Goal: Task Accomplishment & Management: Use online tool/utility

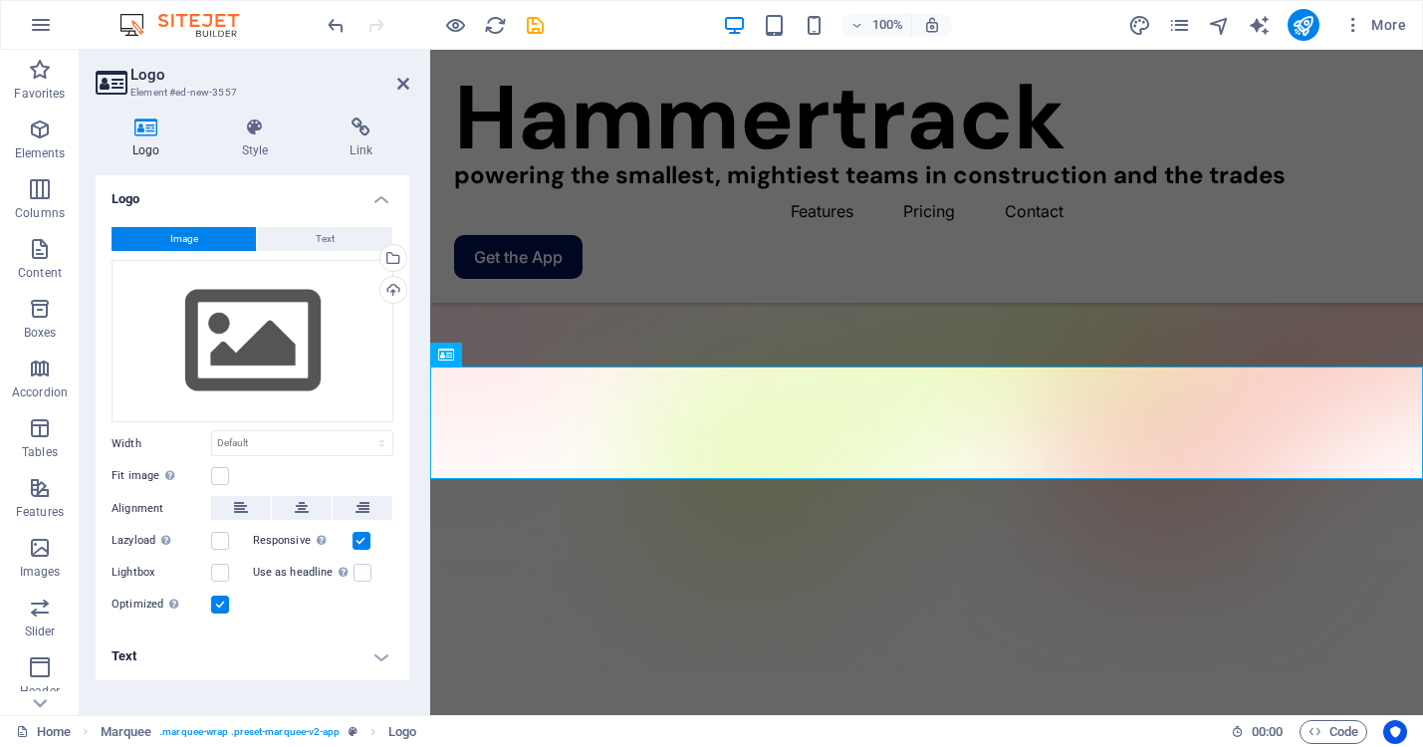
scroll to position [310, 0]
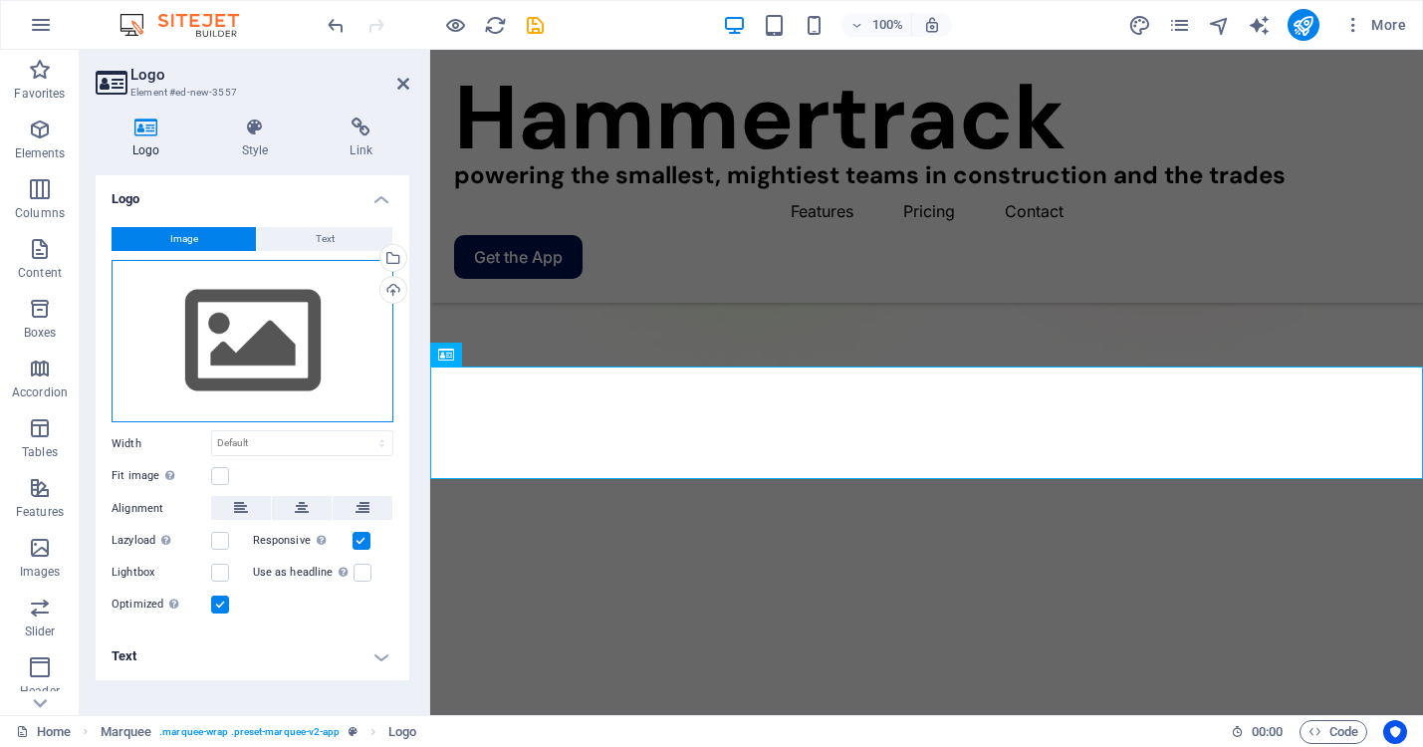
click at [276, 303] on div "Drag files here, click to choose files or select files from Files or our free s…" at bounding box center [253, 341] width 282 height 163
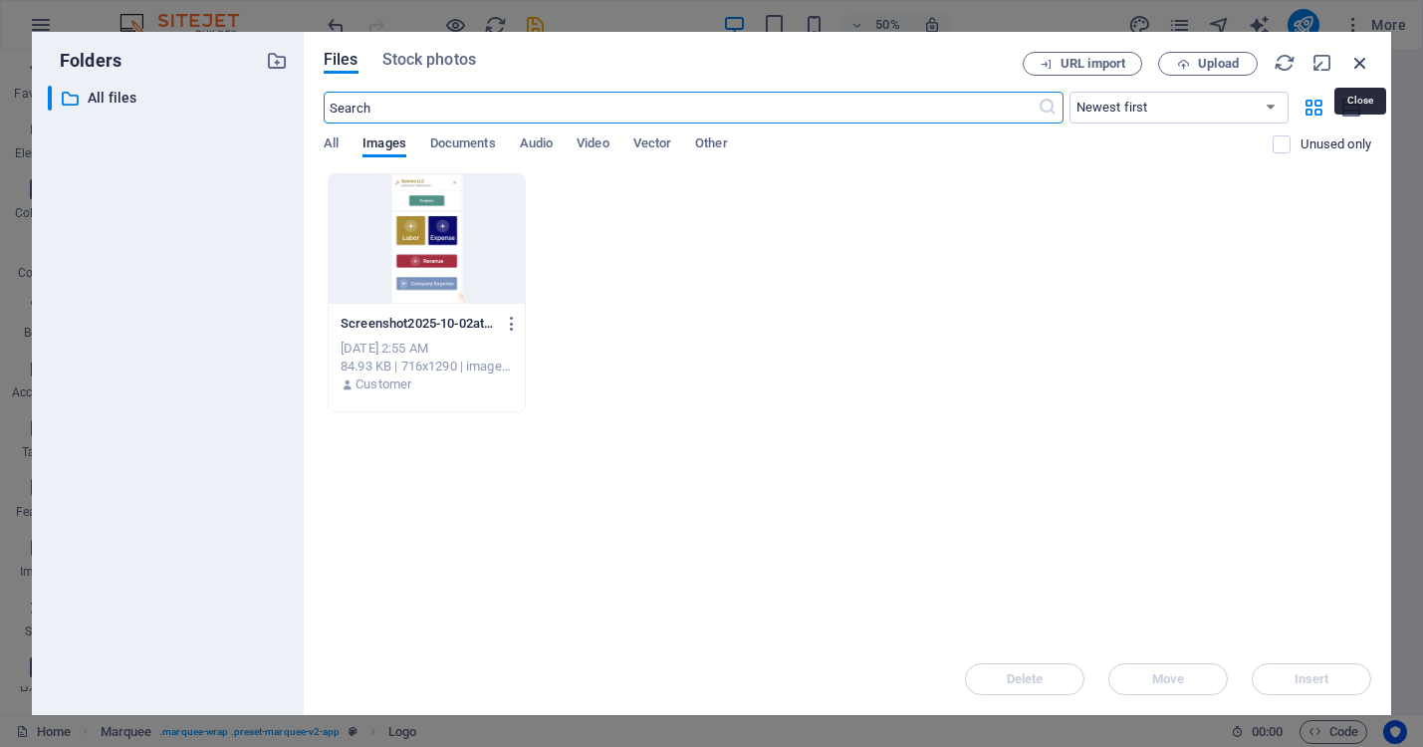
click at [1357, 62] on icon "button" at bounding box center [1360, 63] width 22 height 22
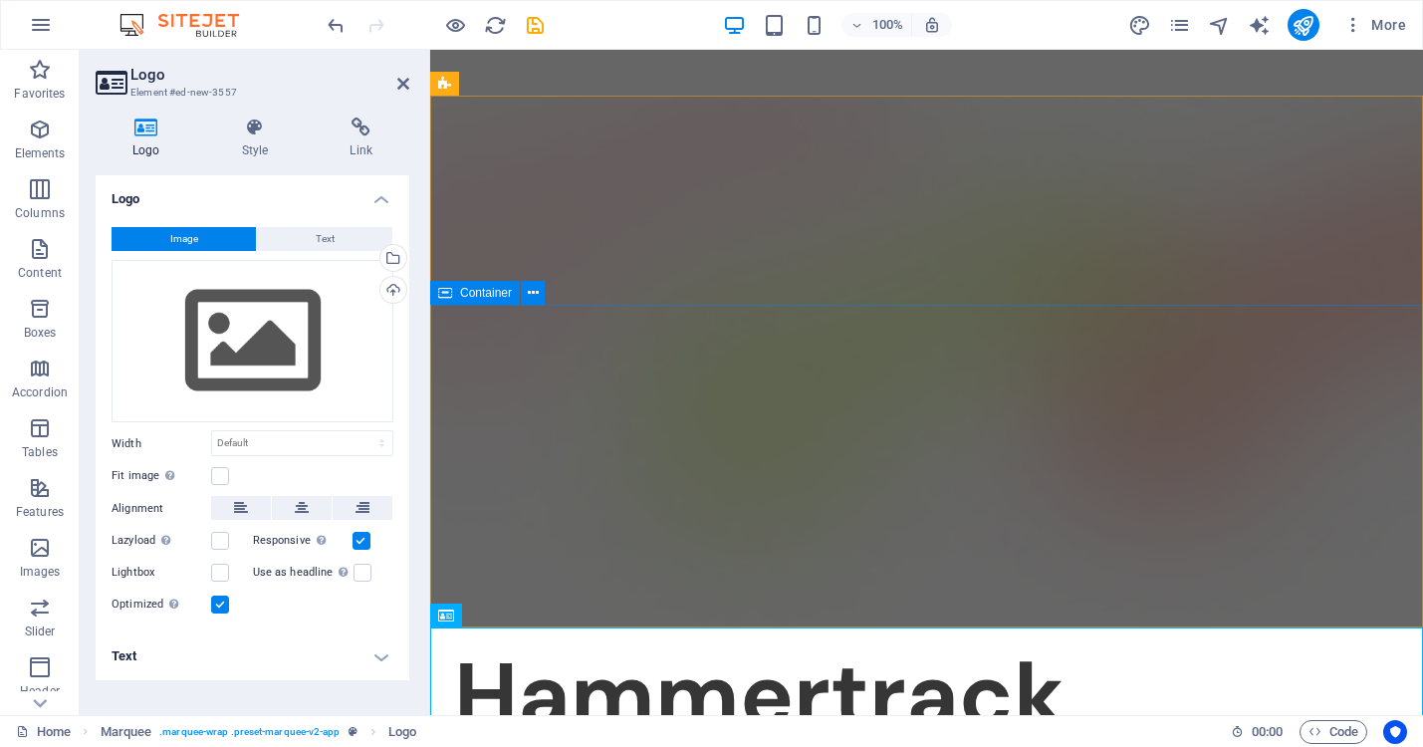
scroll to position [0, 0]
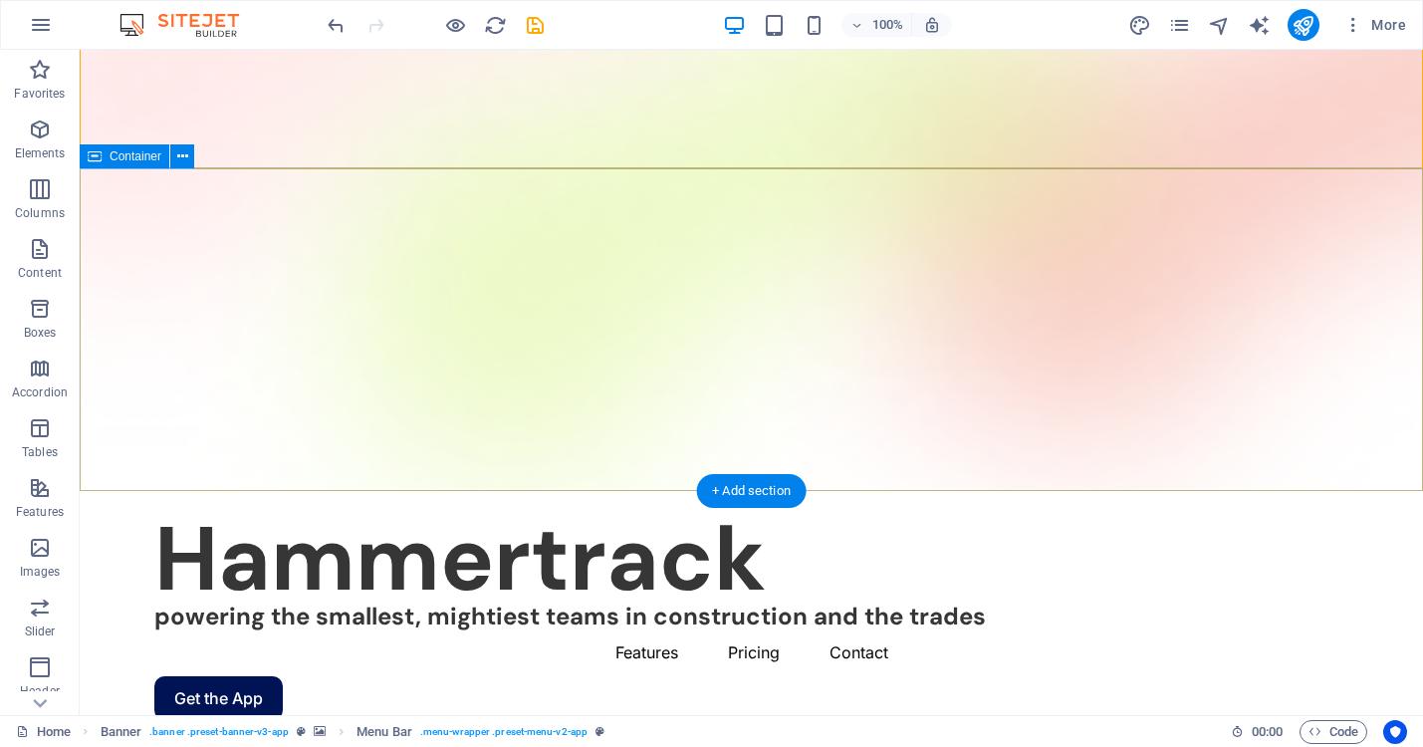
scroll to position [206, 0]
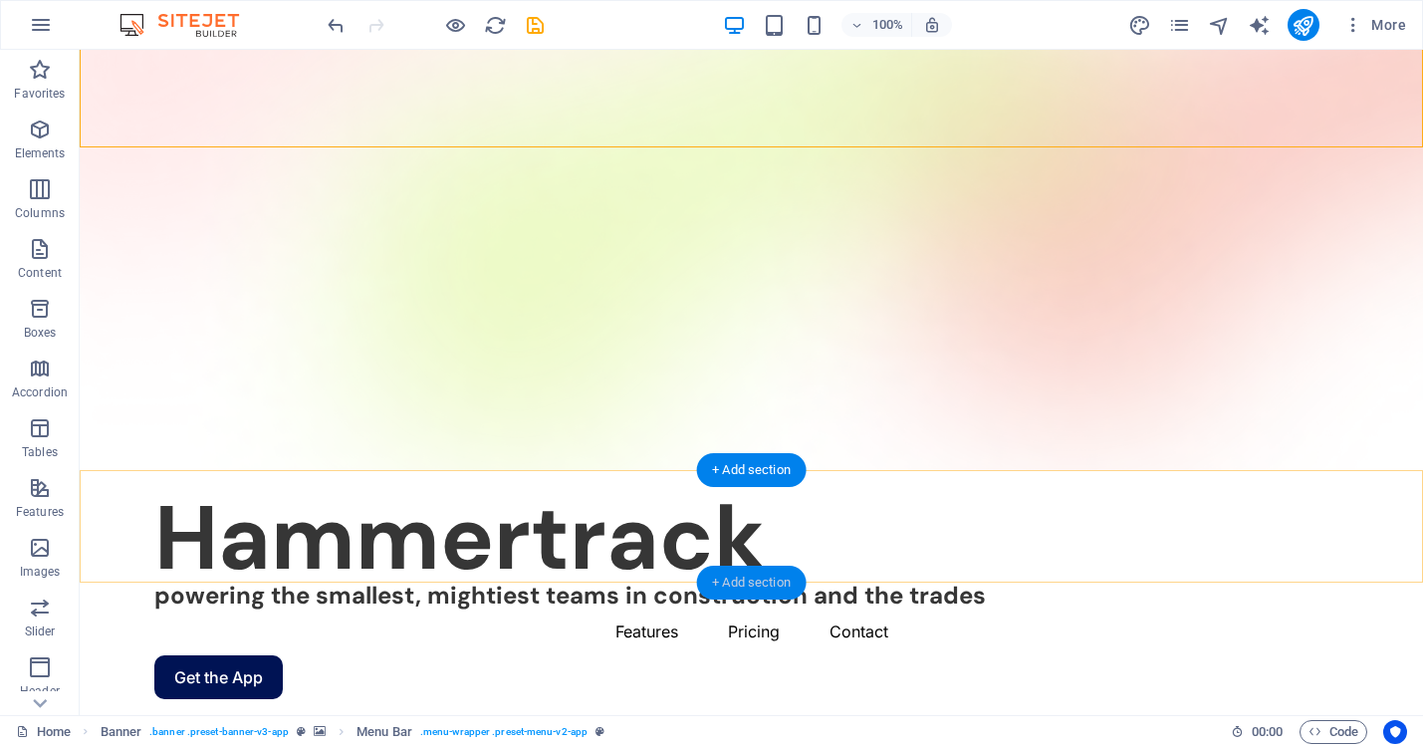
click at [727, 567] on div "+ Add section" at bounding box center [751, 583] width 111 height 34
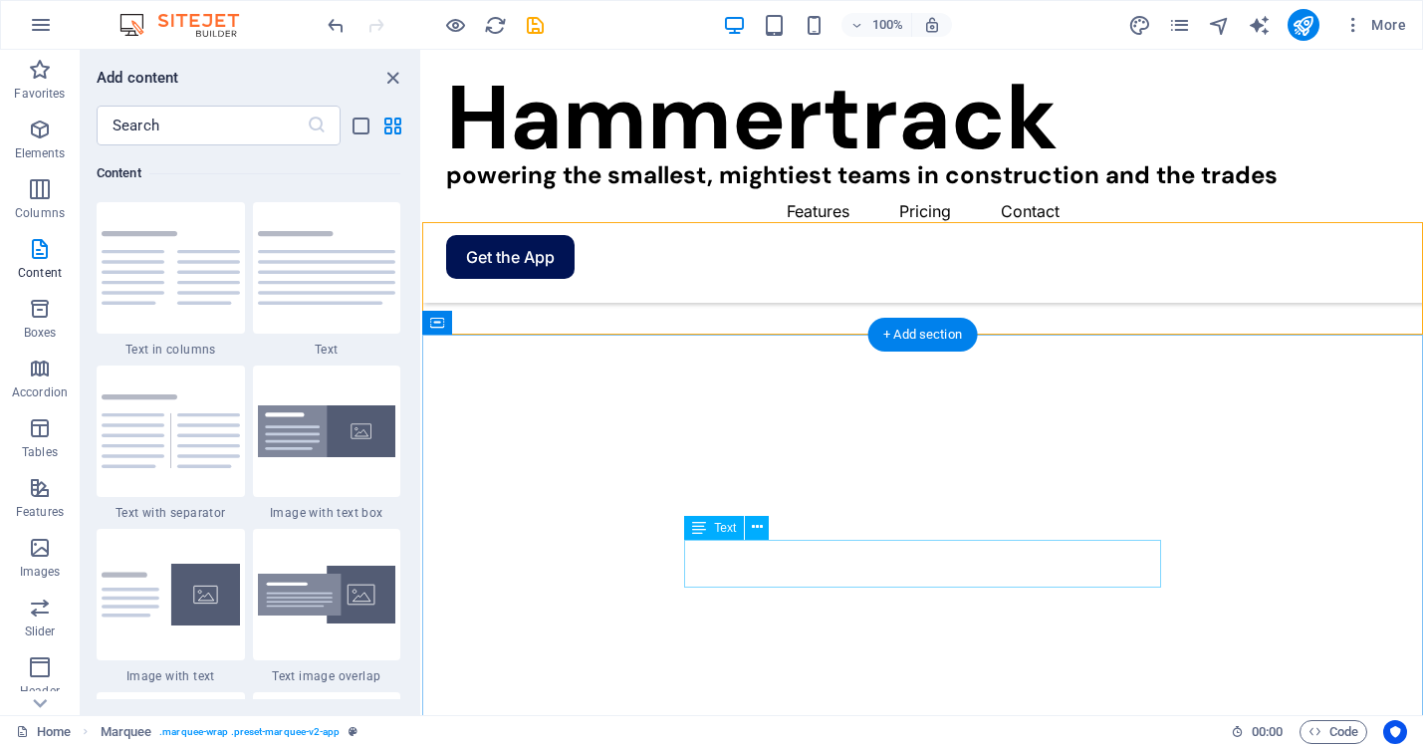
scroll to position [454, 0]
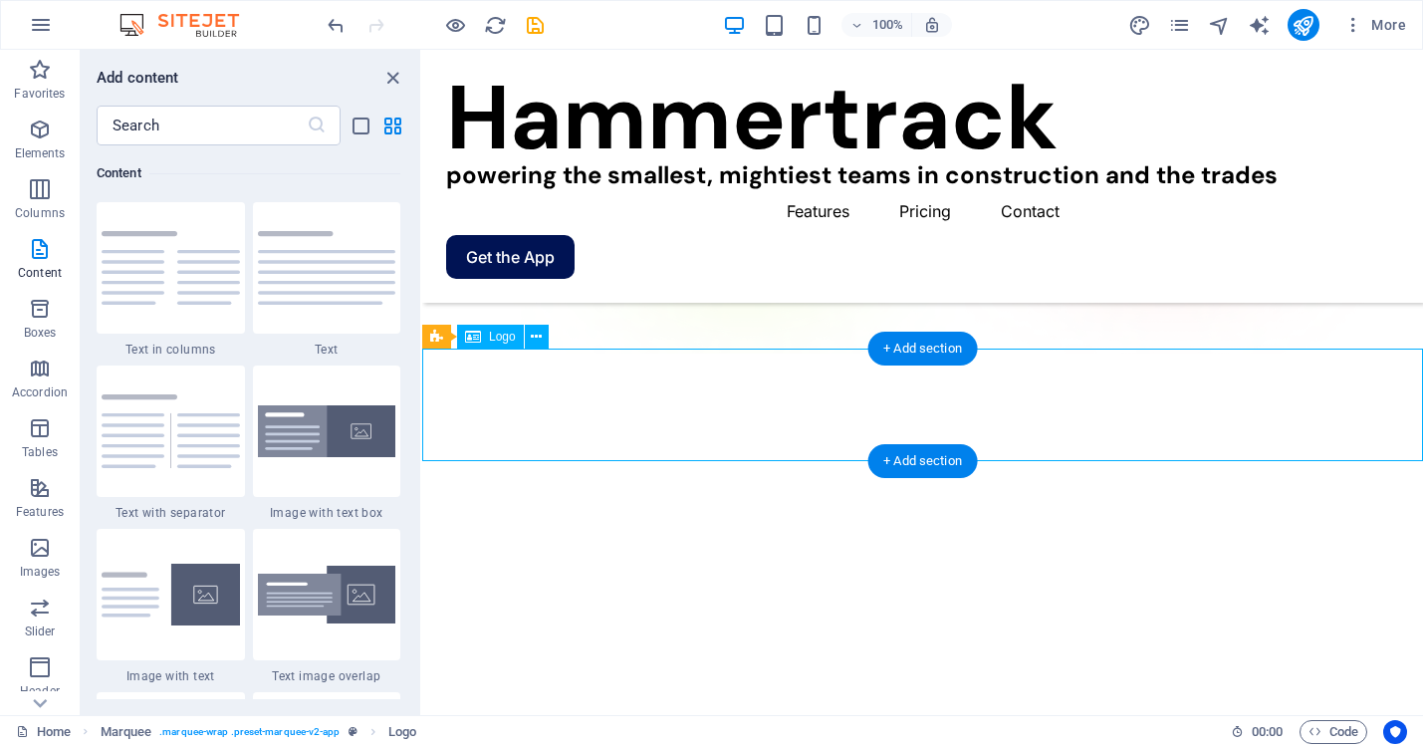
scroll to position [315, 0]
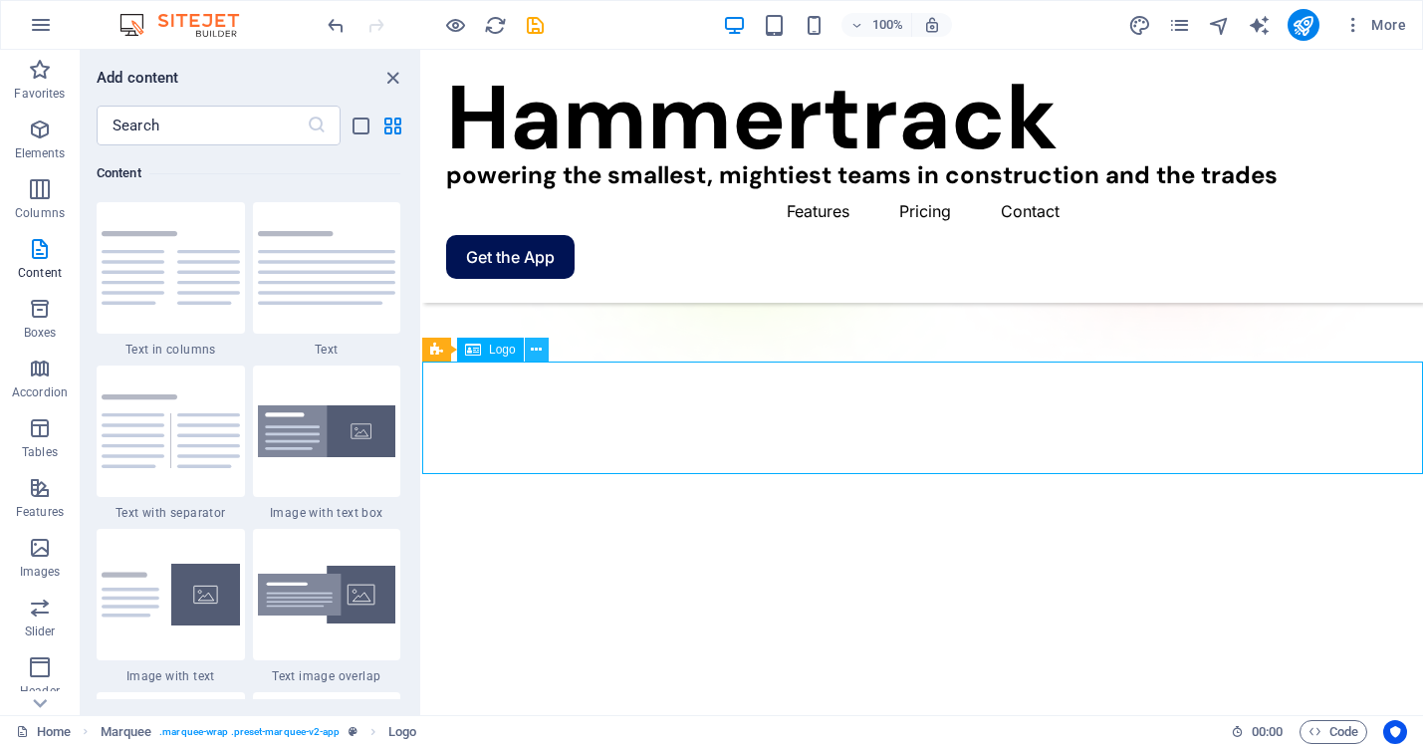
click at [538, 354] on icon at bounding box center [536, 350] width 11 height 21
click at [538, 342] on icon at bounding box center [536, 350] width 11 height 21
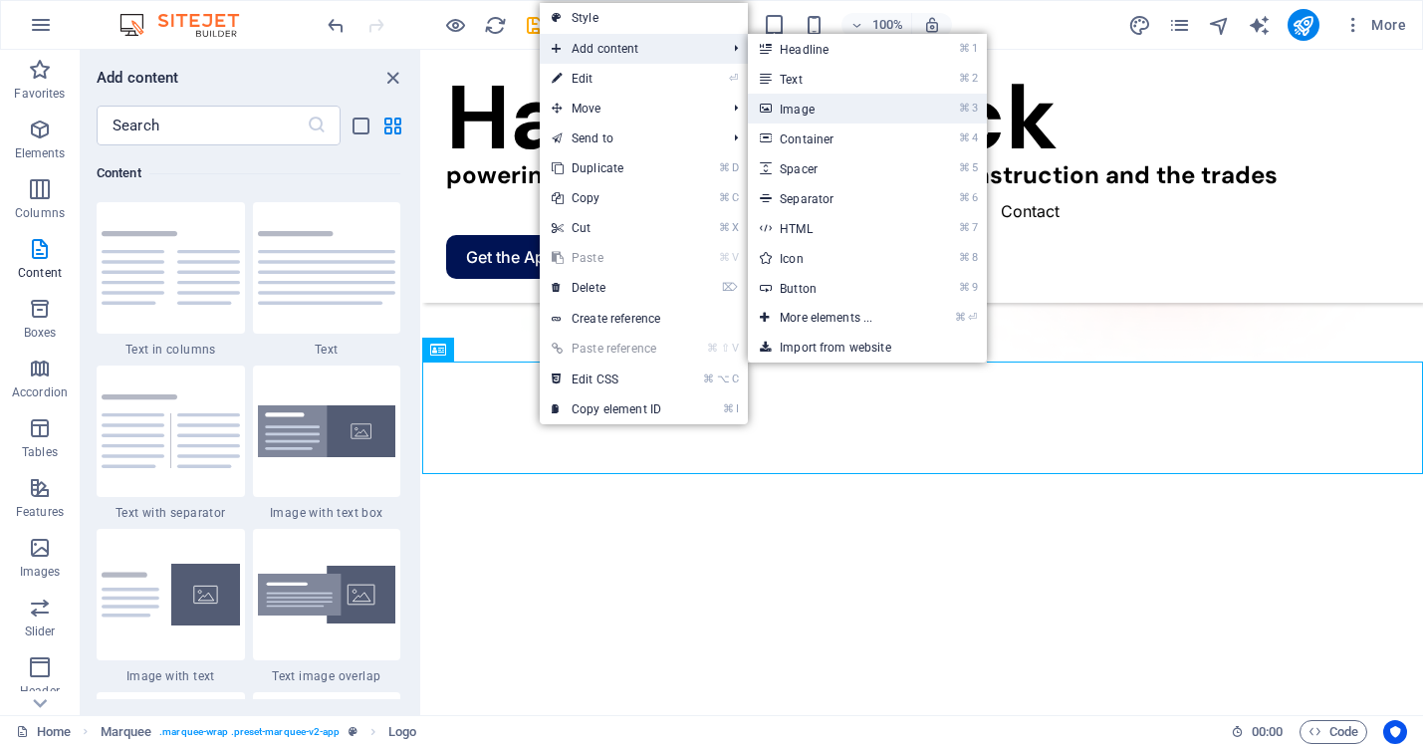
click at [797, 116] on link "⌘ 3 Image" at bounding box center [830, 109] width 164 height 30
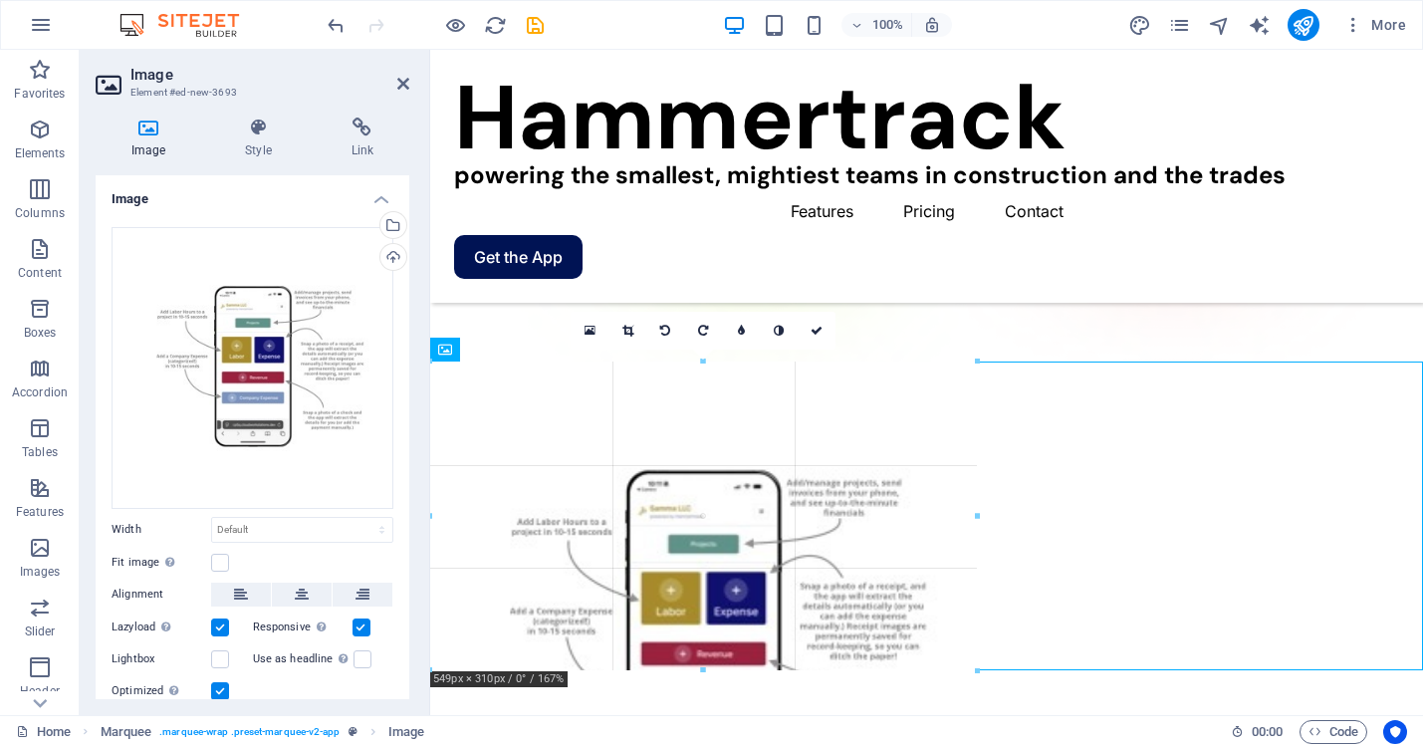
drag, startPoint x: 625, startPoint y: 365, endPoint x: 834, endPoint y: 170, distance: 286.0
type input "547"
select select "px"
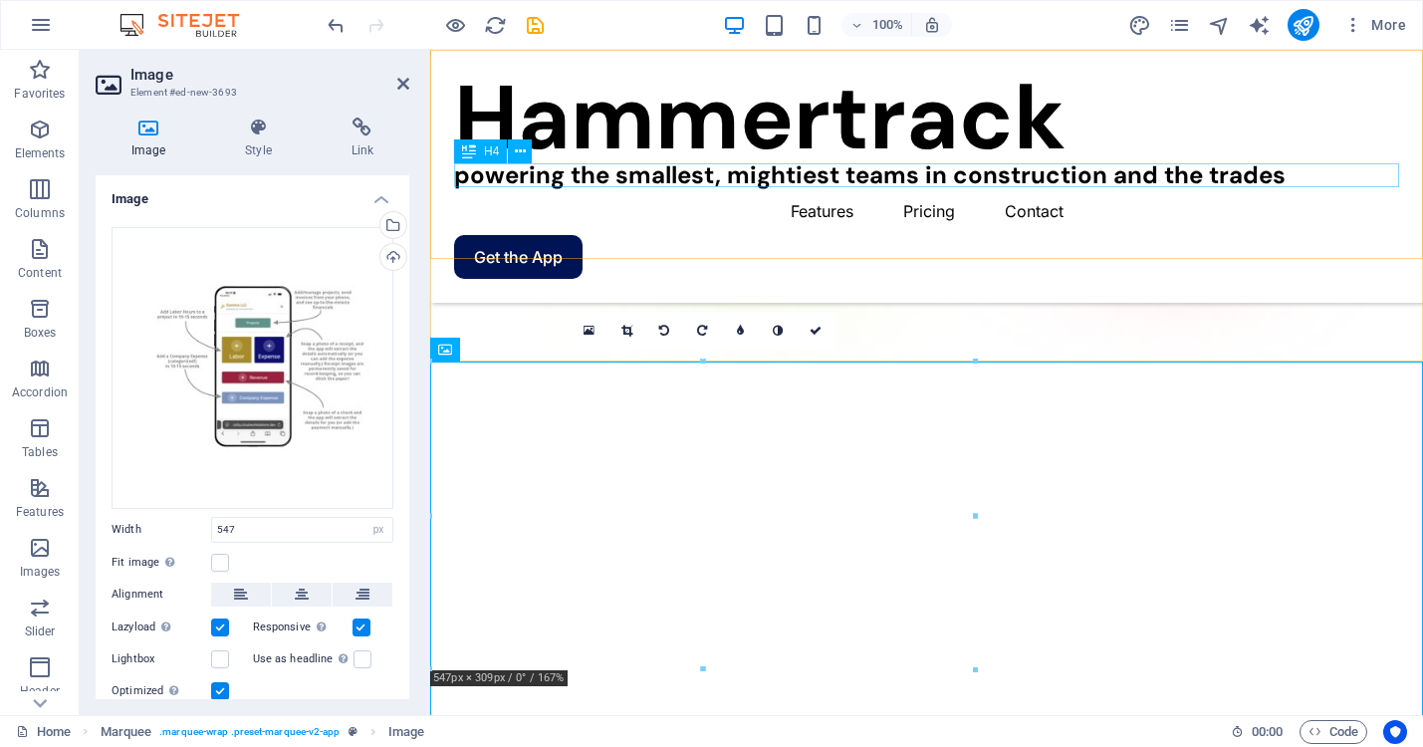
click at [834, 173] on div "powering the smallest, mightiest teams in construction and the trades" at bounding box center [926, 175] width 945 height 24
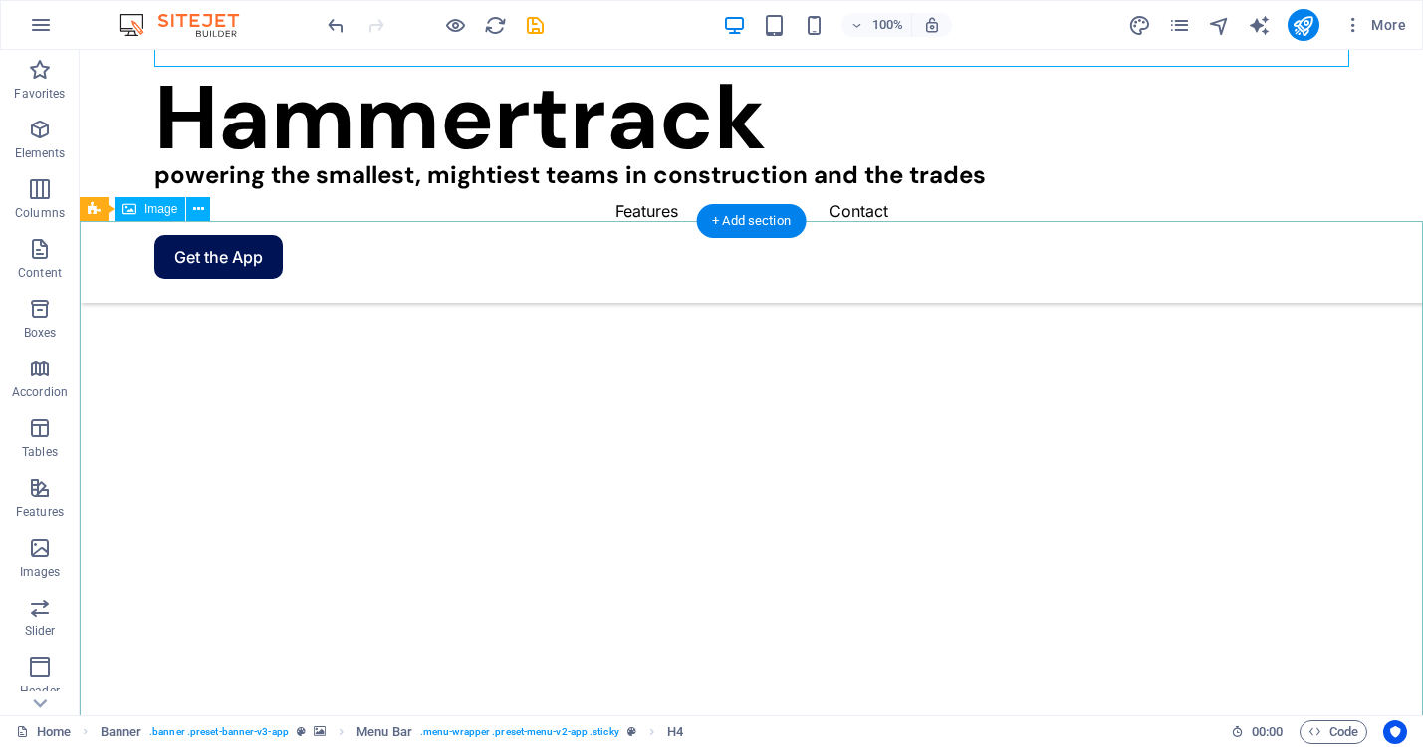
scroll to position [474, 0]
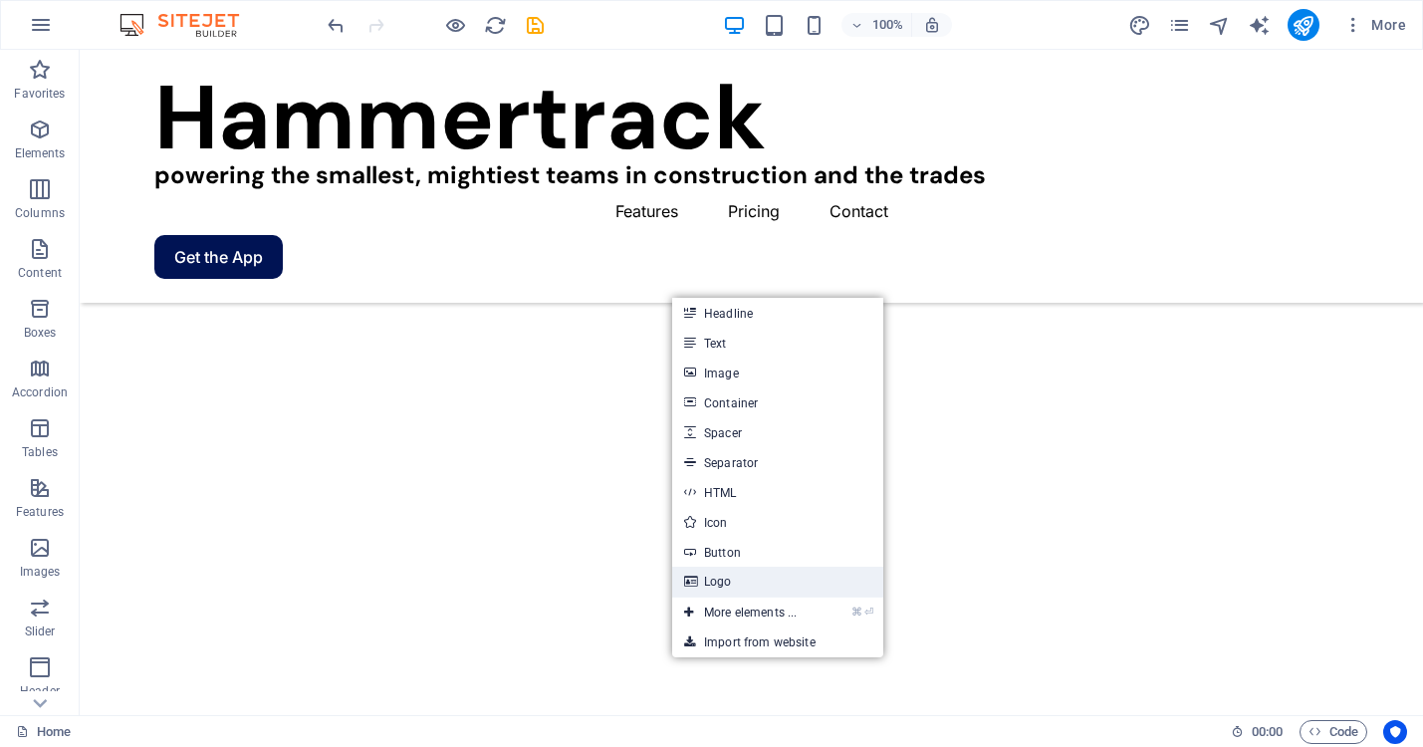
click at [730, 578] on link "Logo" at bounding box center [777, 582] width 211 height 30
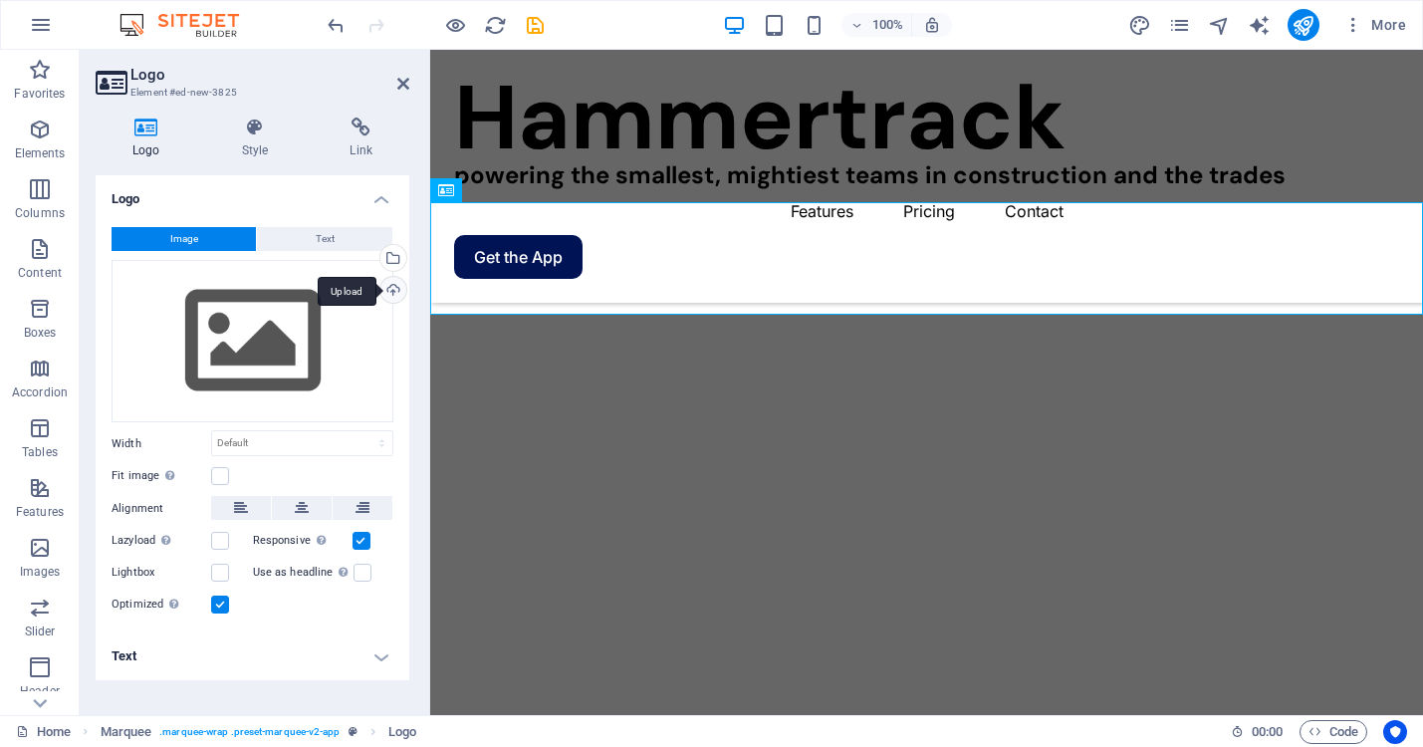
click at [396, 286] on div "Upload" at bounding box center [391, 292] width 30 height 30
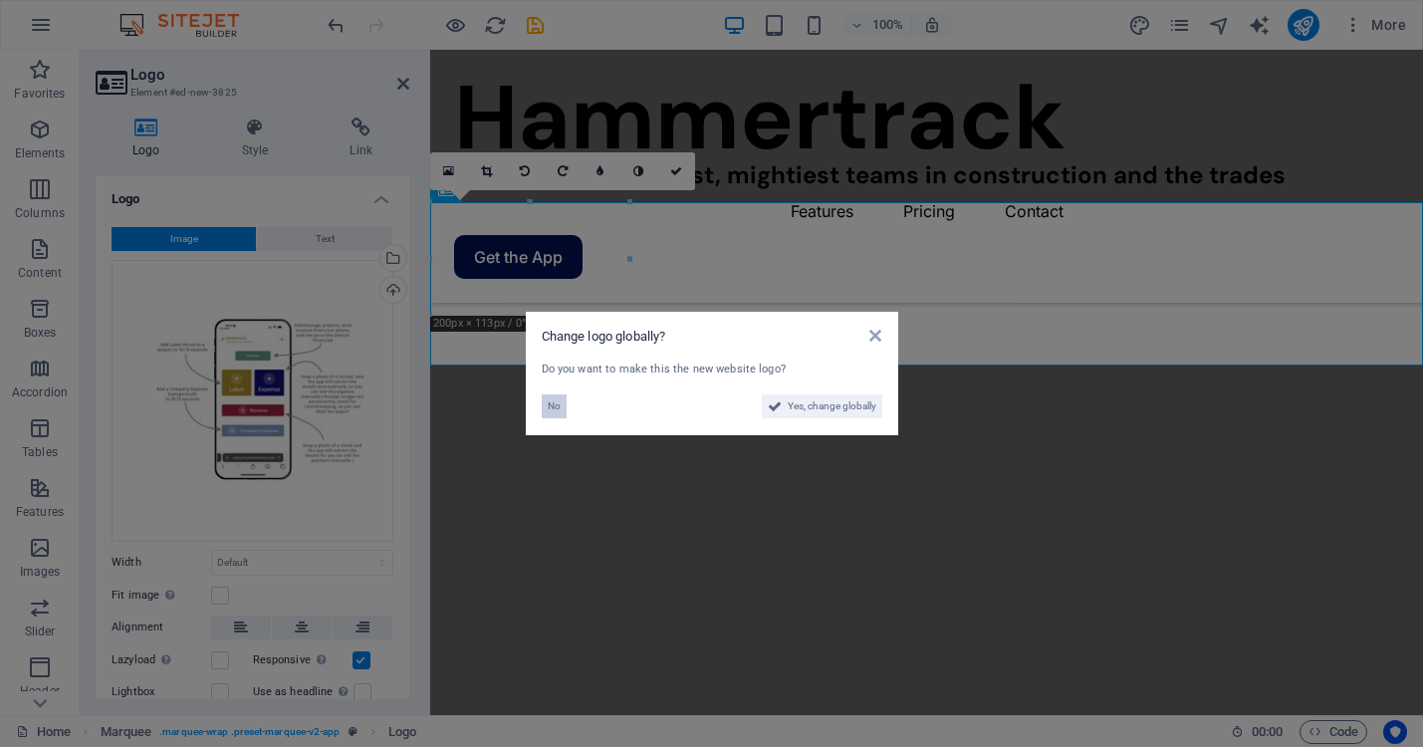
click at [552, 403] on span "No" at bounding box center [554, 406] width 13 height 24
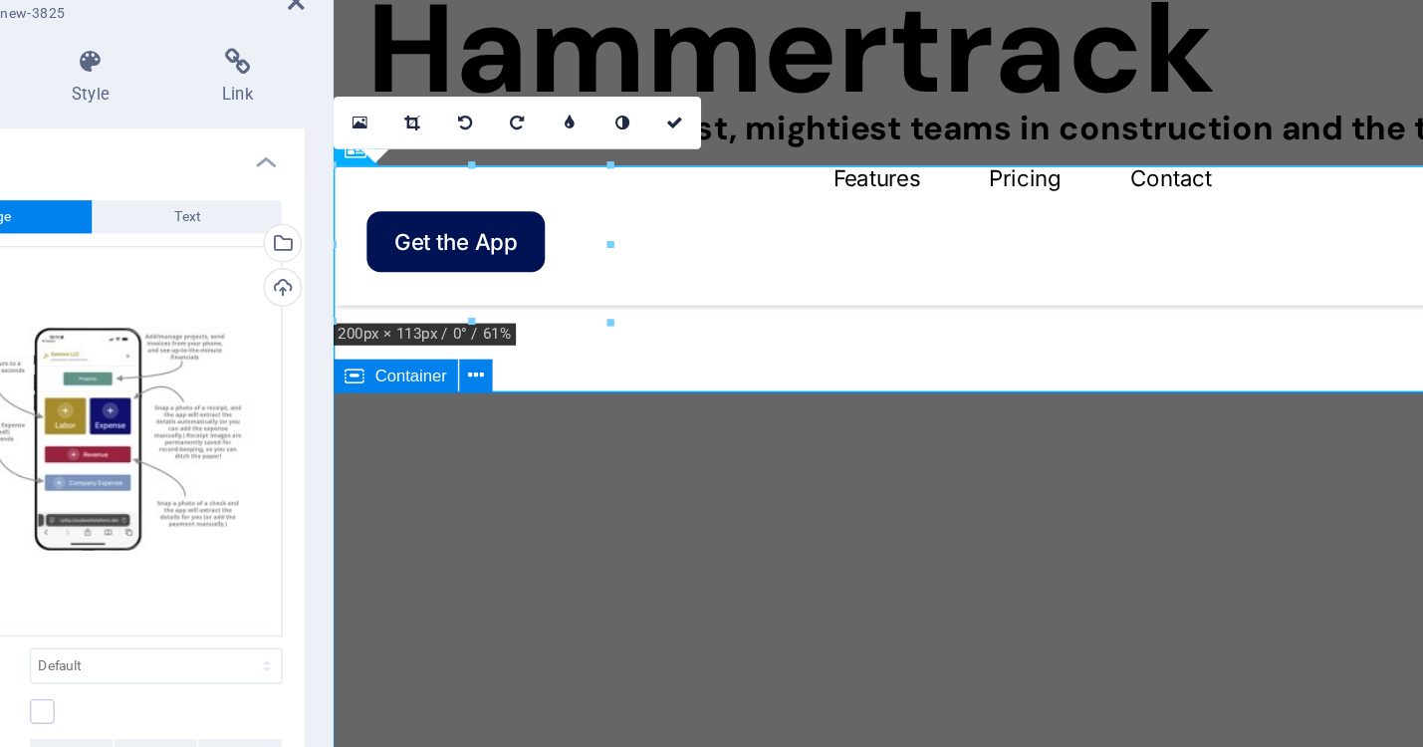
drag, startPoint x: 962, startPoint y: 271, endPoint x: 625, endPoint y: 308, distance: 338.5
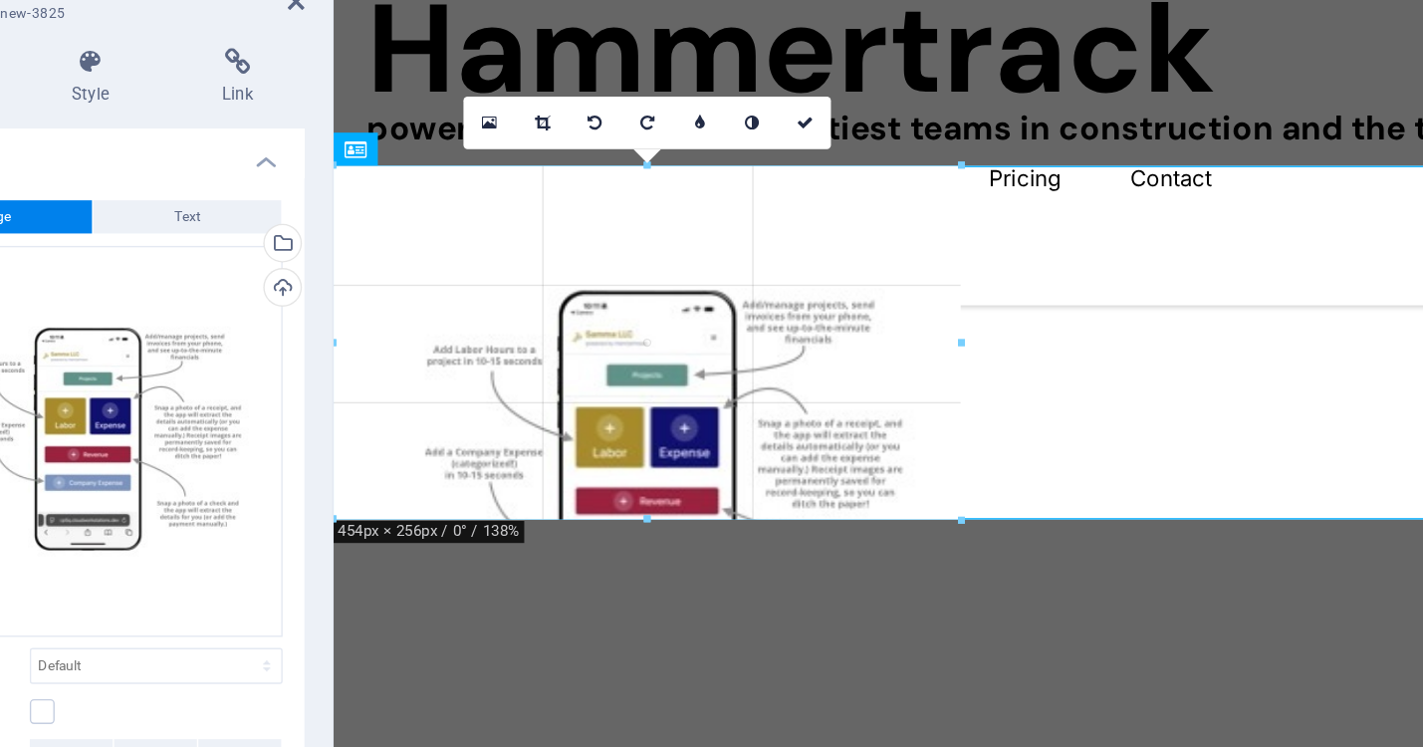
drag, startPoint x: 630, startPoint y: 316, endPoint x: 756, endPoint y: 455, distance: 187.5
type input "449"
select select "px"
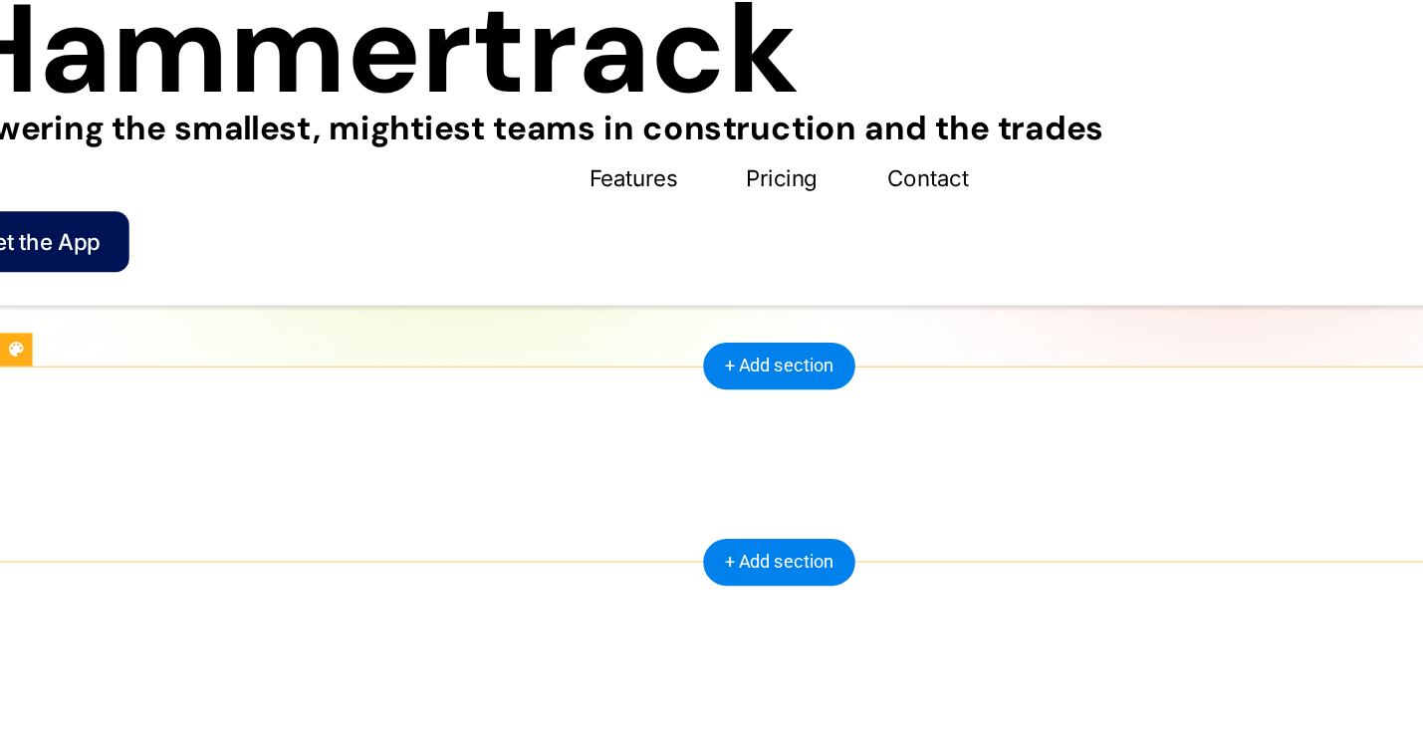
scroll to position [357, 0]
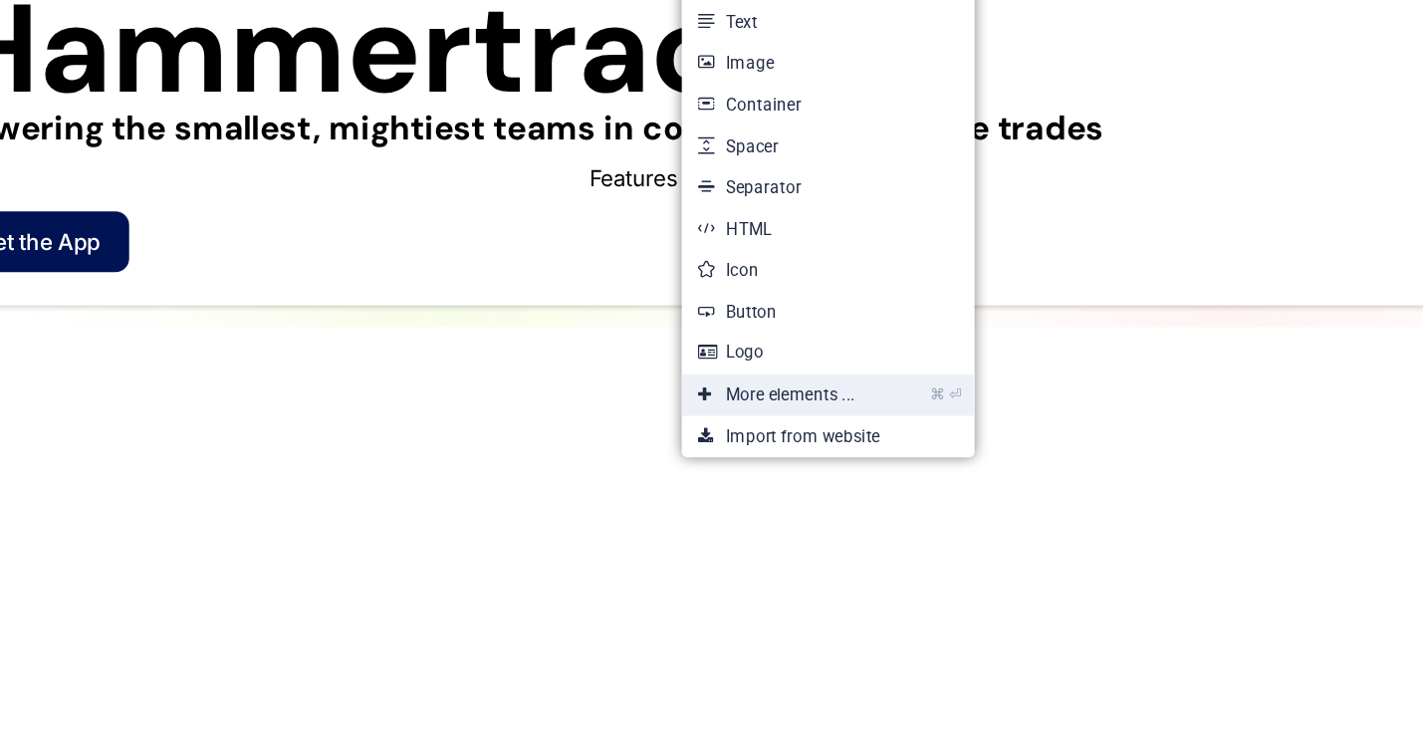
click at [747, 362] on link "⌘ ⏎ More elements ..." at bounding box center [749, 367] width 136 height 30
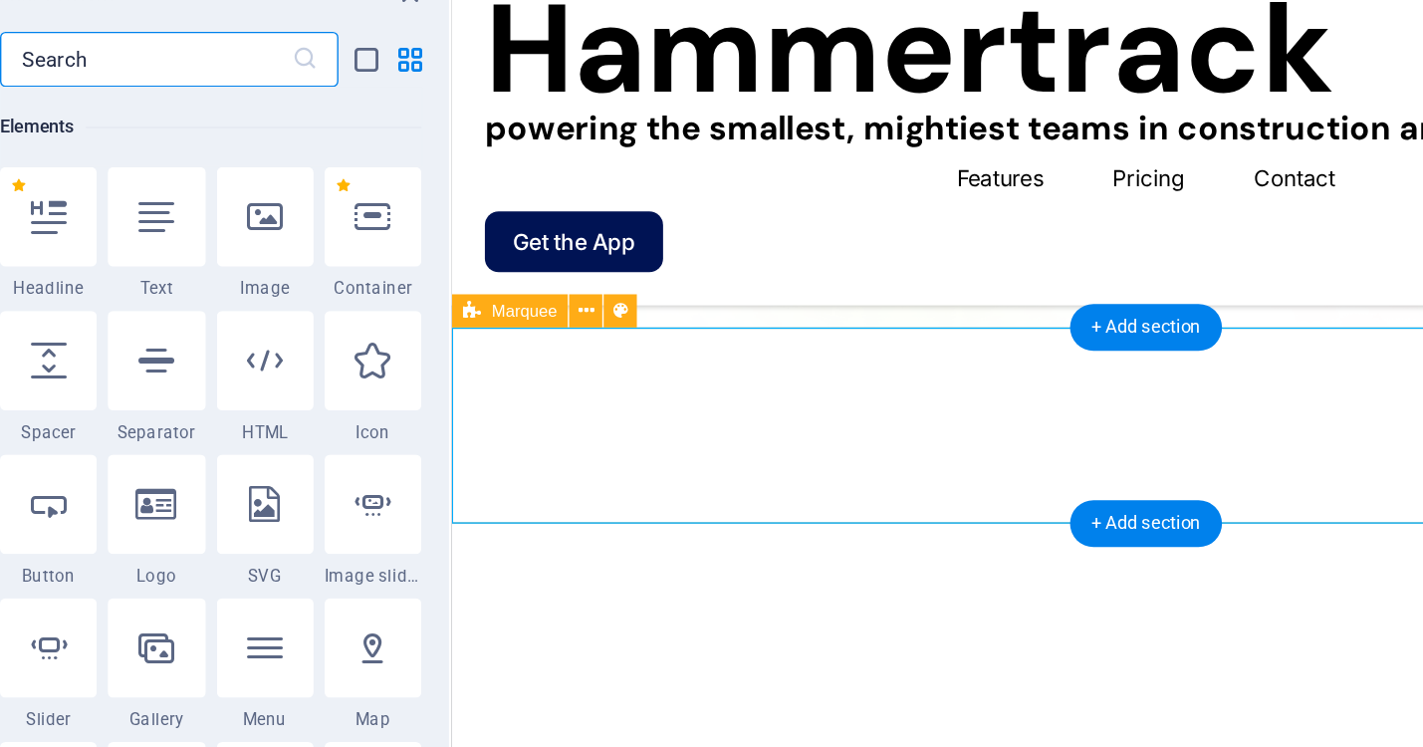
scroll to position [212, 0]
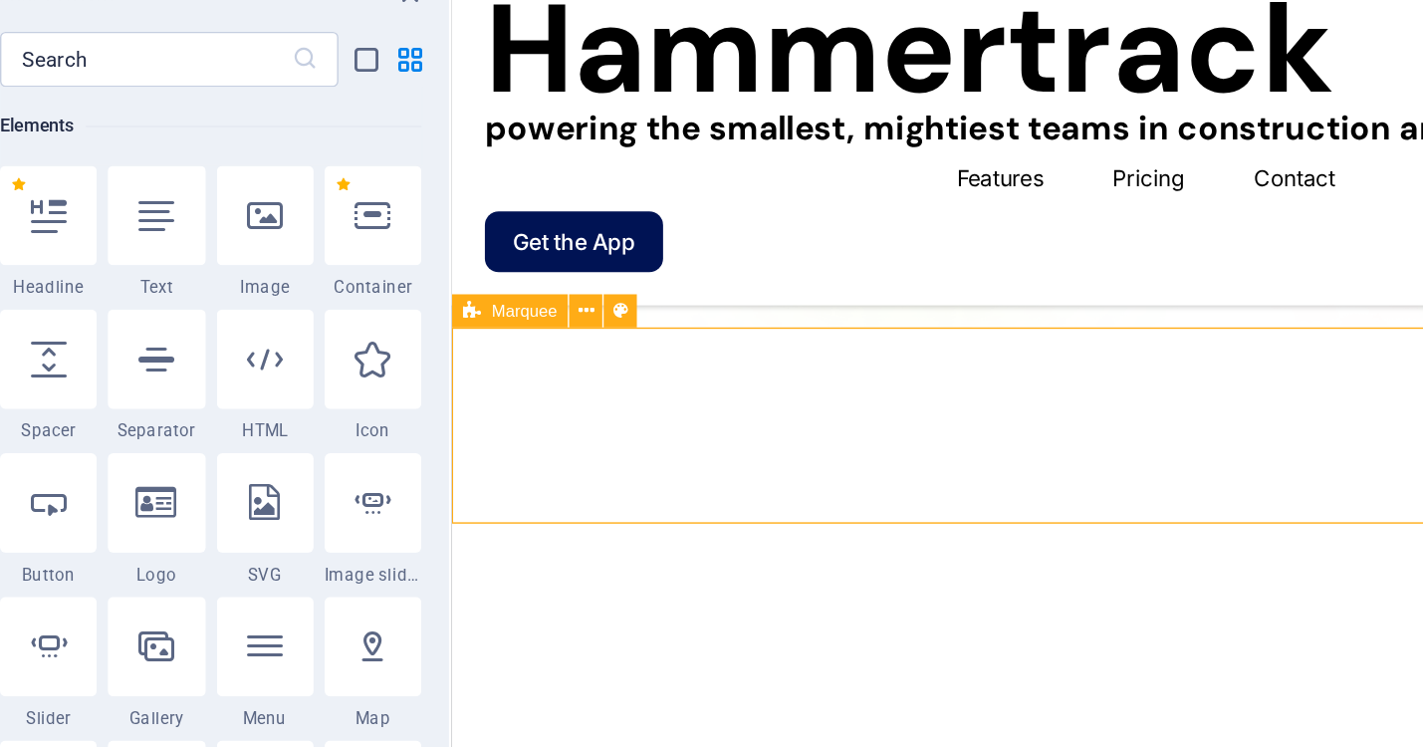
click at [492, 310] on span "Marquee" at bounding box center [474, 307] width 47 height 12
click at [523, 308] on icon at bounding box center [519, 307] width 11 height 21
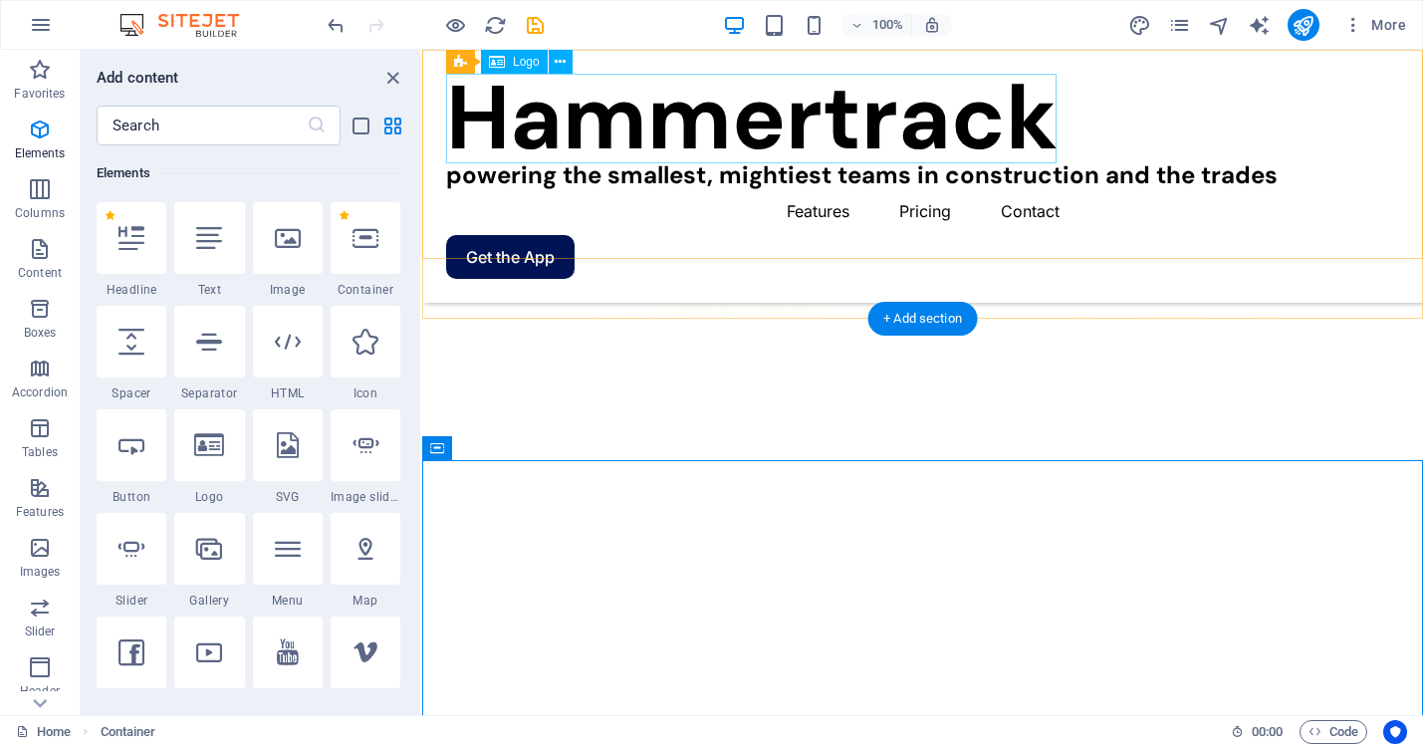
click at [754, 127] on div "Hammertrack" at bounding box center [922, 119] width 953 height 90
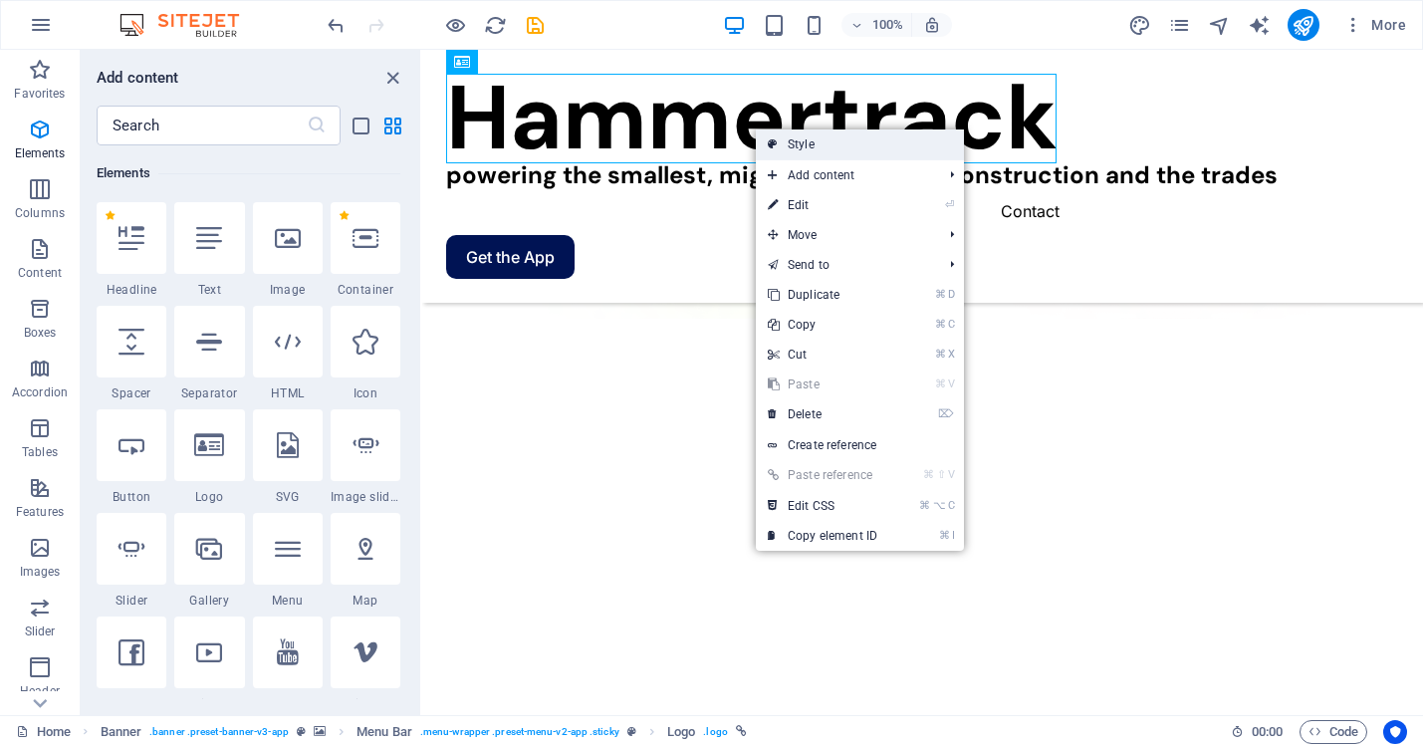
click at [794, 145] on link "Style" at bounding box center [860, 144] width 208 height 30
select select "rem"
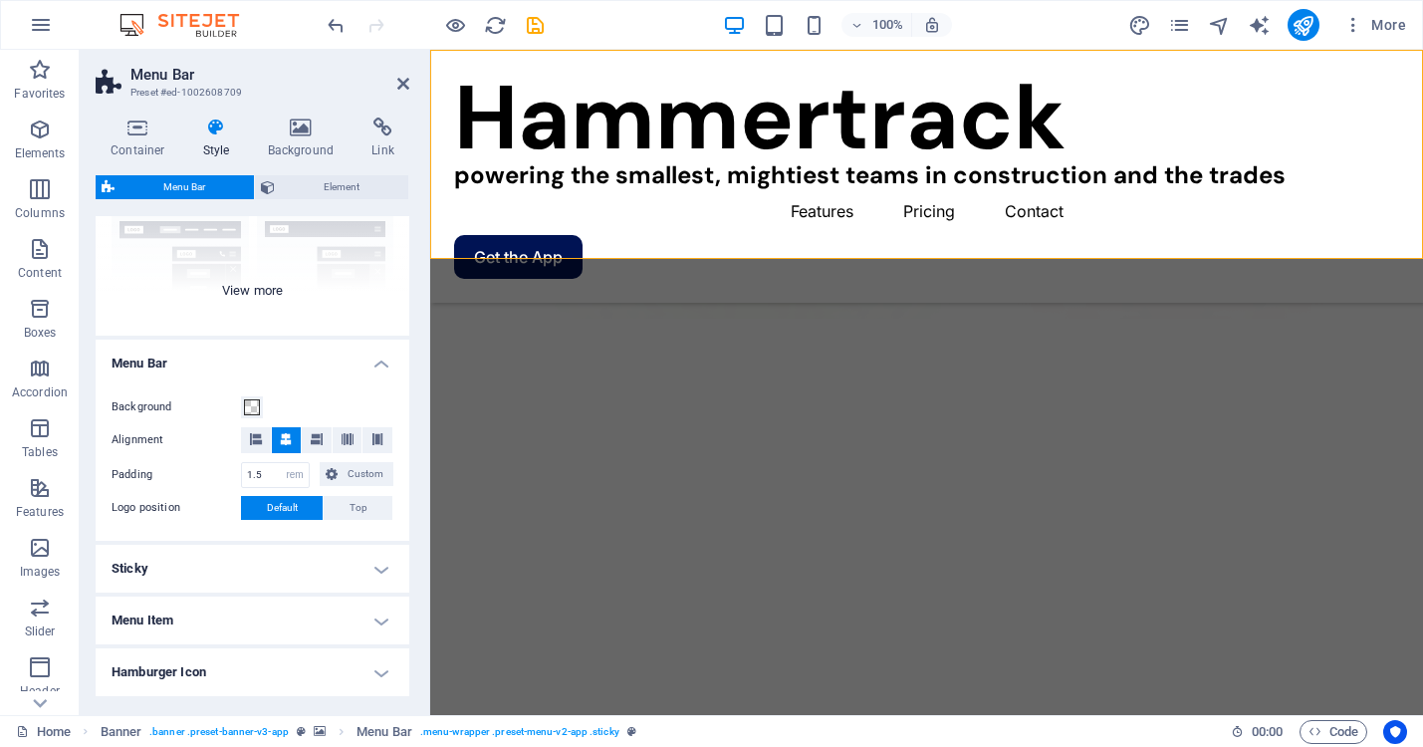
scroll to position [218, 0]
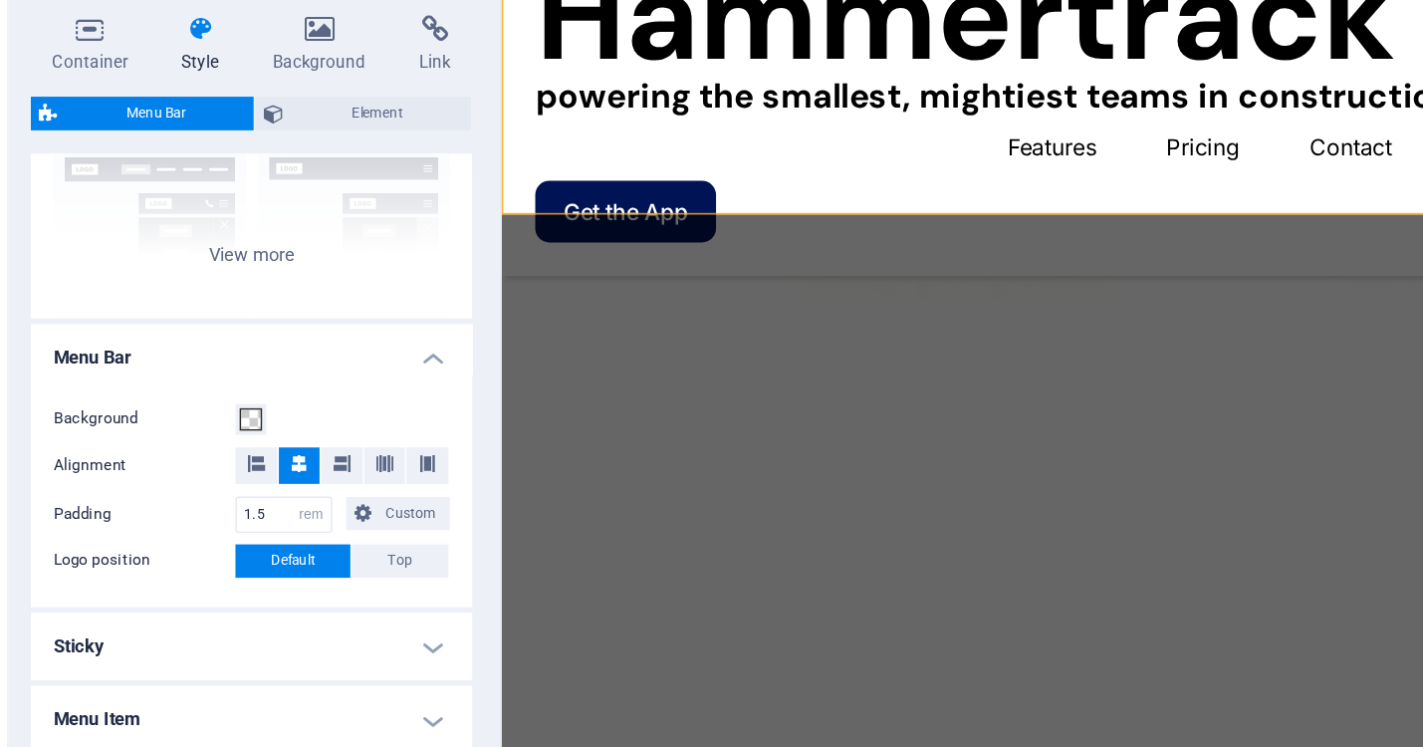
click at [277, 432] on button at bounding box center [287, 437] width 30 height 26
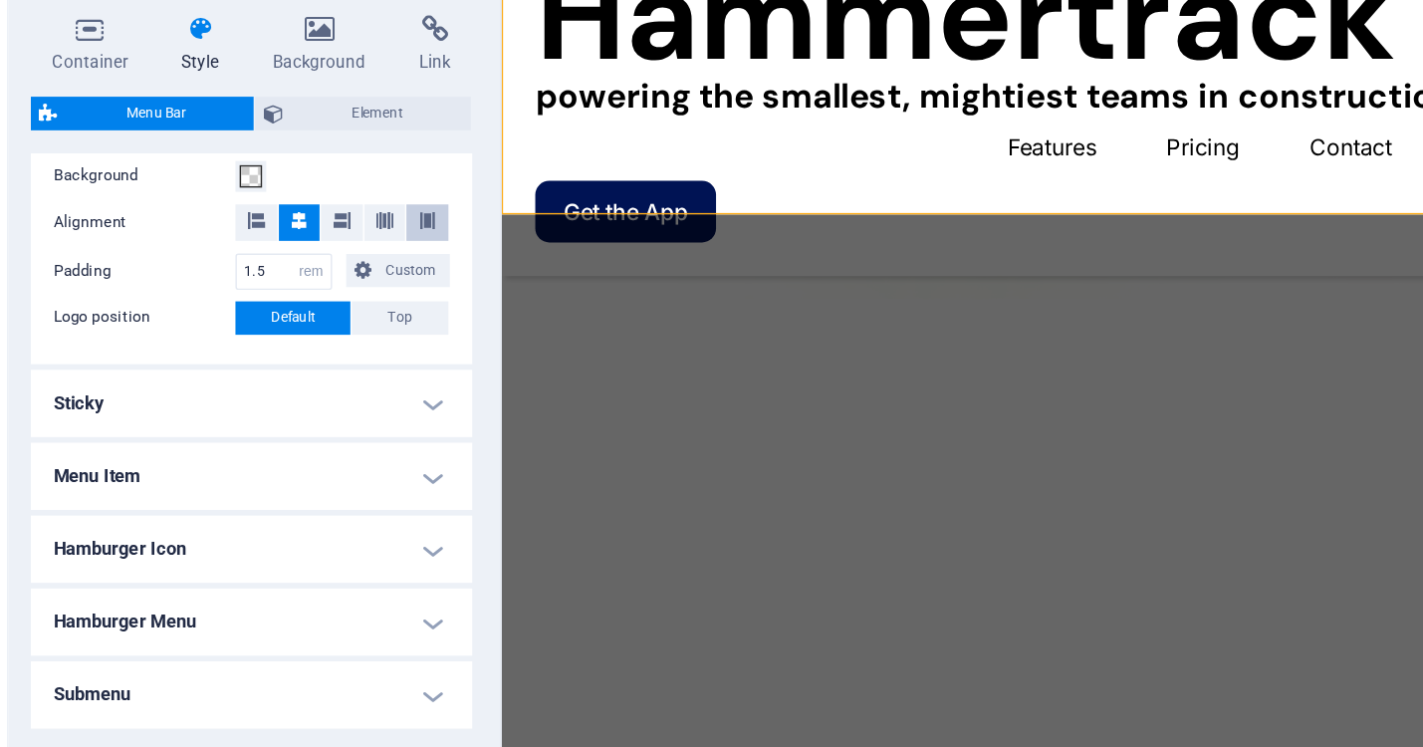
scroll to position [394, 0]
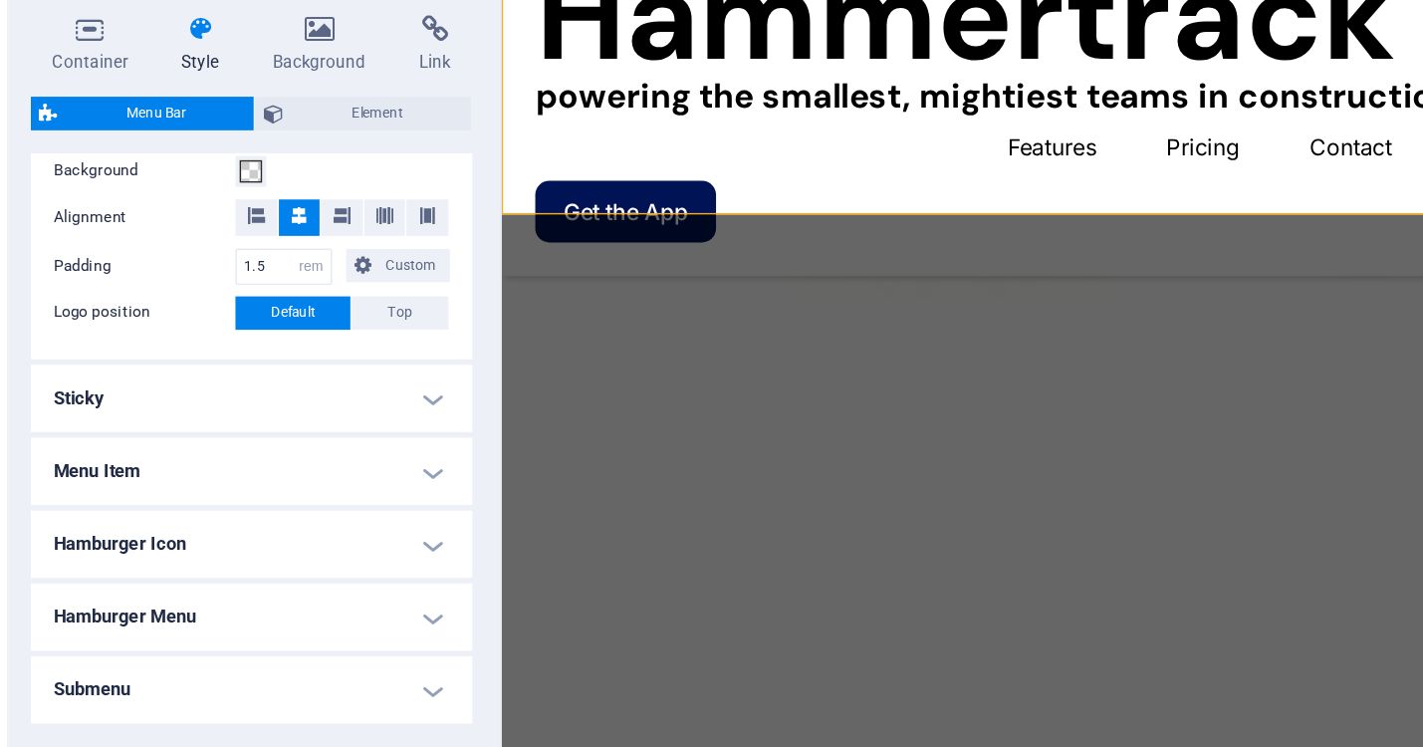
click at [377, 391] on h4 "Sticky" at bounding box center [253, 389] width 314 height 48
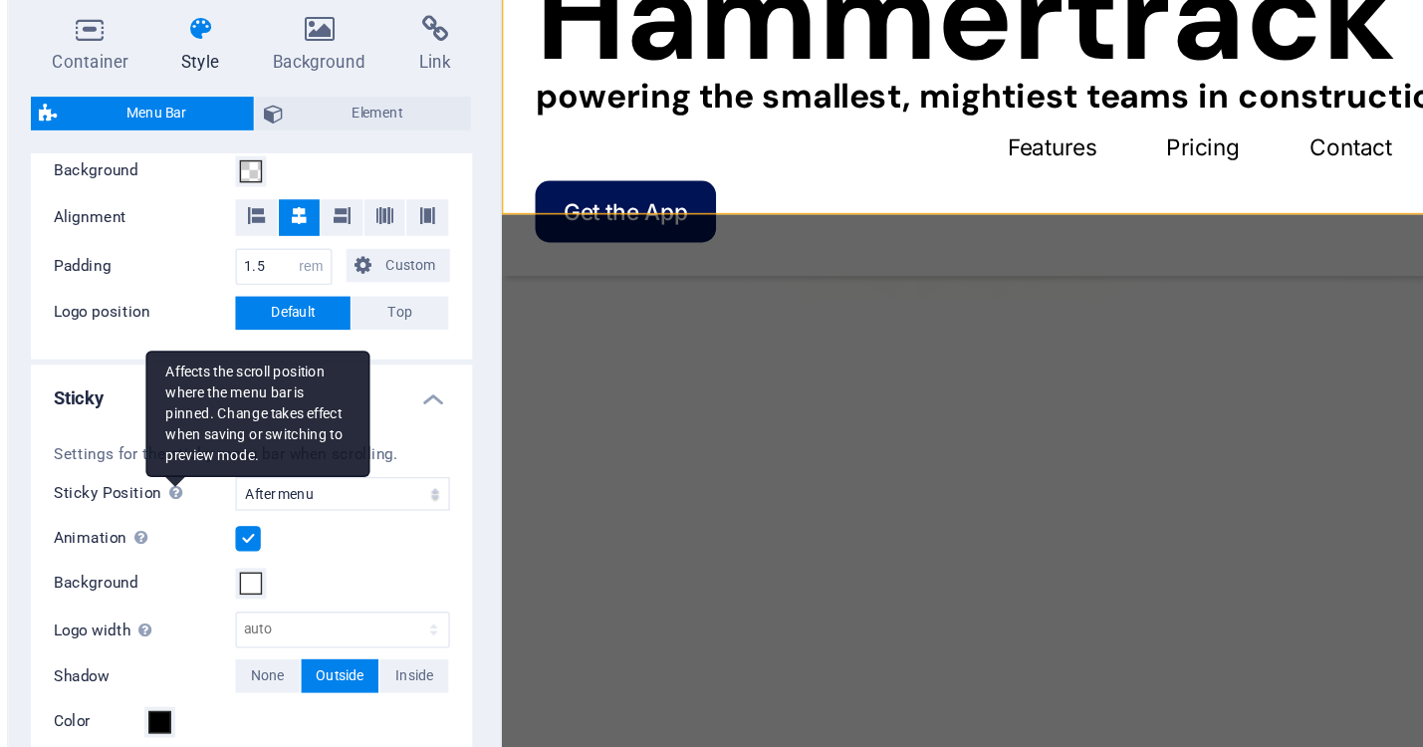
click at [192, 445] on div "Affects the scroll position where the menu bar is pinned. Change takes effect w…" at bounding box center [256, 400] width 159 height 90
click at [241, 454] on select "Off Instant After menu After banner When scrolling up" at bounding box center [317, 457] width 152 height 24
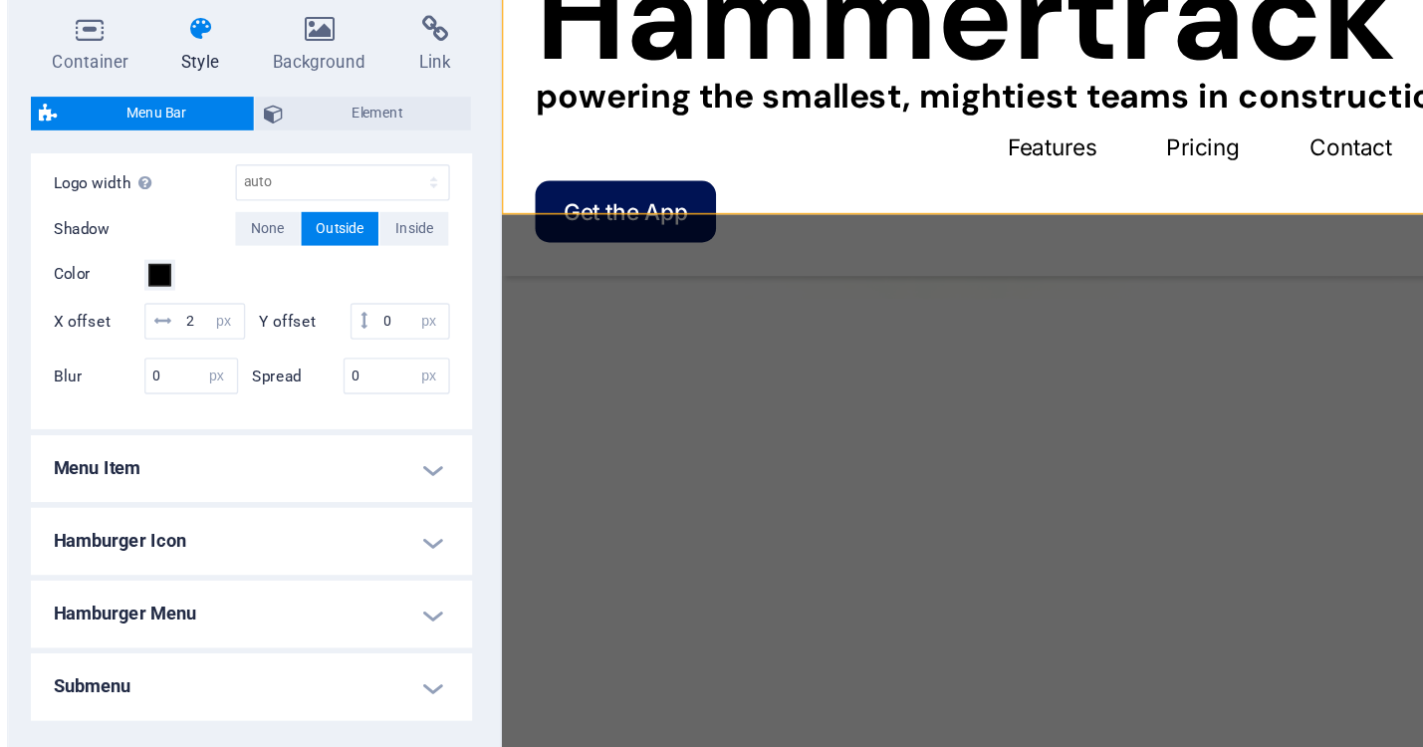
scroll to position [735, 0]
click at [377, 443] on h4 "Menu Item" at bounding box center [253, 439] width 314 height 48
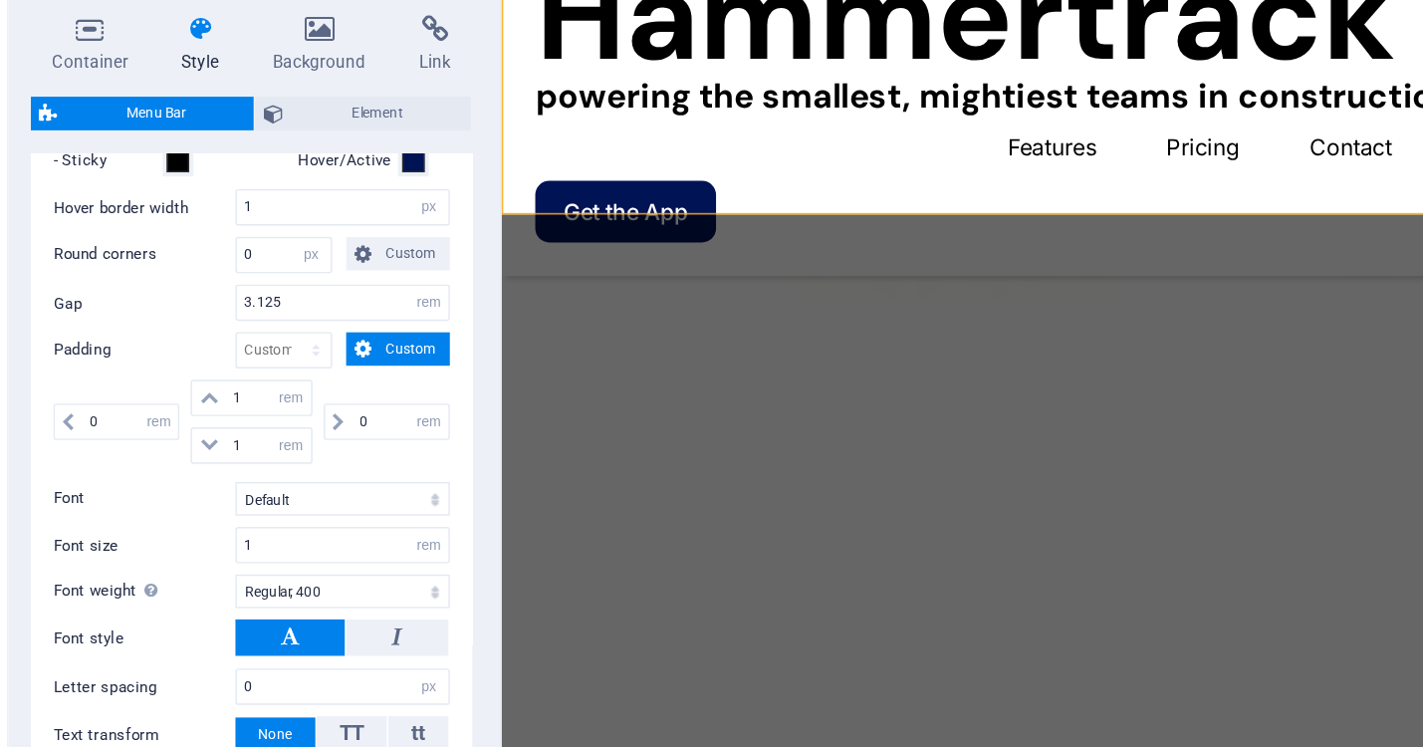
scroll to position [1102, 0]
click at [334, 473] on select "Default Headlines" at bounding box center [317, 461] width 152 height 24
click at [241, 473] on select "Default Headlines" at bounding box center [317, 461] width 152 height 24
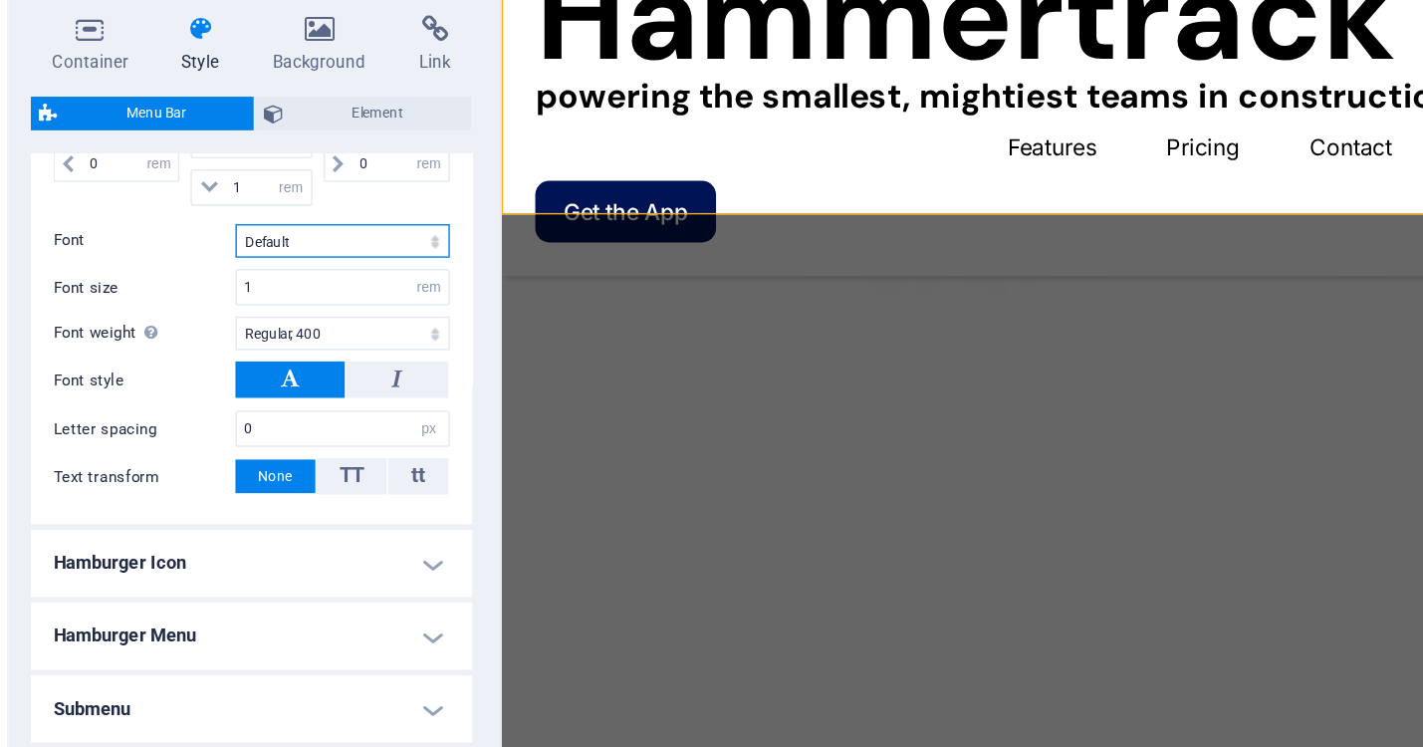
scroll to position [1286, 0]
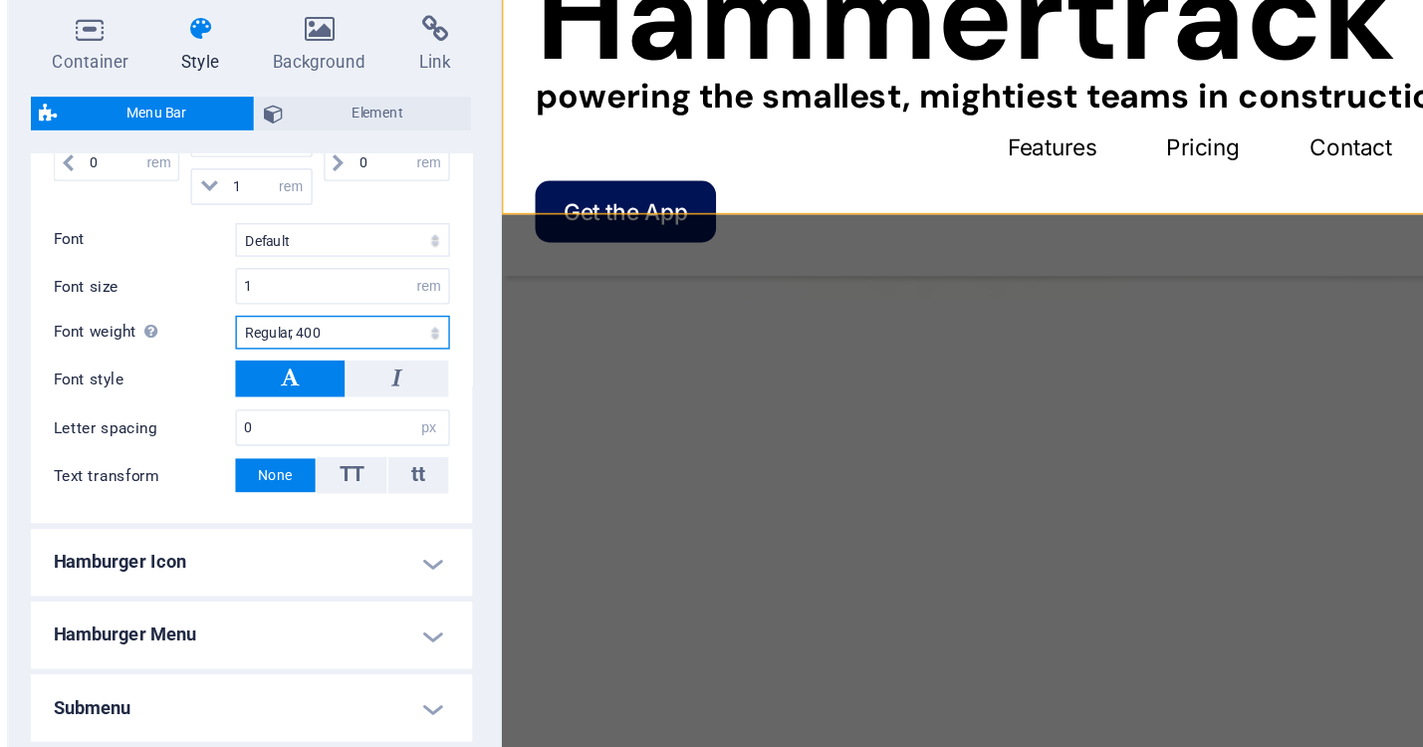
click at [360, 354] on select "Thin, 100 Extra-light, 200 Light, 300 Regular, 400 Medium, 500 Semi-bold, 600 B…" at bounding box center [317, 343] width 152 height 24
click at [241, 354] on select "Thin, 100 Extra-light, 200 Light, 300 Regular, 400 Medium, 500 Semi-bold, 600 B…" at bounding box center [317, 343] width 152 height 24
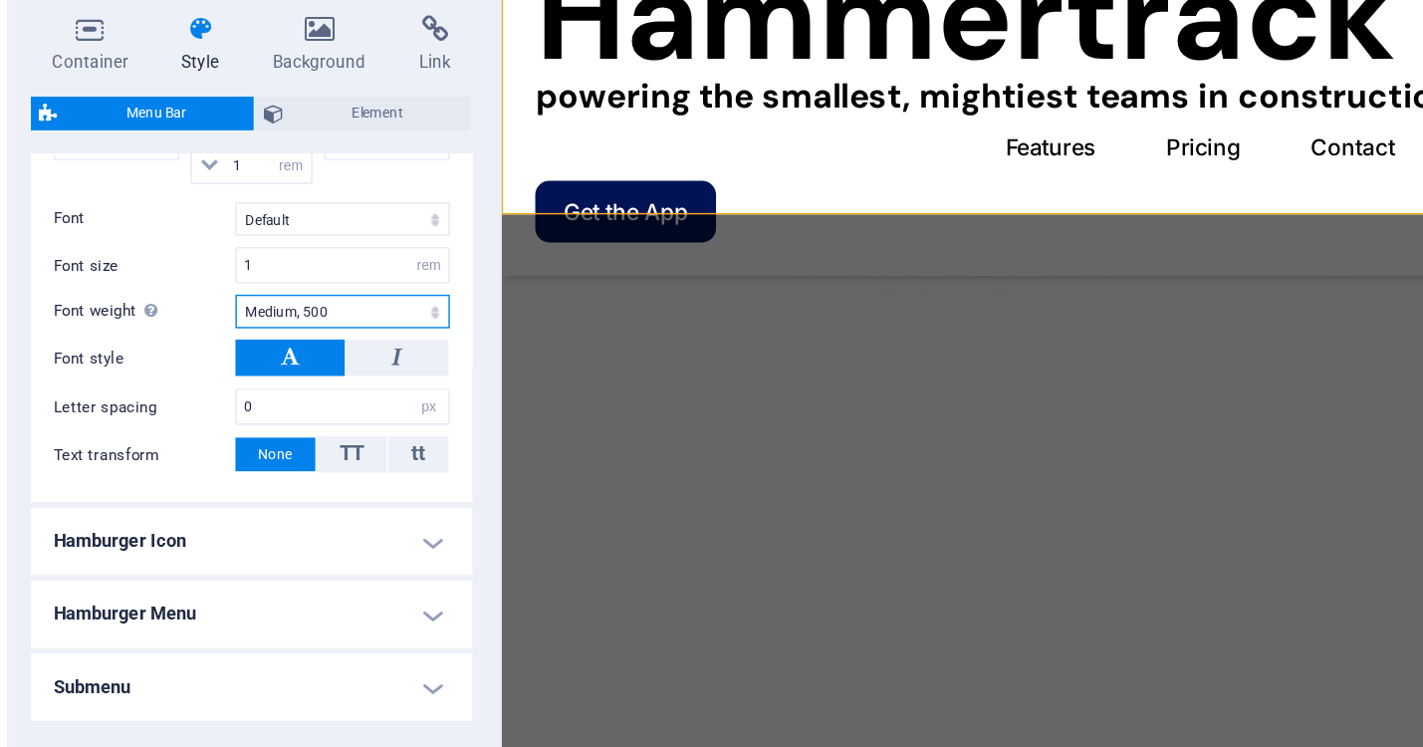
scroll to position [1324, 0]
click at [317, 336] on select "Thin, 100 Extra-light, 200 Light, 300 Regular, 400 Medium, 500 Semi-bold, 600 B…" at bounding box center [317, 328] width 152 height 24
select select "600"
click at [241, 318] on select "Thin, 100 Extra-light, 200 Light, 300 Regular, 400 Medium, 500 Semi-bold, 600 B…" at bounding box center [317, 328] width 152 height 24
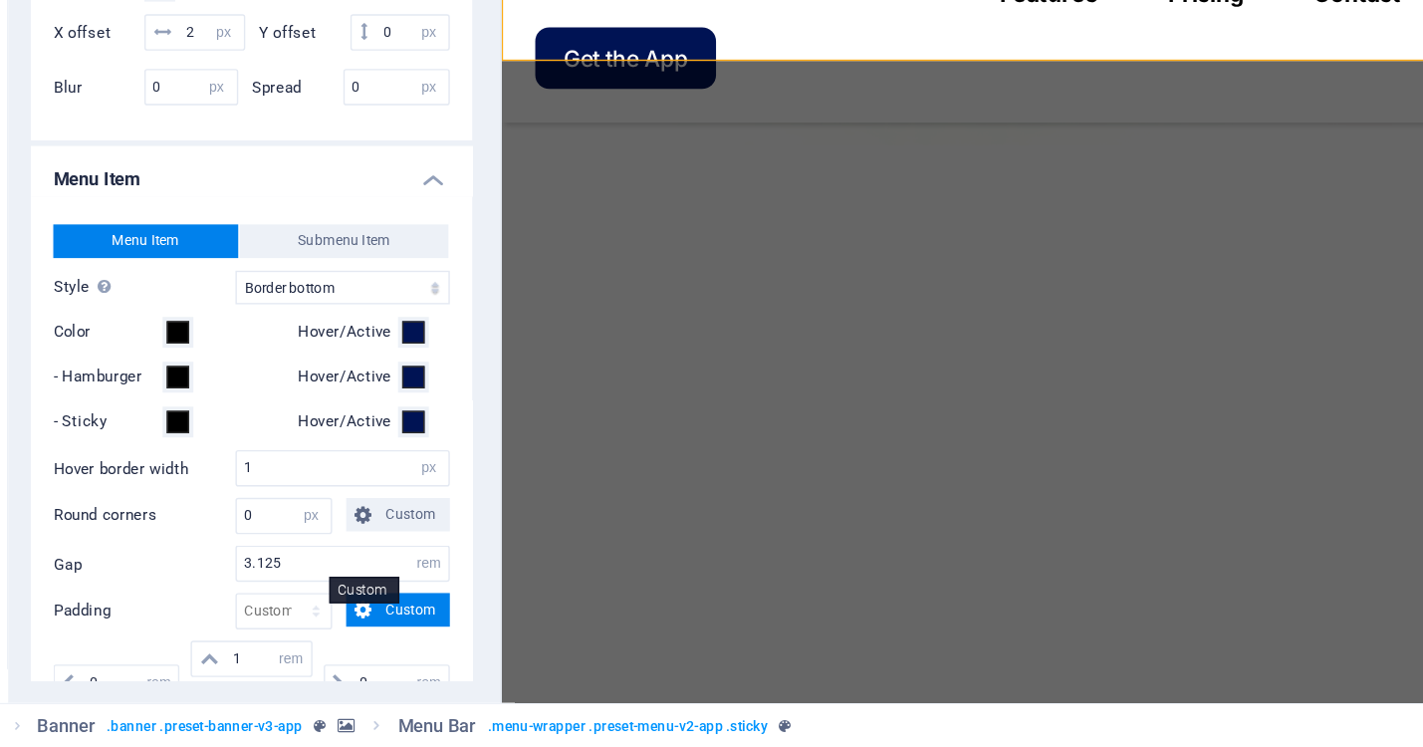
scroll to position [796, 0]
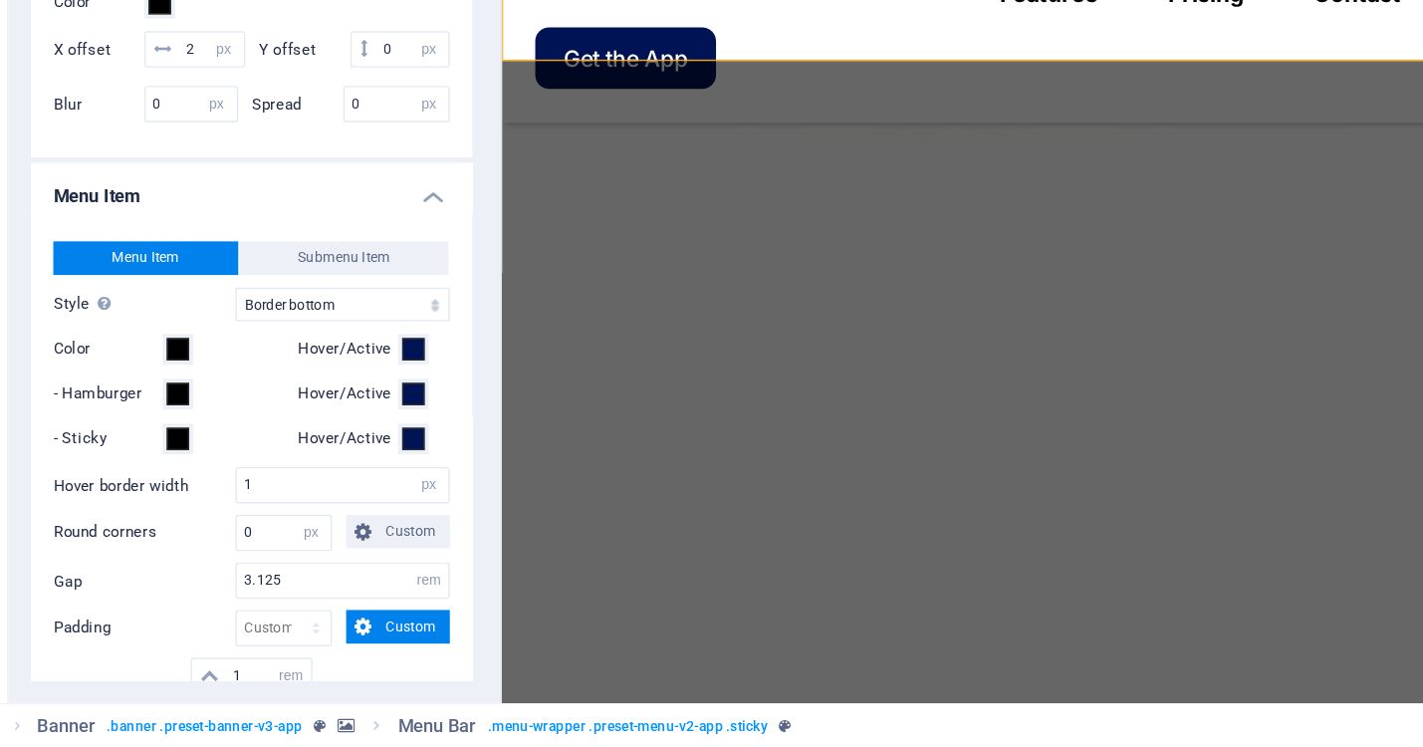
click at [370, 367] on h4 "Menu Item" at bounding box center [253, 350] width 314 height 36
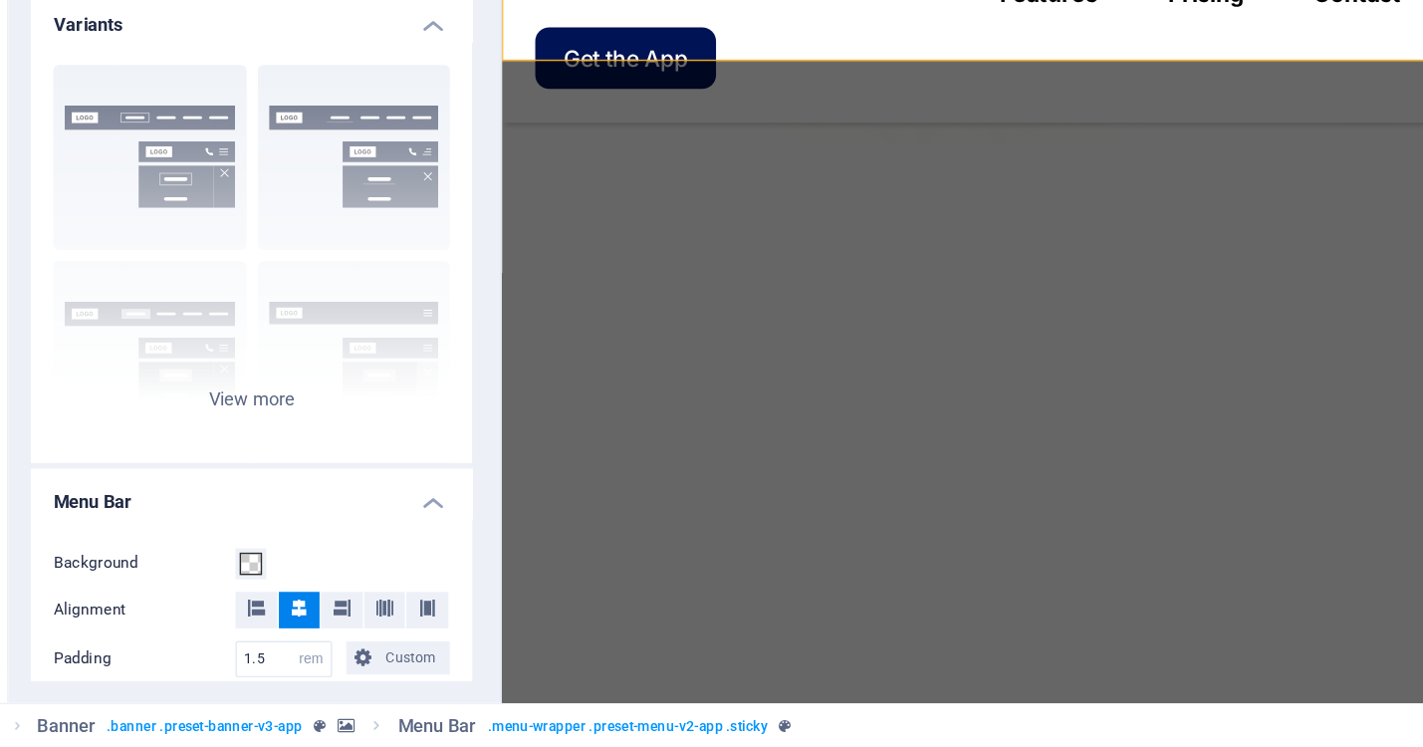
scroll to position [0, 0]
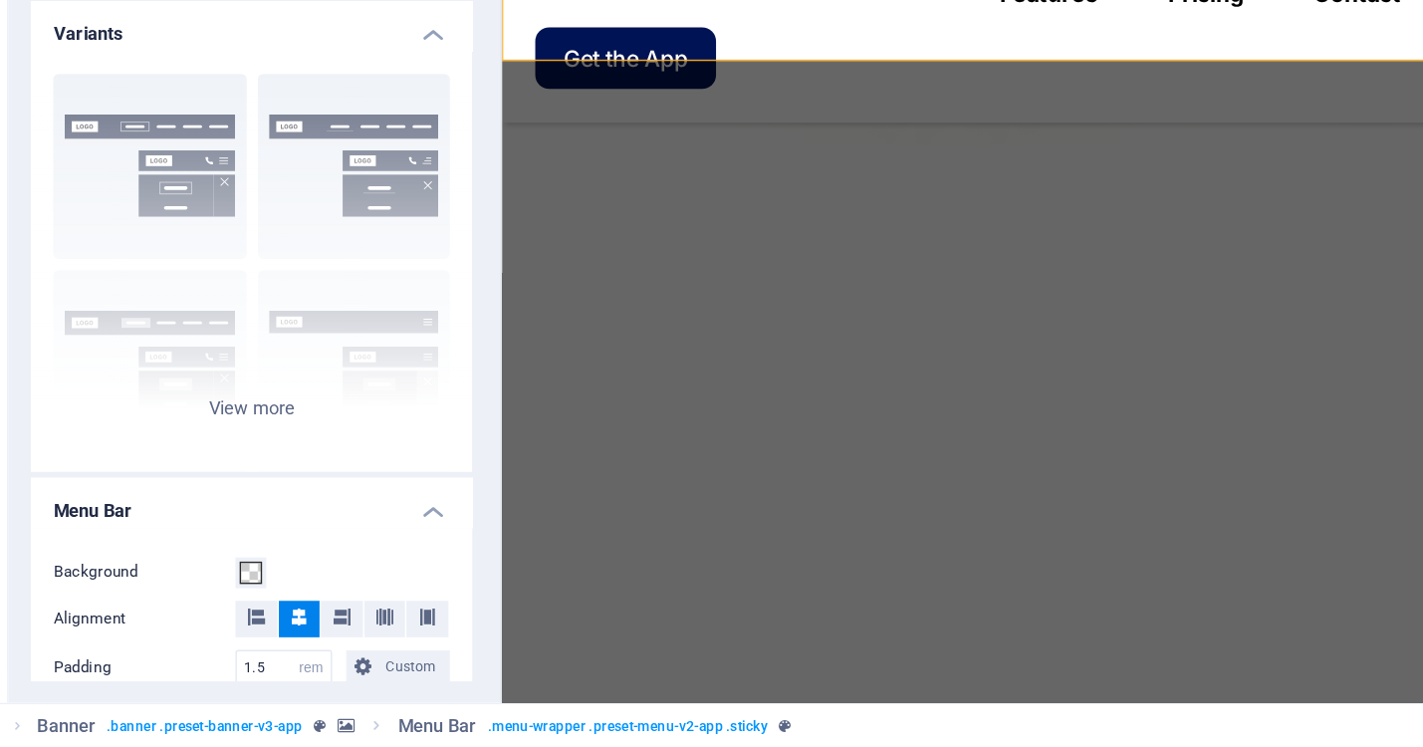
click at [378, 236] on h4 "Variants" at bounding box center [253, 234] width 314 height 36
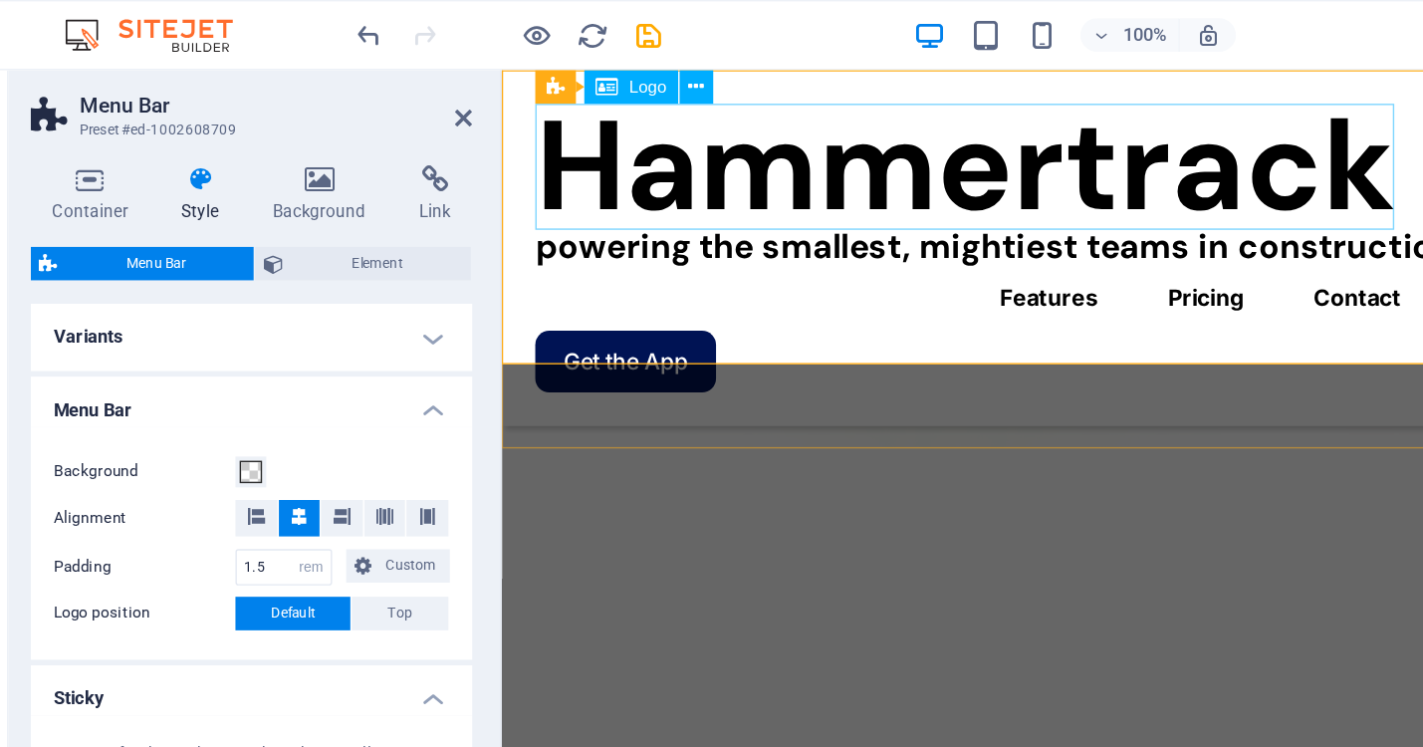
click at [778, 144] on div "Hammertrack" at bounding box center [997, 139] width 945 height 90
click at [565, 53] on icon at bounding box center [568, 62] width 11 height 21
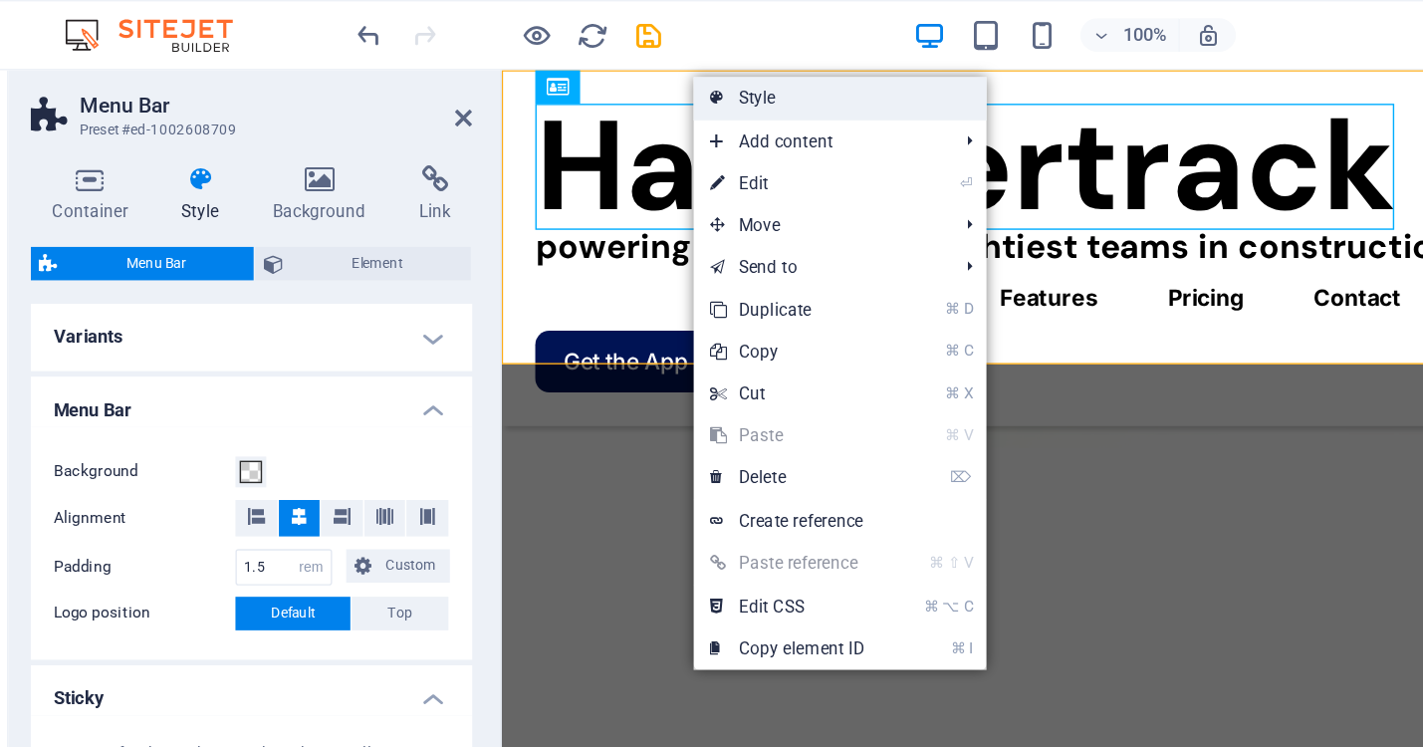
click at [615, 69] on link "Style" at bounding box center [671, 70] width 208 height 30
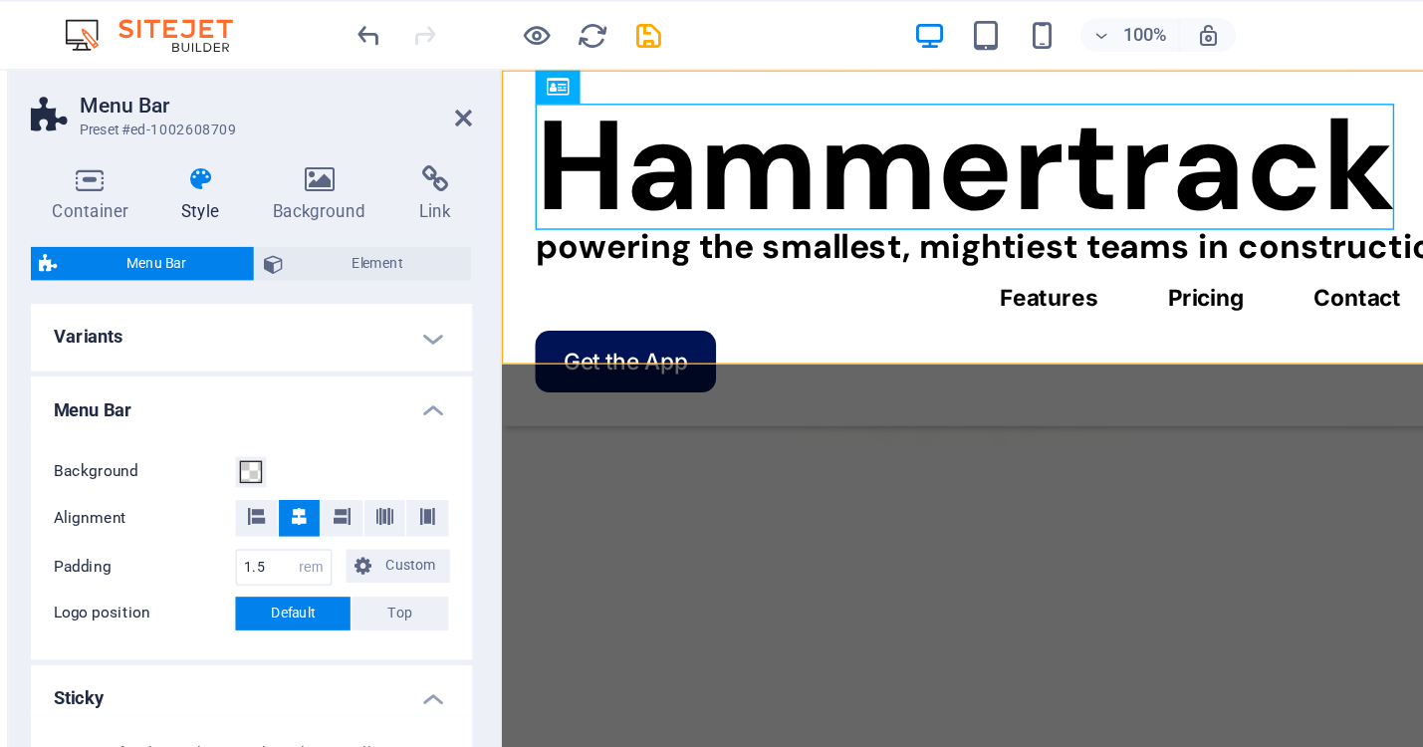
click at [214, 134] on icon at bounding box center [216, 127] width 57 height 20
click at [136, 121] on icon at bounding box center [138, 127] width 85 height 20
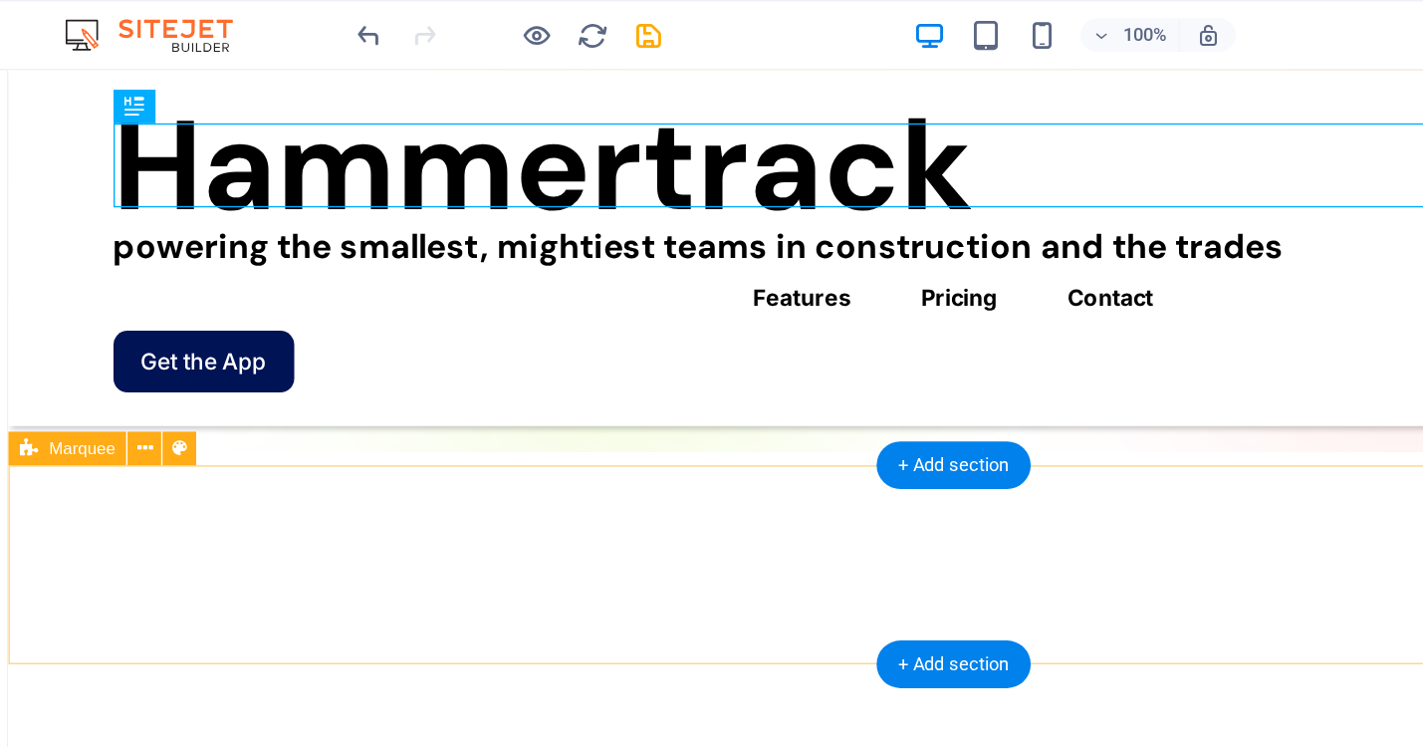
scroll to position [389, 0]
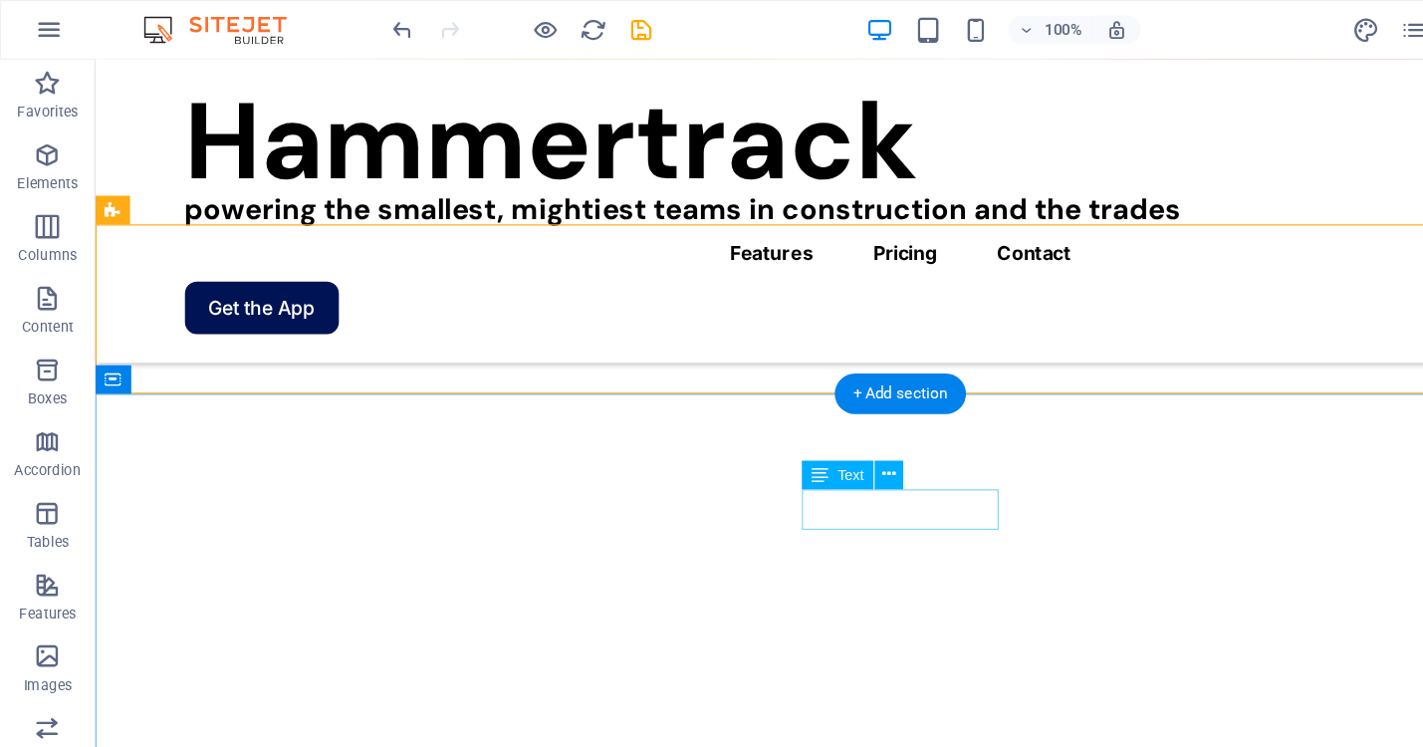
scroll to position [499, 0]
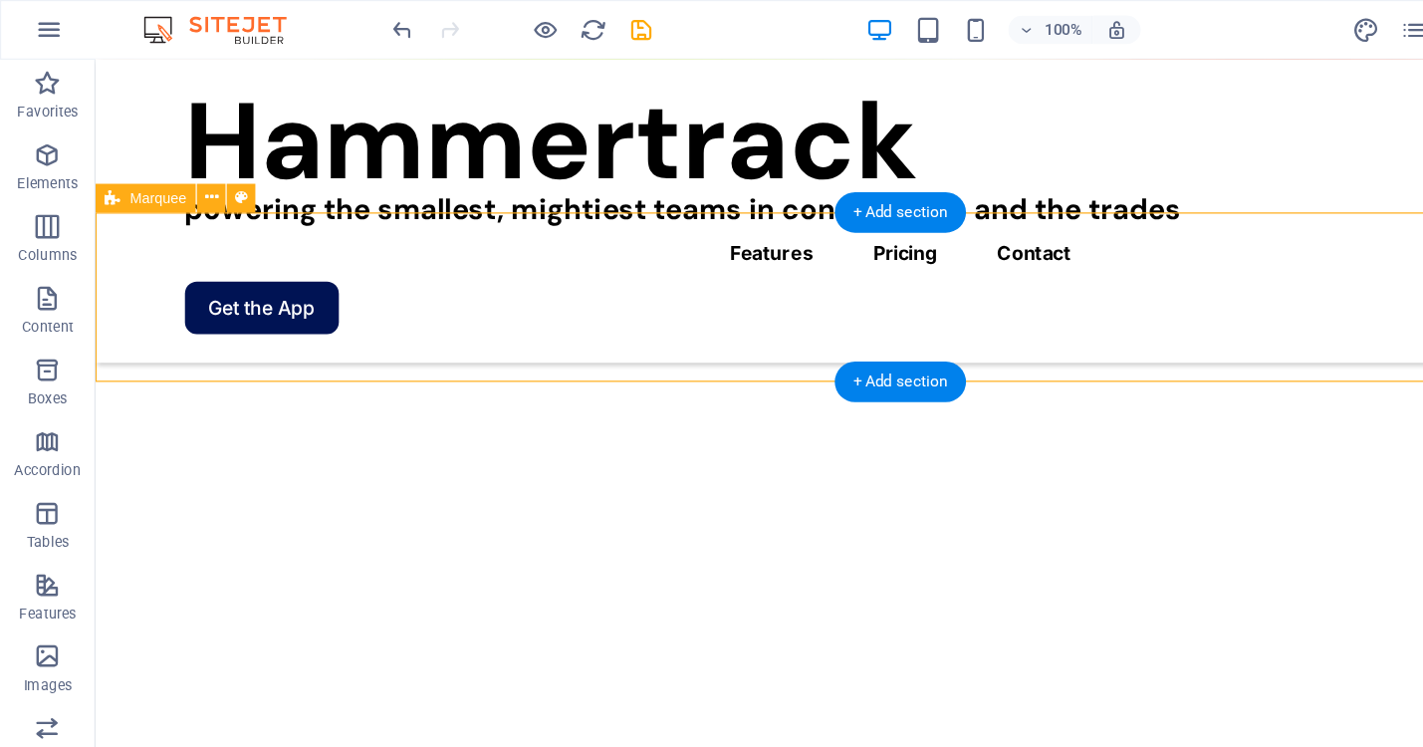
click at [751, 320] on div "+ Add section" at bounding box center [751, 319] width 111 height 34
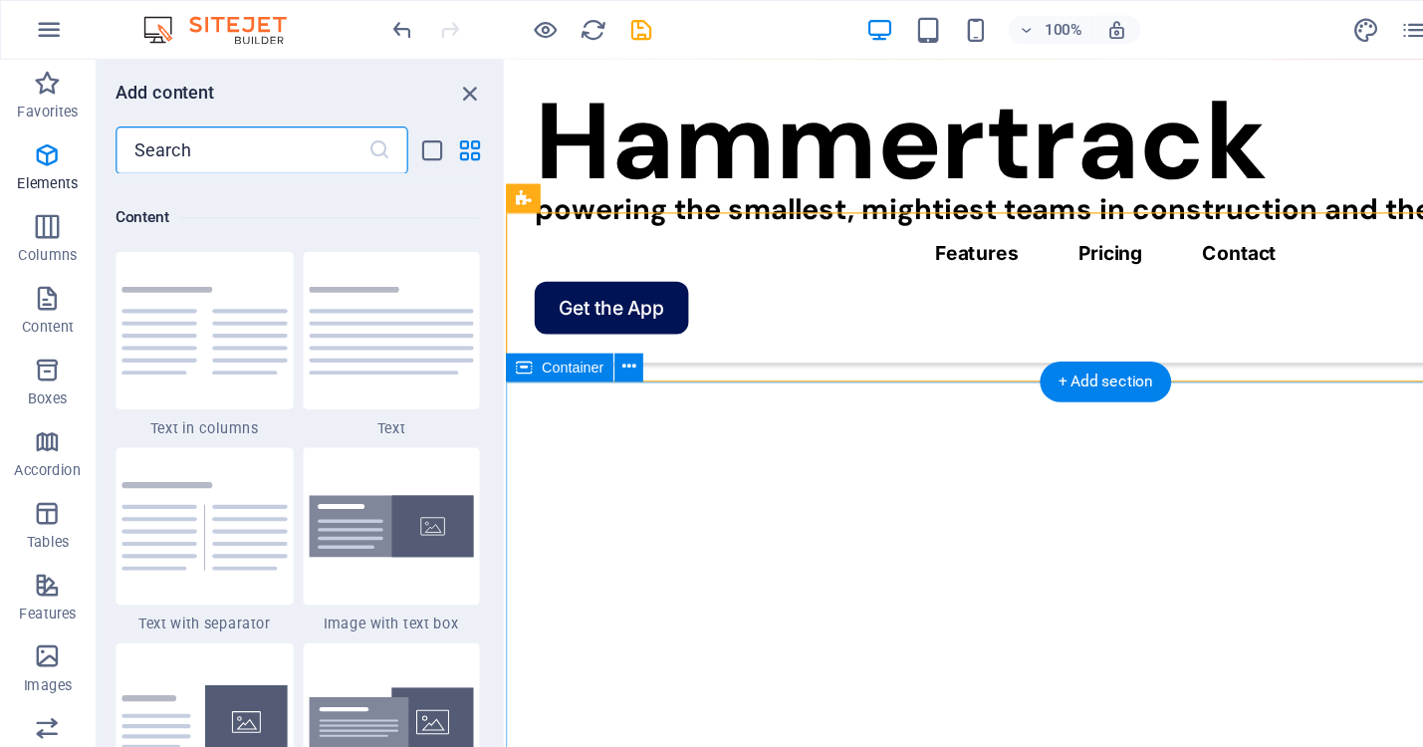
scroll to position [3484, 0]
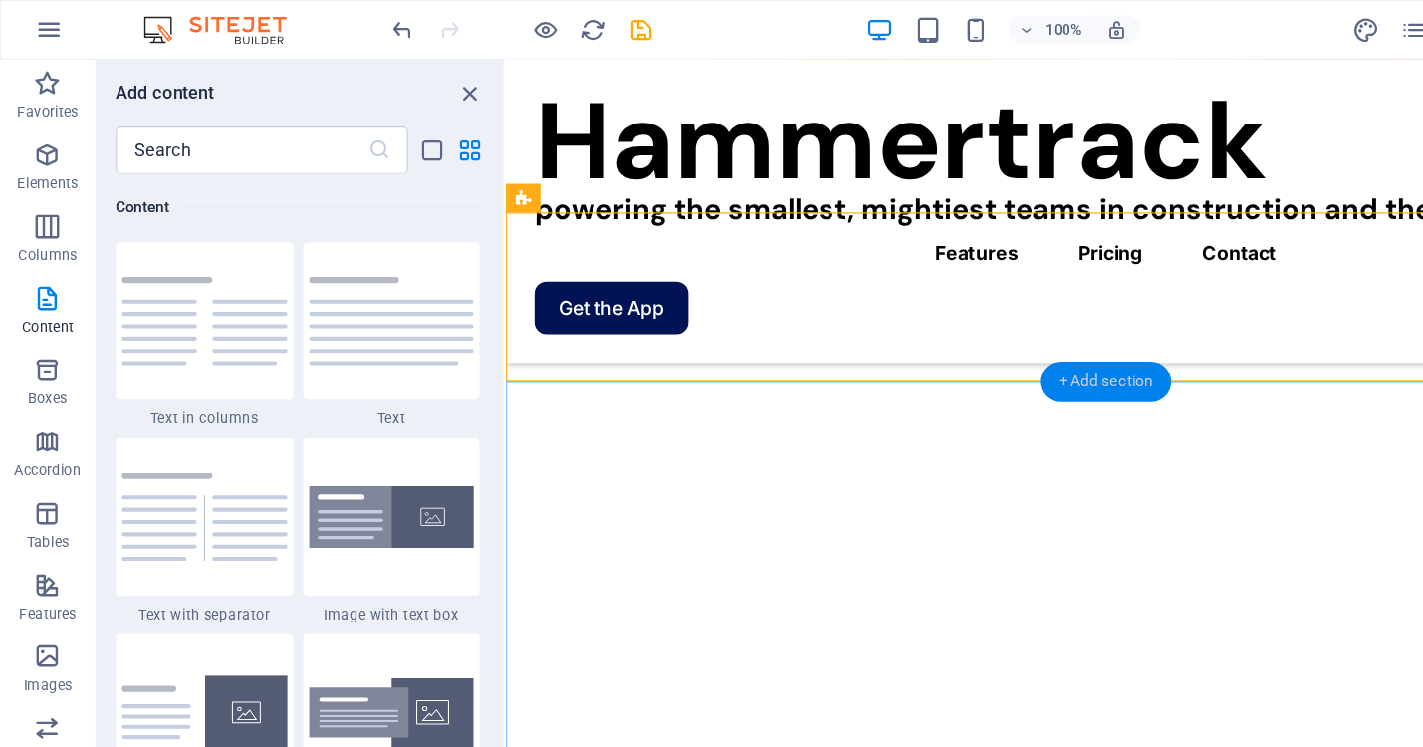
click at [943, 318] on div "+ Add section" at bounding box center [922, 319] width 111 height 34
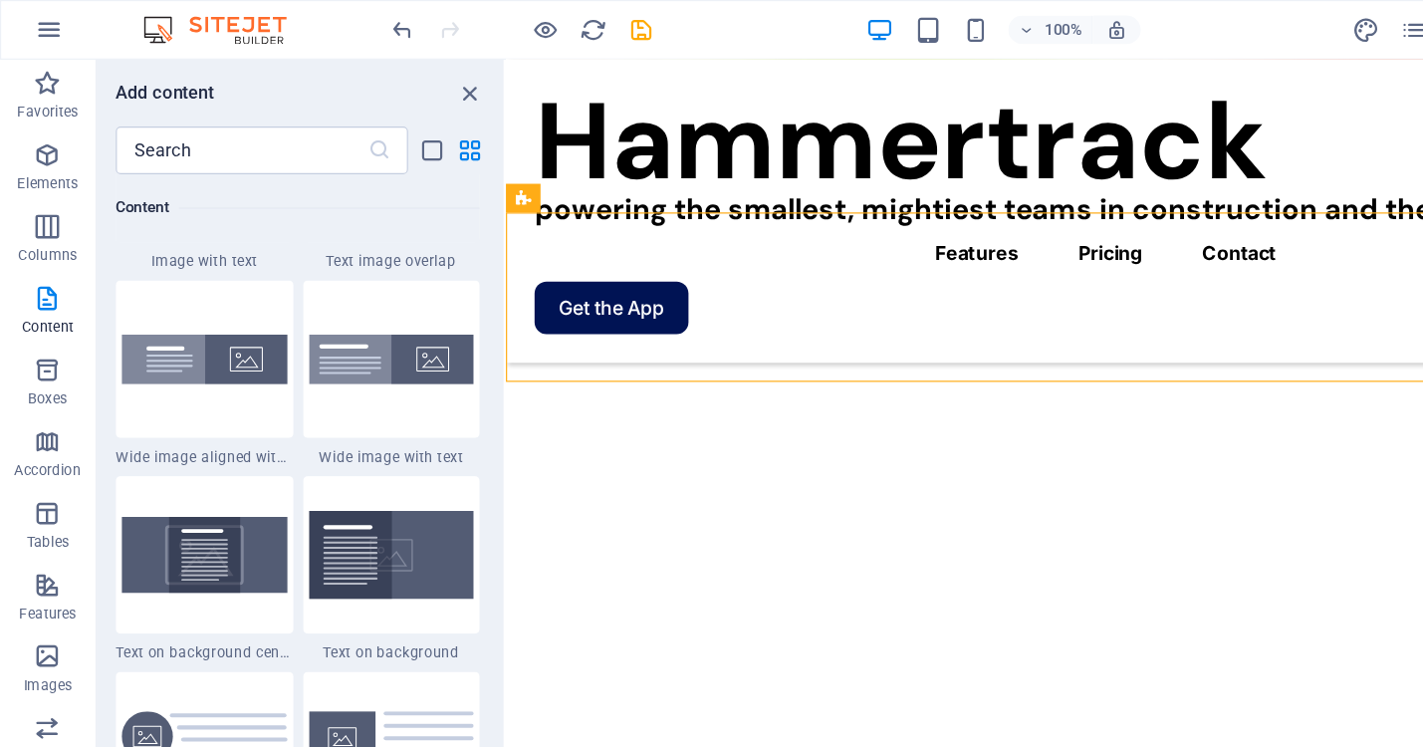
scroll to position [3778, 0]
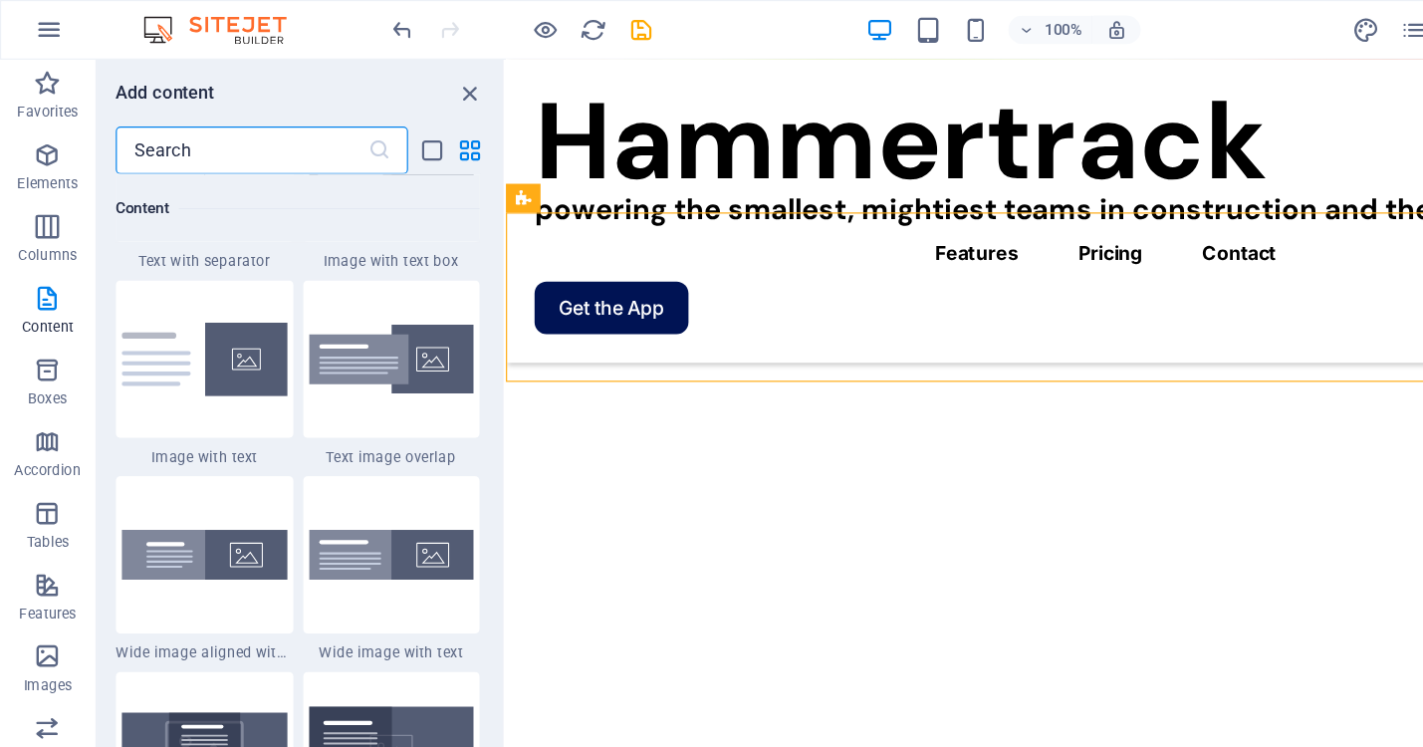
click at [165, 121] on input "text" at bounding box center [202, 126] width 210 height 40
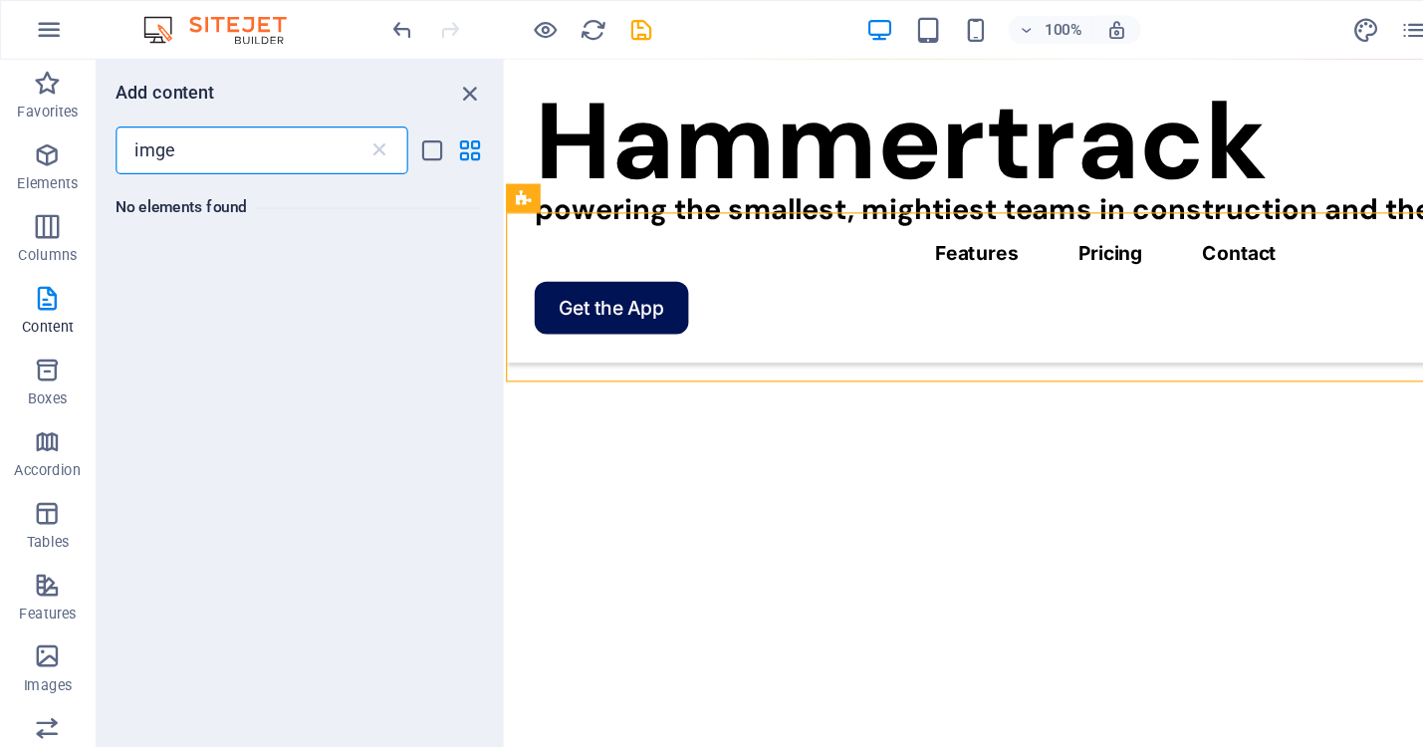
scroll to position [0, 0]
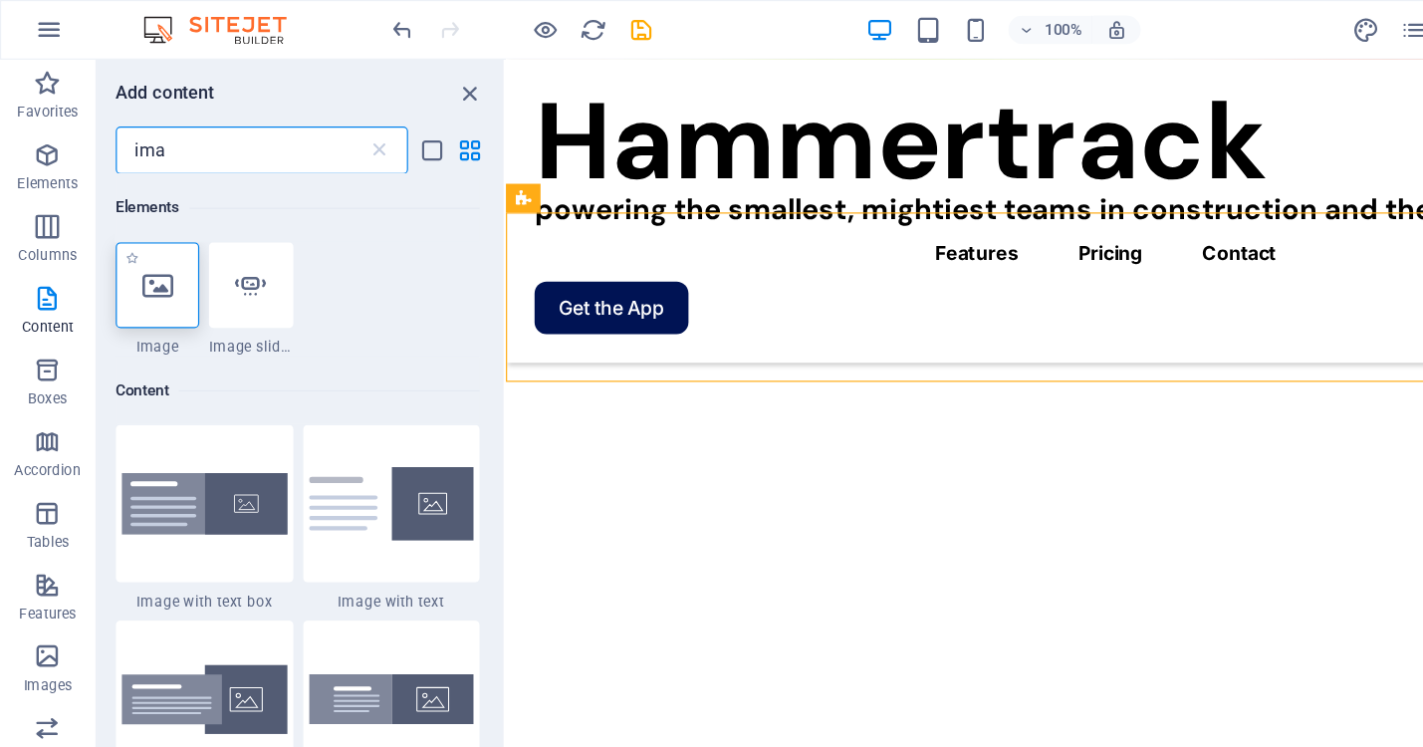
type input "ima"
click at [135, 237] on icon at bounding box center [131, 238] width 26 height 26
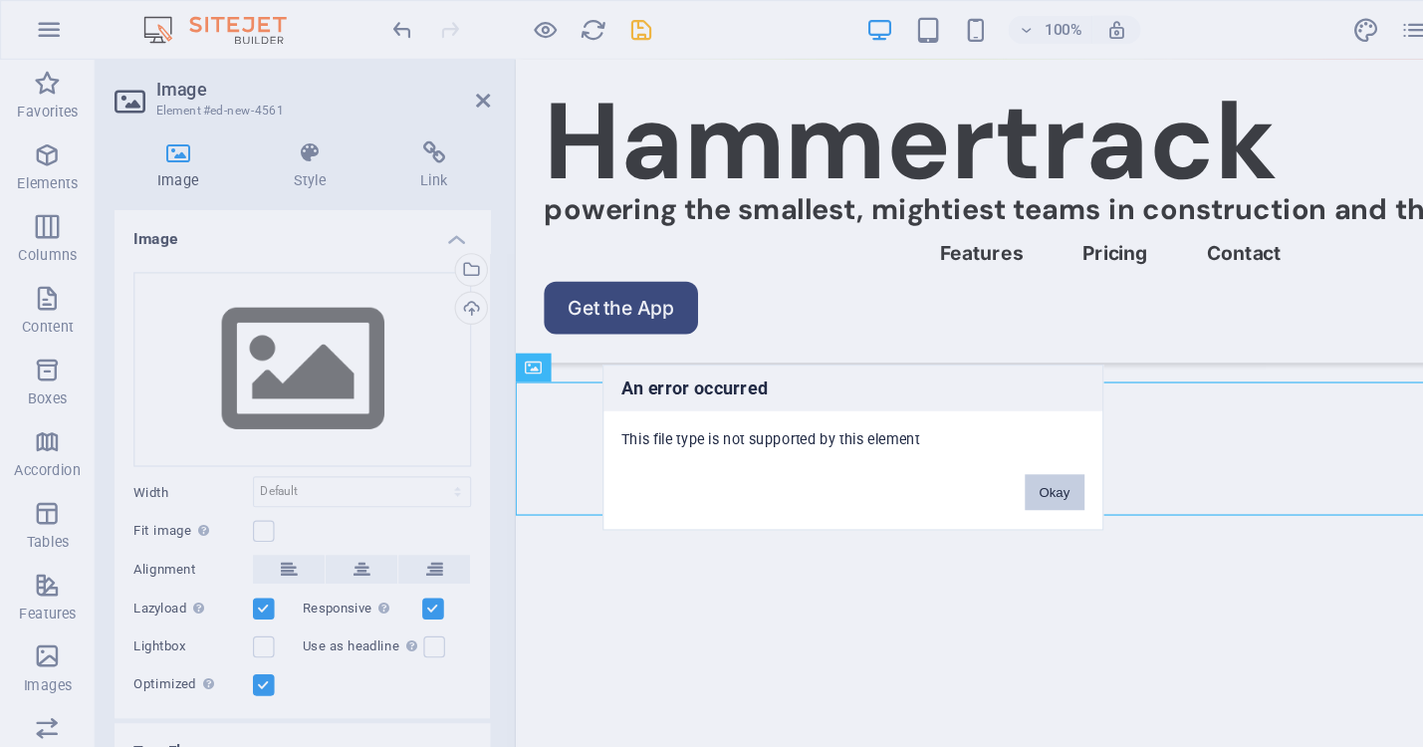
click at [873, 419] on button "Okay" at bounding box center [880, 411] width 50 height 30
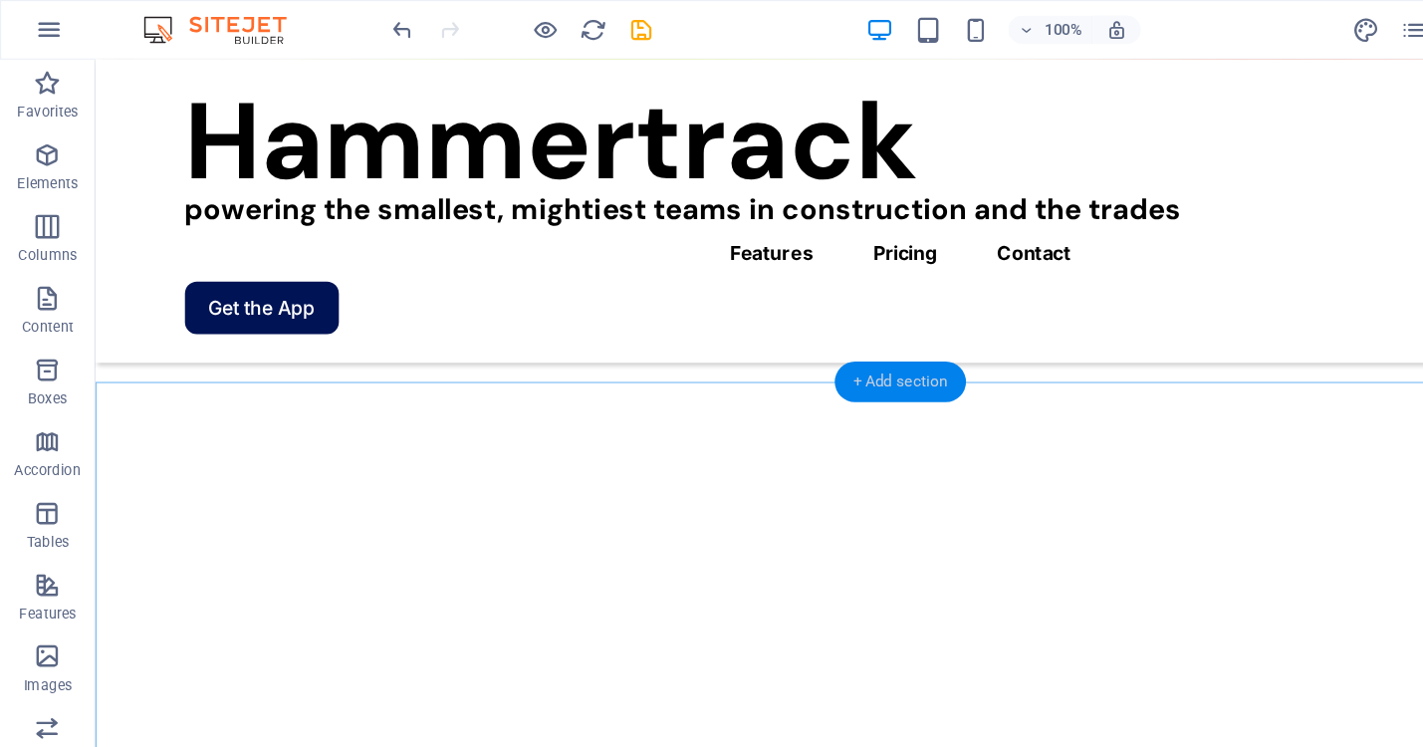
click at [737, 322] on div "+ Add section" at bounding box center [751, 319] width 111 height 34
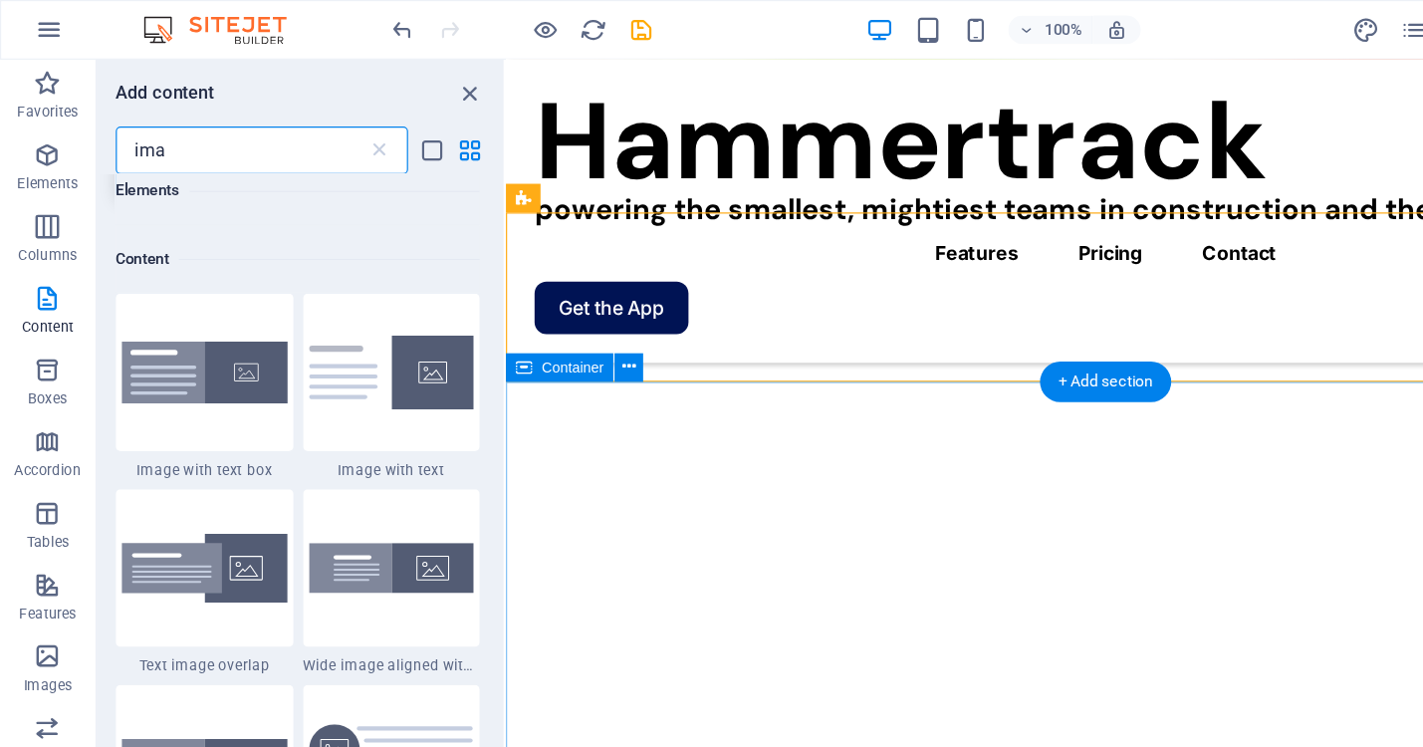
scroll to position [152, 0]
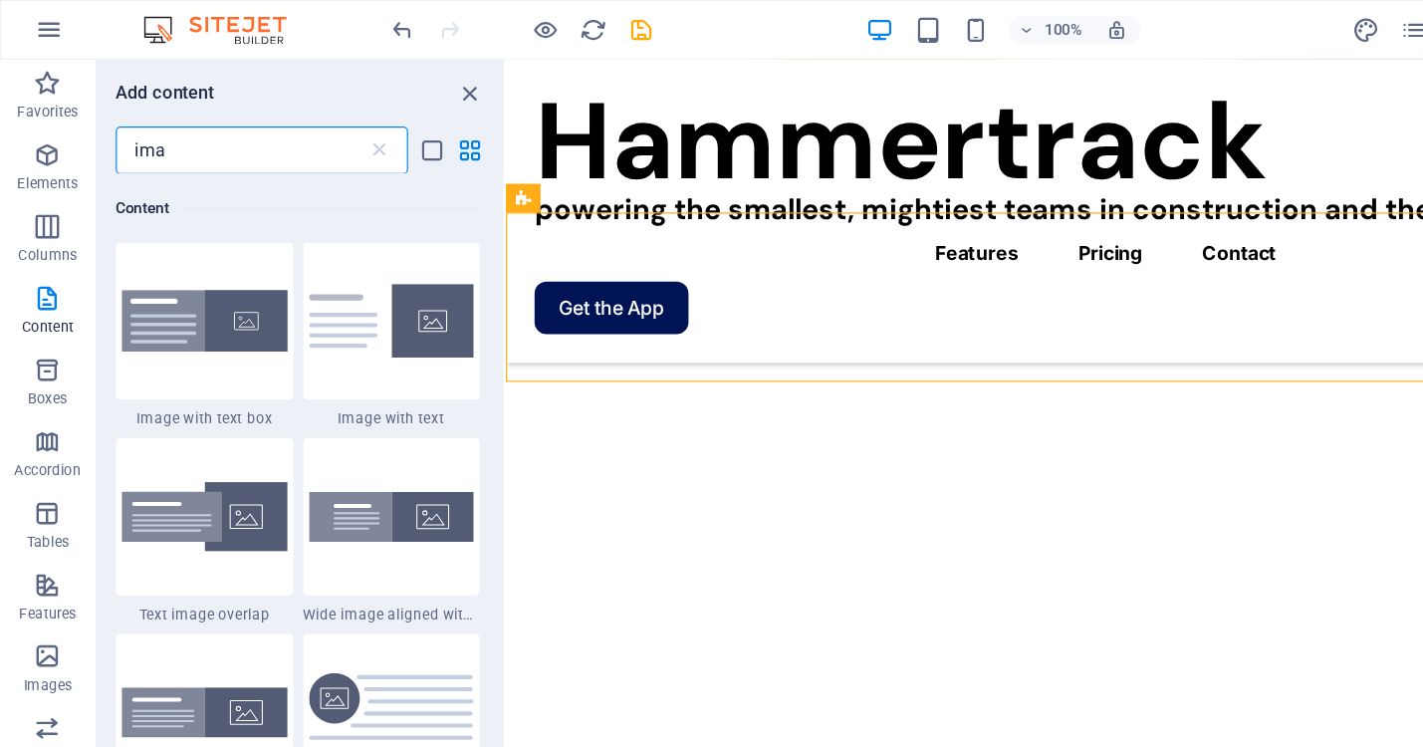
click at [228, 118] on input "ima" at bounding box center [202, 126] width 210 height 40
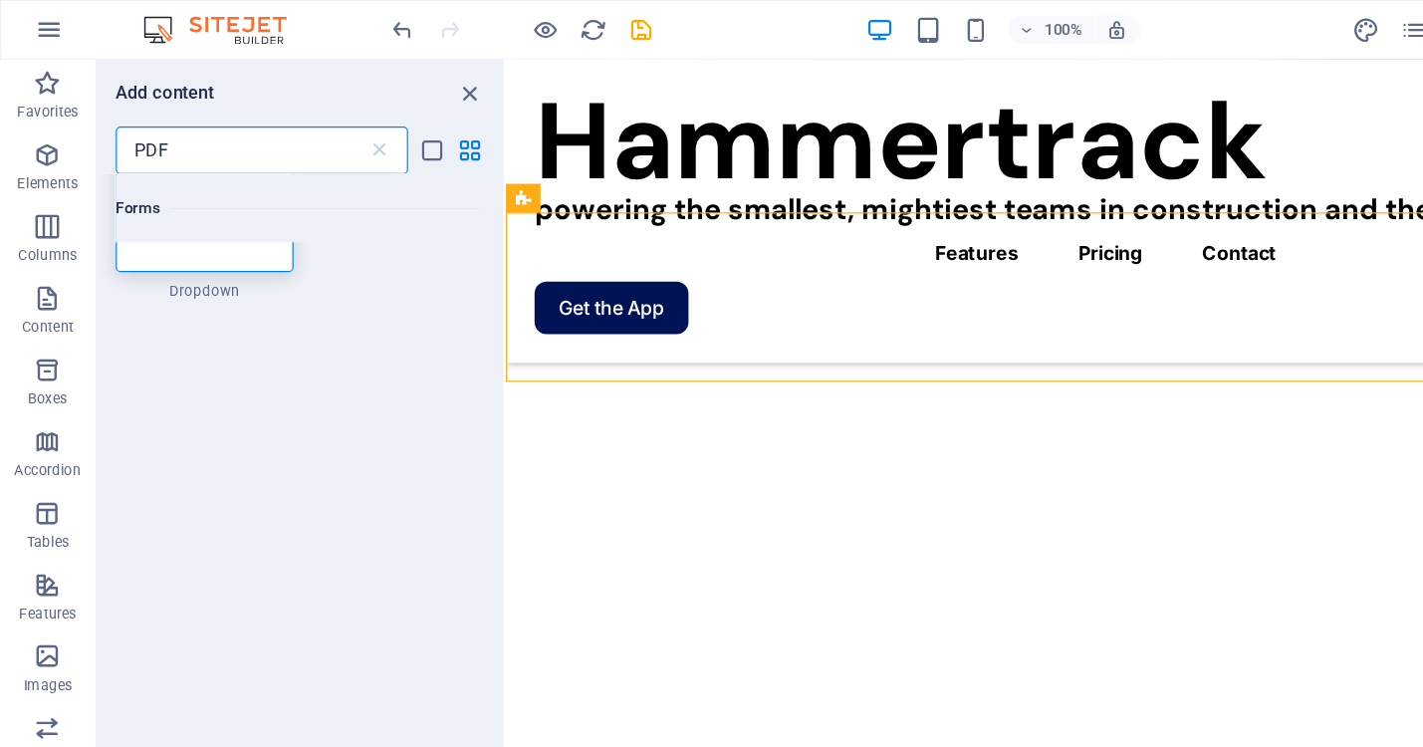
scroll to position [0, 0]
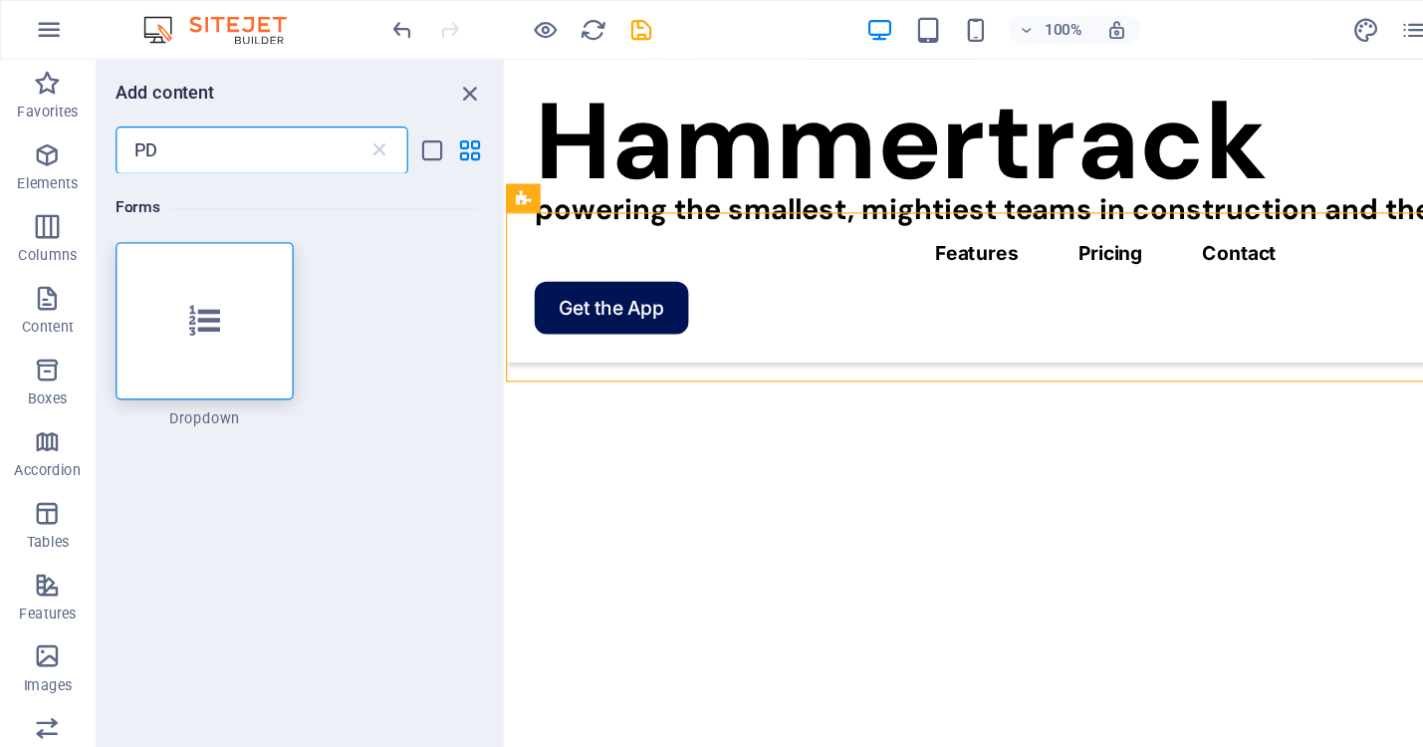
type input "P"
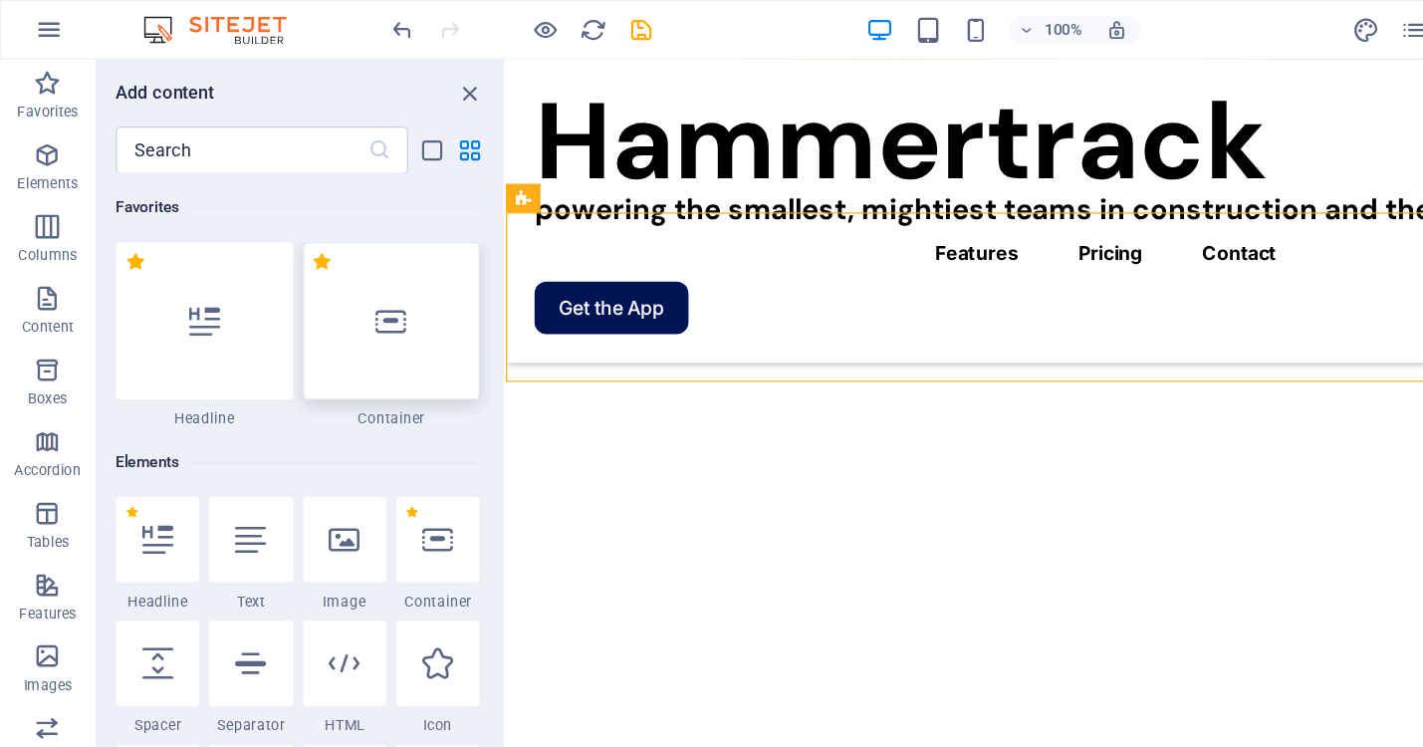
click at [325, 268] on icon at bounding box center [327, 268] width 26 height 26
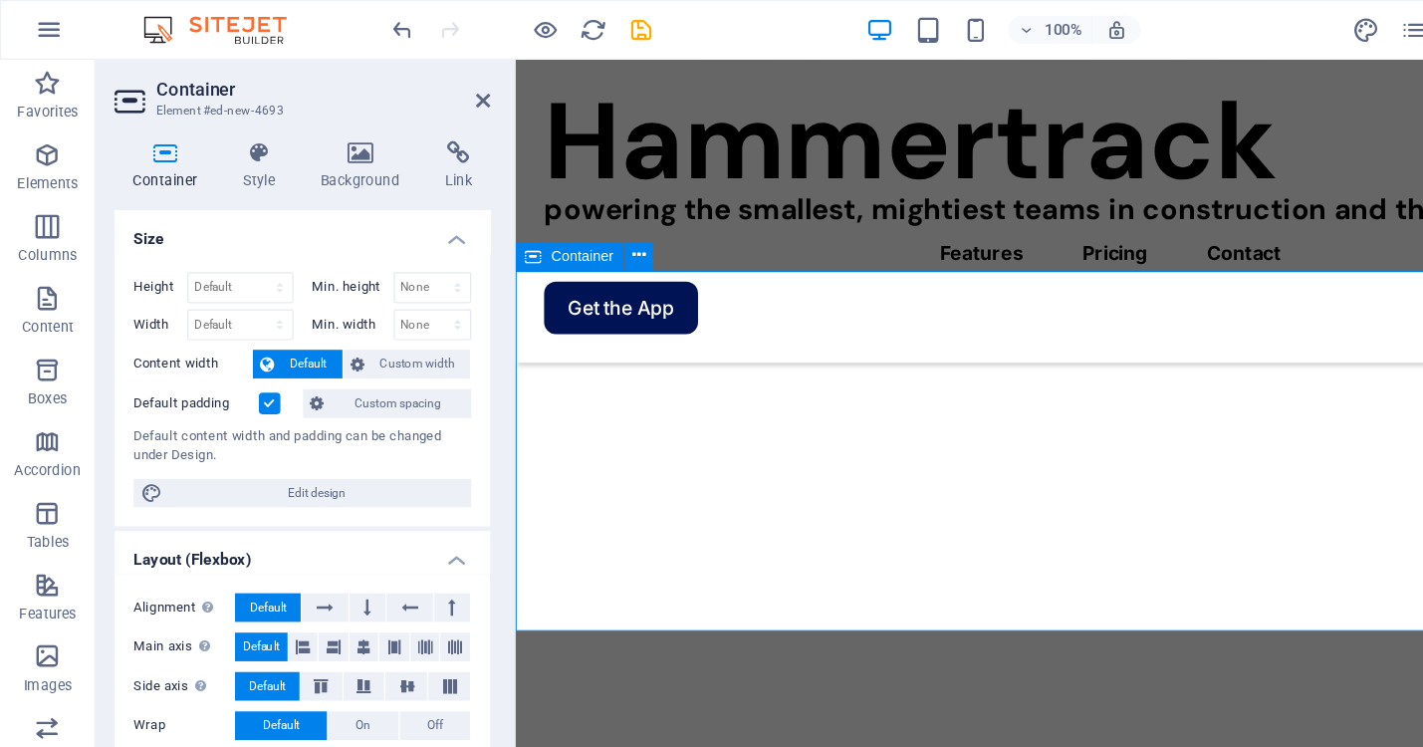
scroll to position [593, 0]
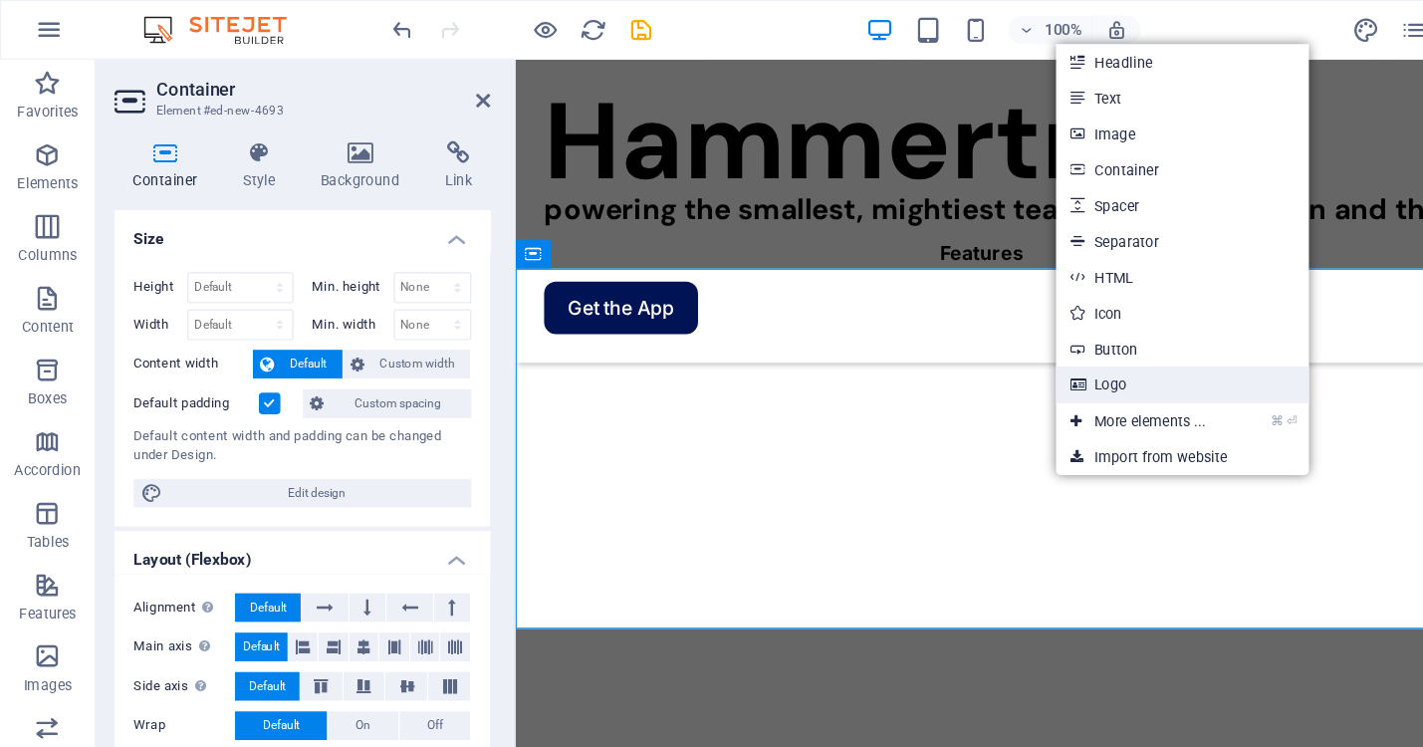
click at [932, 316] on link "Logo" at bounding box center [986, 321] width 211 height 30
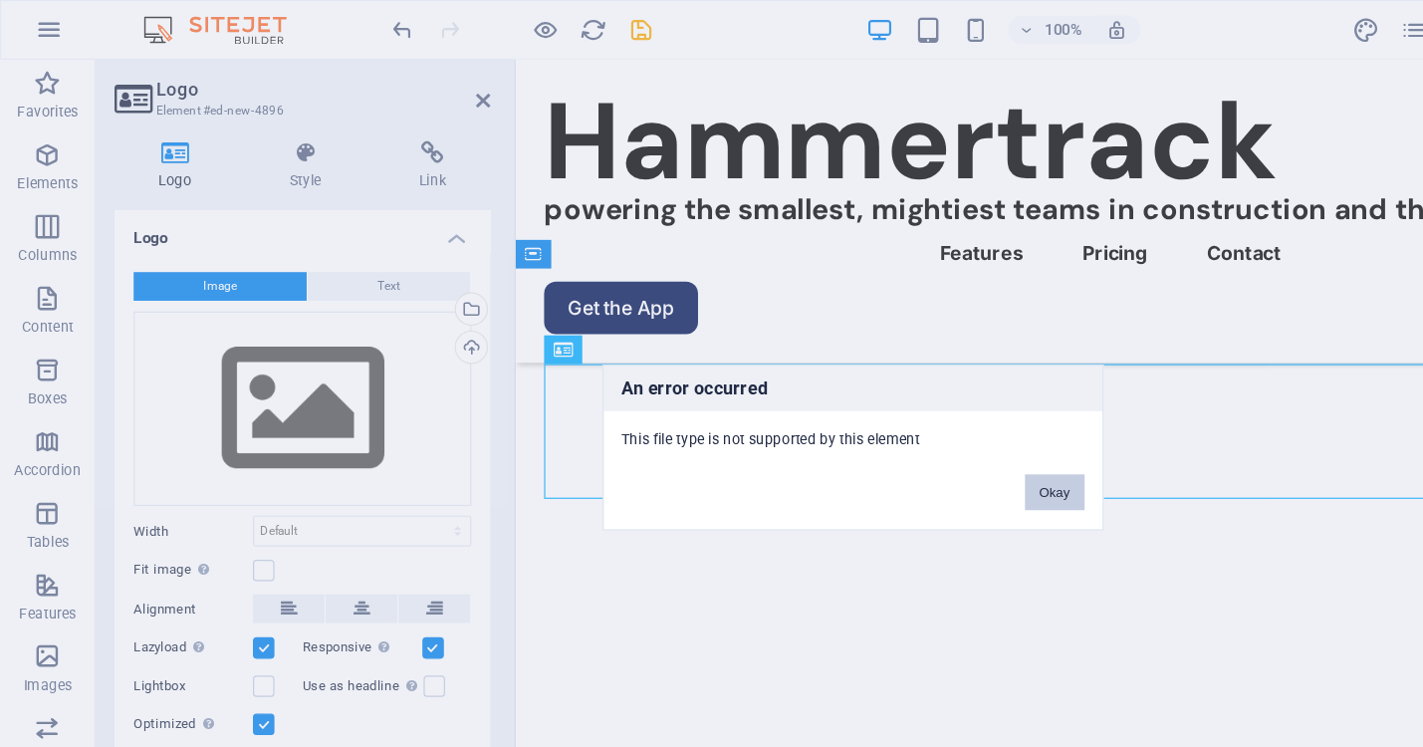
click at [887, 400] on button "Okay" at bounding box center [880, 411] width 50 height 30
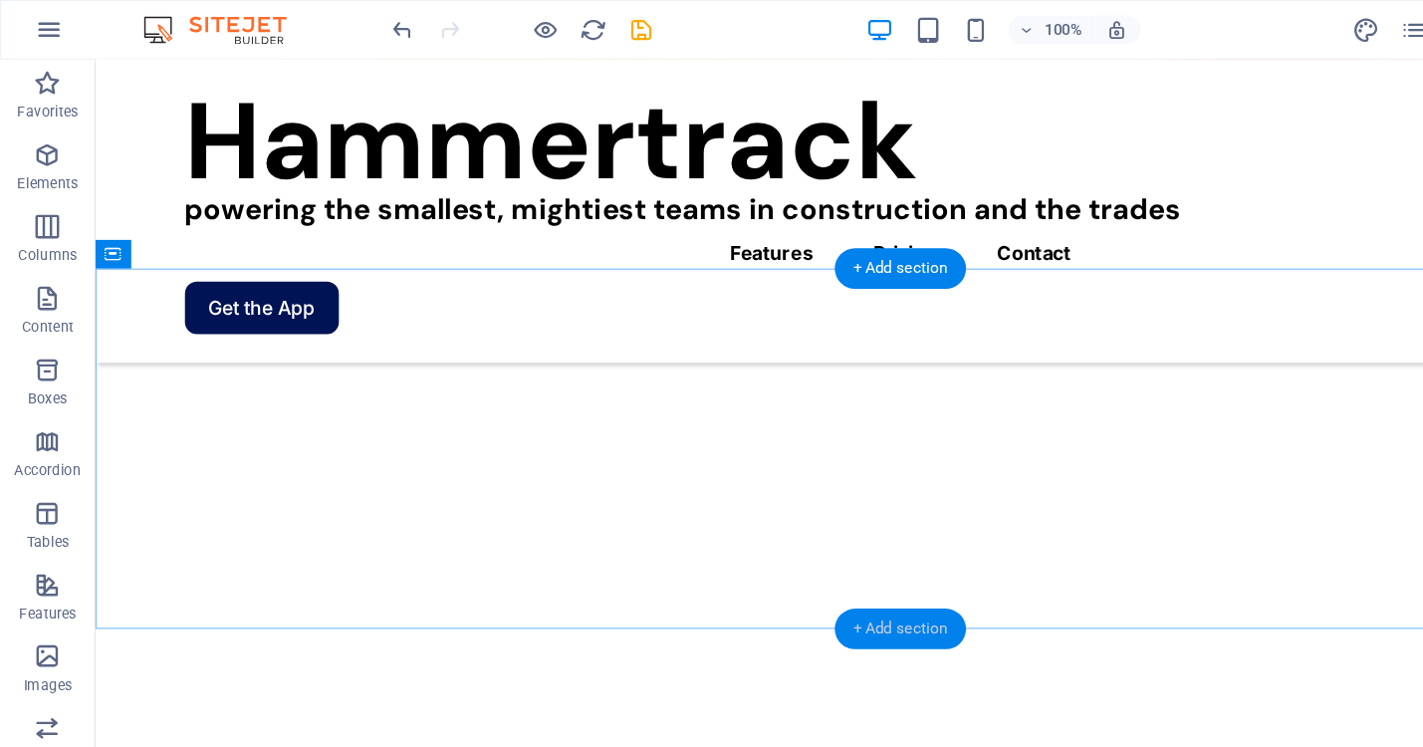
click at [742, 528] on div "+ Add section" at bounding box center [751, 525] width 111 height 34
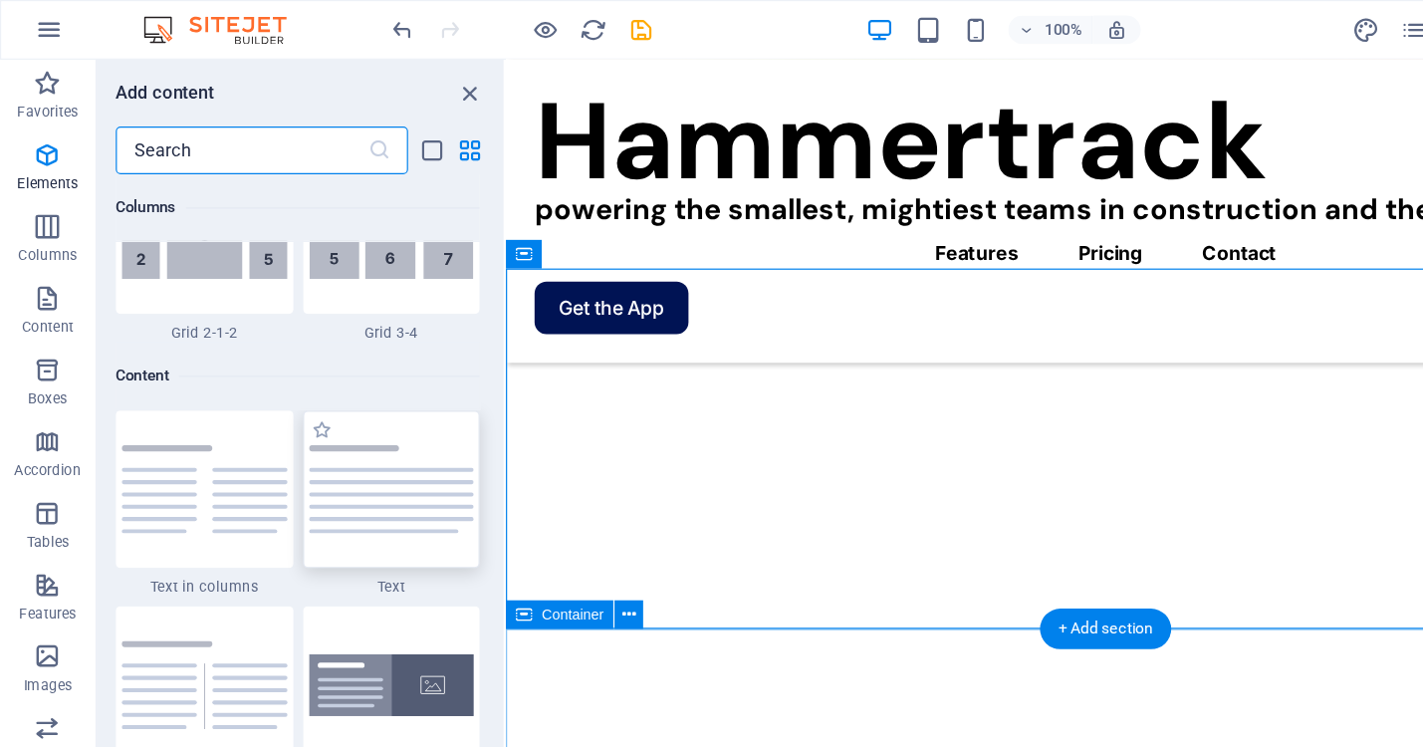
scroll to position [3484, 0]
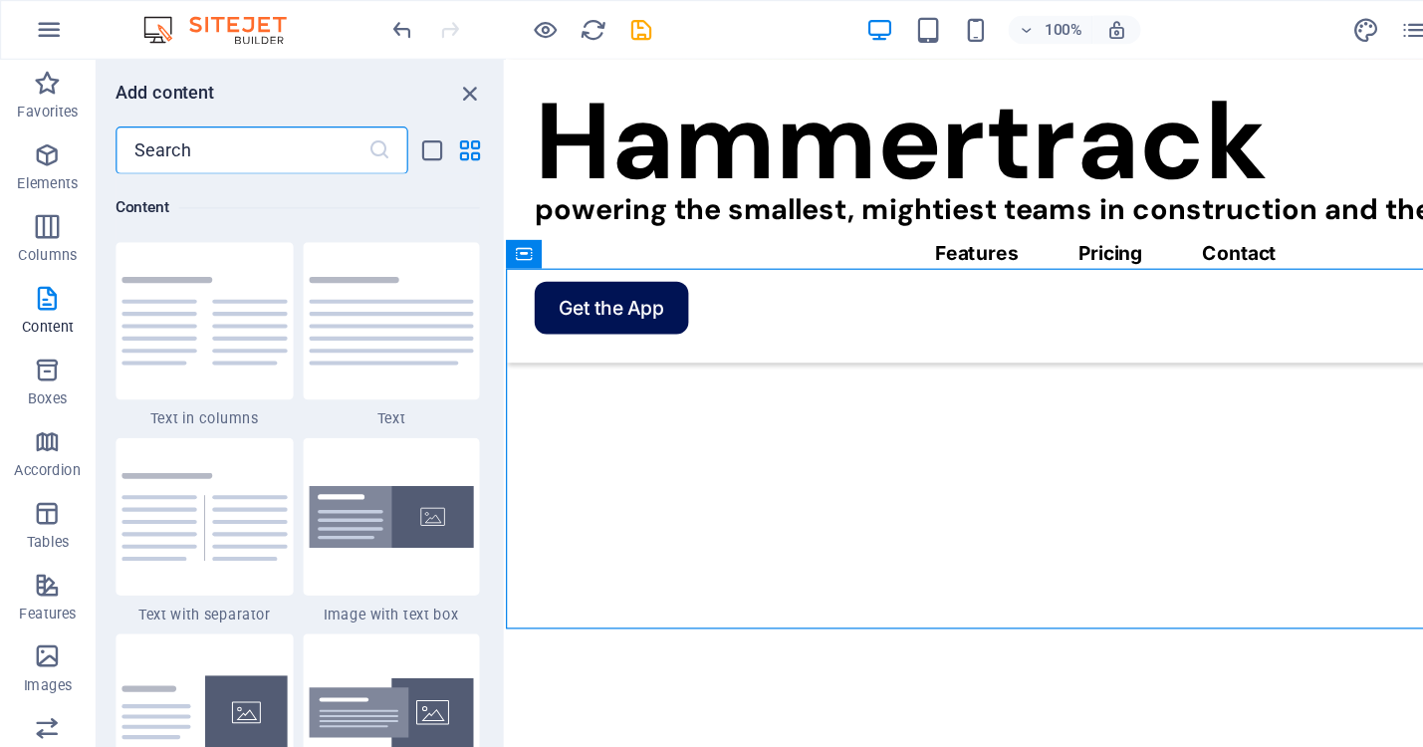
click at [181, 125] on input "text" at bounding box center [202, 126] width 210 height 40
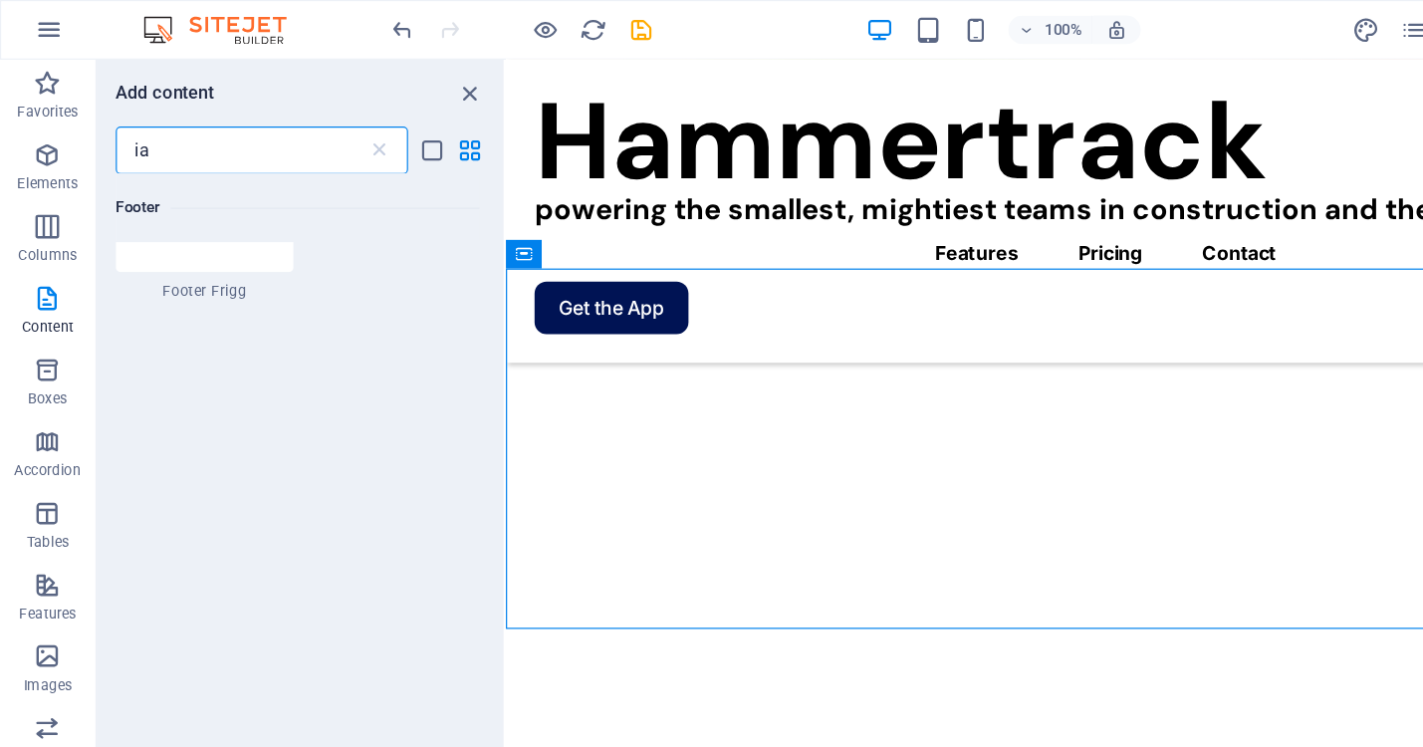
scroll to position [0, 0]
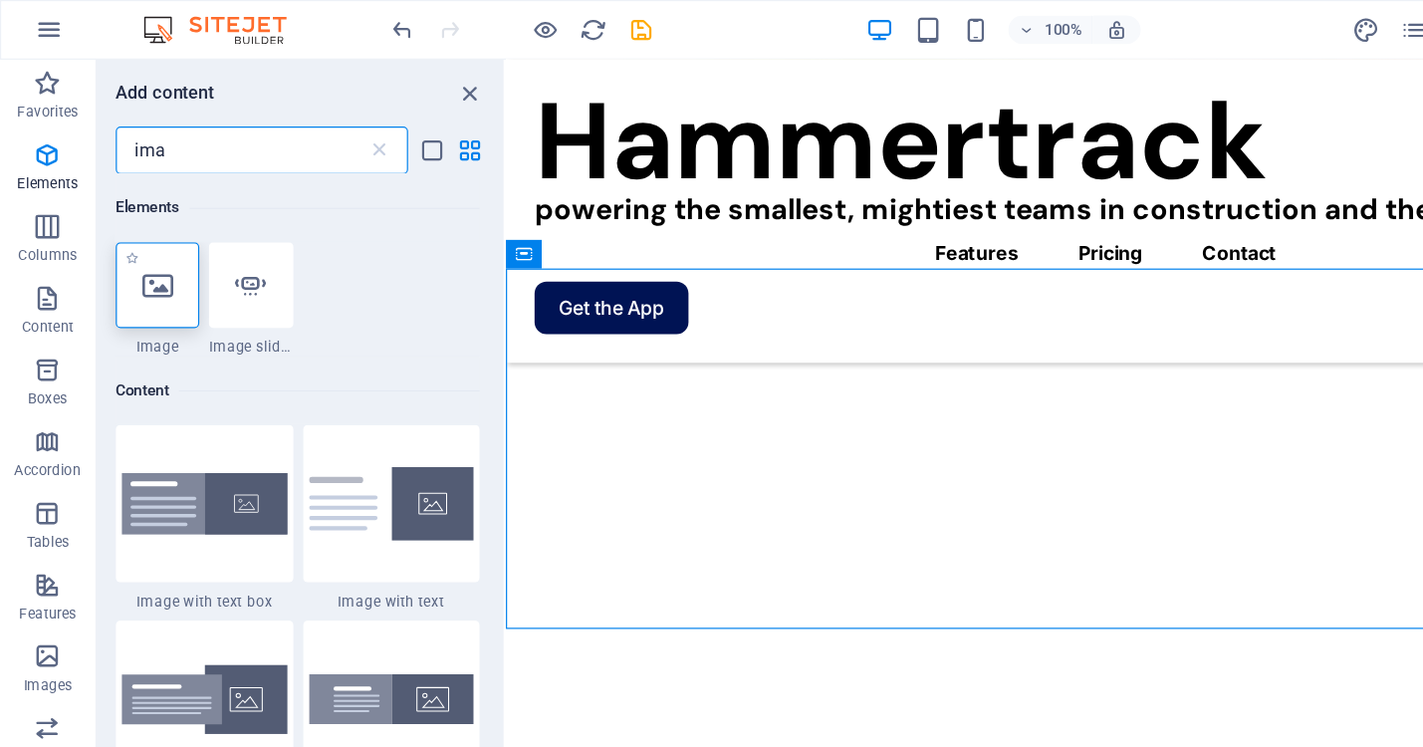
type input "ima"
drag, startPoint x: 142, startPoint y: 222, endPoint x: 93, endPoint y: 277, distance: 74.0
click at [142, 222] on div at bounding box center [132, 238] width 70 height 72
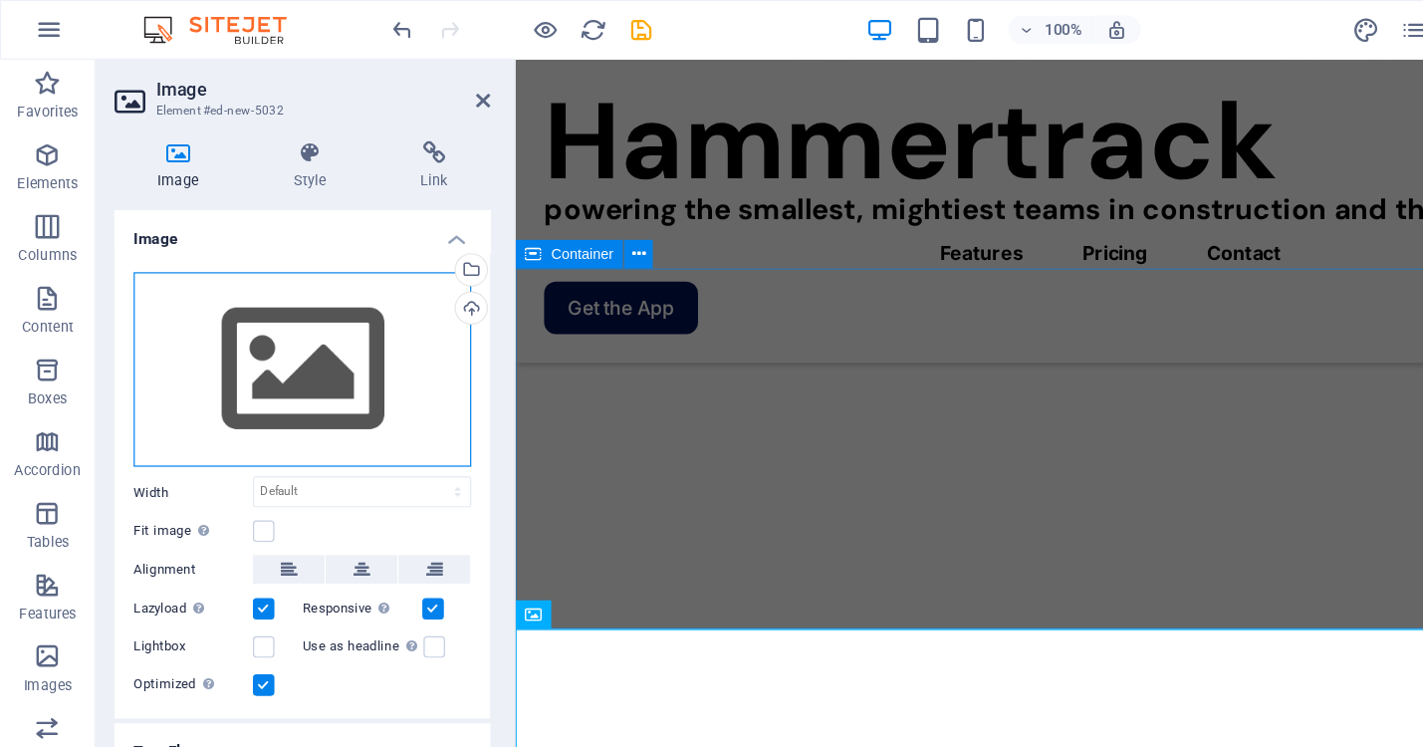
drag, startPoint x: 766, startPoint y: 348, endPoint x: 820, endPoint y: 353, distance: 55.0
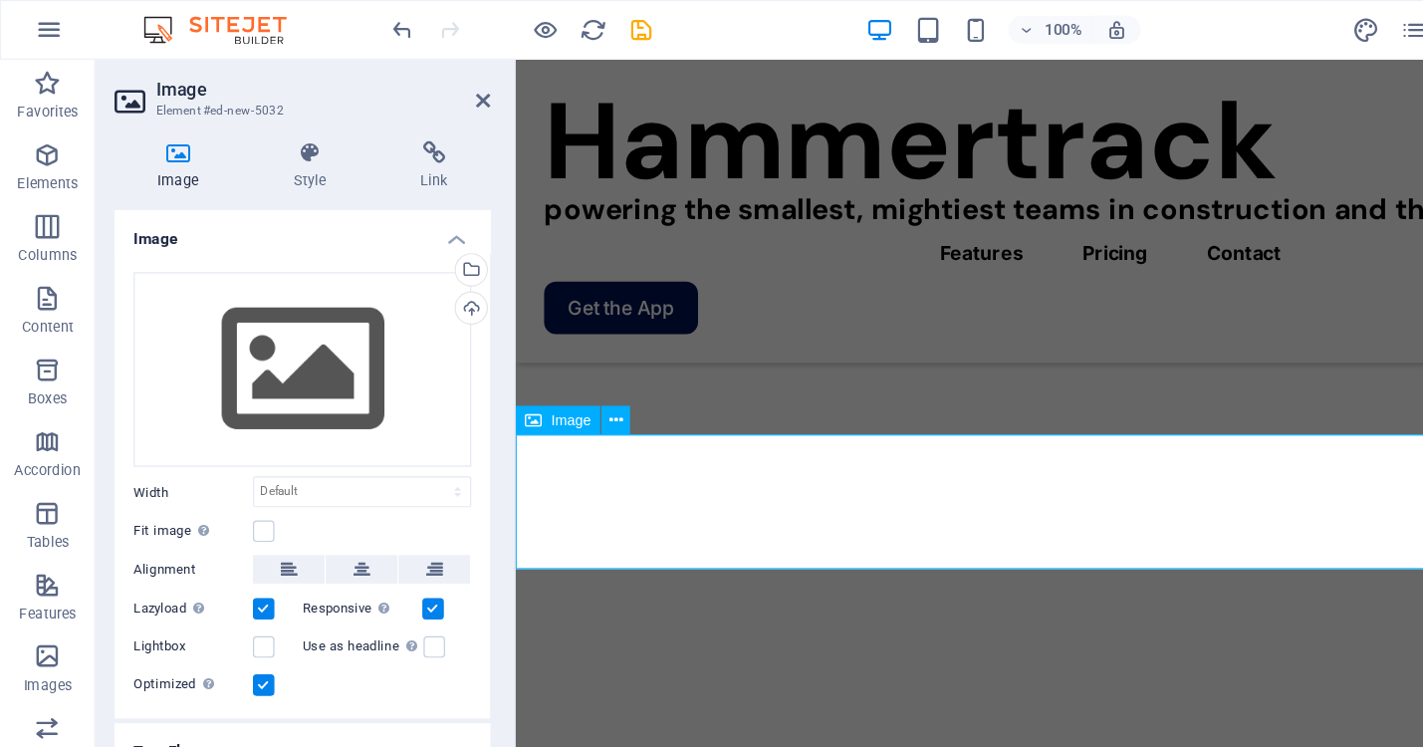
scroll to position [858, 0]
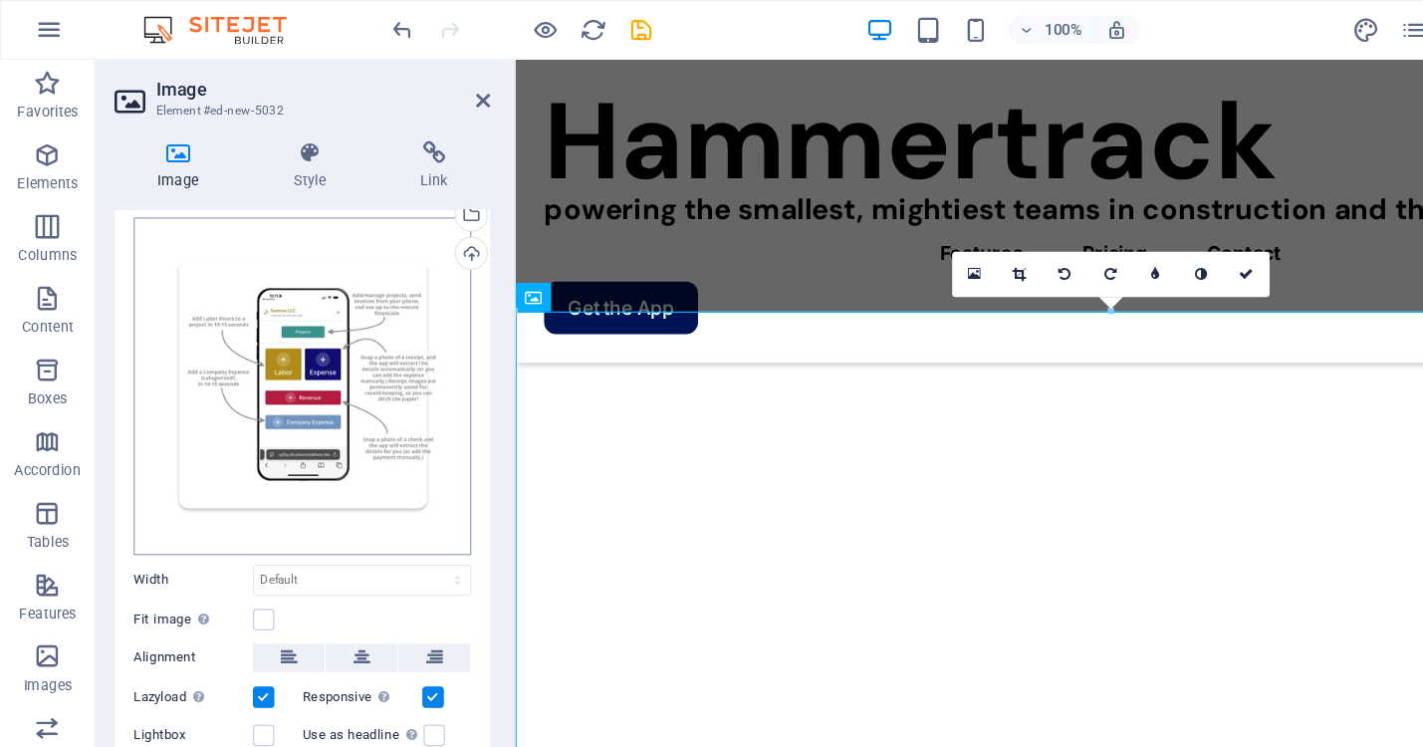
scroll to position [0, 0]
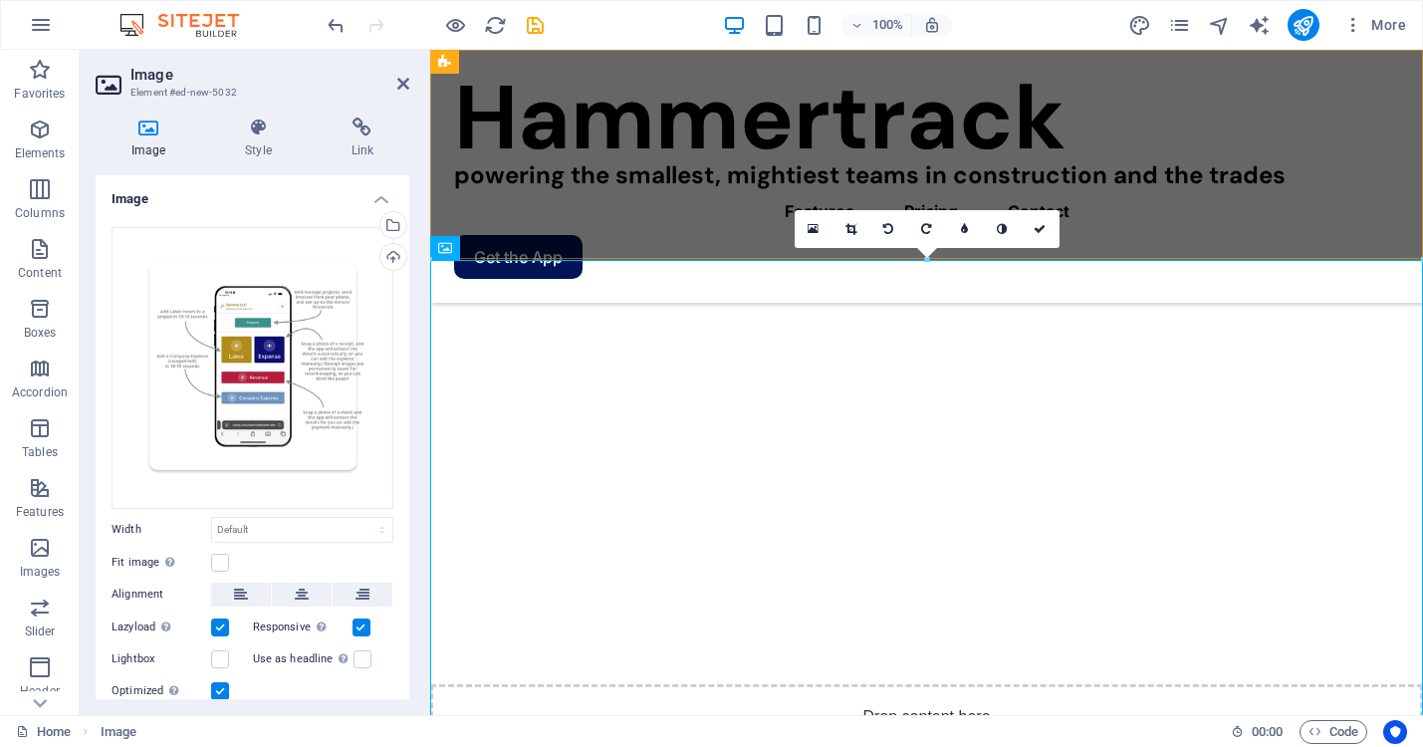
click at [1343, 116] on div "Hammertrack powering the smallest, mightiest teams in construction and the trad…" at bounding box center [926, 176] width 993 height 253
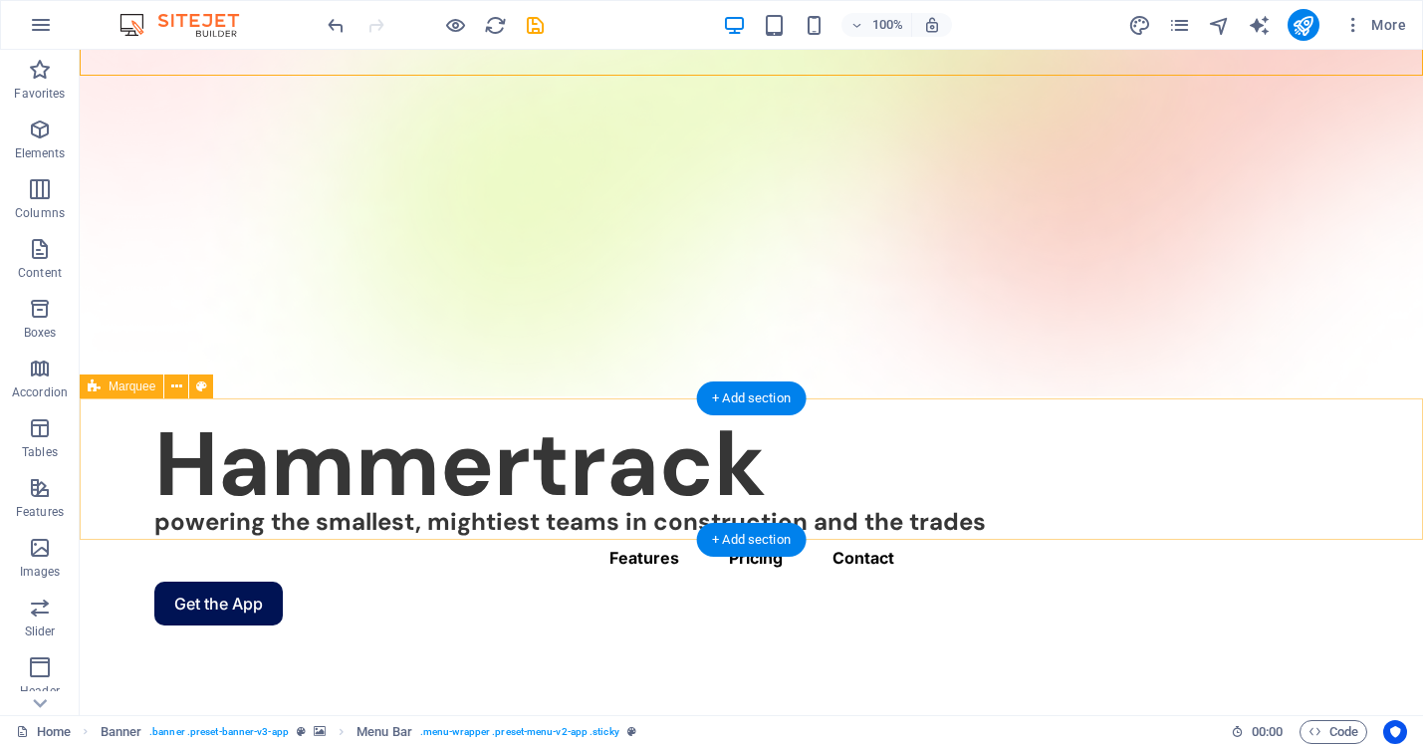
scroll to position [281, 0]
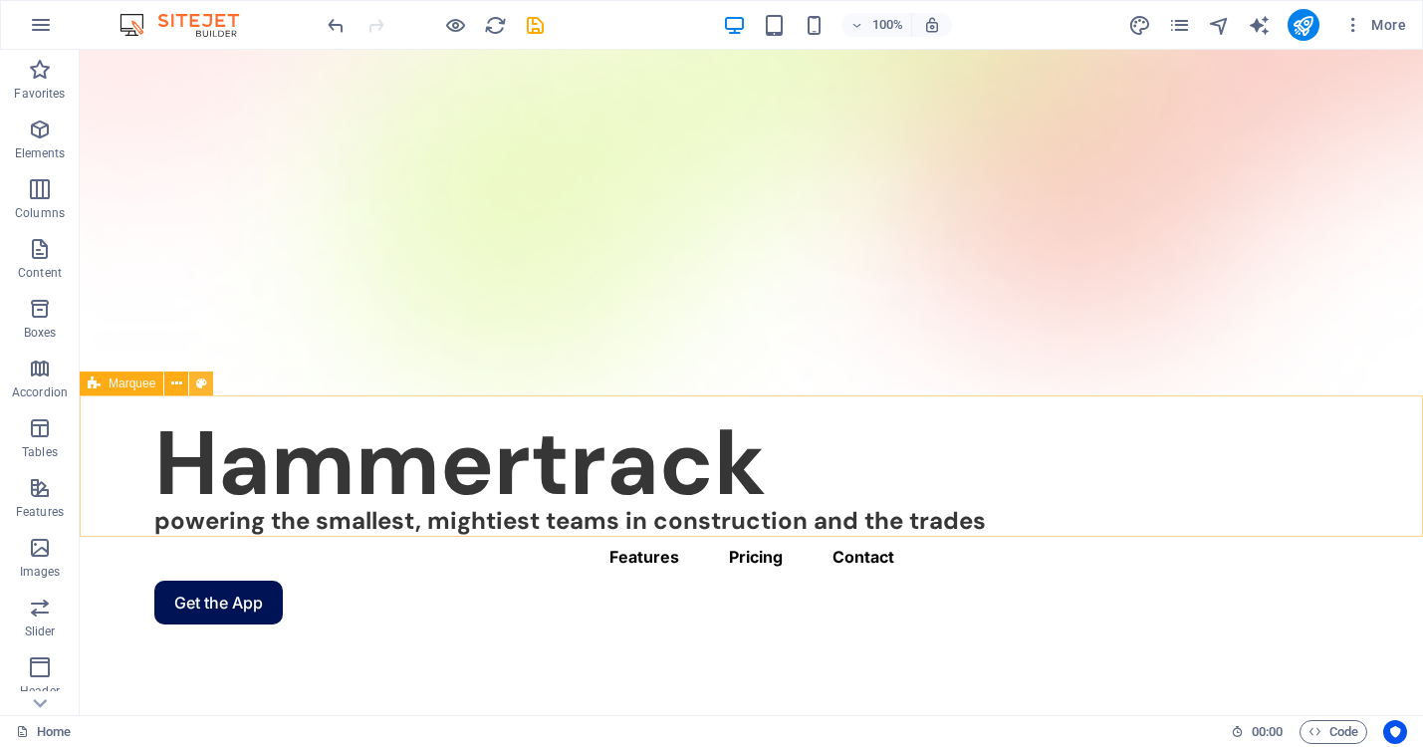
click at [200, 384] on icon at bounding box center [201, 383] width 11 height 21
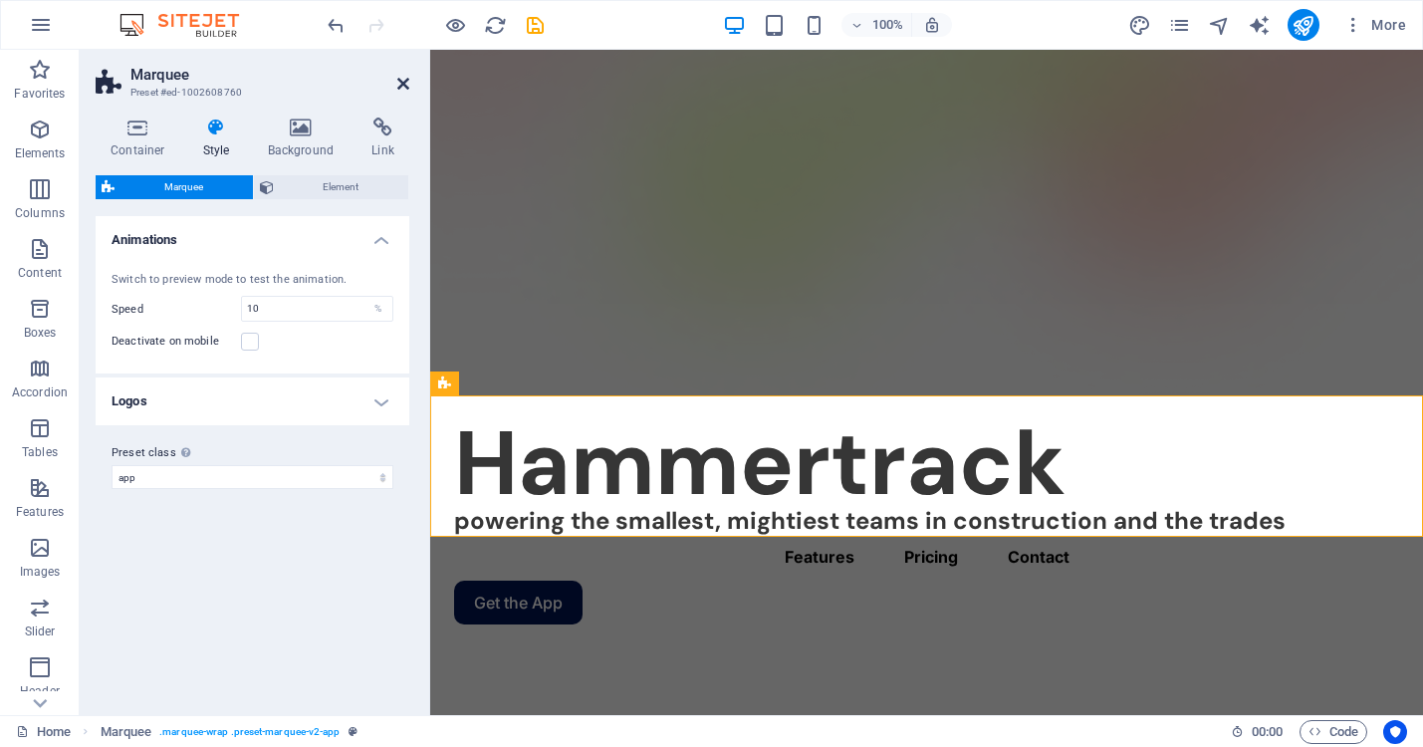
click at [404, 80] on icon at bounding box center [403, 84] width 12 height 16
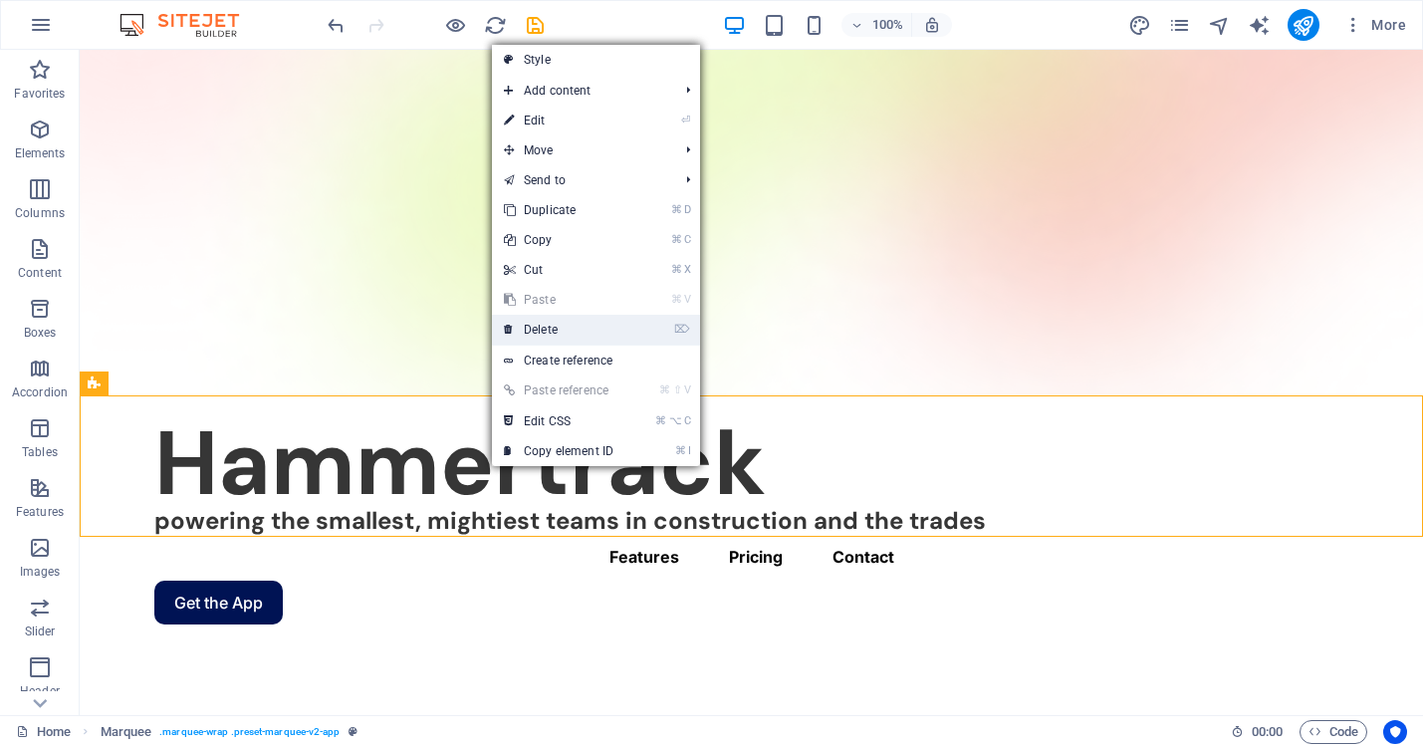
click at [538, 334] on link "⌦ Delete" at bounding box center [558, 330] width 133 height 30
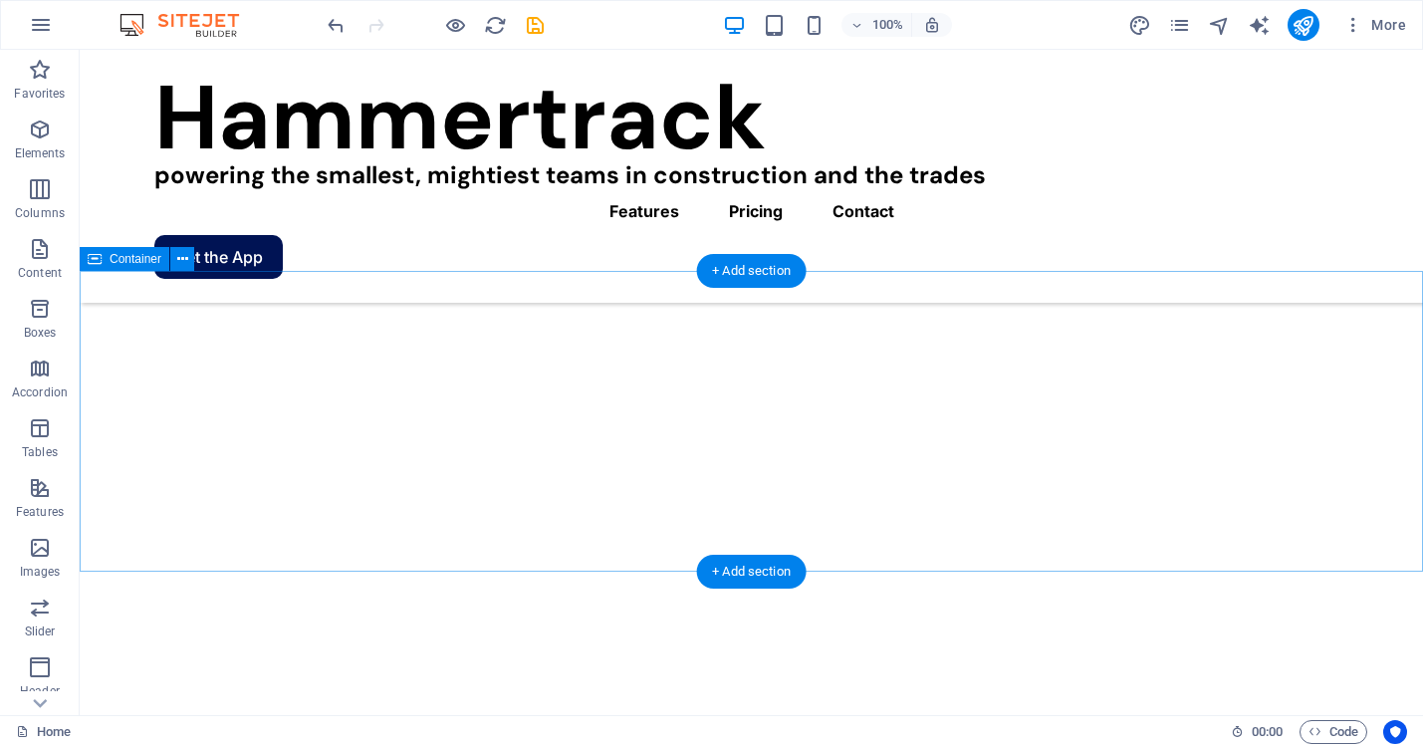
scroll to position [428, 0]
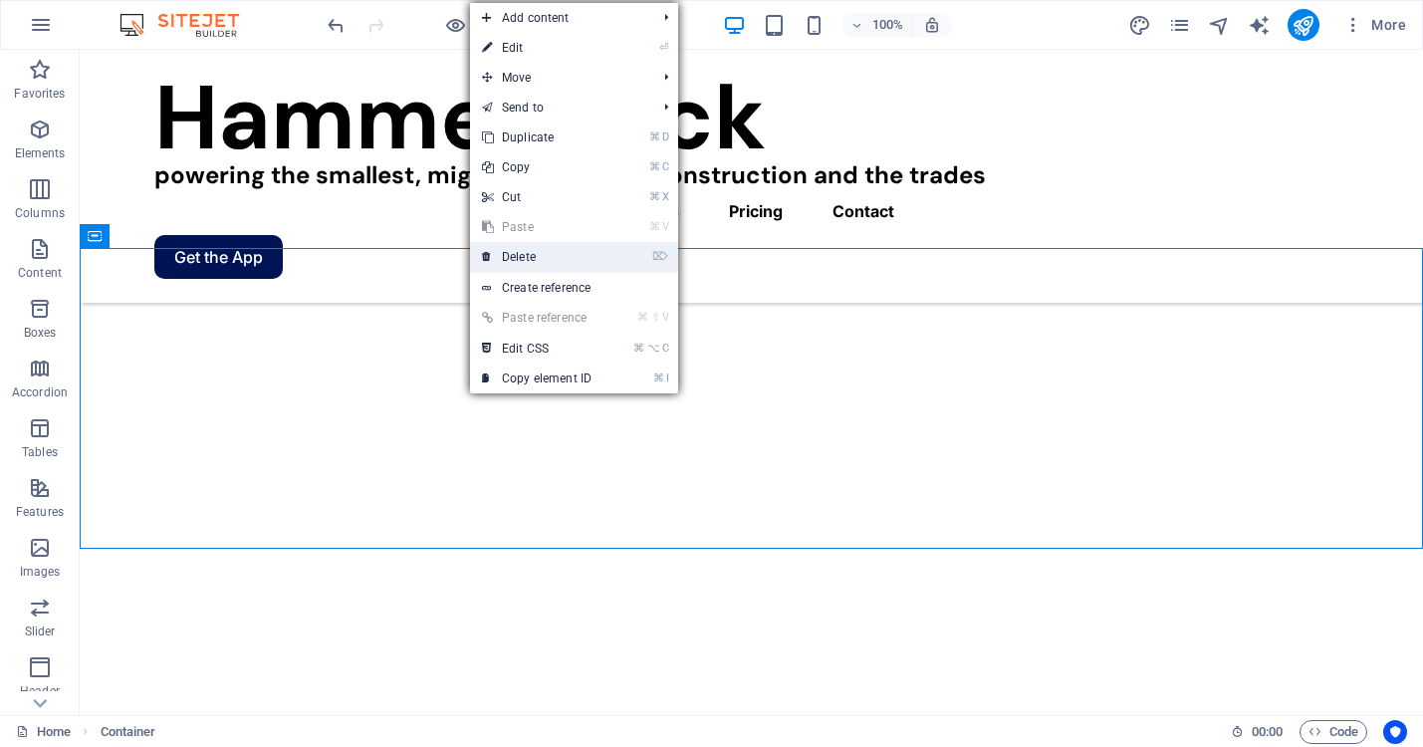
click at [533, 260] on link "⌦ Delete" at bounding box center [536, 257] width 133 height 30
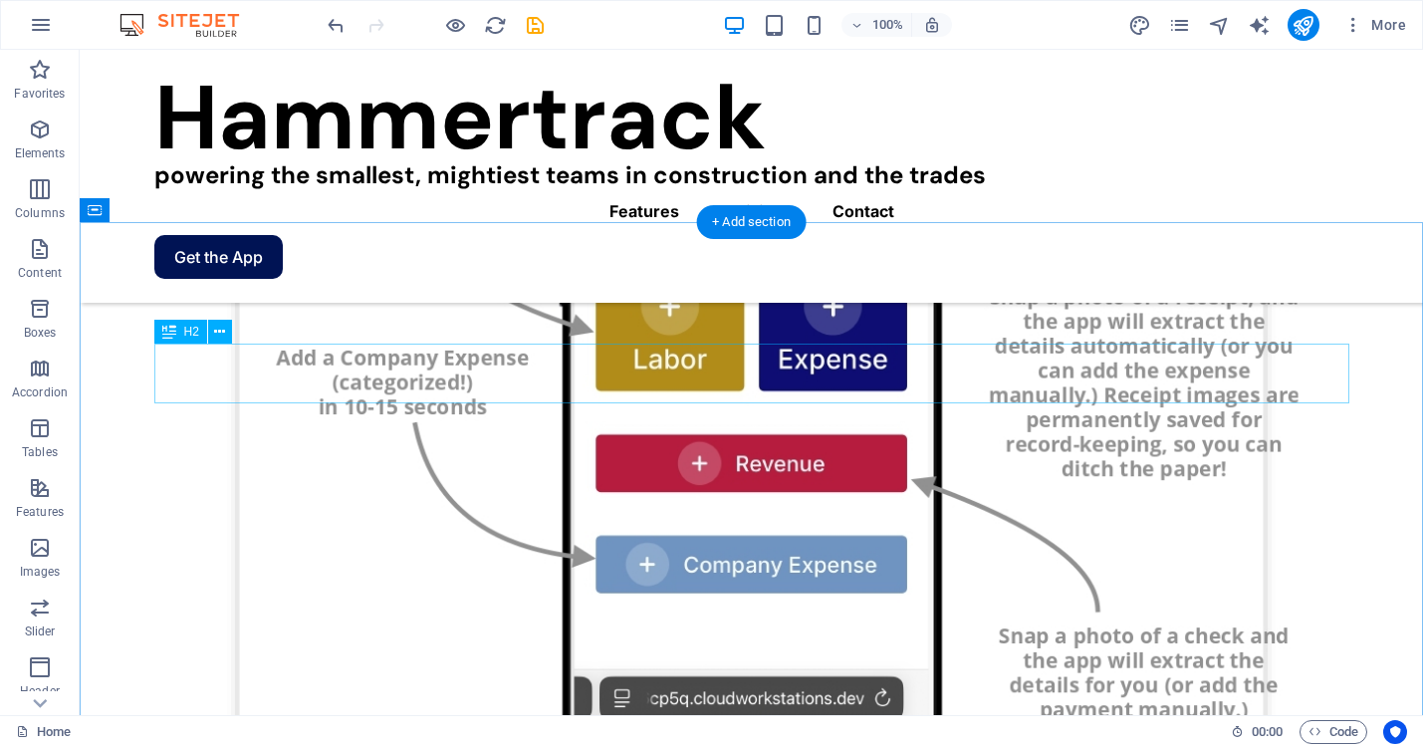
scroll to position [1800, 0]
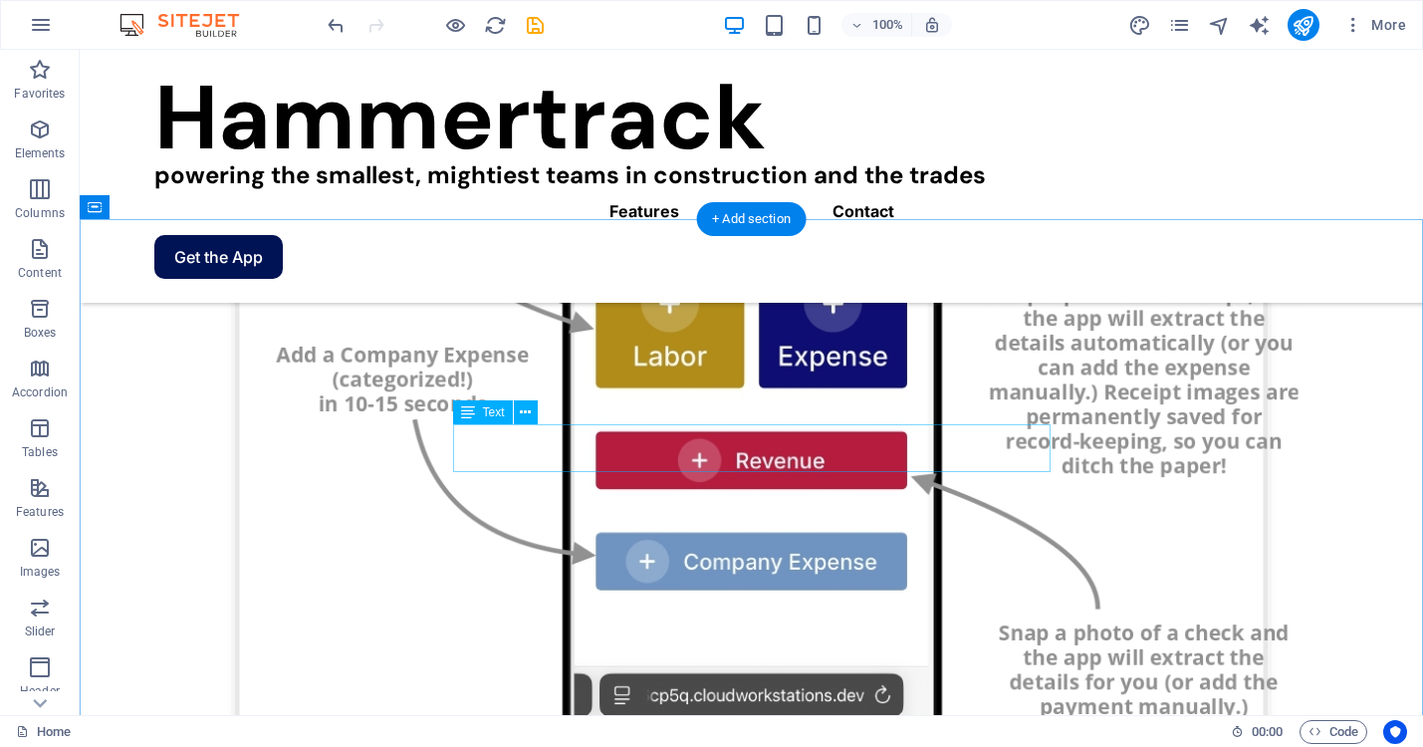
click at [526, 406] on icon at bounding box center [525, 412] width 11 height 21
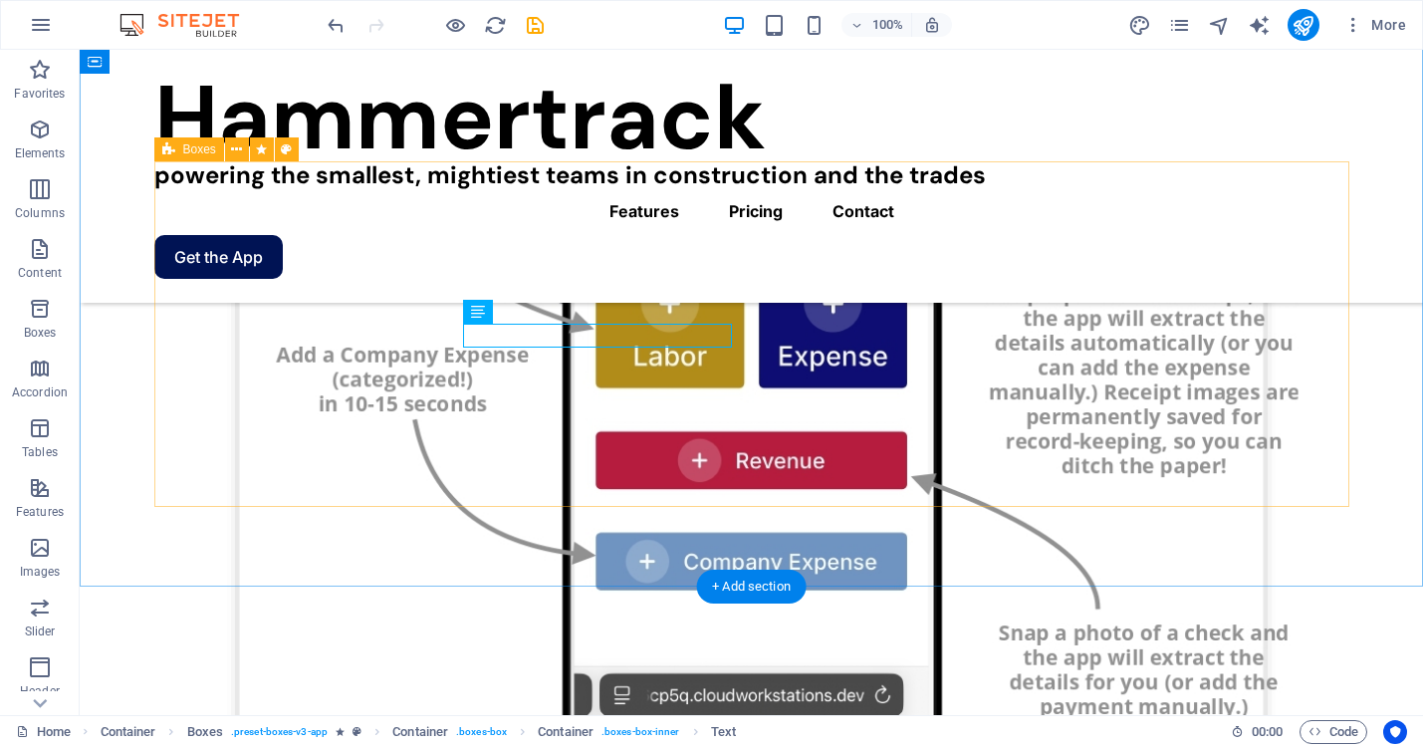
scroll to position [2151, 0]
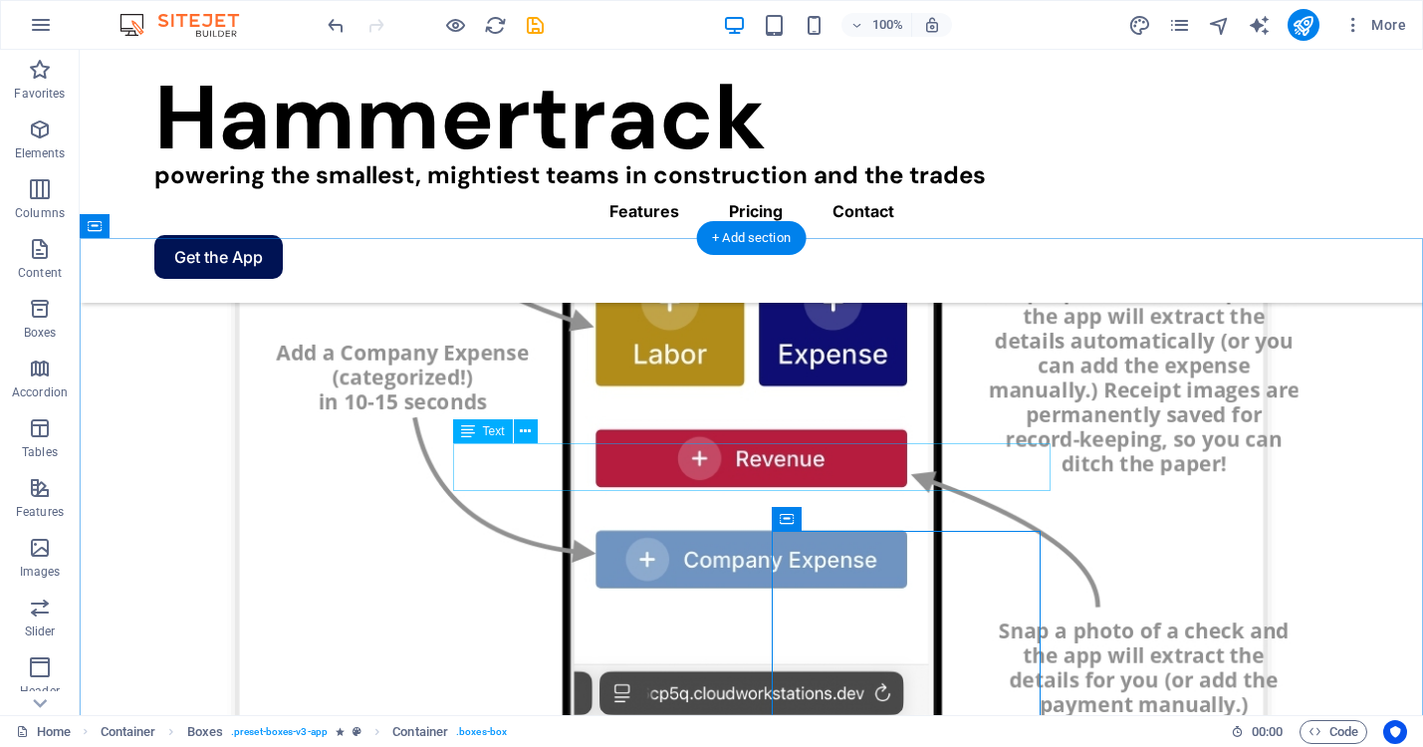
scroll to position [1781, 0]
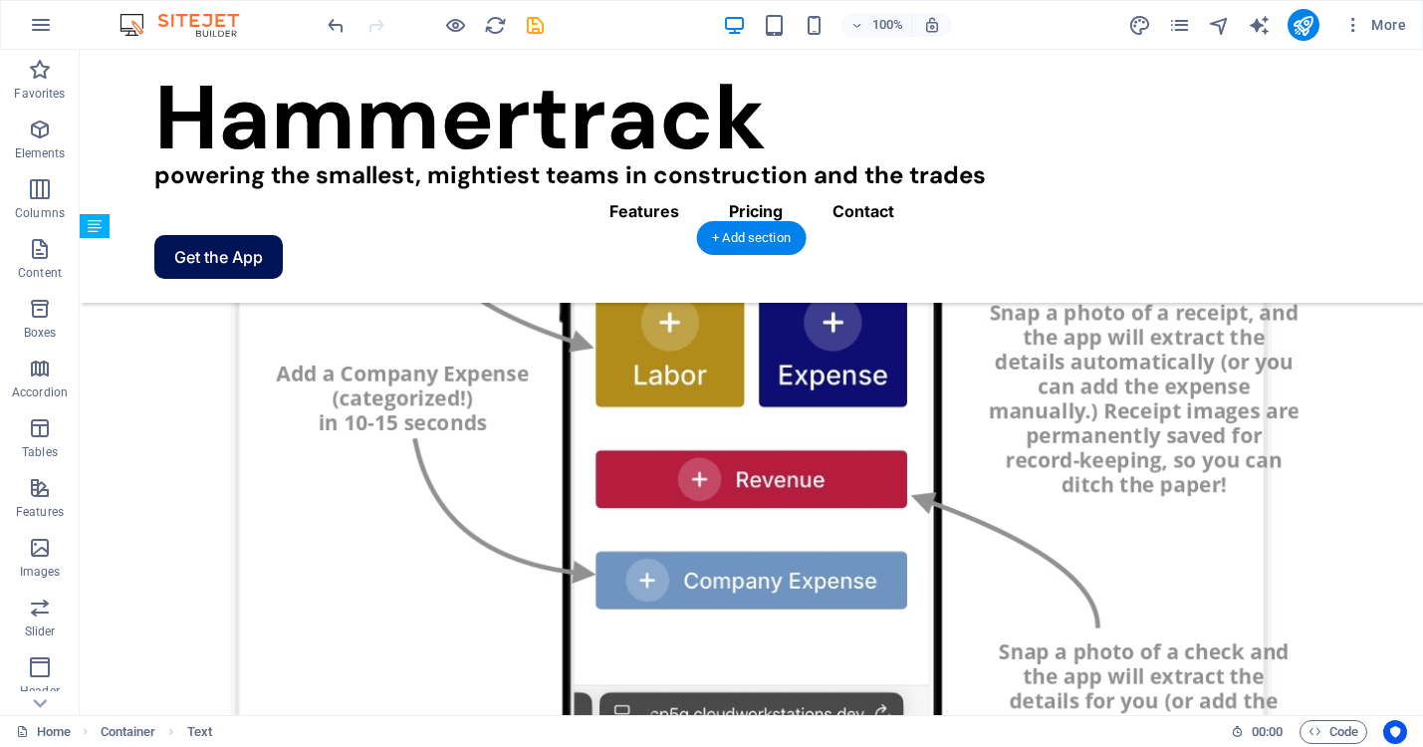
drag, startPoint x: 719, startPoint y: 437, endPoint x: 719, endPoint y: 469, distance: 31.9
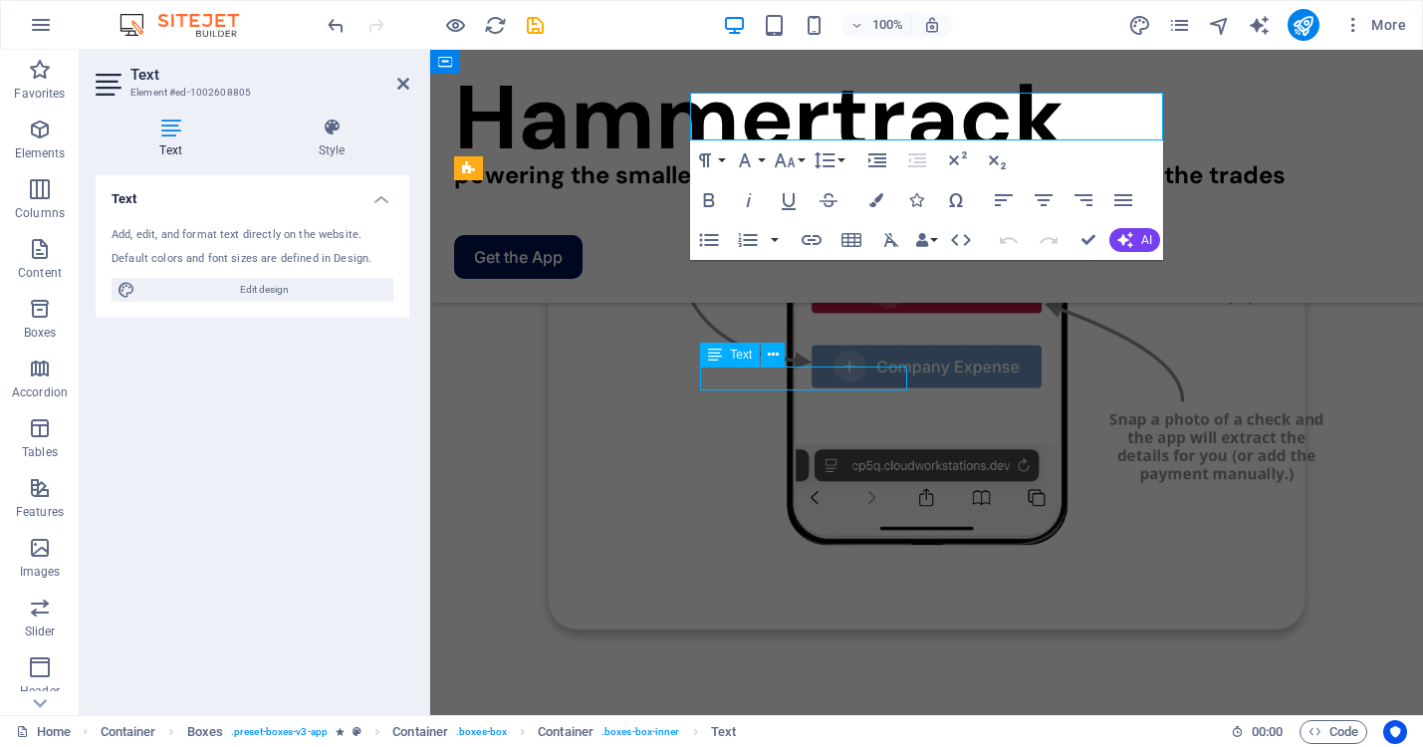
scroll to position [2132, 0]
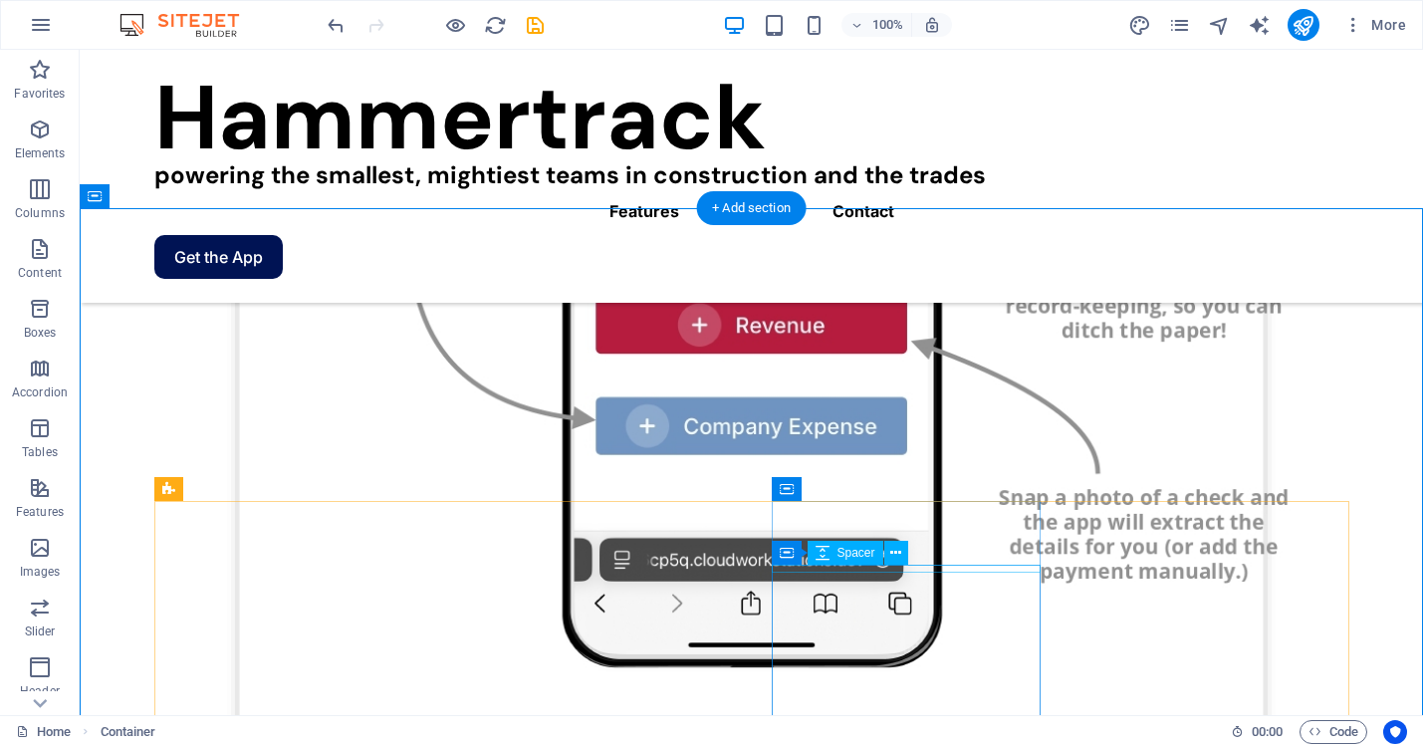
scroll to position [1811, 0]
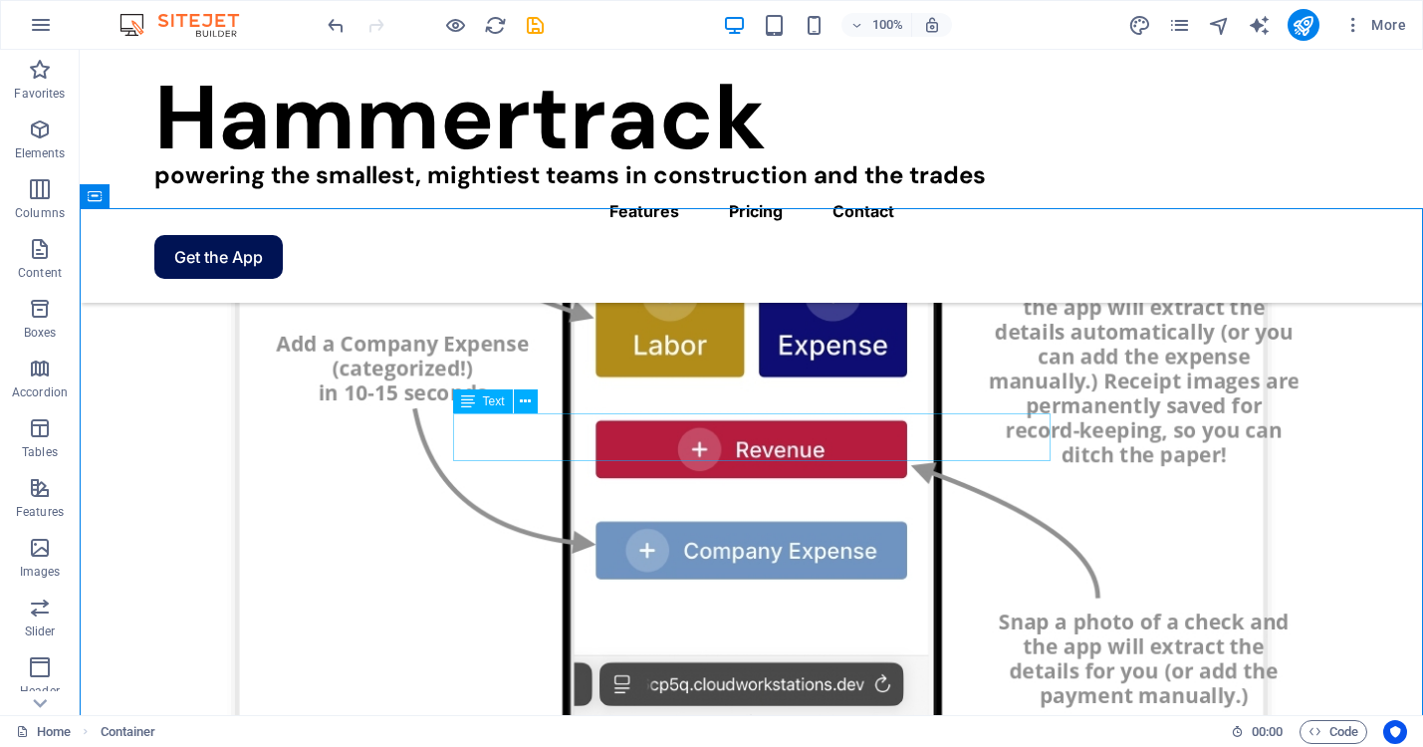
click at [490, 395] on span "Text" at bounding box center [494, 401] width 22 height 12
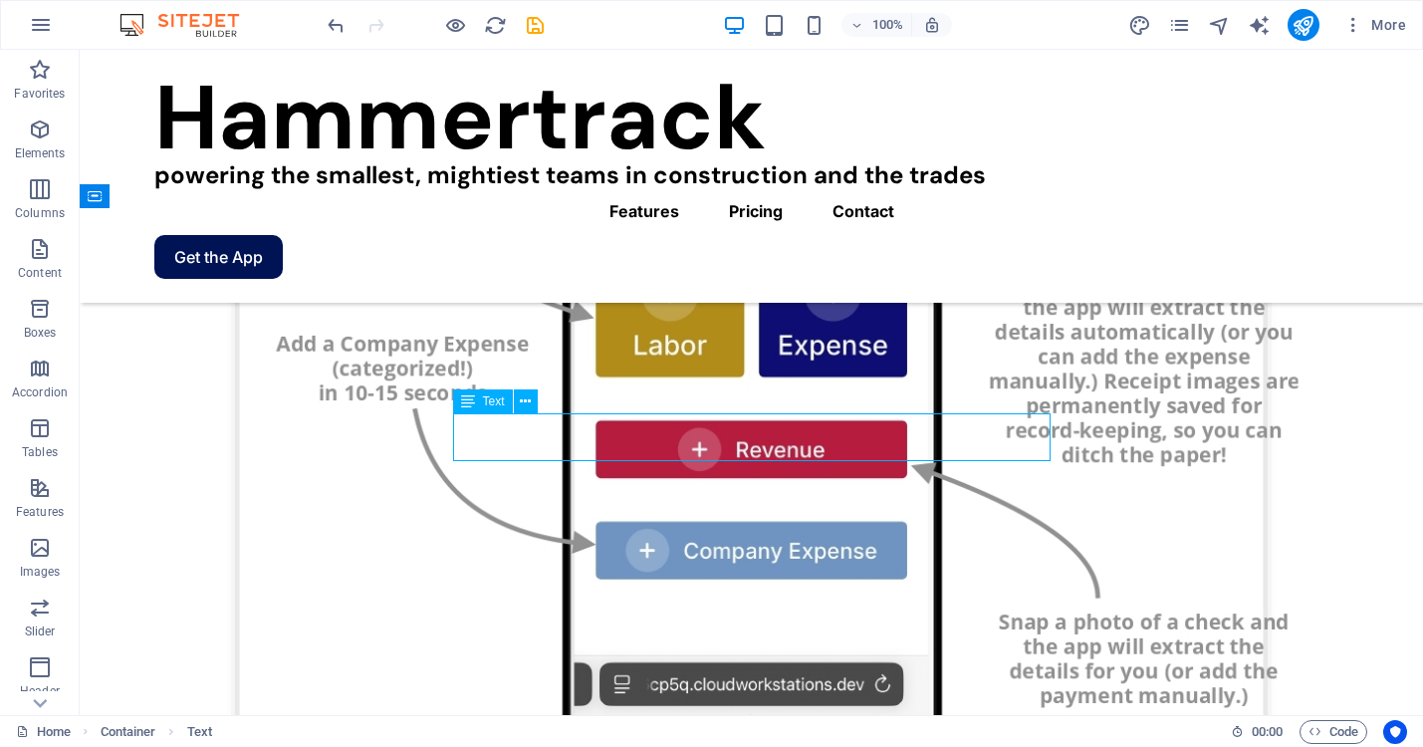
click at [489, 404] on span "Text" at bounding box center [494, 401] width 22 height 12
click at [524, 405] on icon at bounding box center [525, 401] width 11 height 21
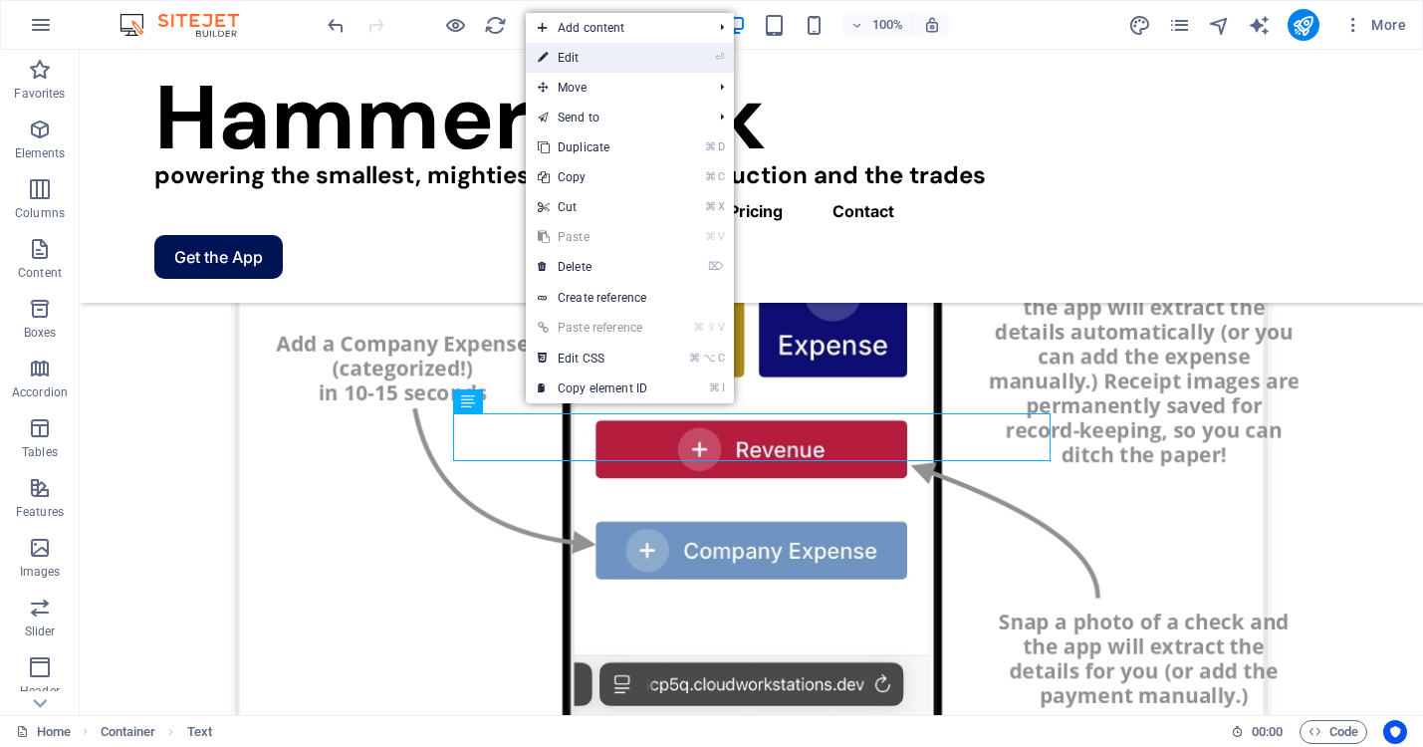
click at [601, 53] on link "⏎ Edit" at bounding box center [592, 58] width 133 height 30
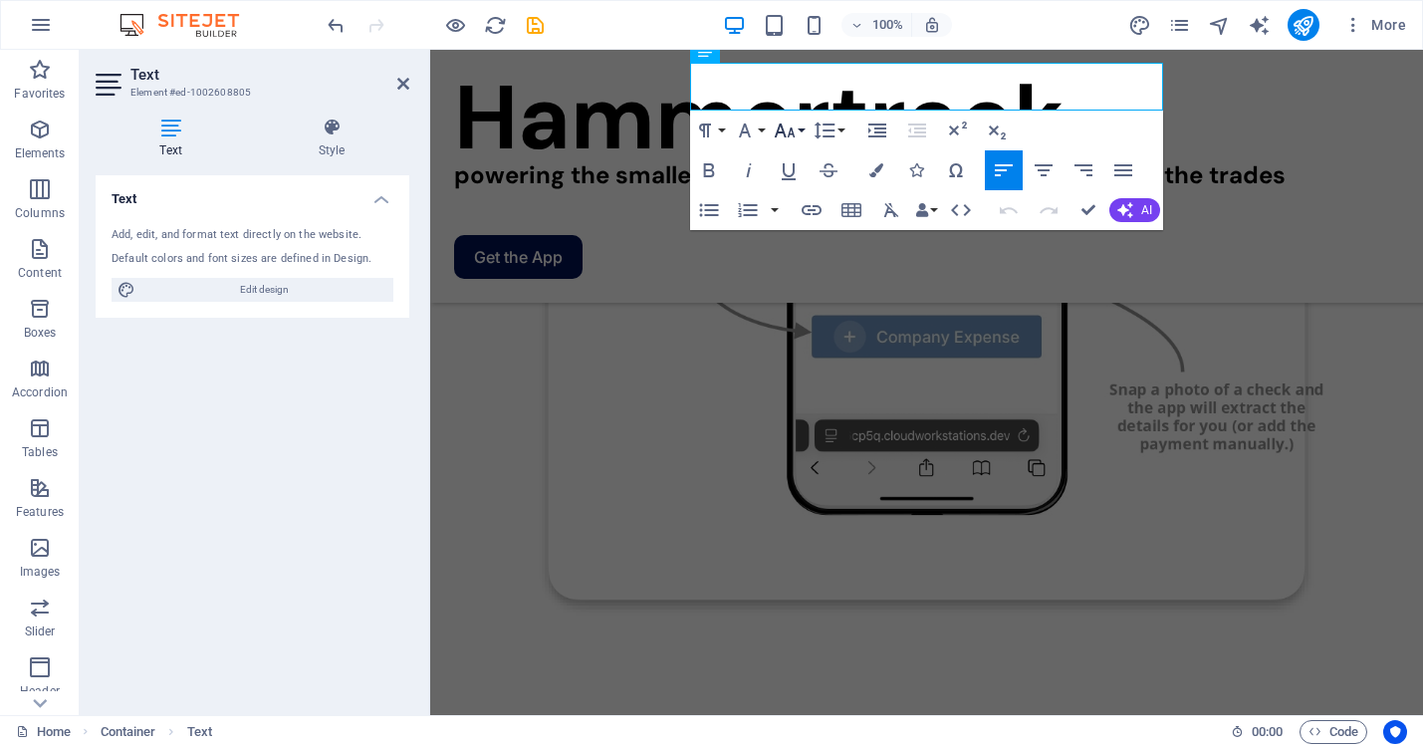
click at [799, 130] on button "Font Size" at bounding box center [789, 131] width 38 height 40
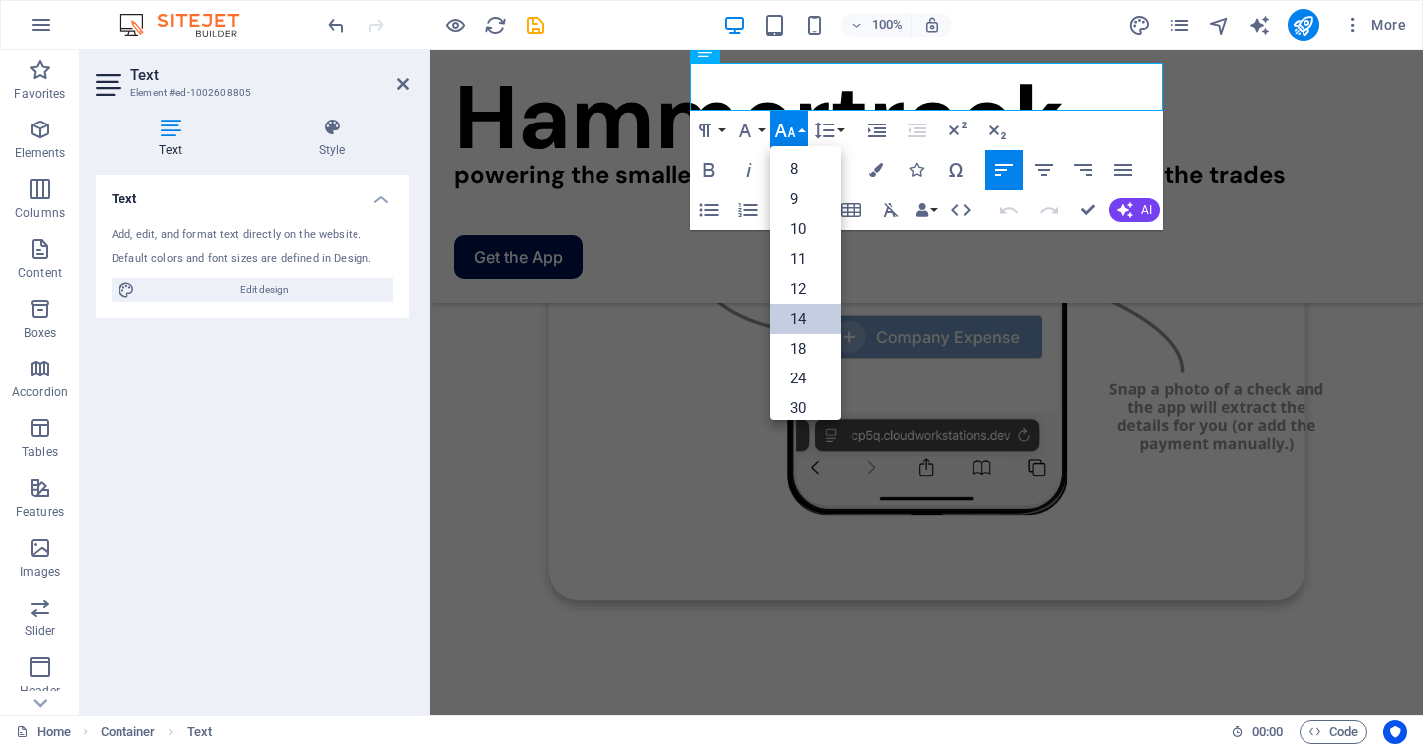
click at [797, 318] on link "14" at bounding box center [806, 319] width 72 height 30
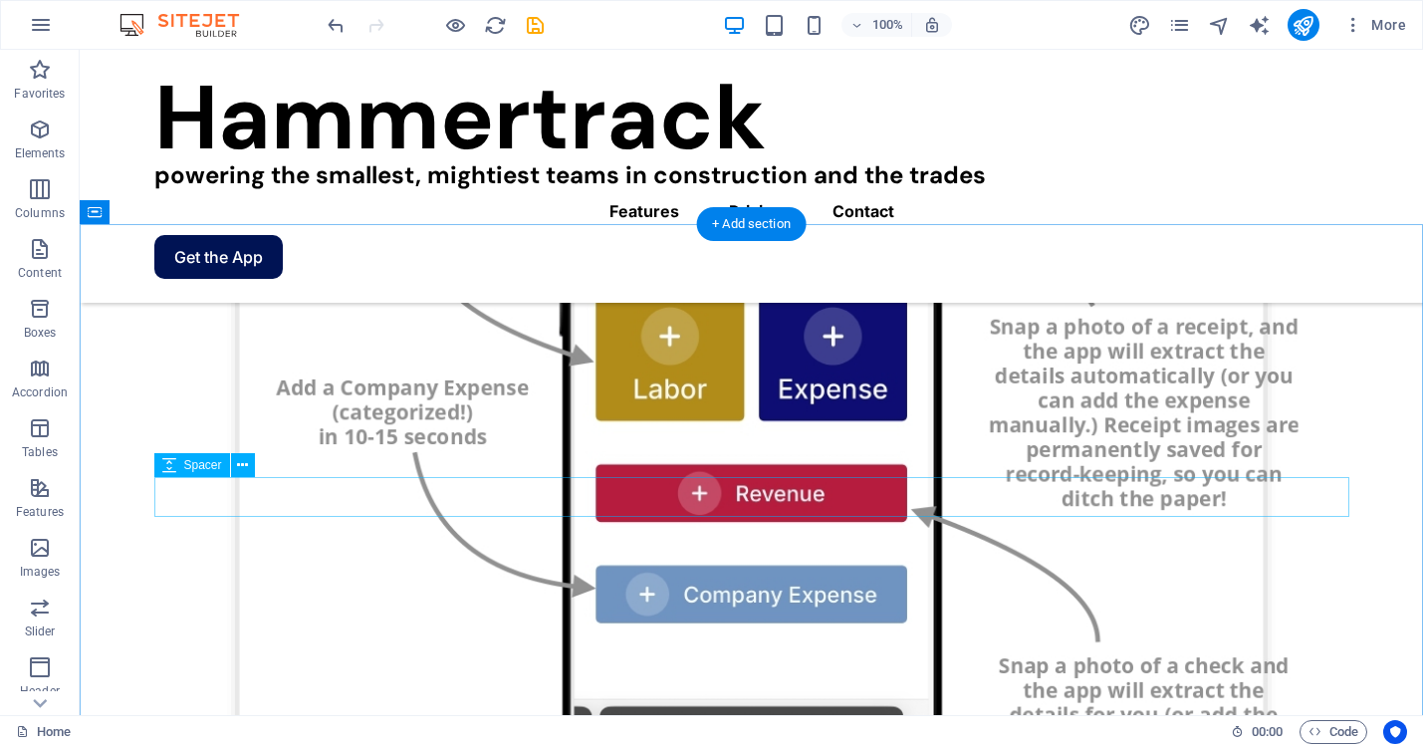
scroll to position [1795, 0]
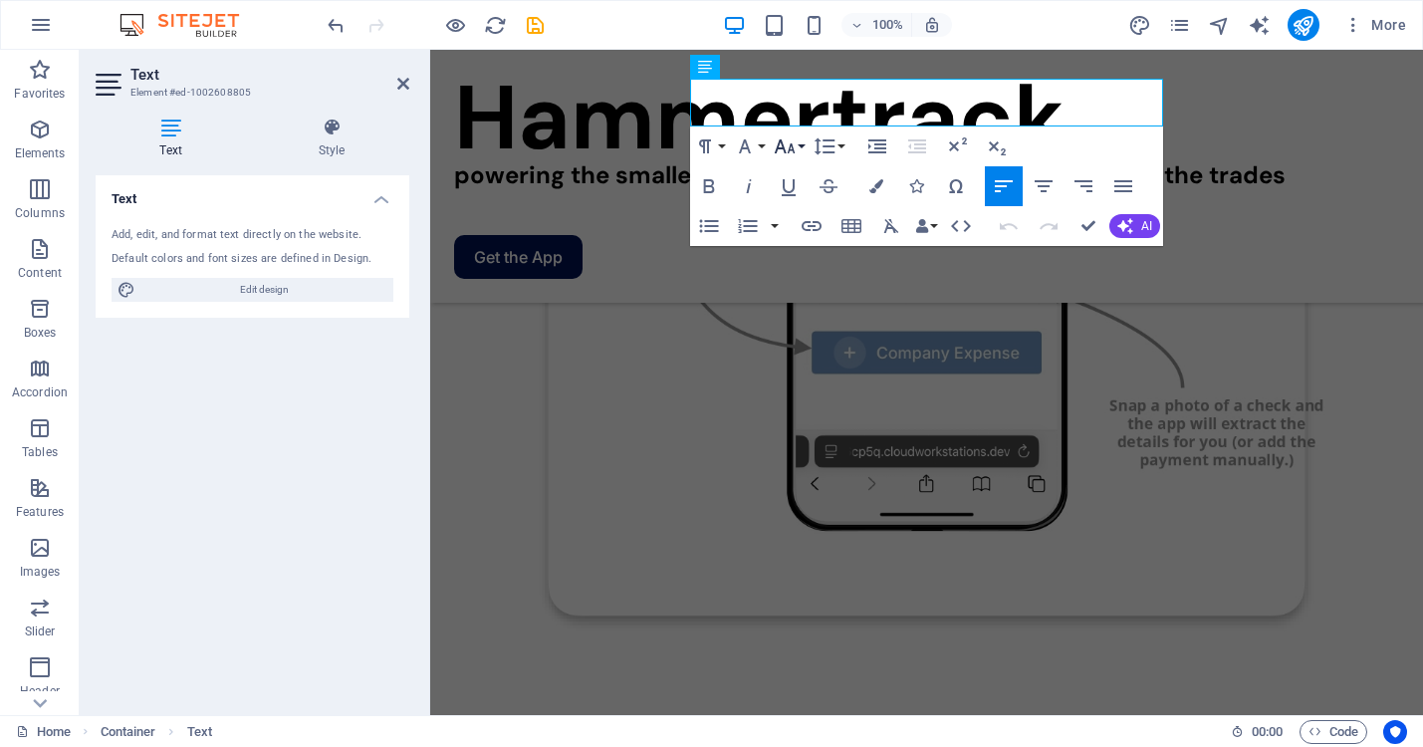
click at [805, 149] on button "Font Size" at bounding box center [789, 146] width 38 height 40
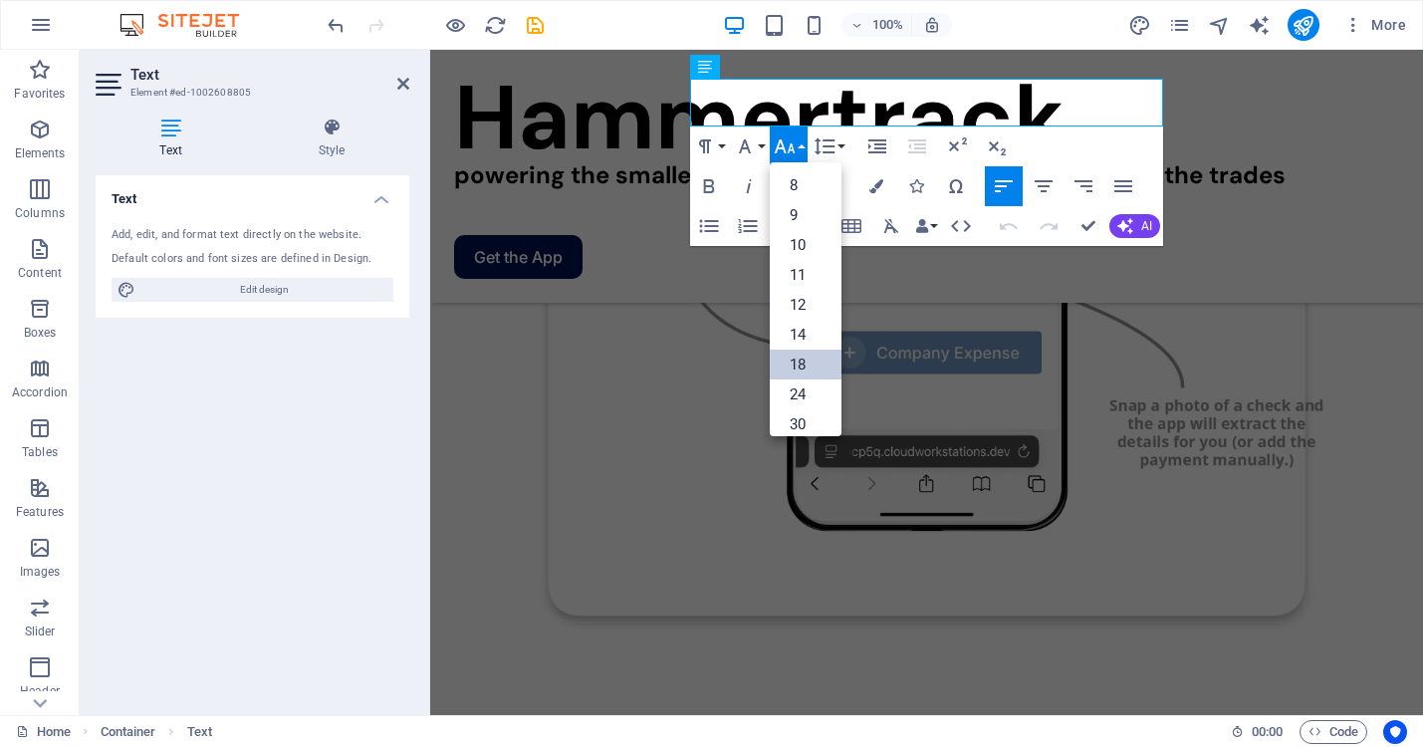
click at [794, 364] on link "18" at bounding box center [806, 364] width 72 height 30
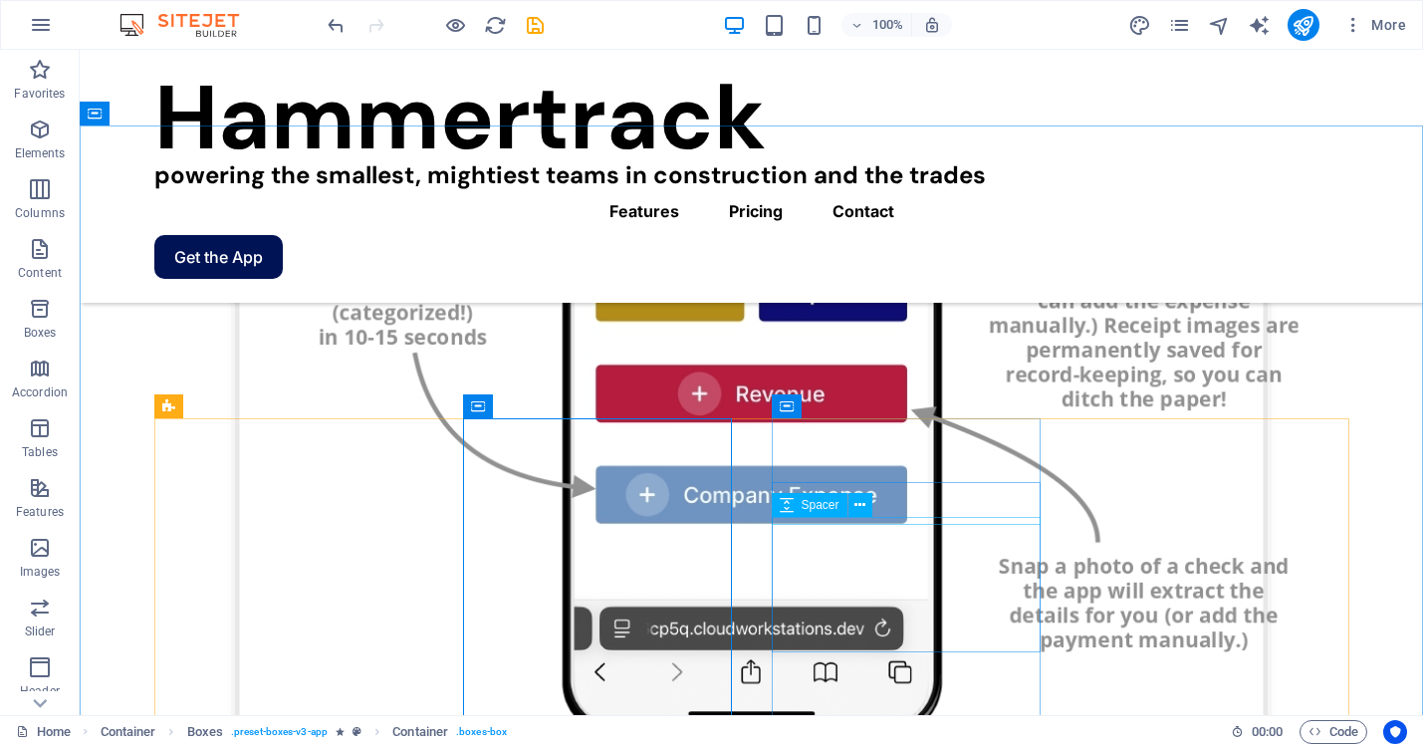
scroll to position [1812, 0]
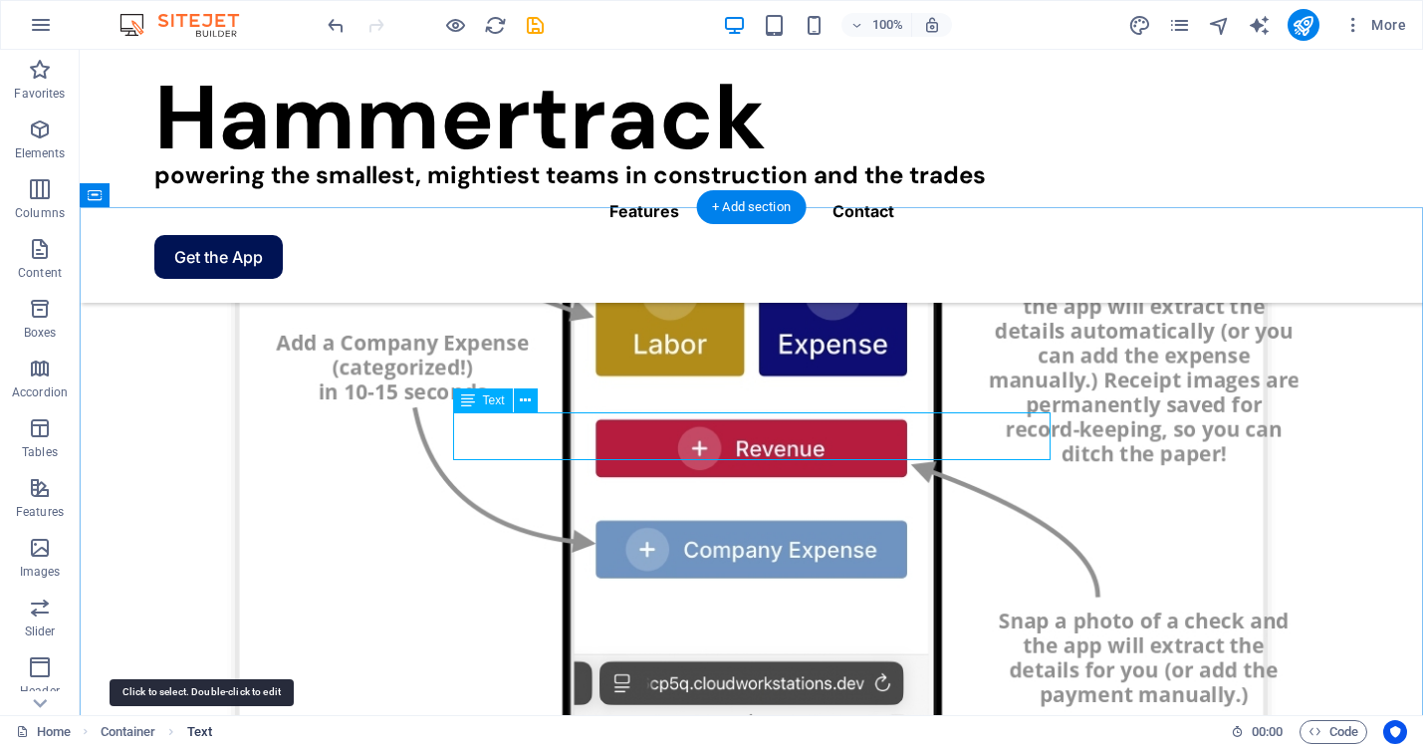
click at [204, 723] on span "Text" at bounding box center [199, 732] width 25 height 24
click at [203, 725] on span "Text" at bounding box center [199, 732] width 25 height 24
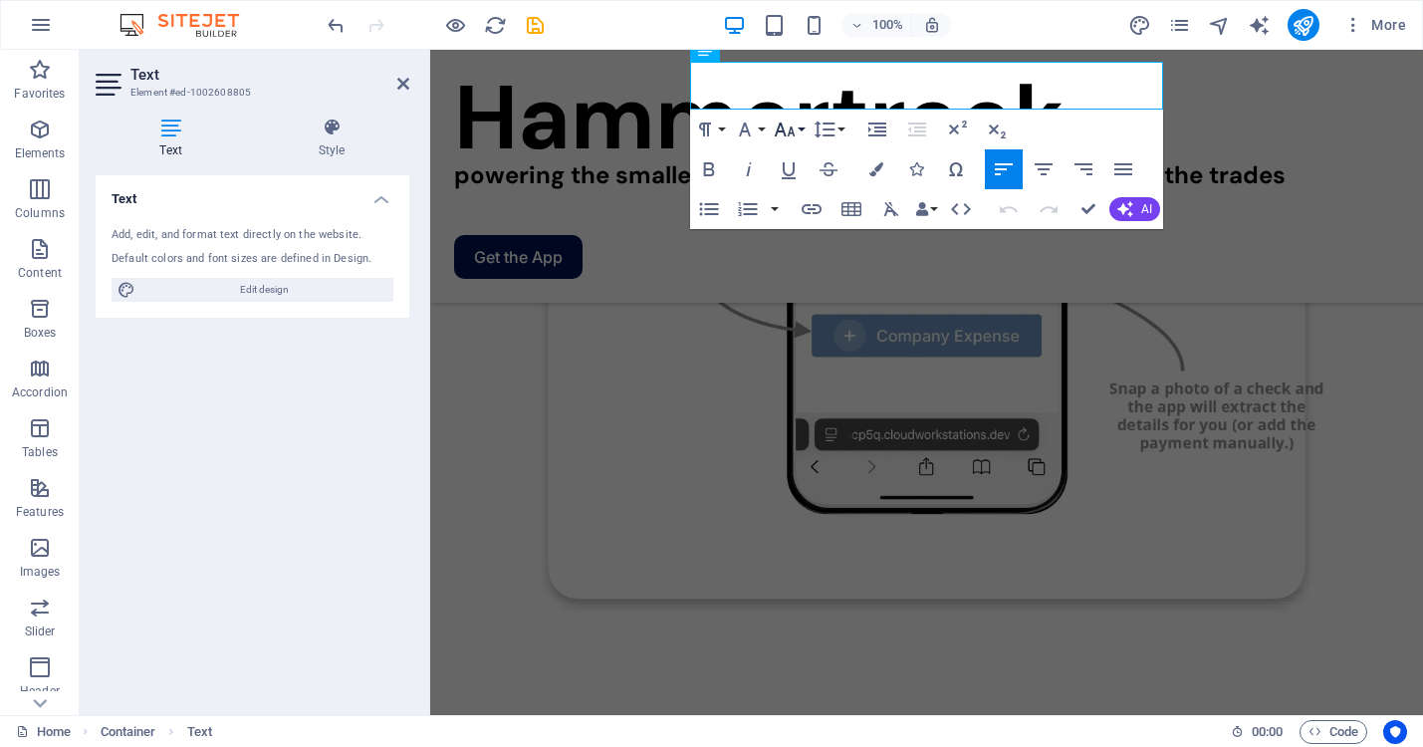
click at [802, 130] on button "Font Size" at bounding box center [789, 130] width 38 height 40
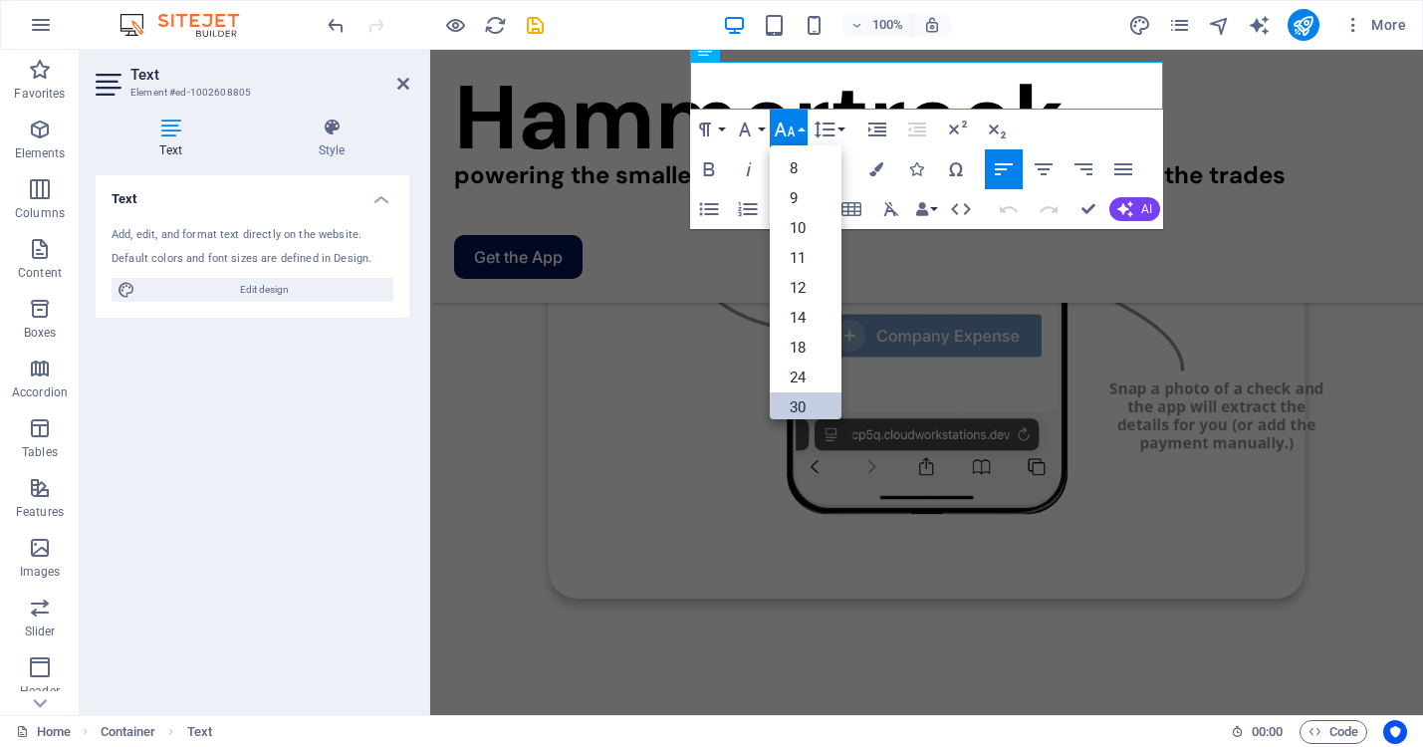
click at [793, 400] on link "30" at bounding box center [806, 407] width 72 height 30
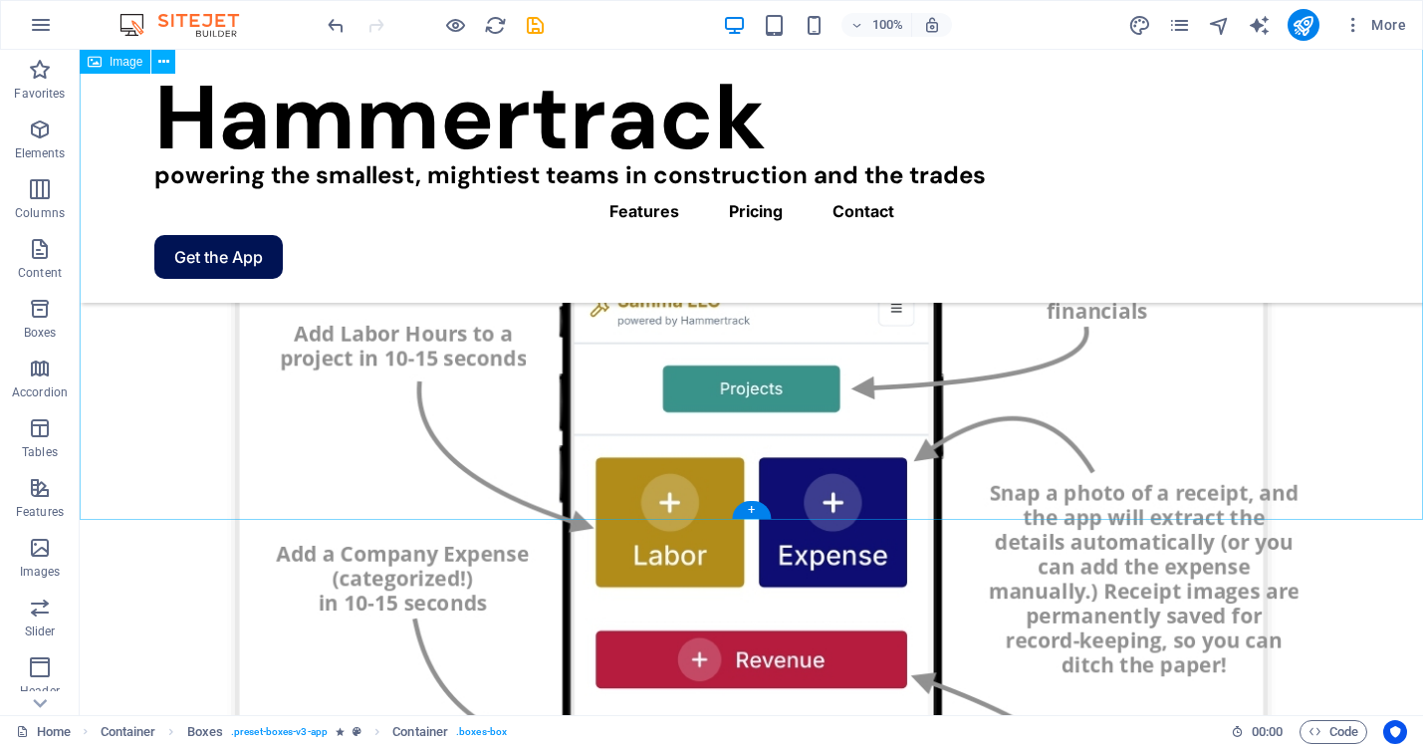
scroll to position [1797, 0]
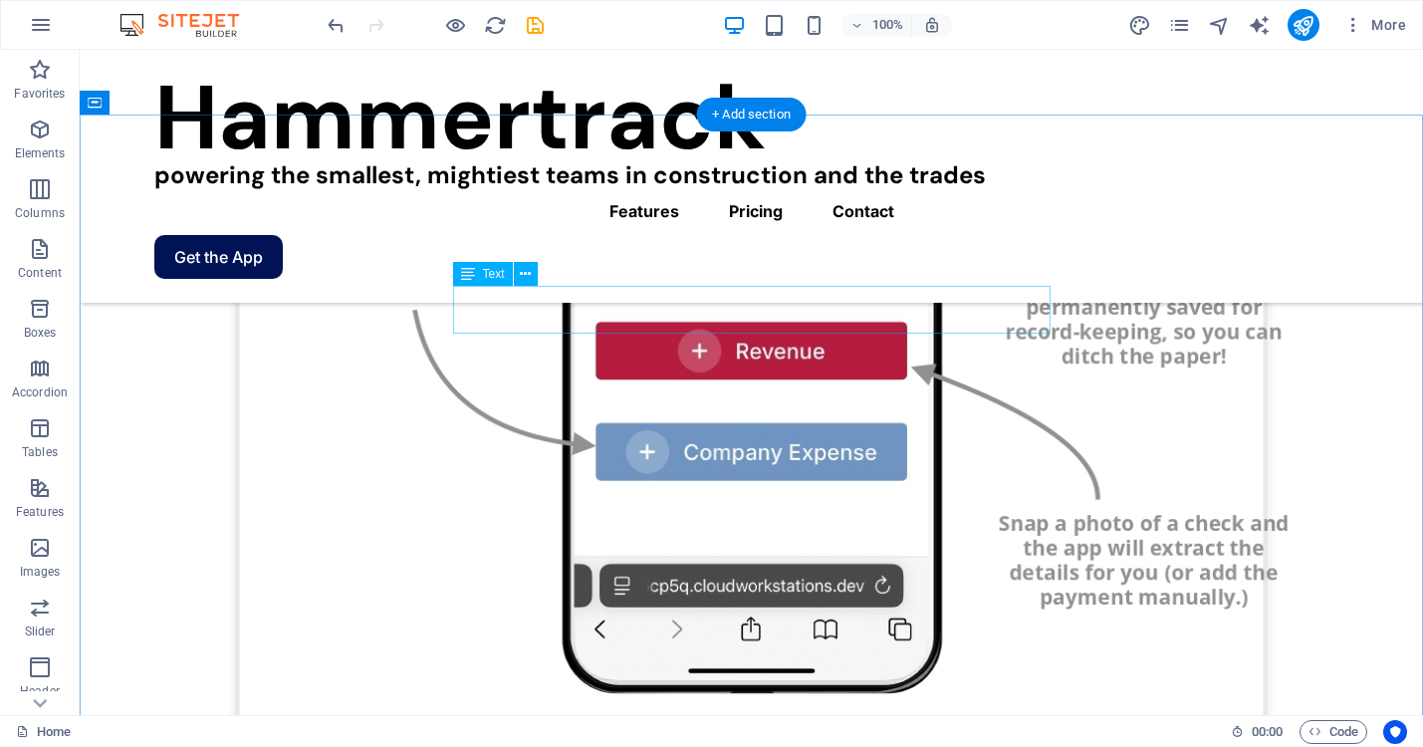
scroll to position [1913, 0]
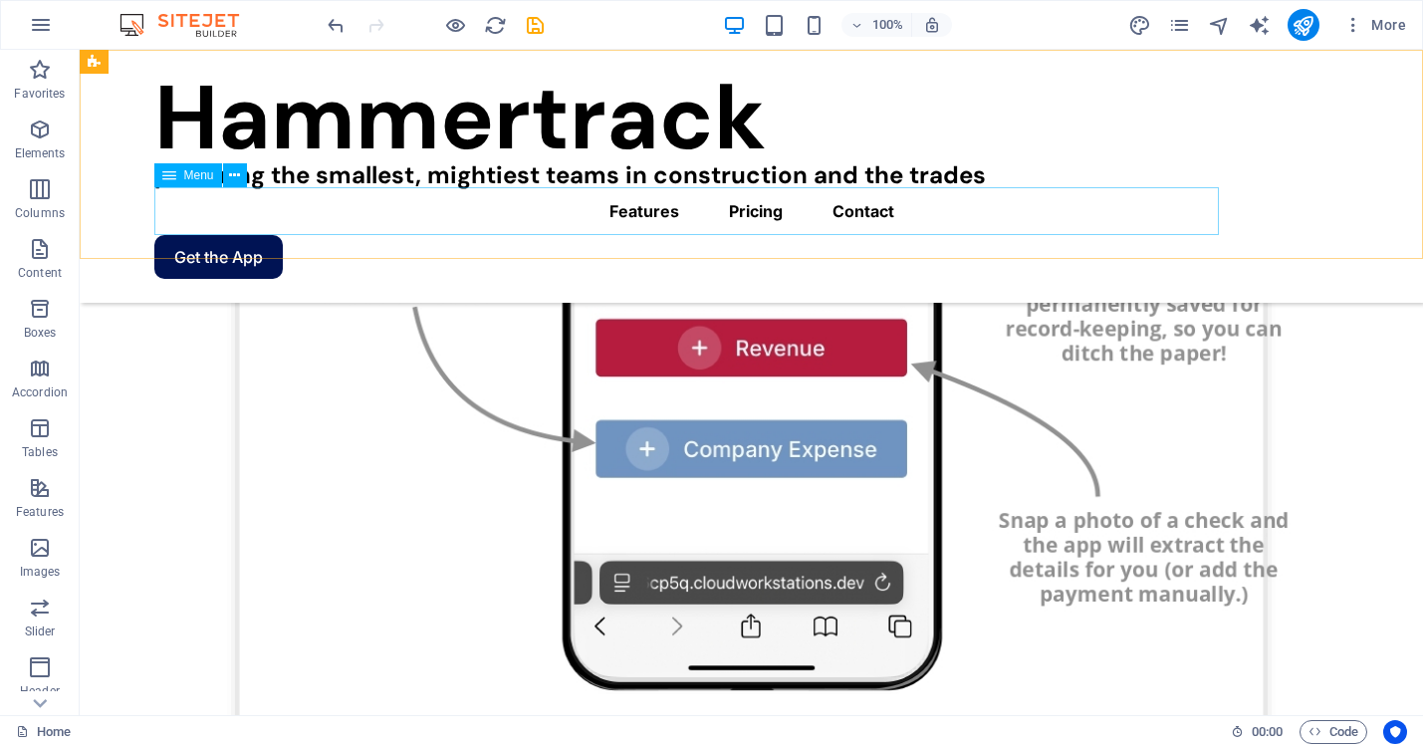
click at [703, 208] on nav "Features Pricing Contact" at bounding box center [751, 211] width 1195 height 48
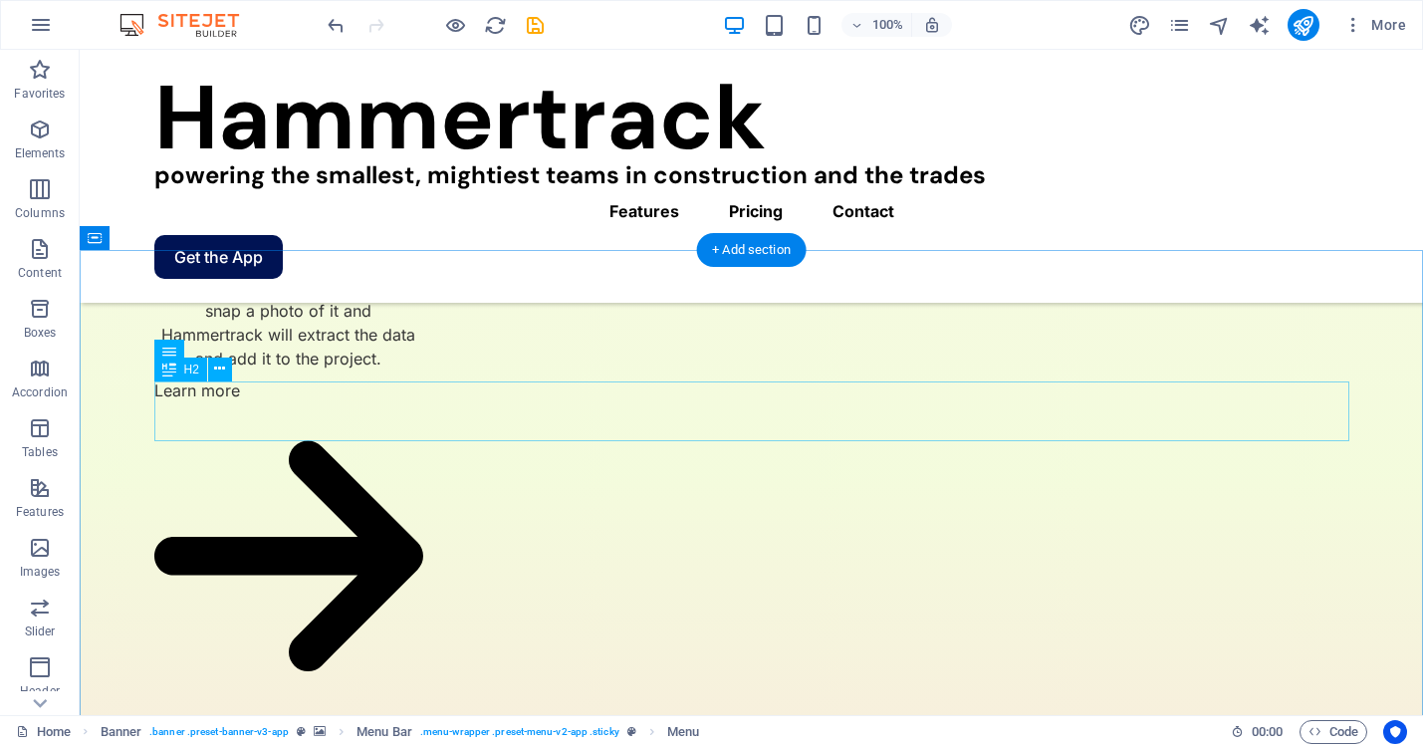
scroll to position [4257, 0]
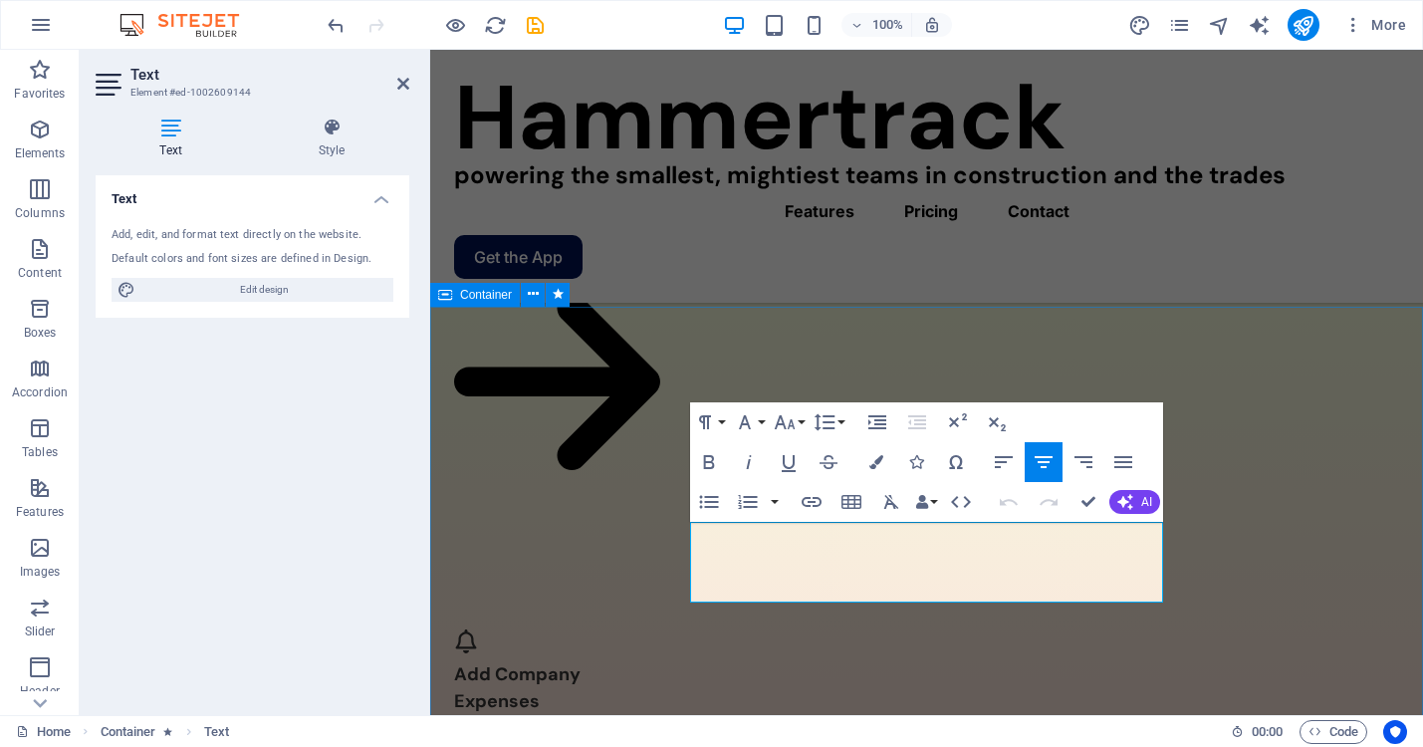
drag, startPoint x: 1023, startPoint y: 595, endPoint x: 677, endPoint y: 534, distance: 351.0
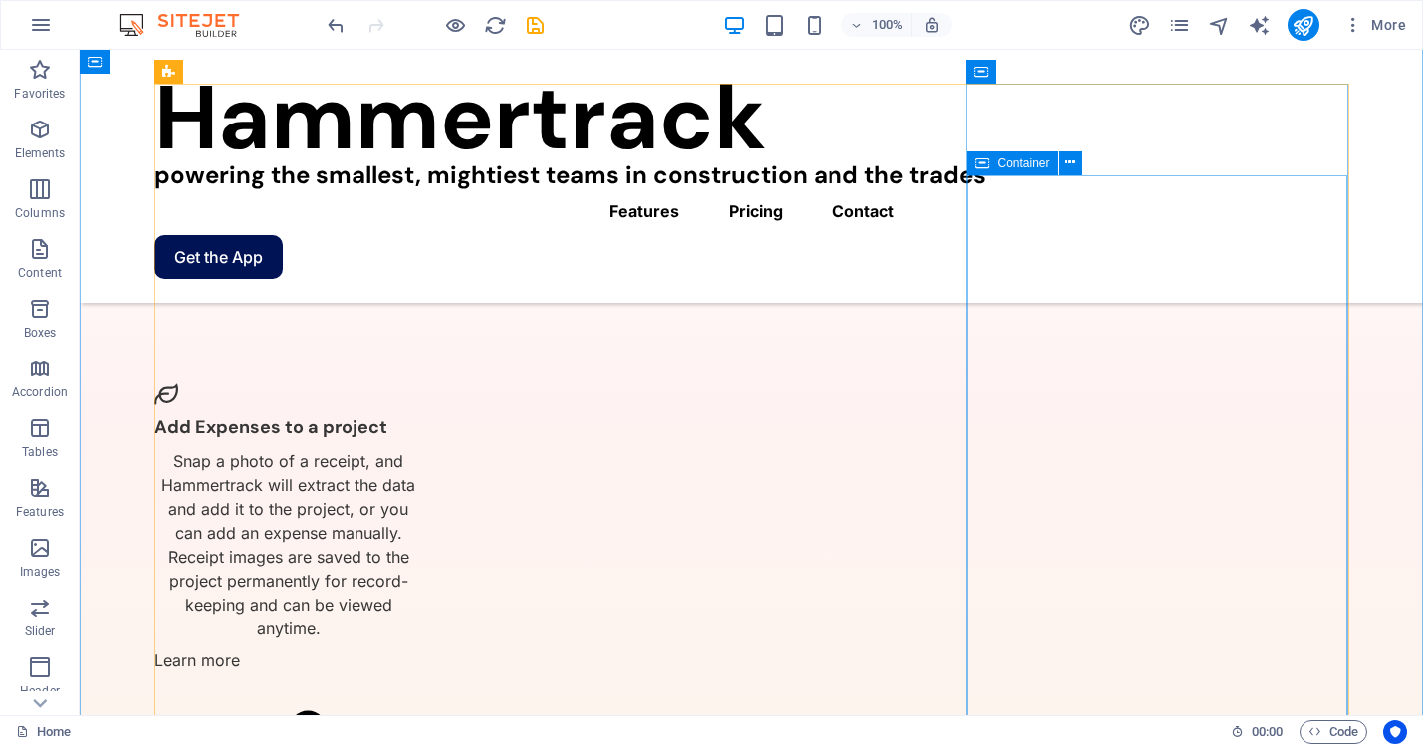
scroll to position [2550, 0]
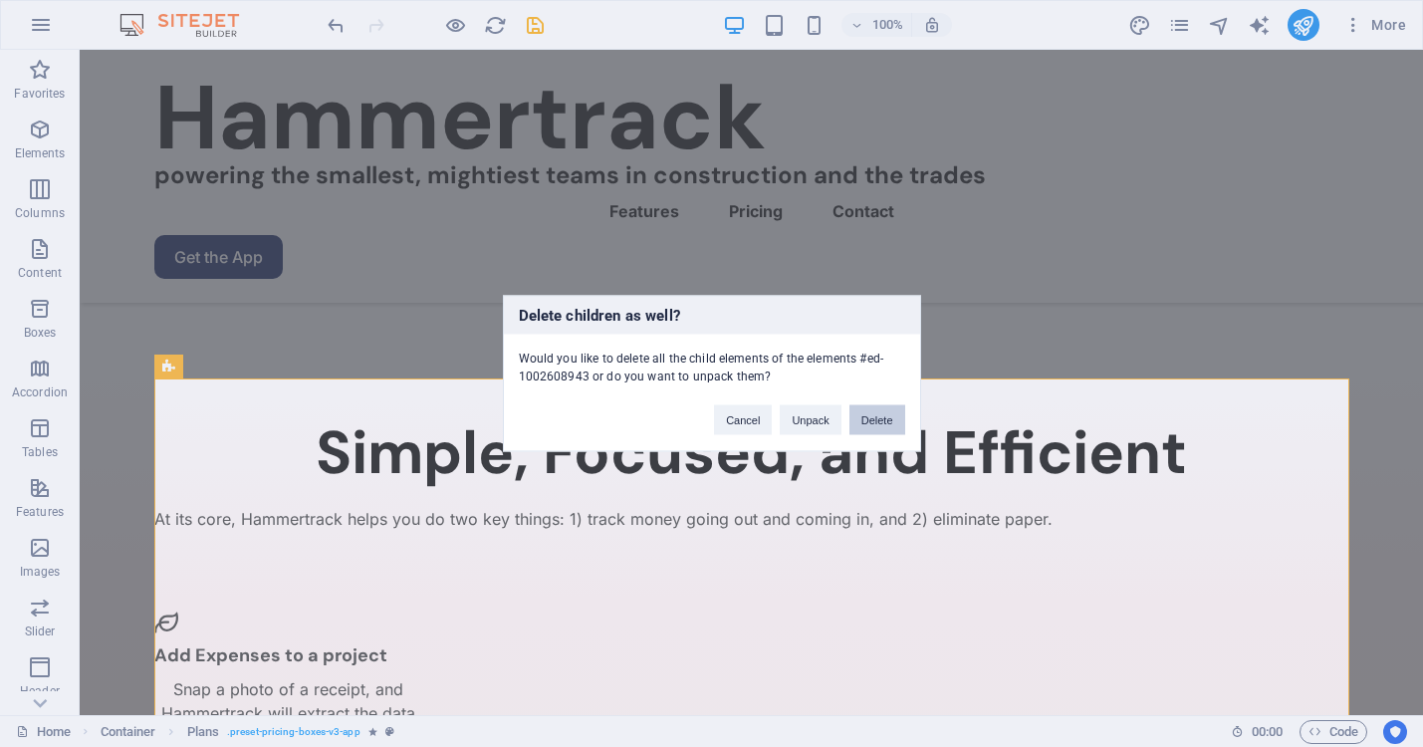
click at [873, 412] on button "Delete" at bounding box center [877, 420] width 56 height 30
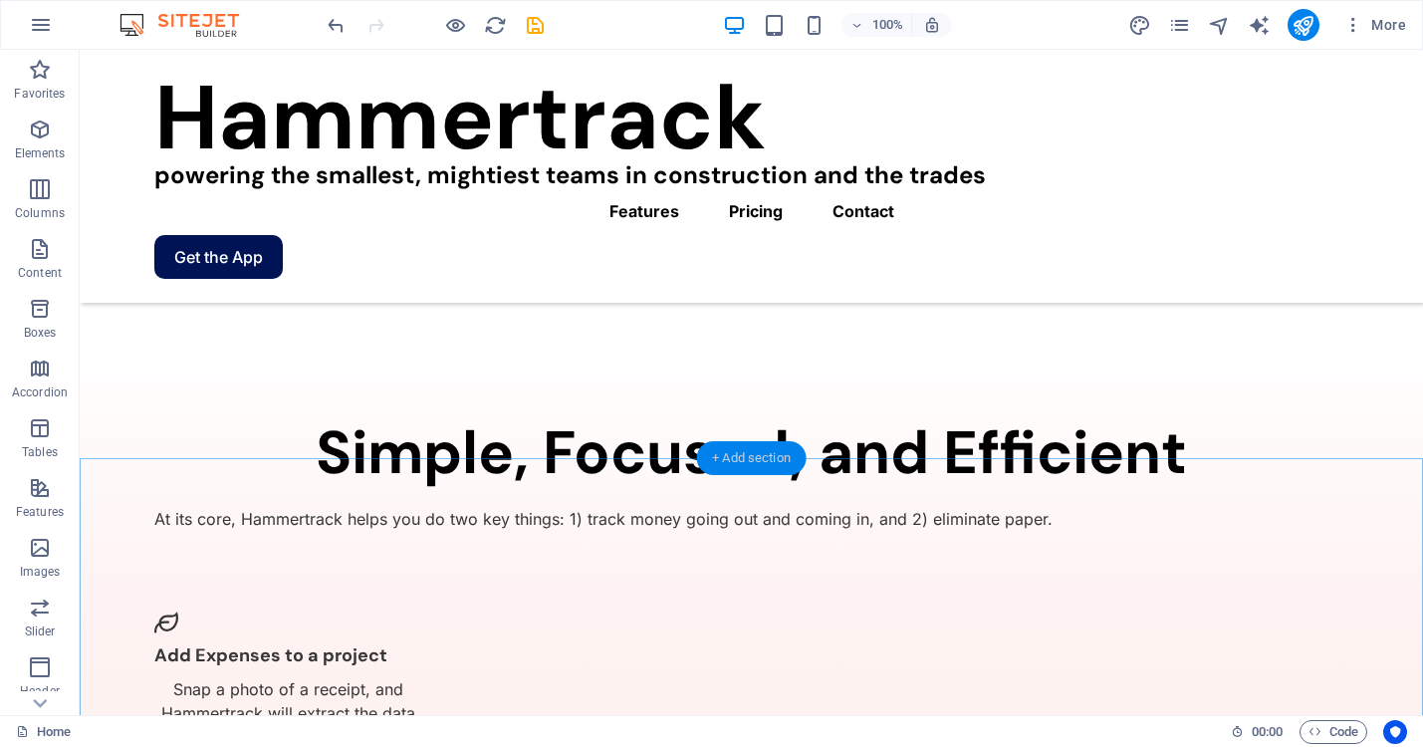
click at [753, 447] on div "+ Add section" at bounding box center [751, 458] width 111 height 34
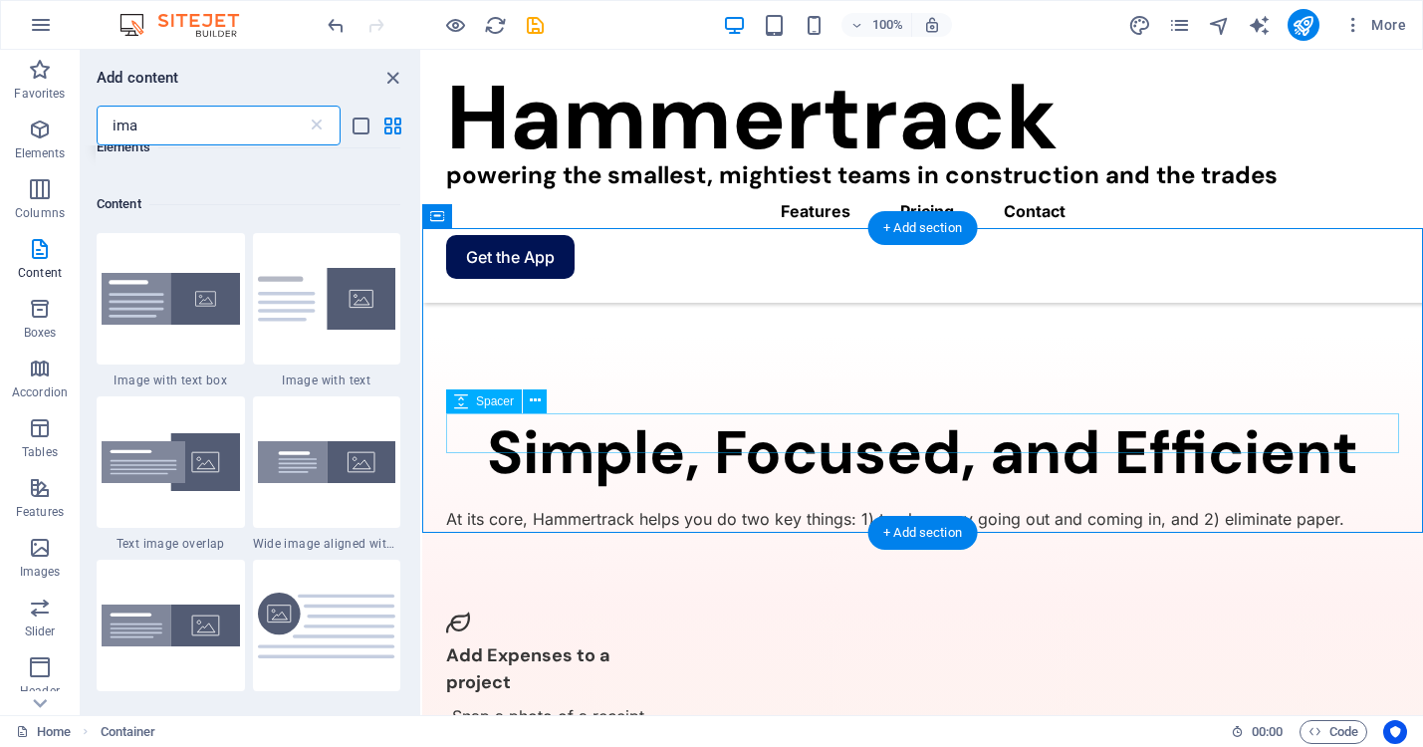
scroll to position [152, 0]
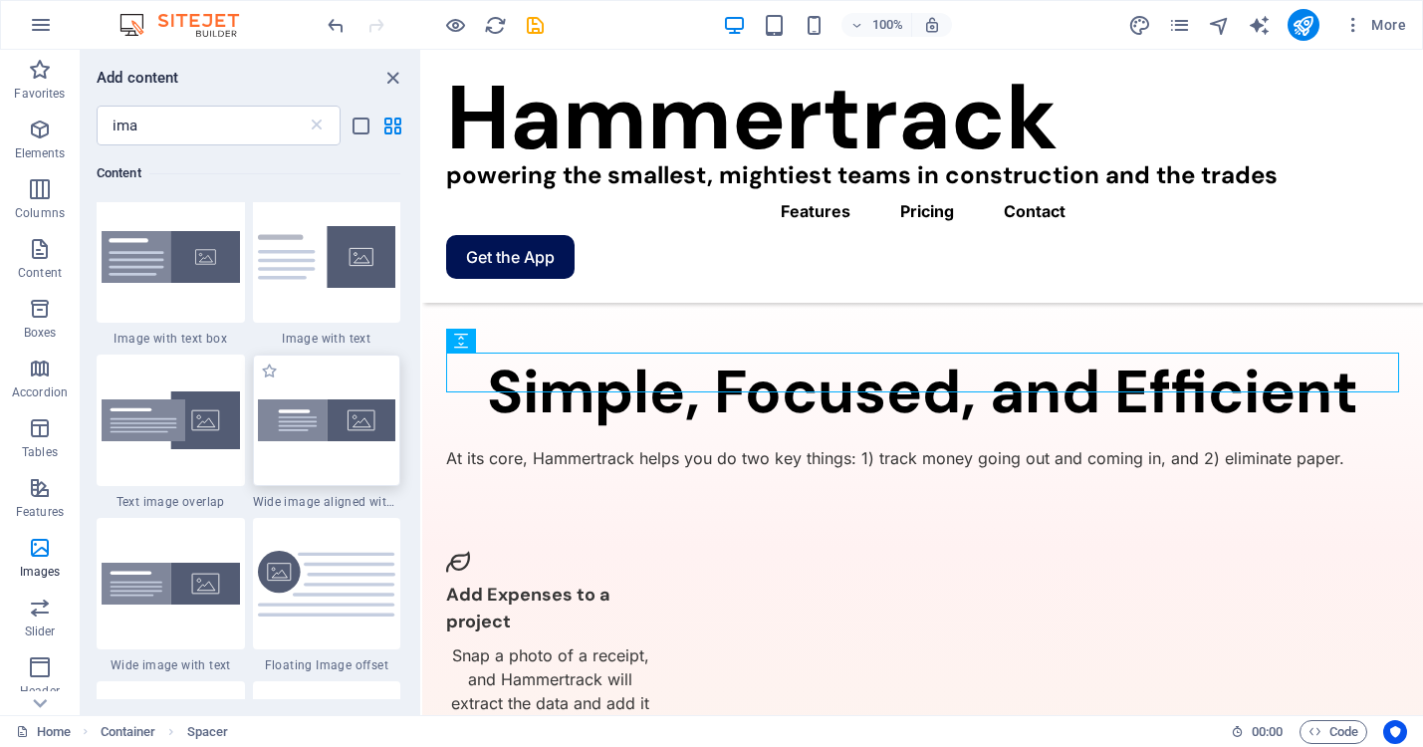
scroll to position [0, 0]
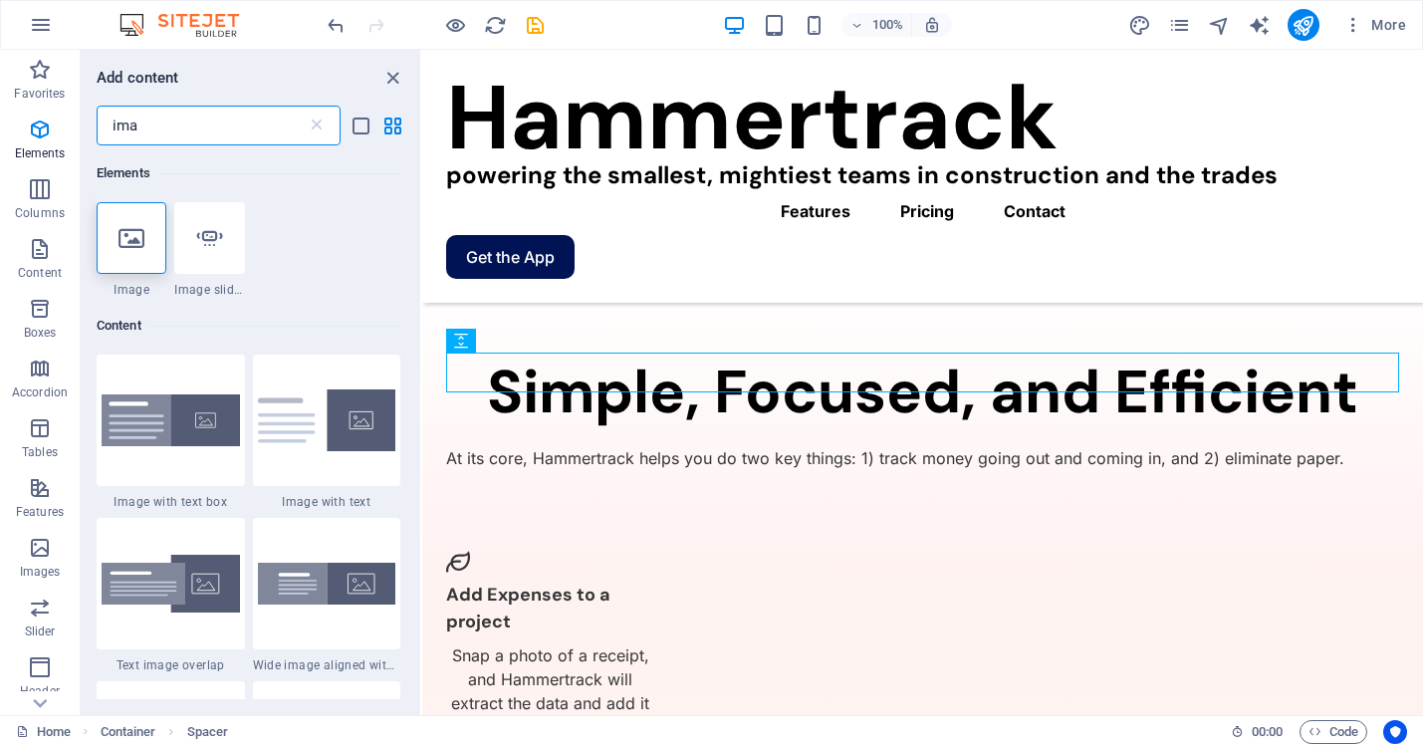
click at [257, 126] on input "ima" at bounding box center [202, 126] width 210 height 40
type input "i"
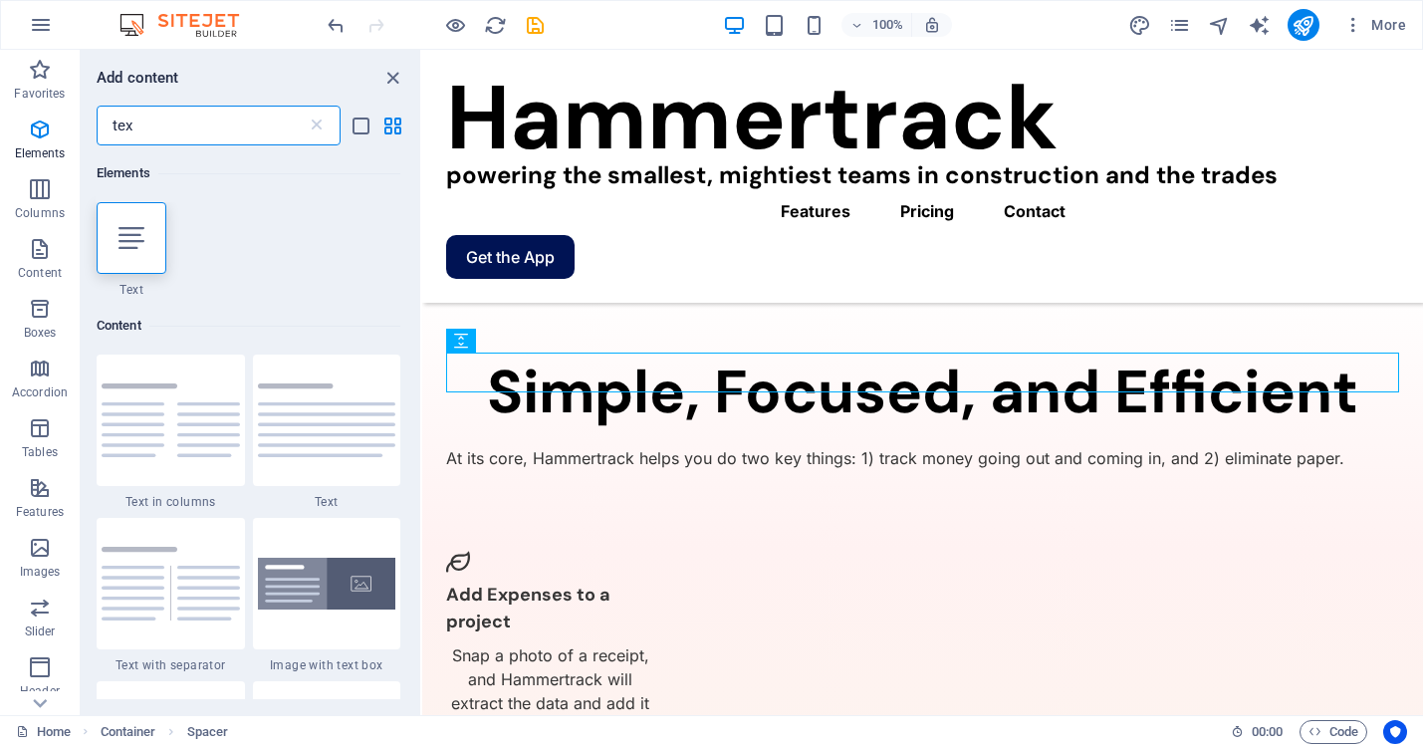
type input "text"
click at [134, 223] on div at bounding box center [132, 238] width 70 height 72
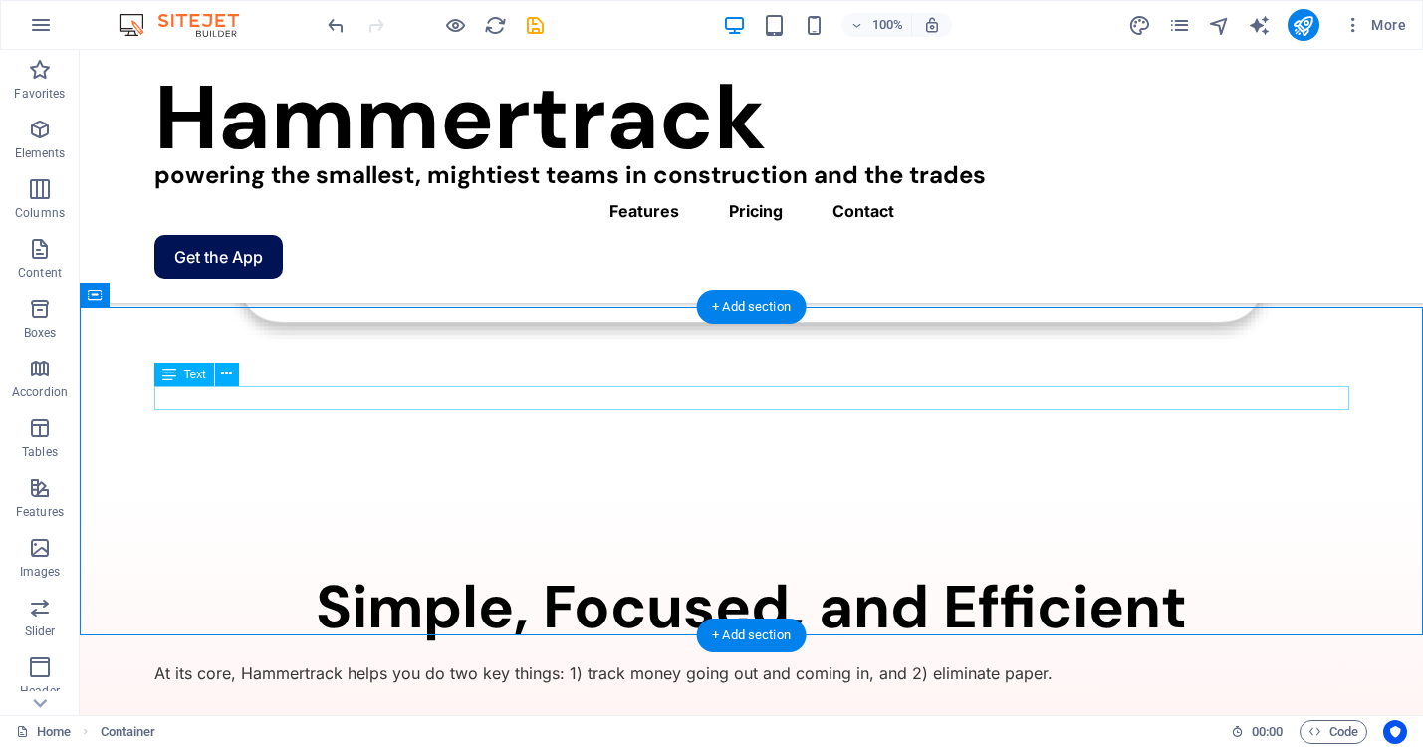
scroll to position [2396, 0]
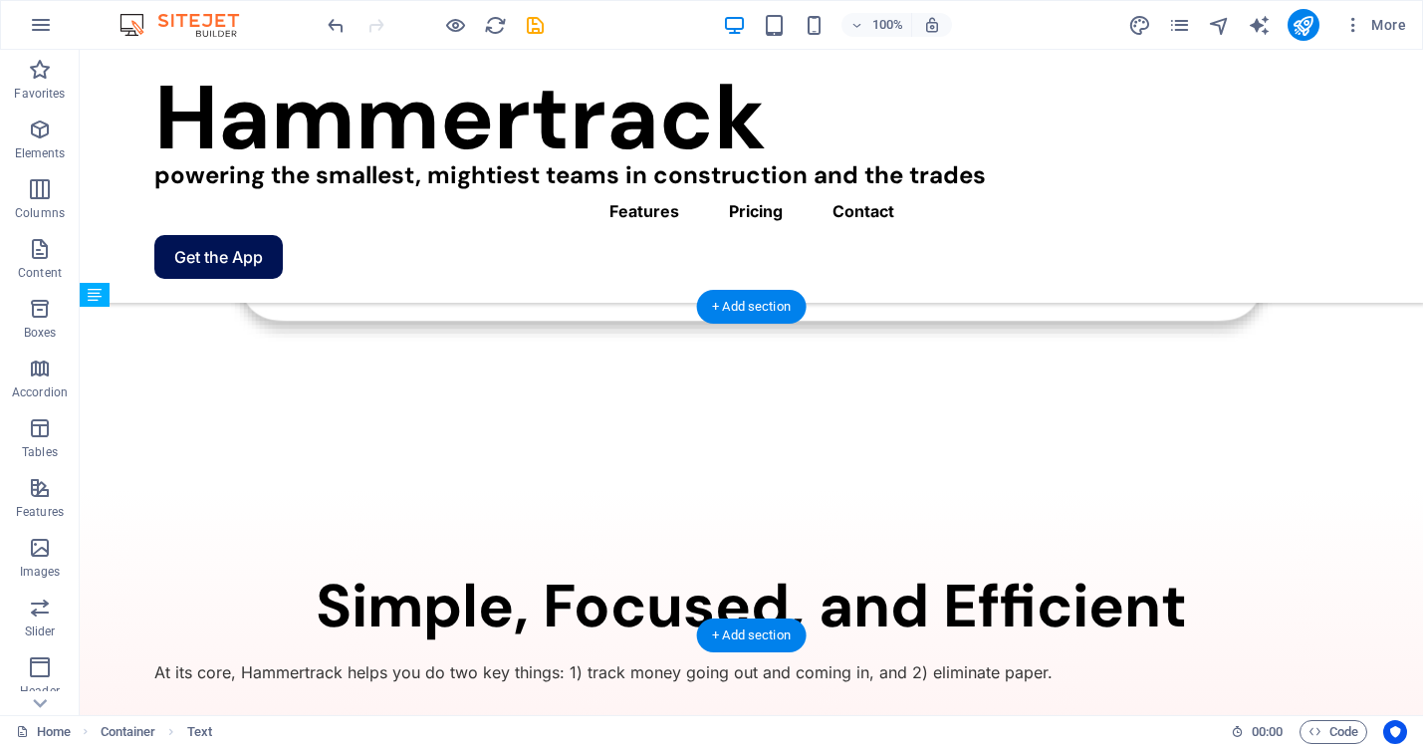
drag, startPoint x: 818, startPoint y: 391, endPoint x: 819, endPoint y: 513, distance: 121.5
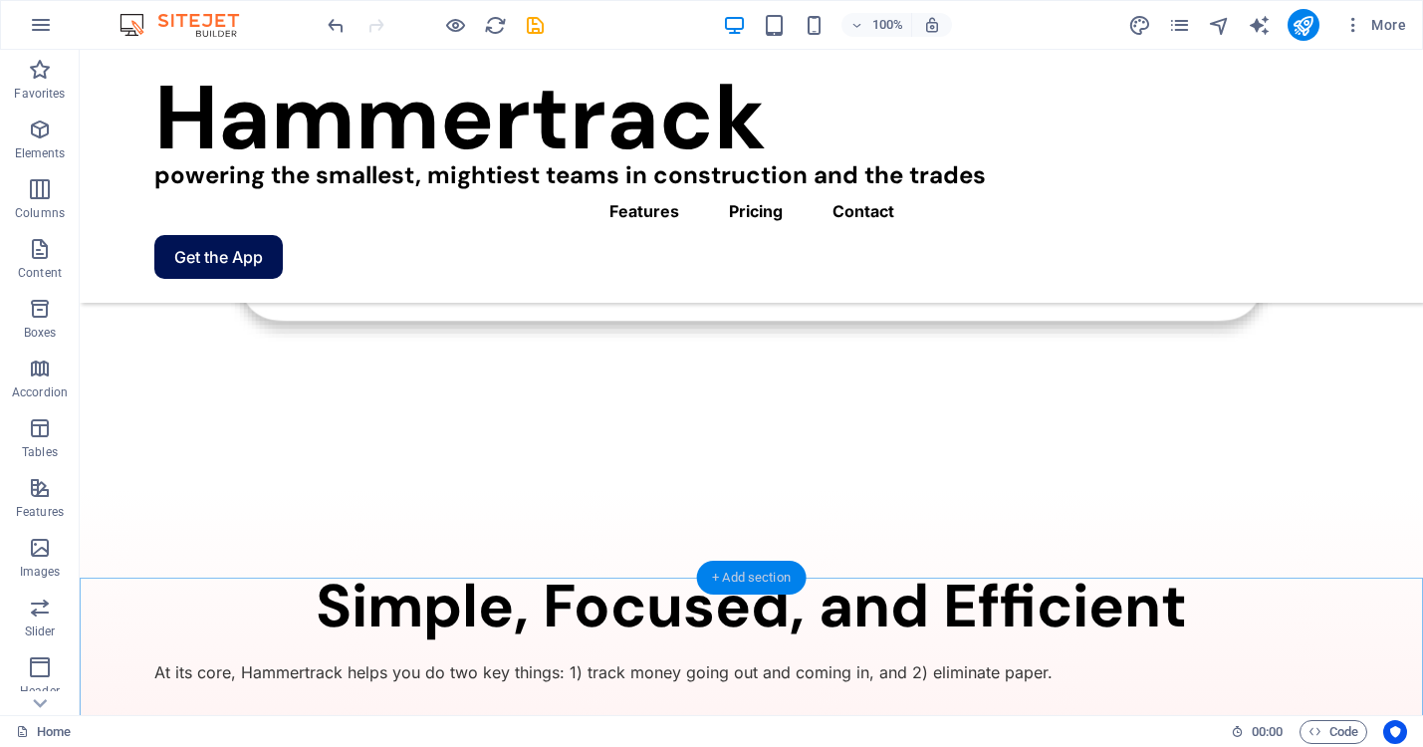
click at [753, 579] on div "+ Add section" at bounding box center [751, 578] width 111 height 34
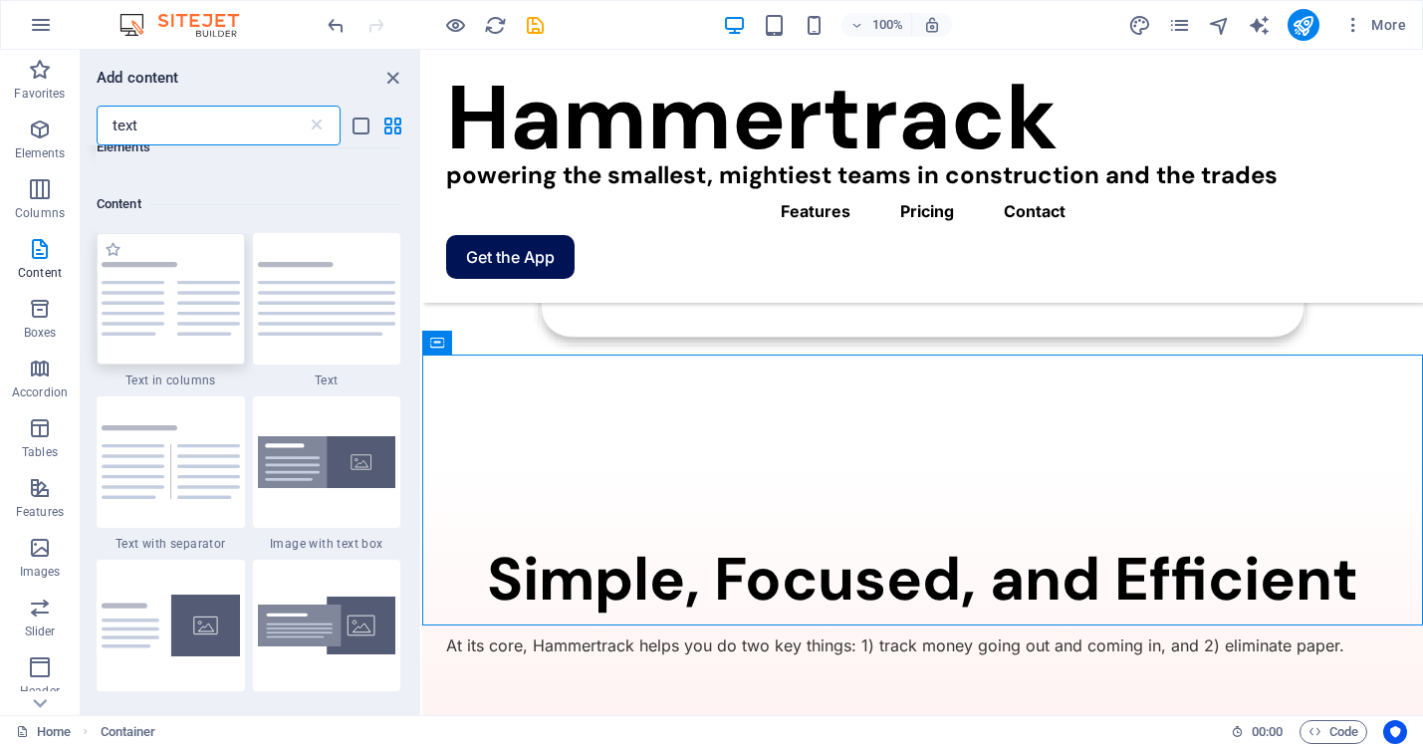
scroll to position [152, 0]
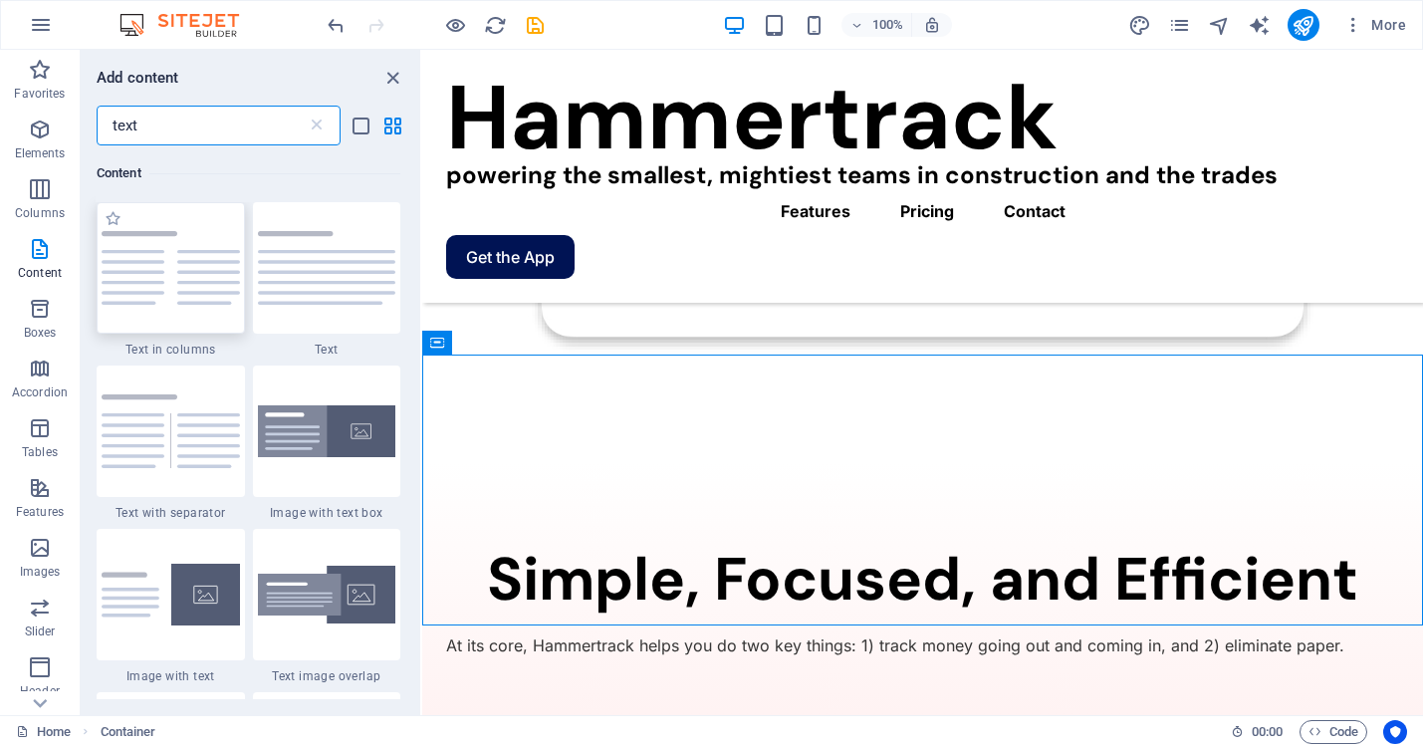
click at [181, 285] on img at bounding box center [171, 268] width 138 height 74
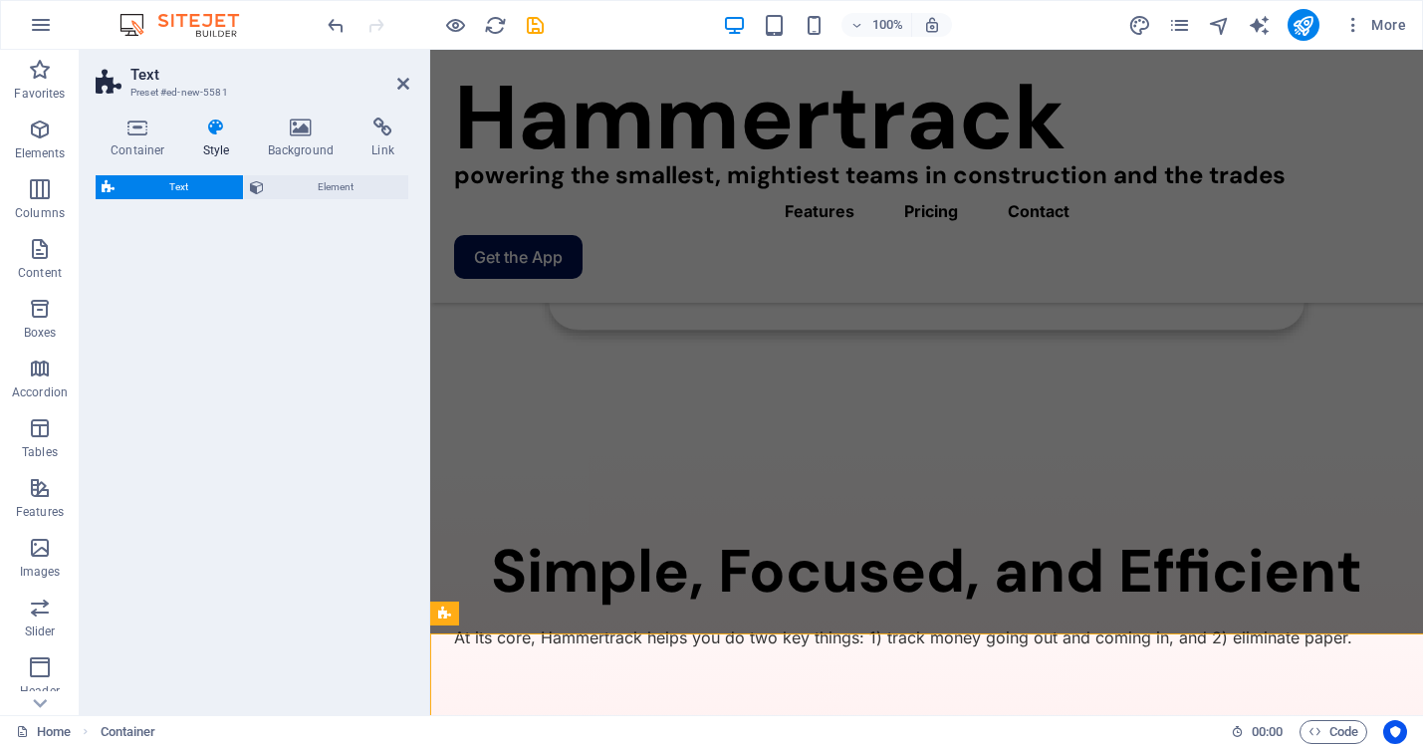
scroll to position [2073, 0]
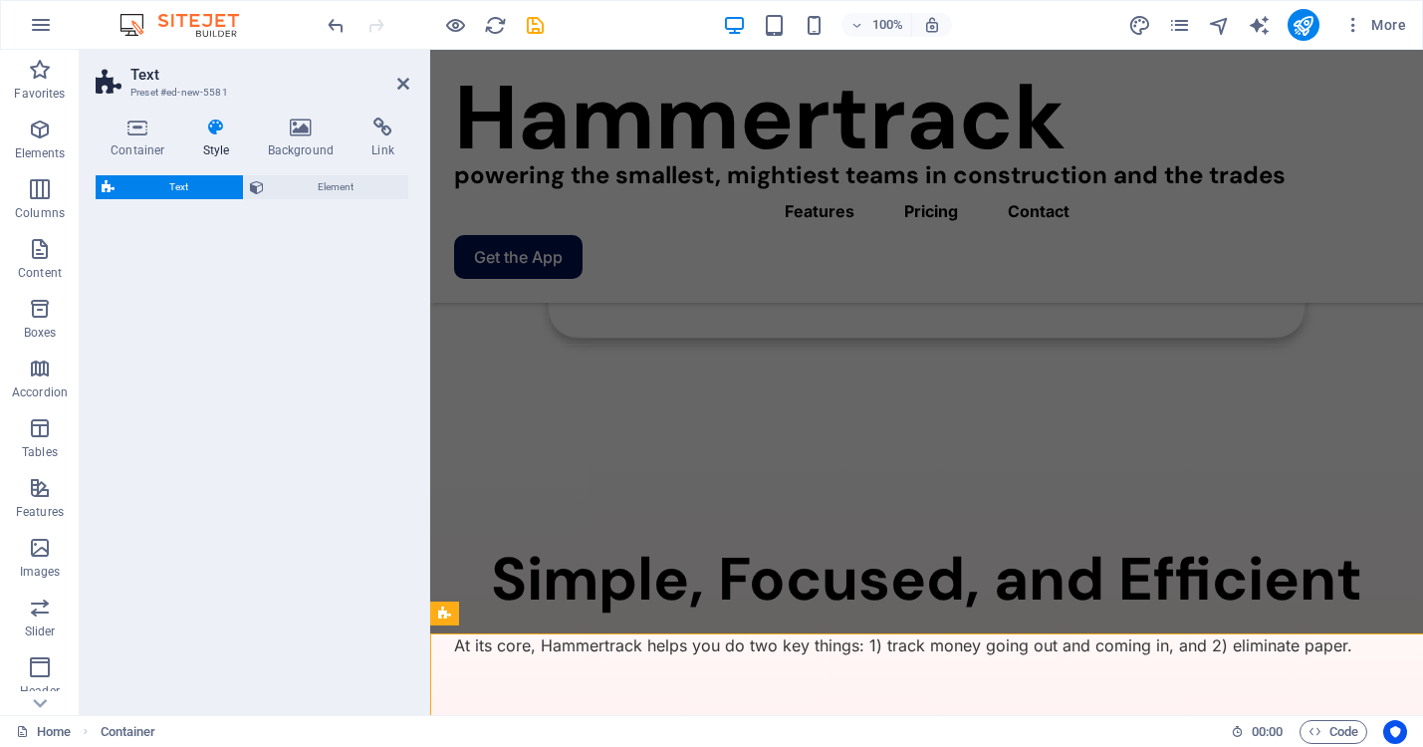
select select "rem"
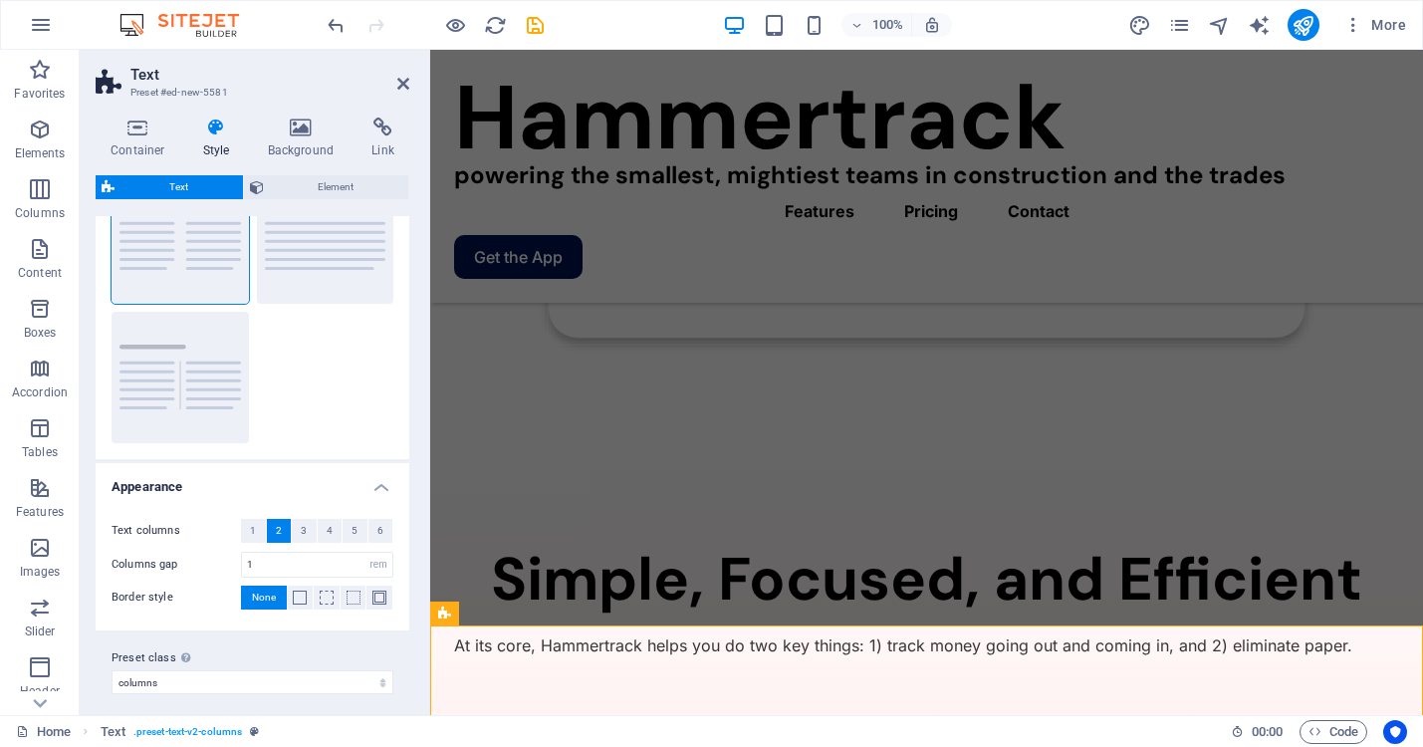
scroll to position [106, 0]
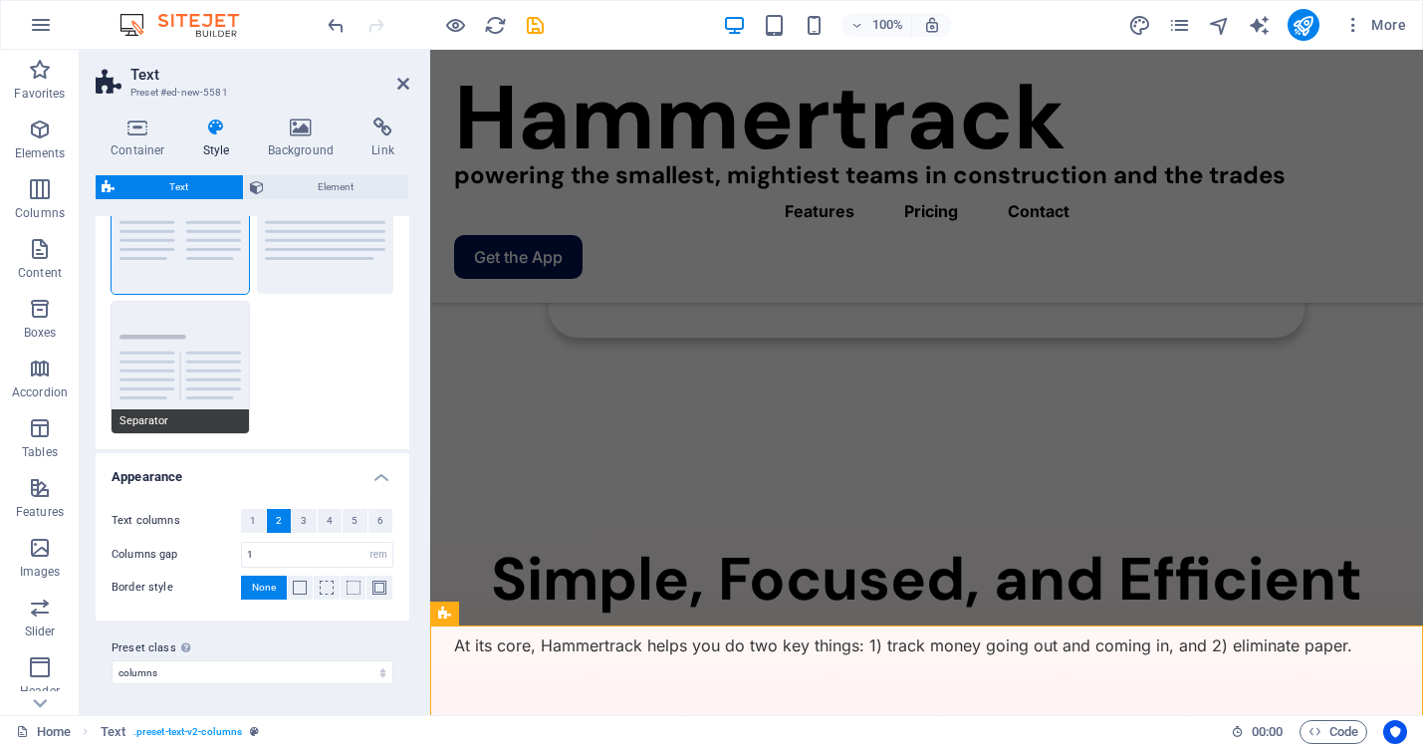
click at [181, 361] on button "Separator" at bounding box center [180, 367] width 137 height 131
type input "4"
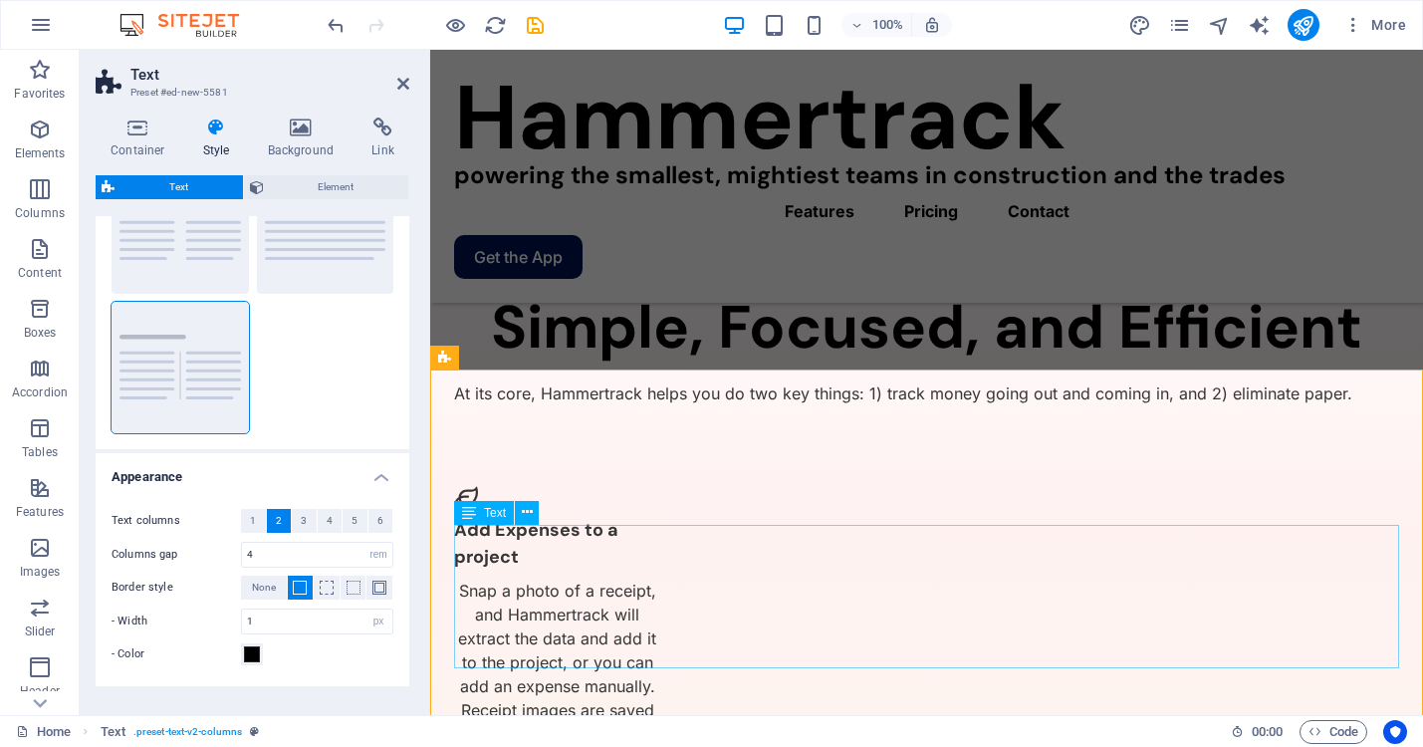
scroll to position [2330, 0]
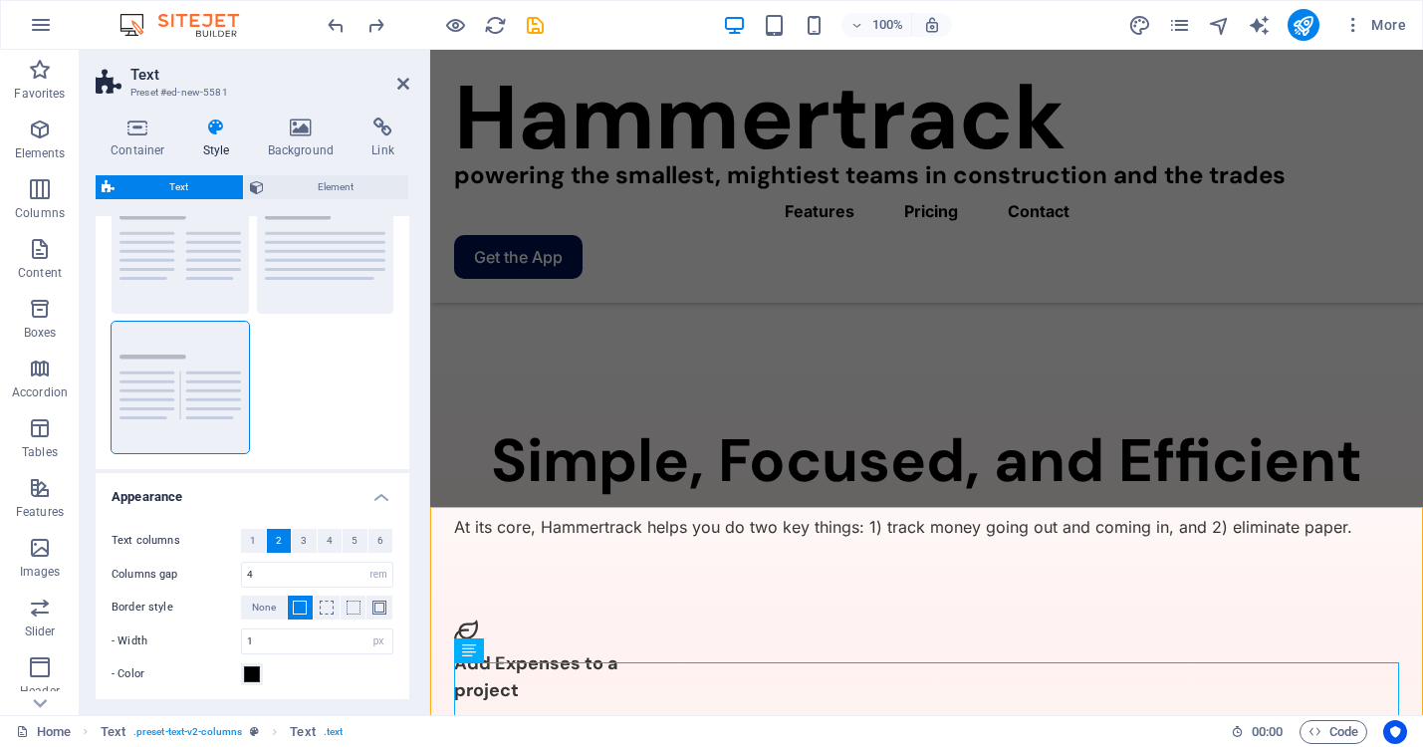
scroll to position [171, 0]
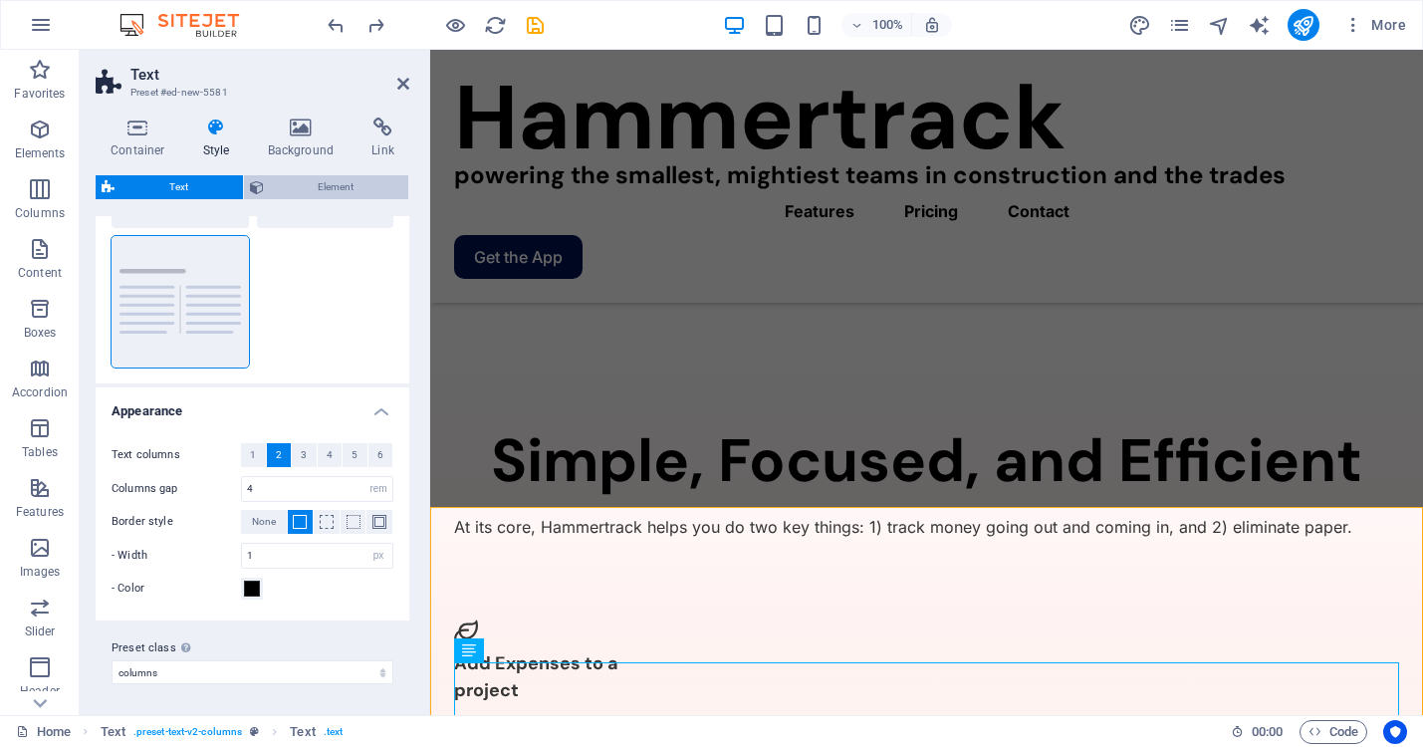
click at [336, 187] on span "Element" at bounding box center [336, 187] width 133 height 24
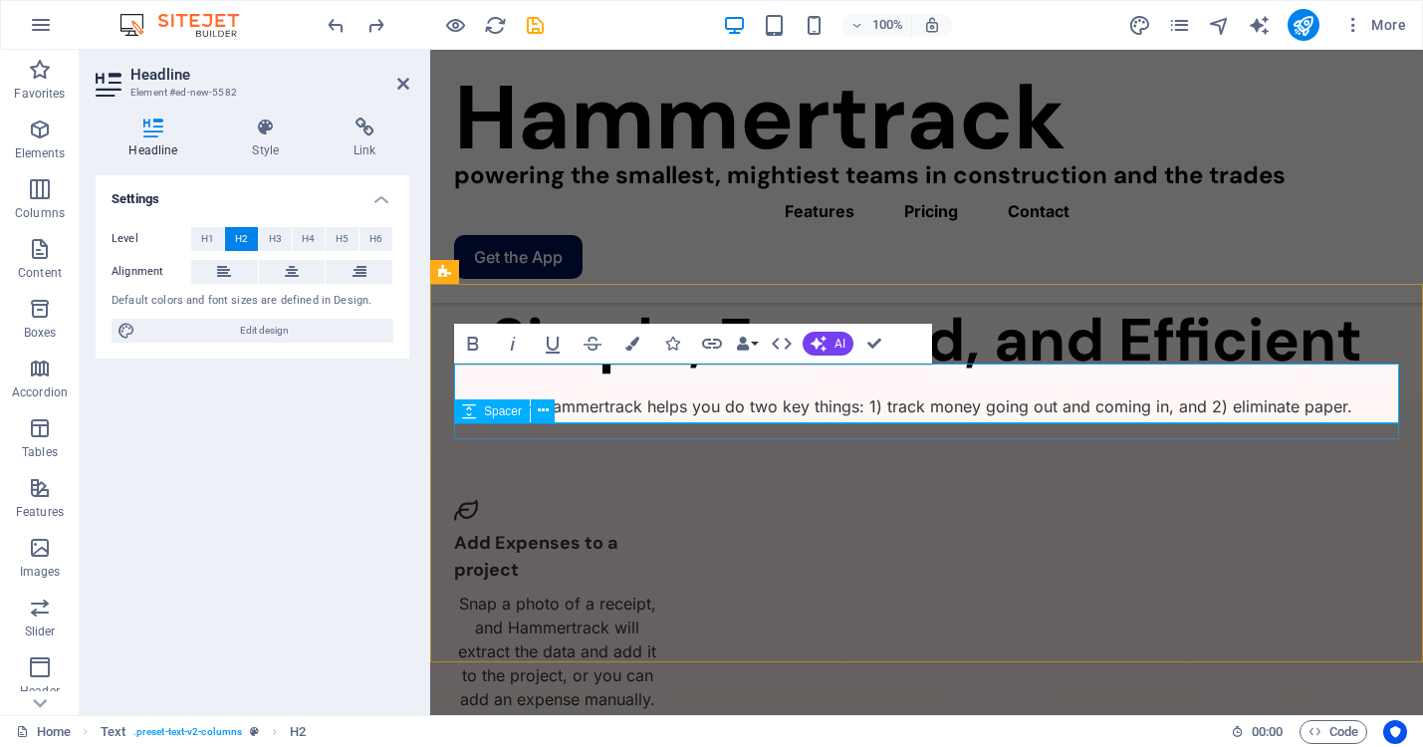
scroll to position [2414, 0]
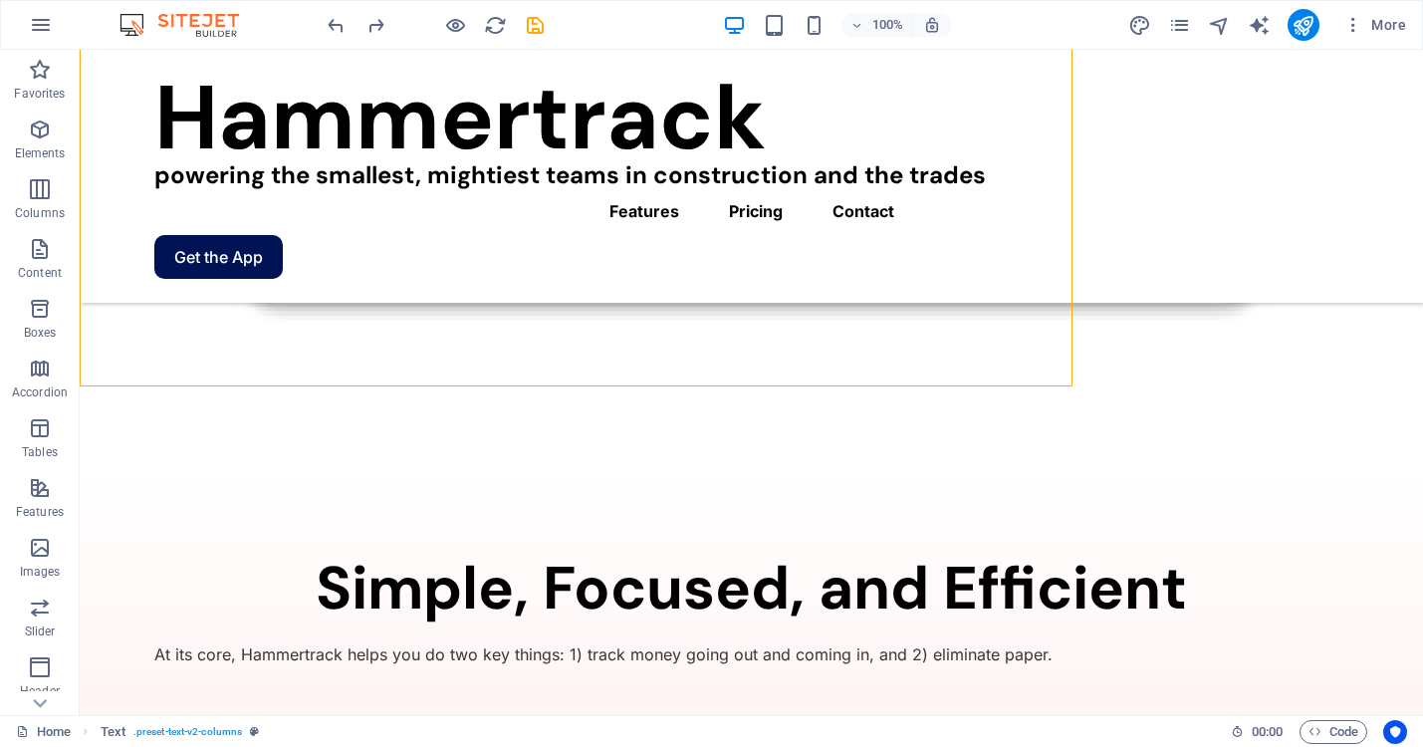
scroll to position [2690, 0]
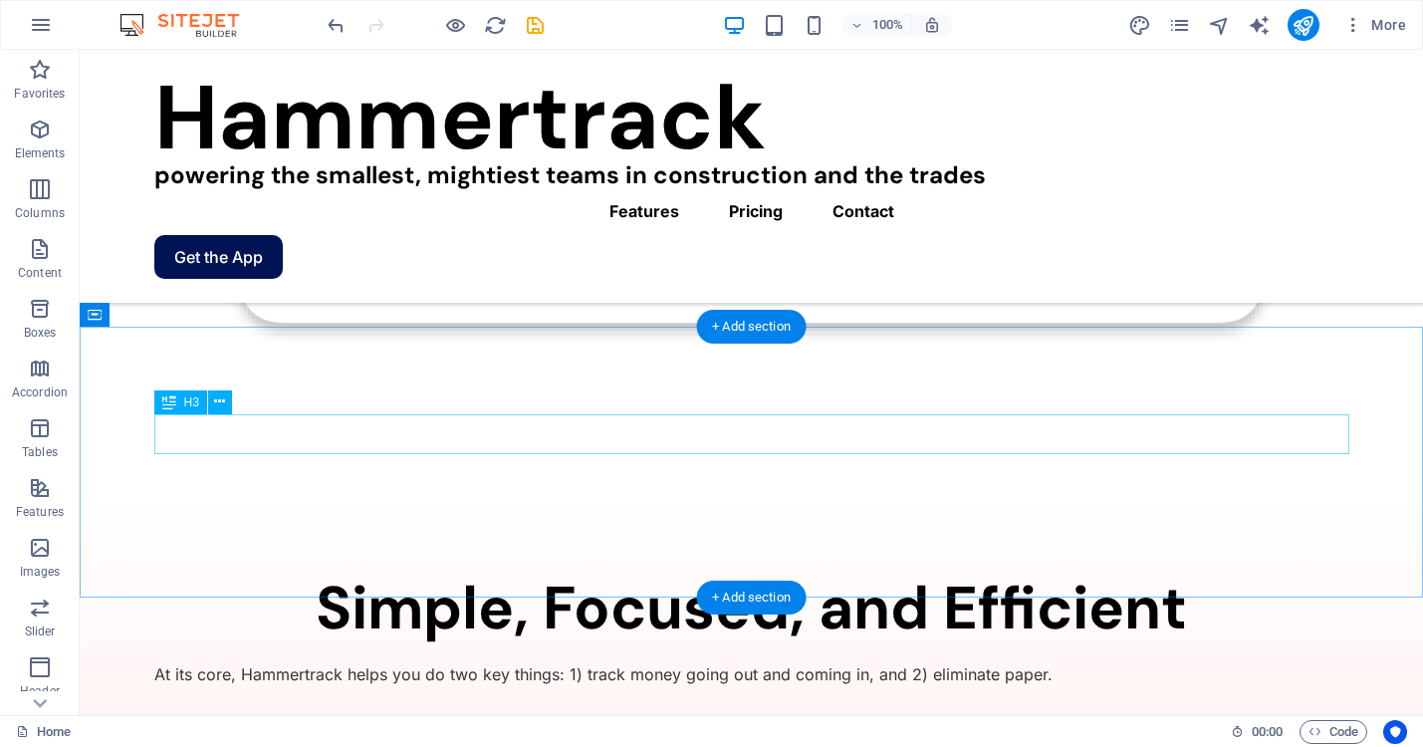
scroll to position [2417, 0]
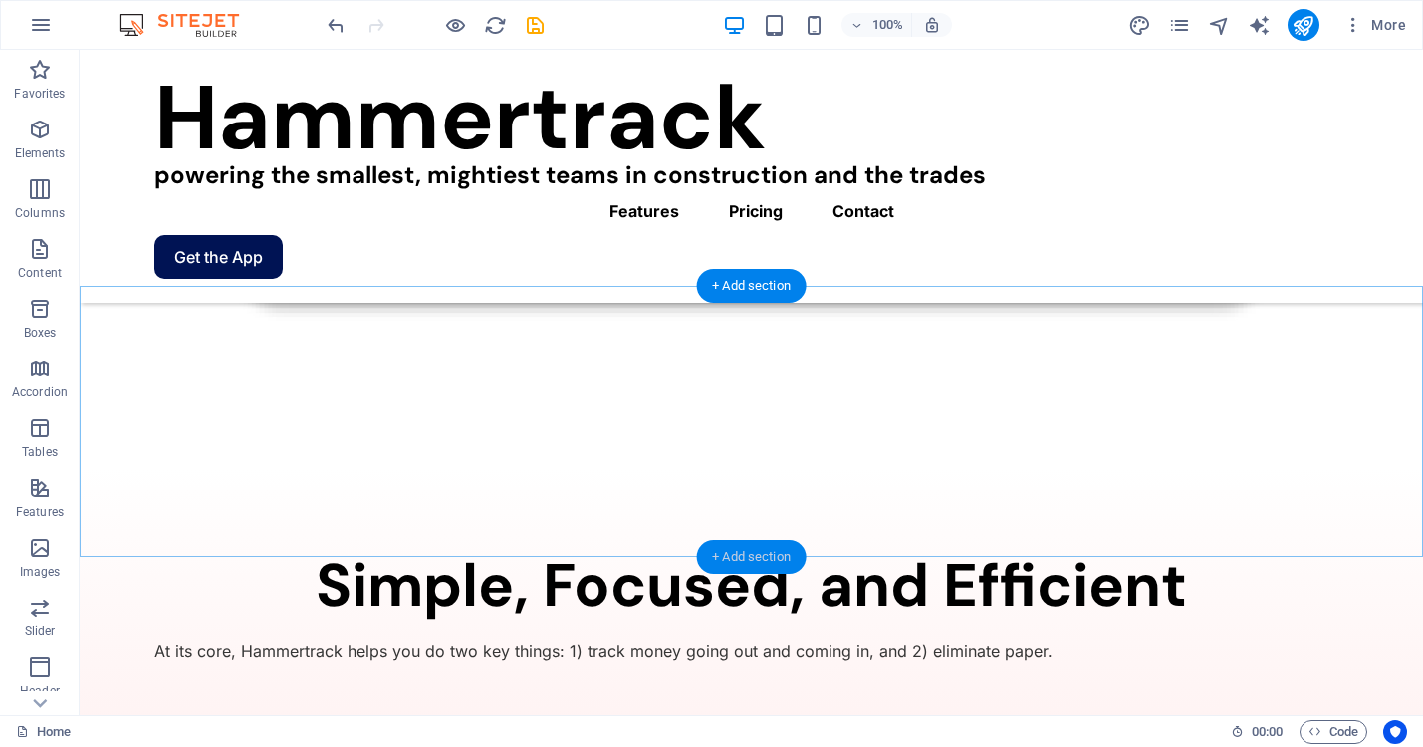
click at [749, 571] on div "+ Add section" at bounding box center [751, 557] width 111 height 34
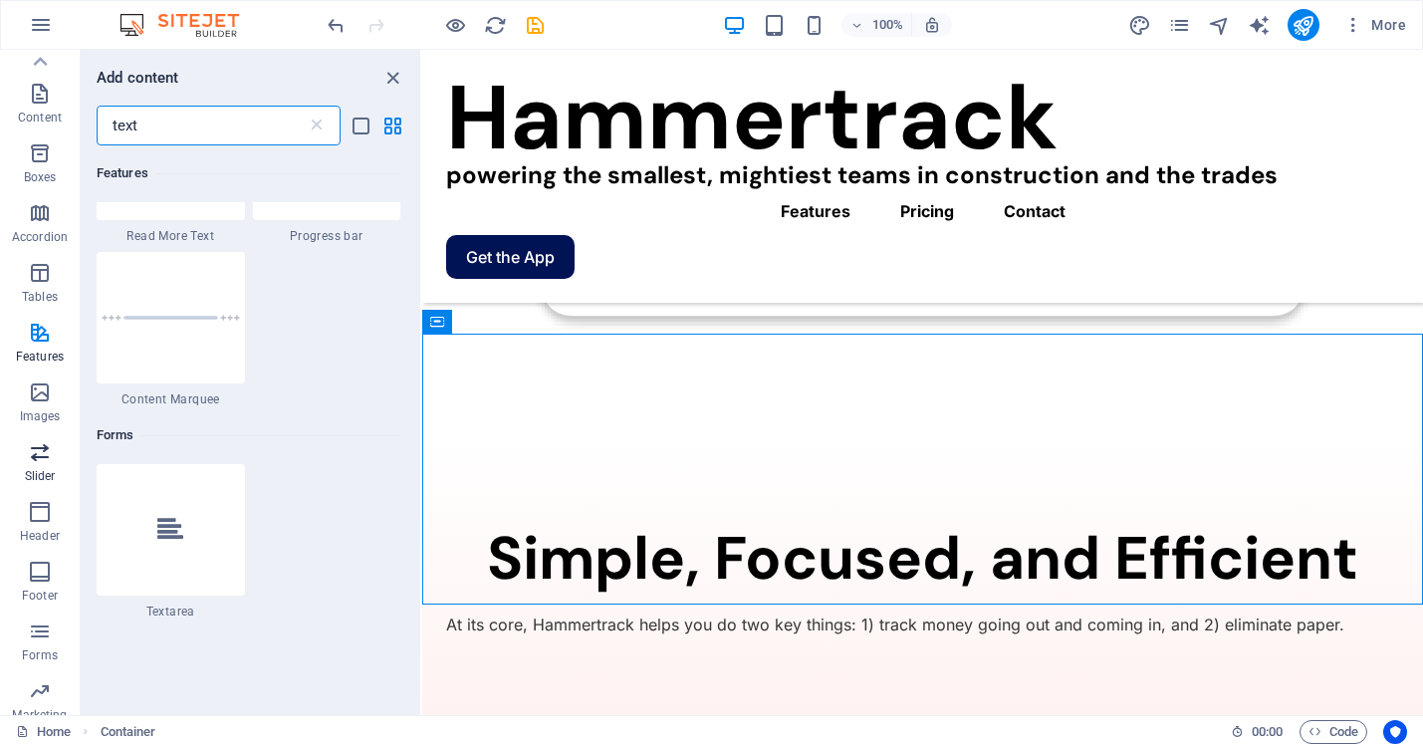
scroll to position [145, 0]
click at [48, 288] on icon "button" at bounding box center [40, 283] width 24 height 24
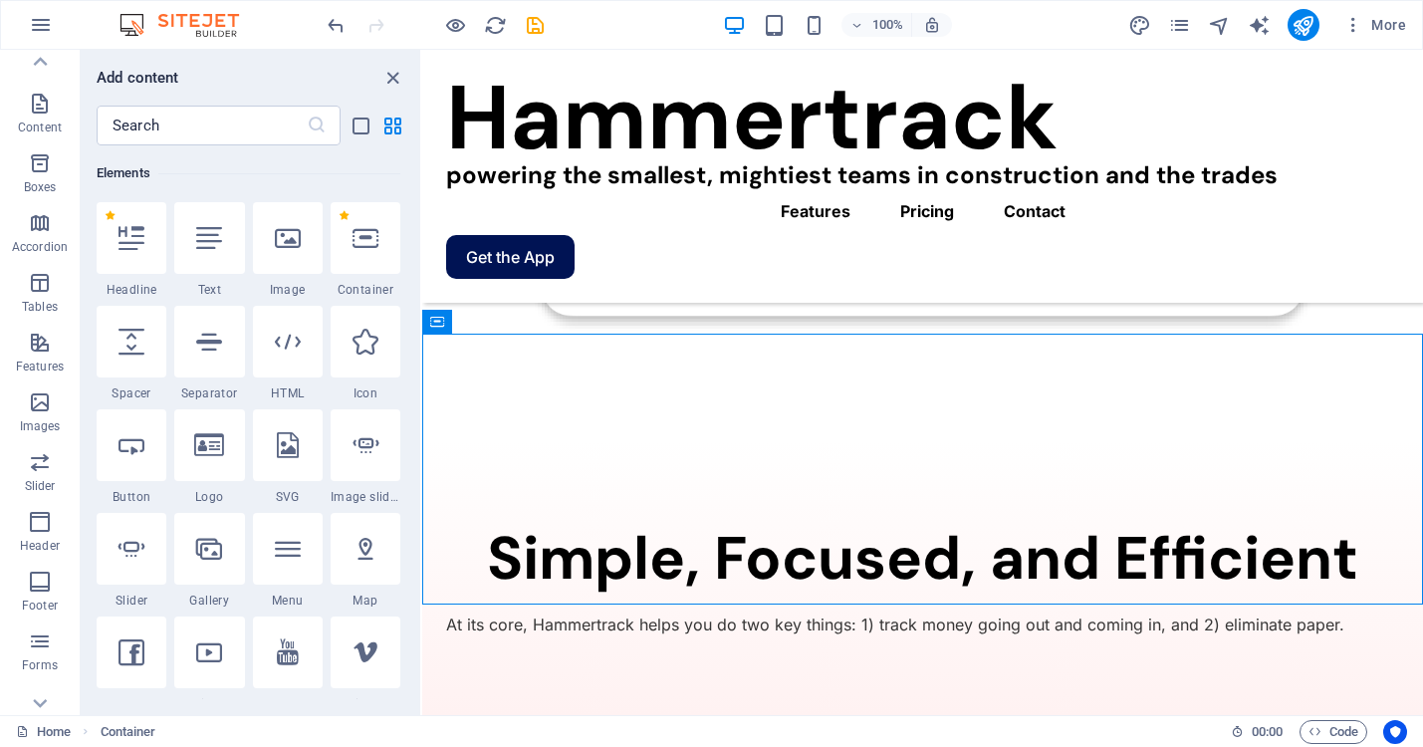
scroll to position [214, 0]
click at [138, 252] on div at bounding box center [132, 236] width 70 height 72
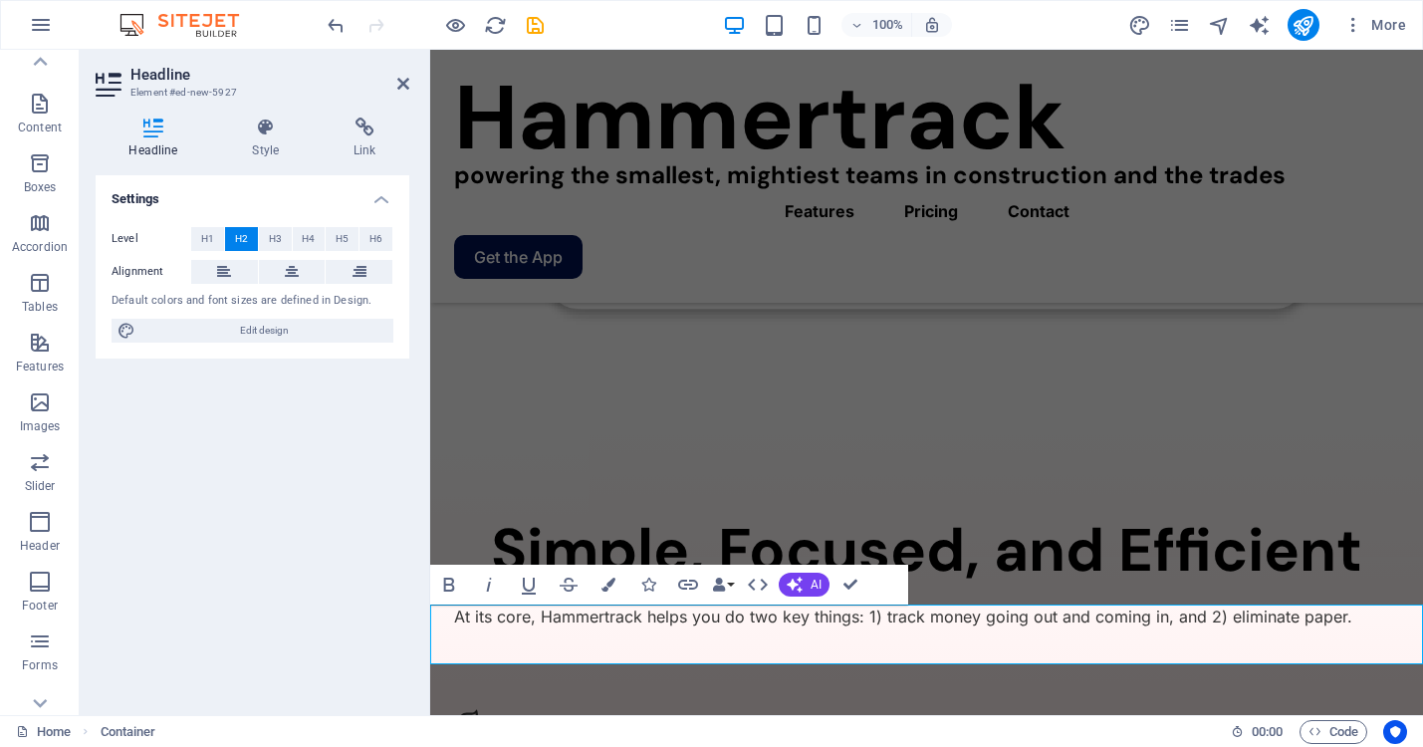
scroll to position [2094, 0]
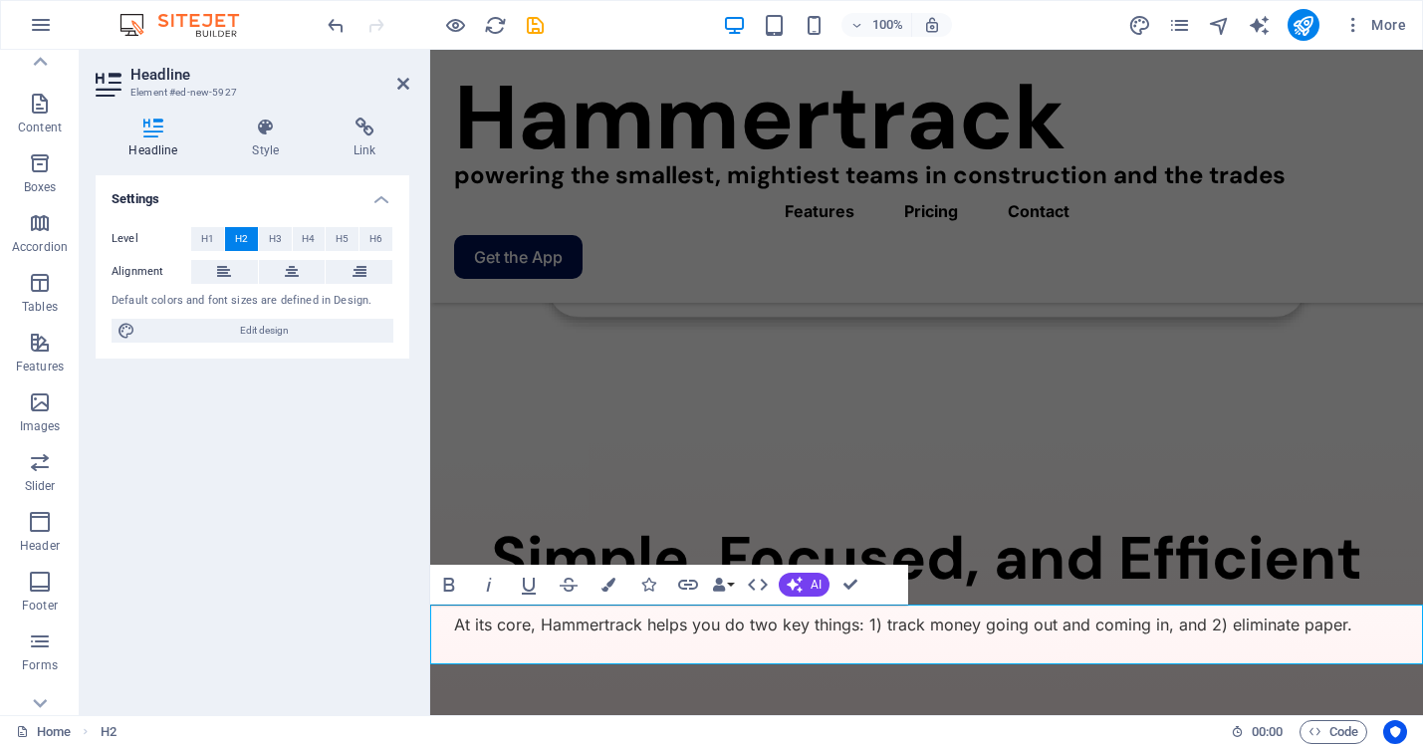
click at [346, 530] on div "Settings Level H1 H2 H3 H4 H5 H6 Alignment Default colors and font sizes are de…" at bounding box center [253, 437] width 314 height 524
click at [271, 485] on div "Settings Level H1 H2 H3 H4 H5 H6 Alignment Default colors and font sizes are de…" at bounding box center [253, 437] width 314 height 524
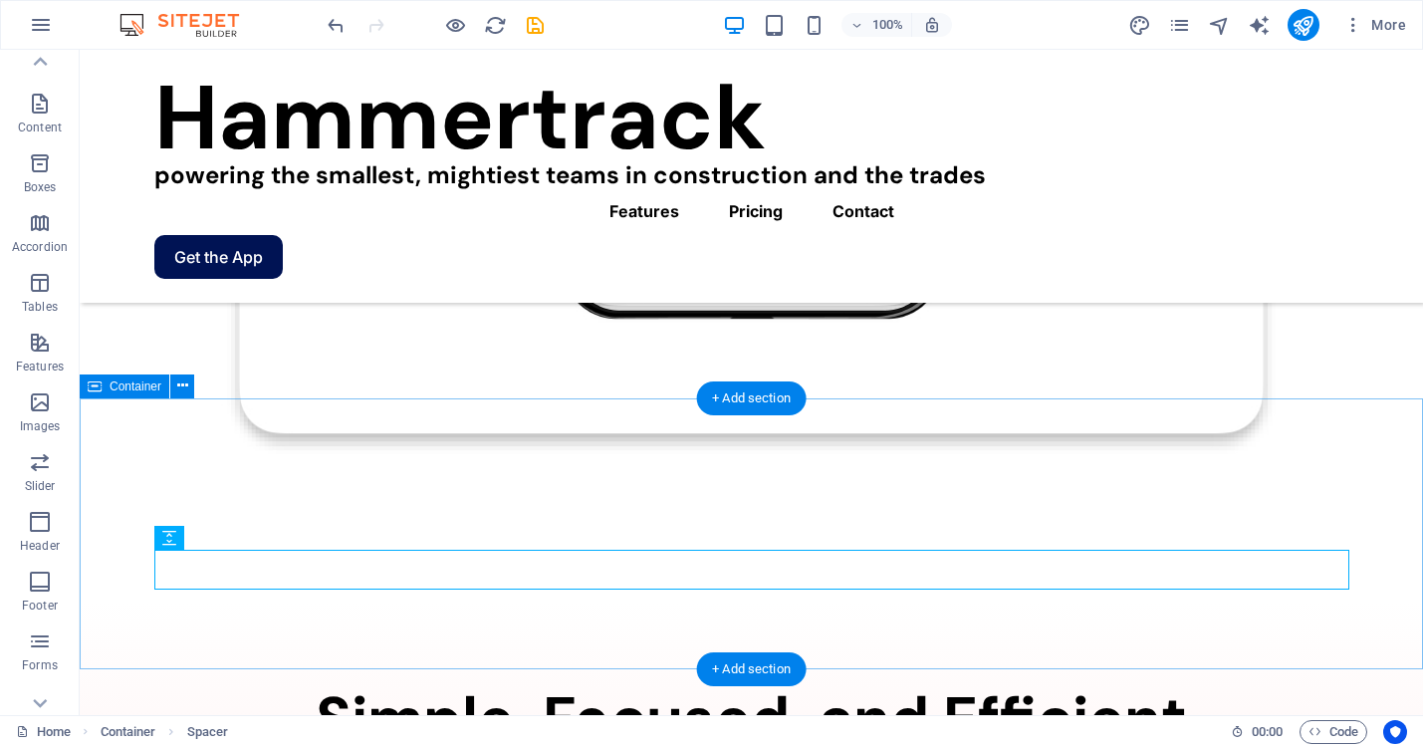
scroll to position [2305, 0]
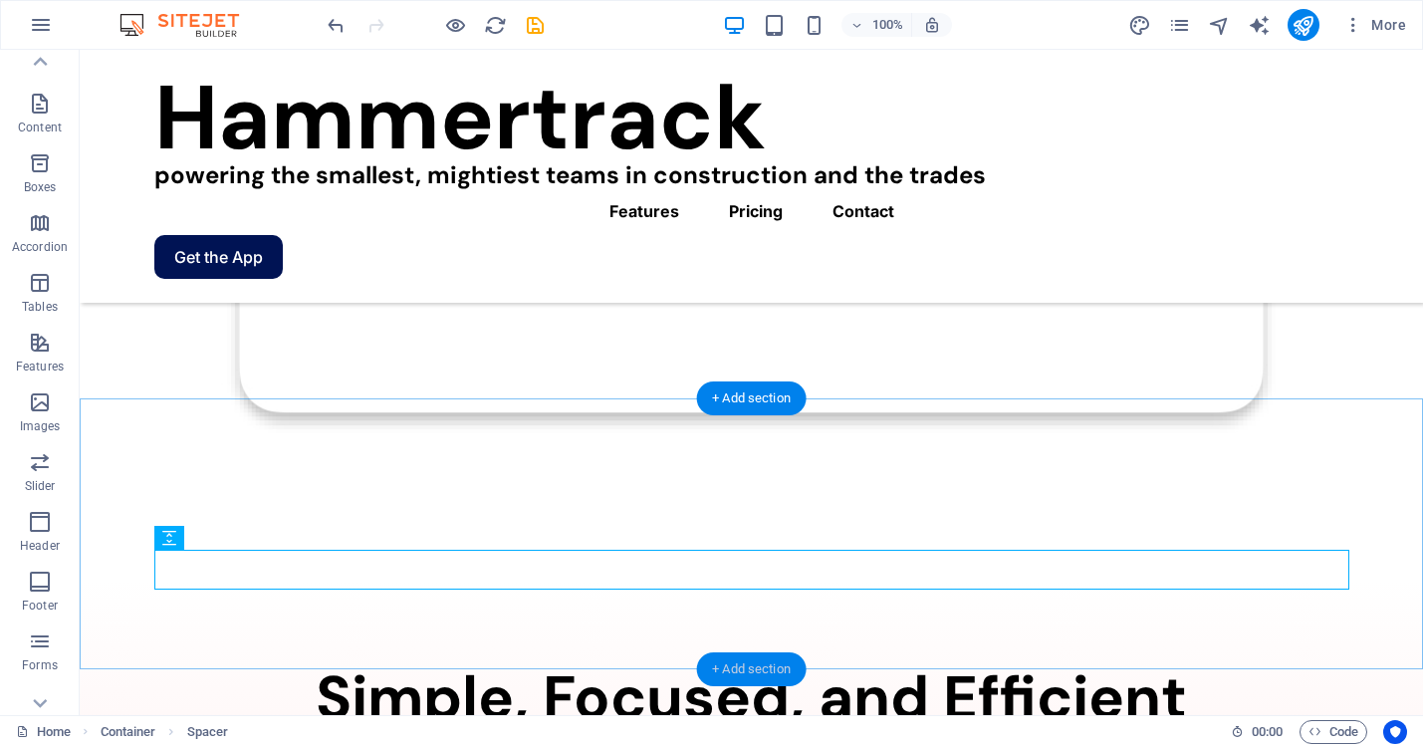
click at [737, 666] on div "+ Add section" at bounding box center [751, 669] width 111 height 34
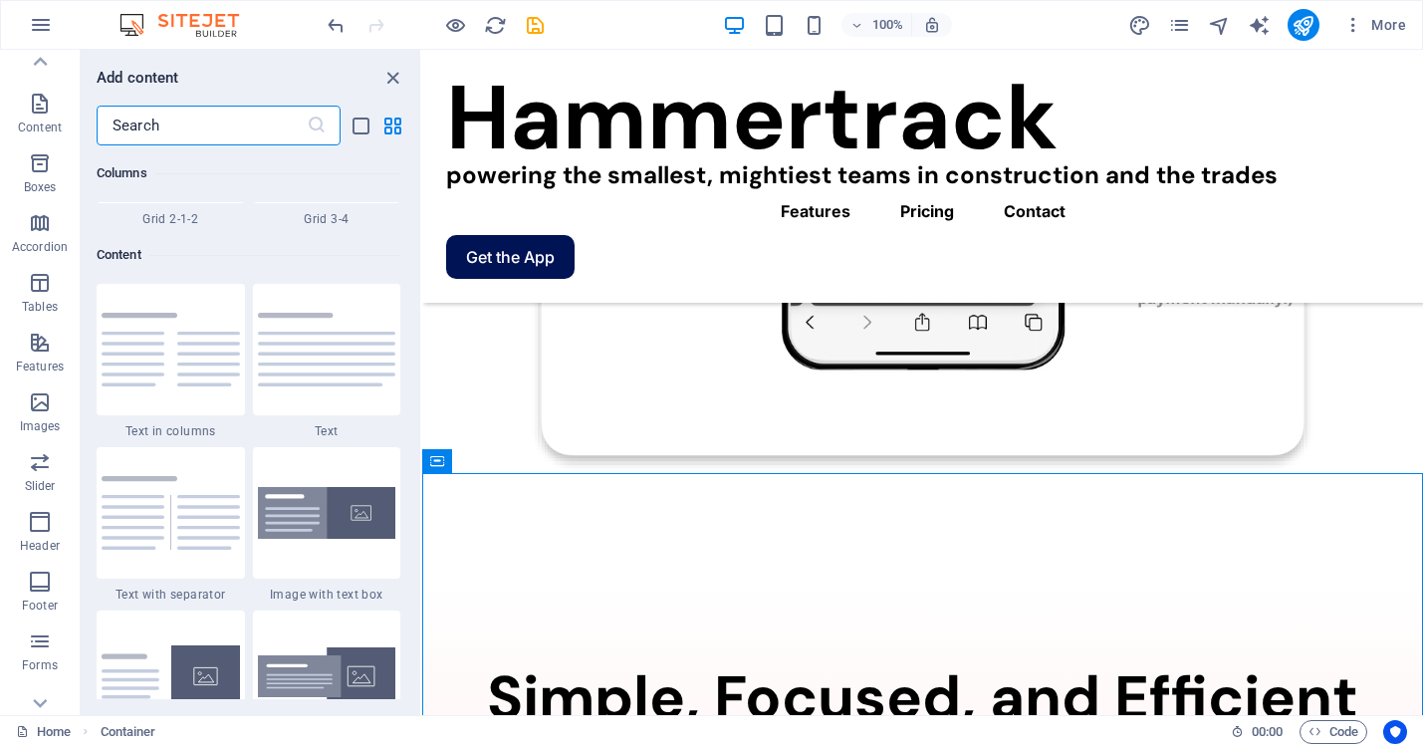
scroll to position [3484, 0]
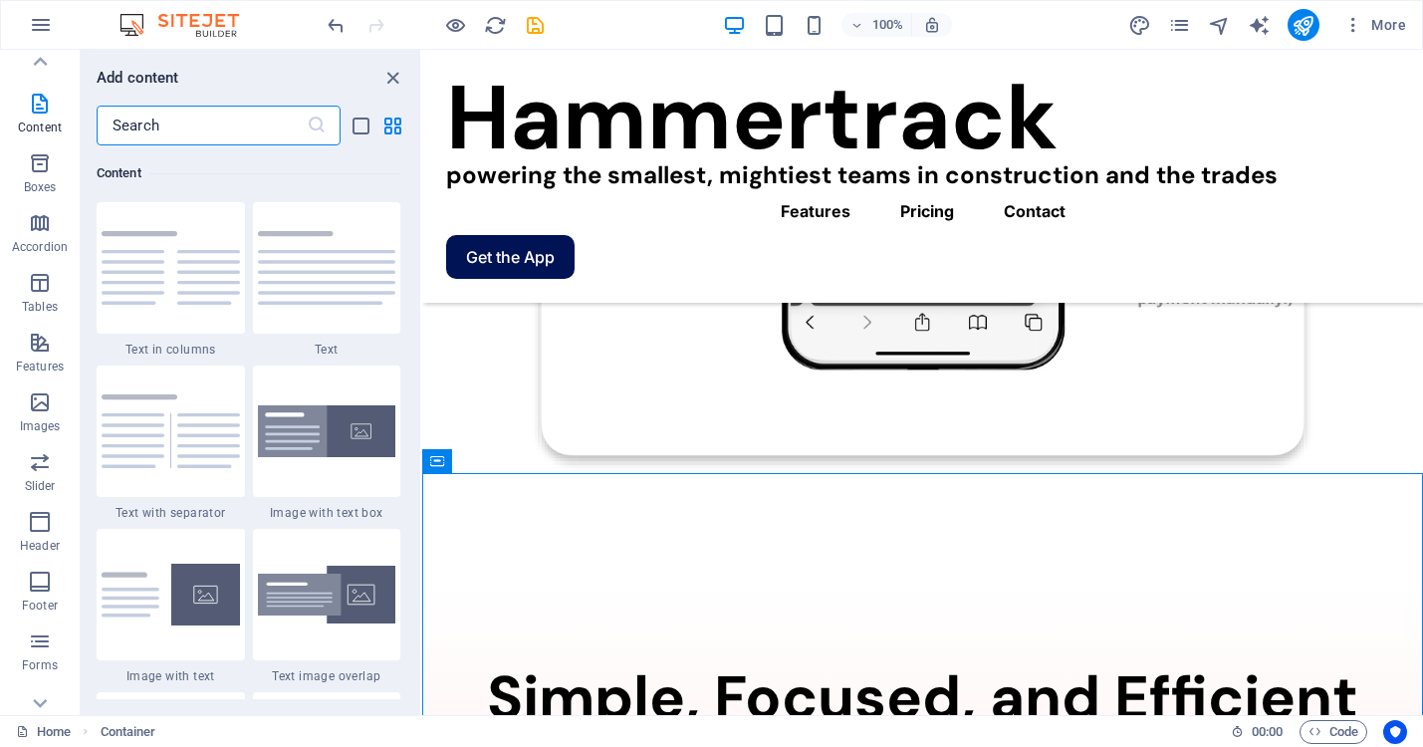
click at [189, 126] on input "text" at bounding box center [202, 126] width 210 height 40
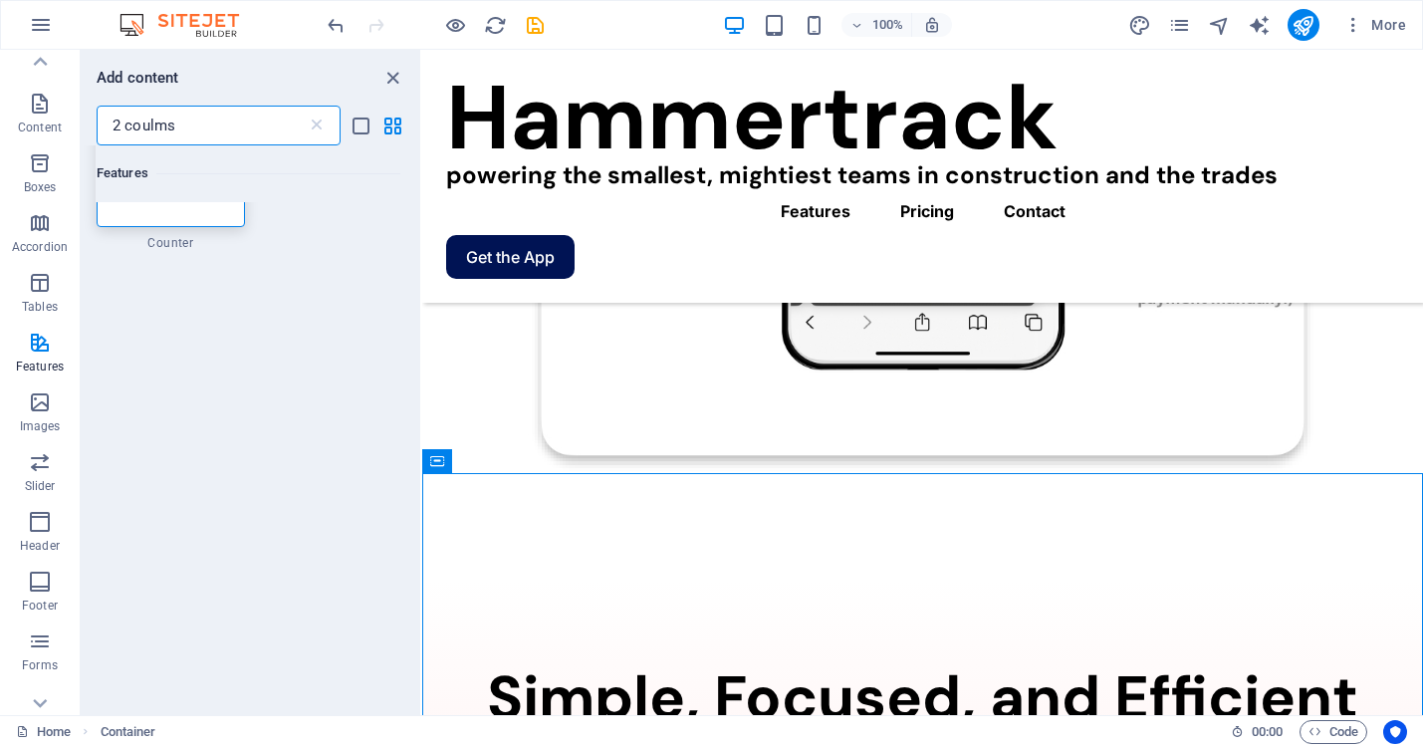
scroll to position [0, 0]
type input "2"
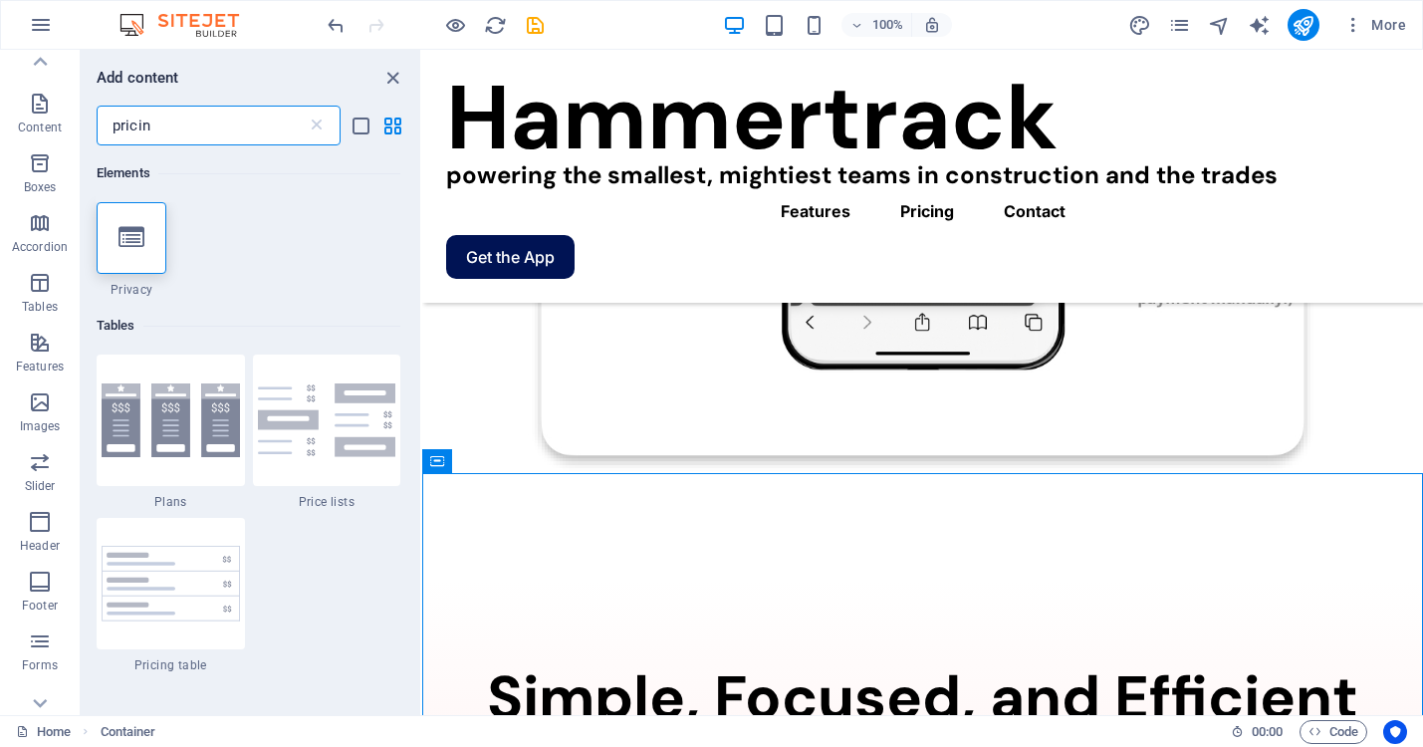
type input "pricing"
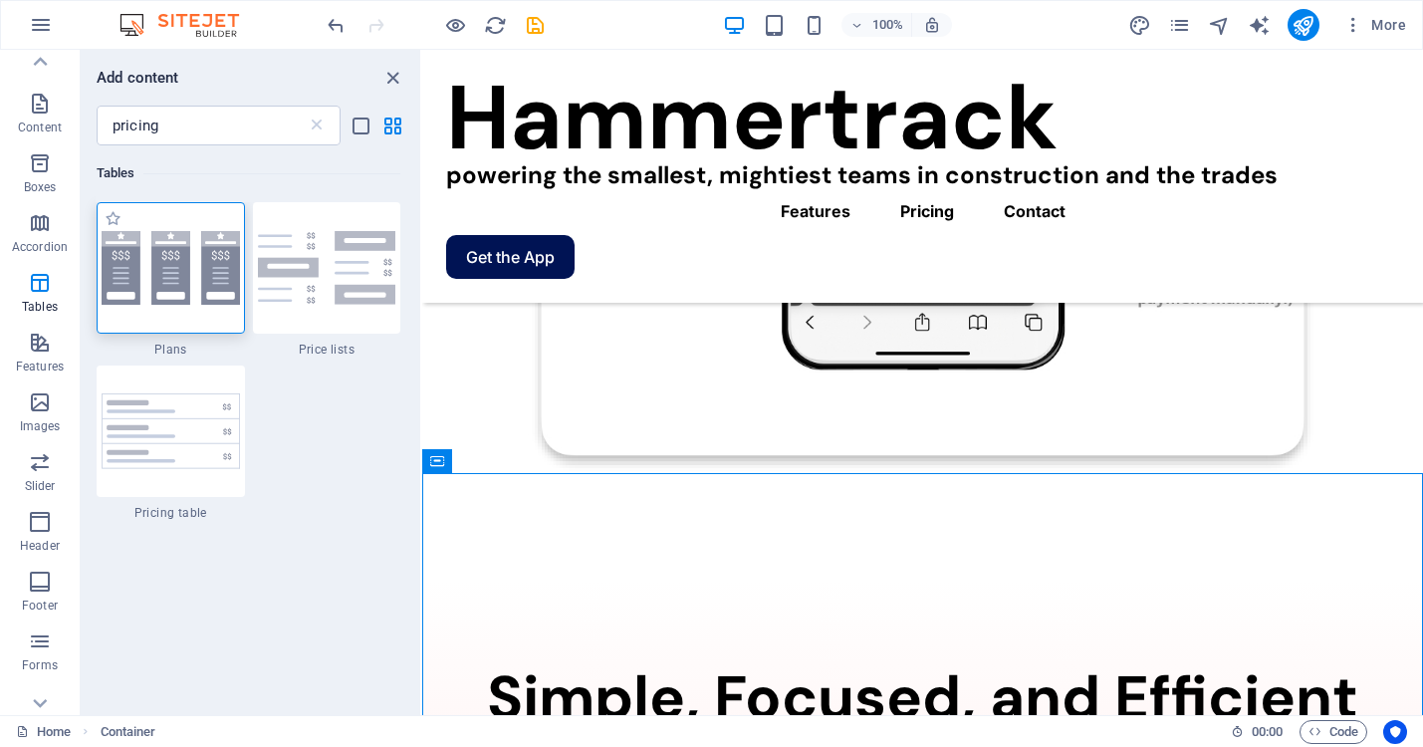
click at [190, 260] on img at bounding box center [171, 268] width 138 height 74
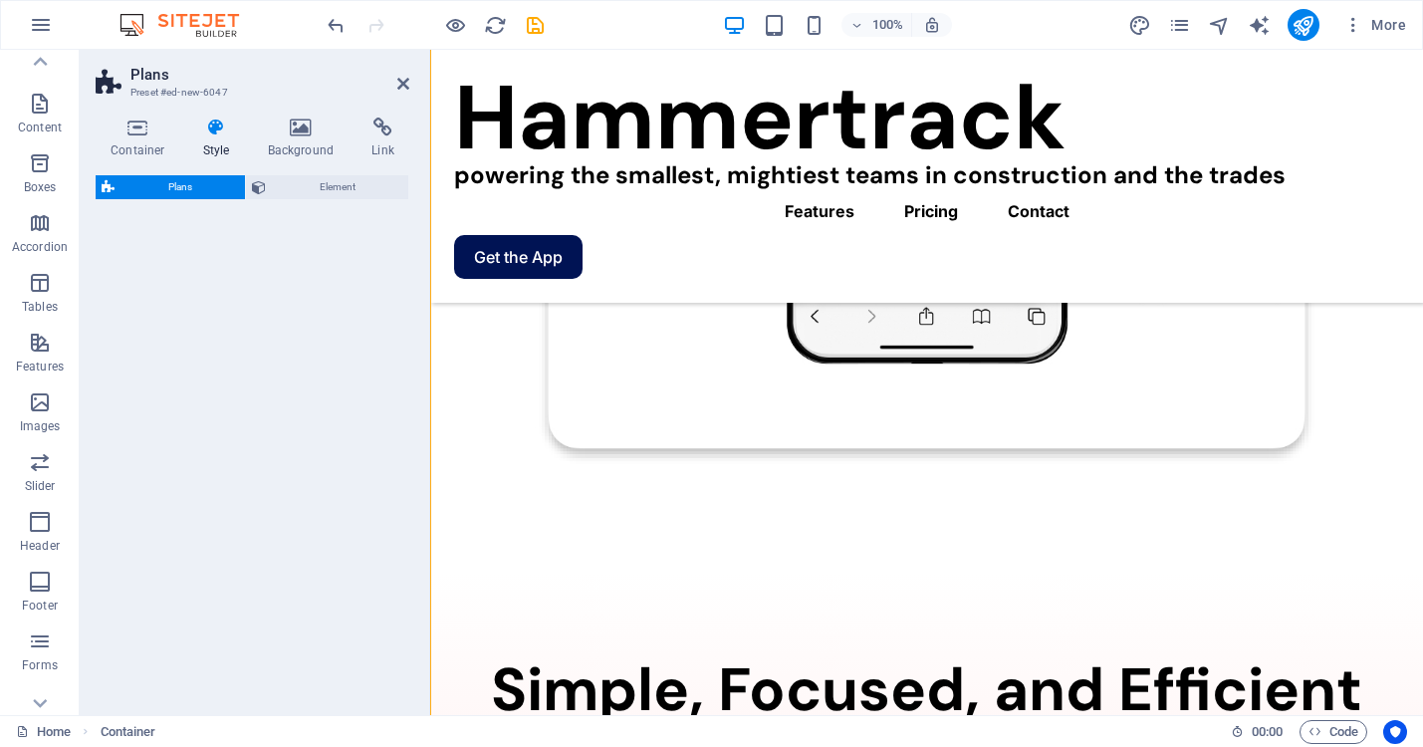
scroll to position [2659, 0]
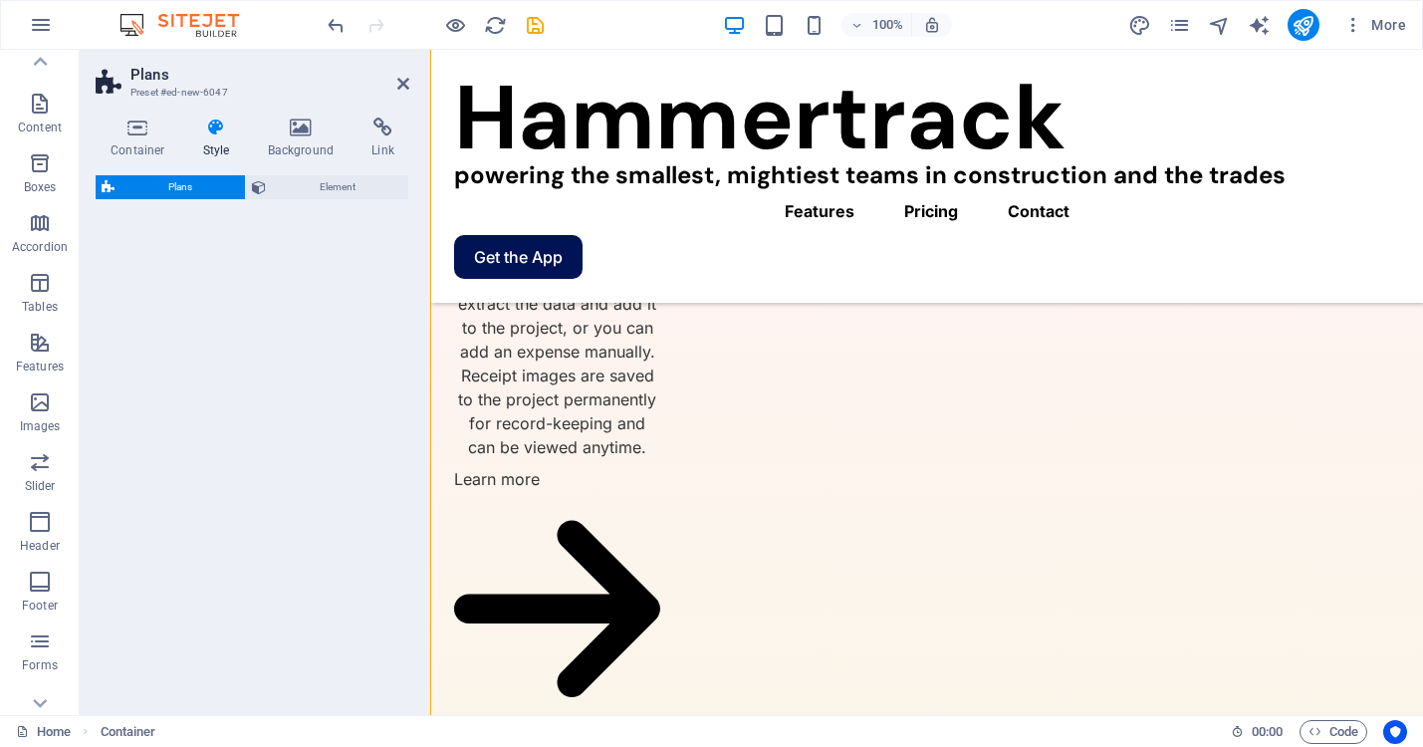
select select "rem"
select select "preset-pricing-boxes-v3-default"
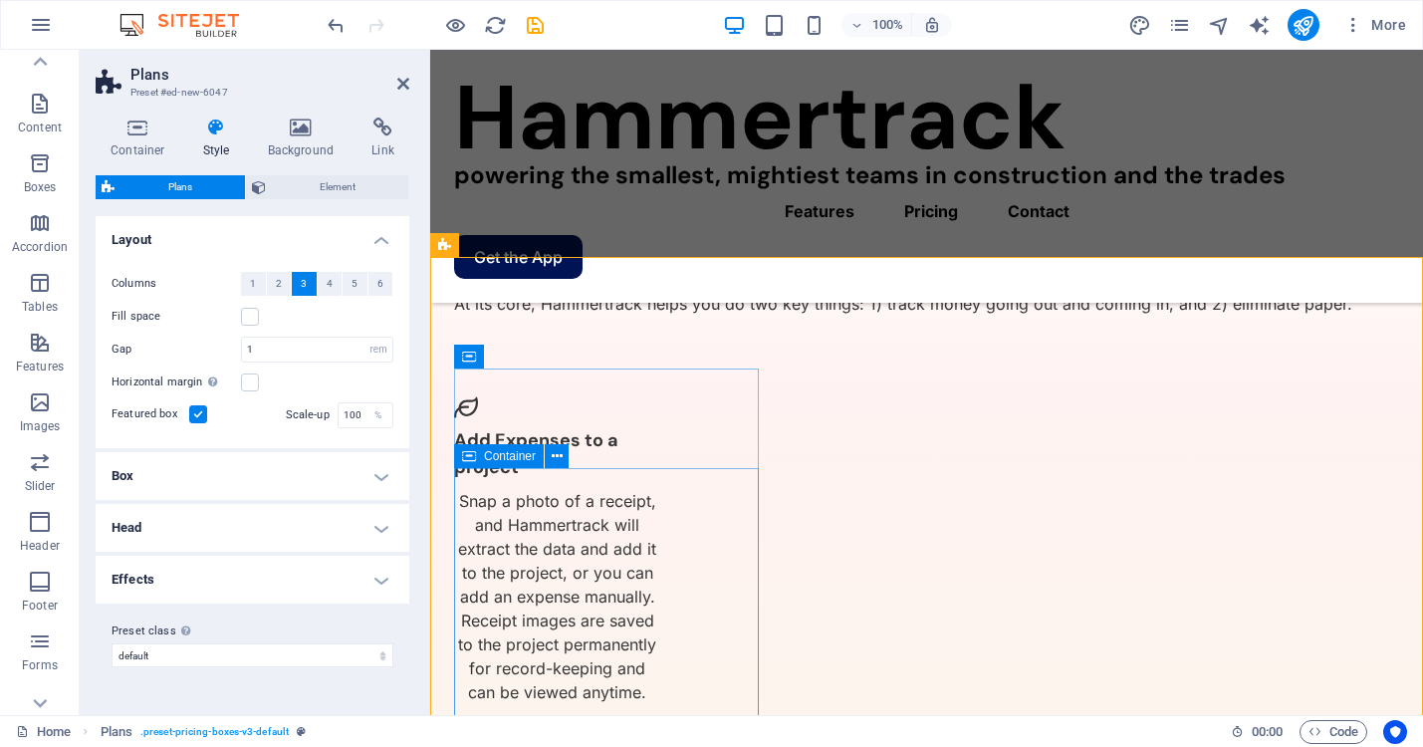
scroll to position [2441, 0]
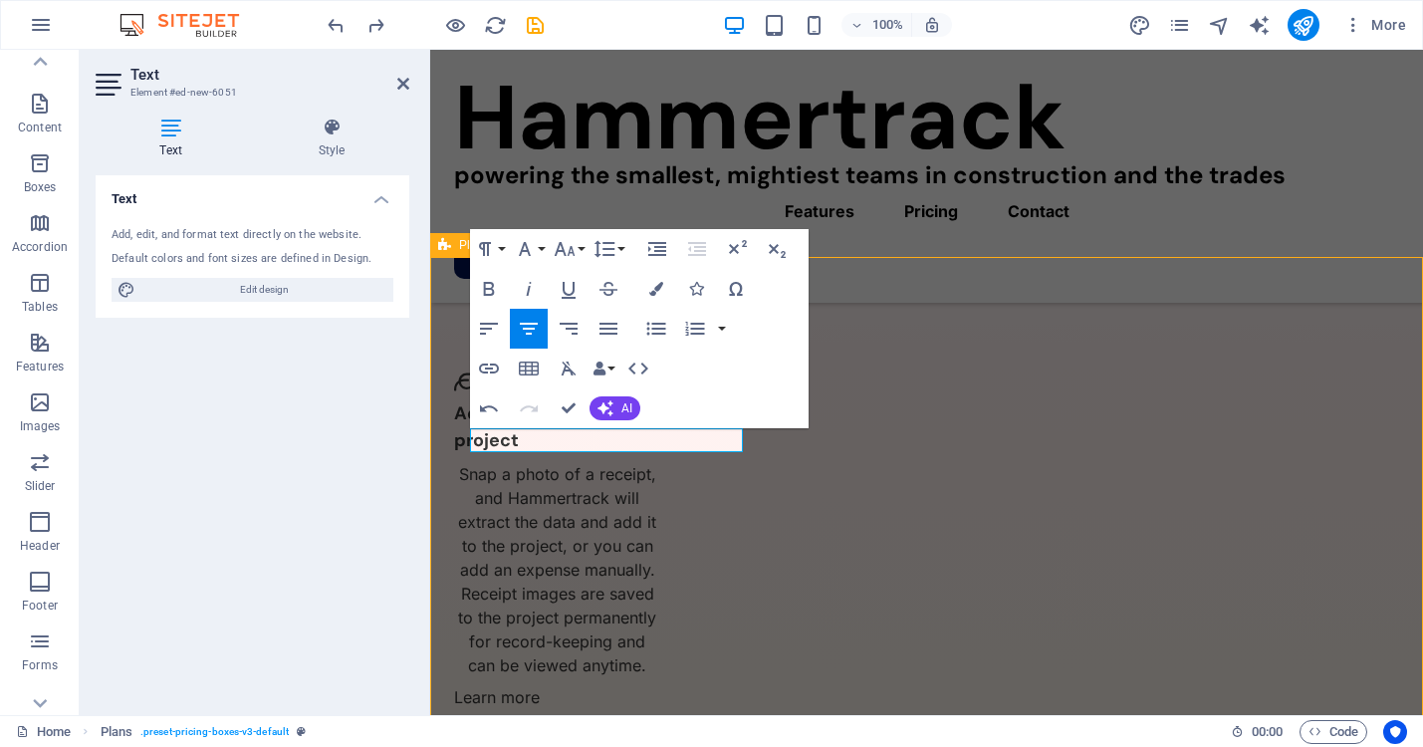
scroll to position [2717, 0]
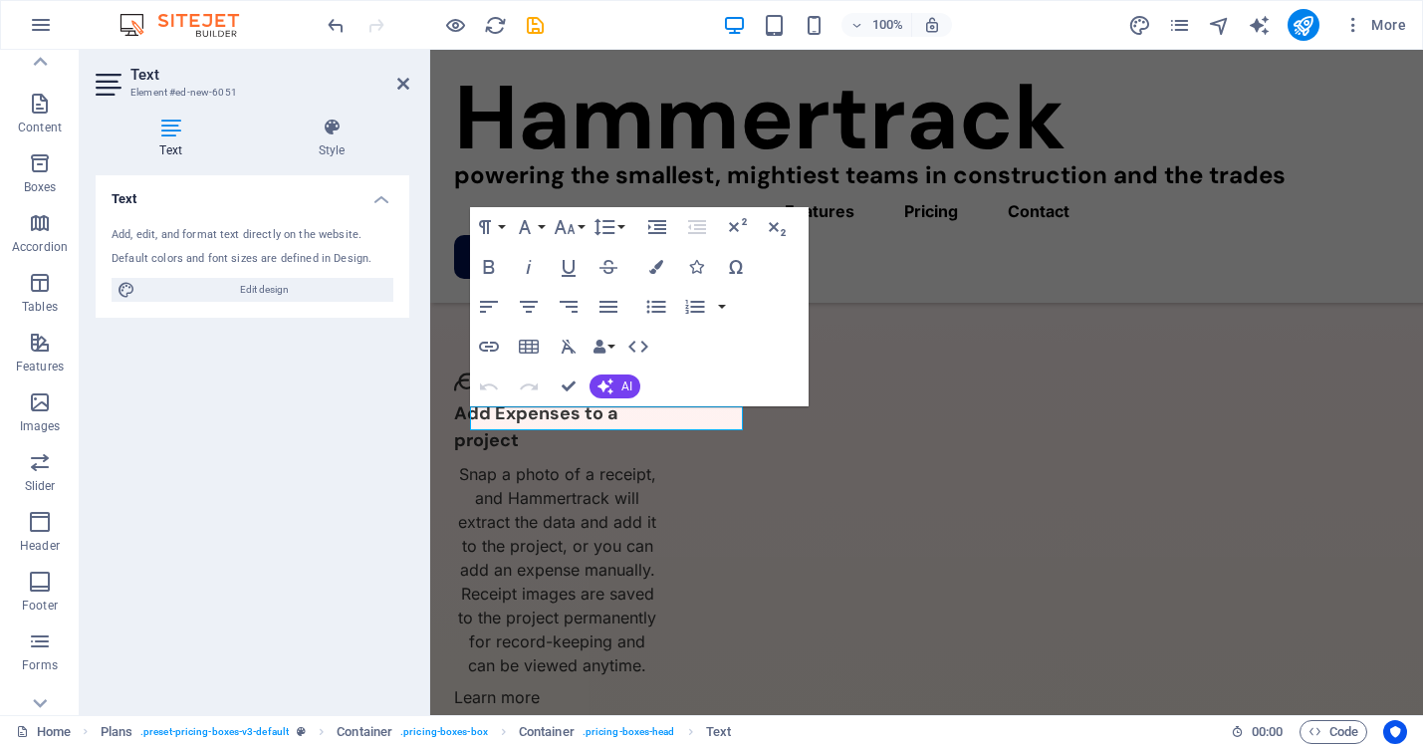
click at [347, 416] on div "Text Add, edit, and format text directly on the website. Default colors and fon…" at bounding box center [253, 437] width 314 height 524
click at [579, 221] on button "Font Size" at bounding box center [569, 227] width 38 height 40
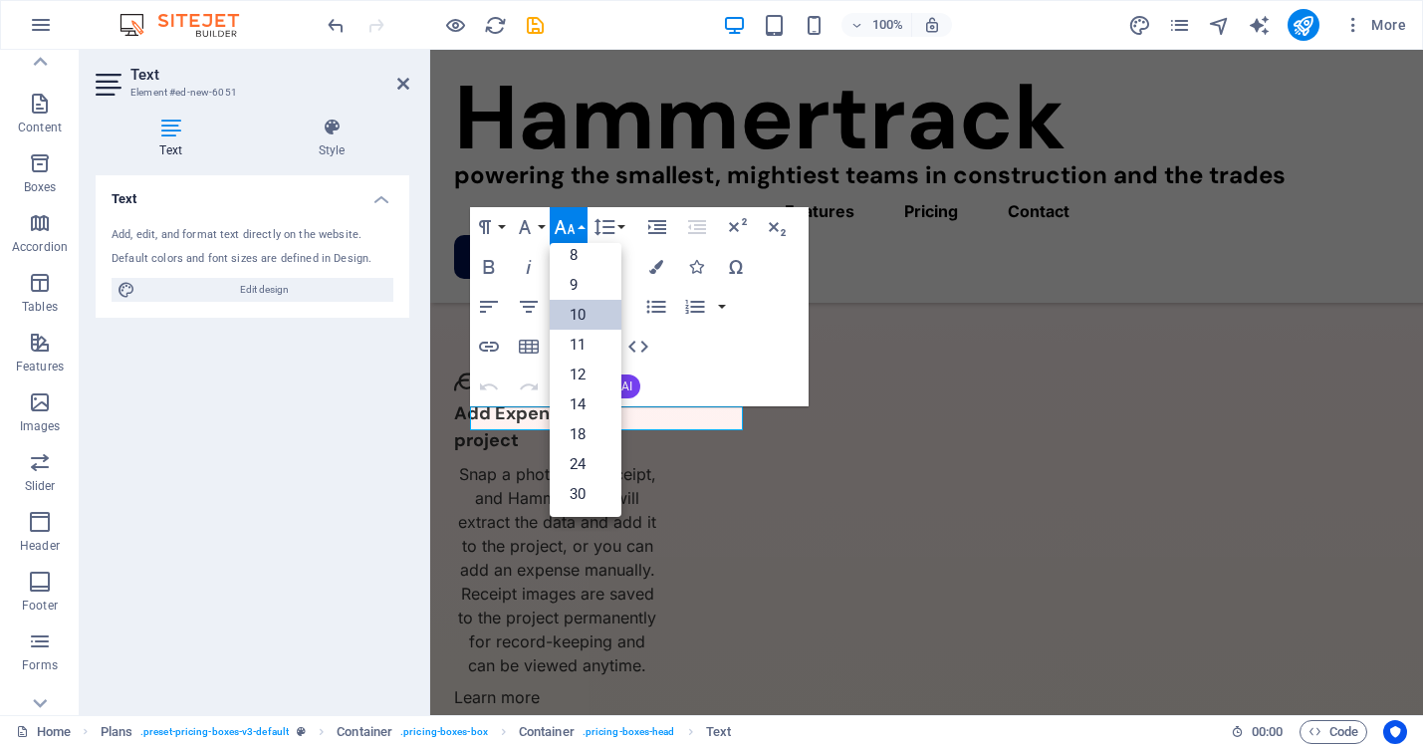
scroll to position [0, 0]
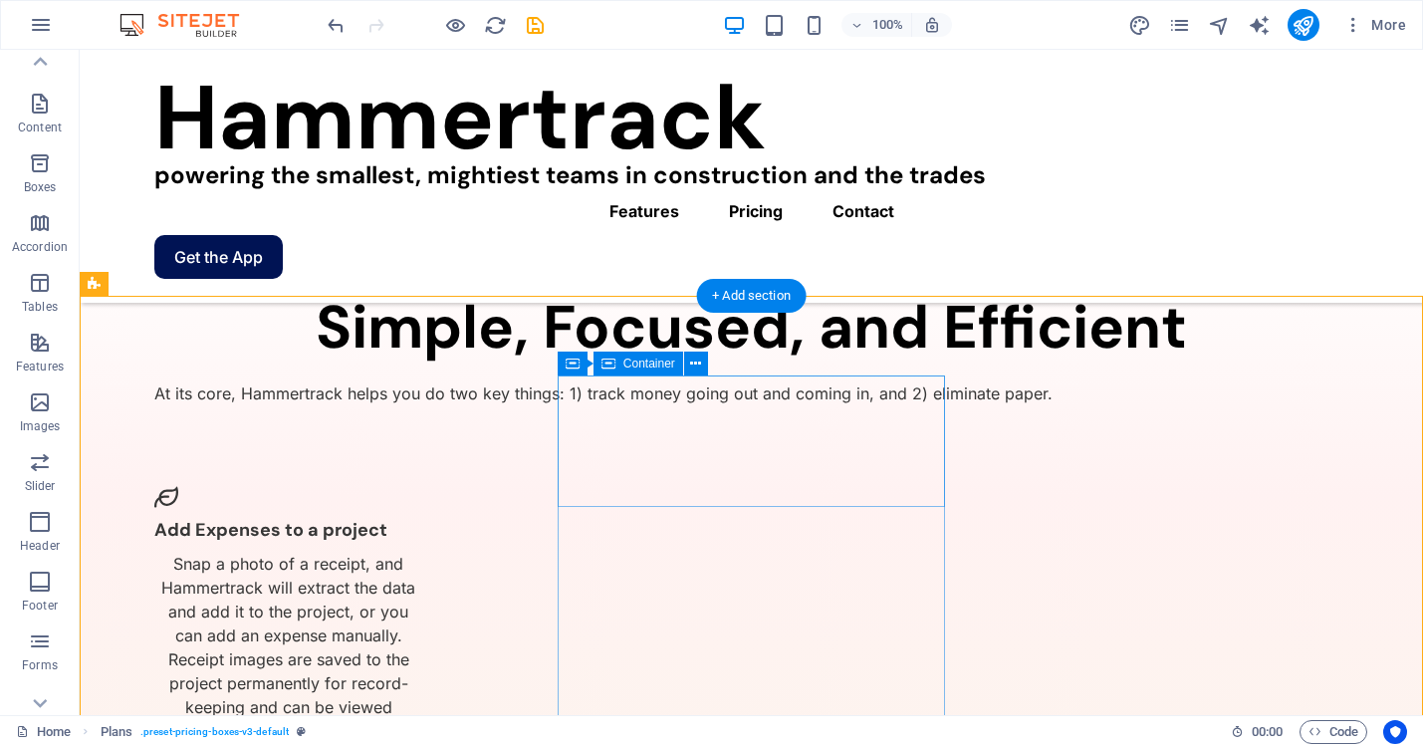
scroll to position [2678, 0]
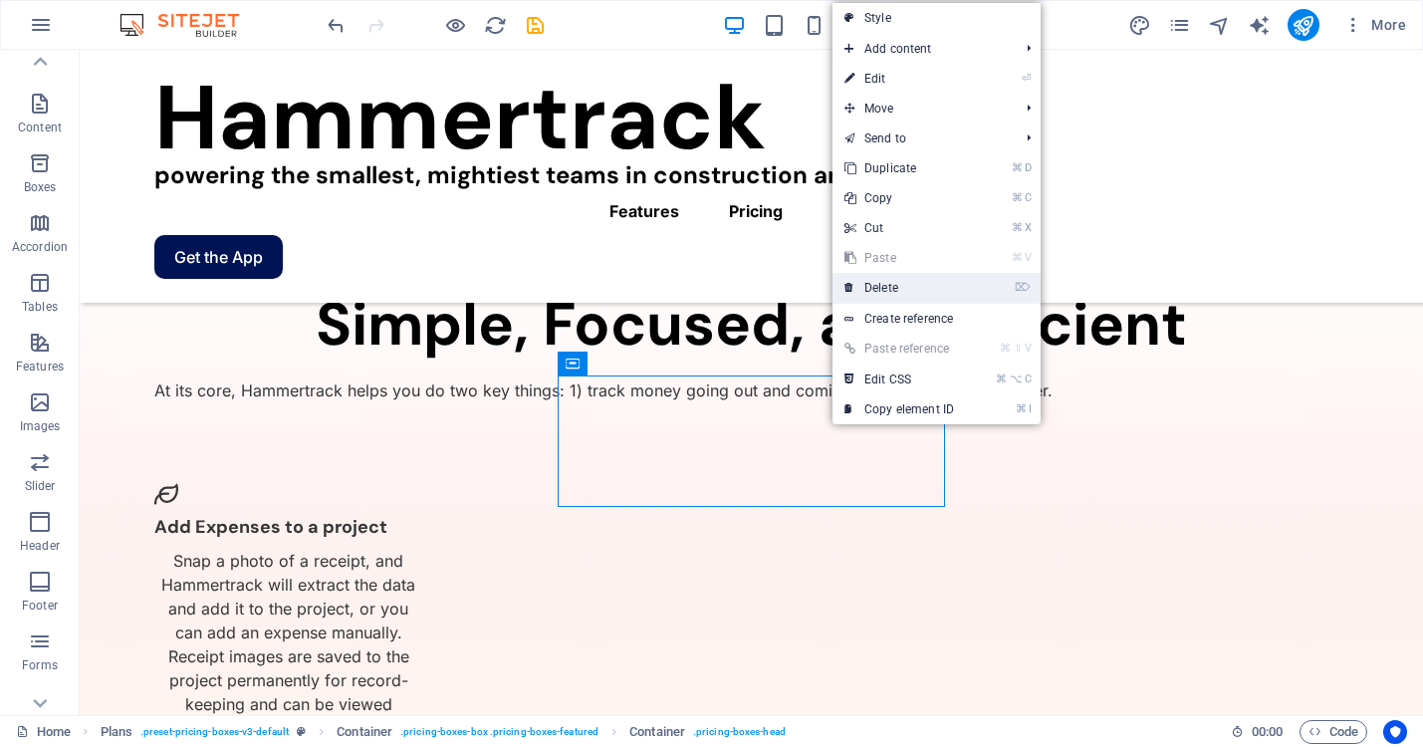
click at [892, 290] on link "⌦ Delete" at bounding box center [898, 288] width 133 height 30
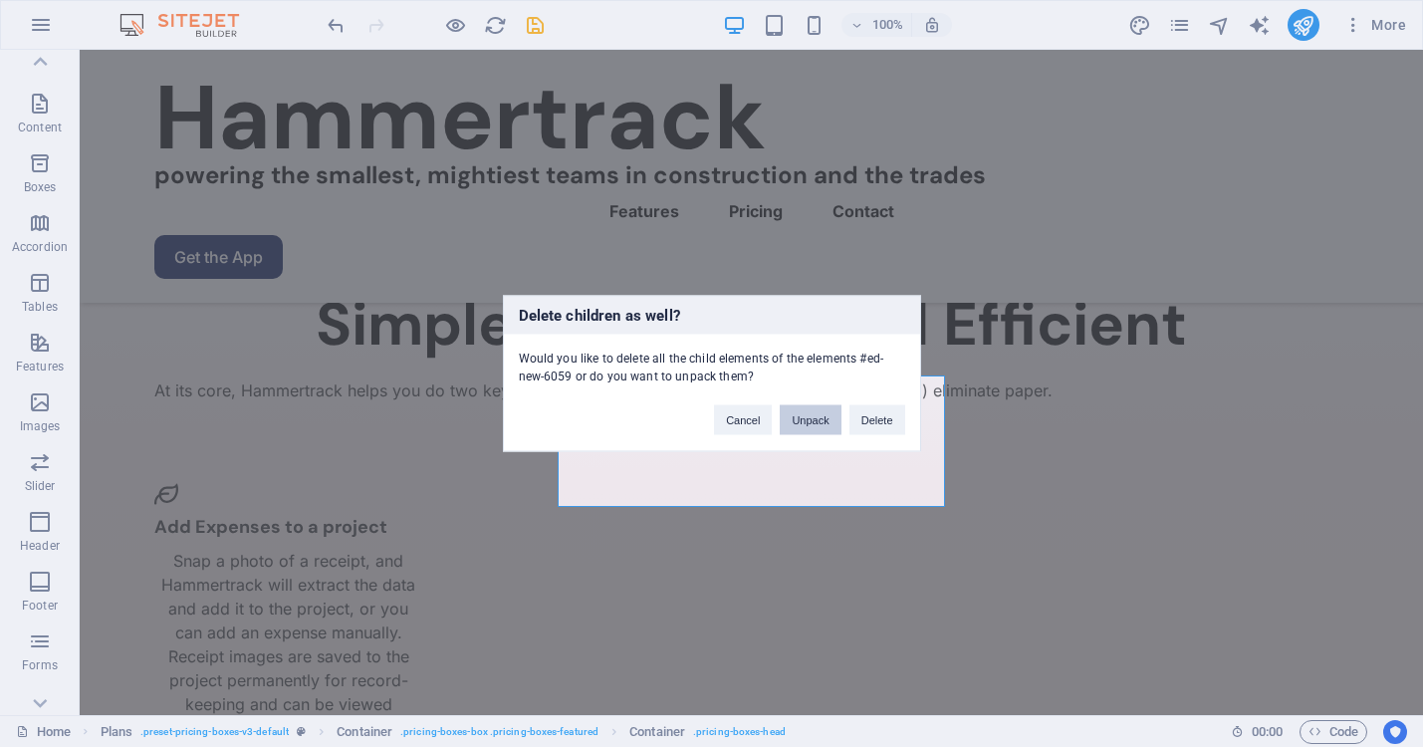
click at [811, 419] on button "Unpack" at bounding box center [810, 420] width 61 height 30
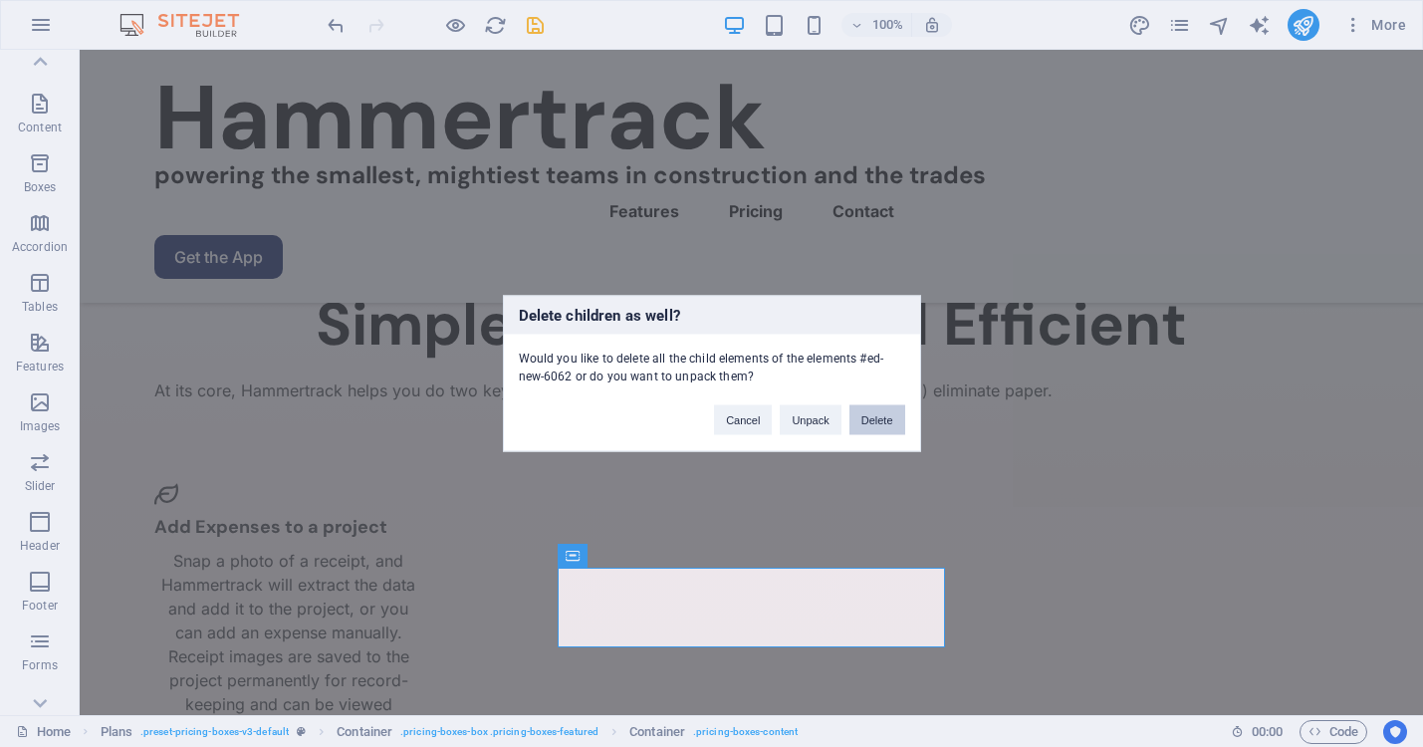
click at [865, 411] on button "Delete" at bounding box center [877, 420] width 56 height 30
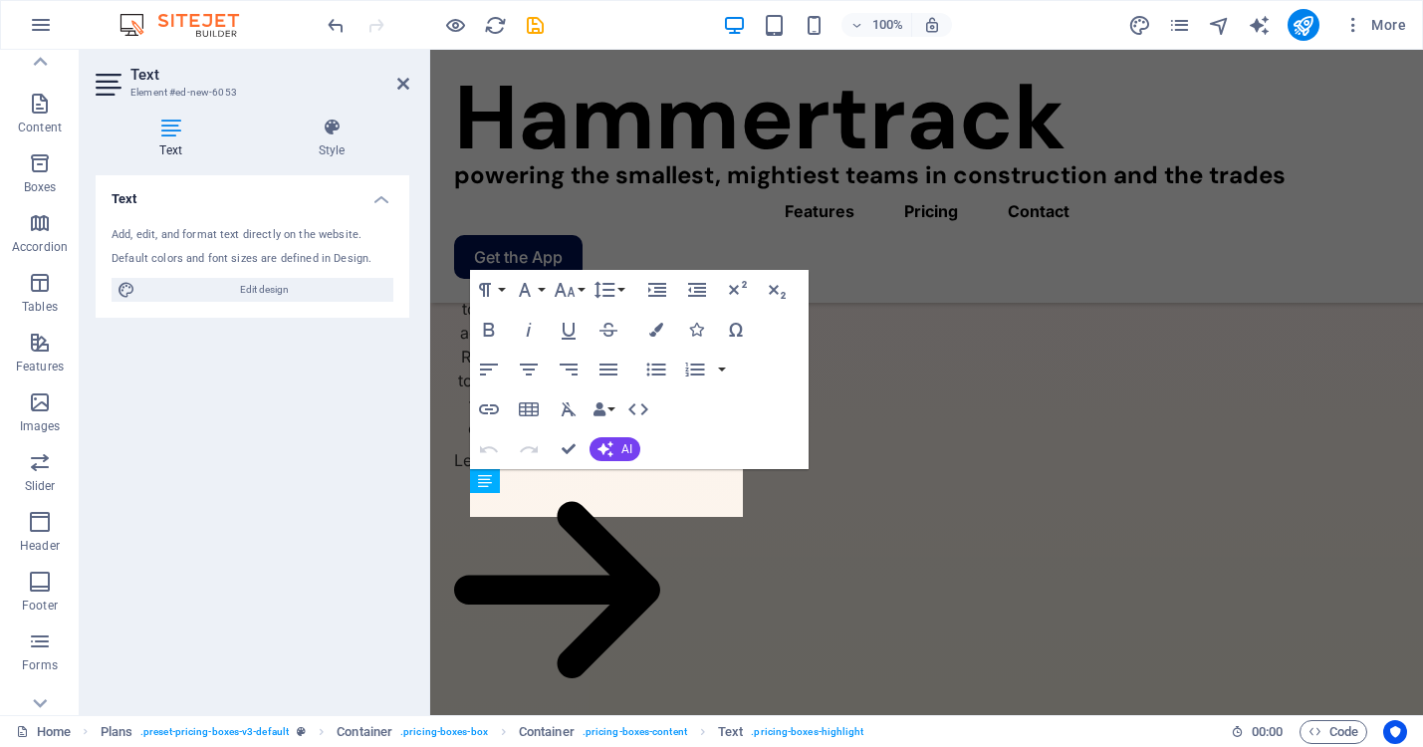
scroll to position [2402, 0]
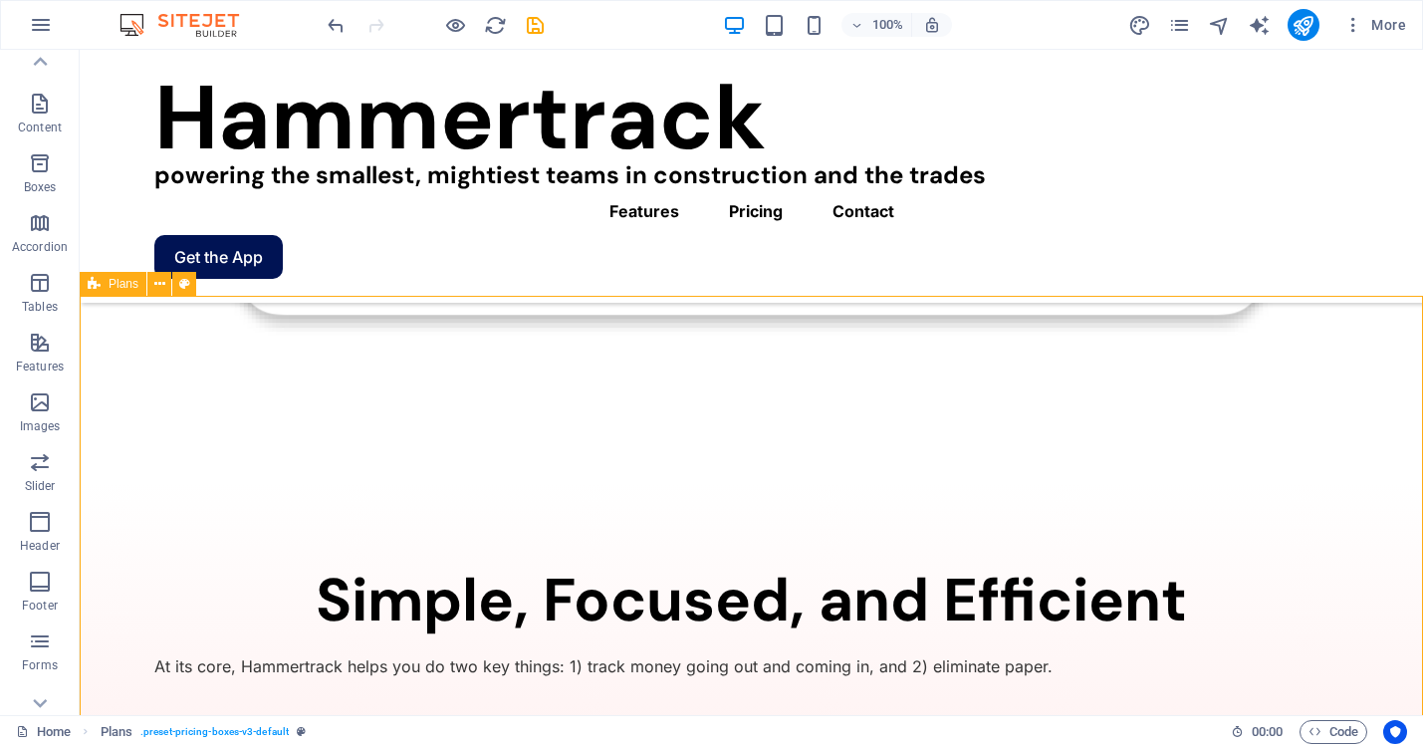
scroll to position [2678, 0]
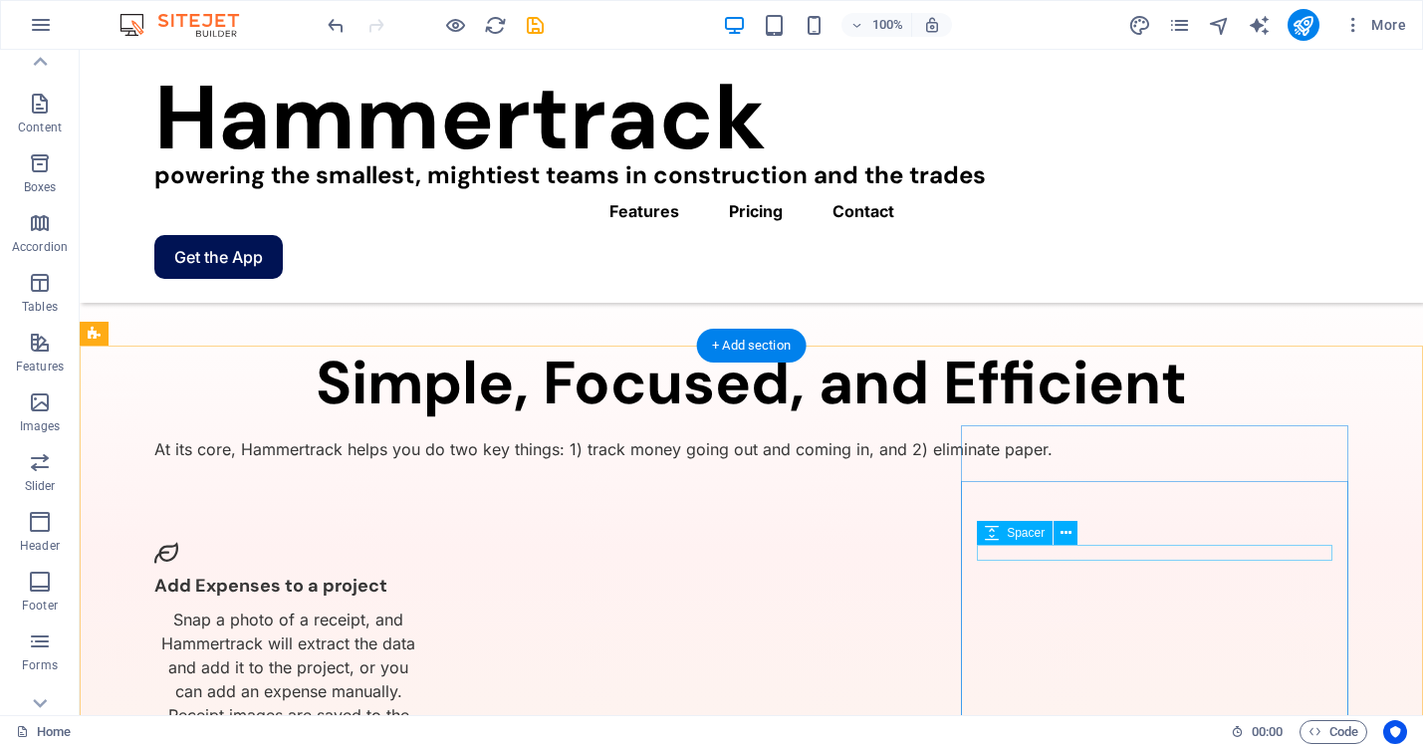
scroll to position [2628, 0]
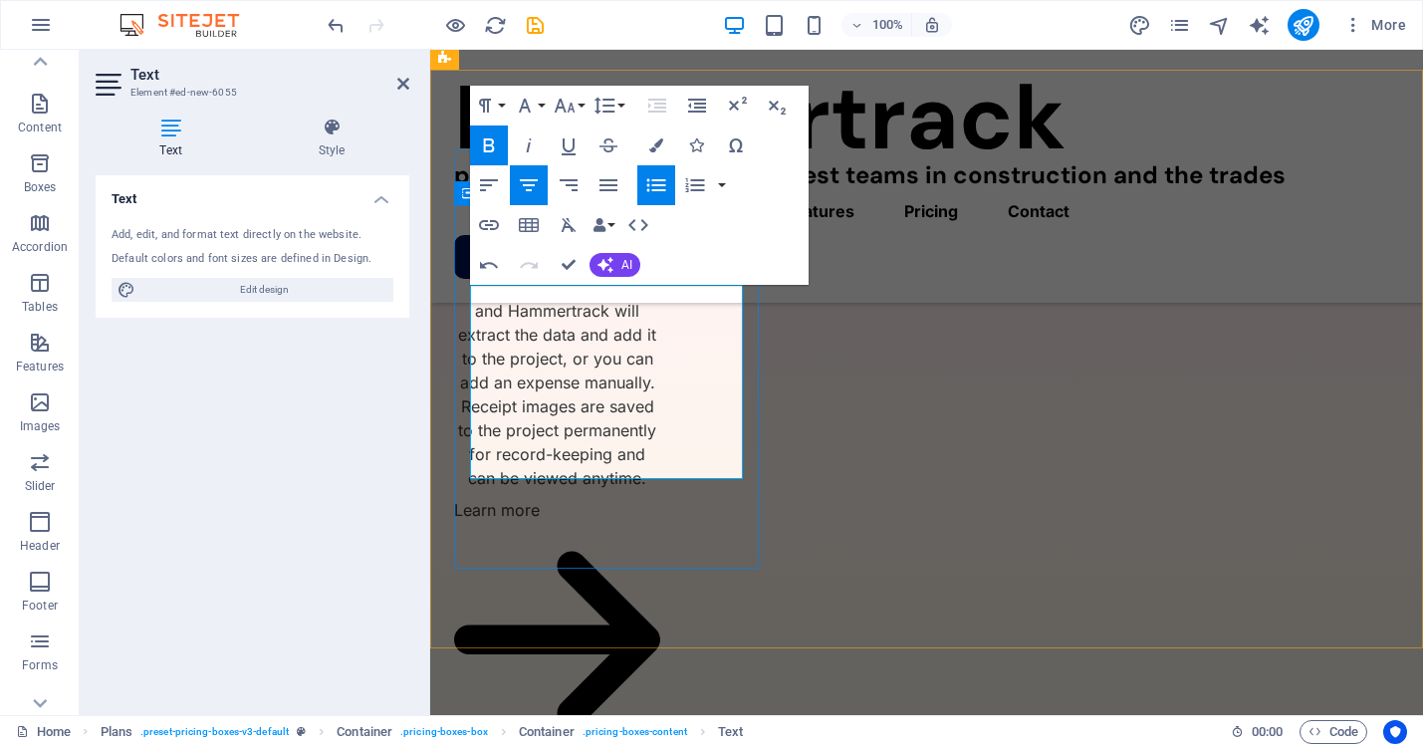
drag, startPoint x: 664, startPoint y: 401, endPoint x: 555, endPoint y: 400, distance: 109.5
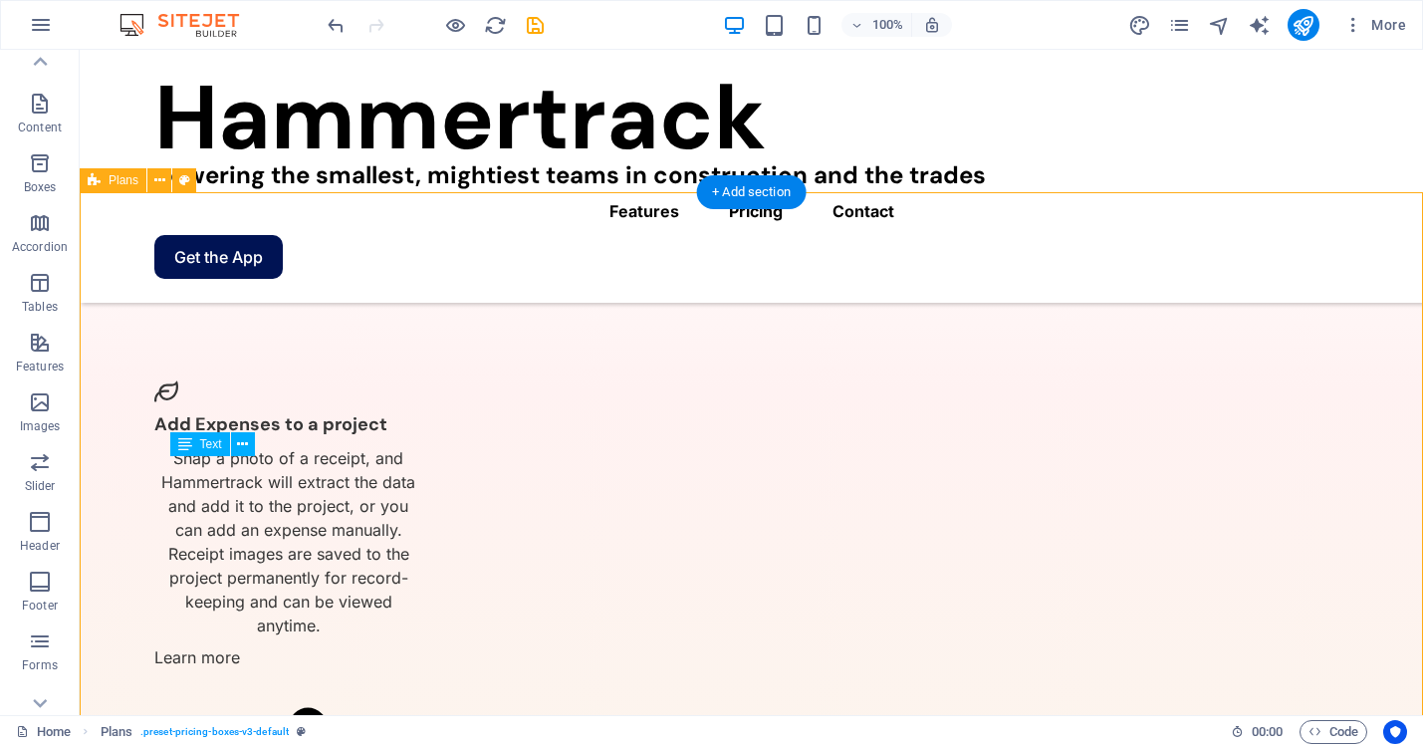
scroll to position [2783, 0]
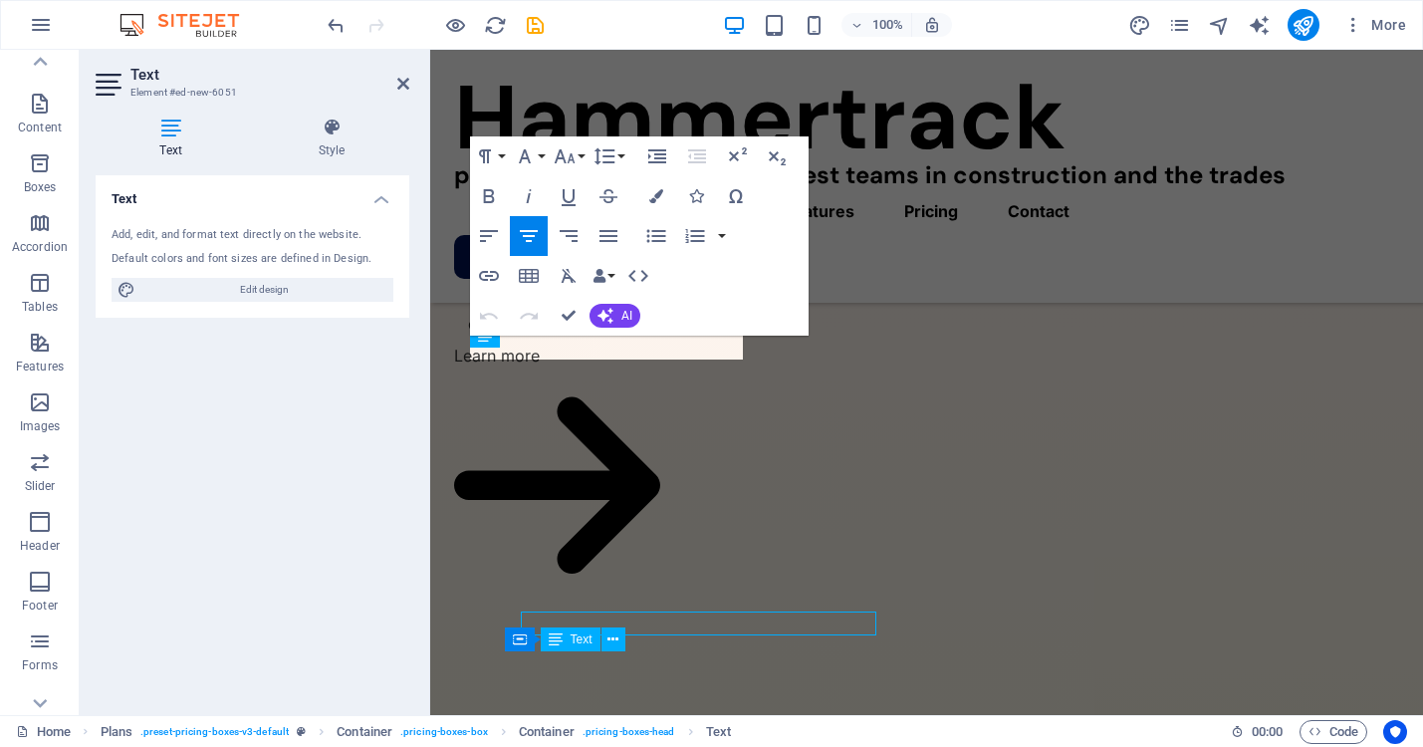
scroll to position [2507, 0]
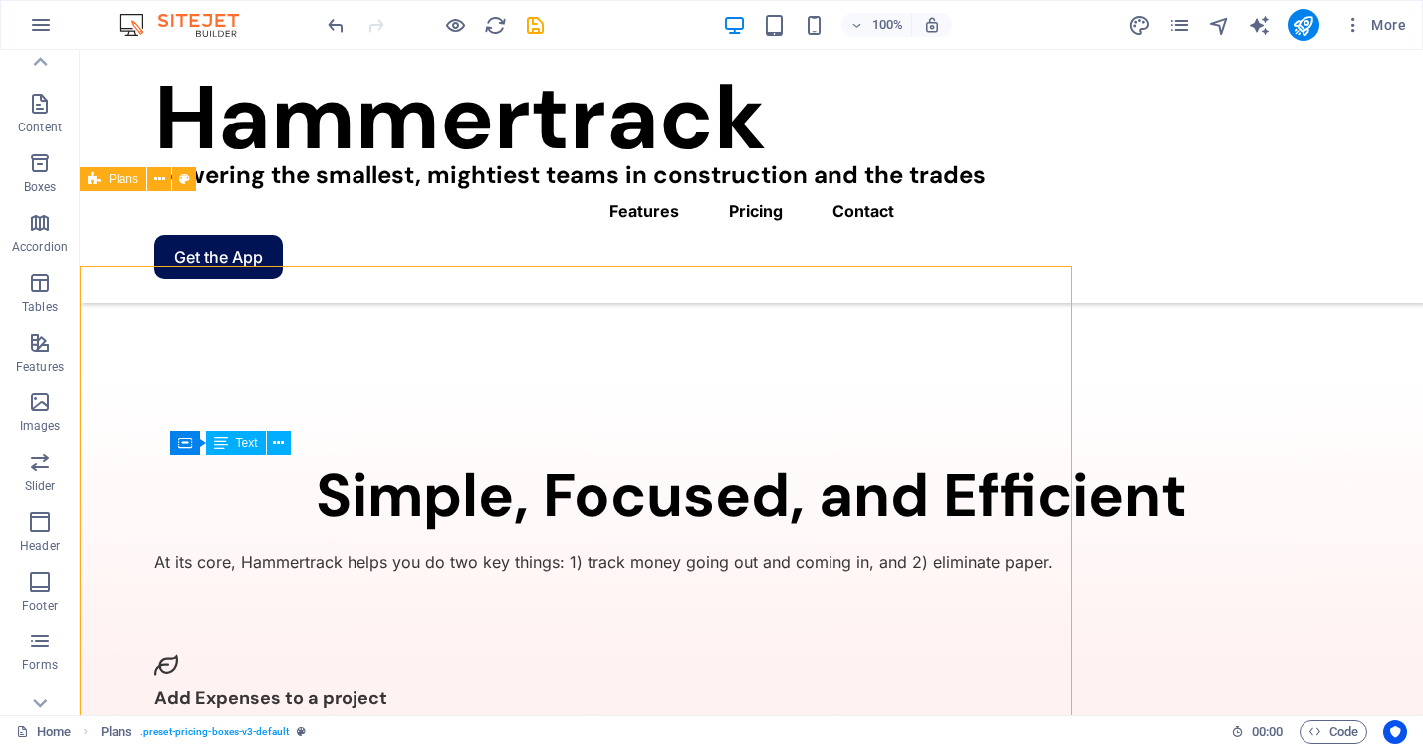
scroll to position [2783, 0]
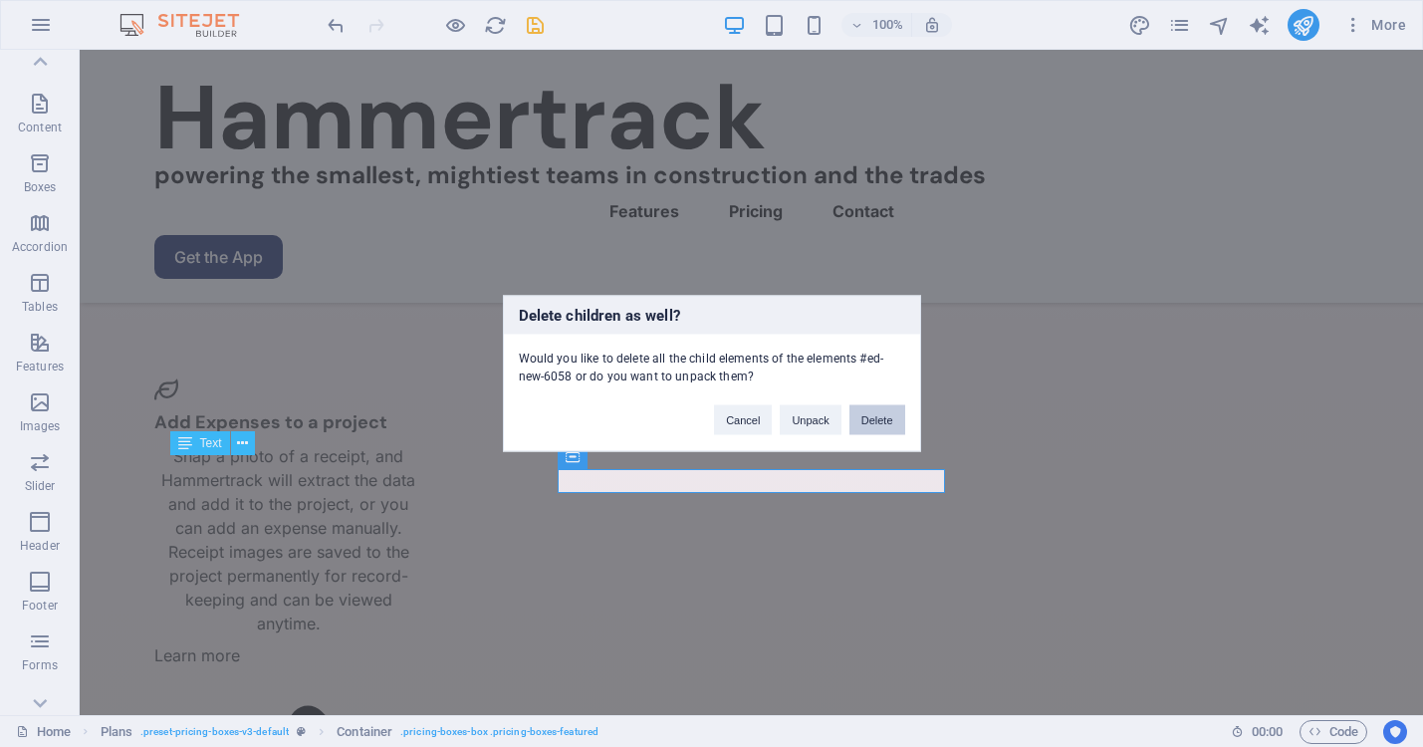
click at [869, 422] on button "Delete" at bounding box center [877, 420] width 56 height 30
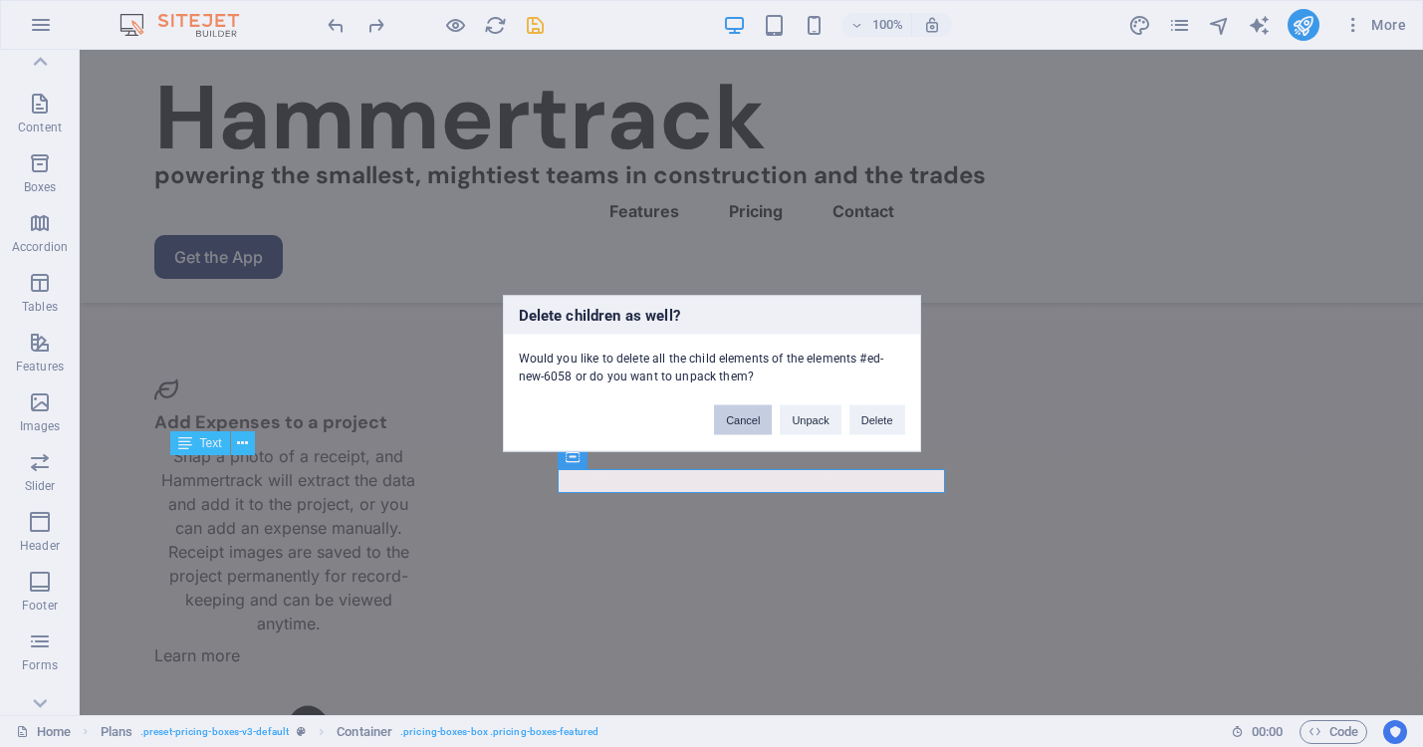
click at [730, 414] on button "Cancel" at bounding box center [743, 420] width 58 height 30
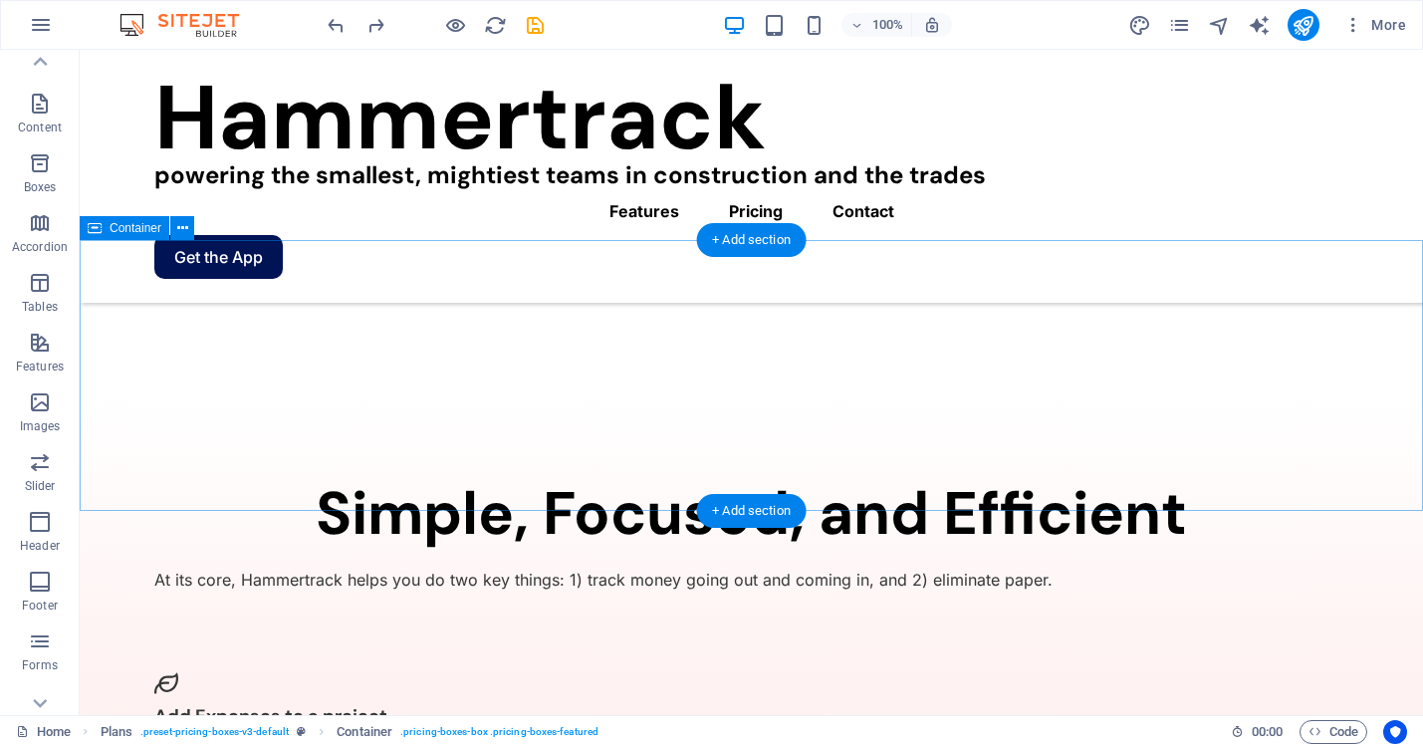
scroll to position [2365, 0]
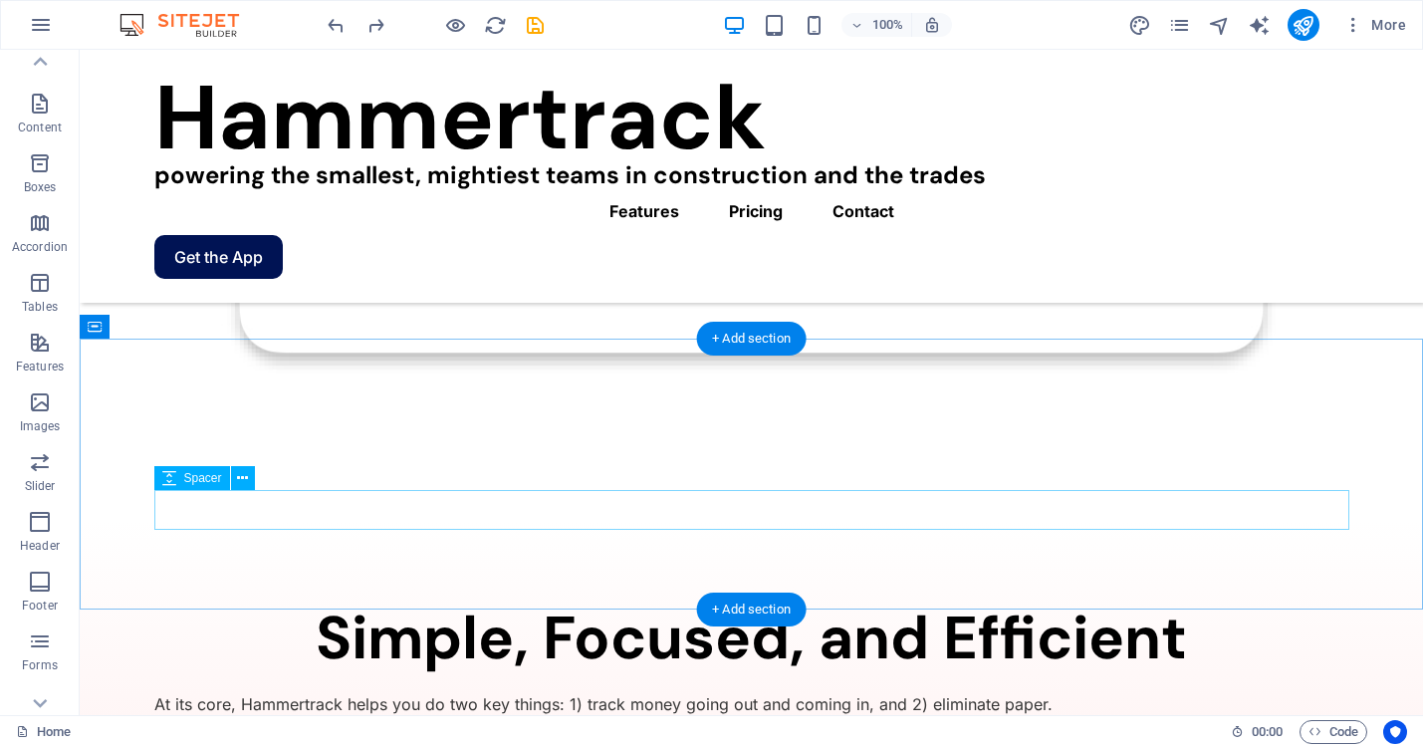
select select "px"
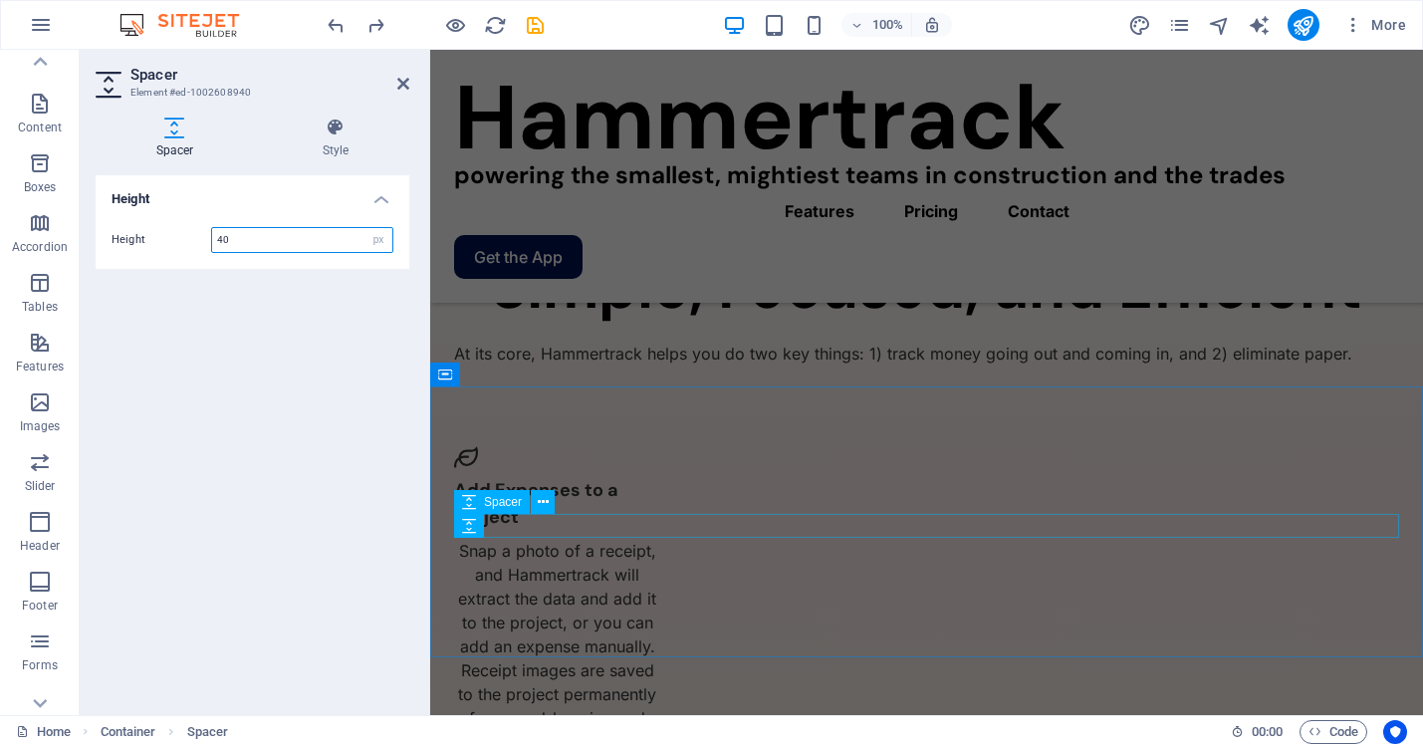
scroll to position [2041, 0]
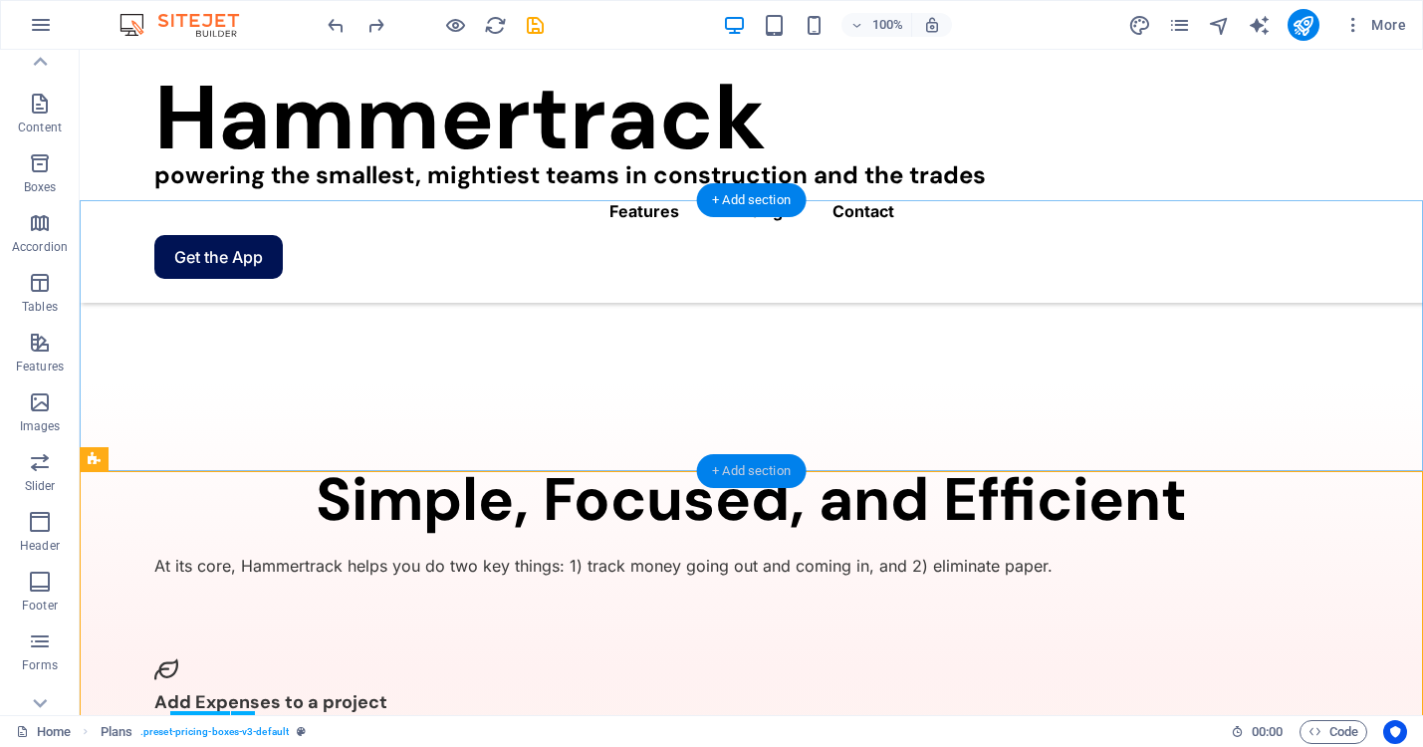
click at [754, 466] on div "+ Add section" at bounding box center [751, 471] width 111 height 34
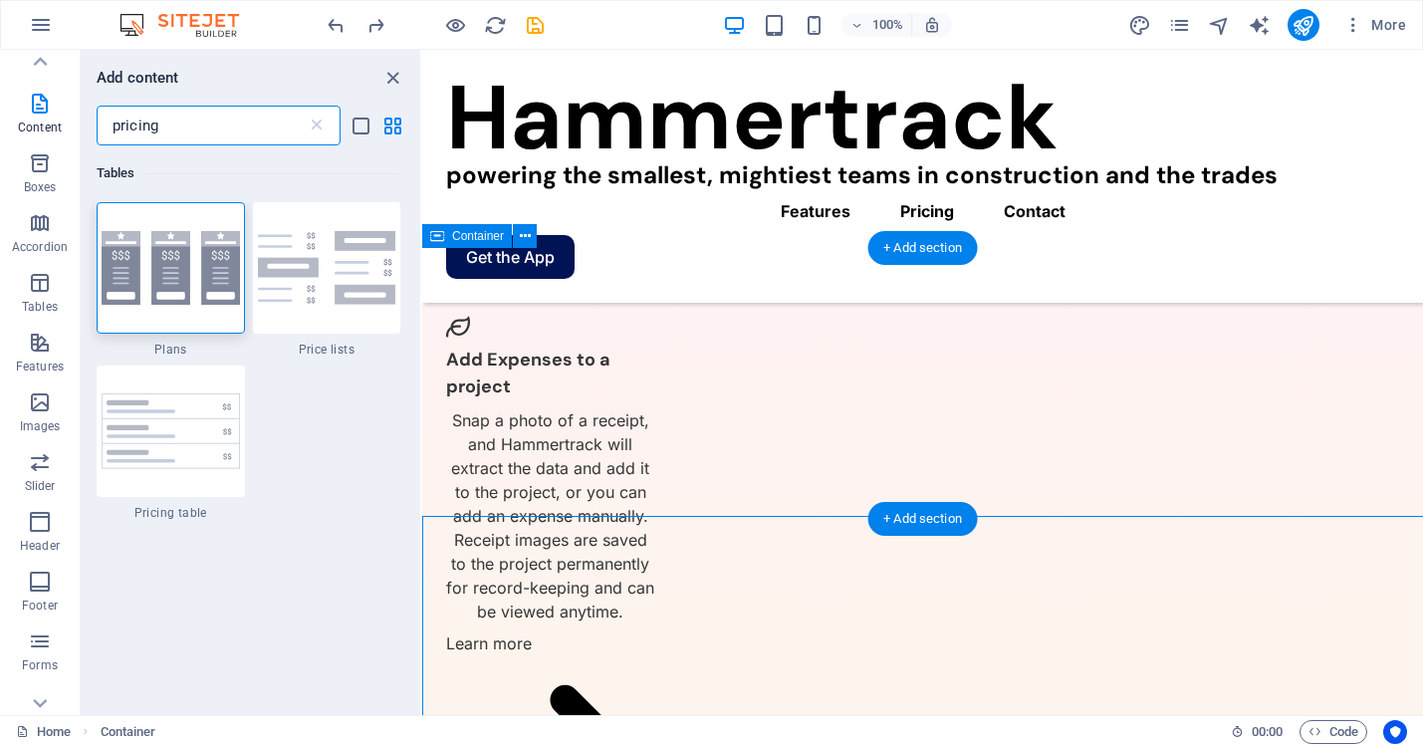
scroll to position [2187, 0]
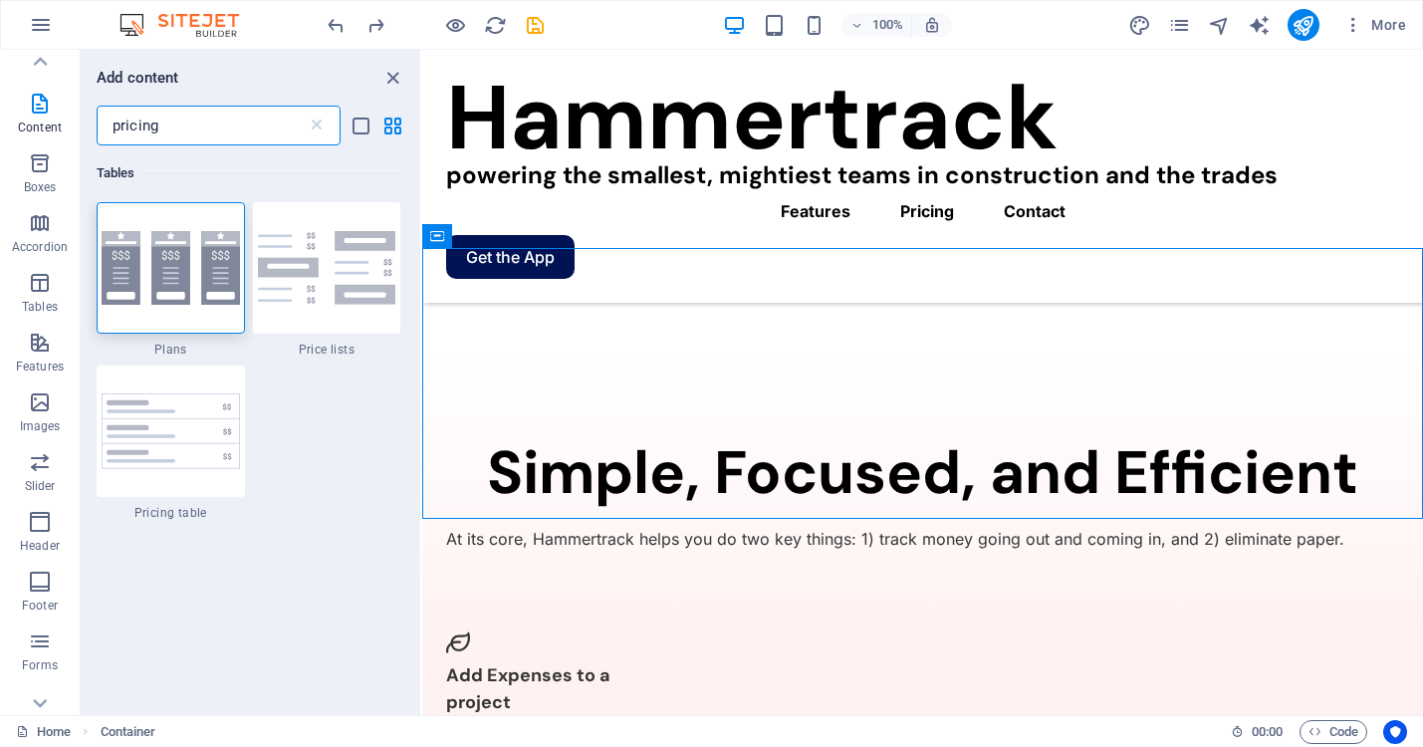
click at [196, 123] on input "pricing" at bounding box center [202, 126] width 210 height 40
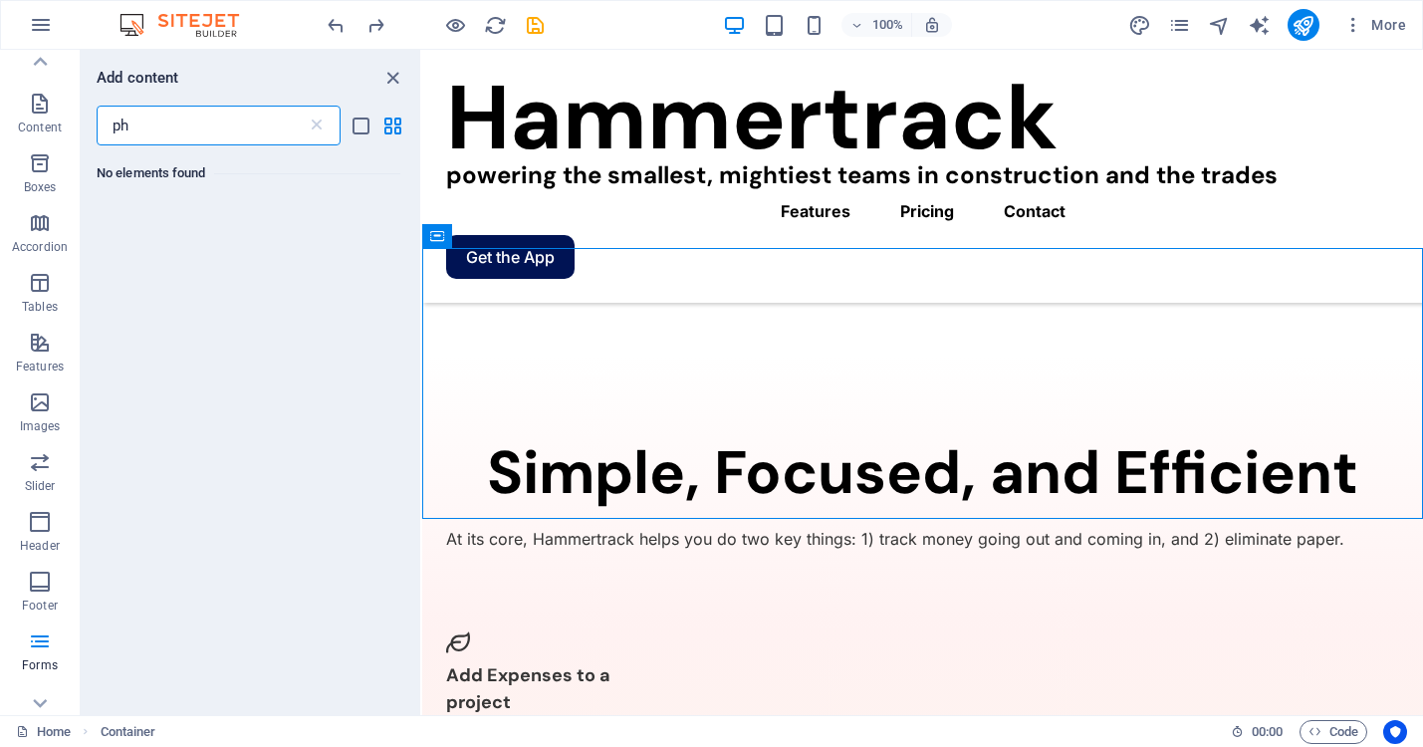
type input "p"
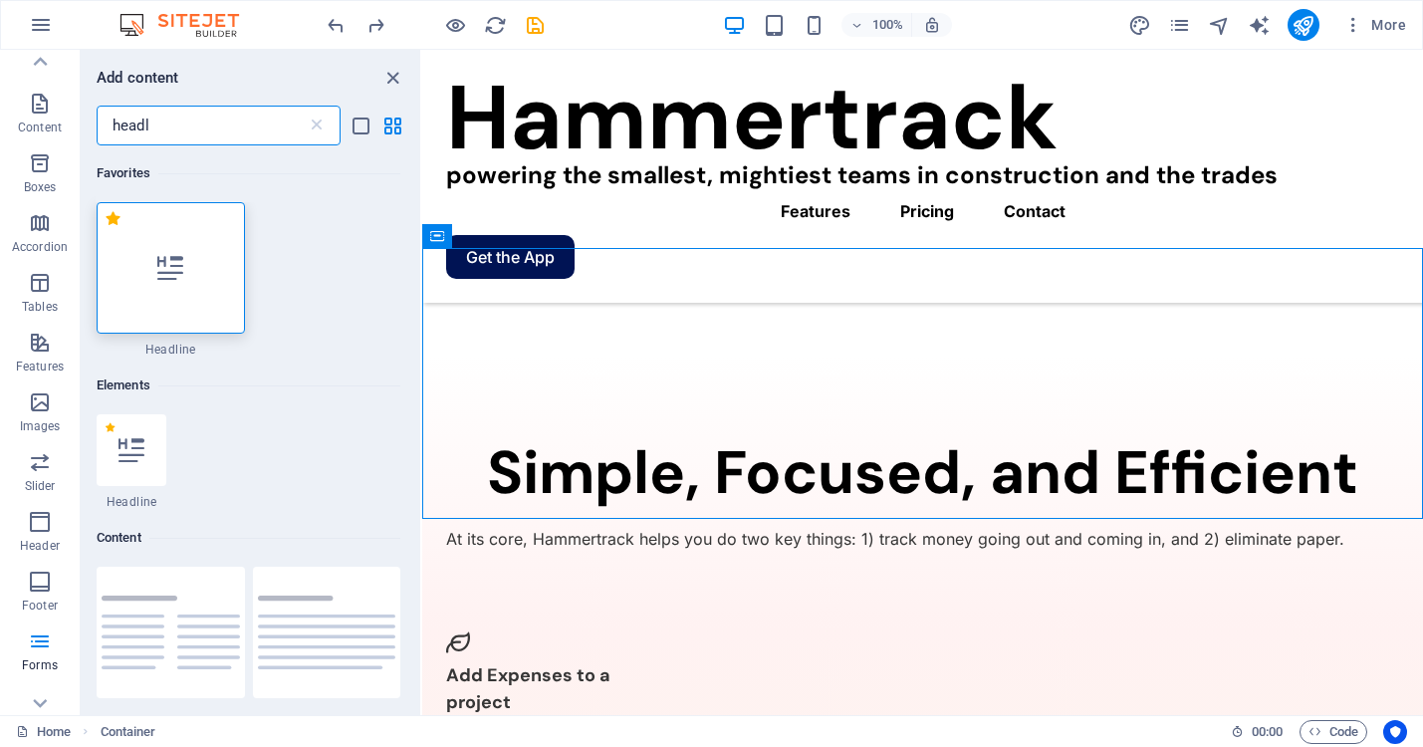
type input "headl"
click at [184, 278] on div at bounding box center [171, 267] width 148 height 131
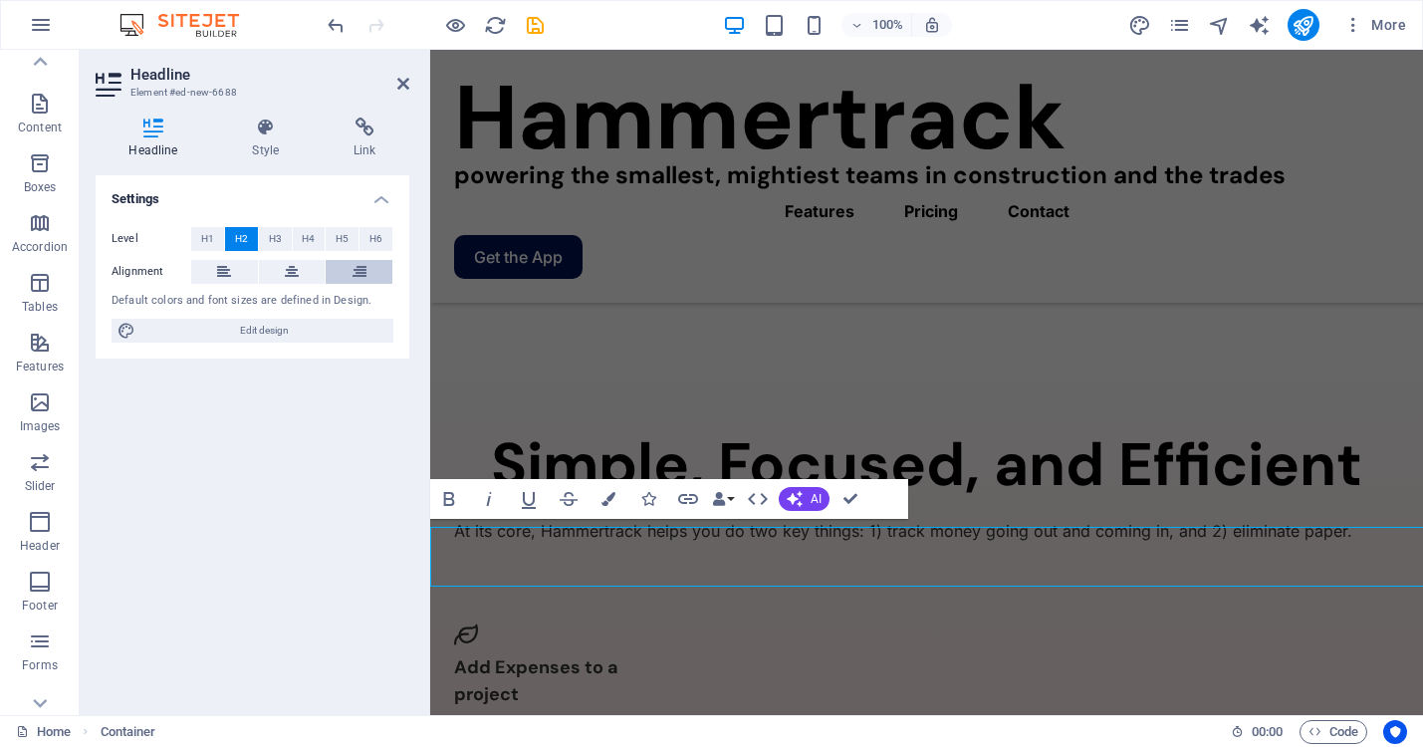
scroll to position [2179, 0]
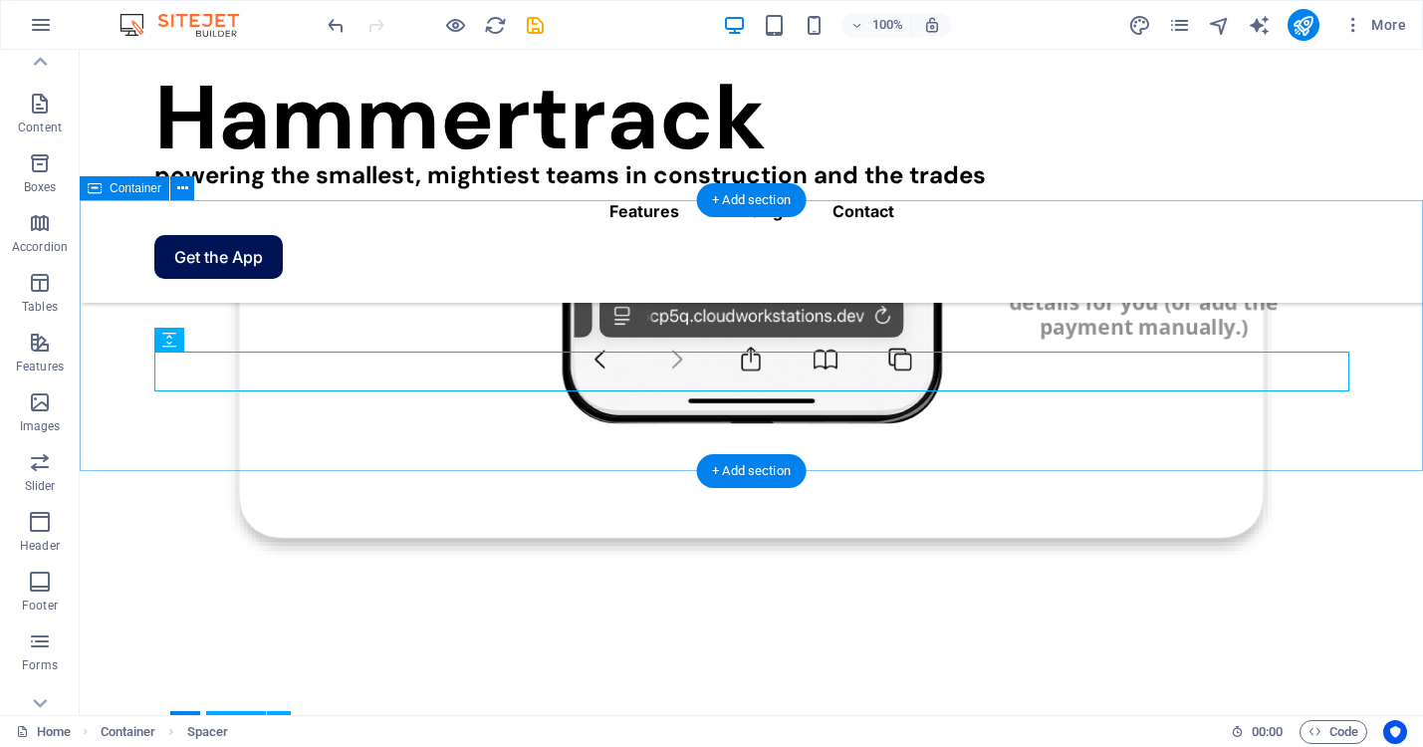
scroll to position [2503, 0]
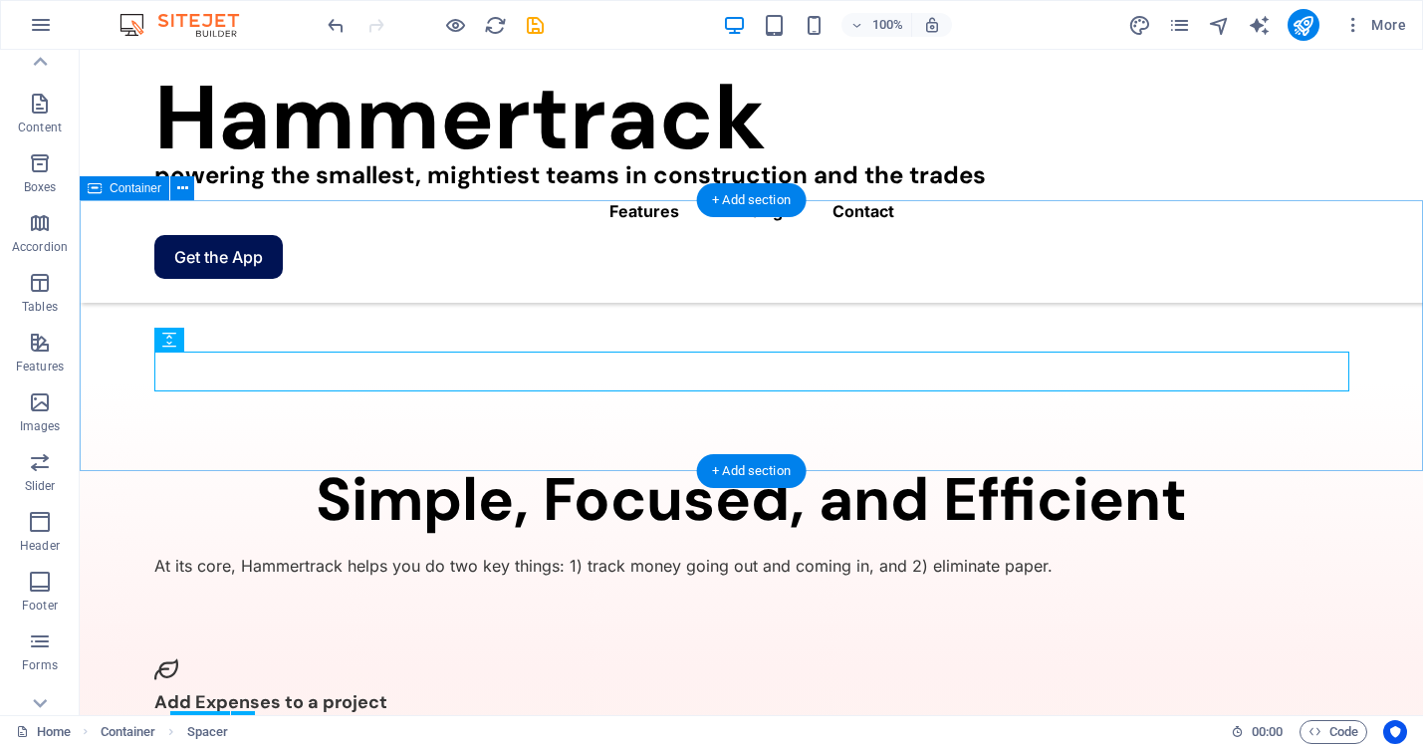
click at [765, 471] on div "+ Add section" at bounding box center [751, 471] width 111 height 34
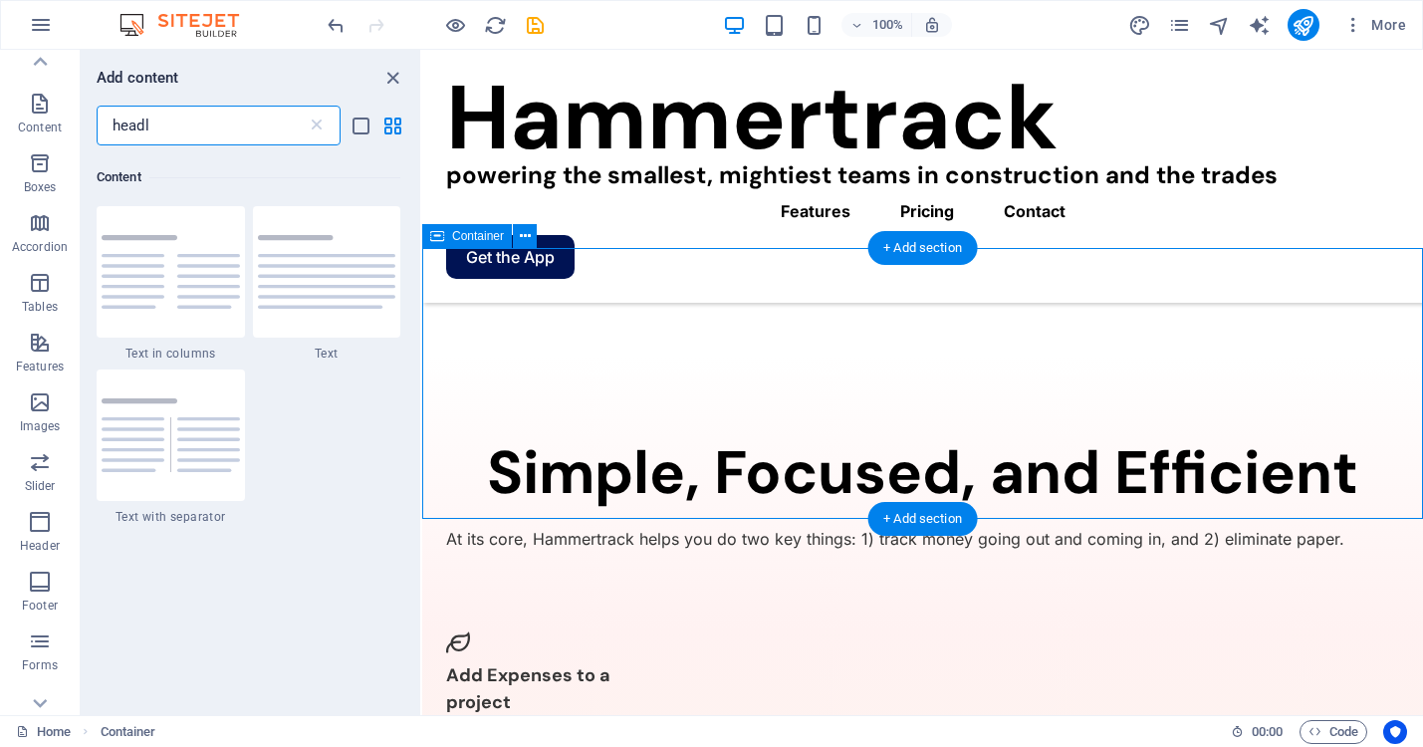
scroll to position [364, 0]
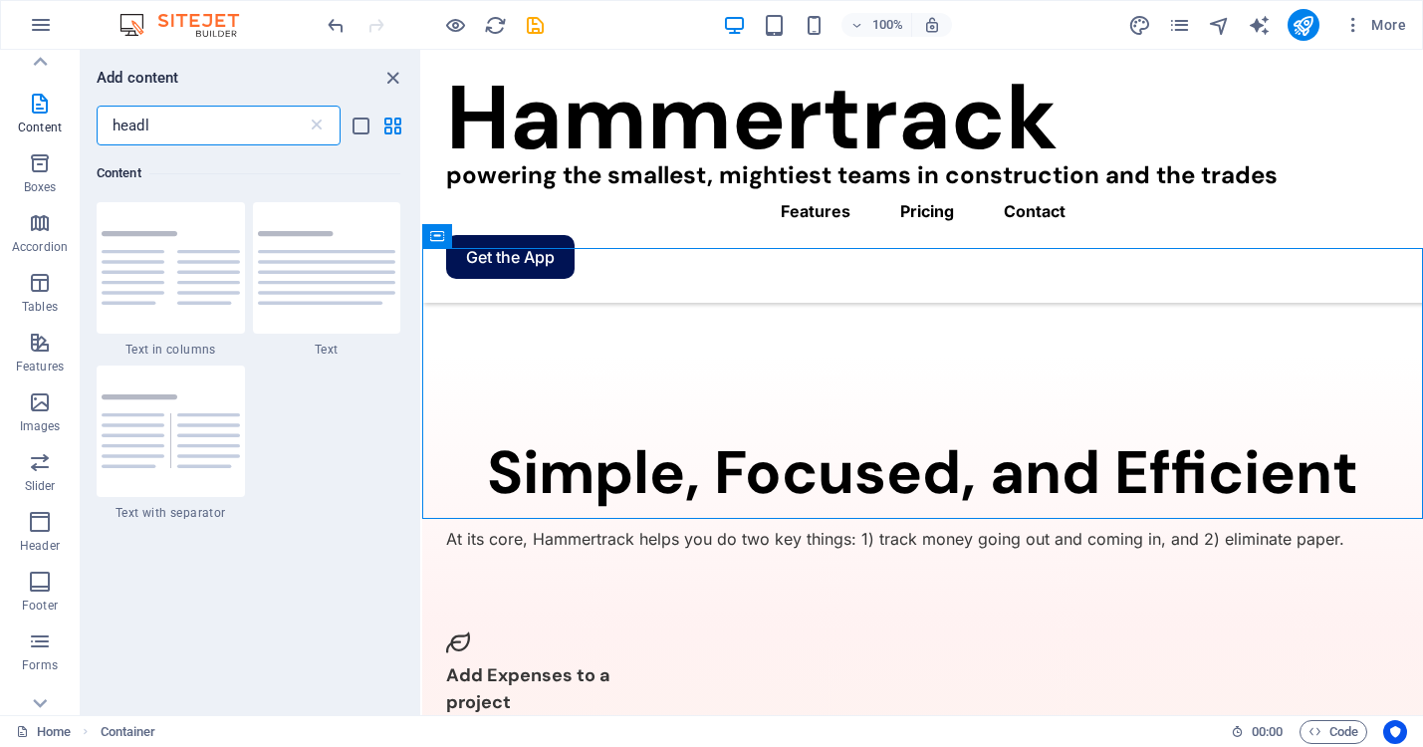
click at [175, 116] on input "headl" at bounding box center [202, 126] width 210 height 40
type input "h"
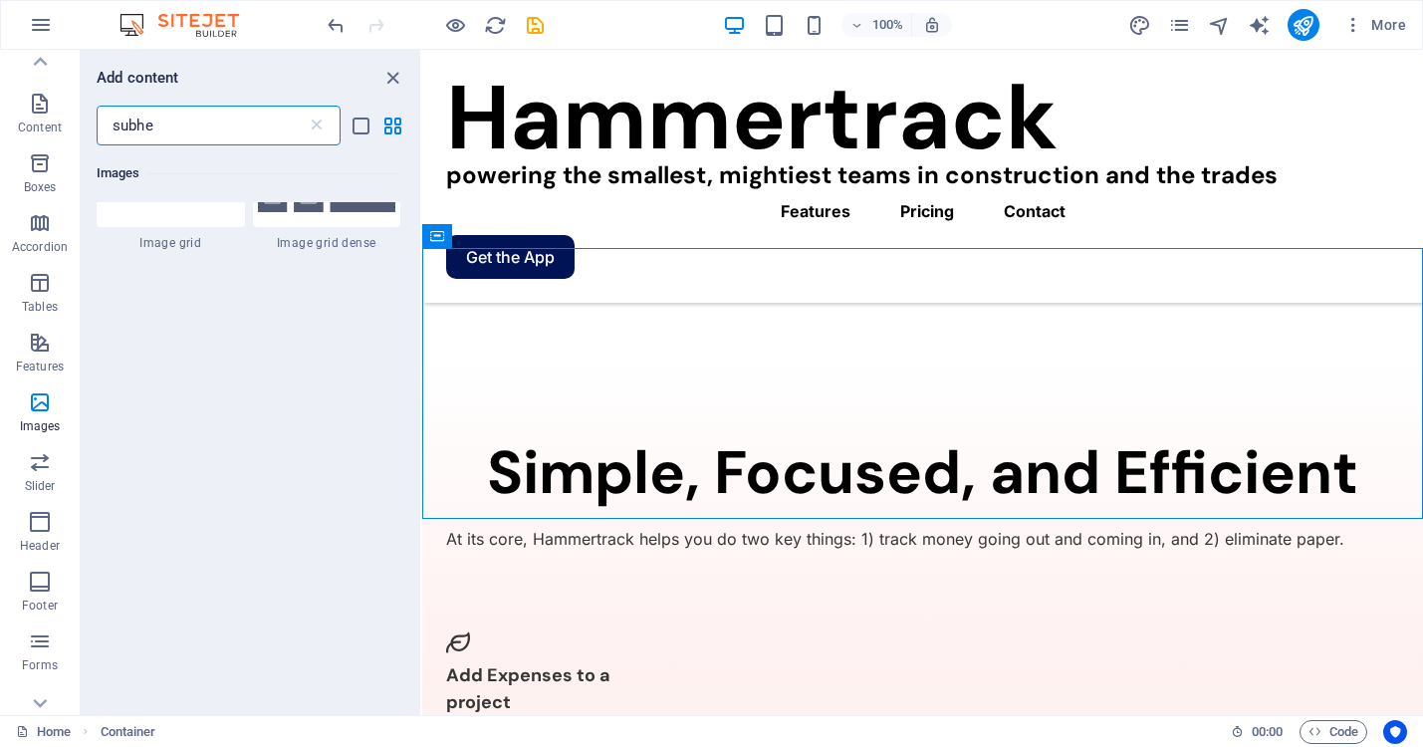
scroll to position [0, 0]
click at [196, 127] on input "subheadling" at bounding box center [202, 126] width 210 height 40
click at [136, 121] on input "subheadline" at bounding box center [202, 126] width 210 height 40
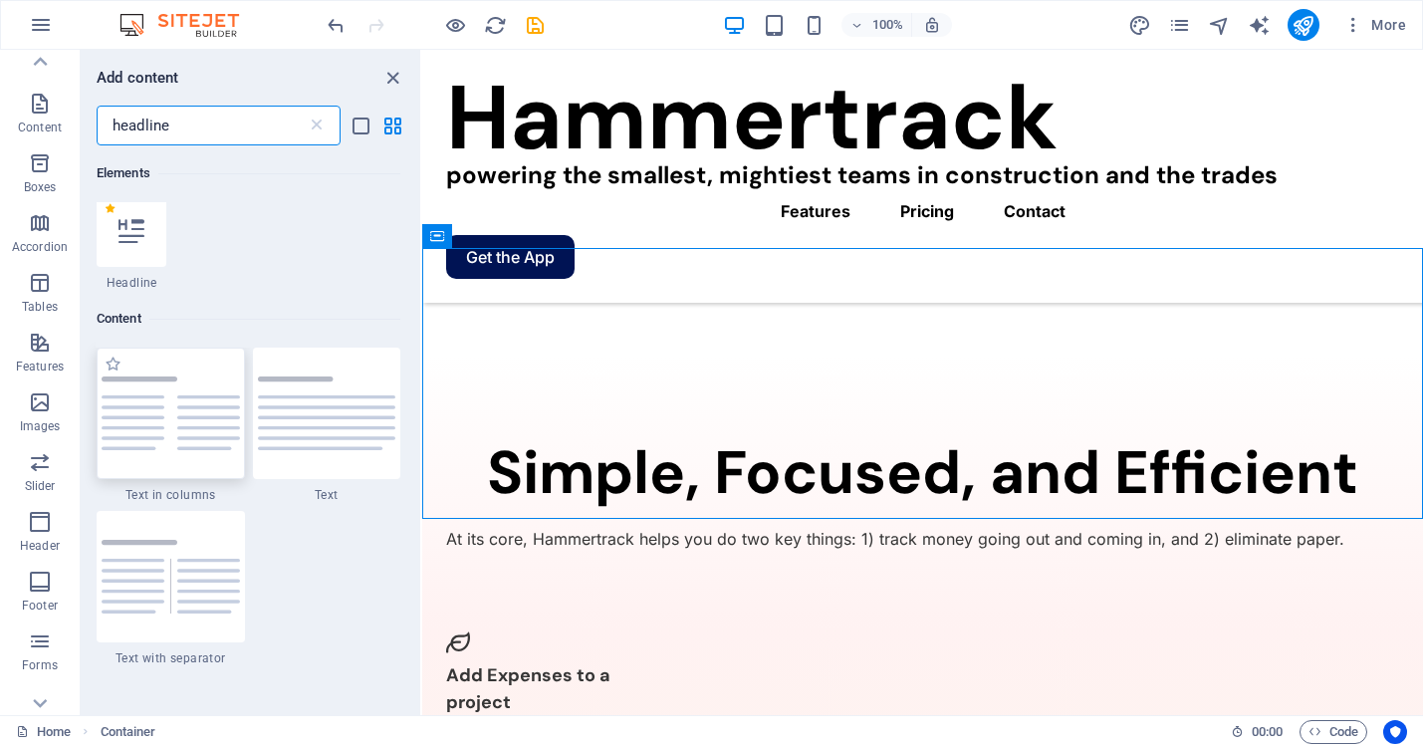
scroll to position [19, 0]
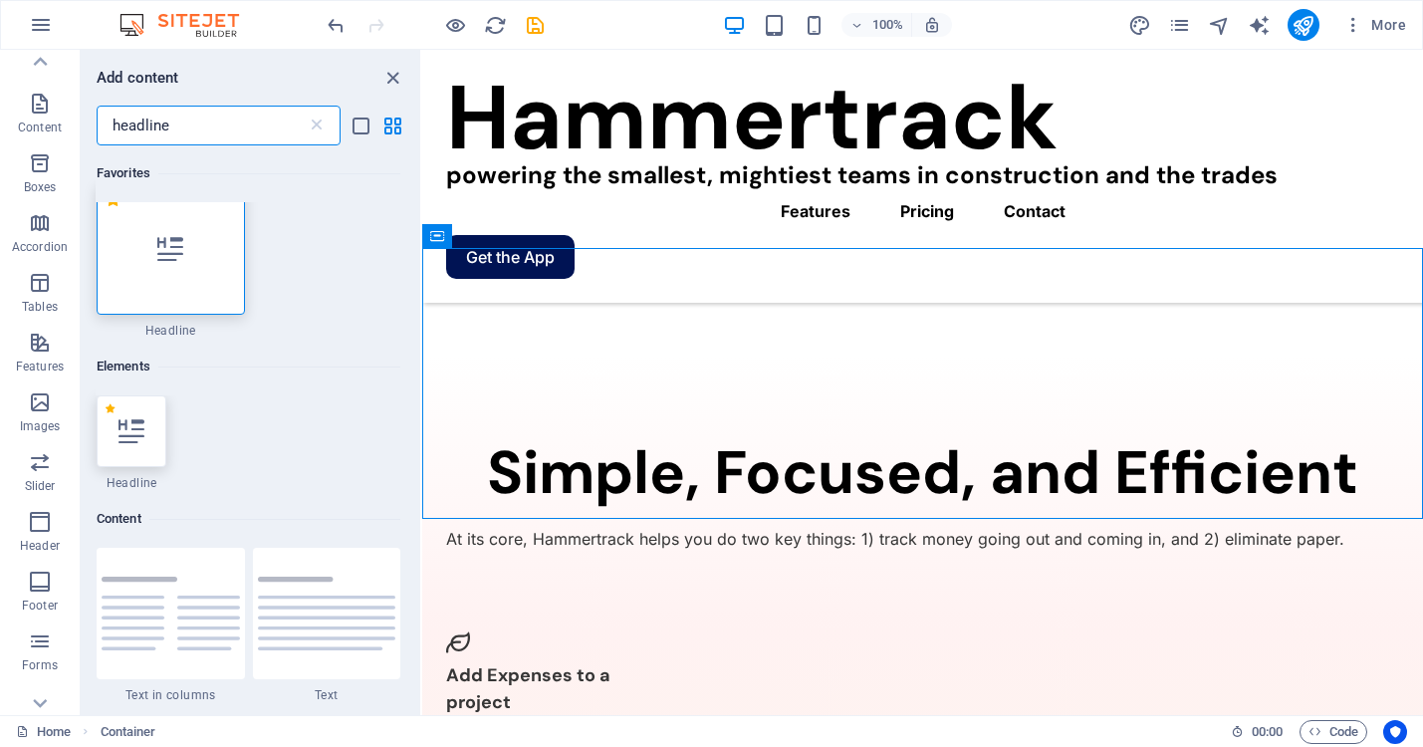
type input "headline"
click at [145, 421] on div at bounding box center [132, 431] width 70 height 72
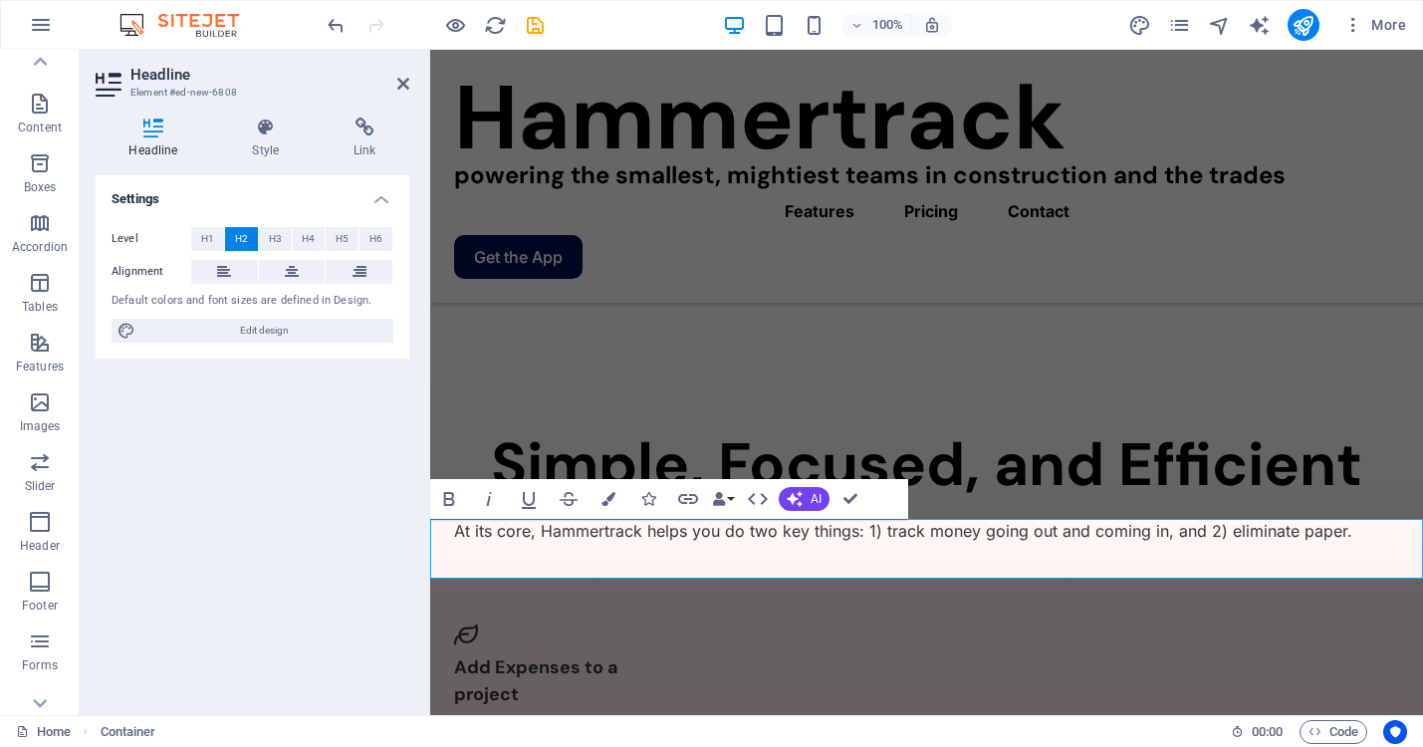
scroll to position [2179, 0]
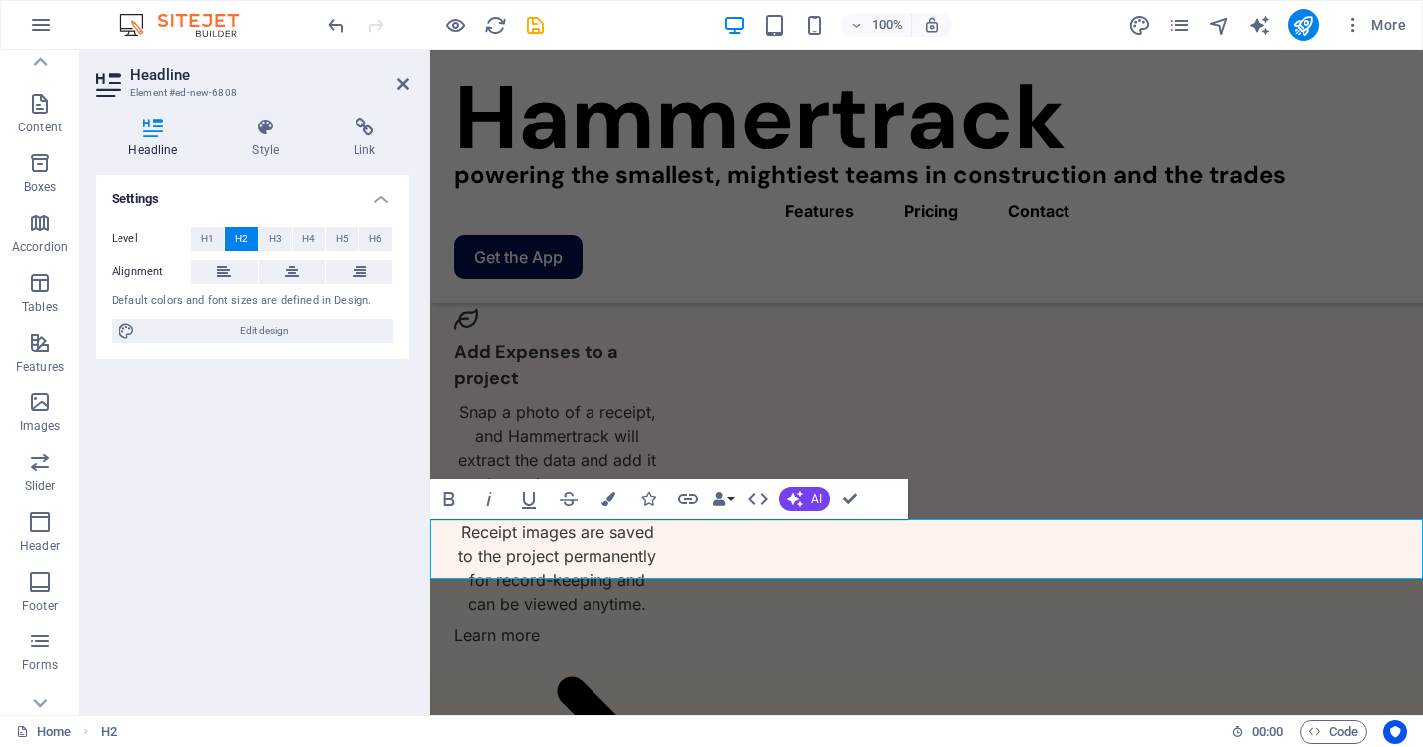
click at [878, 495] on div "Bold Italic Underline Strikethrough Colors Icons Link Data Bindings Company Fir…" at bounding box center [669, 499] width 478 height 40
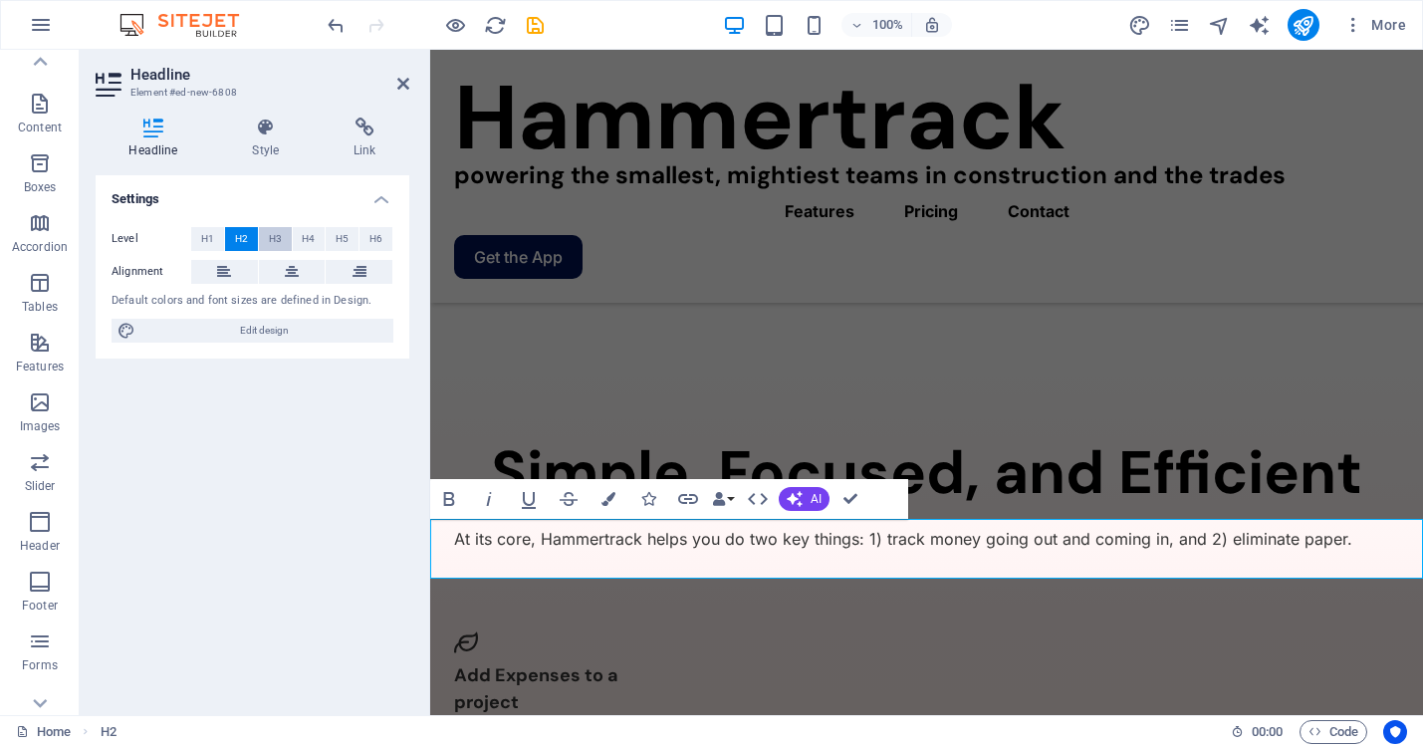
click at [275, 238] on span "H3" at bounding box center [275, 239] width 13 height 24
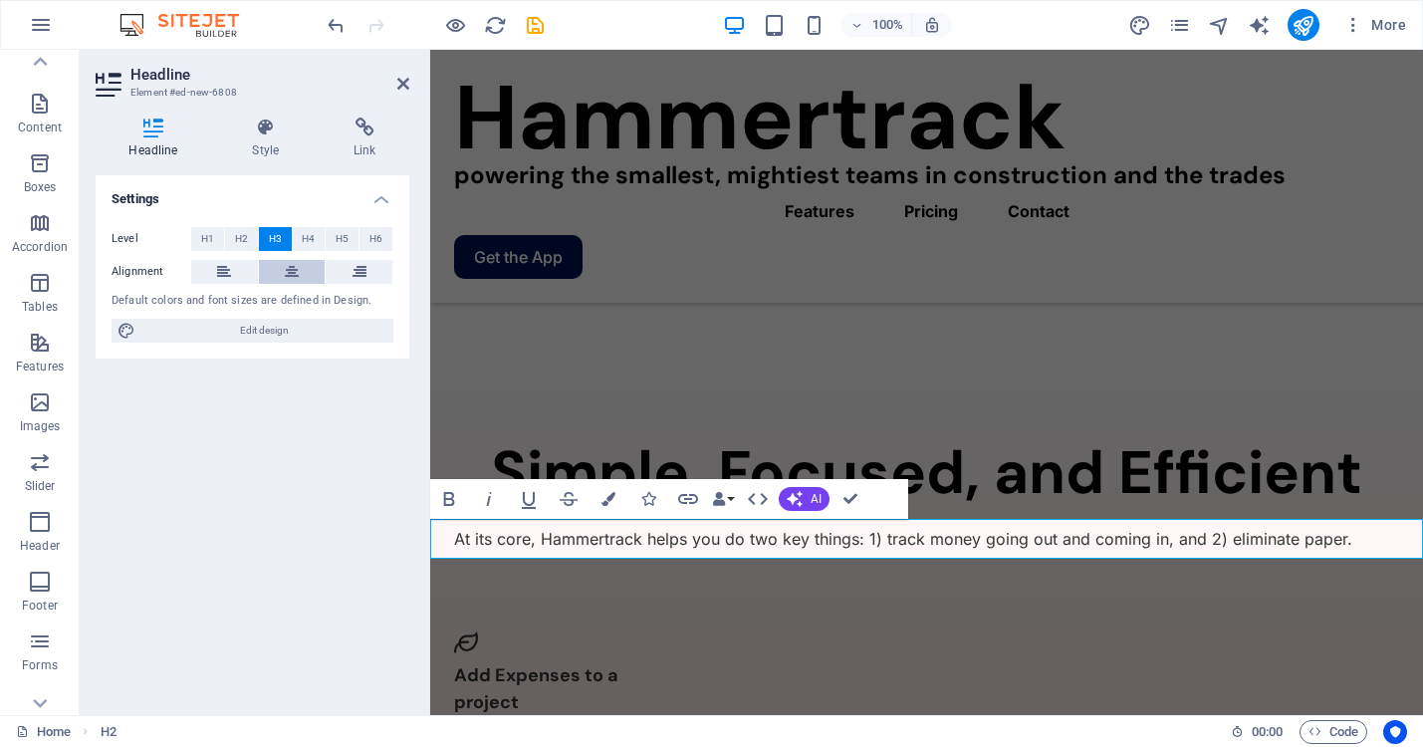
click at [295, 277] on icon at bounding box center [292, 272] width 14 height 24
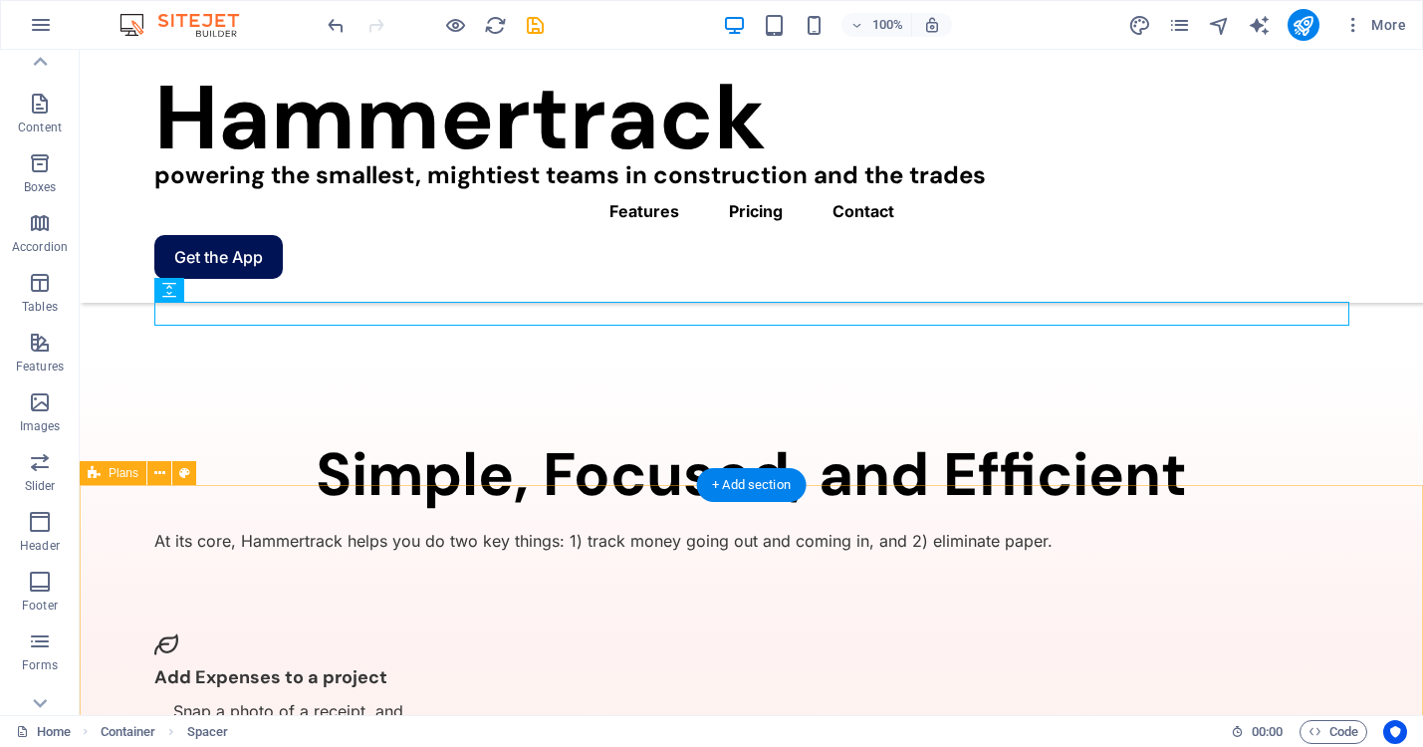
scroll to position [2529, 0]
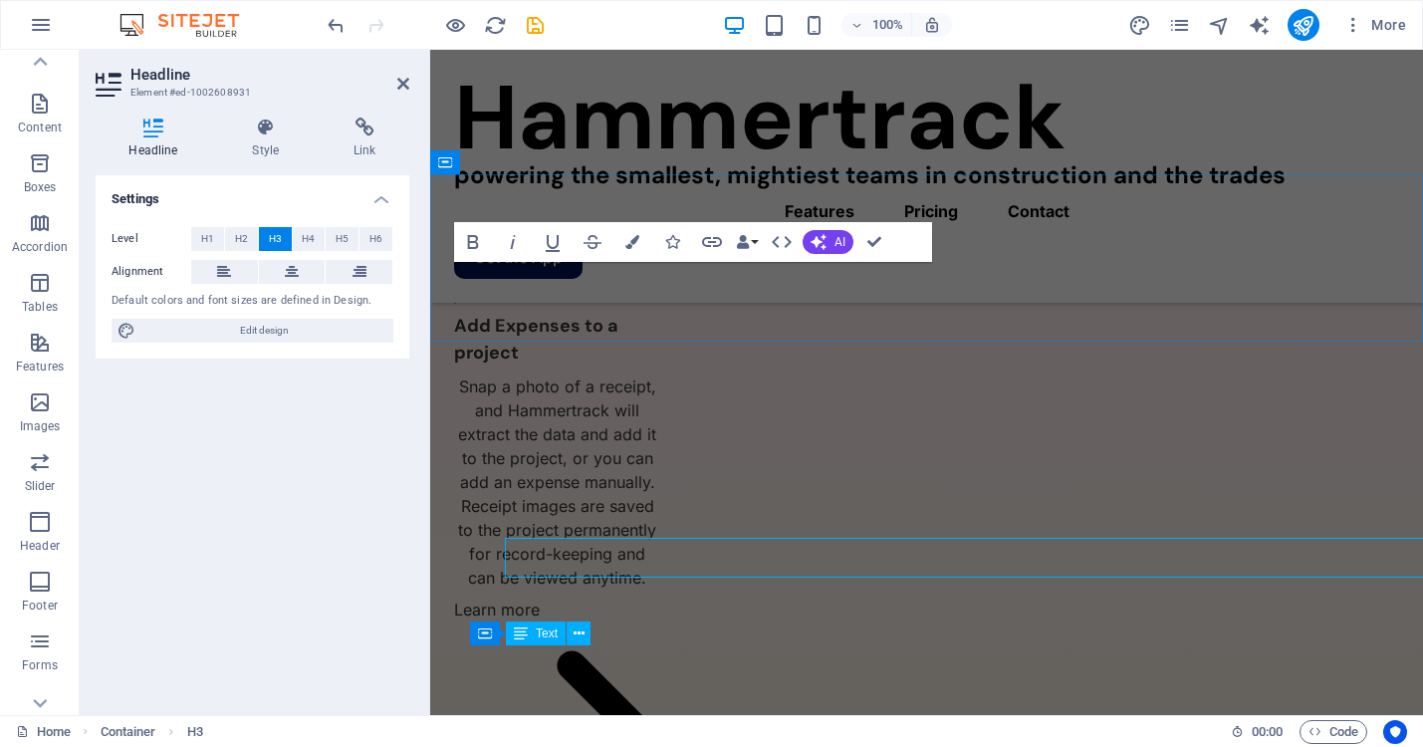
scroll to position [2253, 0]
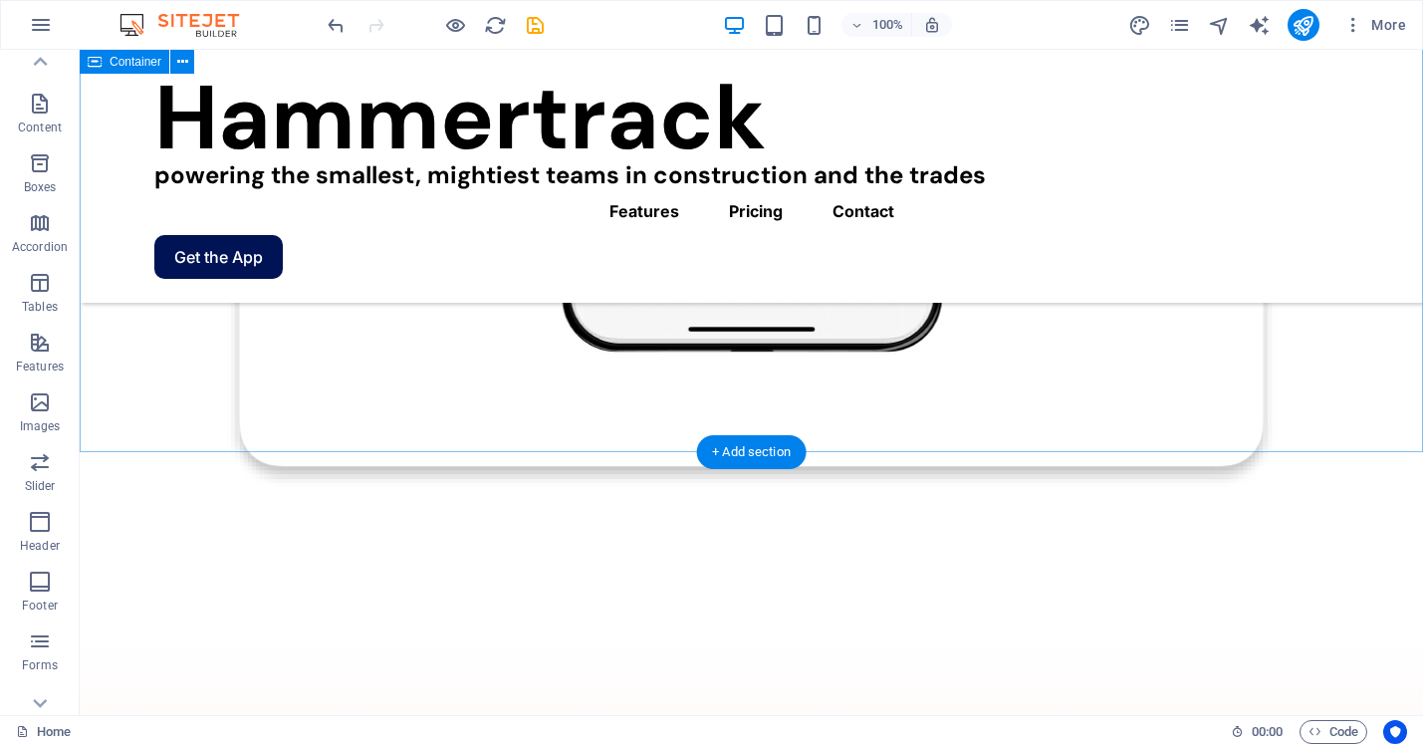
scroll to position [2247, 0]
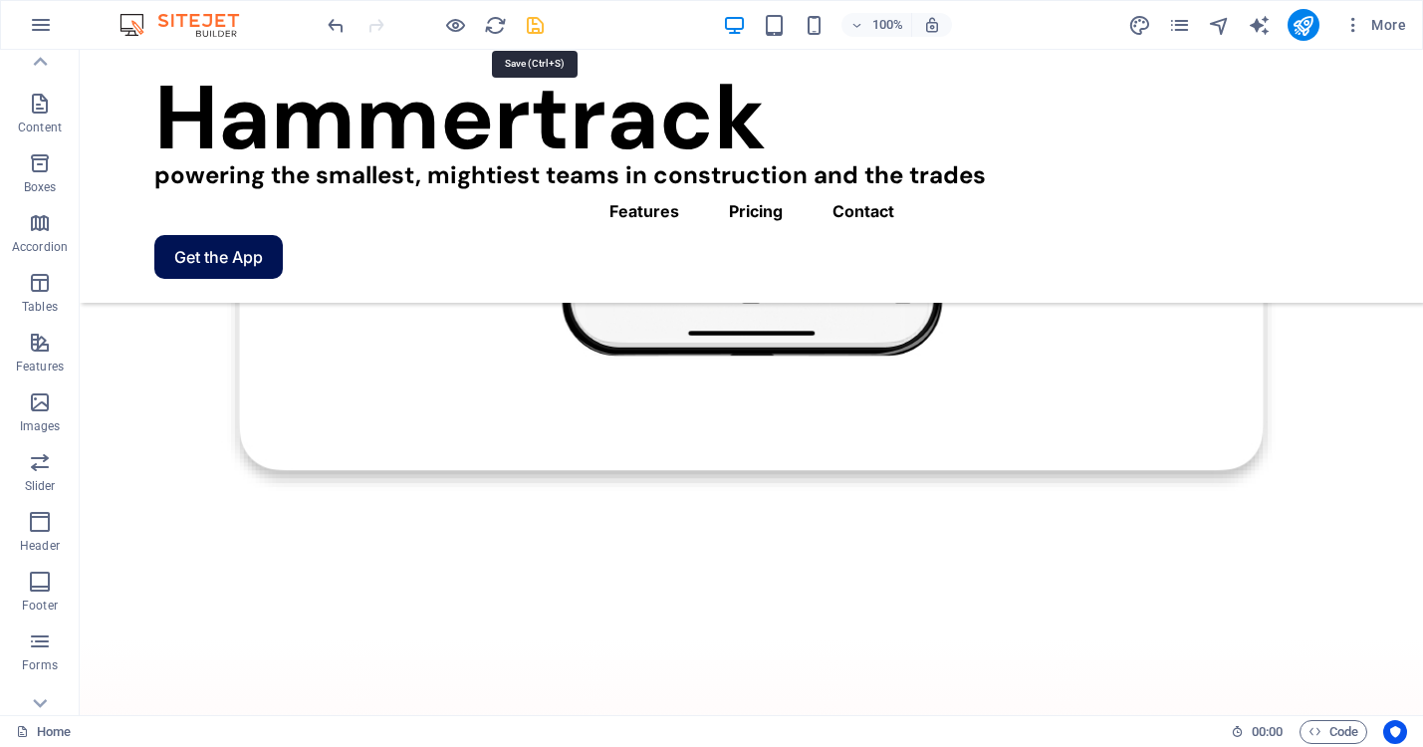
click at [535, 22] on icon "save" at bounding box center [535, 25] width 23 height 23
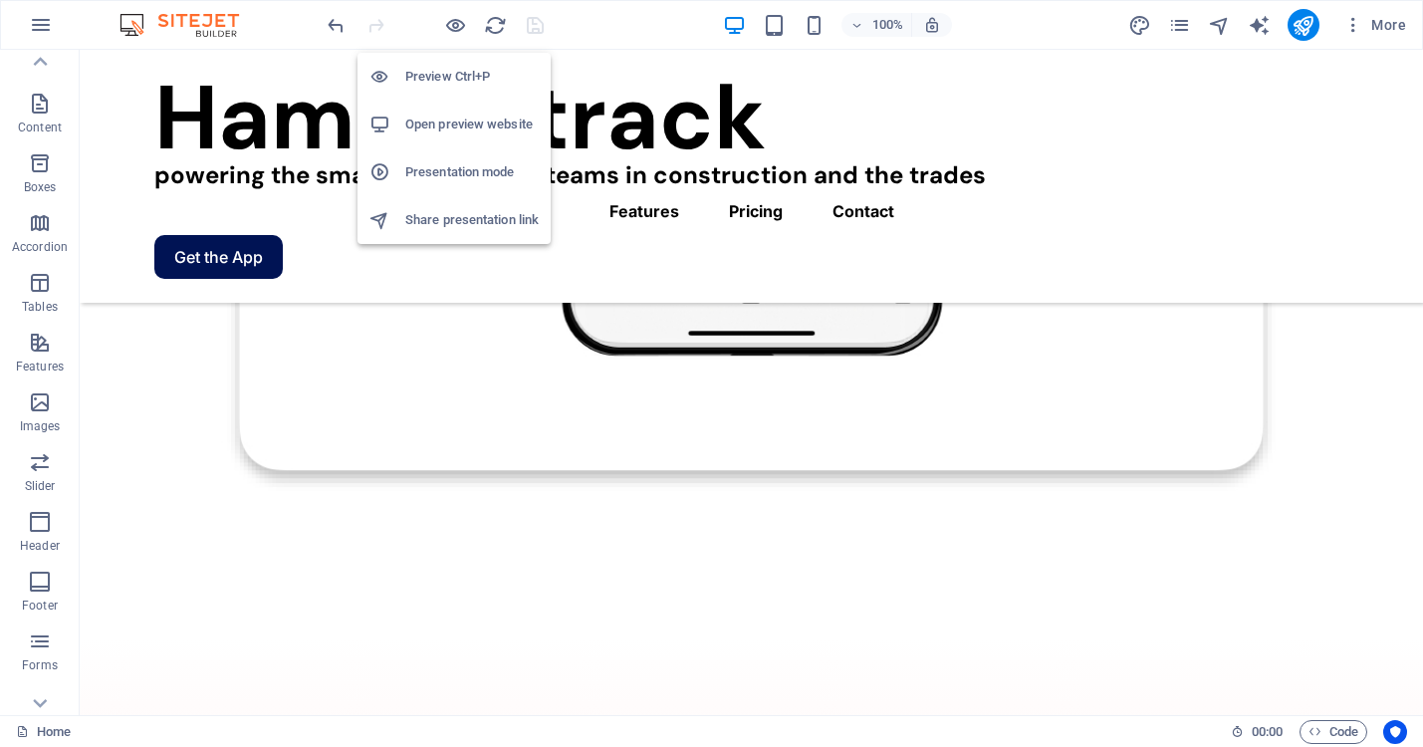
click at [455, 127] on h6 "Open preview website" at bounding box center [471, 125] width 133 height 24
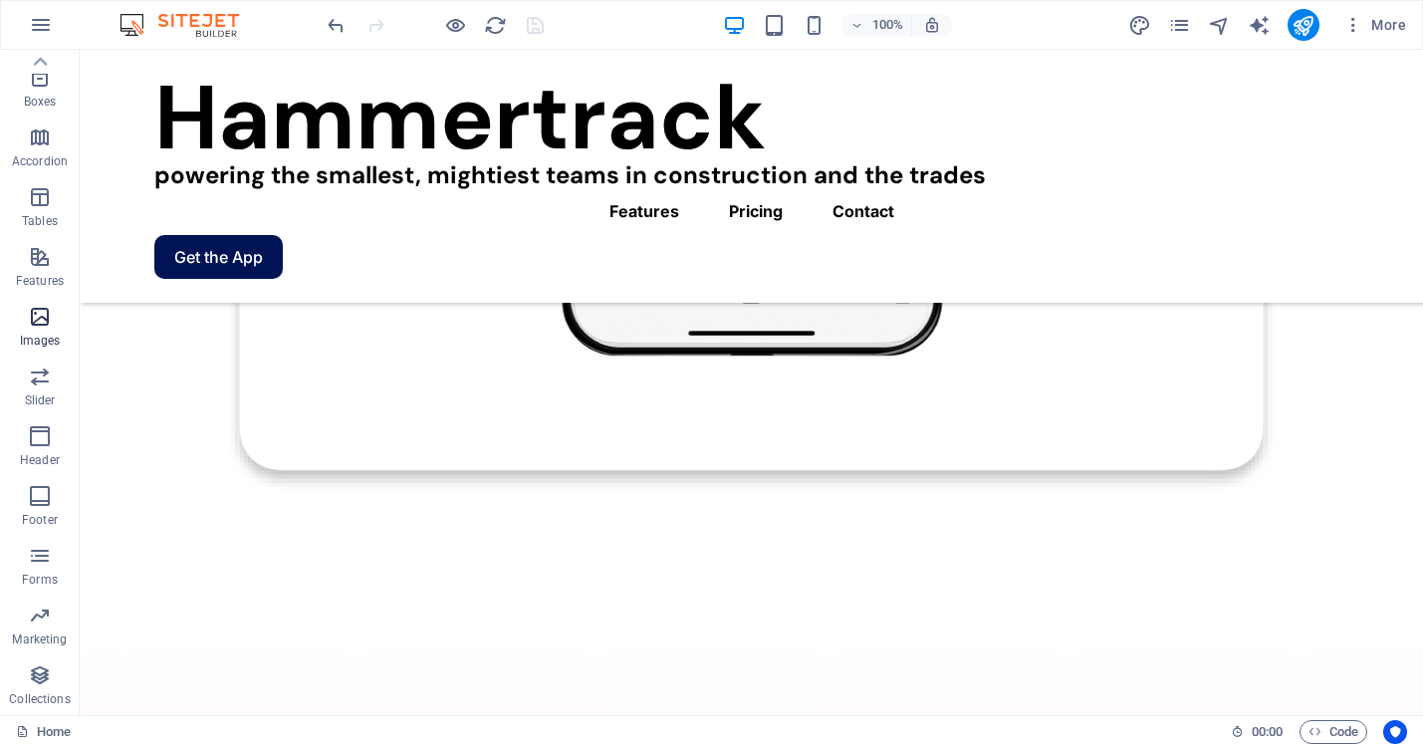
scroll to position [0, 0]
click at [1134, 20] on icon "design" at bounding box center [1139, 25] width 23 height 23
select select "600"
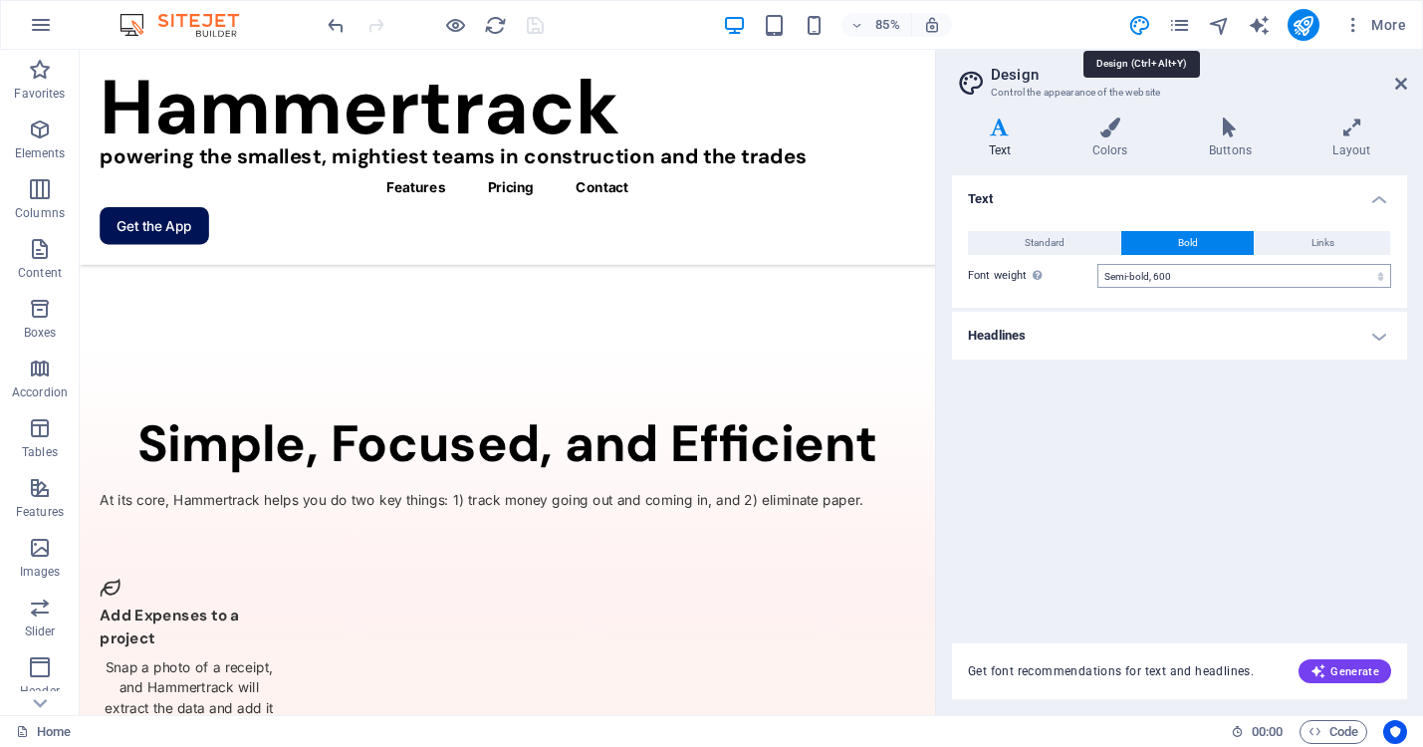
scroll to position [2004, 0]
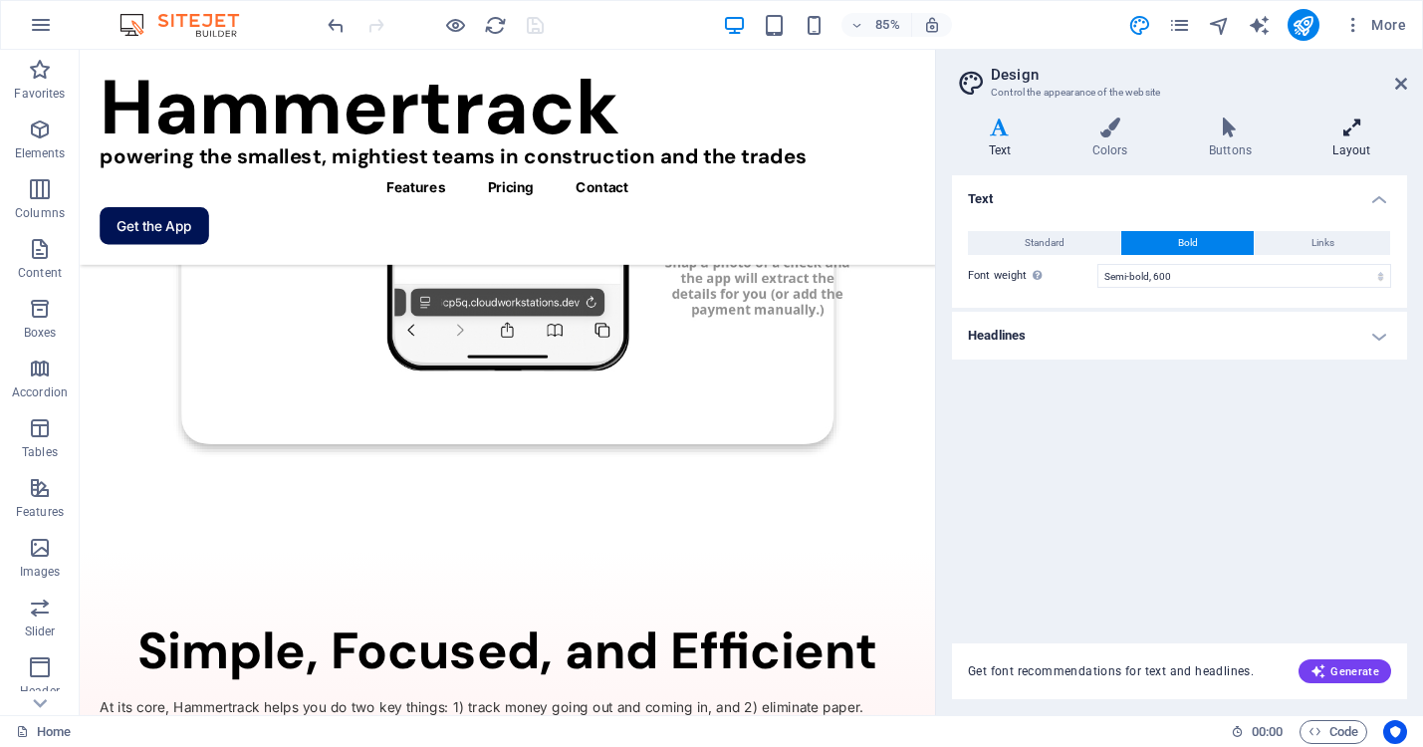
click at [1346, 133] on icon at bounding box center [1351, 127] width 111 height 20
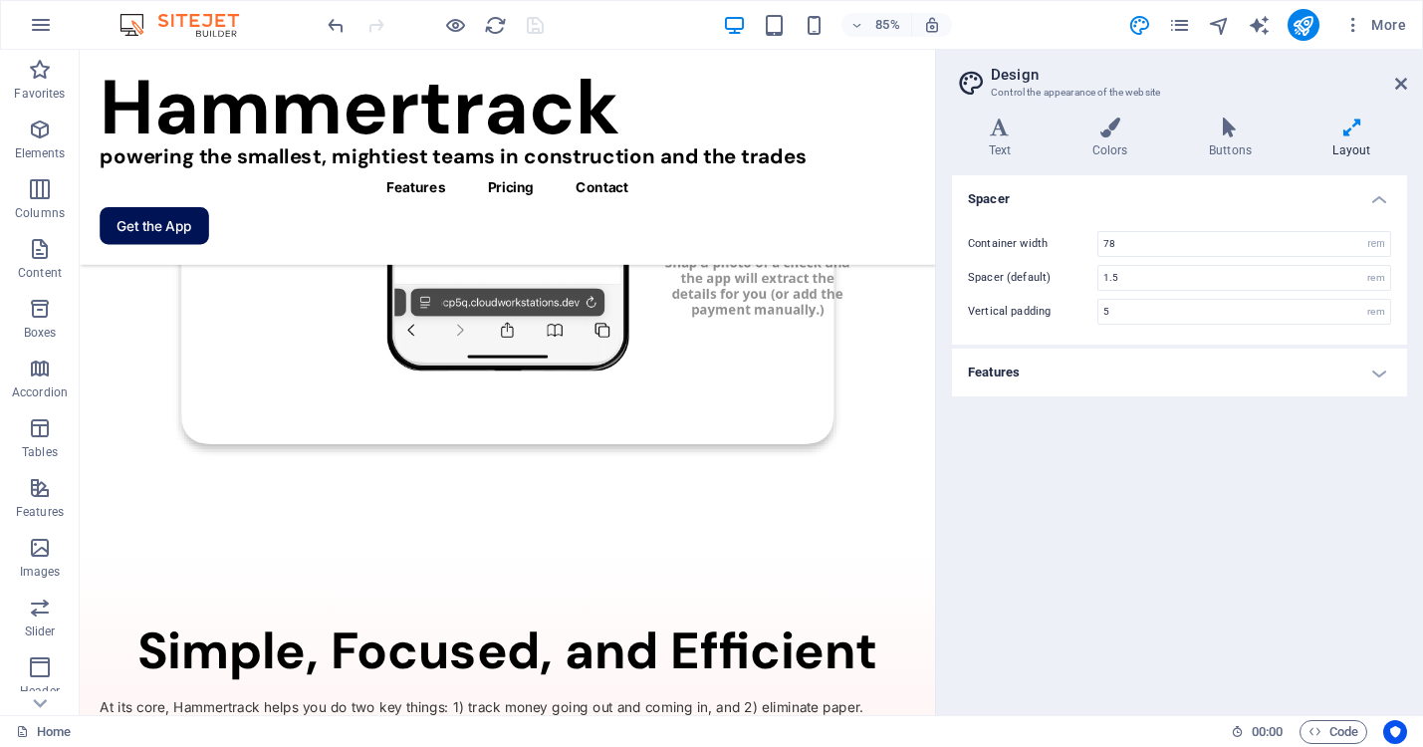
click at [1218, 367] on h4 "Features" at bounding box center [1179, 372] width 455 height 48
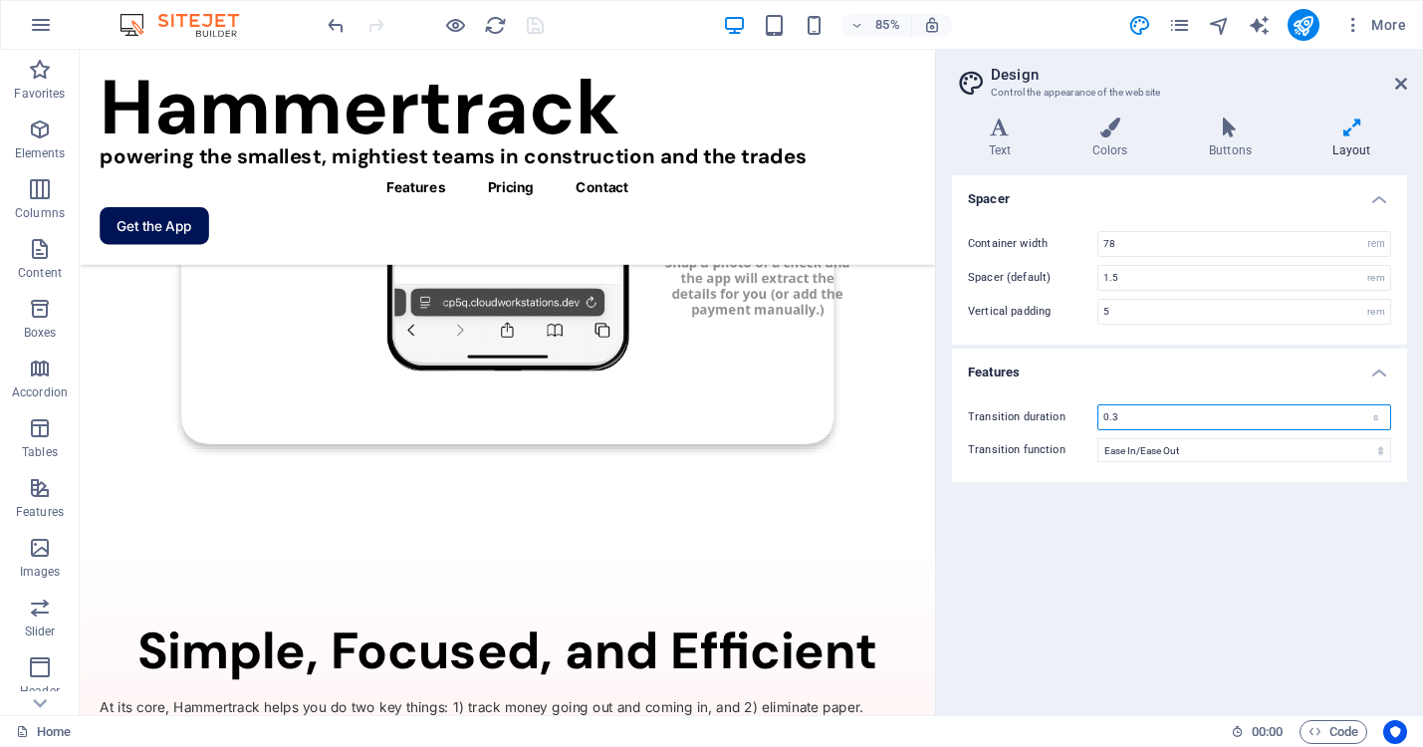
click at [1199, 419] on input "0.3" at bounding box center [1244, 417] width 292 height 24
type input "0.2"
click at [1264, 446] on select "Ease Ease In Ease Out Ease In/Ease Out Linear" at bounding box center [1244, 450] width 294 height 24
select select "linear"
click at [1097, 438] on select "Ease Ease In Ease Out Ease In/Ease Out Linear" at bounding box center [1244, 450] width 294 height 24
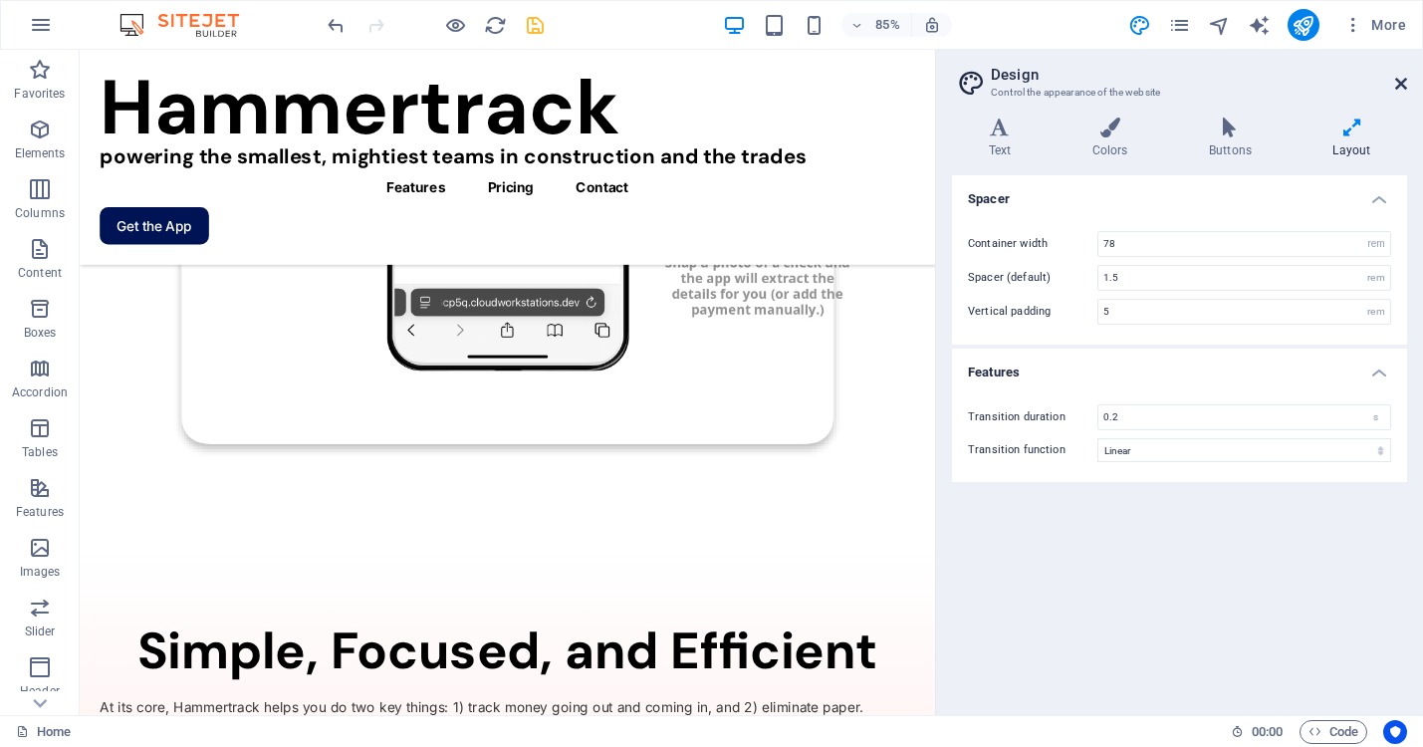
click at [1399, 84] on icon at bounding box center [1401, 84] width 12 height 16
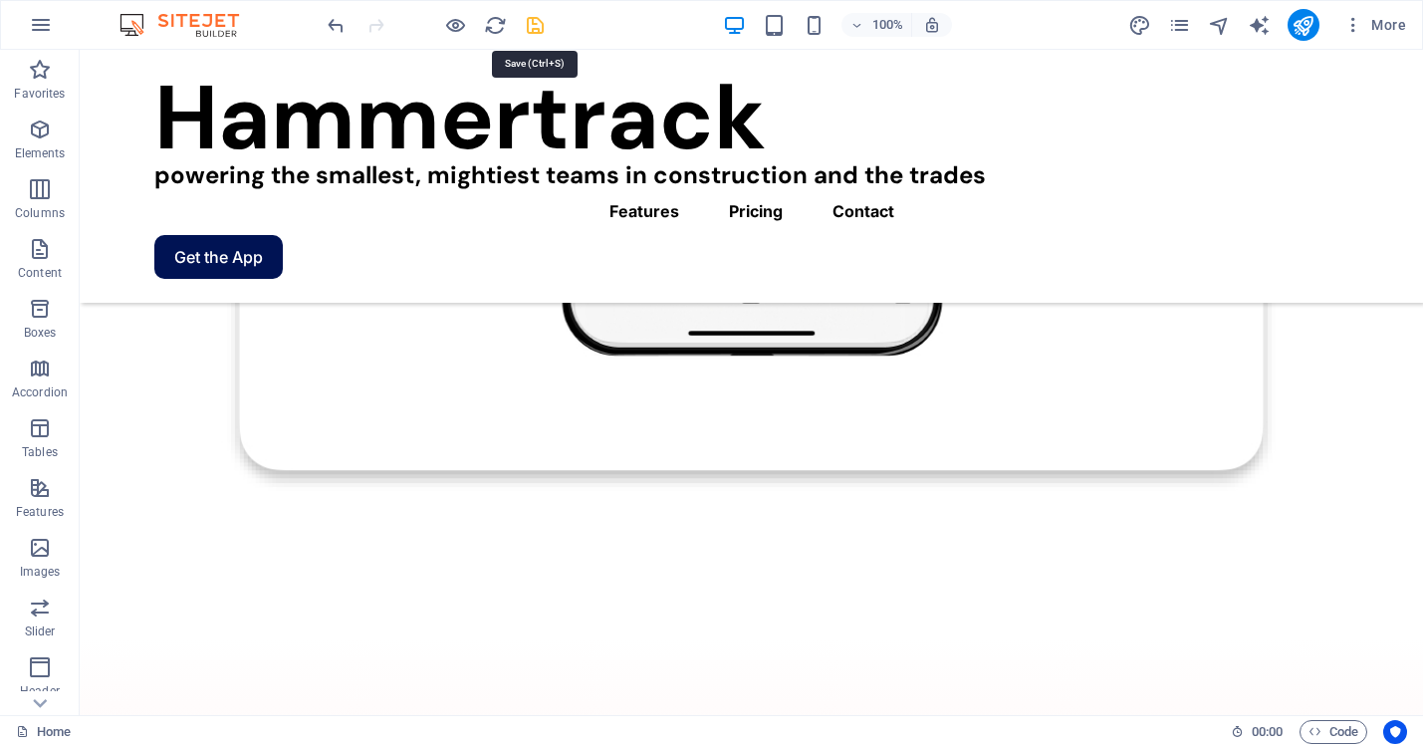
click at [533, 24] on icon "save" at bounding box center [535, 25] width 23 height 23
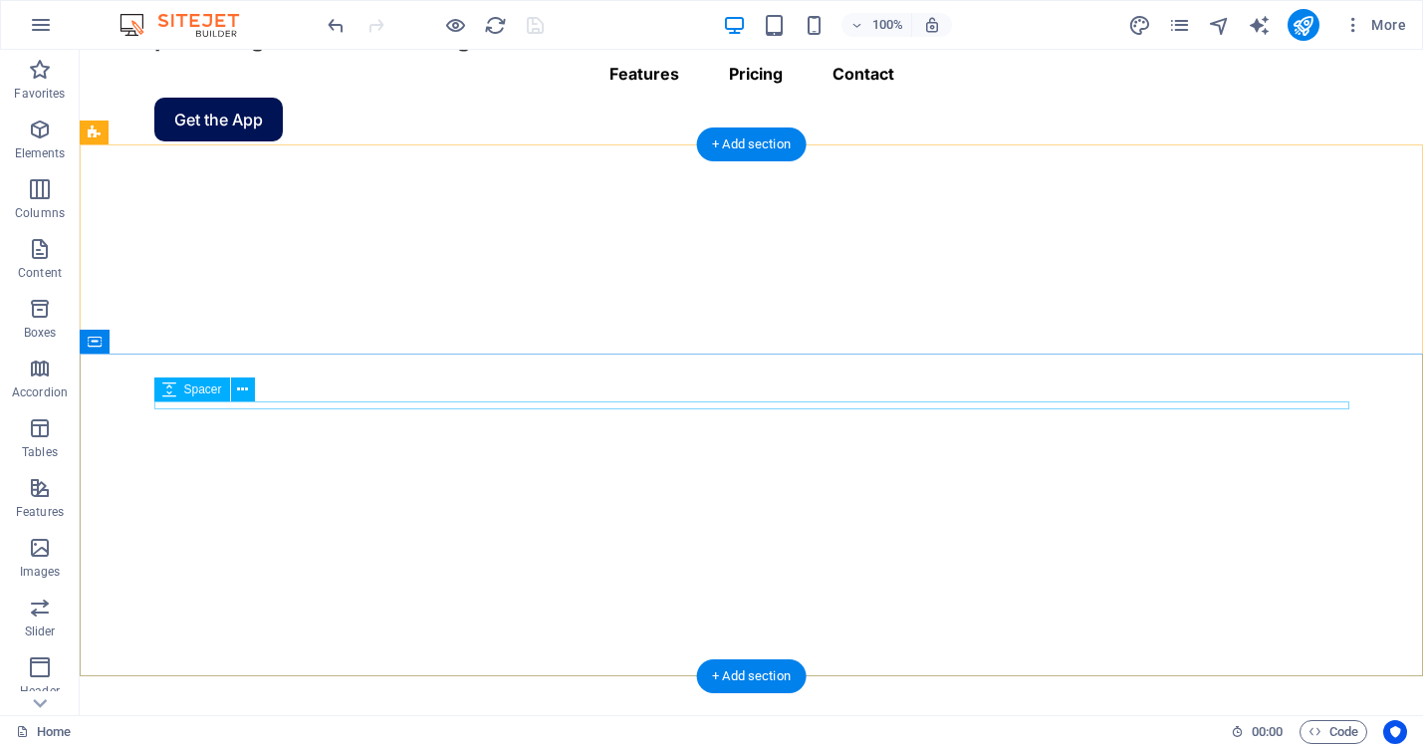
scroll to position [0, 0]
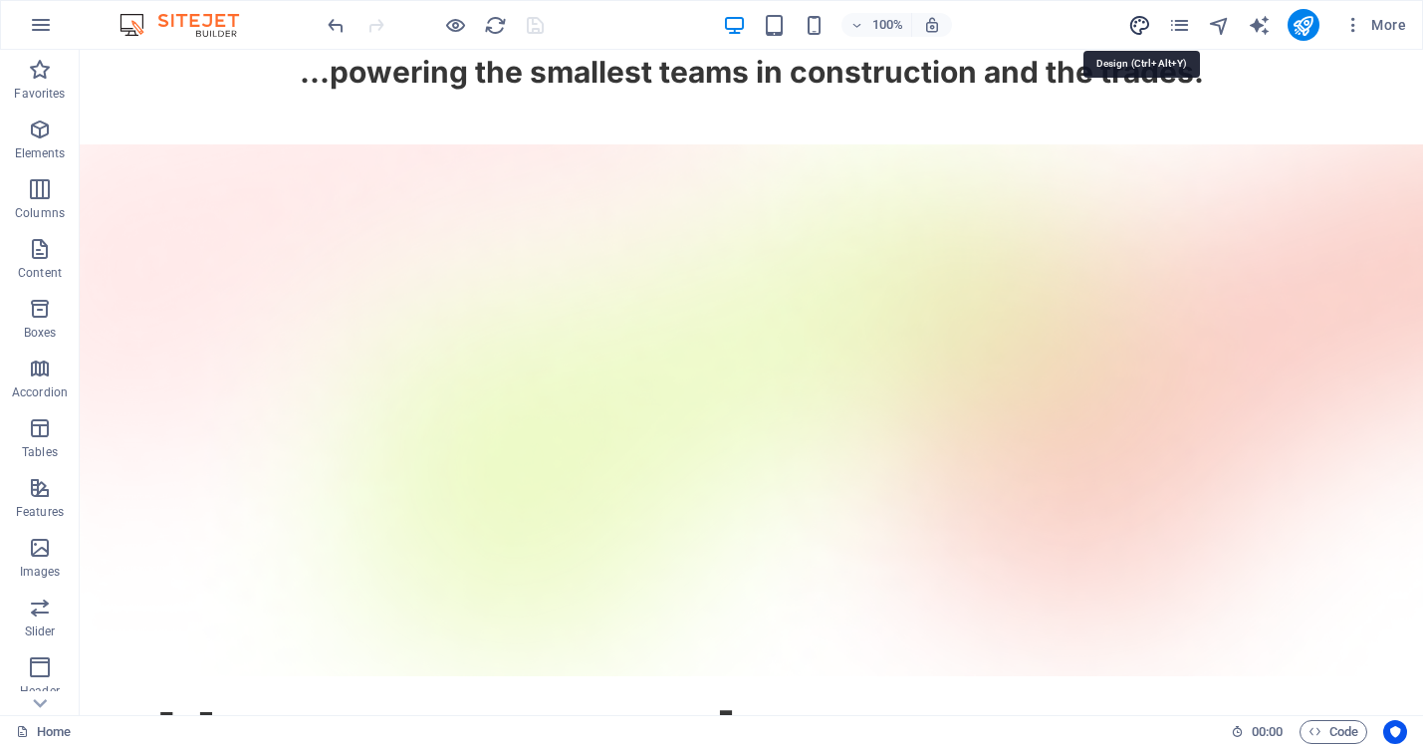
click at [1137, 22] on icon "design" at bounding box center [1139, 25] width 23 height 23
select select "rem"
select select "linear"
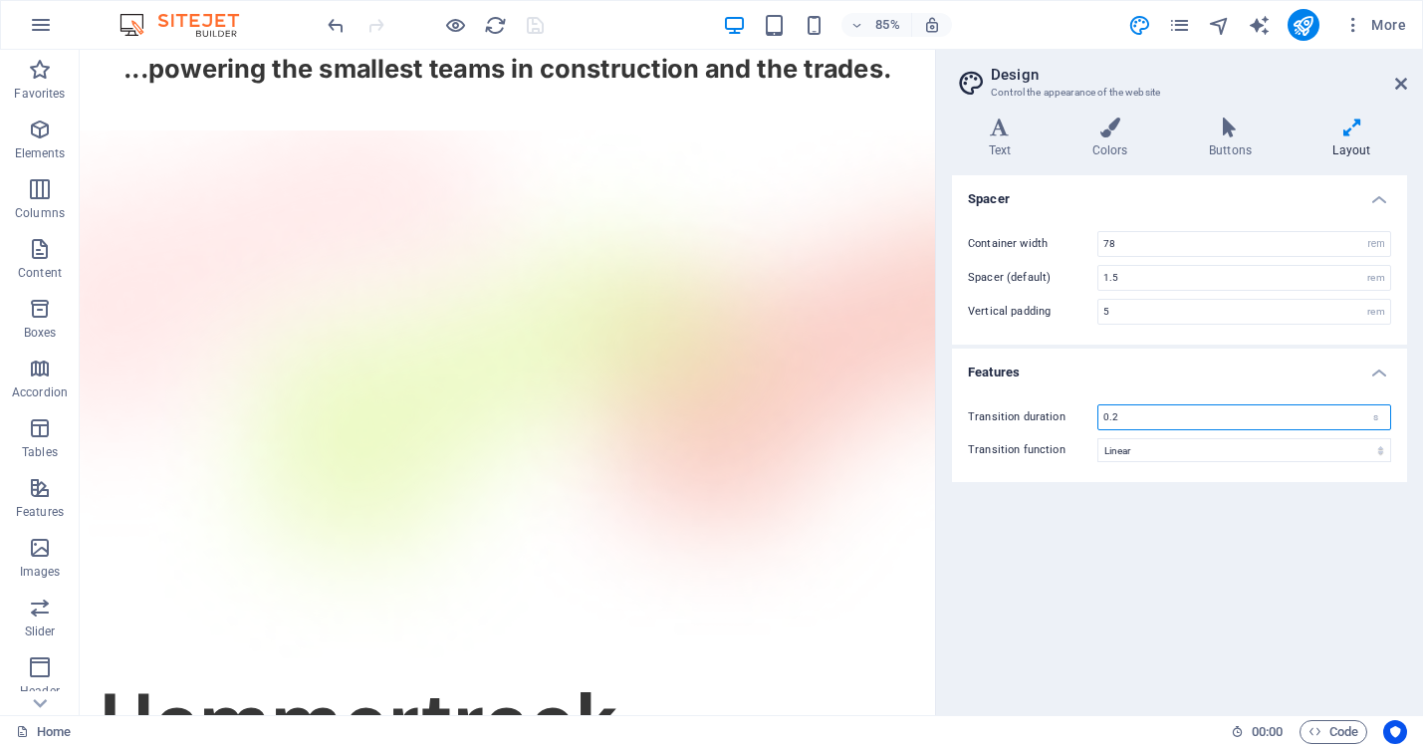
click at [1309, 418] on input "0.2" at bounding box center [1244, 417] width 292 height 24
type input "0.1"
click at [1320, 450] on select "Ease Ease In Ease Out Ease In/Ease Out Linear" at bounding box center [1244, 450] width 294 height 24
select select "ease-in-out"
click at [1097, 438] on select "Ease Ease In Ease Out Ease In/Ease Out Linear" at bounding box center [1244, 450] width 294 height 24
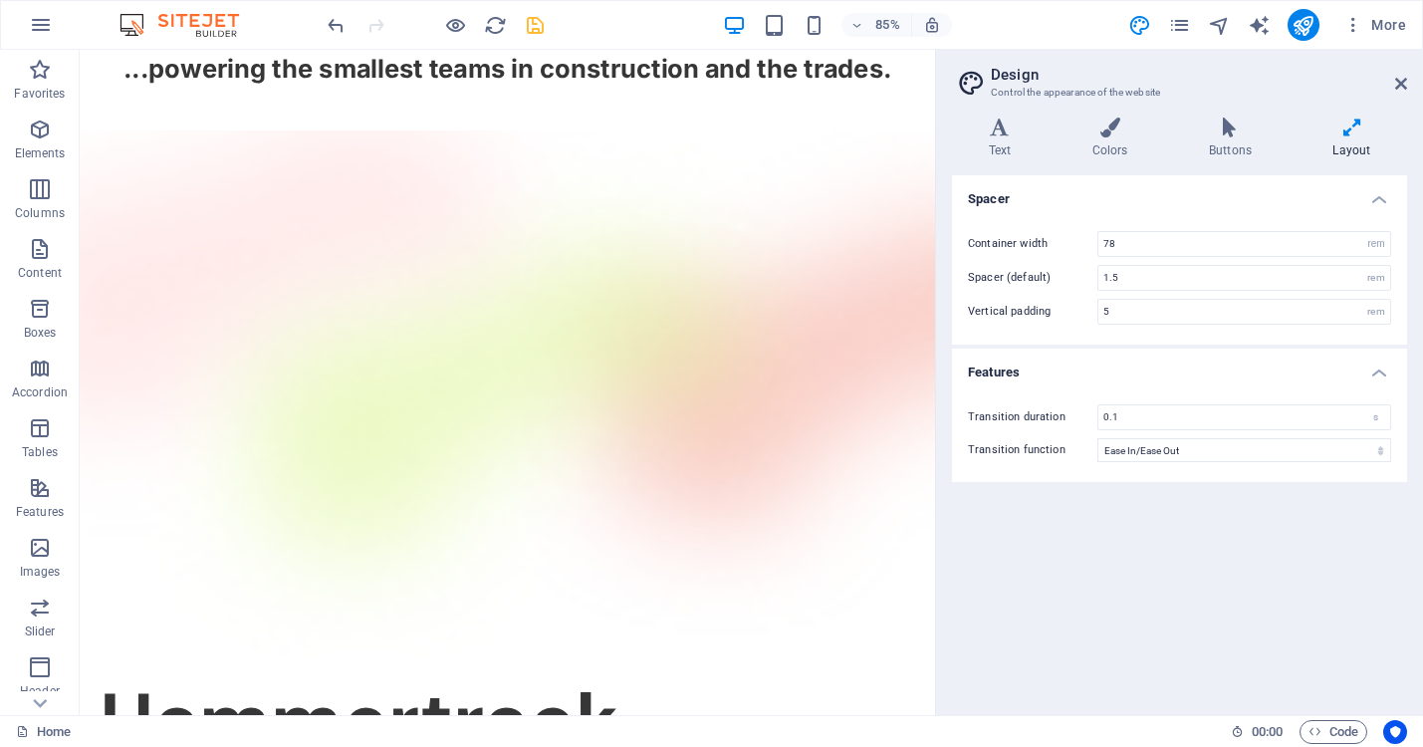
click at [1271, 571] on div "Spacer Container width 78 rem px Spacer (default) 1.5 rem Vertical padding 5 re…" at bounding box center [1179, 437] width 455 height 524
click at [1403, 78] on icon at bounding box center [1401, 84] width 12 height 16
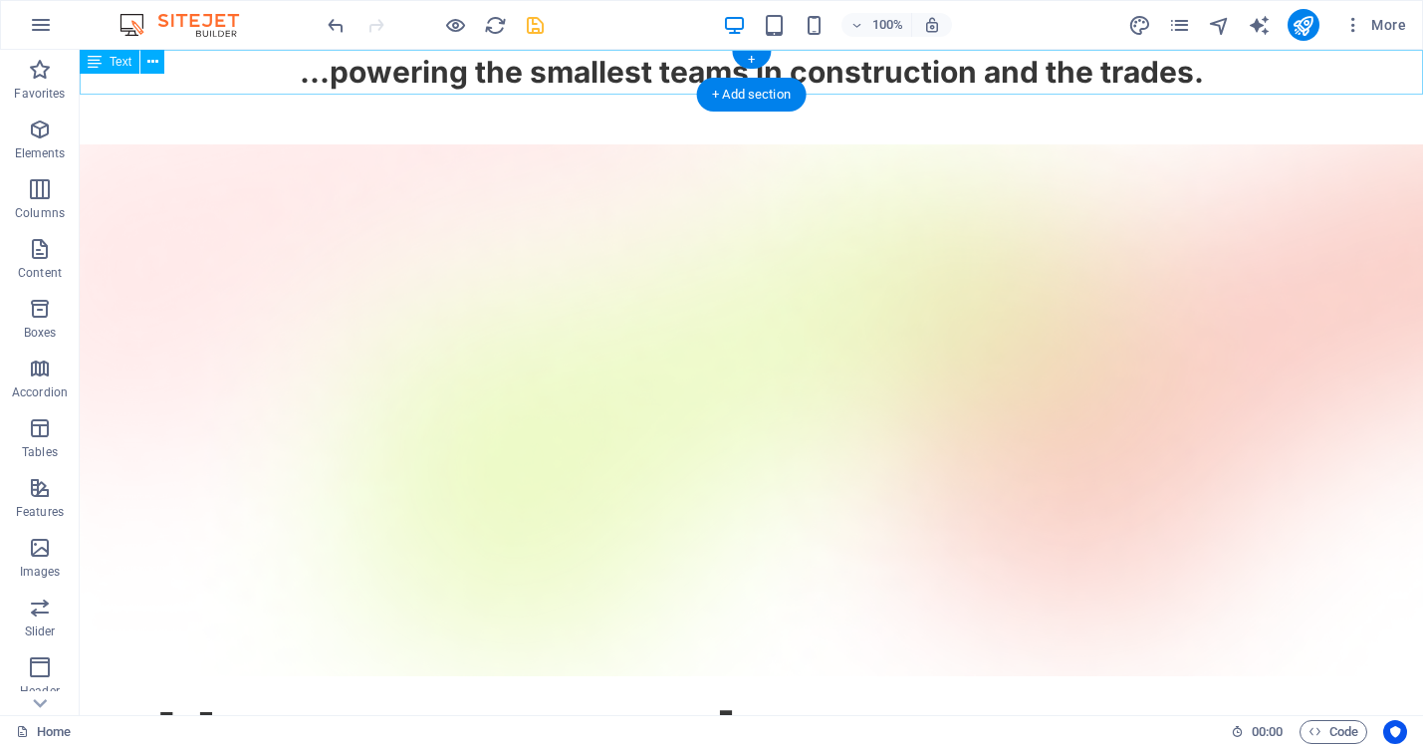
click at [989, 69] on div "...powering the smallest teams in construction and the trades." at bounding box center [751, 72] width 1343 height 45
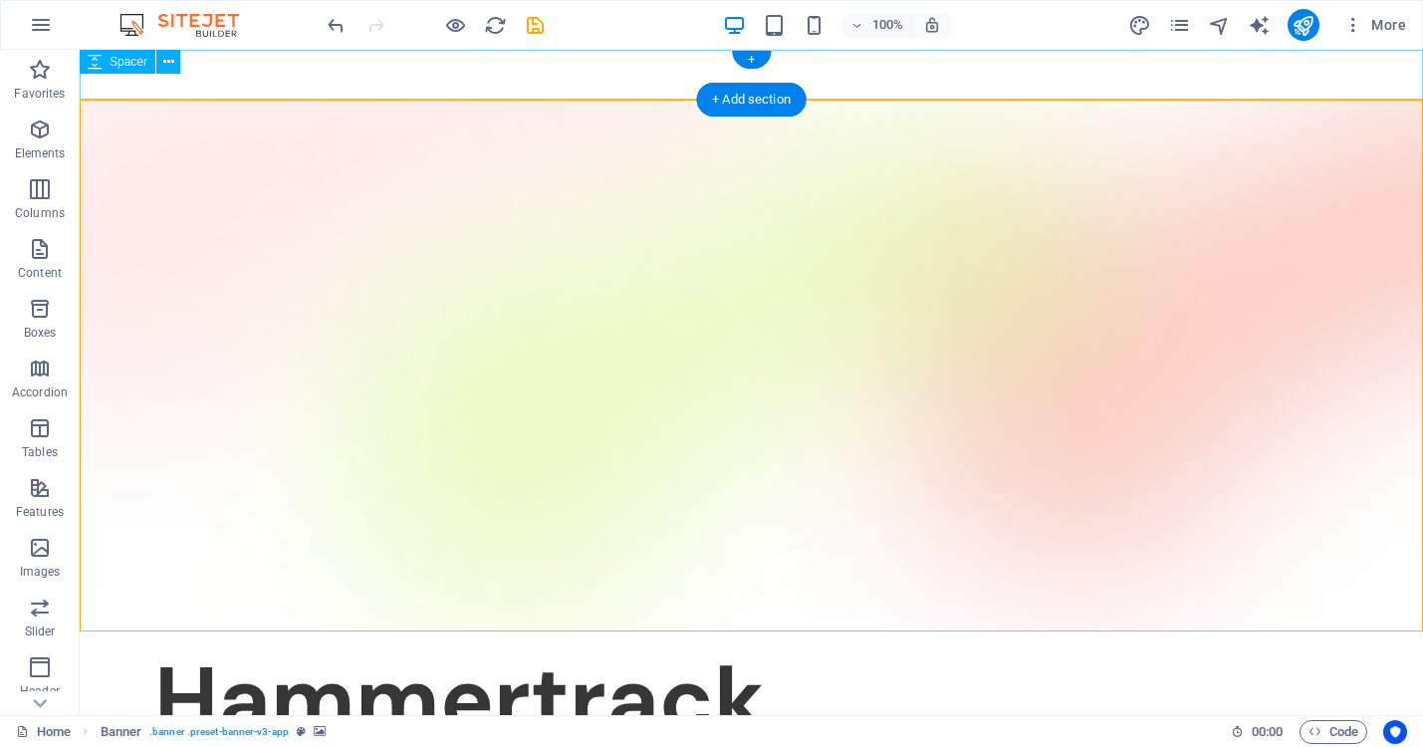
drag, startPoint x: 830, startPoint y: 692, endPoint x: 820, endPoint y: 86, distance: 606.4
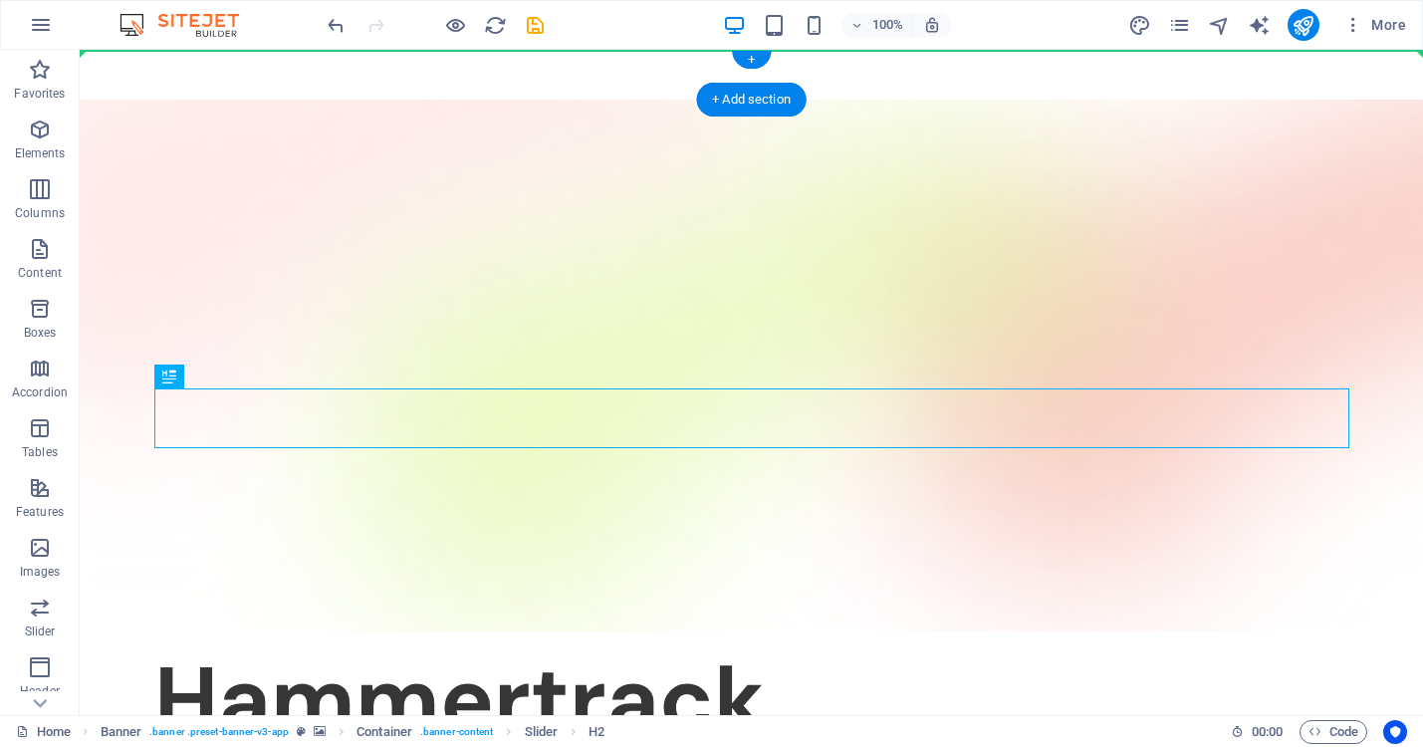
drag, startPoint x: 867, startPoint y: 420, endPoint x: 751, endPoint y: 60, distance: 378.8
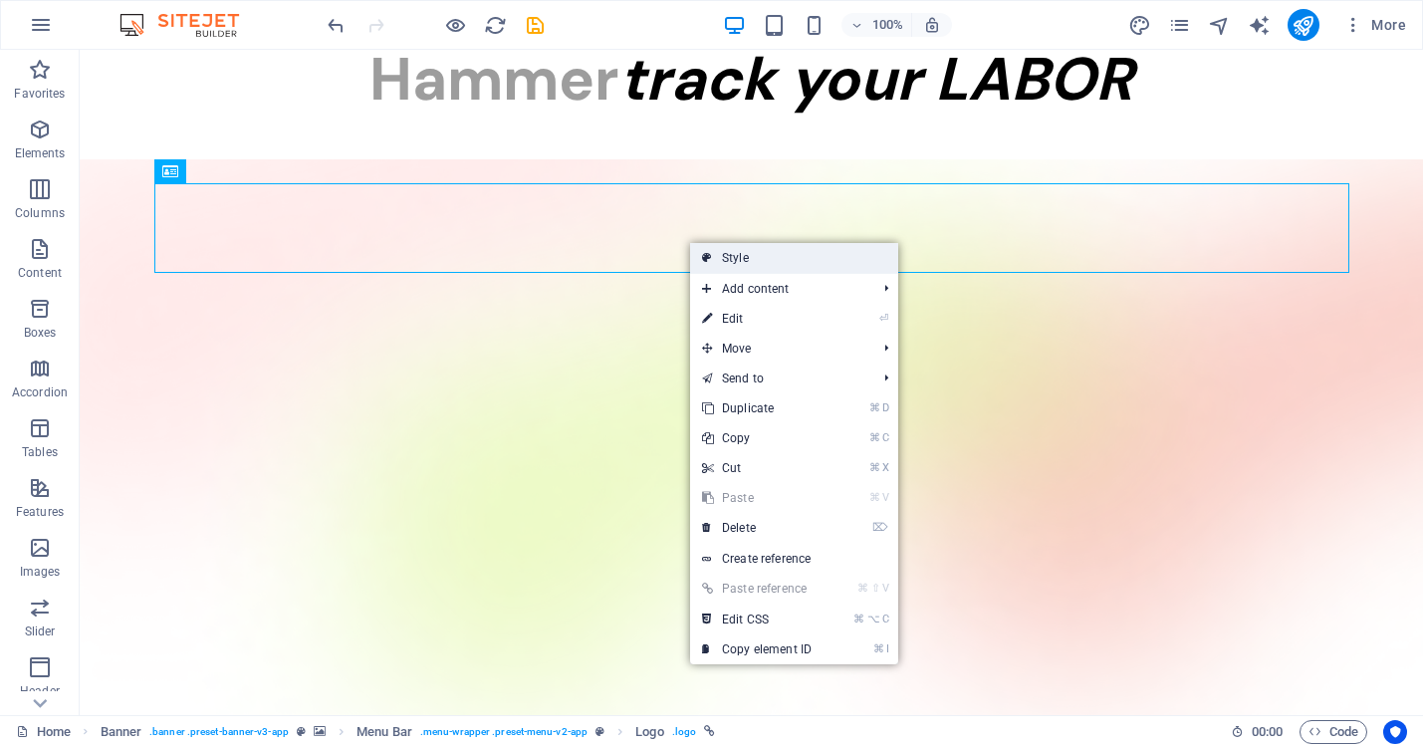
click at [756, 260] on link "Style" at bounding box center [794, 258] width 208 height 30
select select "rem"
select select "sticky_menu"
select select "px"
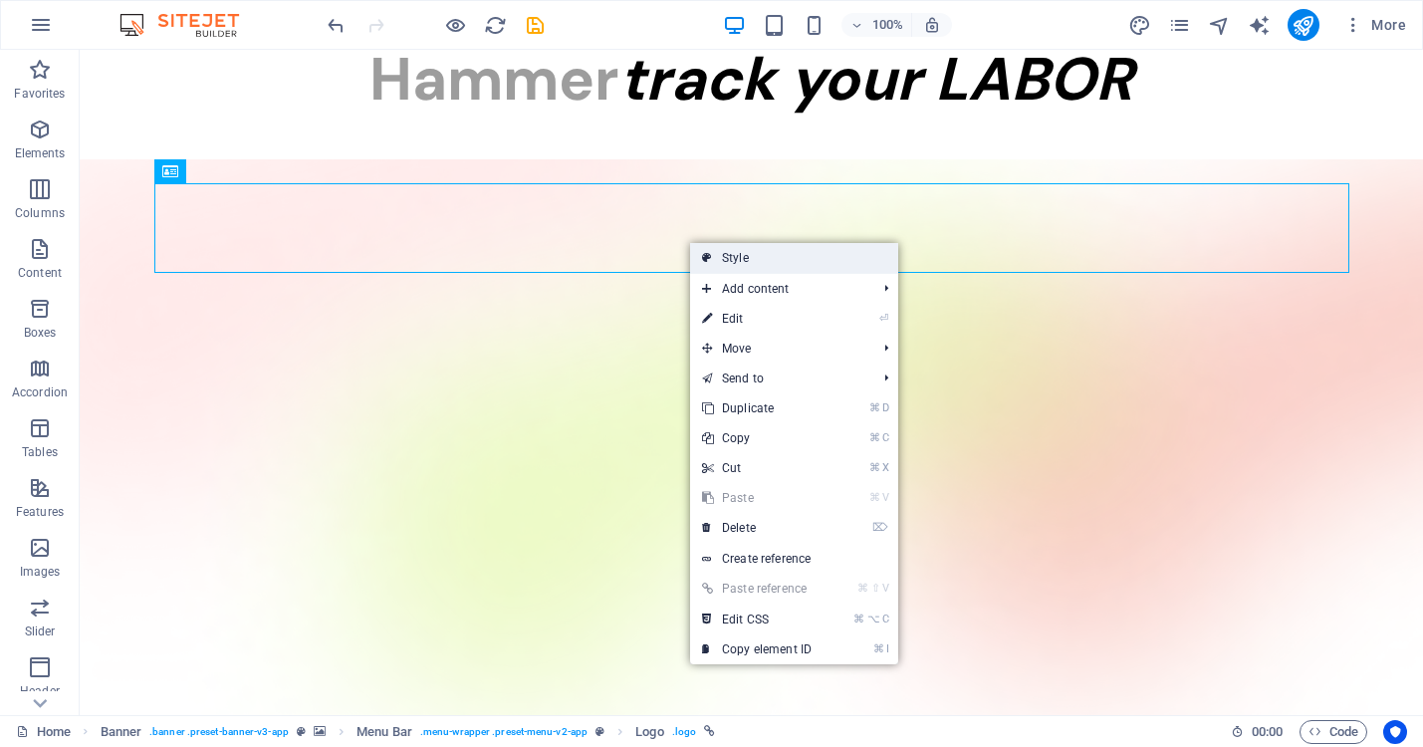
select select "px"
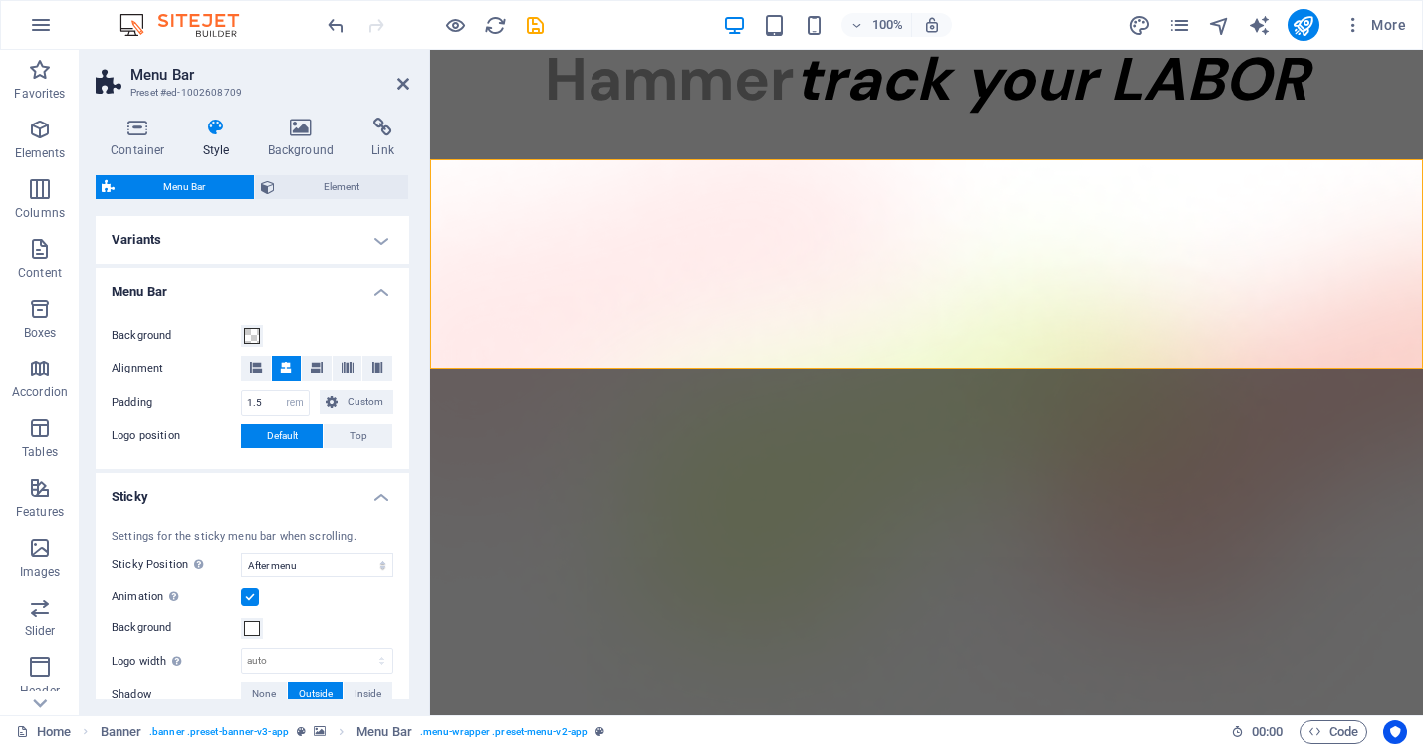
scroll to position [1, 0]
click at [380, 233] on h4 "Variants" at bounding box center [253, 239] width 314 height 48
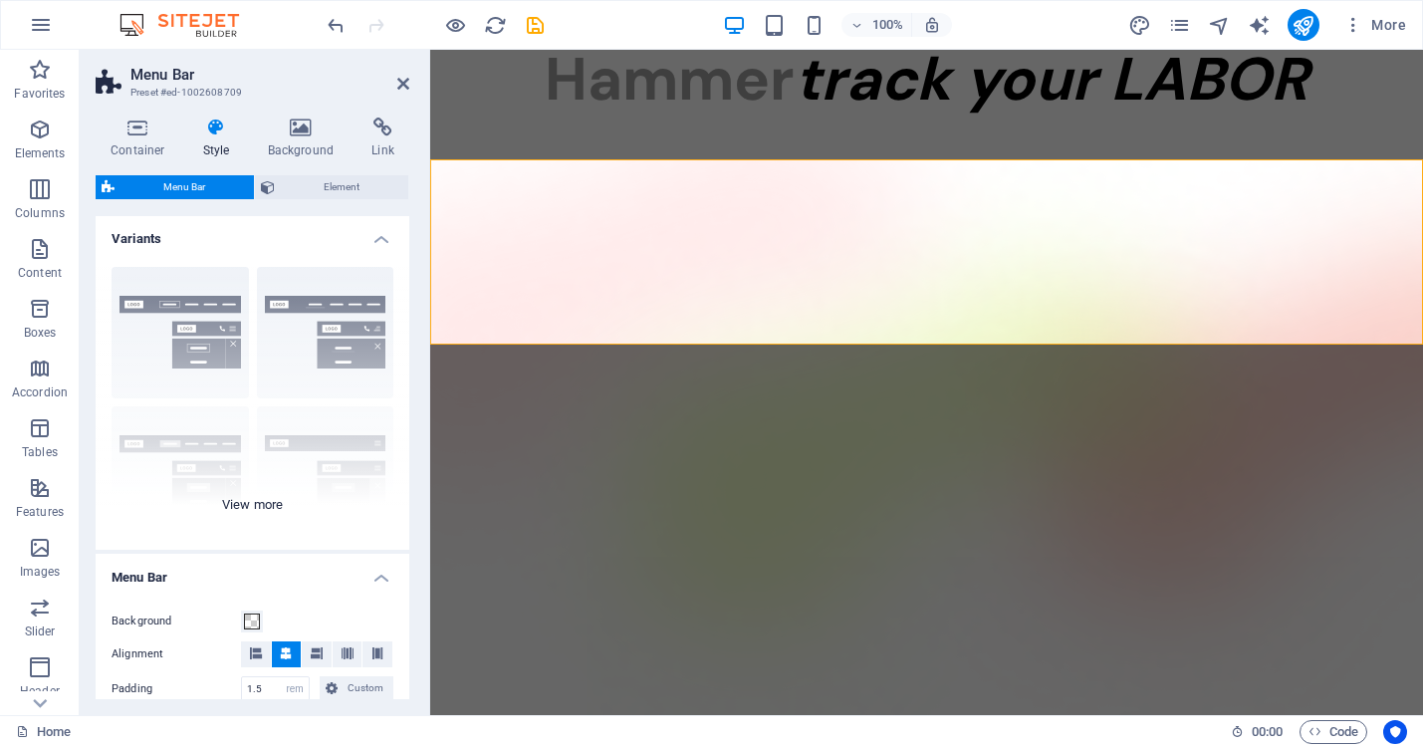
scroll to position [35, 0]
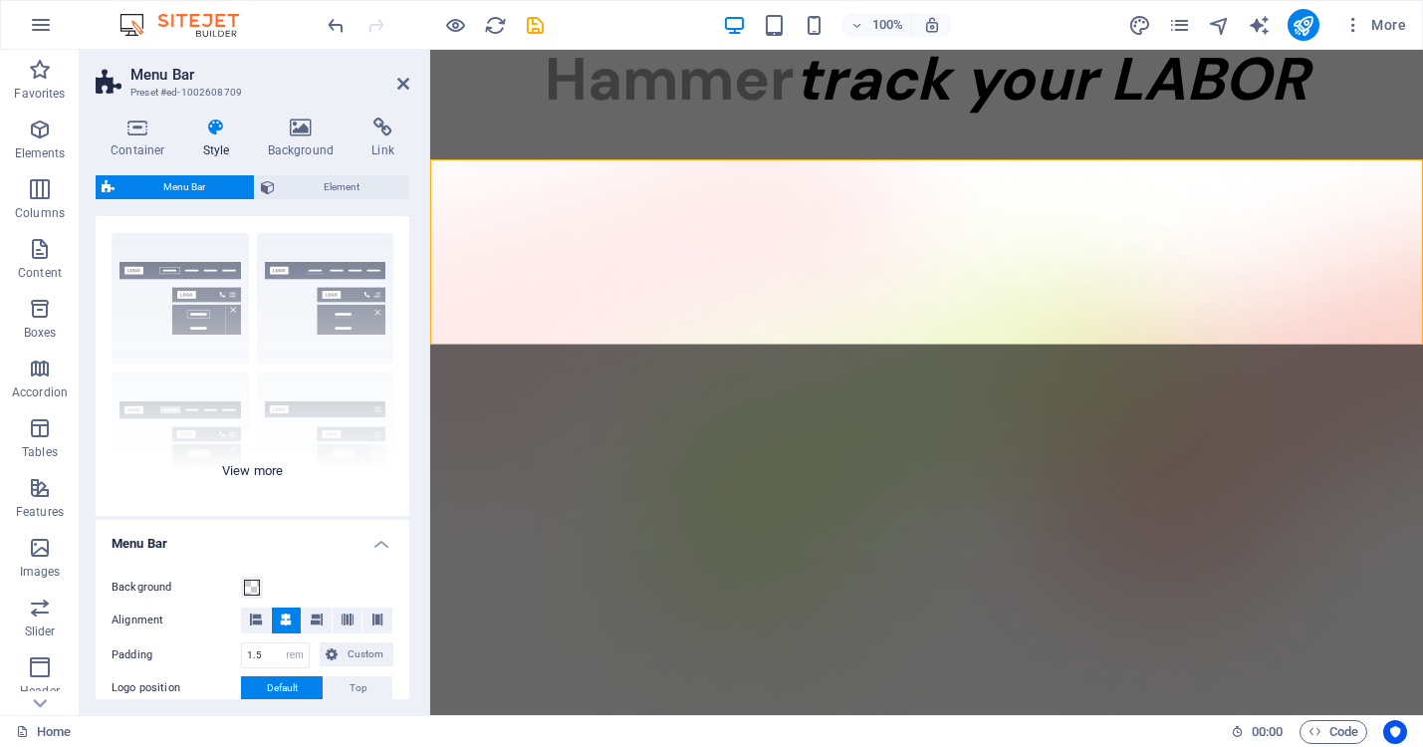
click at [234, 467] on div "Border Centered Default Fixed Loki Trigger Wide XXL" at bounding box center [253, 366] width 314 height 299
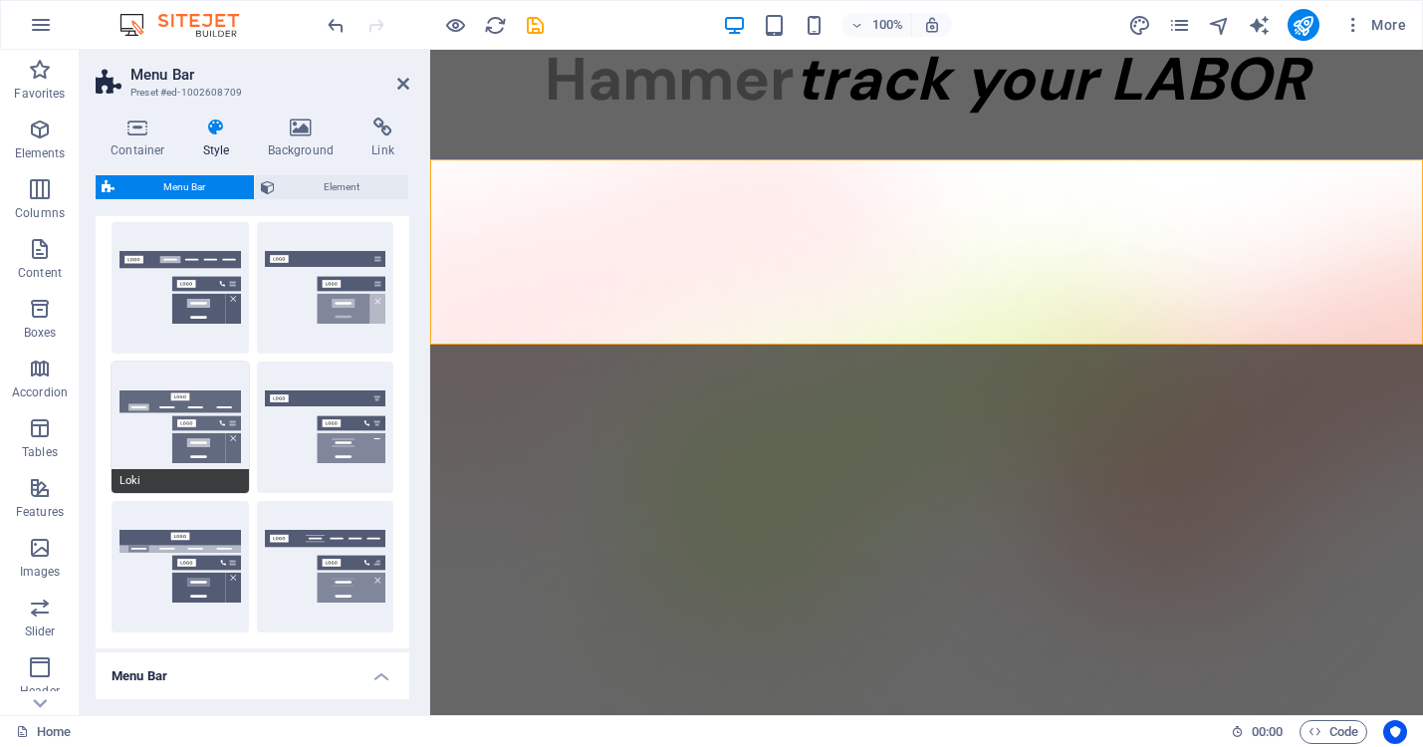
scroll to position [192, 0]
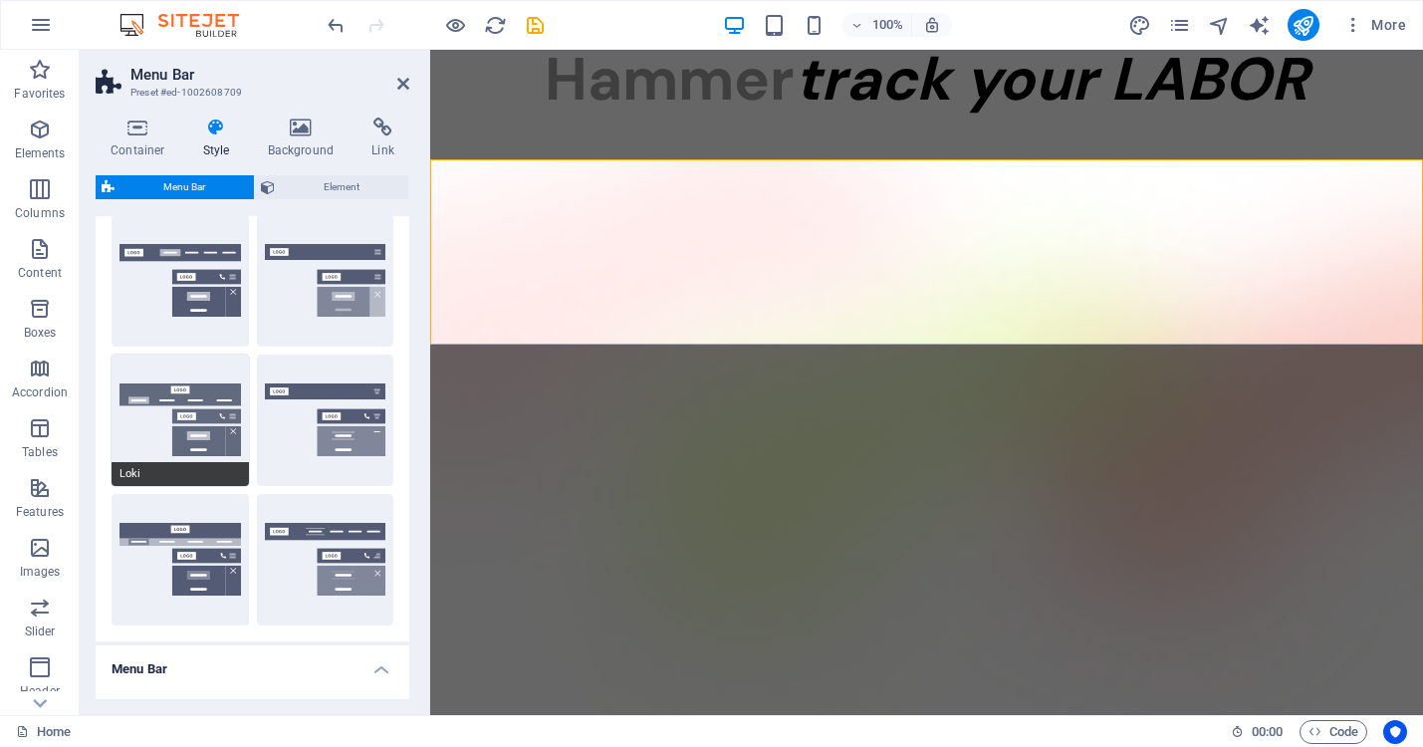
click at [186, 387] on button "Loki" at bounding box center [180, 419] width 137 height 131
select select "DISABLED_OPTION_VALUE"
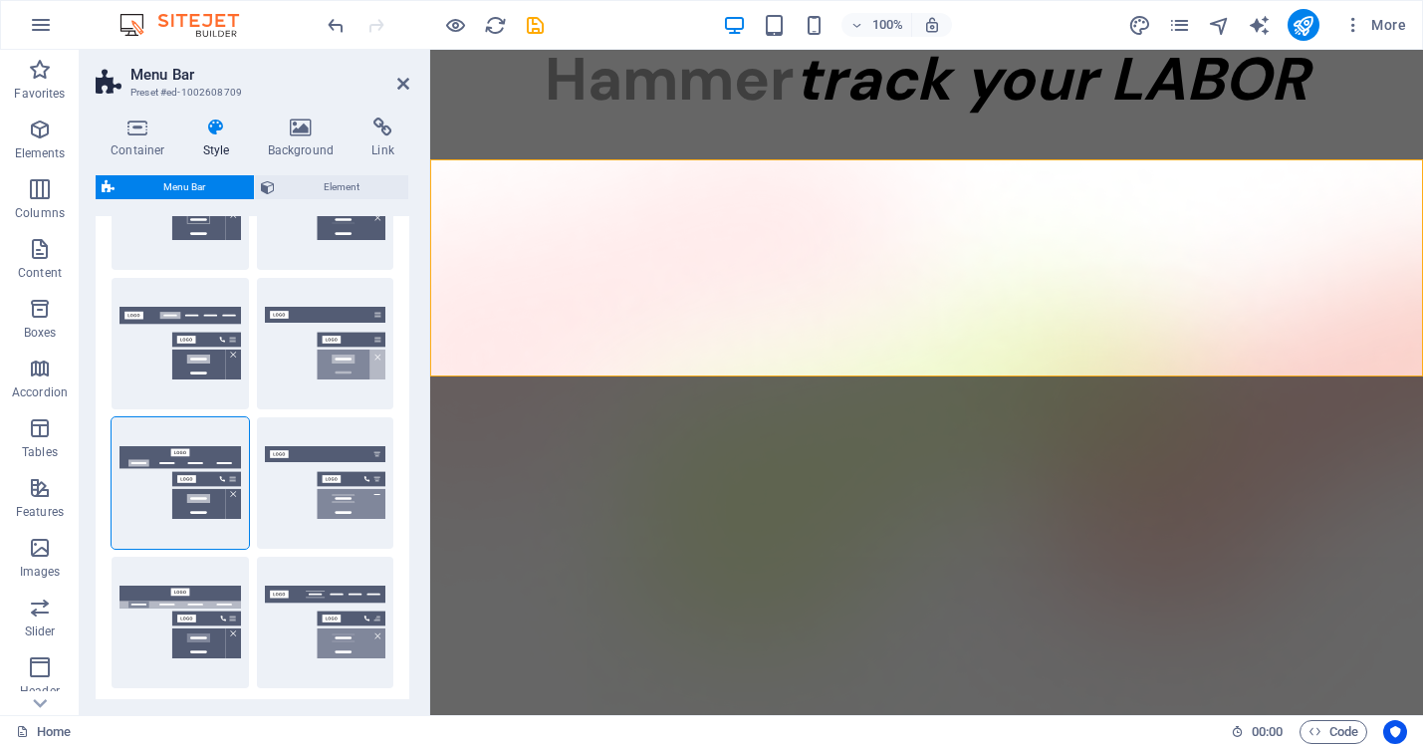
scroll to position [0, 0]
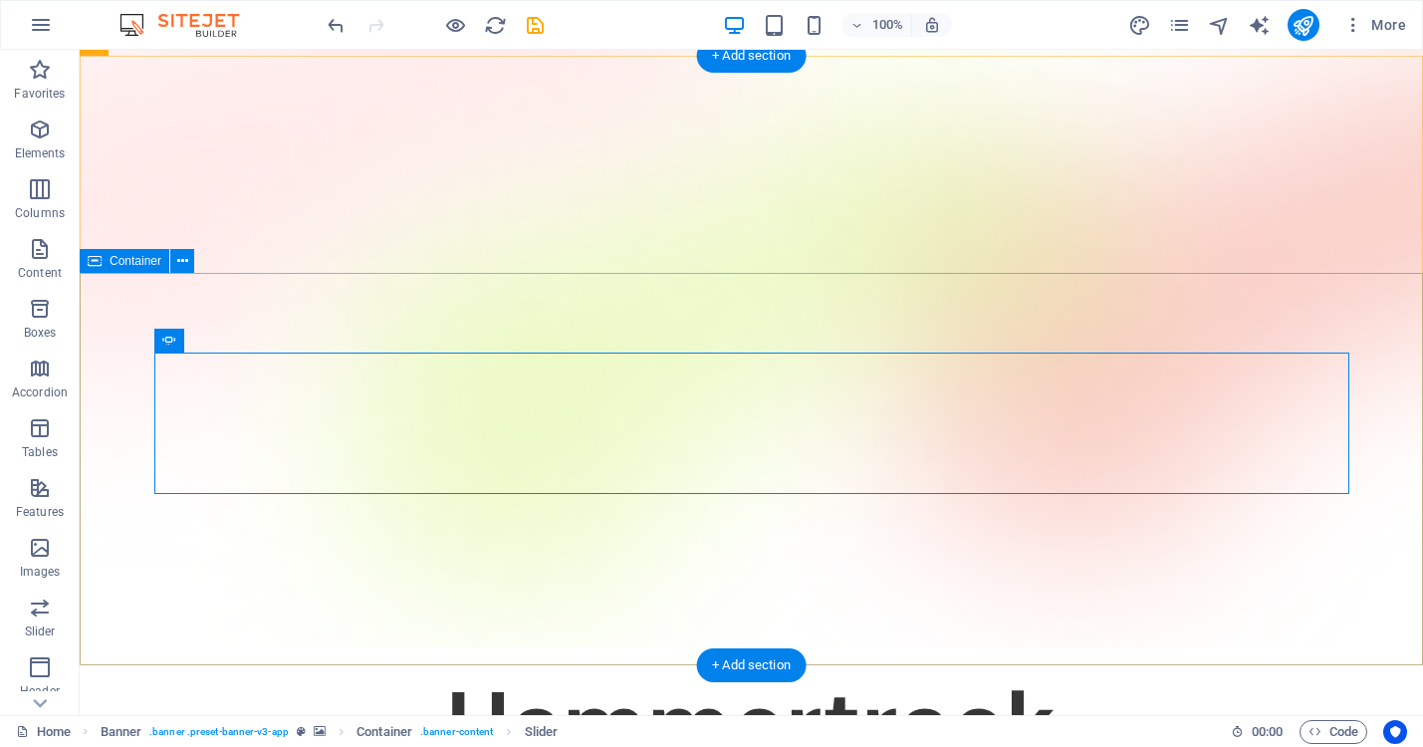
scroll to position [135, 0]
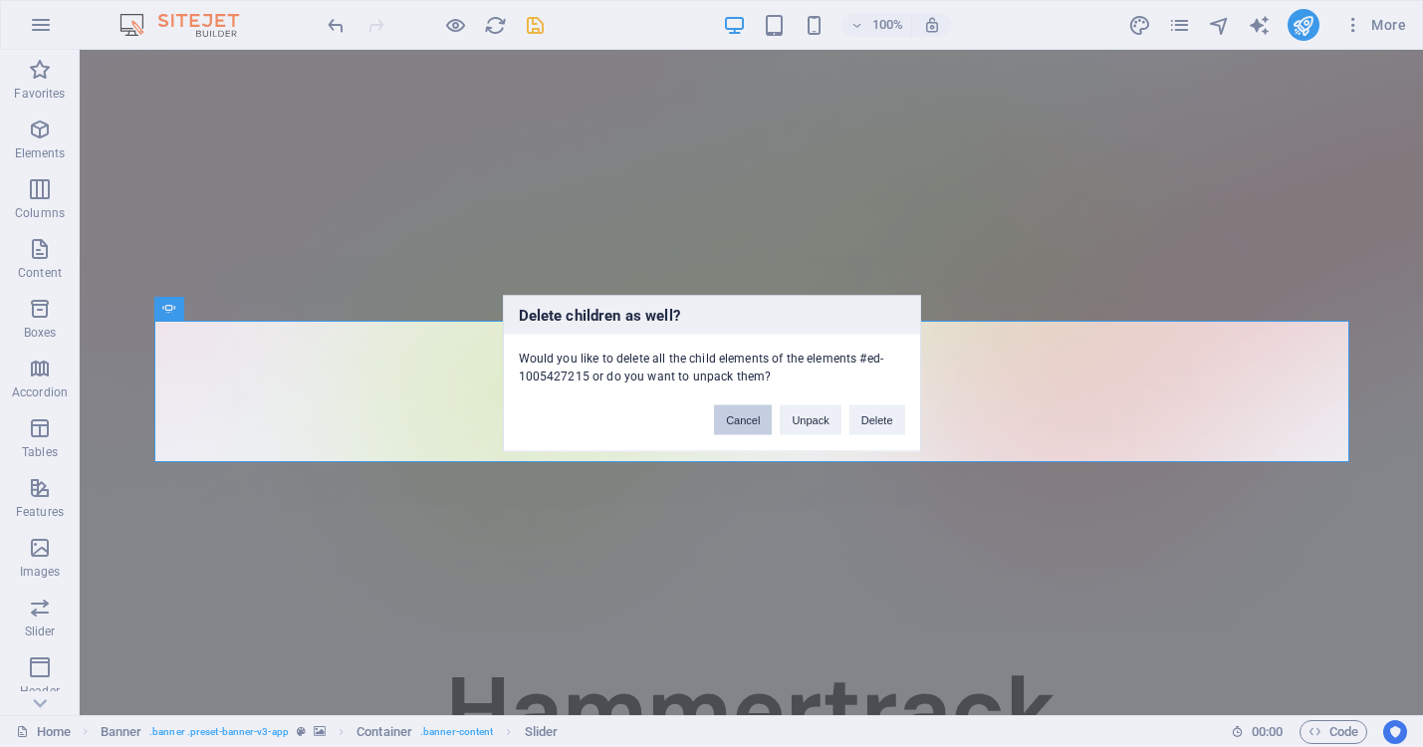
click at [736, 415] on button "Cancel" at bounding box center [743, 420] width 58 height 30
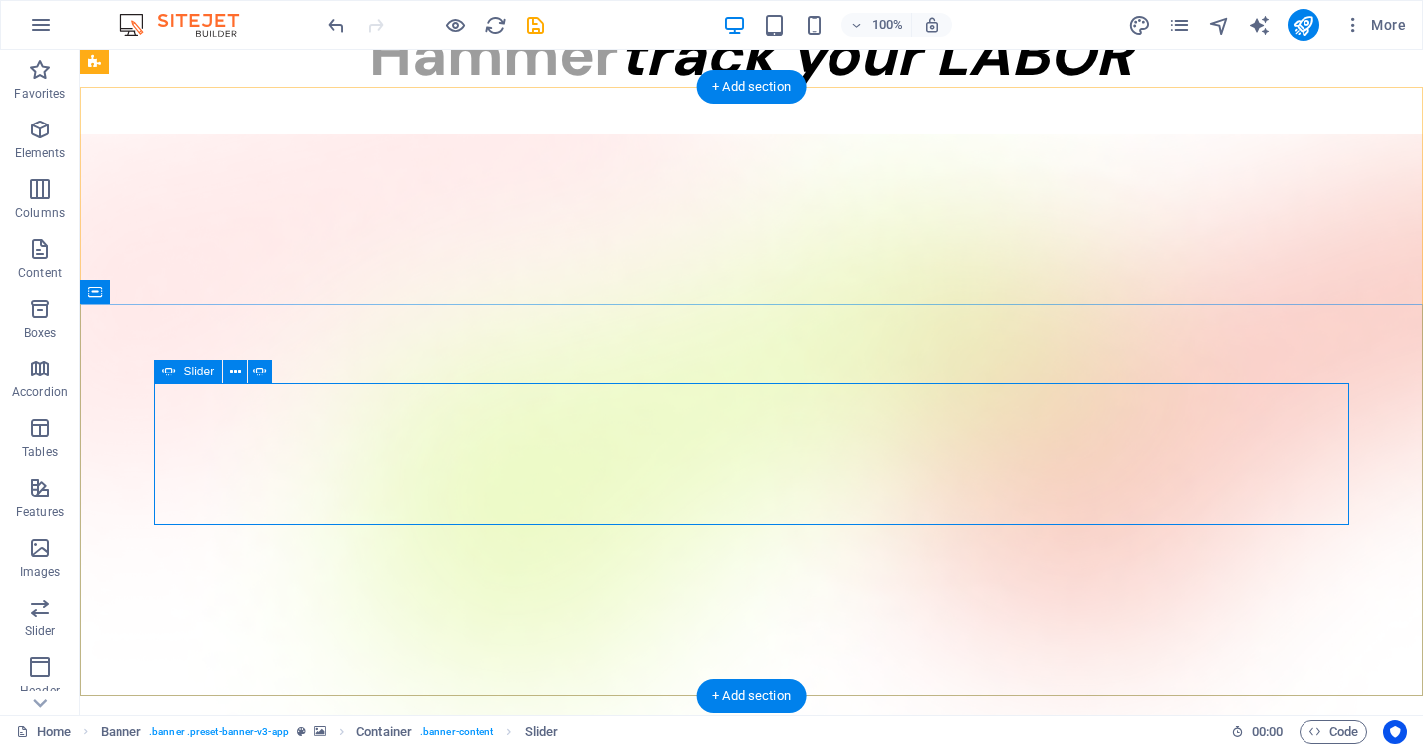
scroll to position [0, 0]
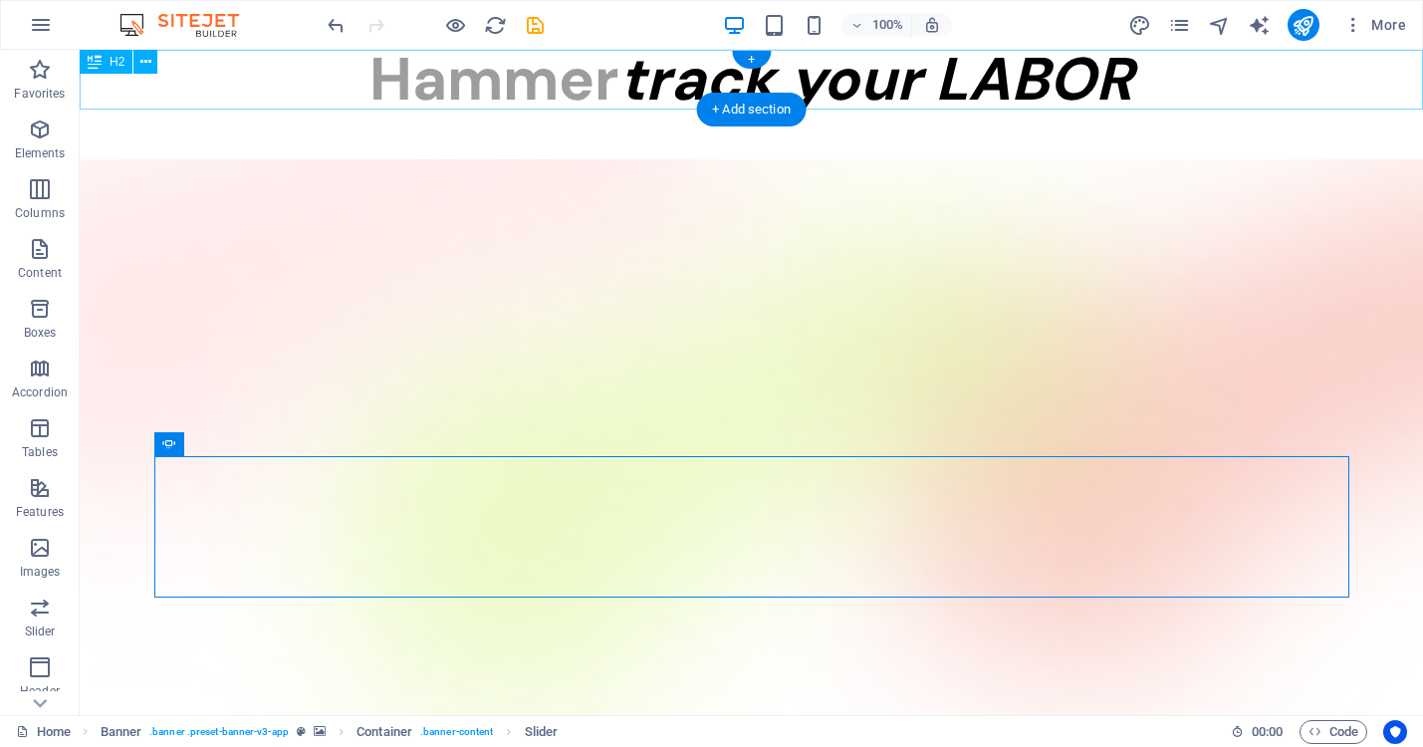
click at [895, 92] on div "Hammer track your LABOR" at bounding box center [751, 80] width 1343 height 60
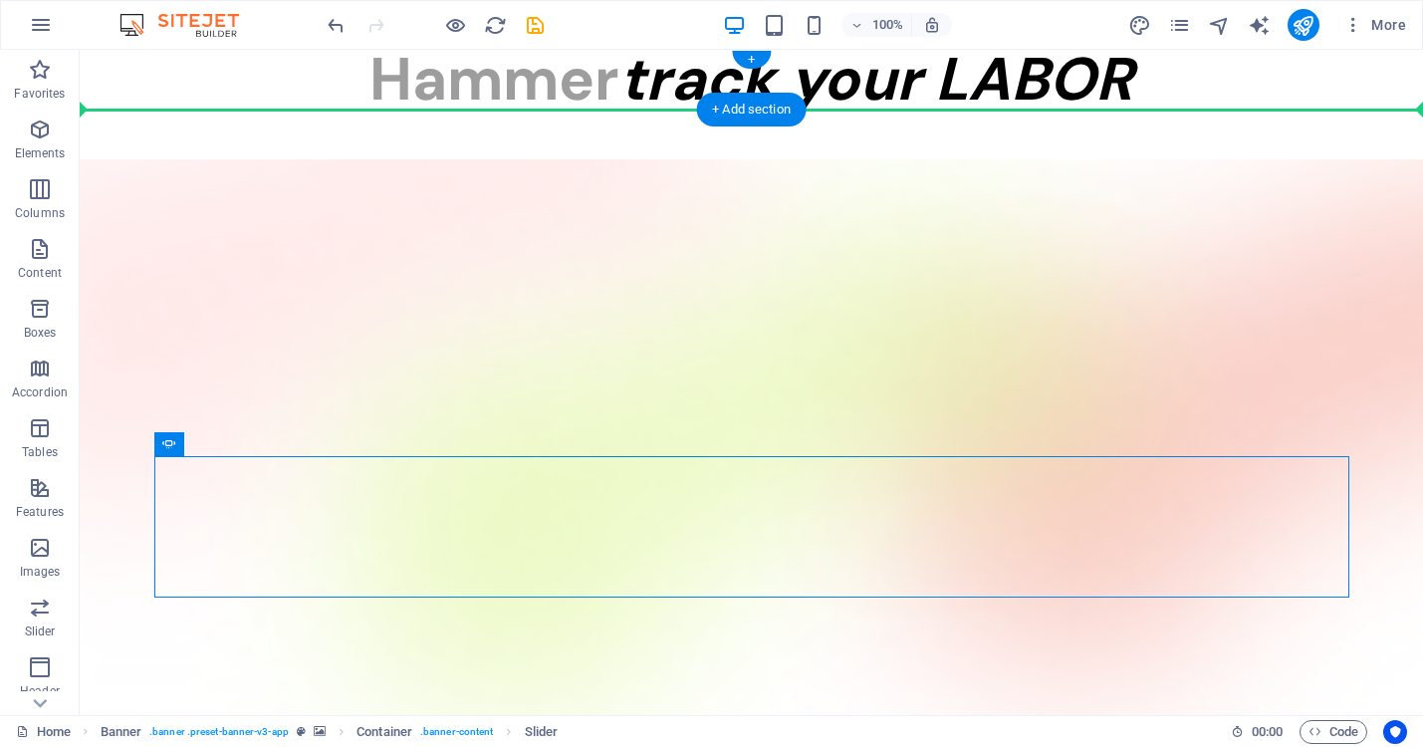
drag, startPoint x: 504, startPoint y: 526, endPoint x: 536, endPoint y: 89, distance: 438.2
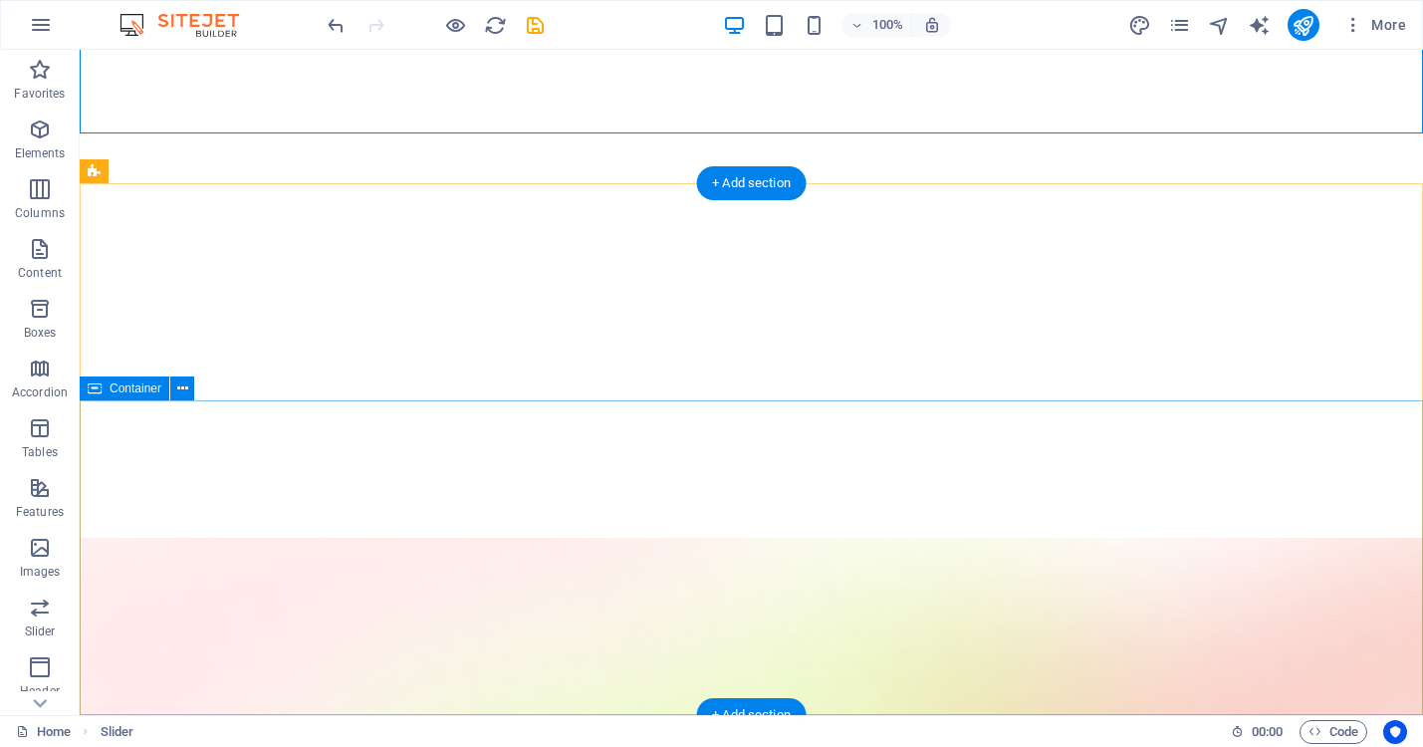
scroll to position [117, 0]
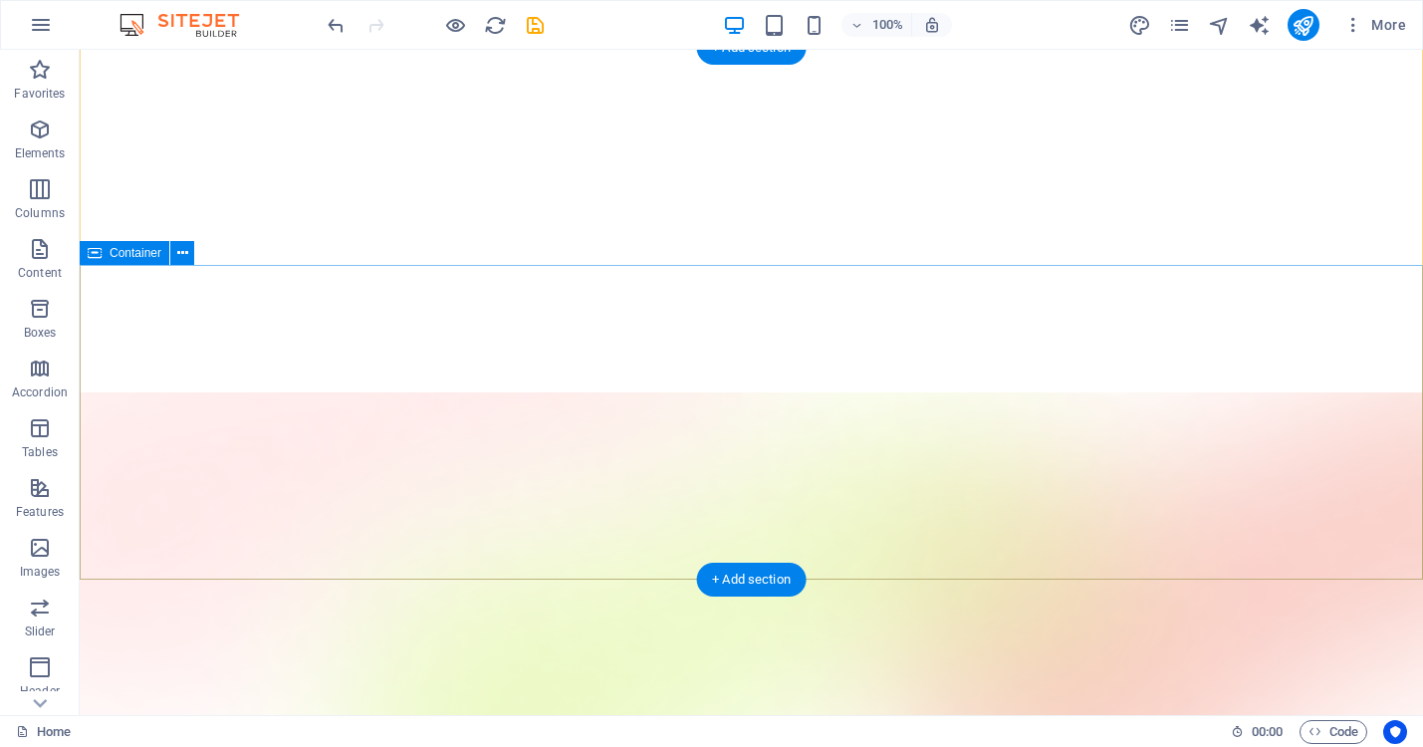
scroll to position [261, 0]
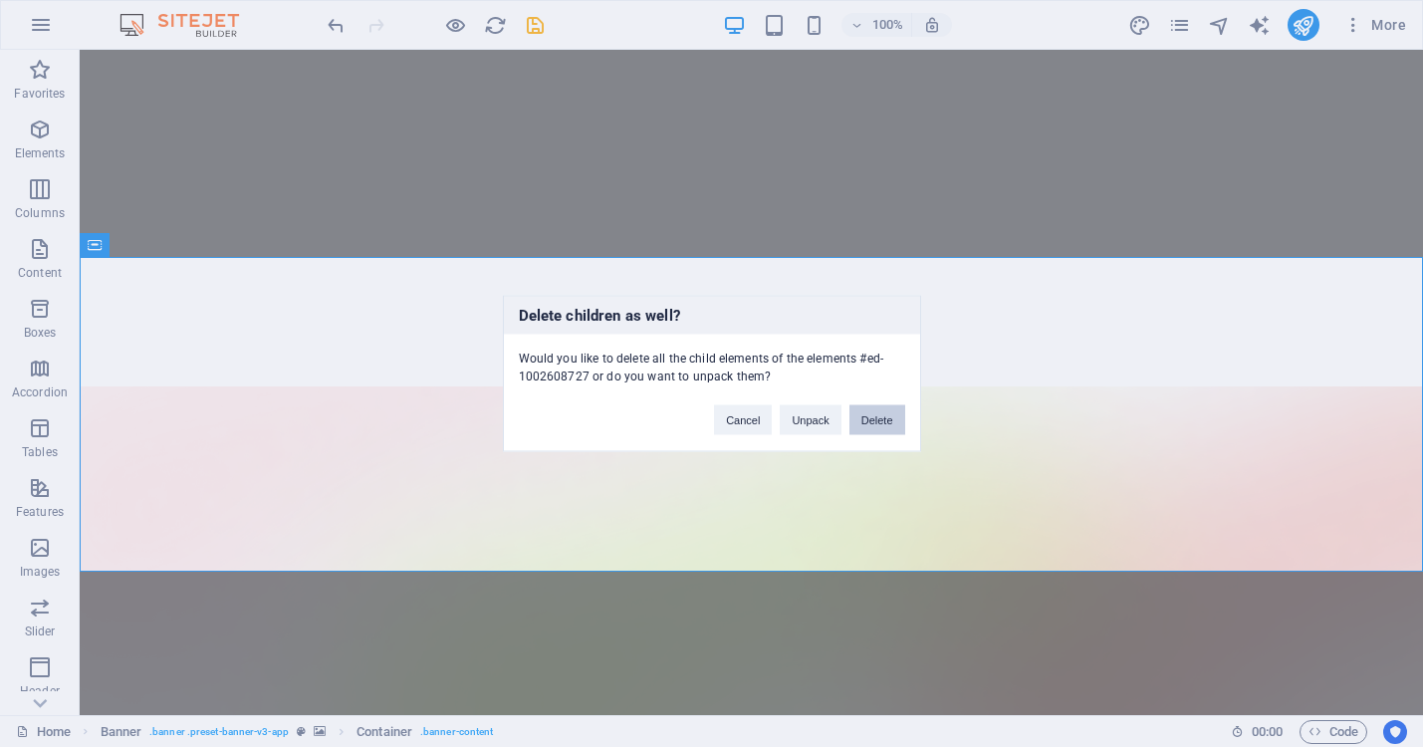
click at [870, 413] on button "Delete" at bounding box center [877, 420] width 56 height 30
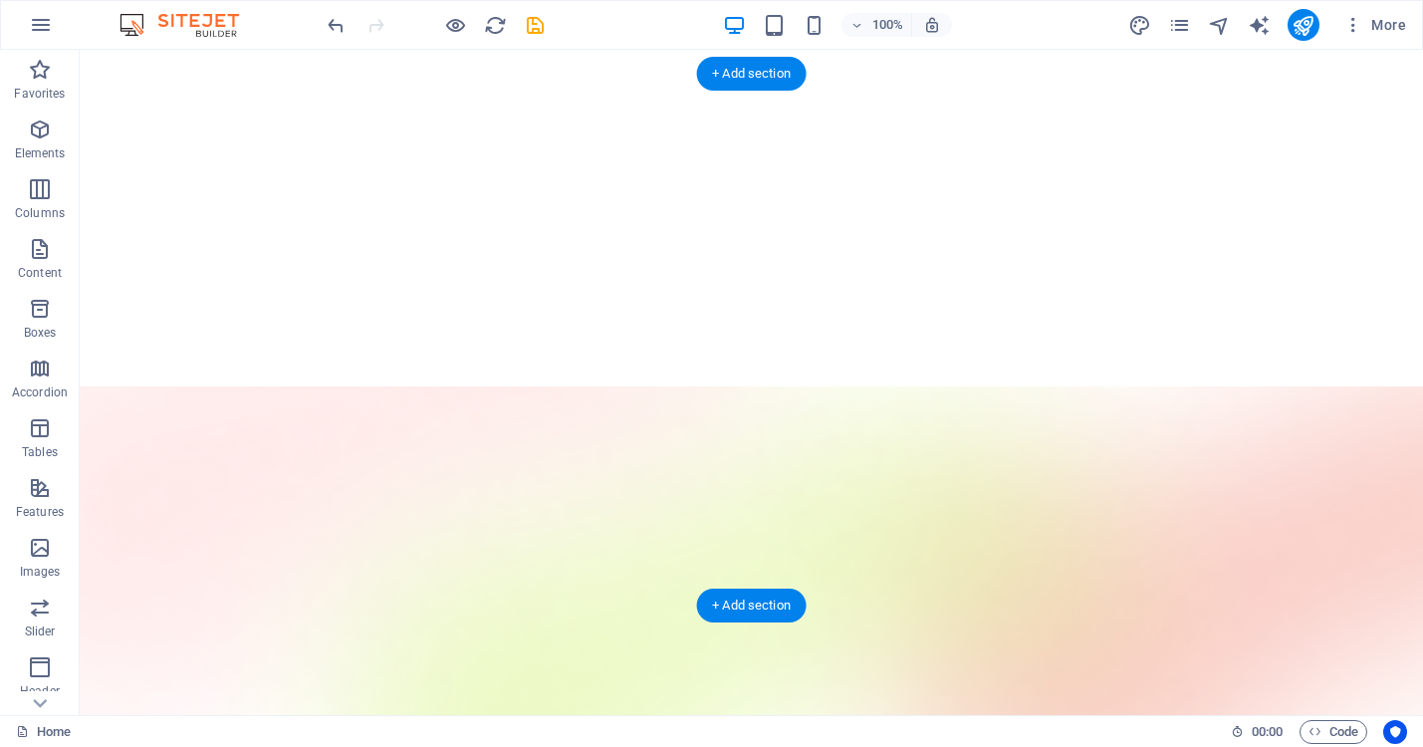
scroll to position [0, 0]
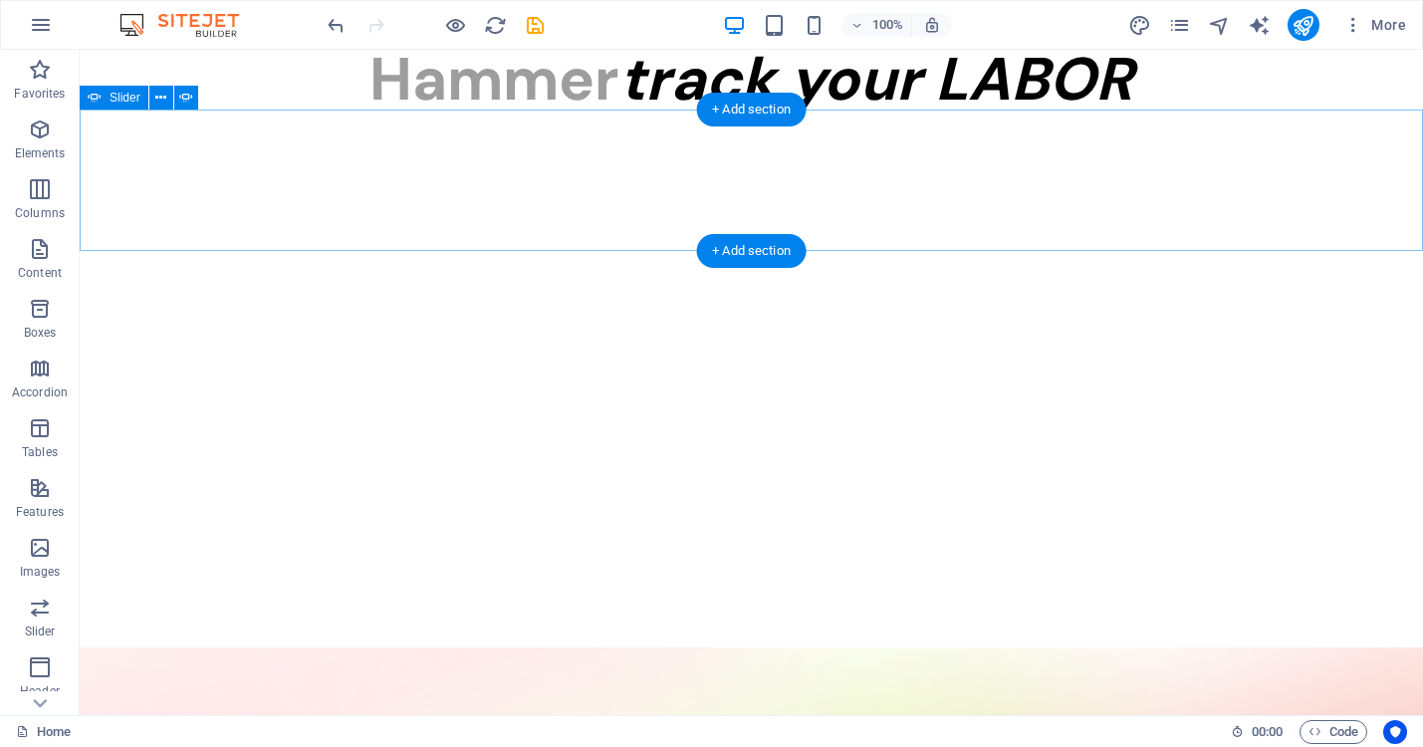
click at [80, 591] on button "button" at bounding box center [80, 591] width 0 height 0
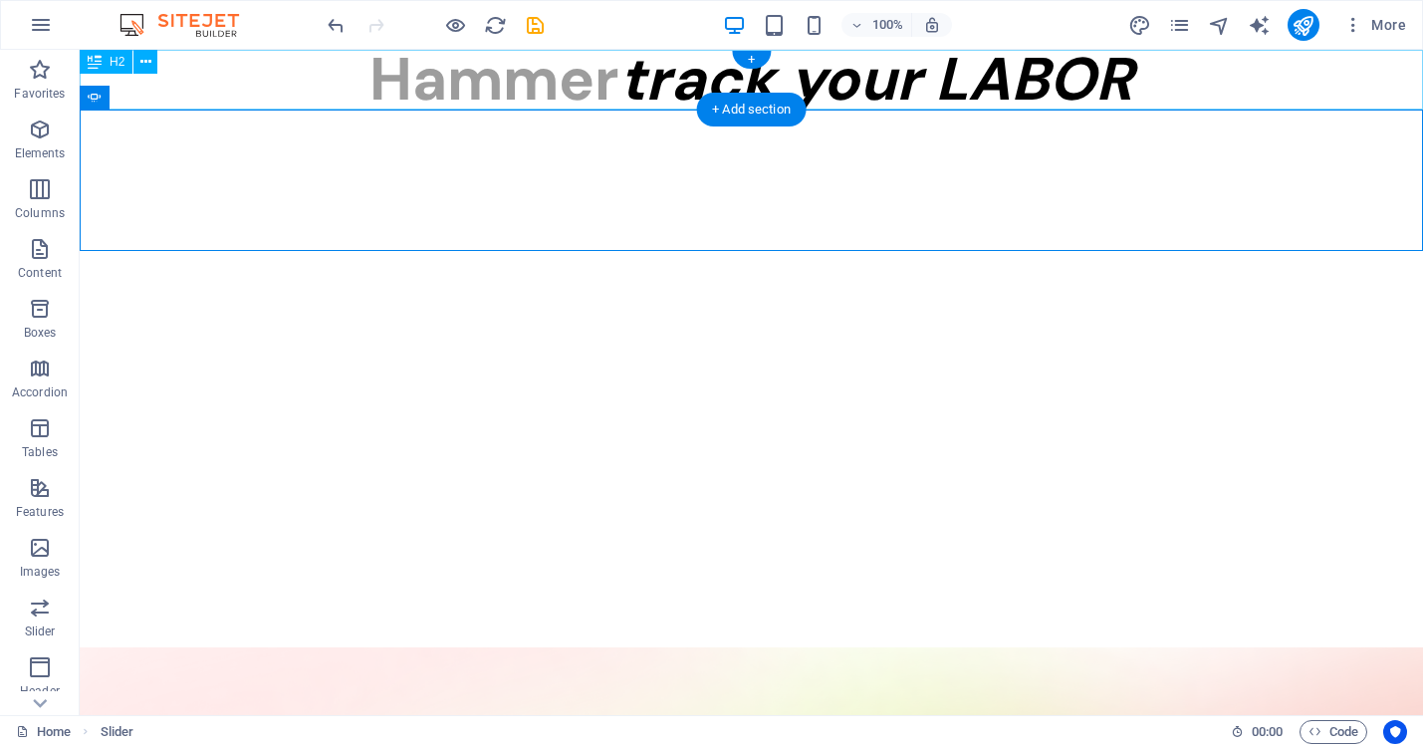
click at [1081, 91] on div "Hammer track your LABOR" at bounding box center [751, 80] width 1343 height 60
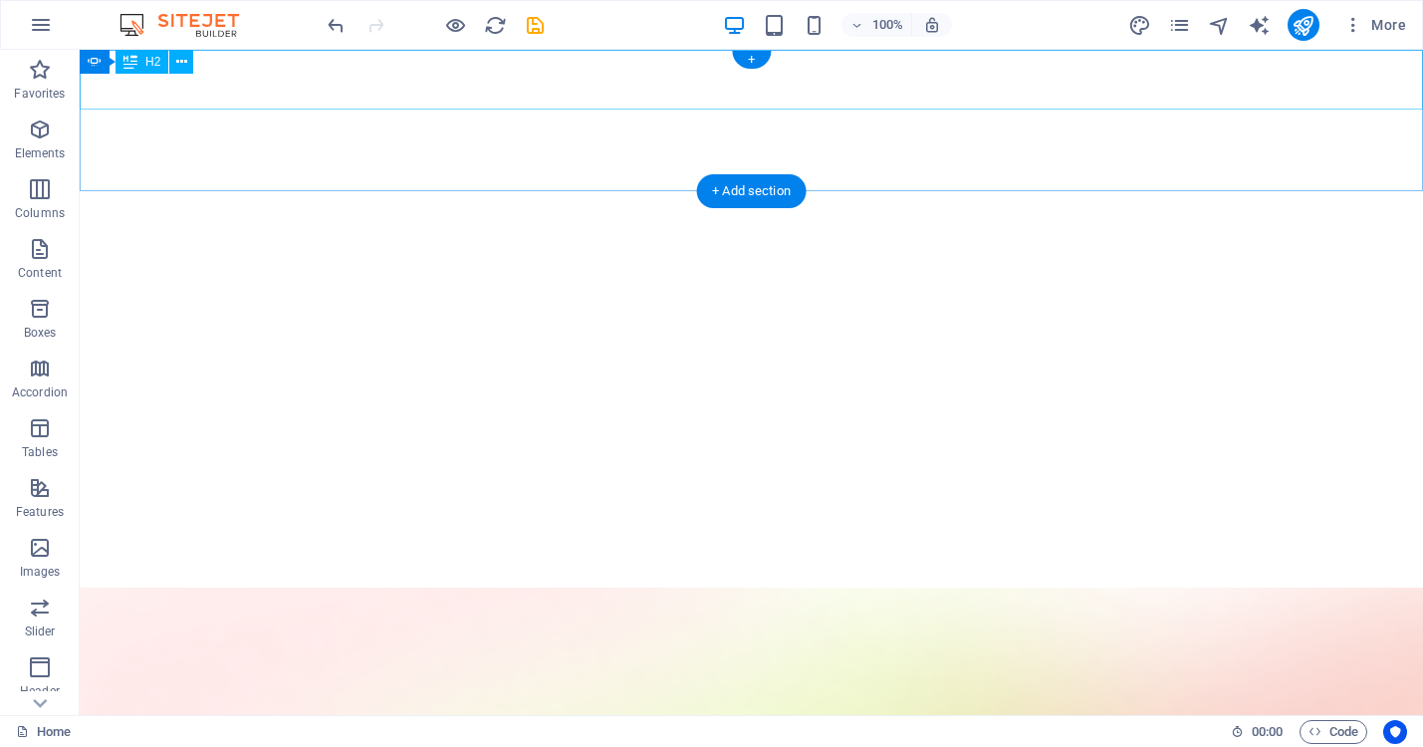
click at [145, 64] on span "H2" at bounding box center [152, 62] width 15 height 12
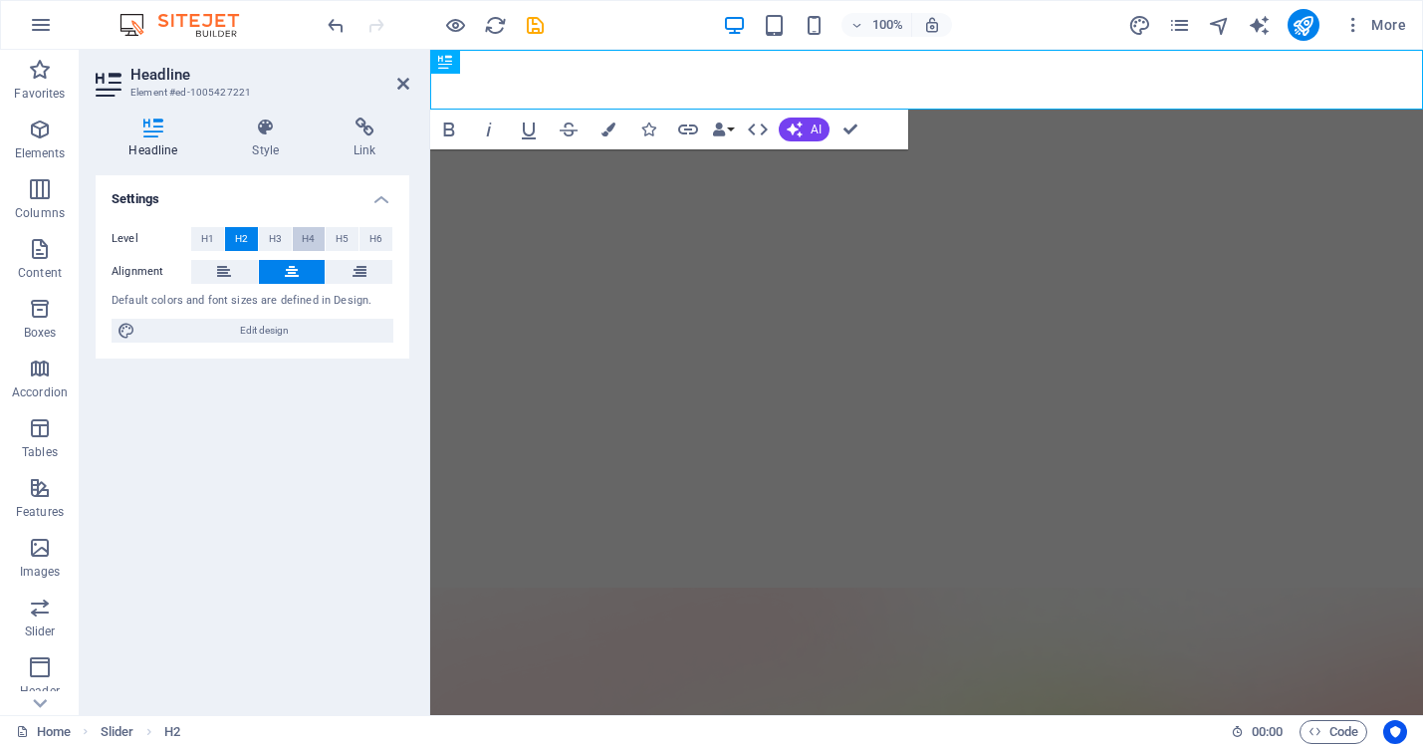
click at [307, 238] on span "H4" at bounding box center [308, 239] width 13 height 24
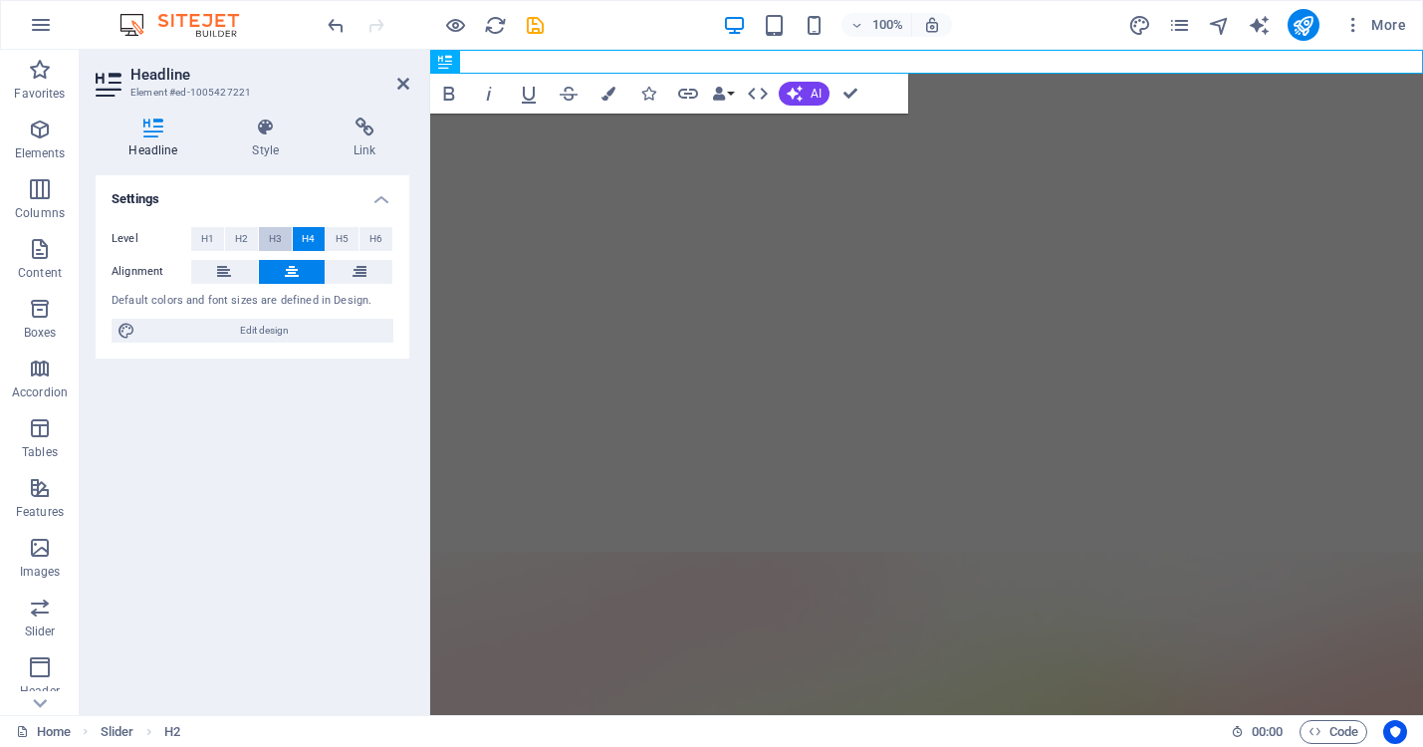
click at [273, 239] on span "H3" at bounding box center [275, 239] width 13 height 24
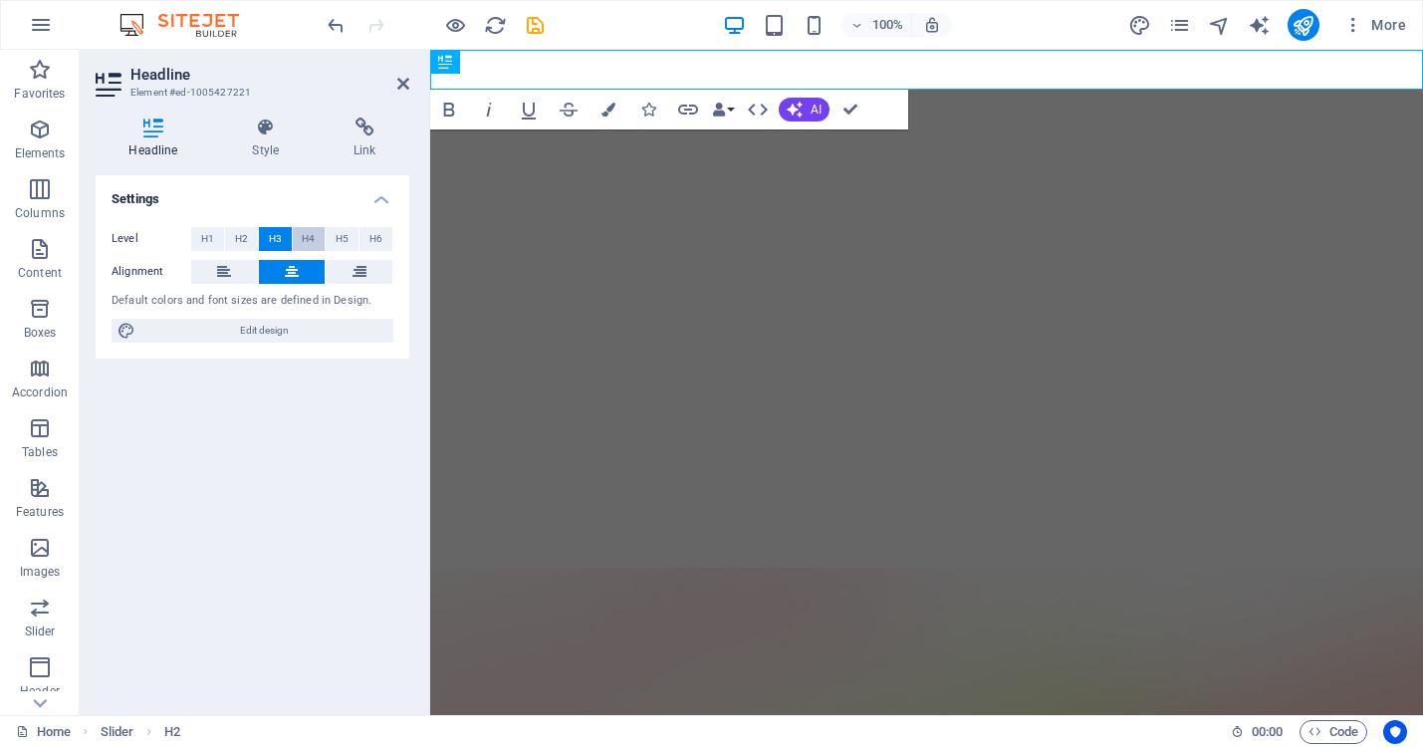
click at [301, 240] on button "H4" at bounding box center [309, 239] width 33 height 24
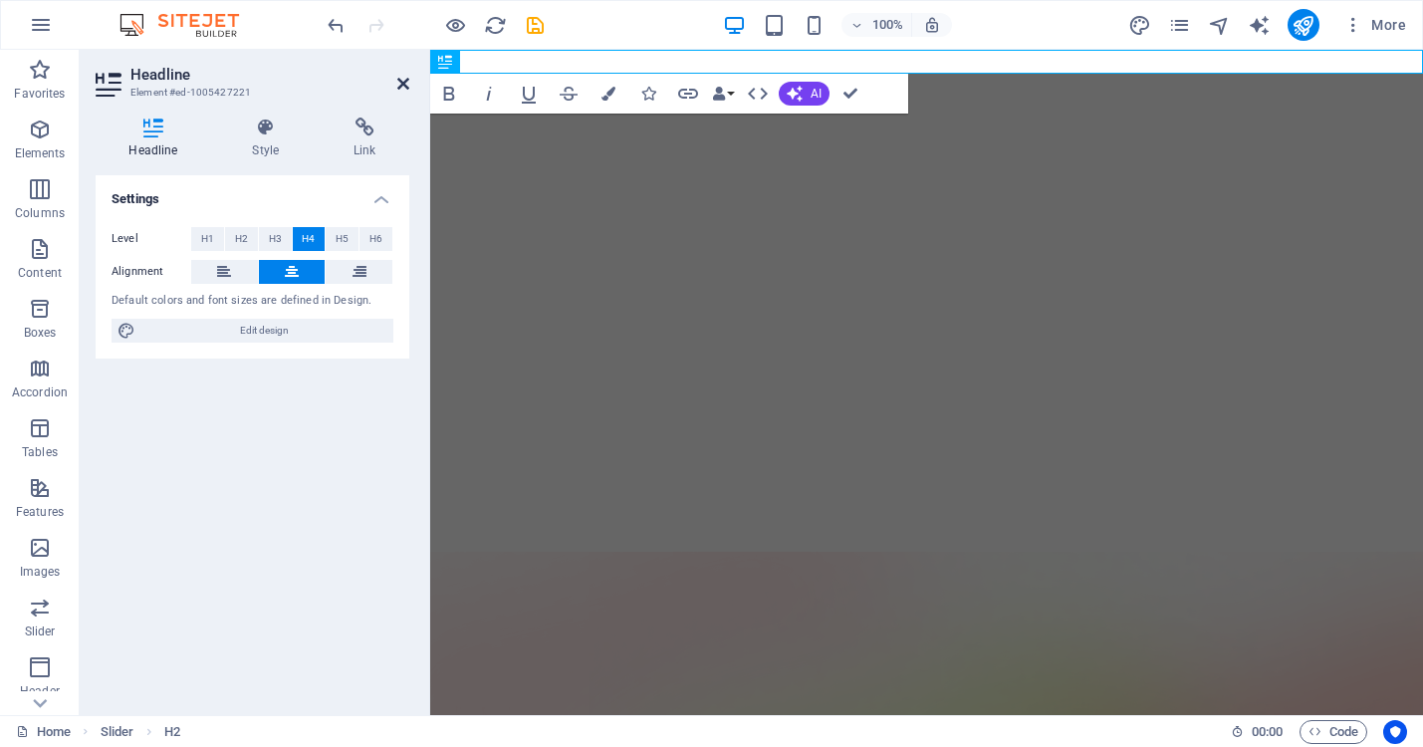
click at [403, 83] on icon at bounding box center [403, 84] width 12 height 16
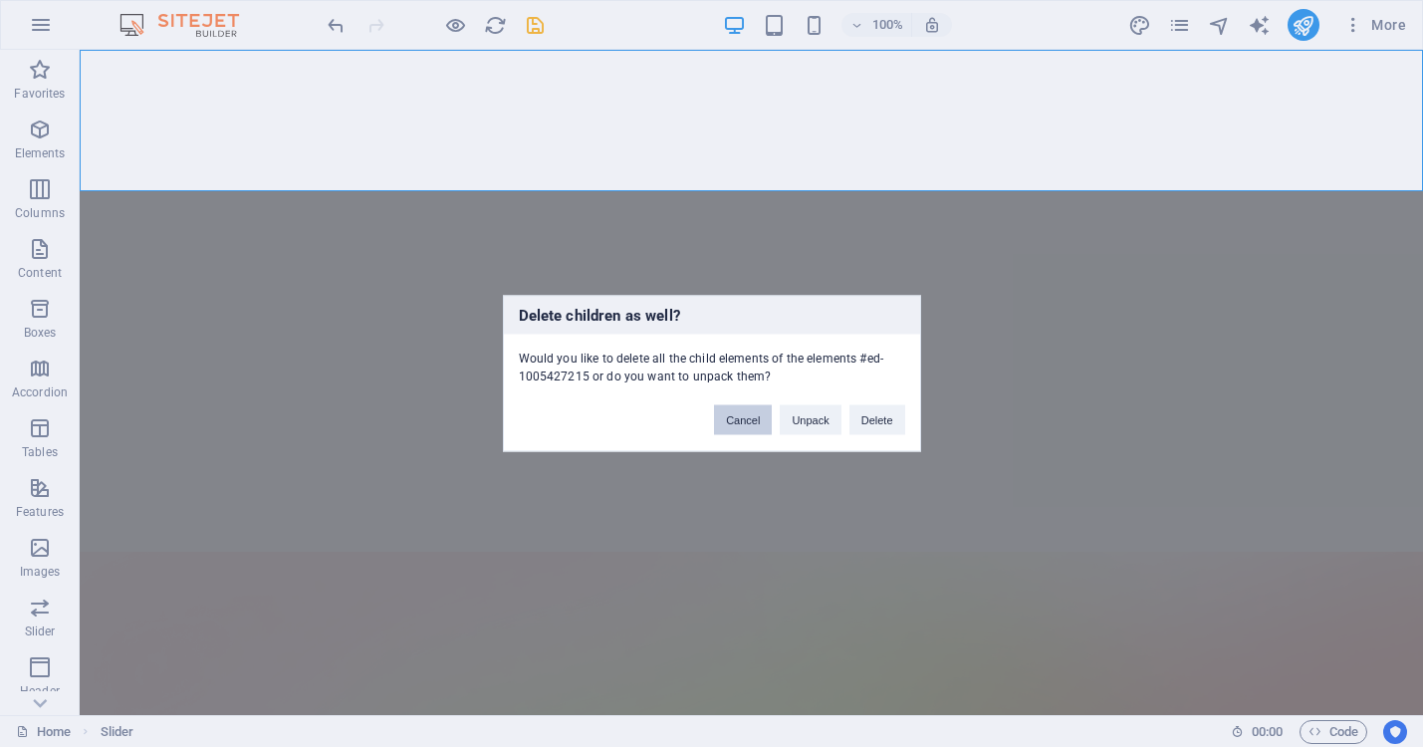
click at [729, 411] on button "Cancel" at bounding box center [743, 420] width 58 height 30
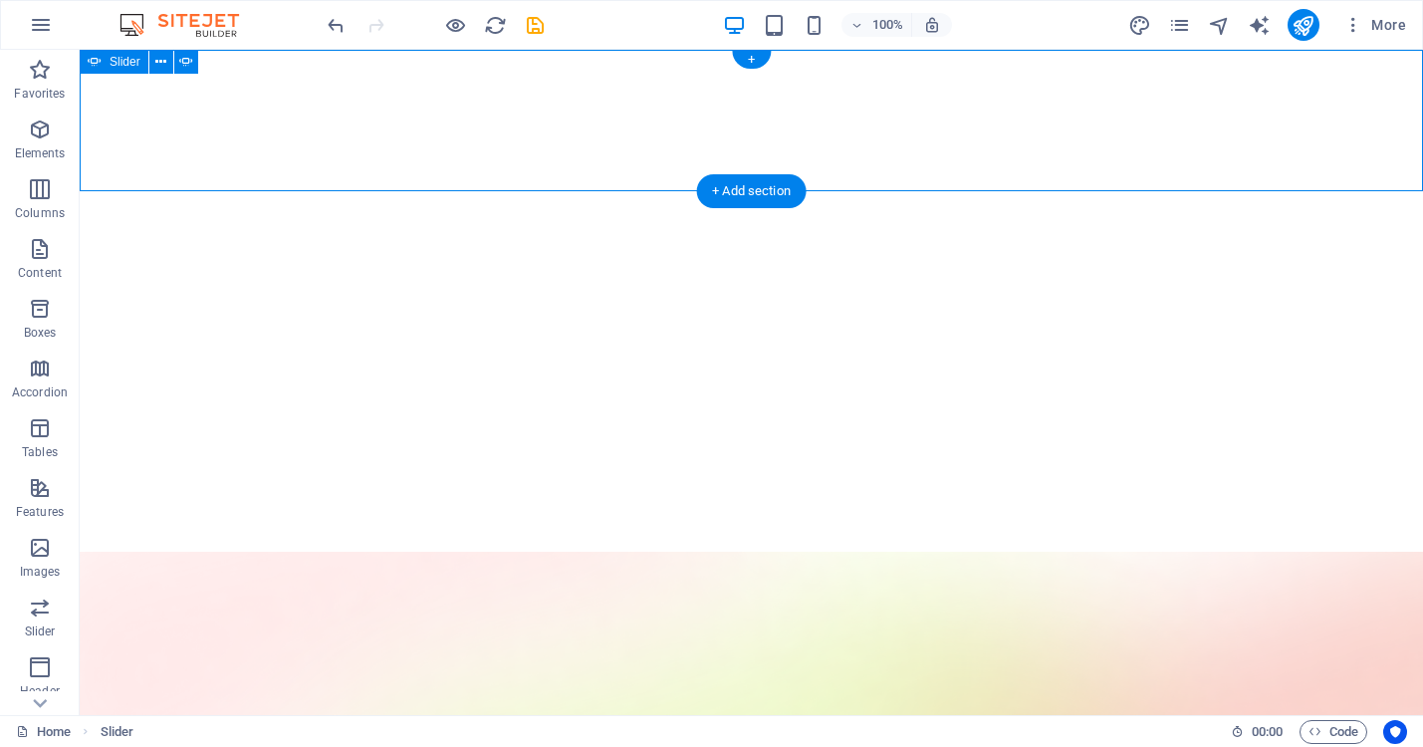
click at [80, 496] on button "button" at bounding box center [80, 496] width 0 height 0
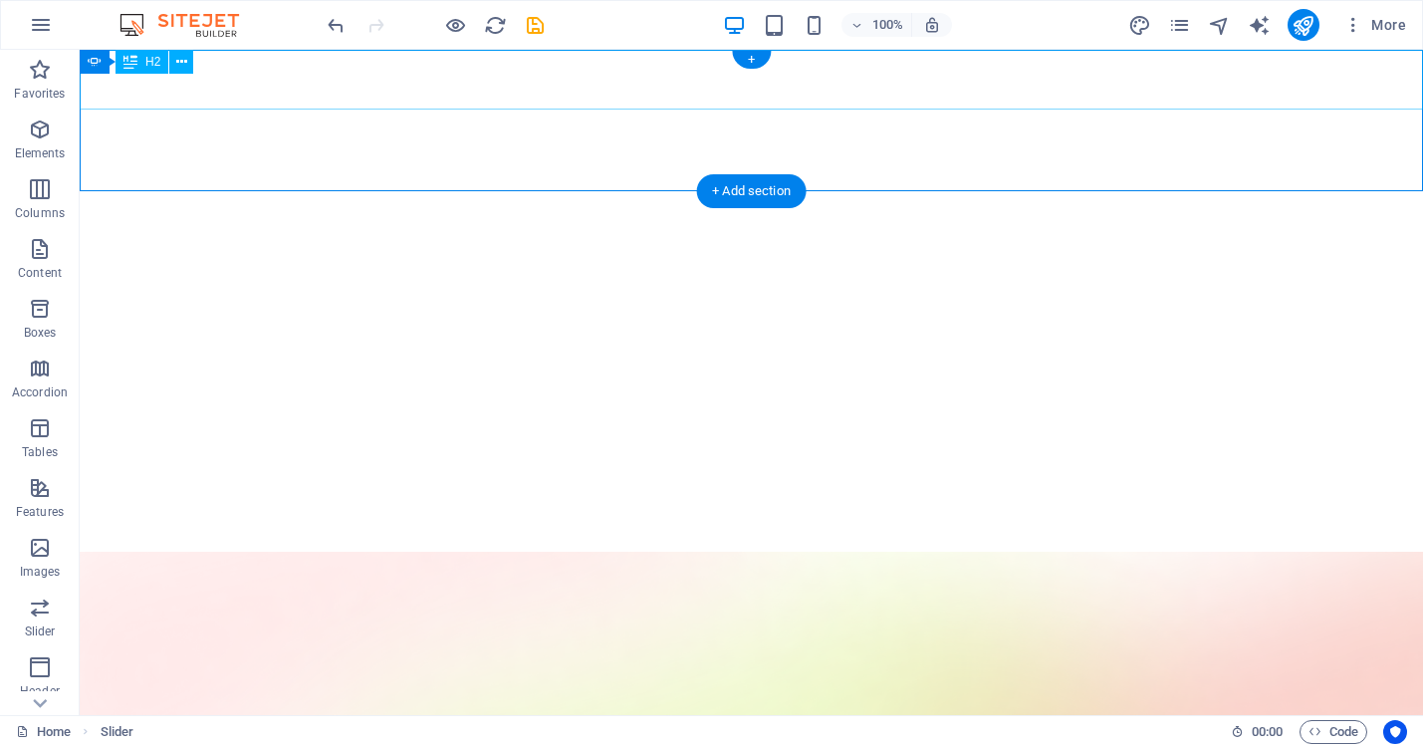
click at [157, 65] on span "H2" at bounding box center [152, 62] width 15 height 12
click at [145, 66] on span "H2" at bounding box center [152, 62] width 15 height 12
click at [145, 66] on div "Drag here to replace the existing content. Press “Ctrl” if you want to create a…" at bounding box center [751, 382] width 1343 height 665
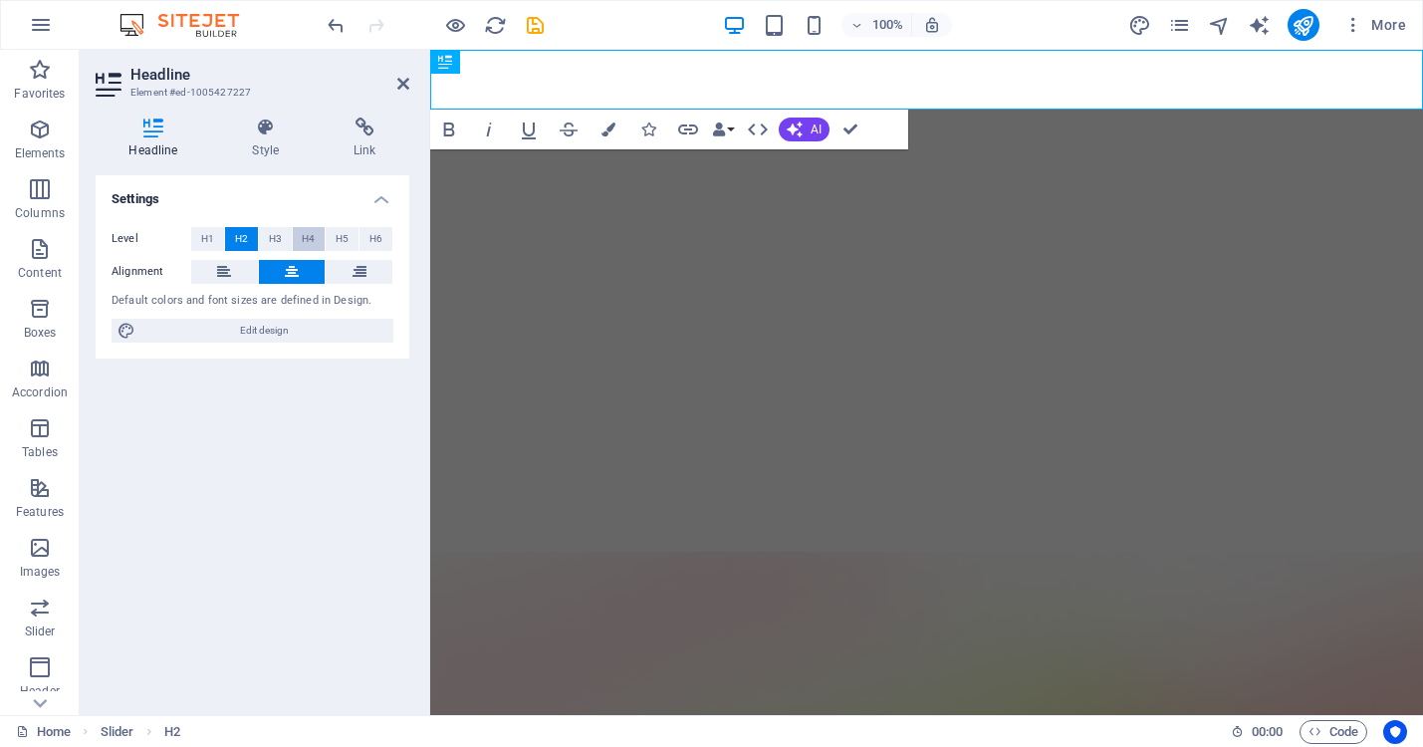
click at [308, 233] on span "H4" at bounding box center [308, 239] width 13 height 24
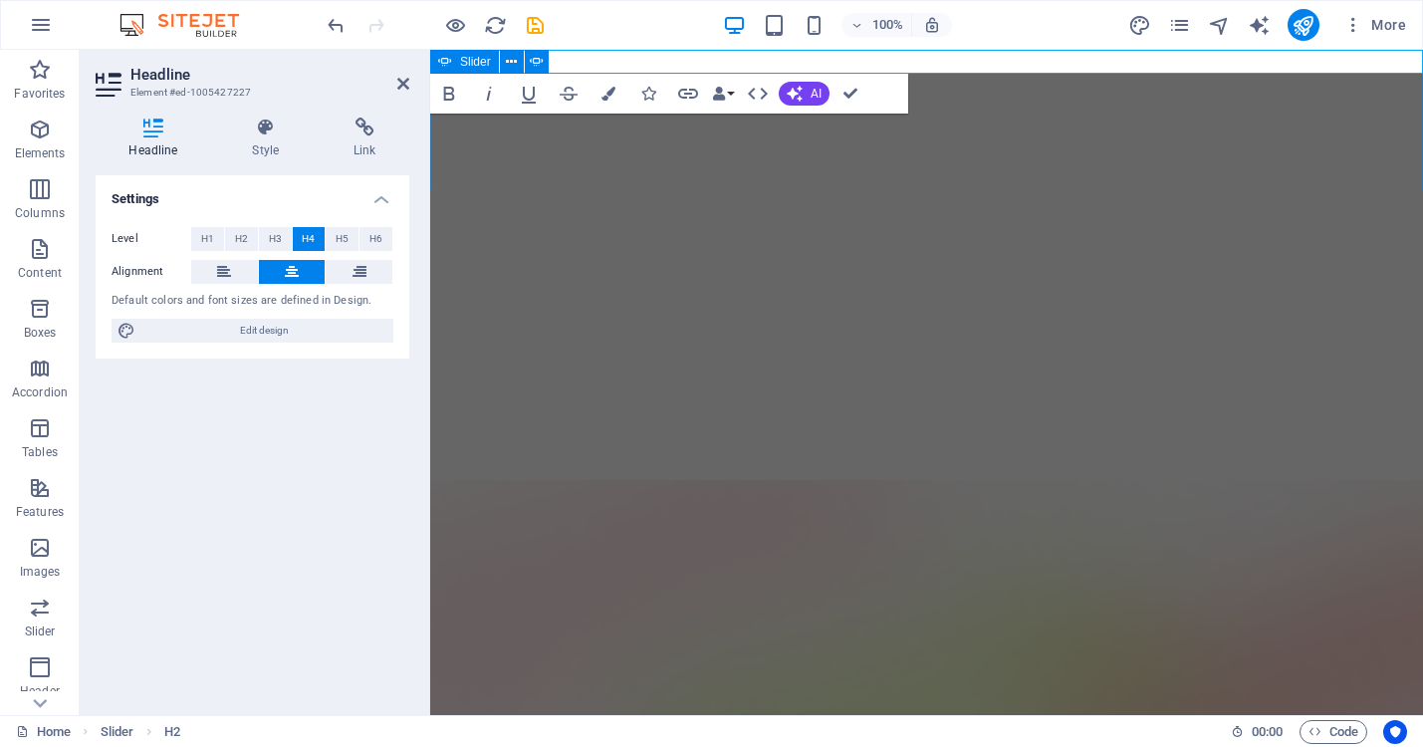
click at [999, 135] on div "Hammer track your REVENUE Hammer track your PROJECTS Hammer track your EXPENSES…" at bounding box center [926, 240] width 993 height 380
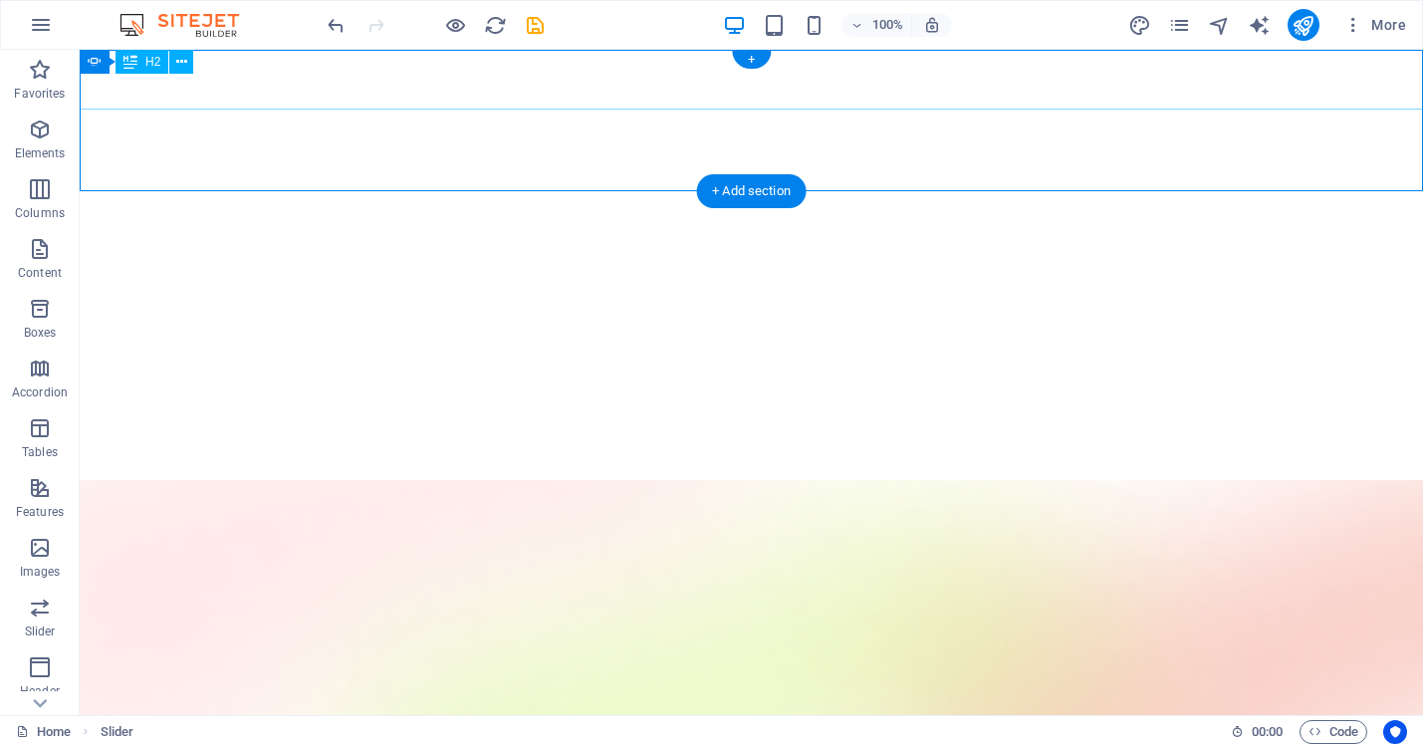
click at [142, 62] on div "H2" at bounding box center [141, 62] width 53 height 24
click at [157, 61] on span "H2" at bounding box center [152, 62] width 15 height 12
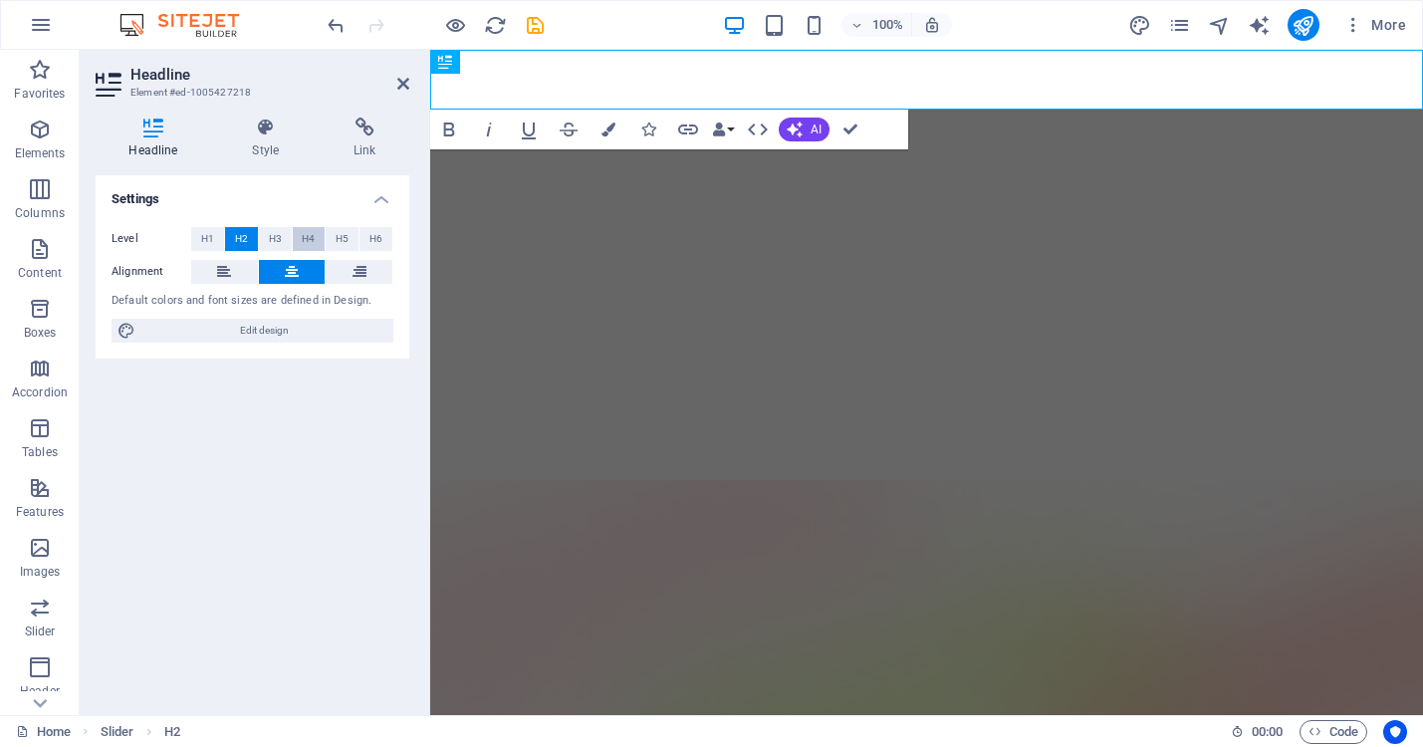
click at [311, 236] on span "H4" at bounding box center [308, 239] width 13 height 24
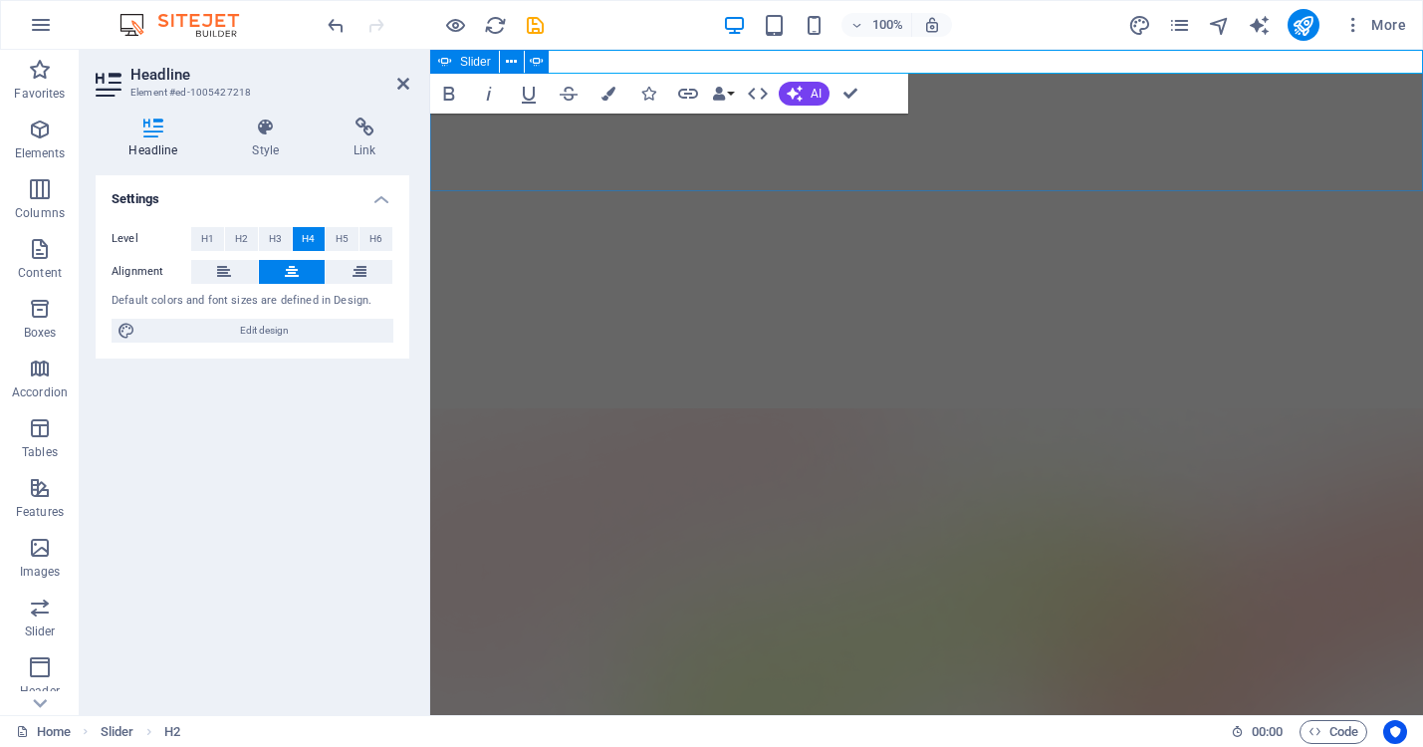
click at [730, 172] on div "Hammer track your REVENUE Hammer track your PROJECTS Hammer track your EXPENSES…" at bounding box center [926, 204] width 993 height 309
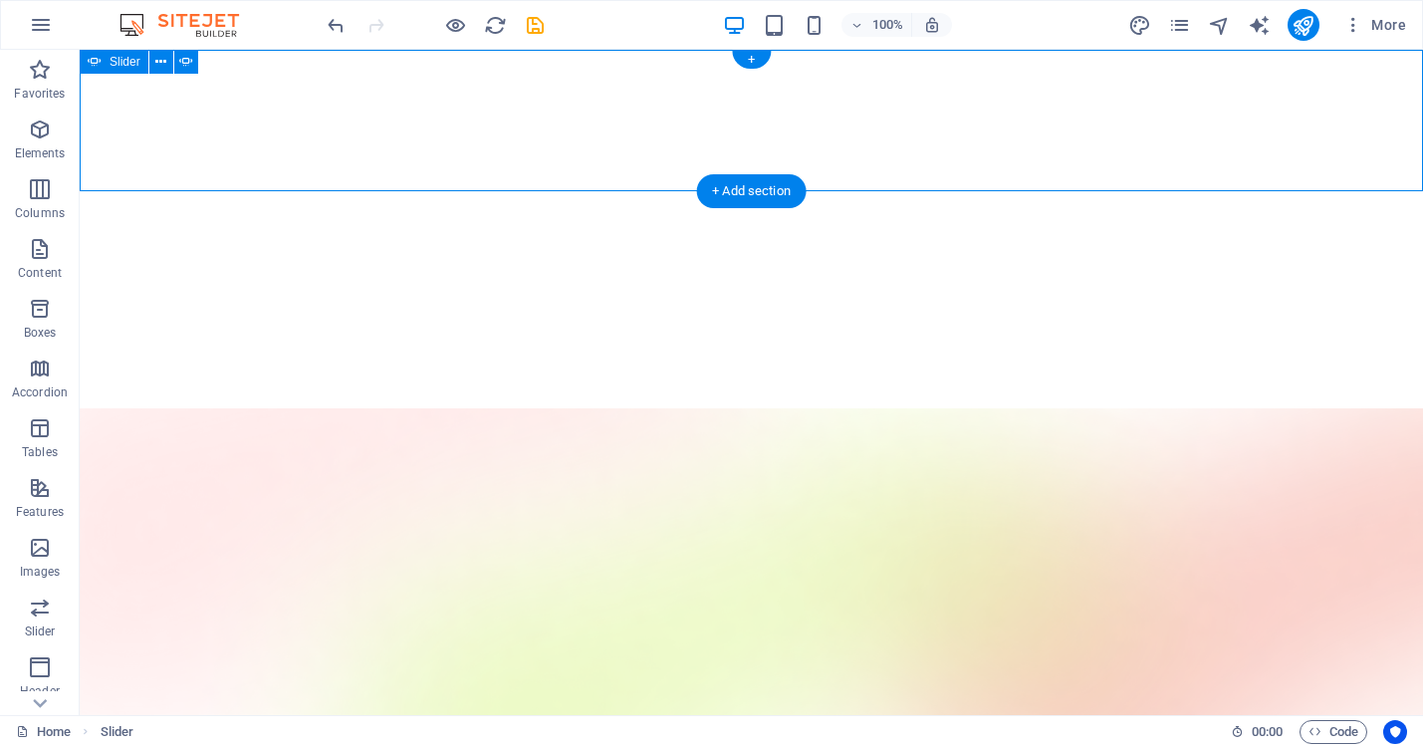
click at [80, 352] on button "button" at bounding box center [80, 352] width 0 height 0
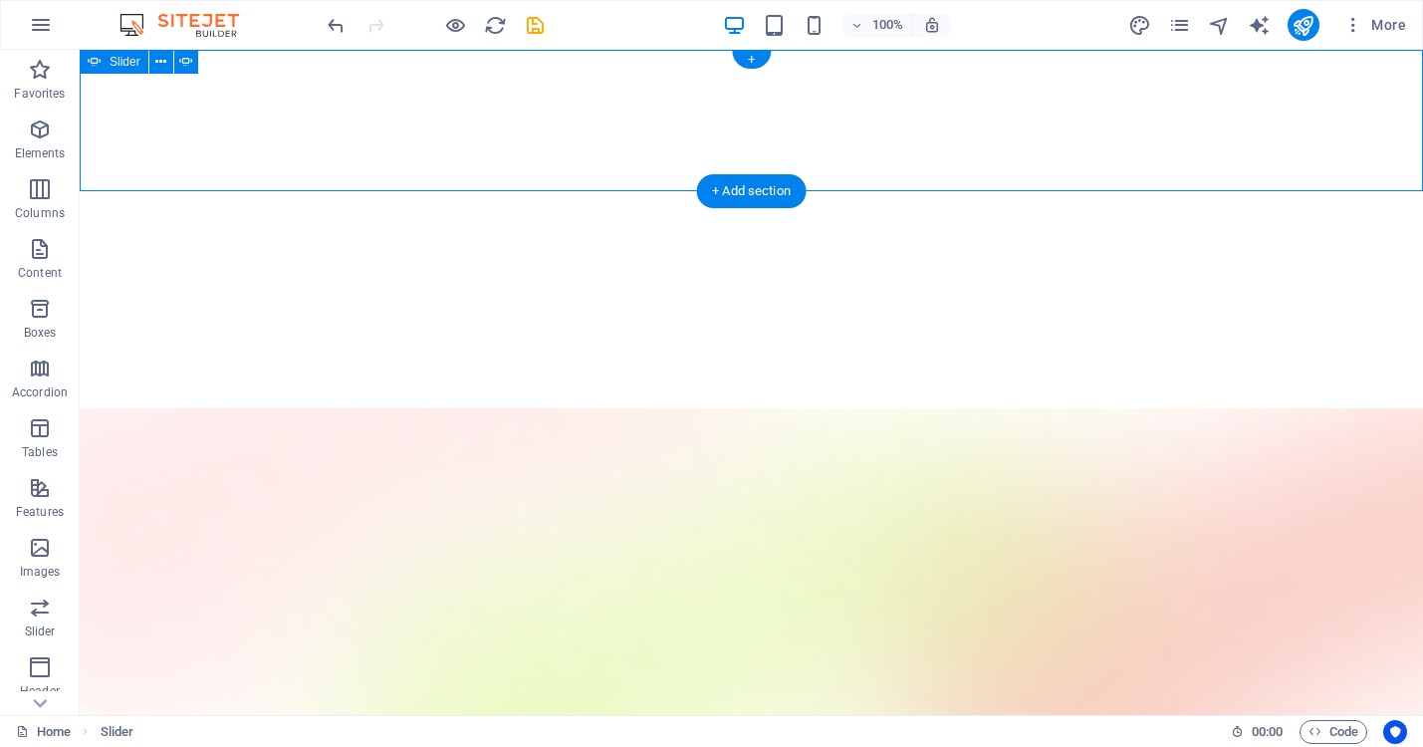
click at [80, 352] on button "button" at bounding box center [80, 352] width 0 height 0
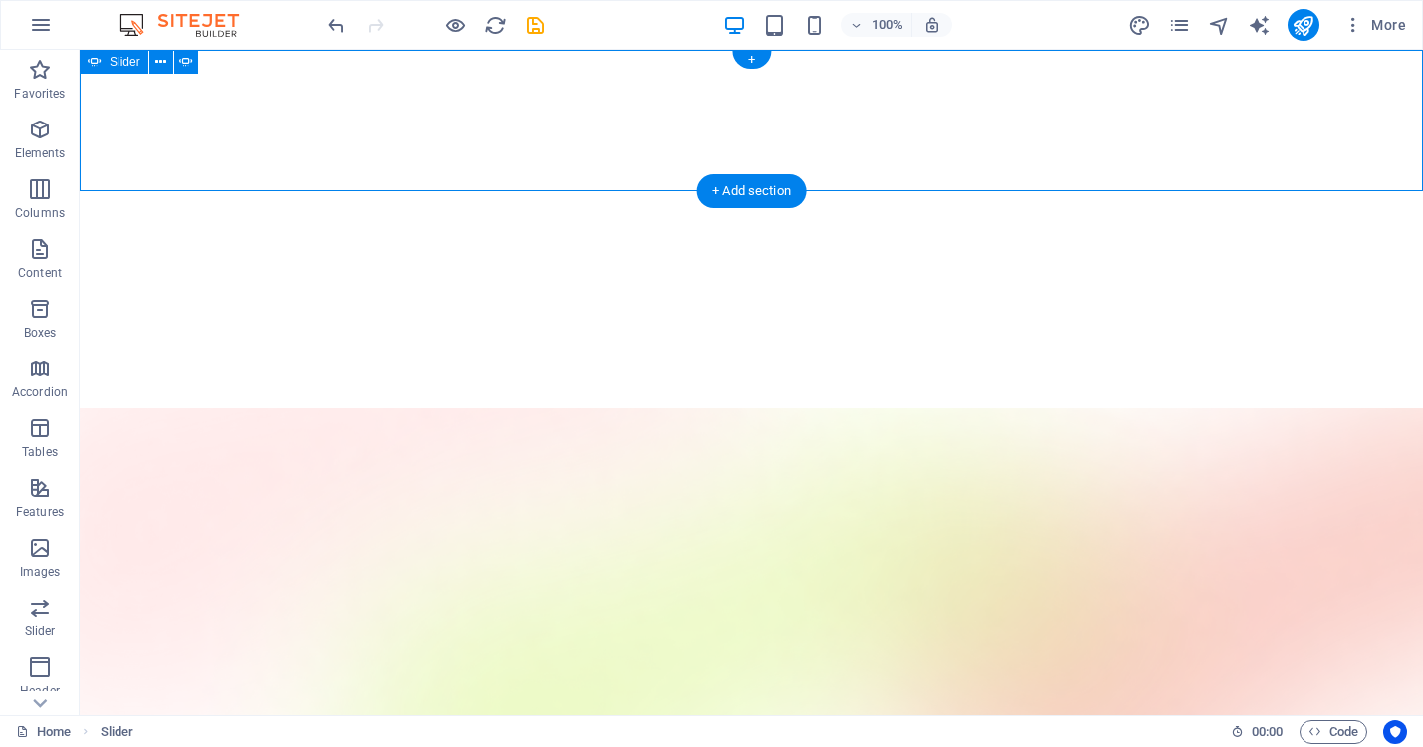
click at [80, 352] on button "button" at bounding box center [80, 352] width 0 height 0
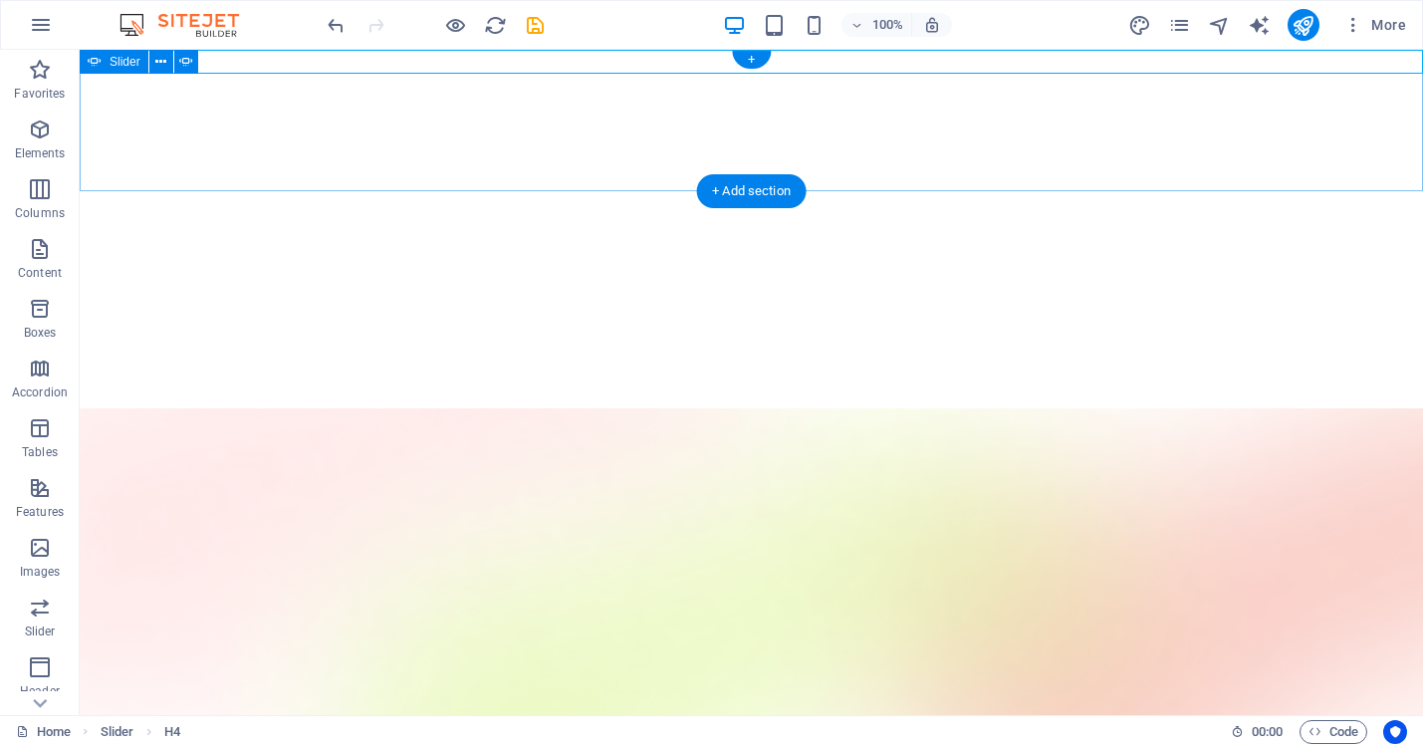
click at [80, 352] on button "button" at bounding box center [80, 352] width 0 height 0
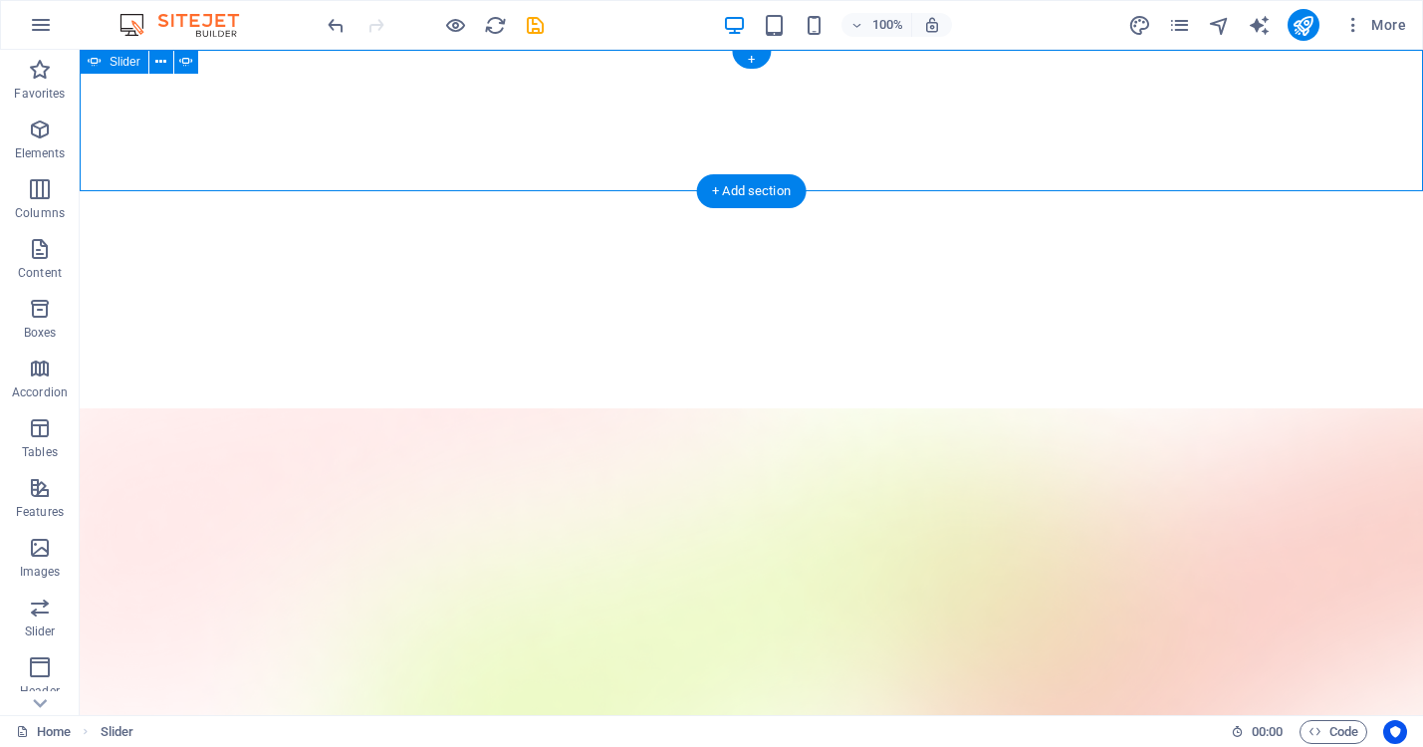
click at [80, 352] on button "button" at bounding box center [80, 352] width 0 height 0
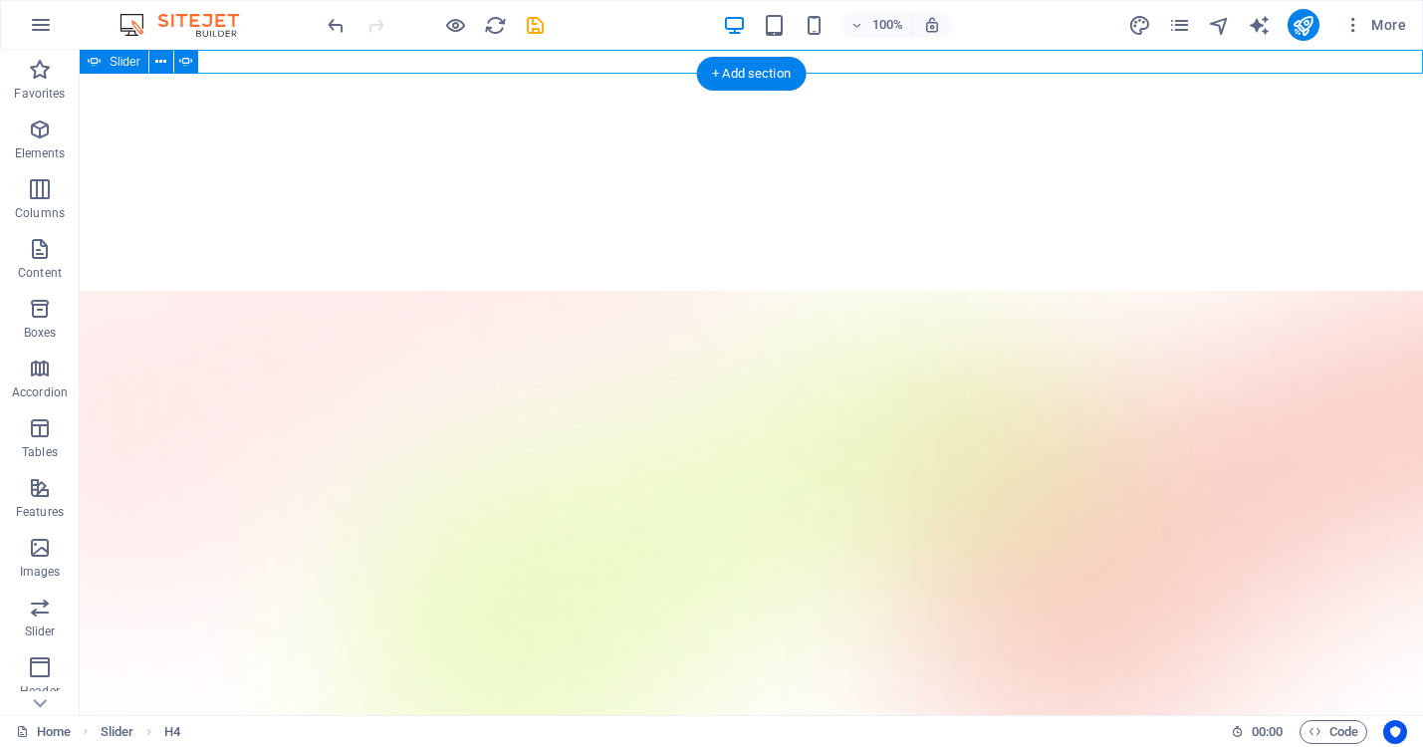
click at [80, 235] on button "button" at bounding box center [80, 235] width 0 height 0
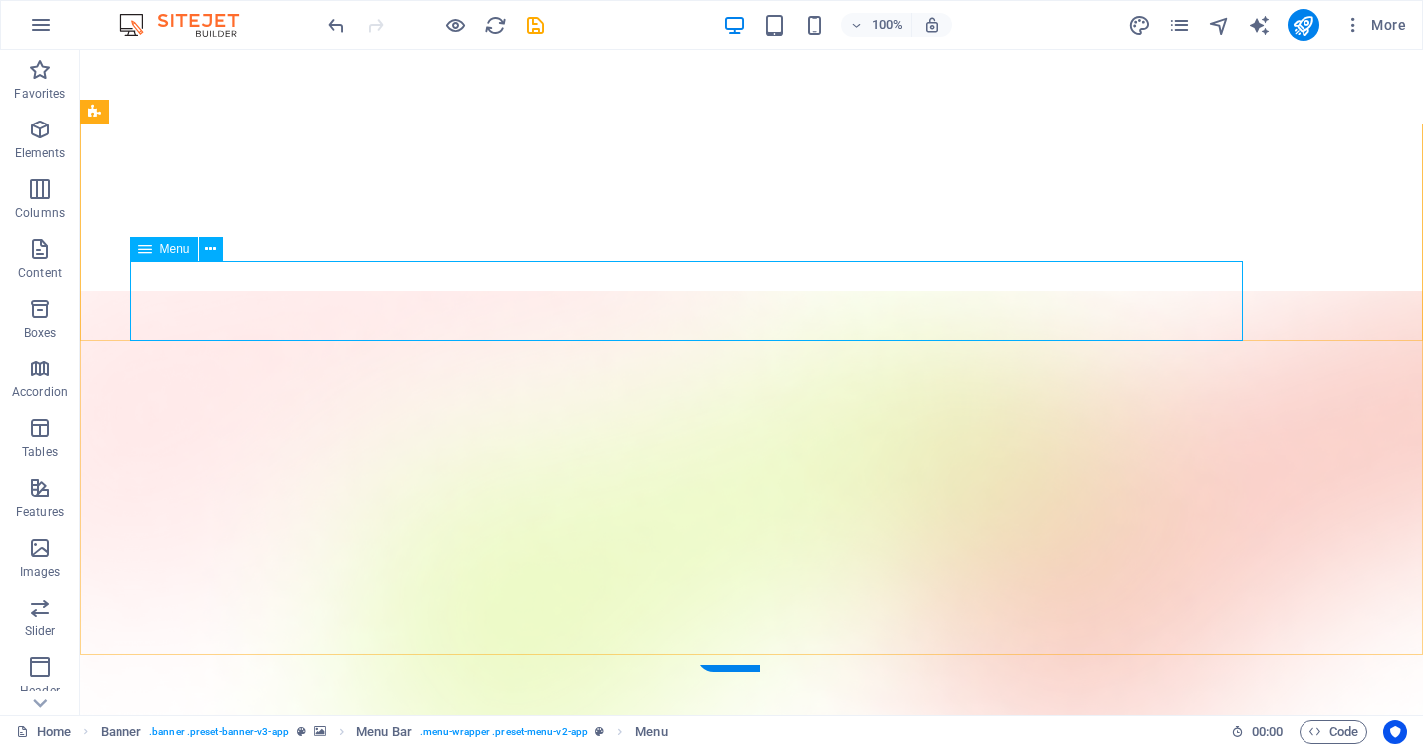
click at [175, 249] on span "Menu" at bounding box center [175, 249] width 30 height 12
click at [173, 248] on span "Menu" at bounding box center [175, 249] width 30 height 12
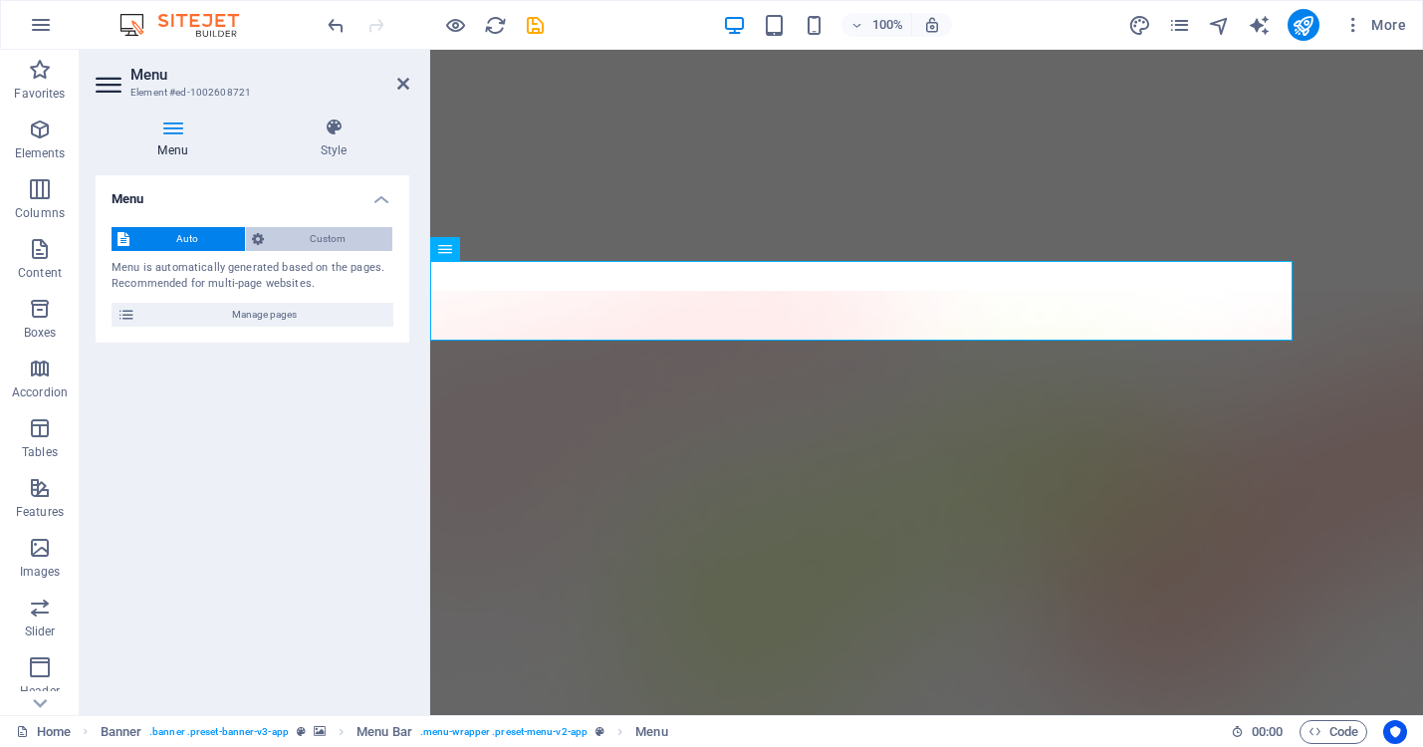
click at [300, 236] on span "Custom" at bounding box center [328, 239] width 117 height 24
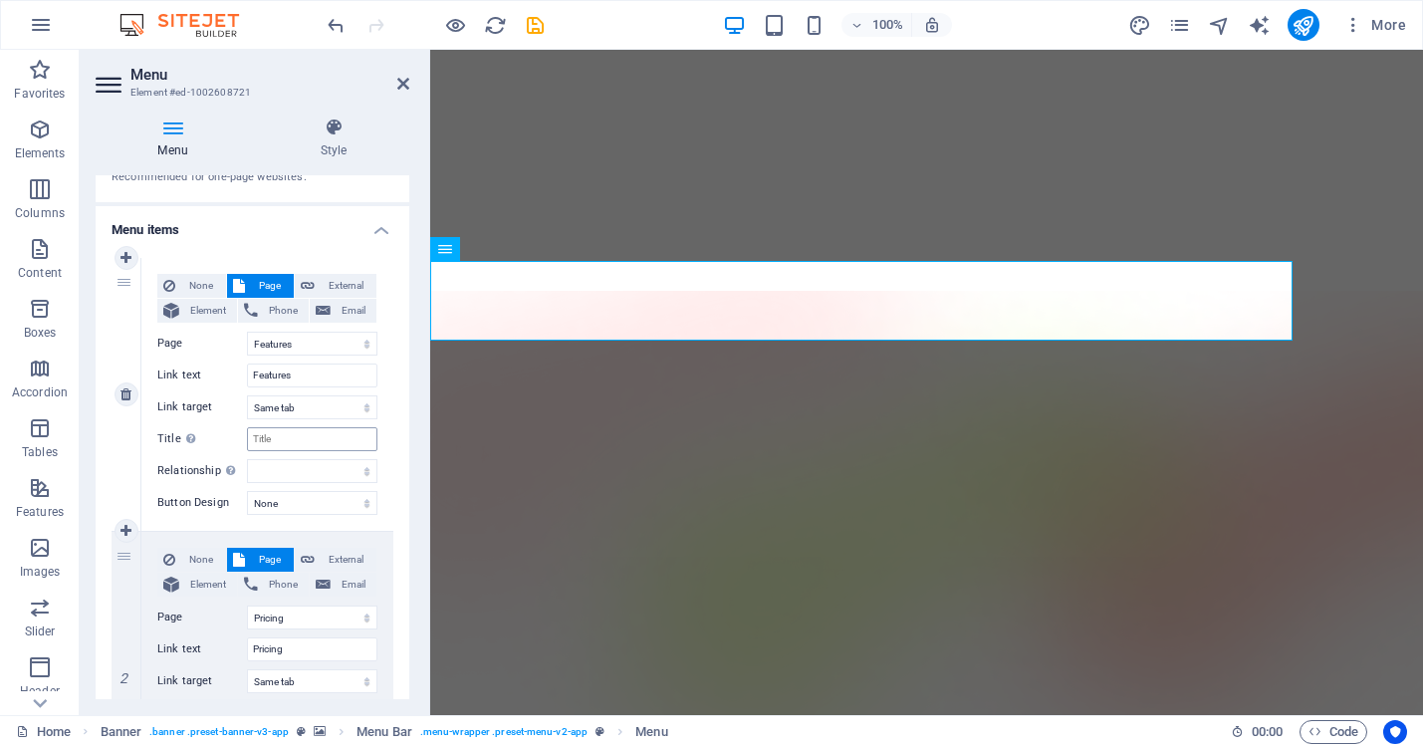
scroll to position [108, 0]
click at [360, 498] on select "None Default Primary Secondary" at bounding box center [312, 502] width 130 height 24
select select "default"
click at [247, 490] on select "None Default Primary Secondary" at bounding box center [312, 502] width 130 height 24
select select
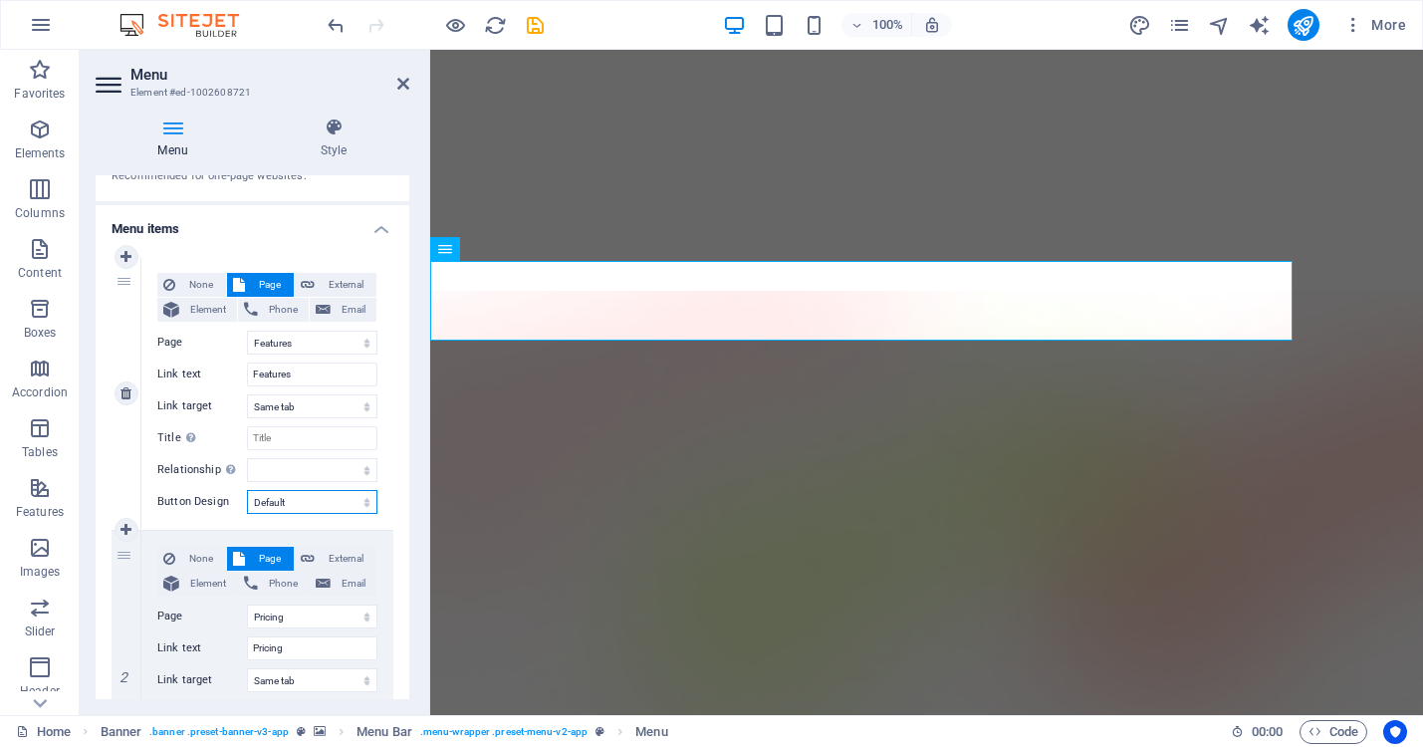
select select
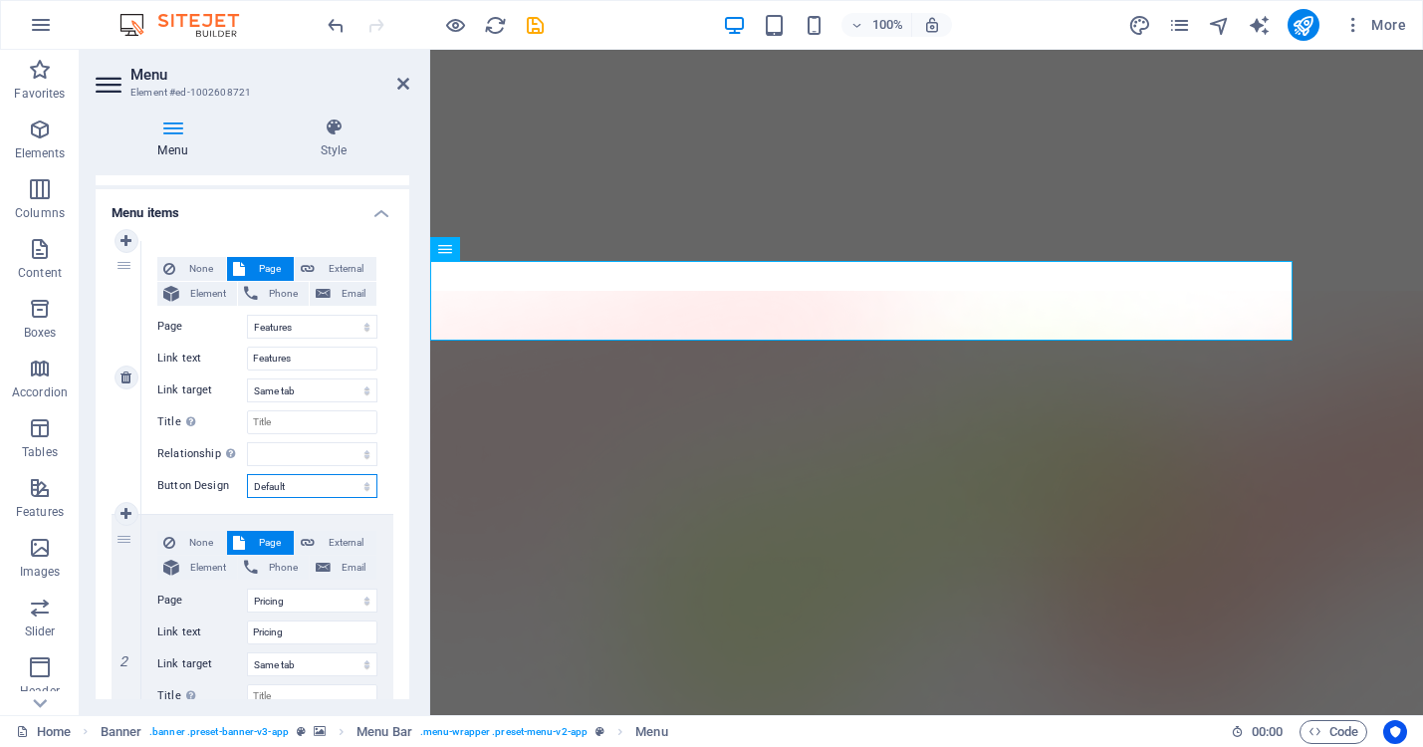
scroll to position [131, 0]
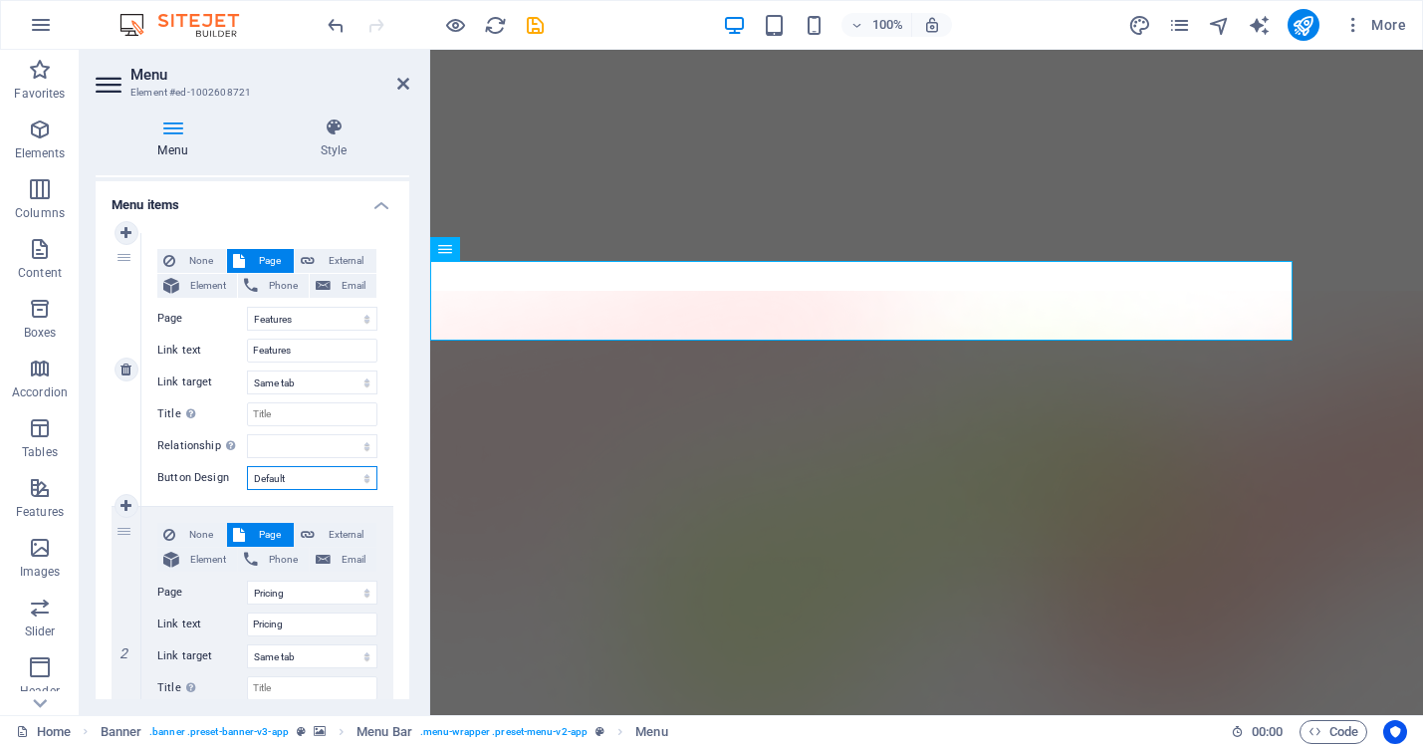
click at [340, 478] on select "None Default Primary Secondary" at bounding box center [312, 478] width 130 height 24
select select
click at [247, 466] on select "None Default Primary Secondary" at bounding box center [312, 478] width 130 height 24
select select
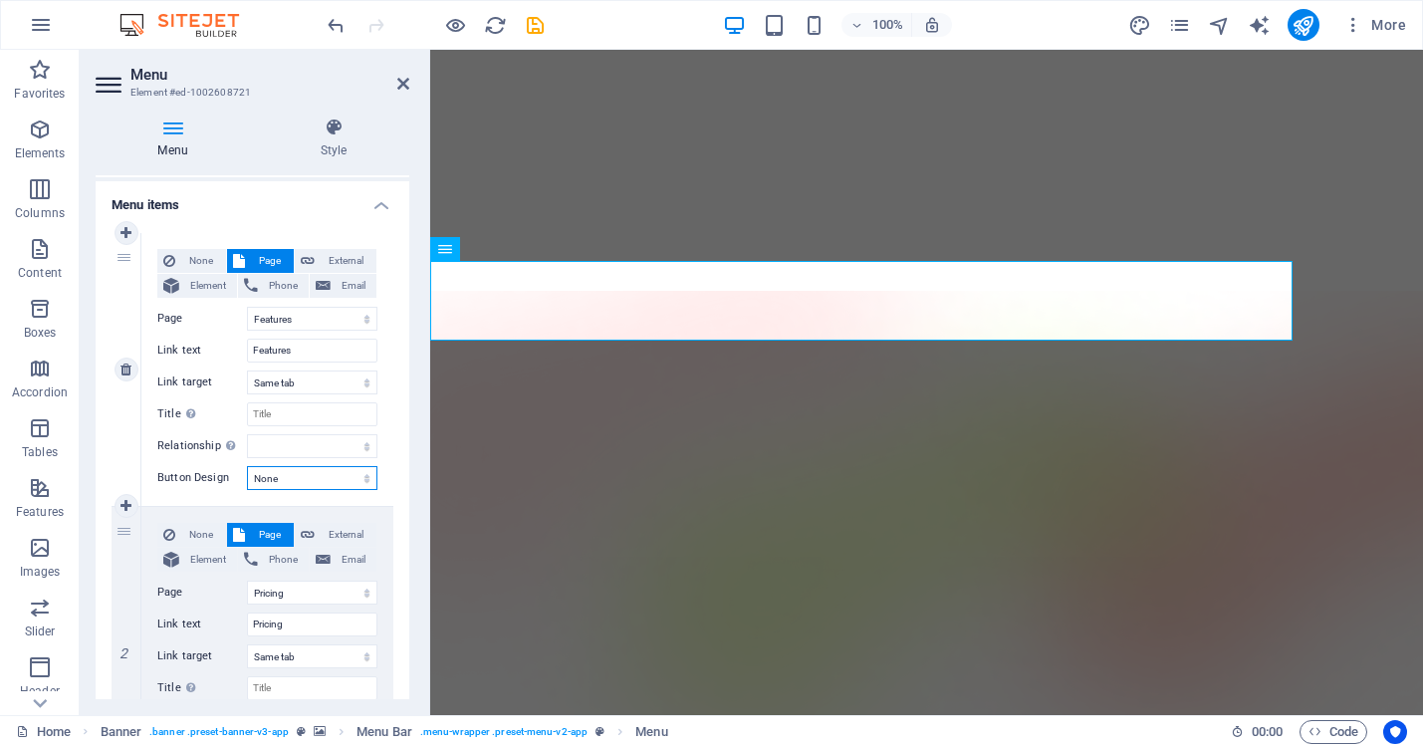
select select
click at [351, 476] on select "None Default Primary Secondary" at bounding box center [312, 478] width 130 height 24
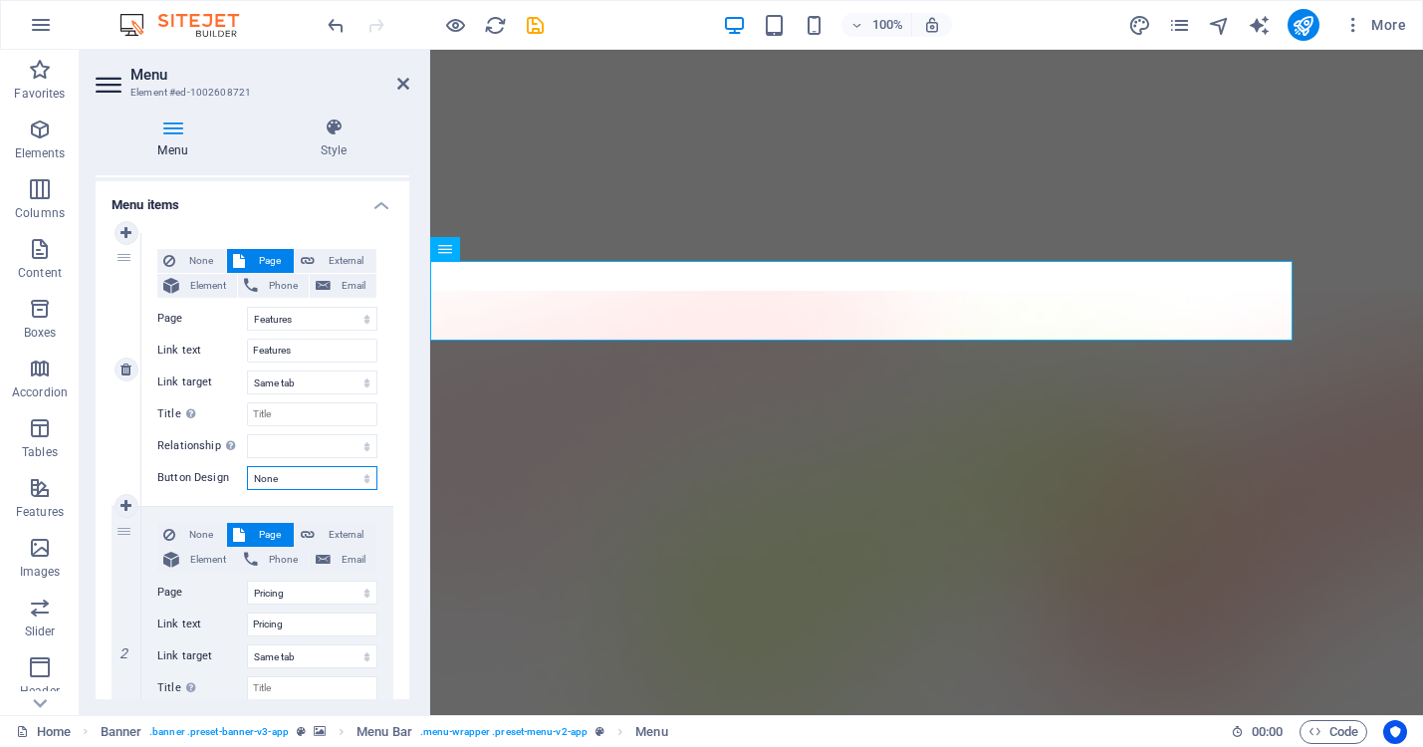
select select "secondary"
click at [247, 466] on select "None Default Primary Secondary" at bounding box center [312, 478] width 130 height 24
select select
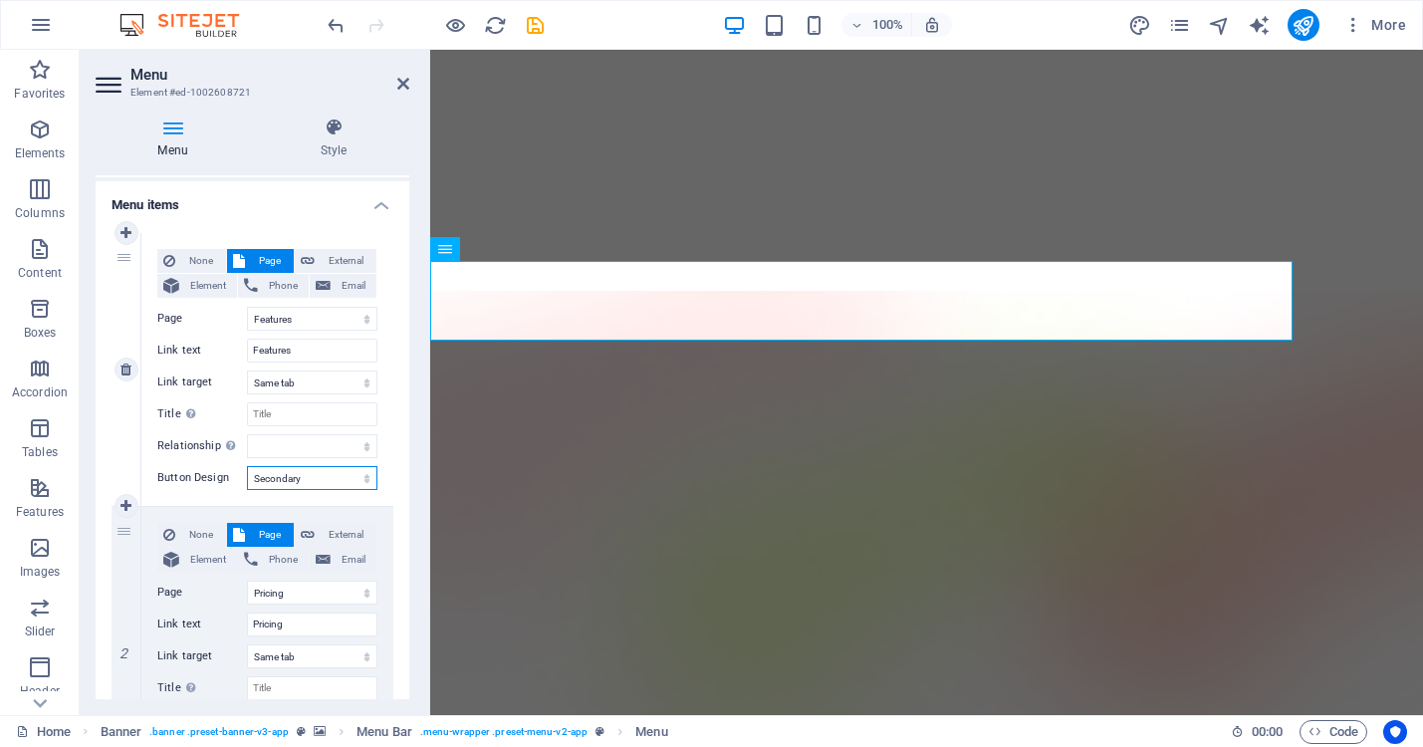
select select
click at [346, 473] on select "None Default Primary Secondary" at bounding box center [312, 478] width 130 height 24
select select "primary"
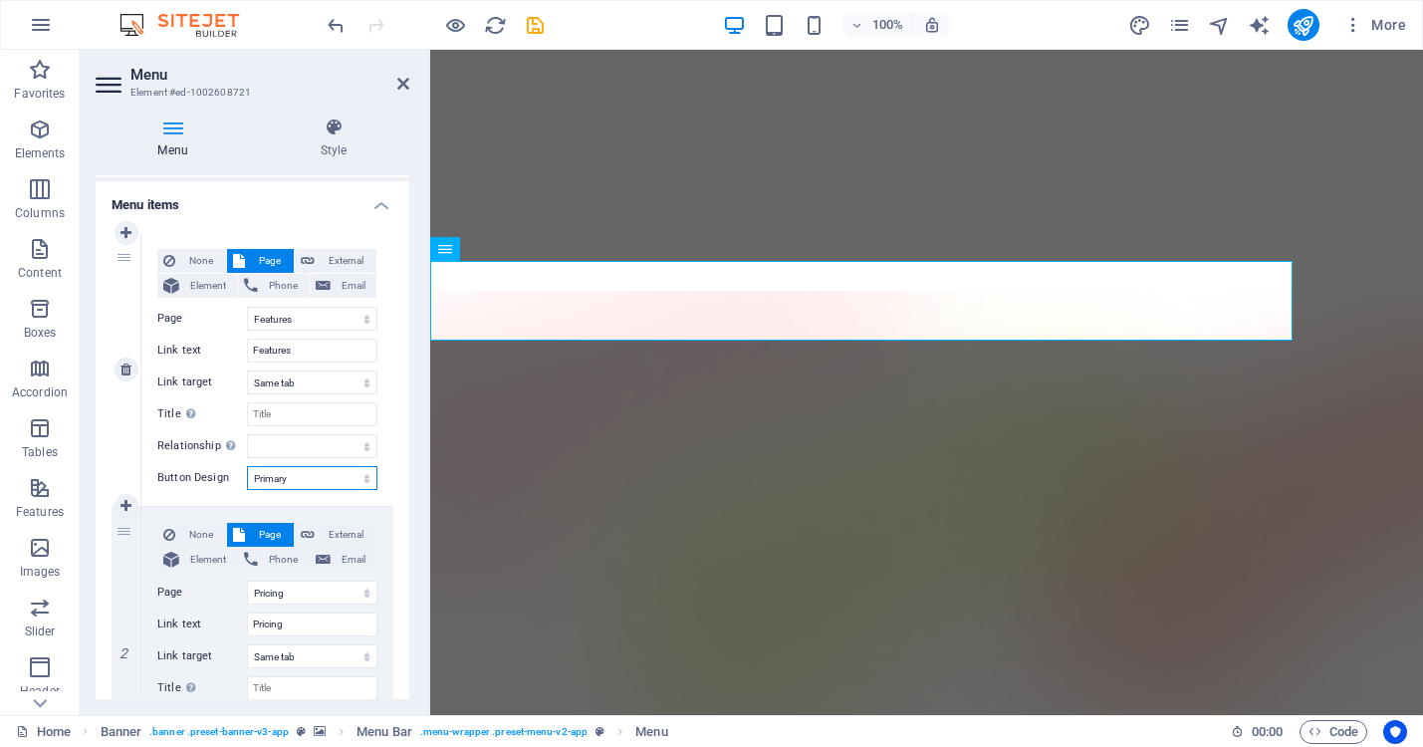
click at [247, 466] on select "None Default Primary Secondary" at bounding box center [312, 478] width 130 height 24
select select
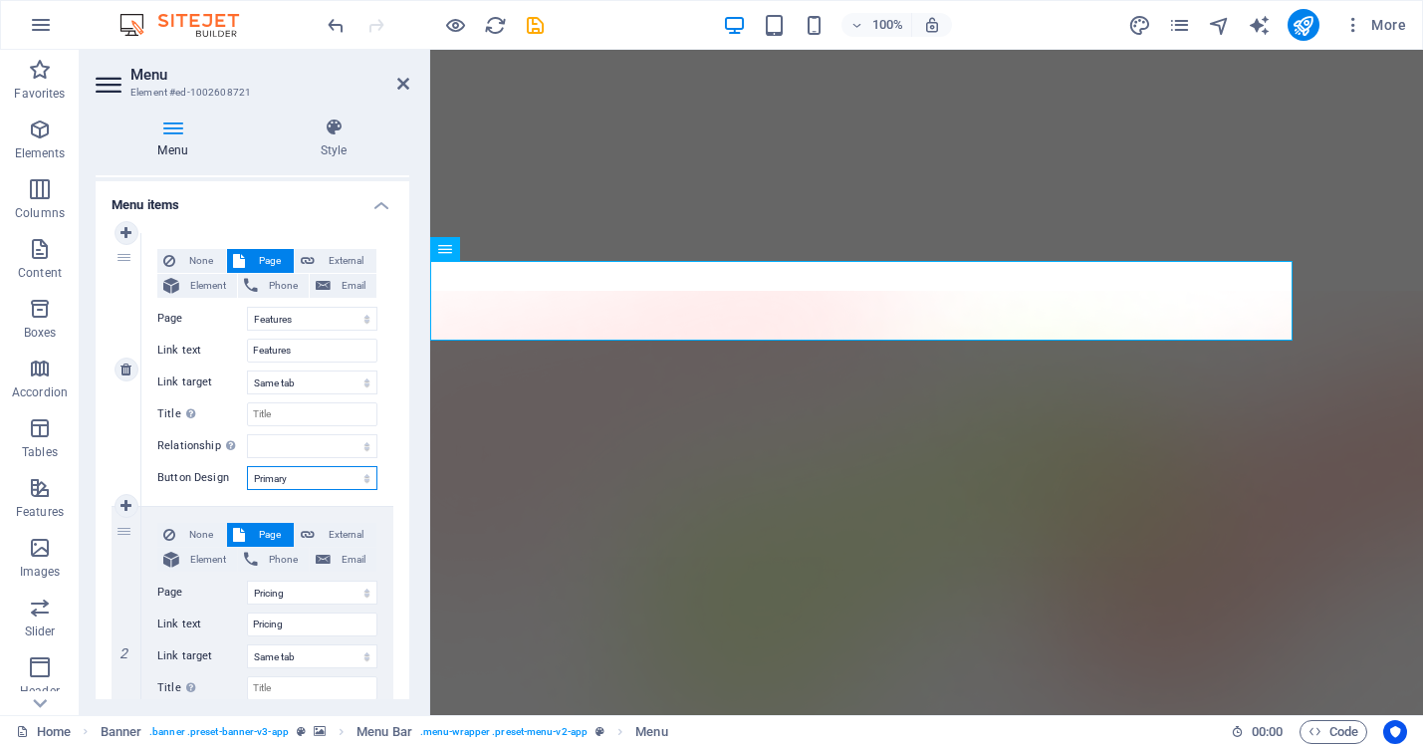
select select
click at [348, 477] on select "None Default Primary Secondary" at bounding box center [312, 478] width 130 height 24
select select
click at [247, 466] on select "None Default Primary Secondary" at bounding box center [312, 478] width 130 height 24
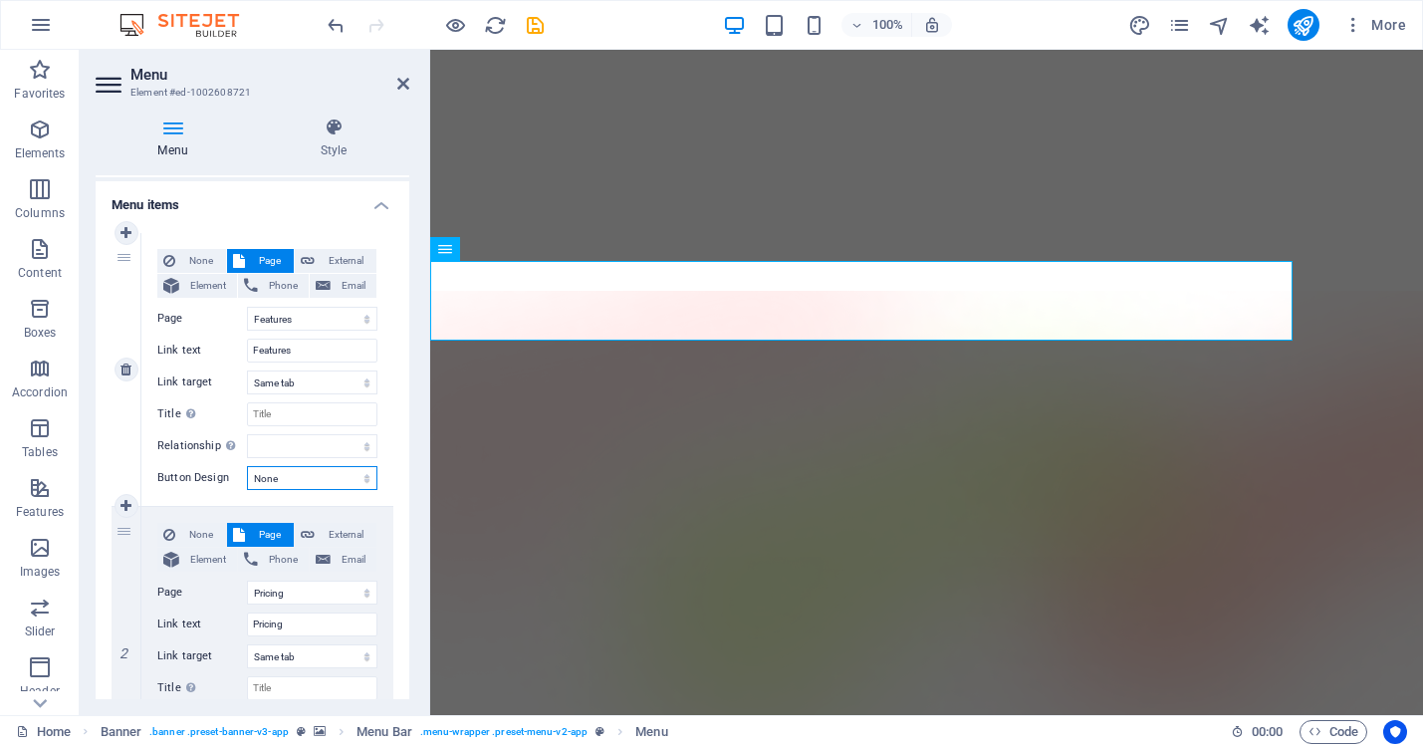
select select
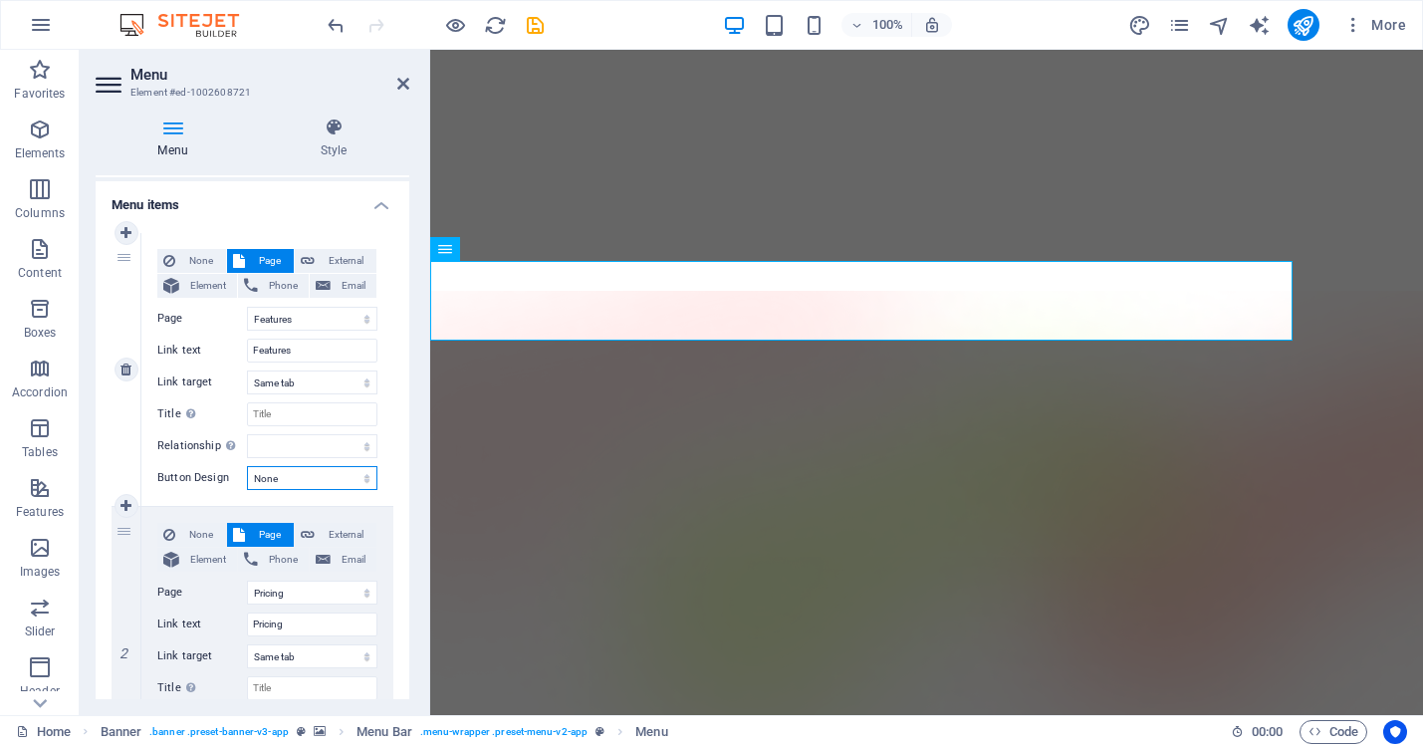
select select
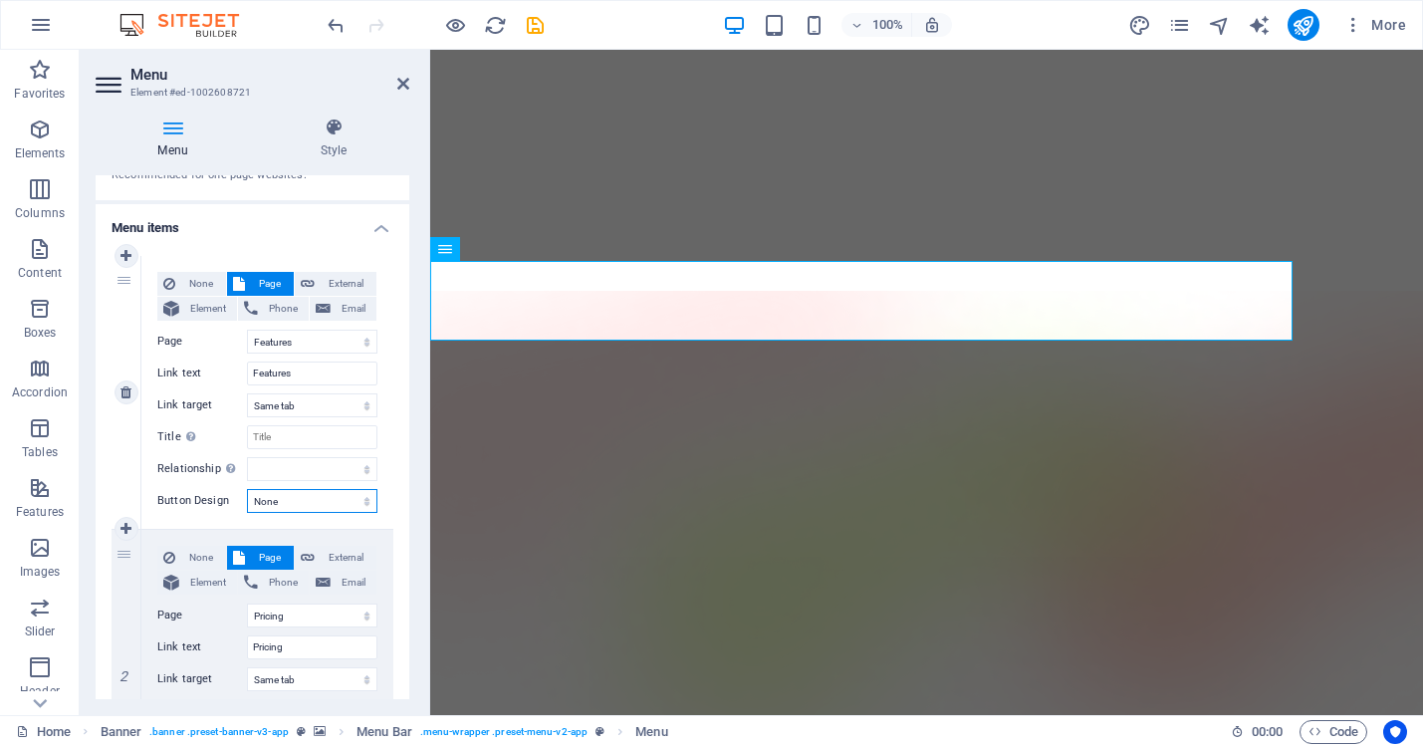
scroll to position [108, 0]
click at [205, 311] on span "Element" at bounding box center [208, 310] width 46 height 24
select select
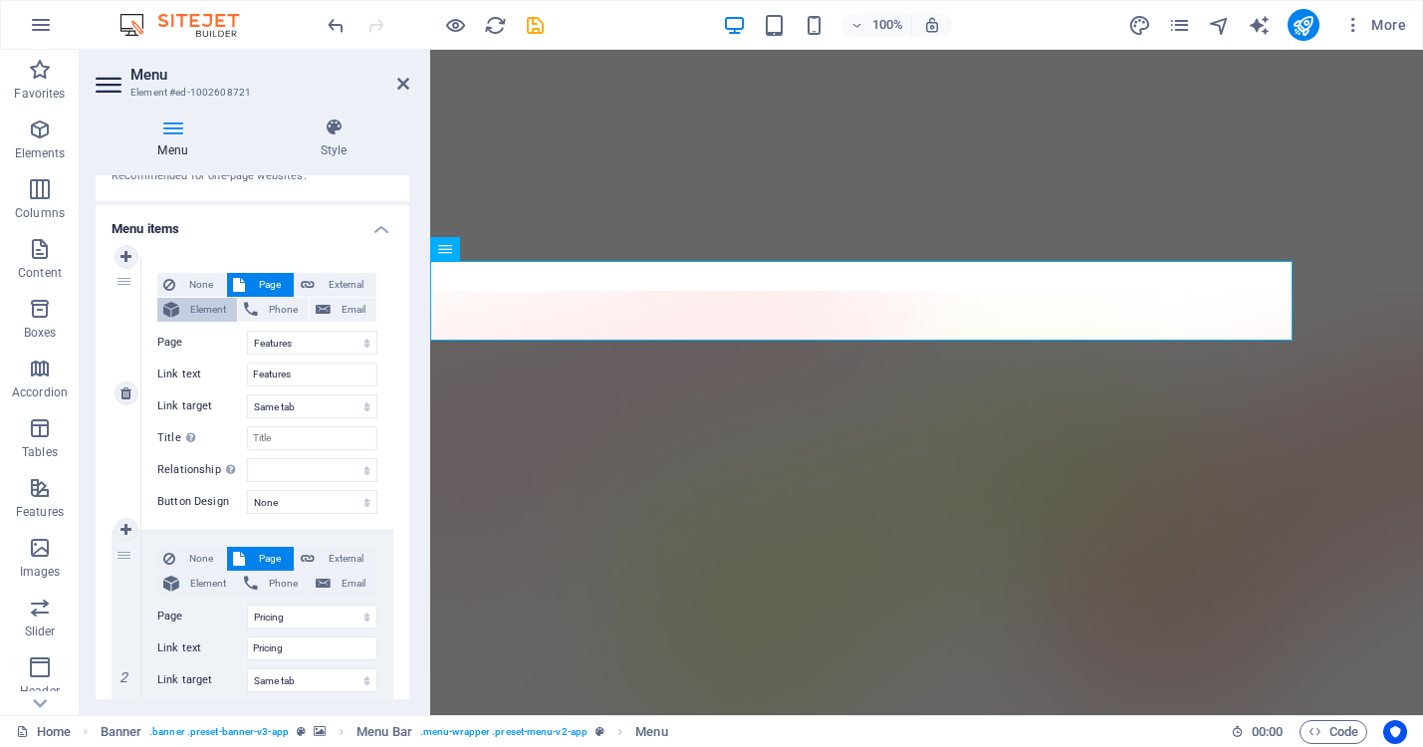
select select
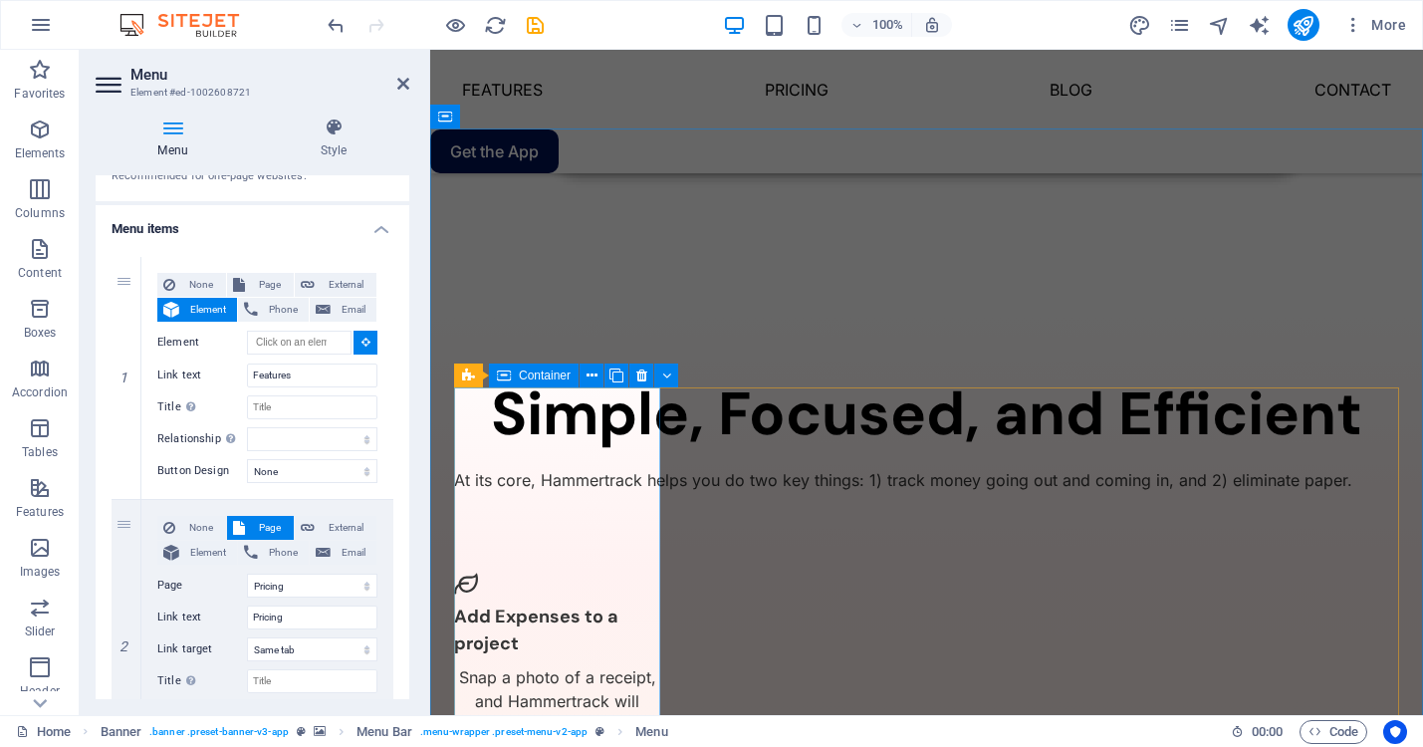
scroll to position [1519, 0]
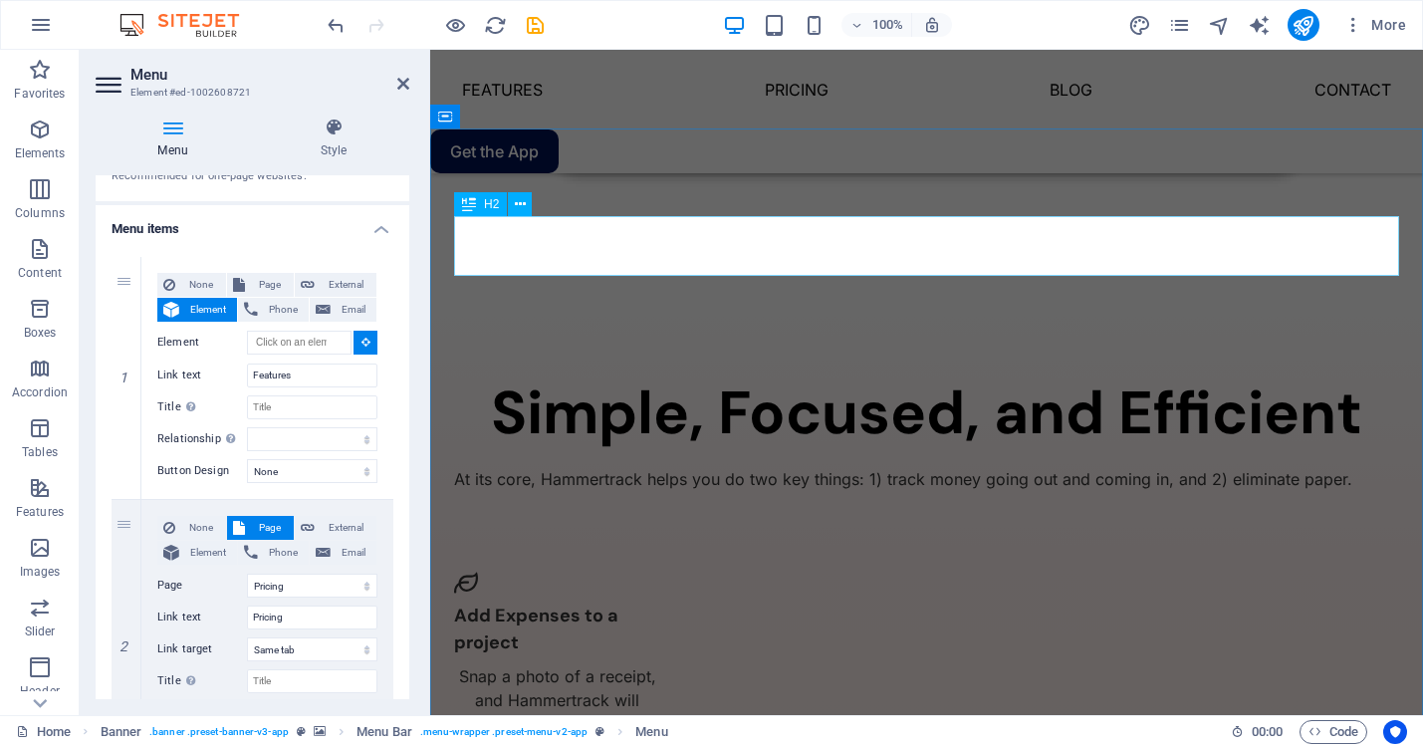
click at [853, 383] on div "Simple, Focused, and Efficient" at bounding box center [926, 413] width 945 height 60
type input "#ed-1002608799"
select select
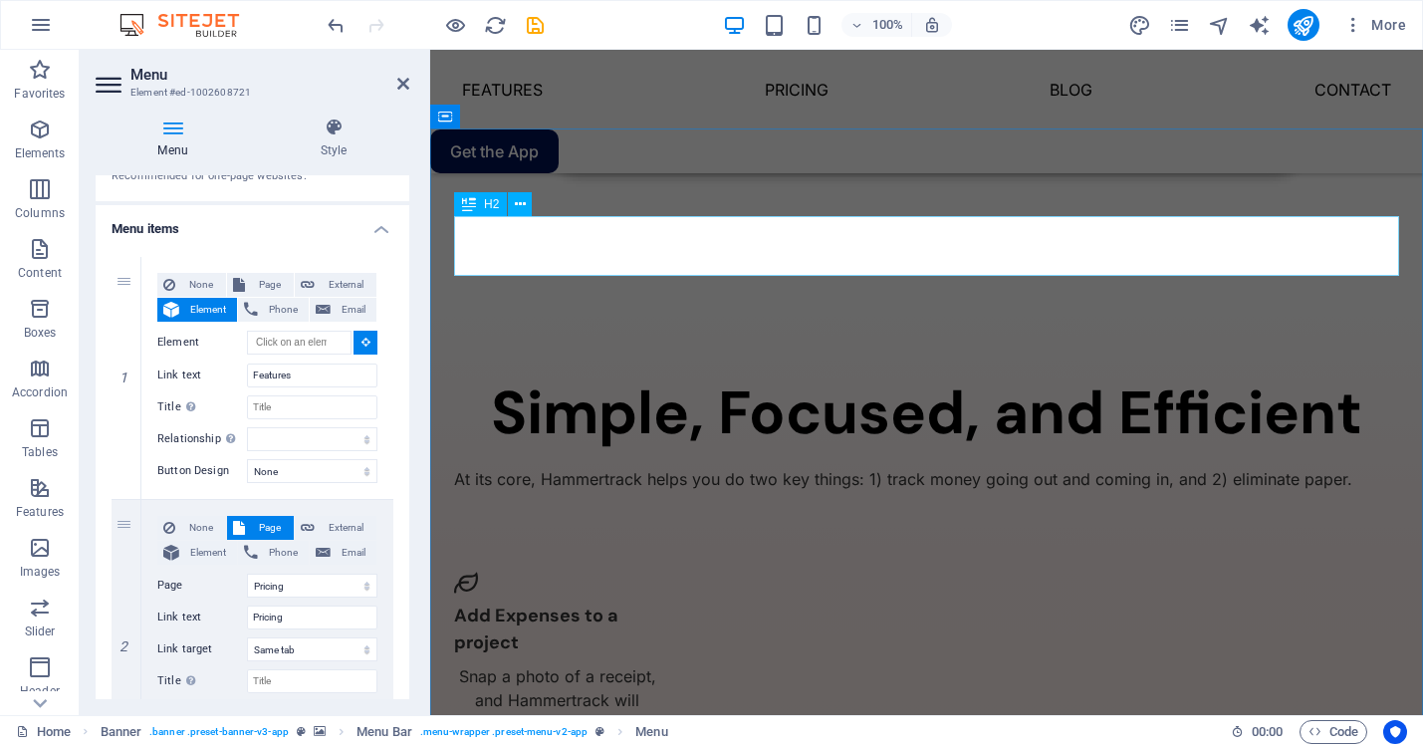
select select
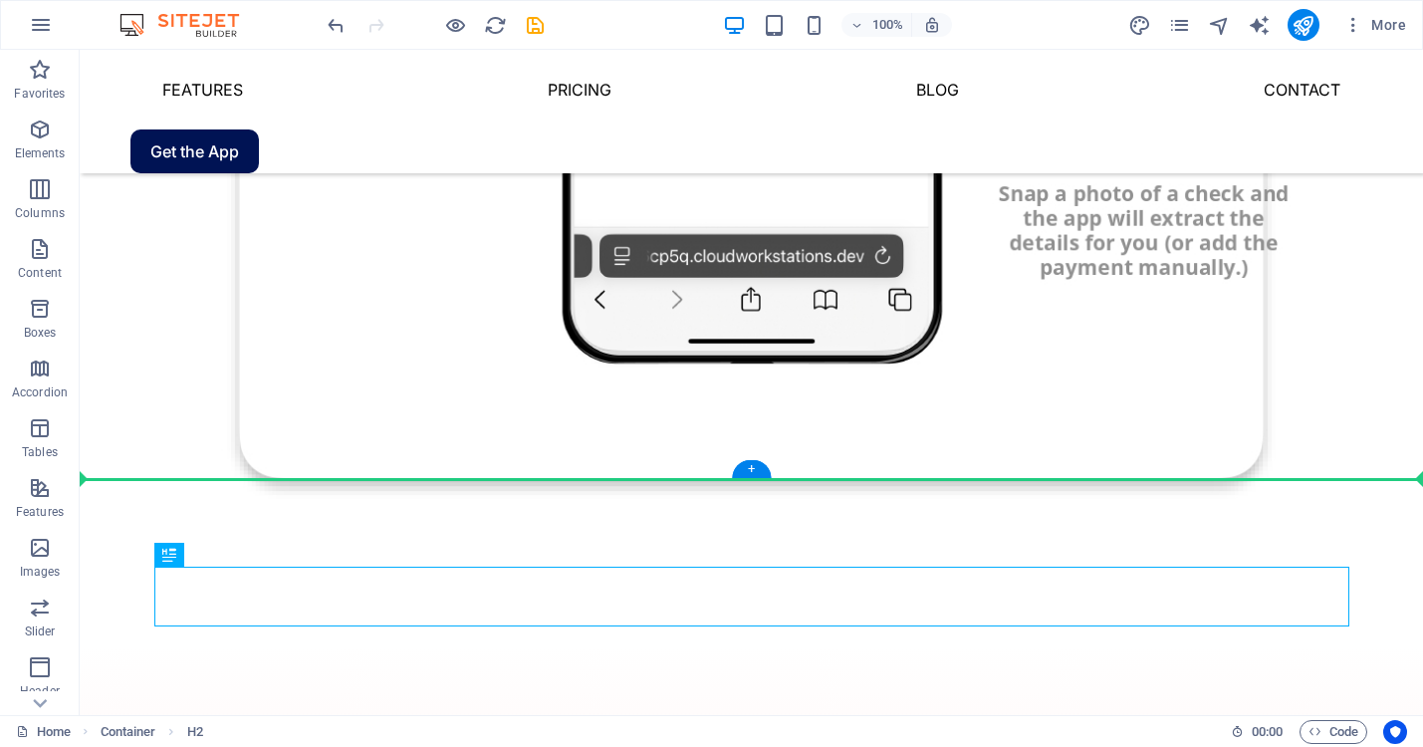
drag, startPoint x: 1012, startPoint y: 237, endPoint x: 719, endPoint y: 250, distance: 293.0
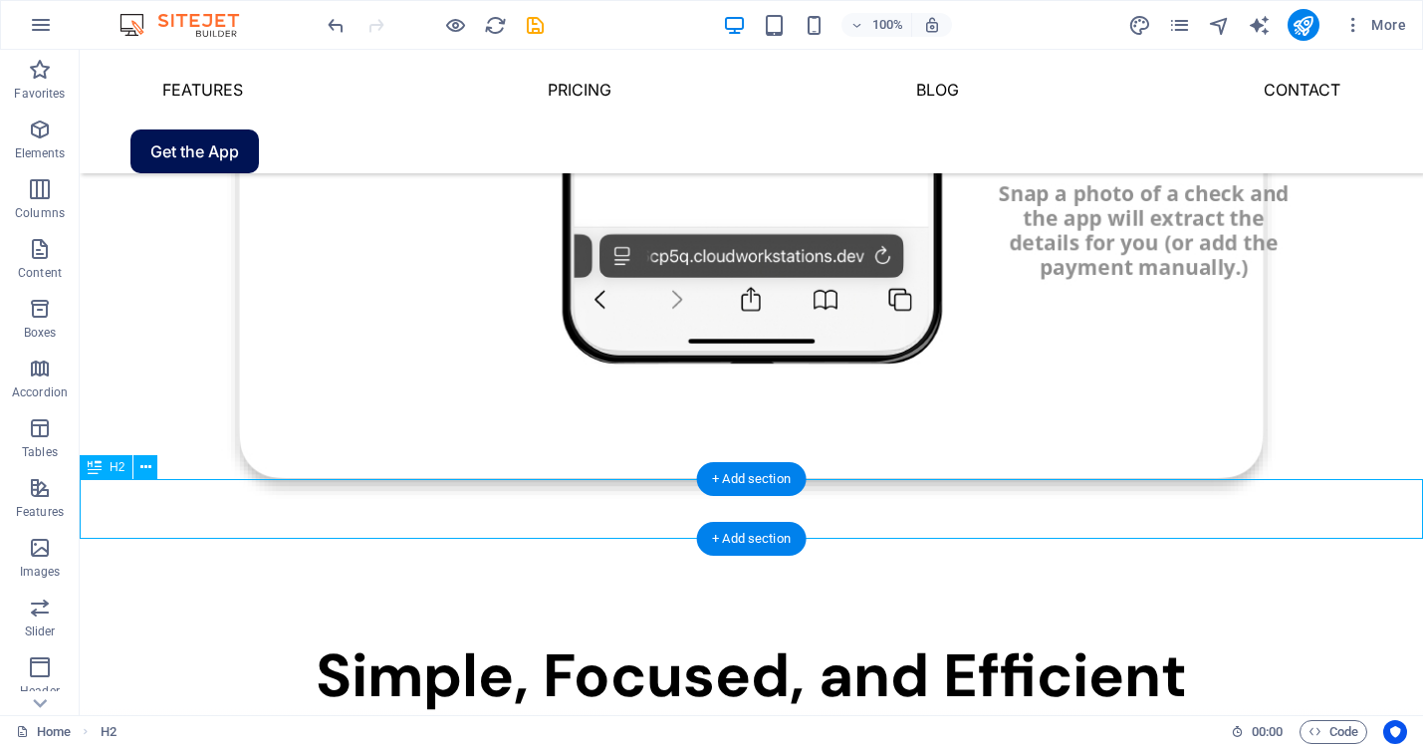
click at [1018, 646] on div "Simple, Focused, and Efficient" at bounding box center [751, 676] width 1343 height 60
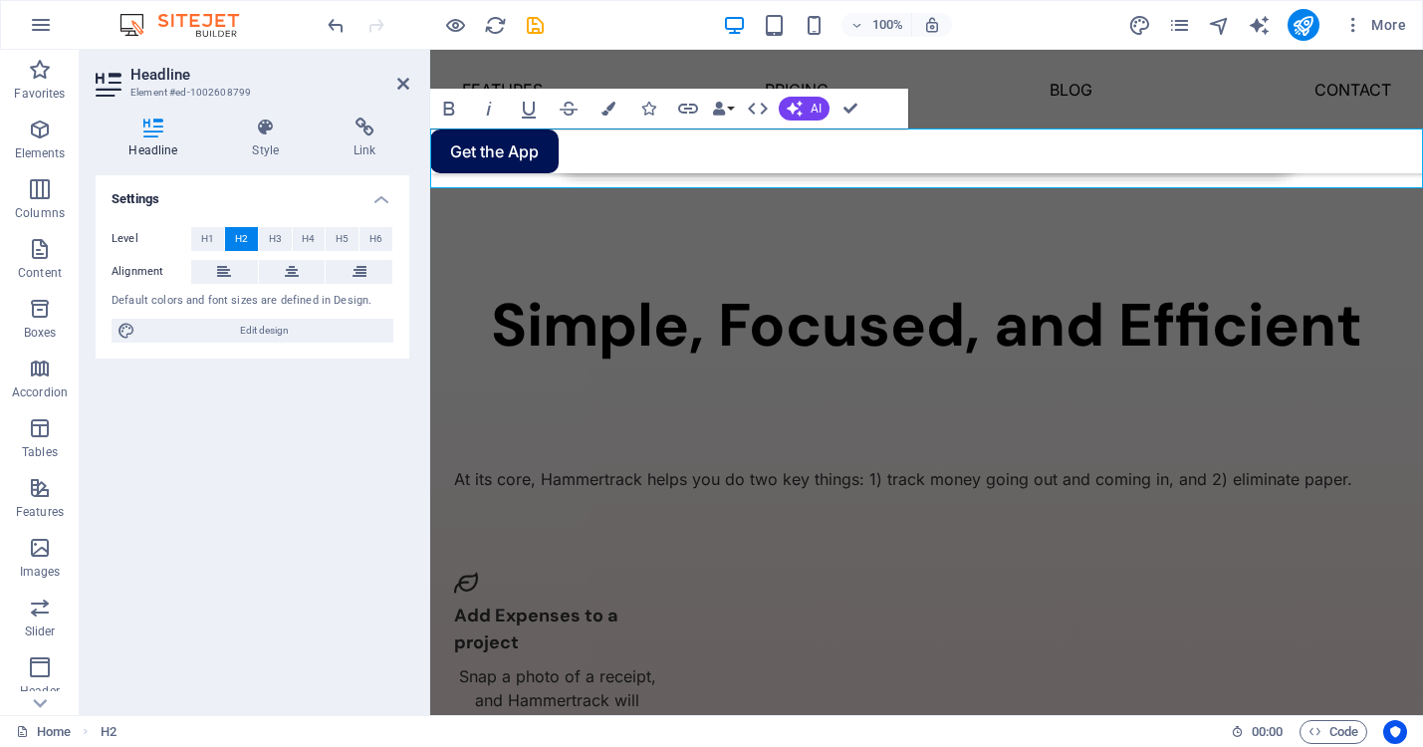
click at [420, 558] on div "Headline Style Link Settings Level H1 H2 H3 H4 H5 H6 Alignment Default colors a…" at bounding box center [252, 408] width 345 height 613
click at [407, 81] on icon at bounding box center [403, 84] width 12 height 16
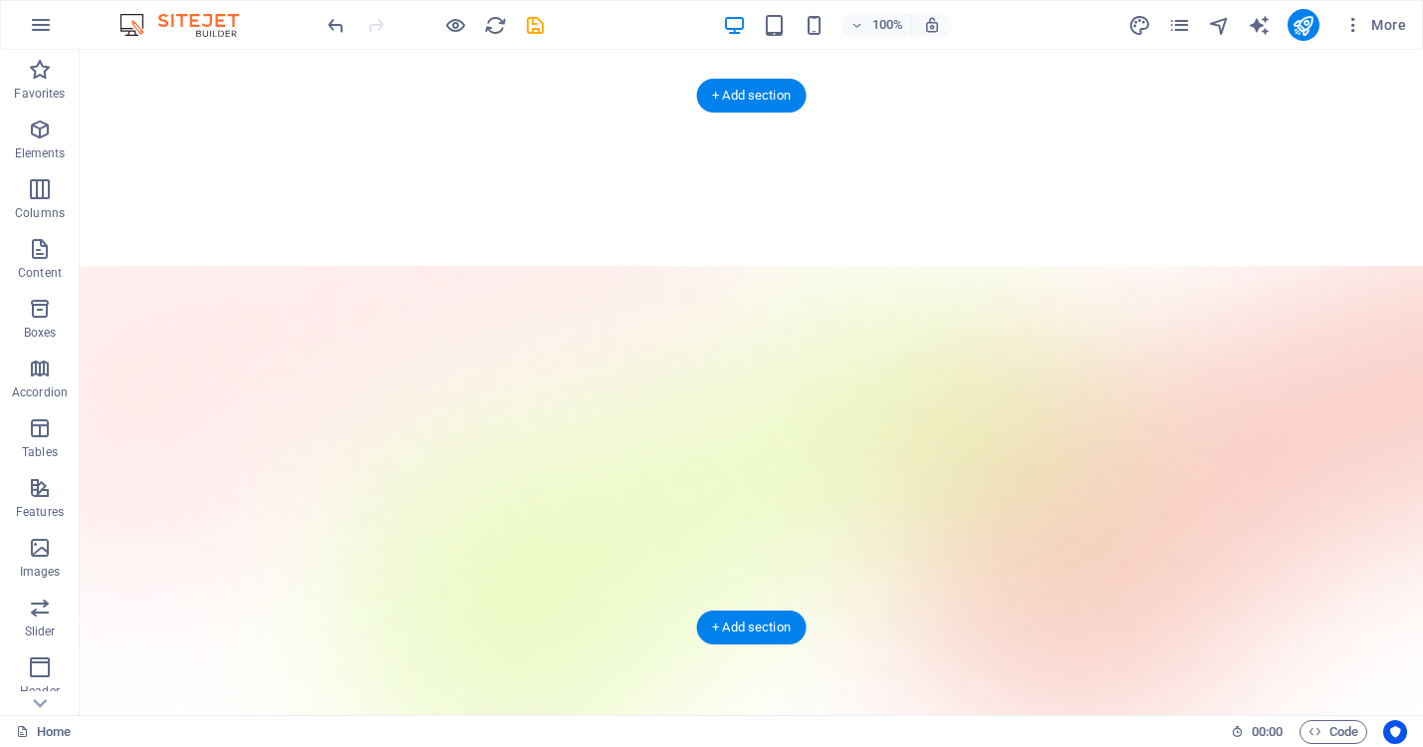
scroll to position [28, 0]
click at [628, 570] on figure at bounding box center [751, 529] width 1343 height 532
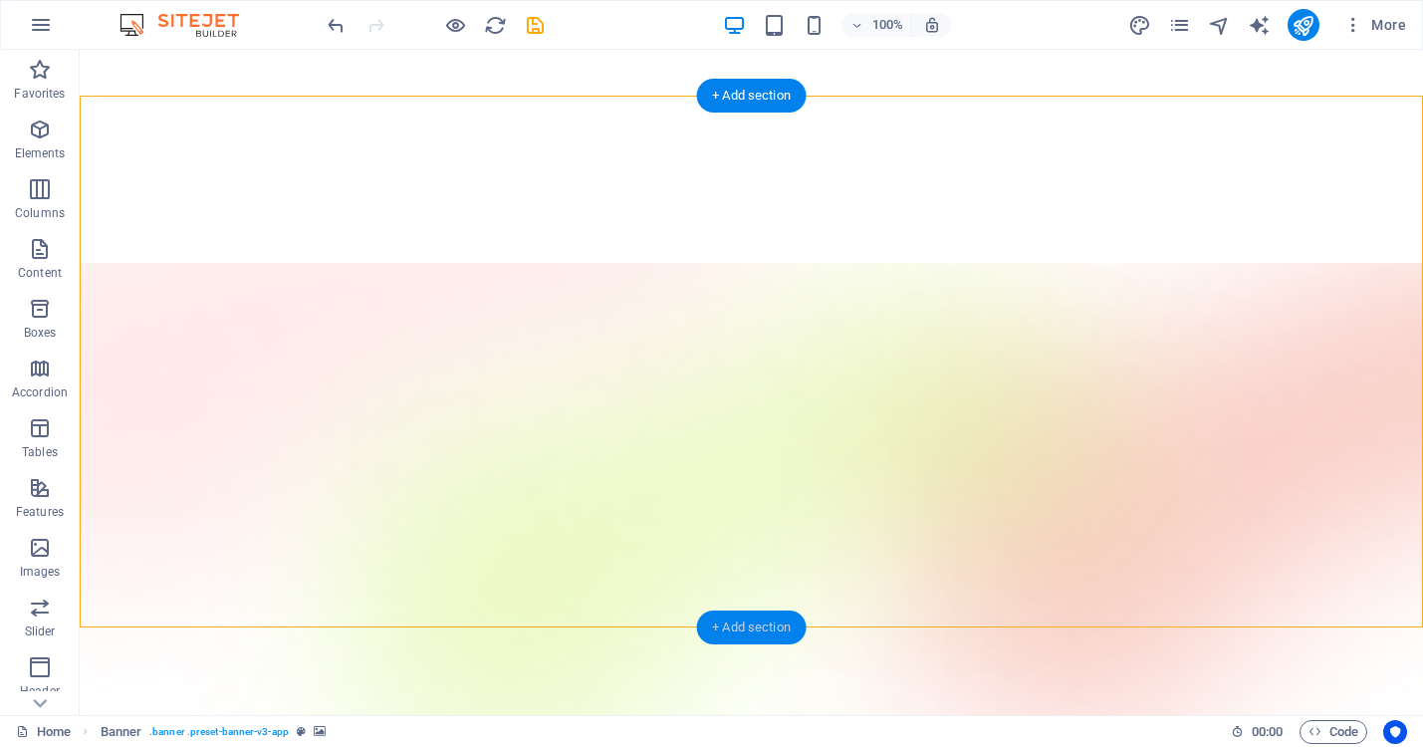
click at [715, 623] on div "+ Add section" at bounding box center [751, 627] width 111 height 34
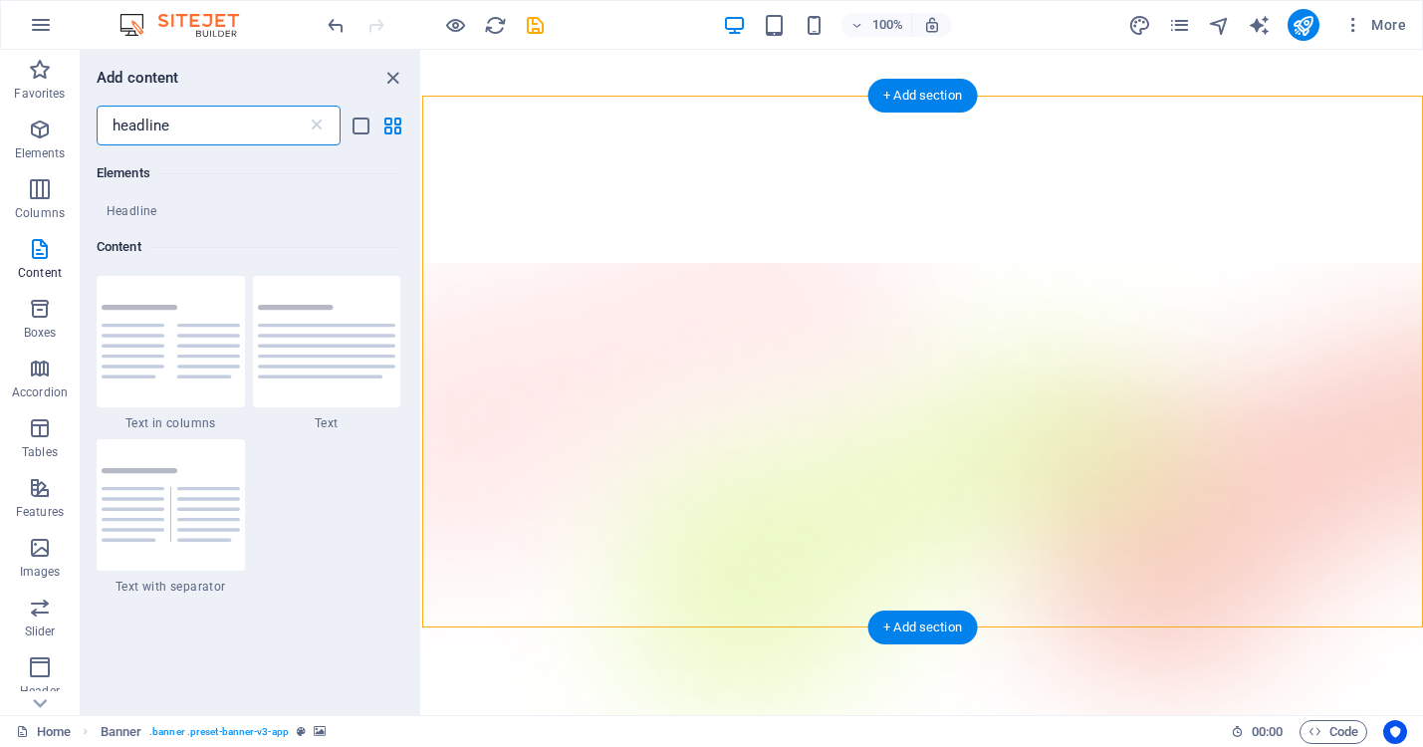
scroll to position [364, 0]
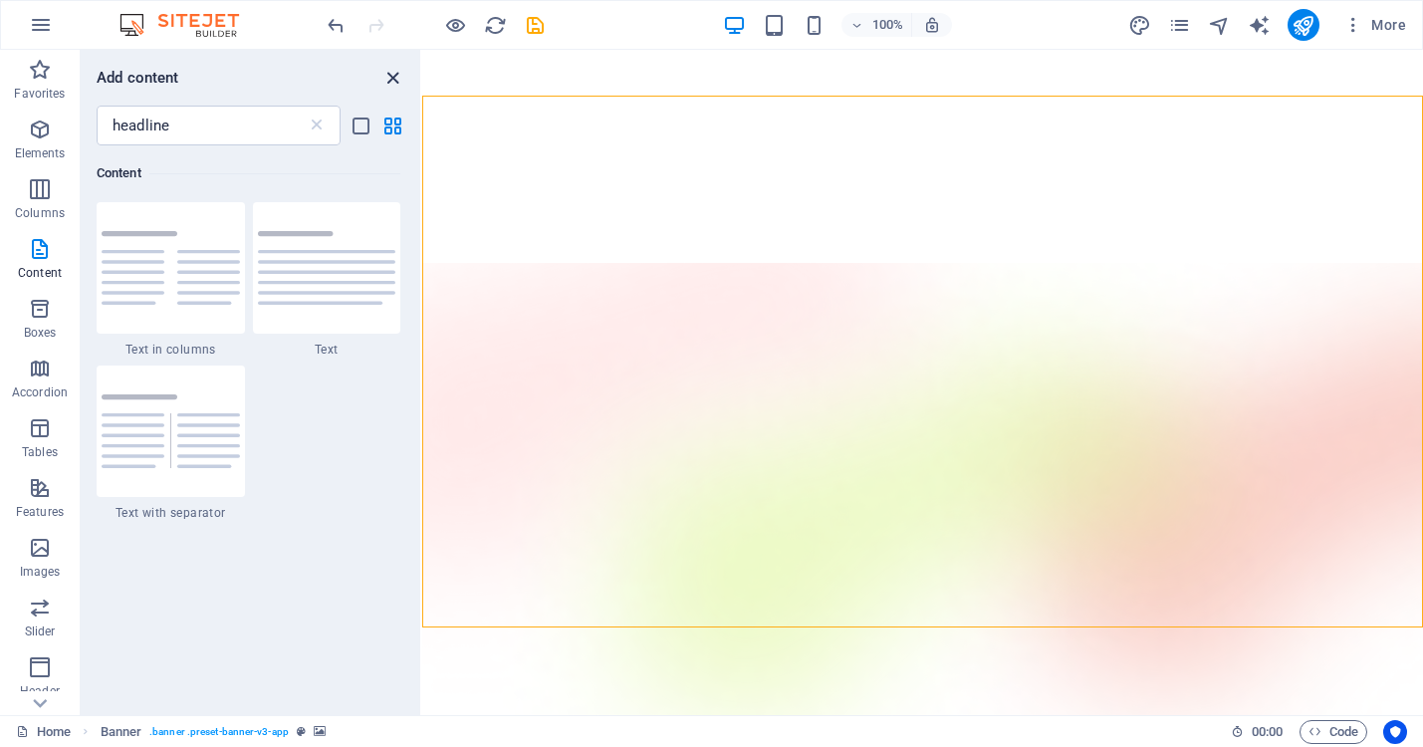
click at [386, 78] on icon "close panel" at bounding box center [392, 78] width 23 height 23
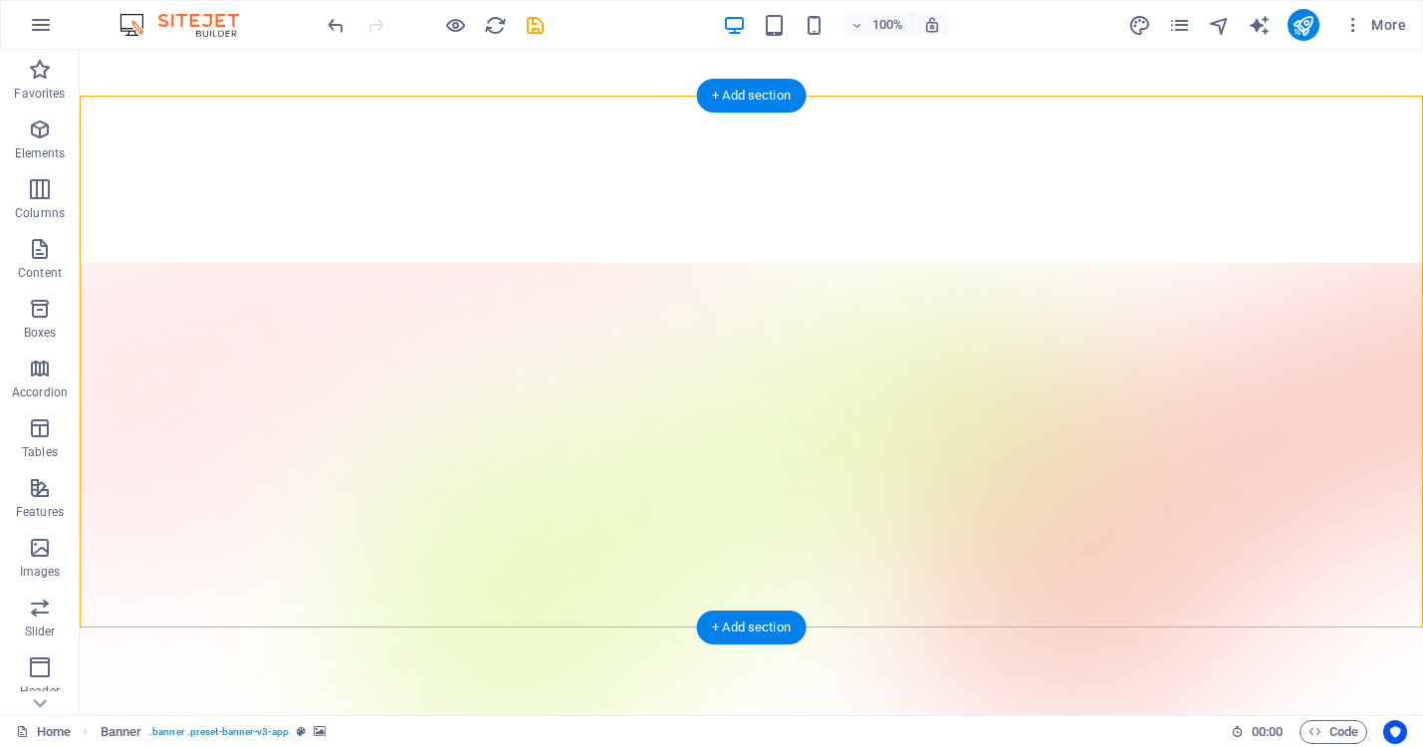
click at [614, 377] on figure at bounding box center [751, 529] width 1343 height 532
click at [615, 431] on figure at bounding box center [751, 529] width 1343 height 532
click at [614, 548] on figure at bounding box center [751, 529] width 1343 height 532
click at [419, 477] on figure at bounding box center [751, 529] width 1343 height 532
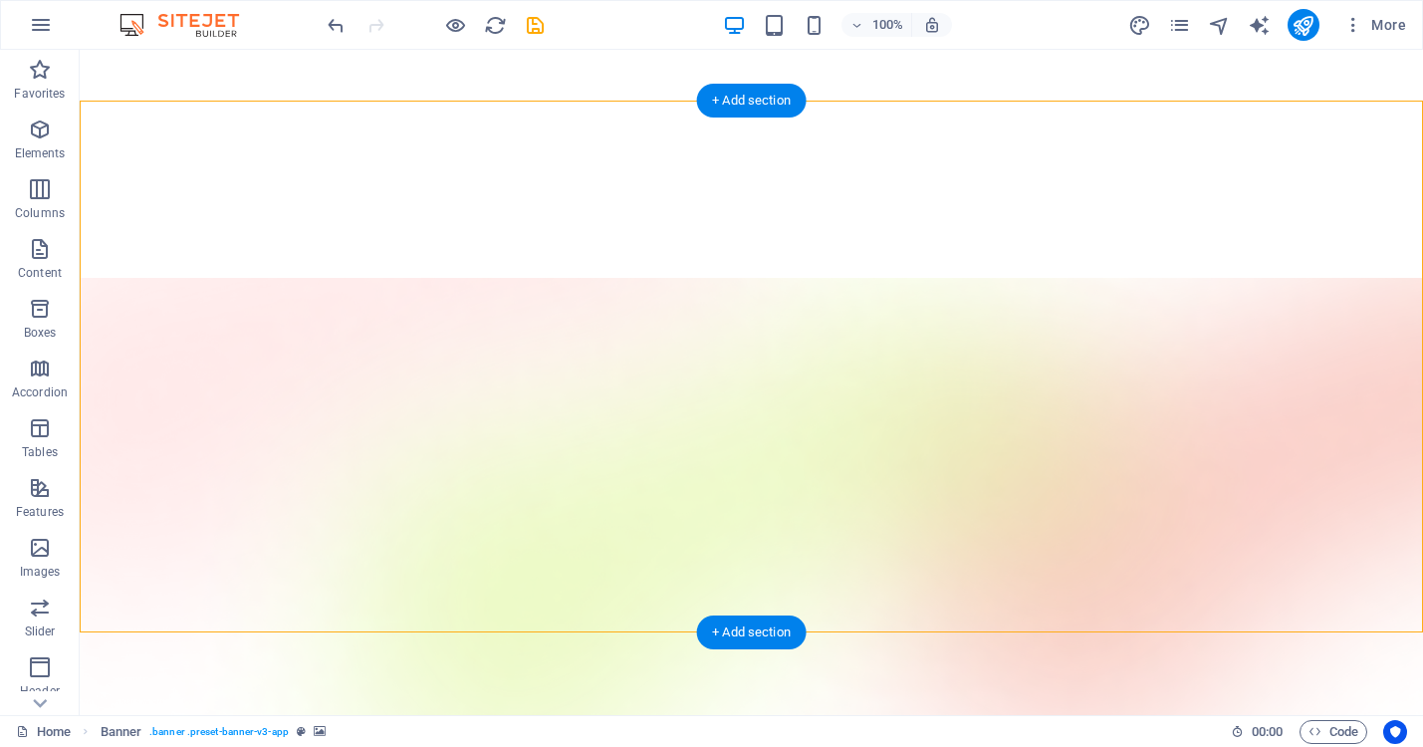
scroll to position [0, 0]
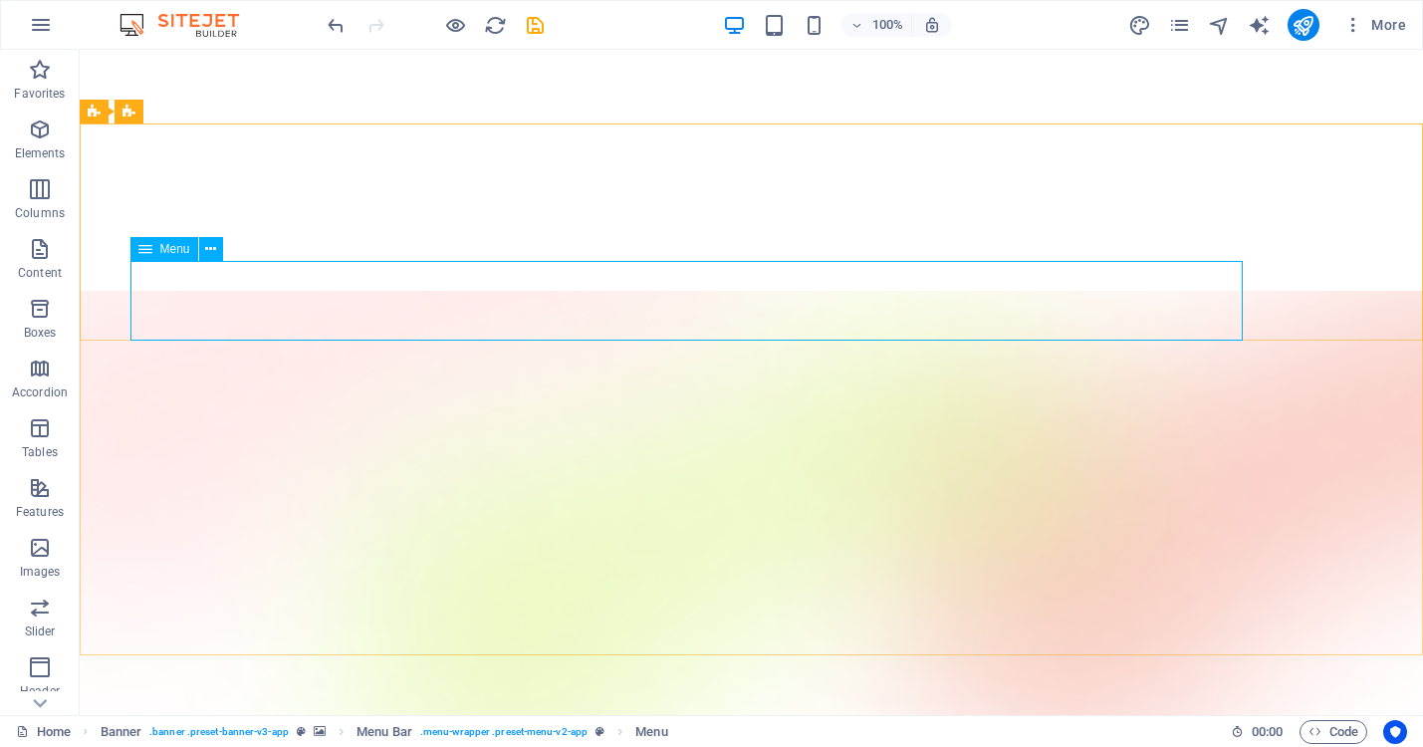
click at [183, 249] on span "Menu" at bounding box center [175, 249] width 30 height 12
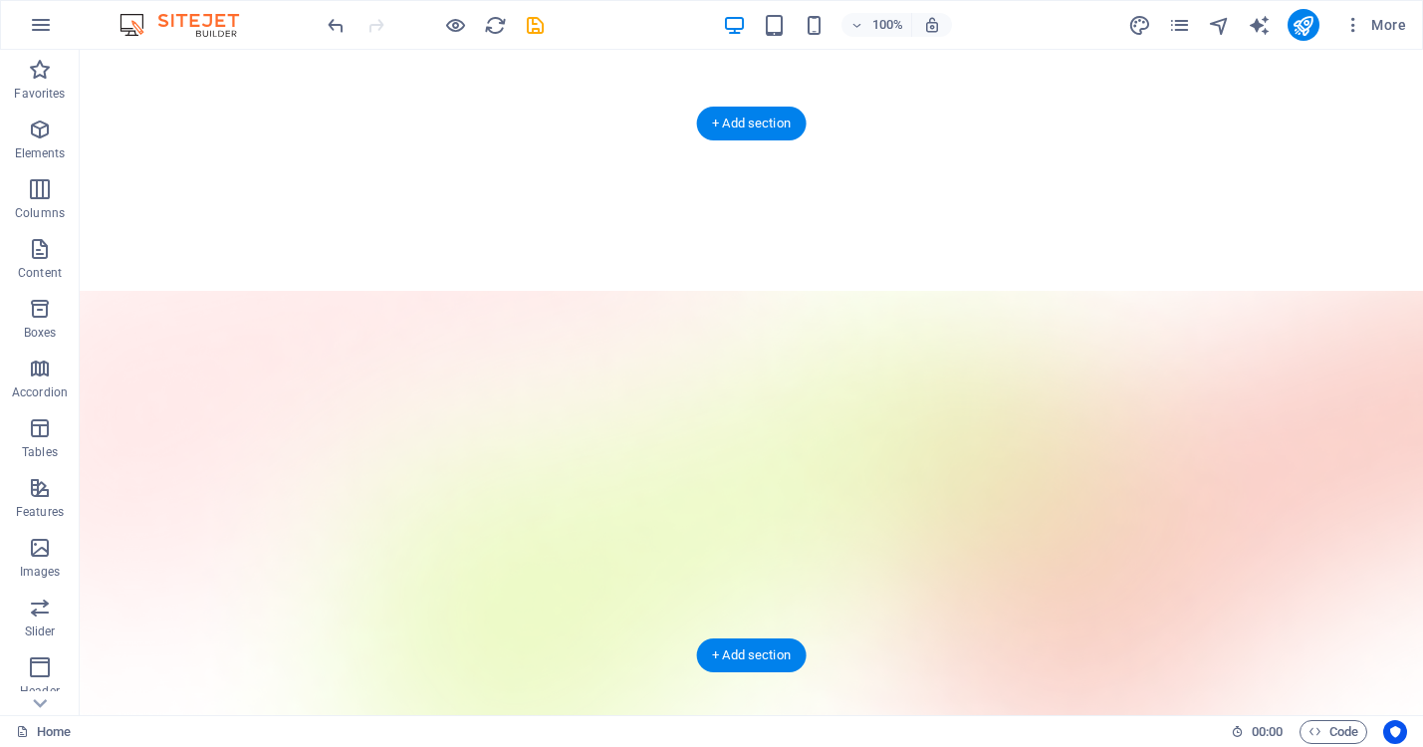
click at [606, 409] on figure at bounding box center [751, 557] width 1343 height 532
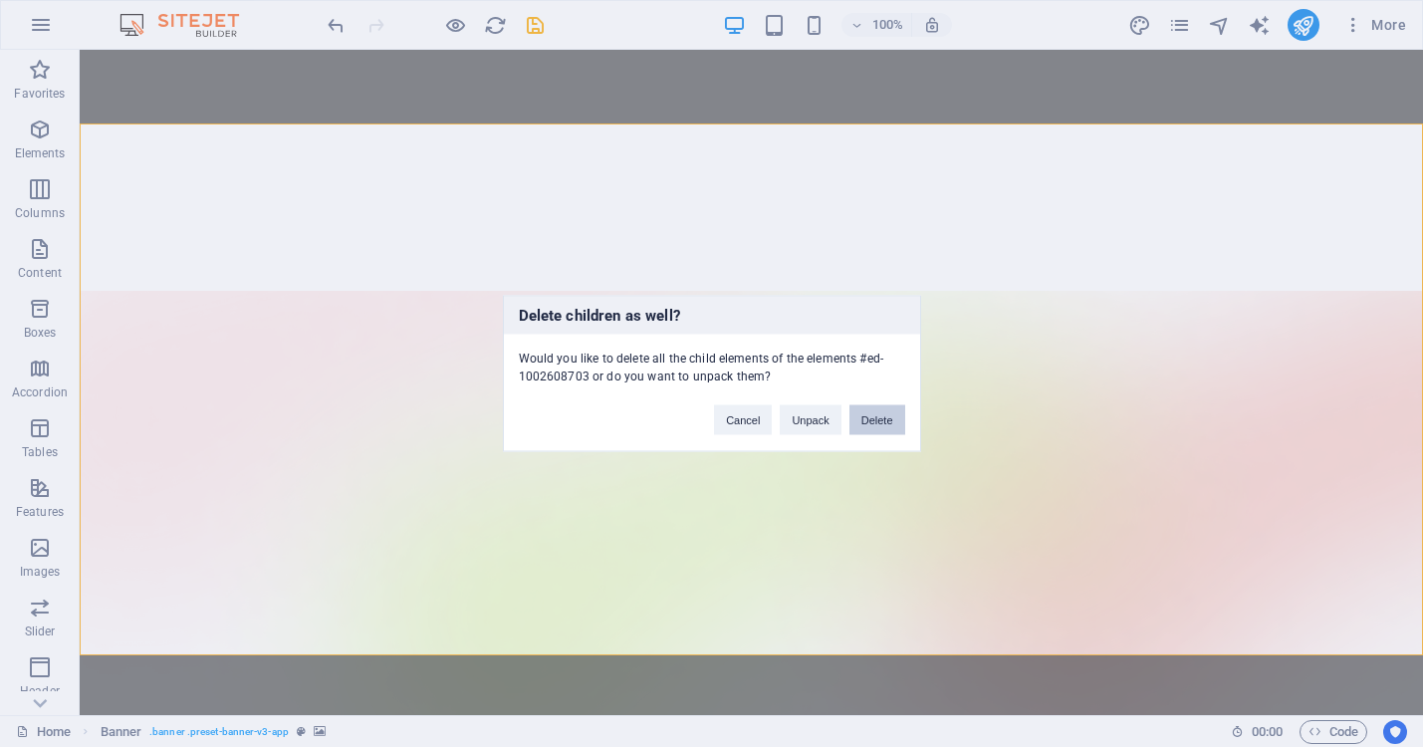
click at [881, 406] on button "Delete" at bounding box center [877, 420] width 56 height 30
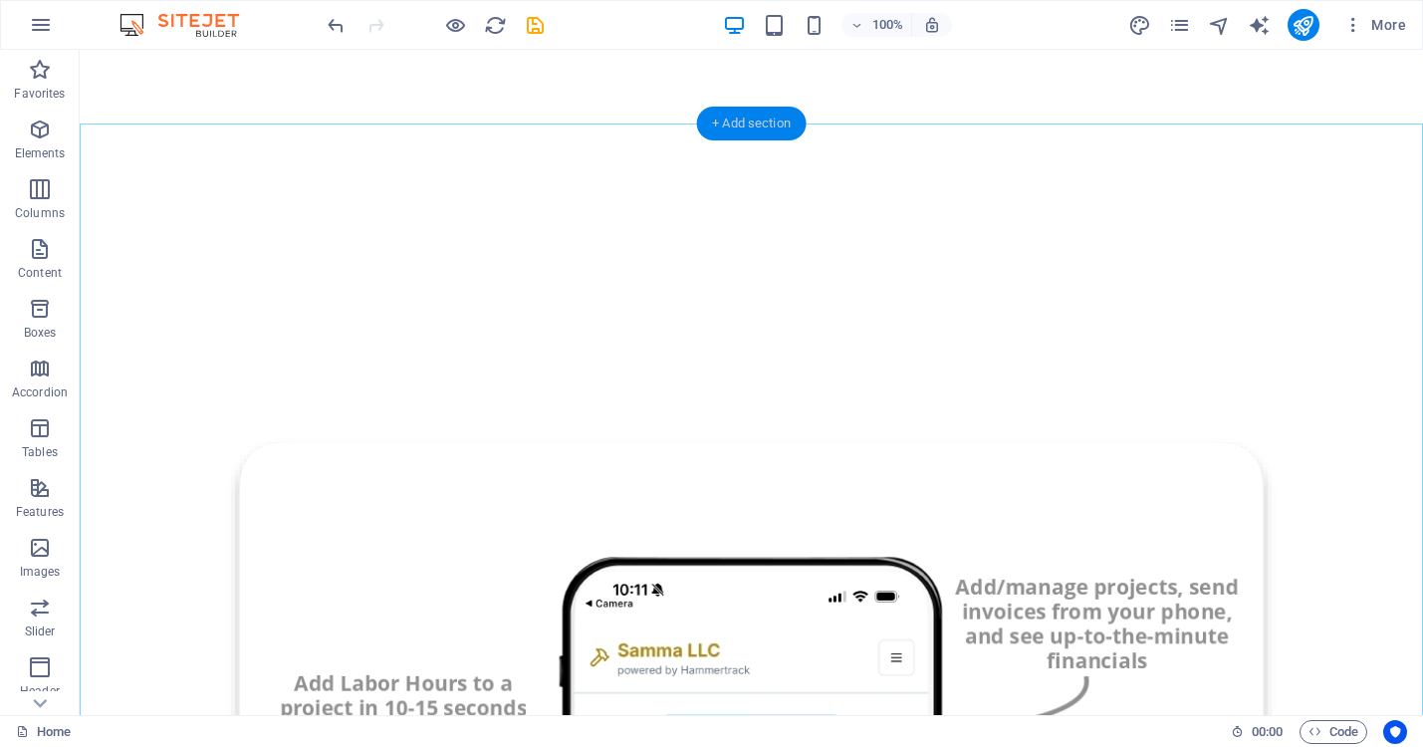
click at [762, 129] on div "+ Add section" at bounding box center [751, 124] width 111 height 34
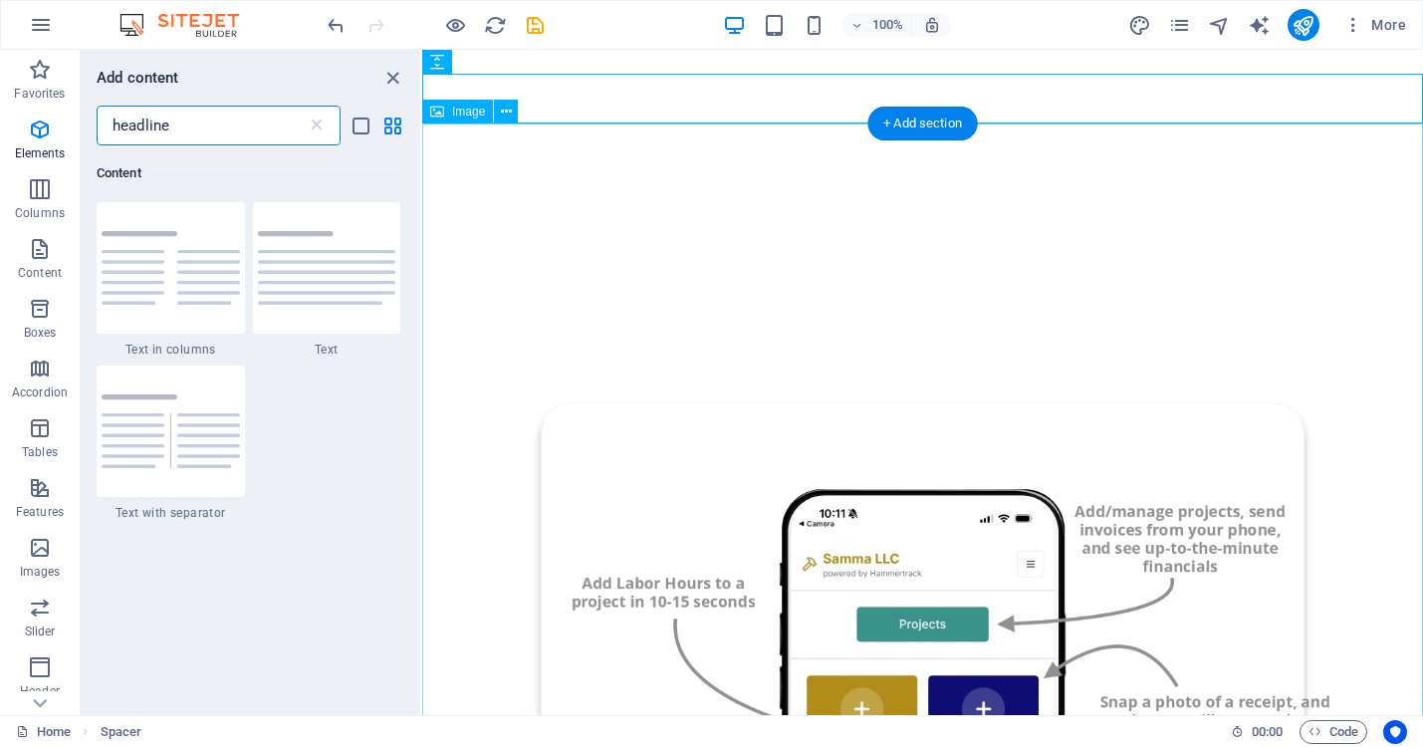
scroll to position [364, 0]
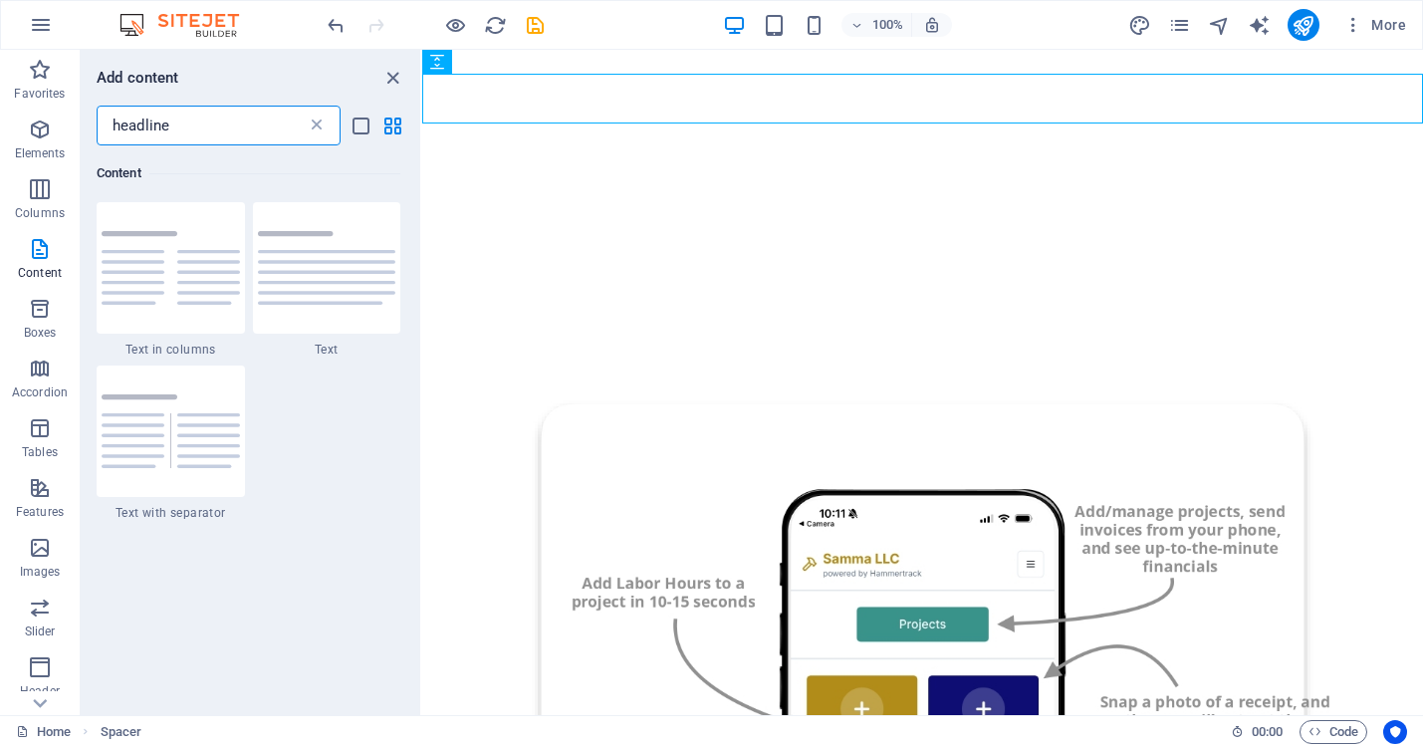
click at [317, 126] on icon at bounding box center [317, 125] width 20 height 20
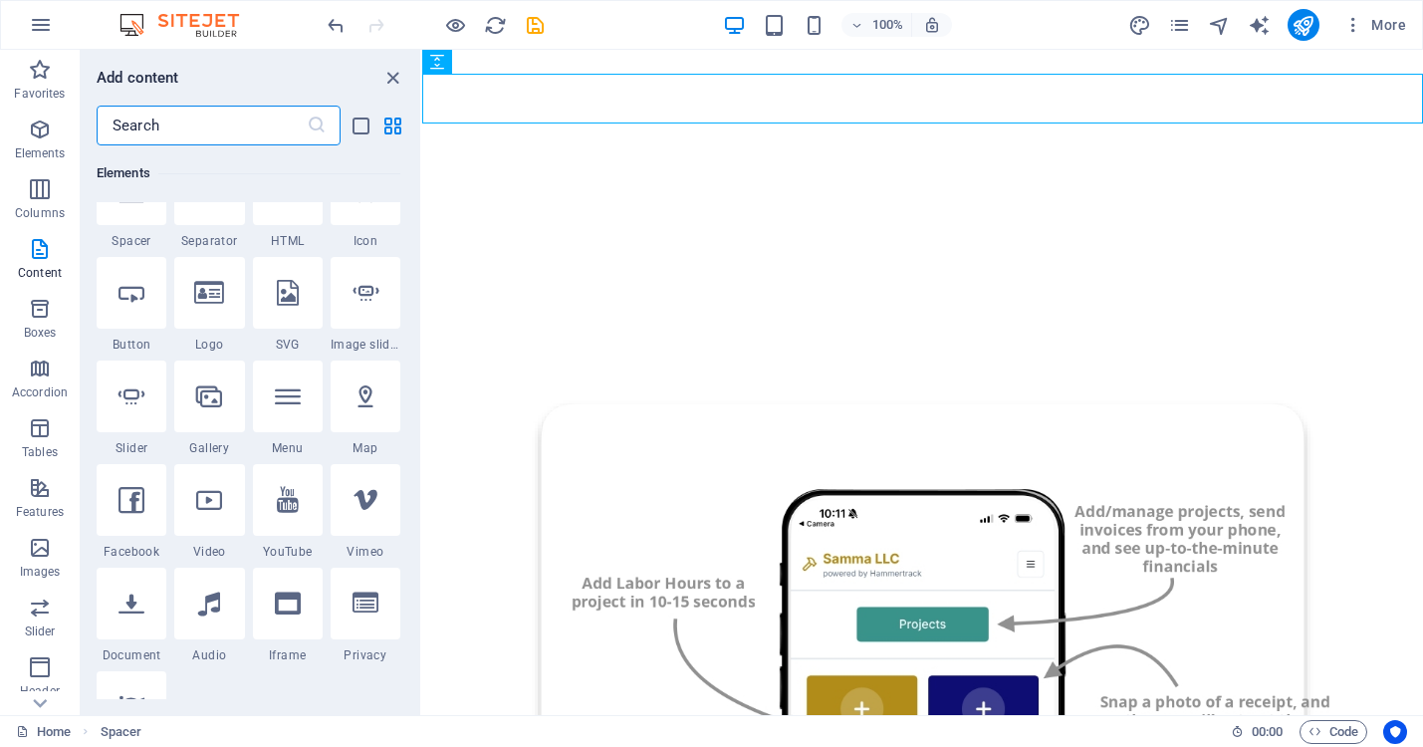
scroll to position [3484, 0]
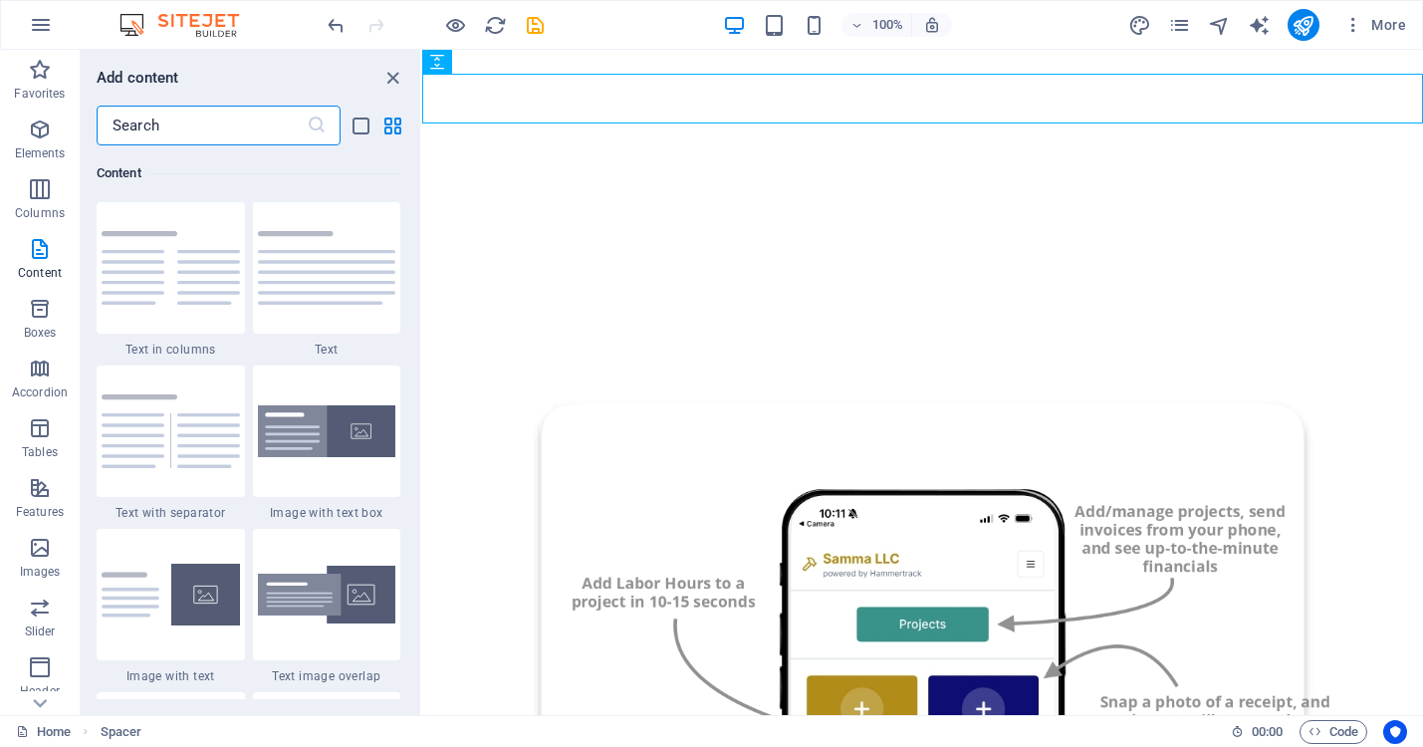
click at [268, 126] on input "text" at bounding box center [202, 126] width 210 height 40
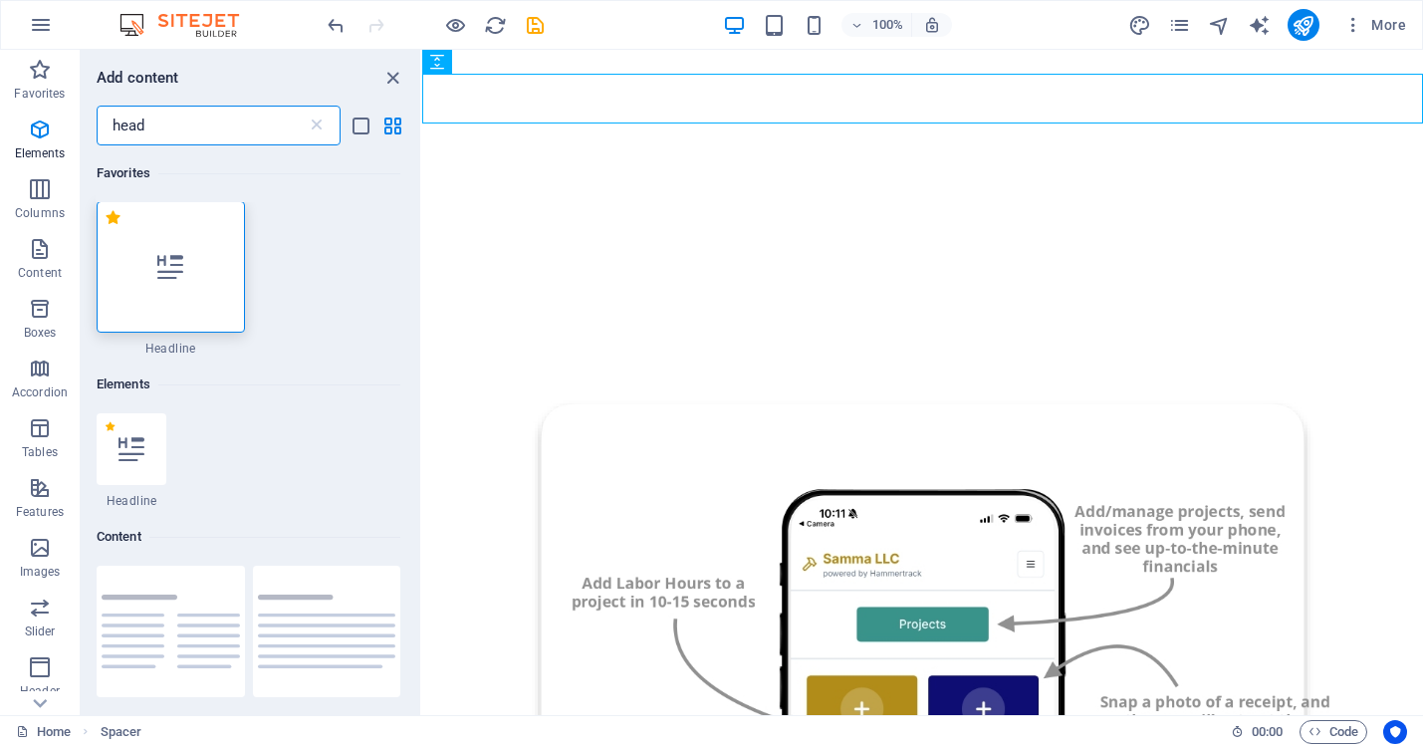
scroll to position [0, 0]
type input "head"
click at [173, 262] on icon at bounding box center [170, 268] width 26 height 26
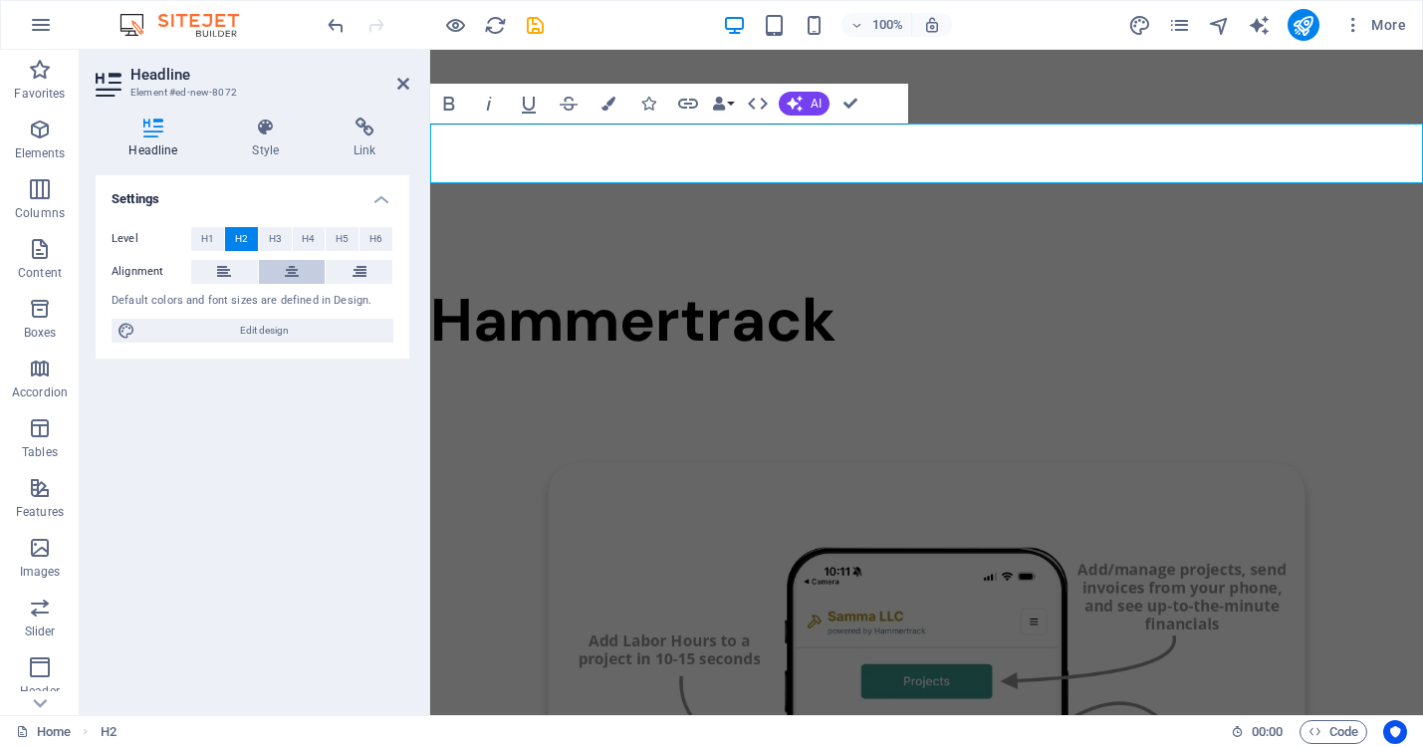
click at [294, 263] on icon at bounding box center [292, 272] width 14 height 24
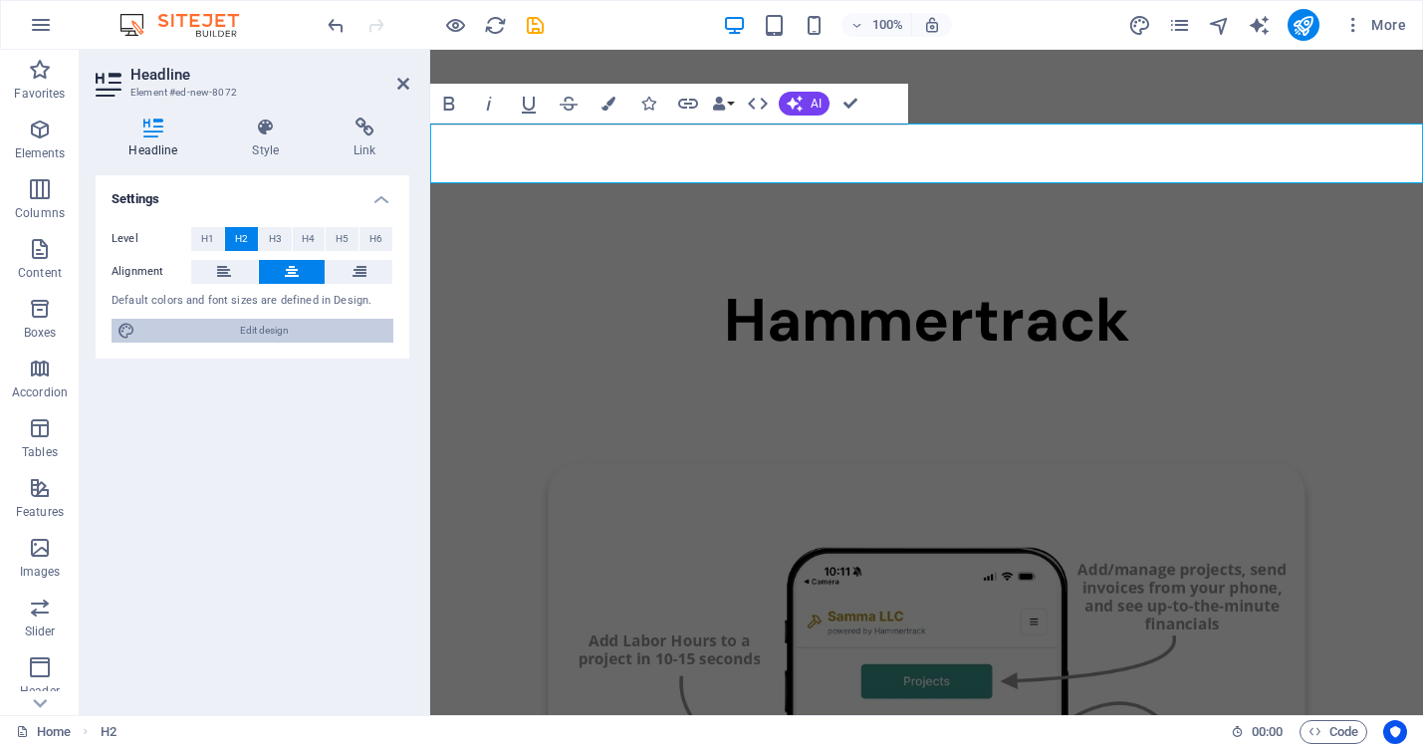
click at [259, 334] on span "Edit design" at bounding box center [264, 331] width 246 height 24
select select "600"
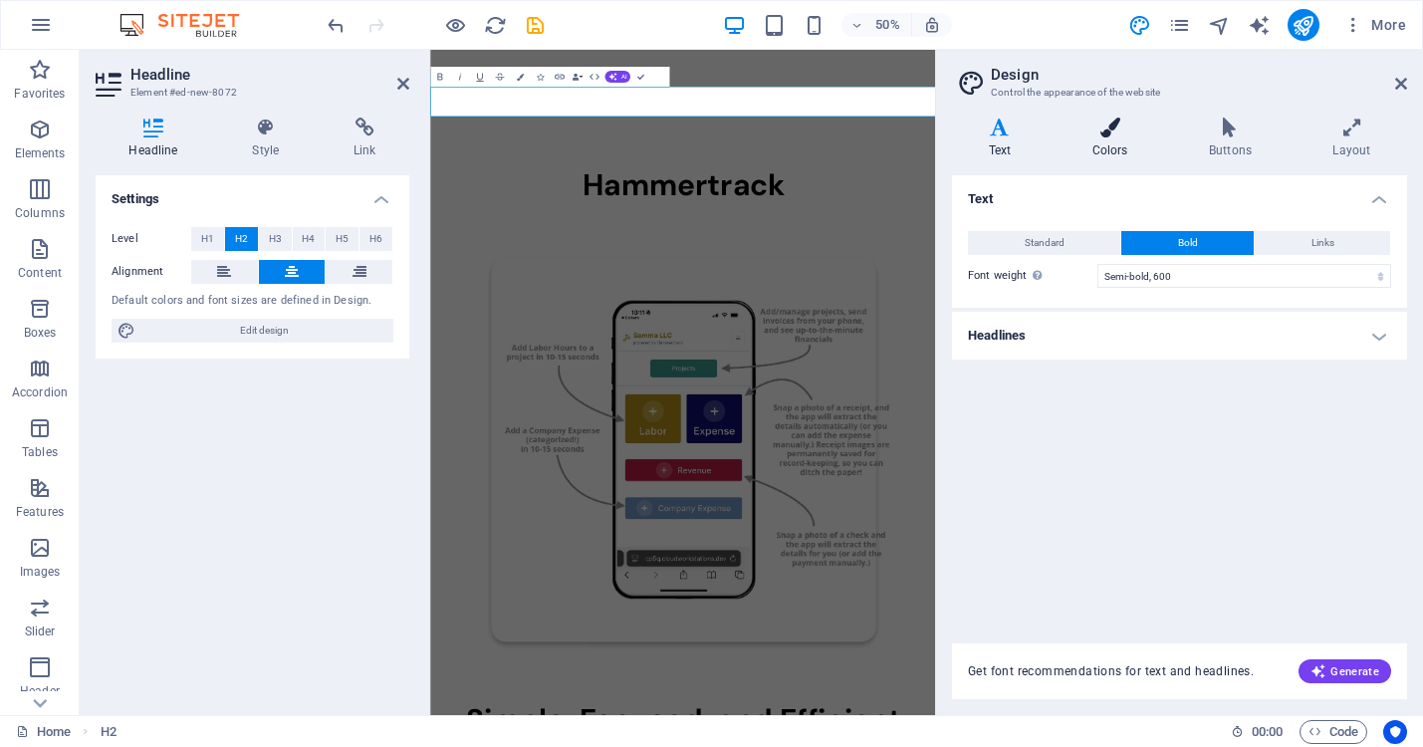
click at [1094, 131] on icon at bounding box center [1109, 127] width 109 height 20
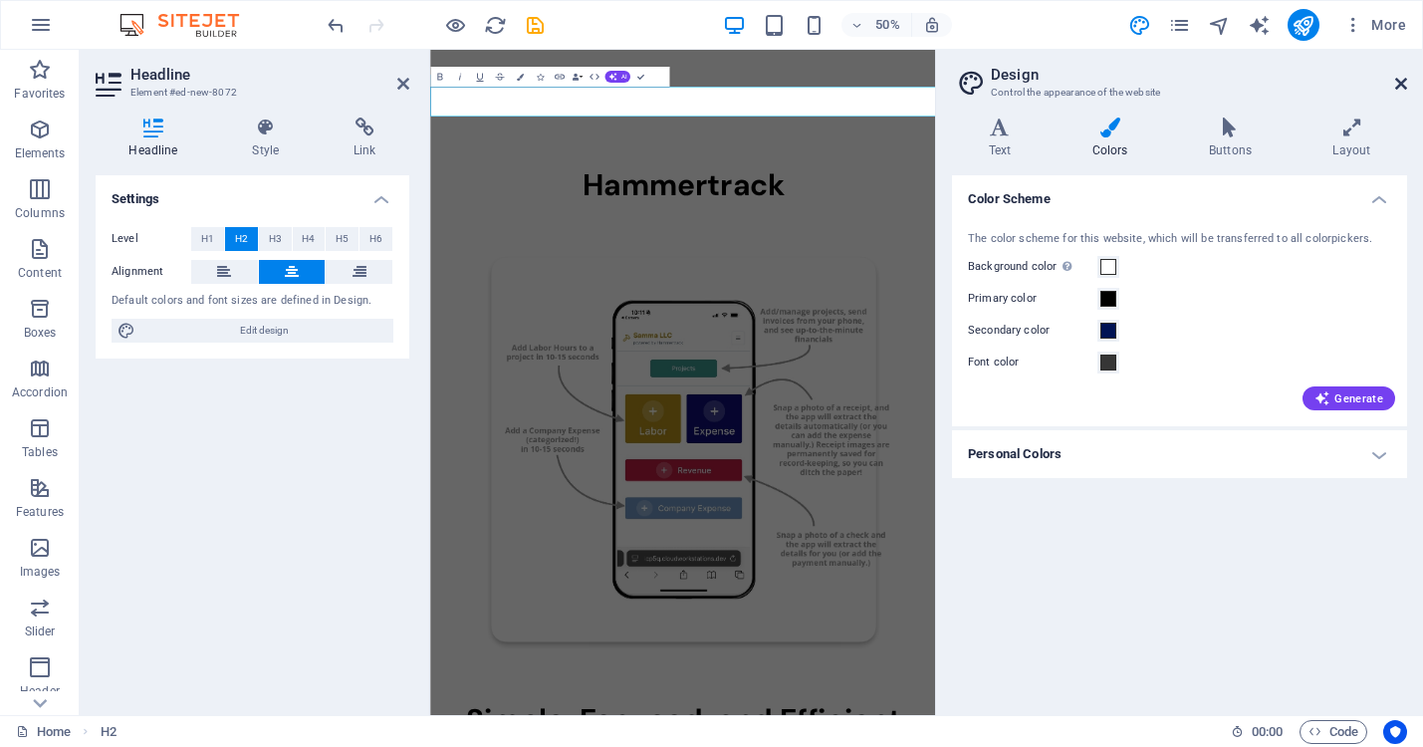
click at [1406, 83] on icon at bounding box center [1401, 84] width 12 height 16
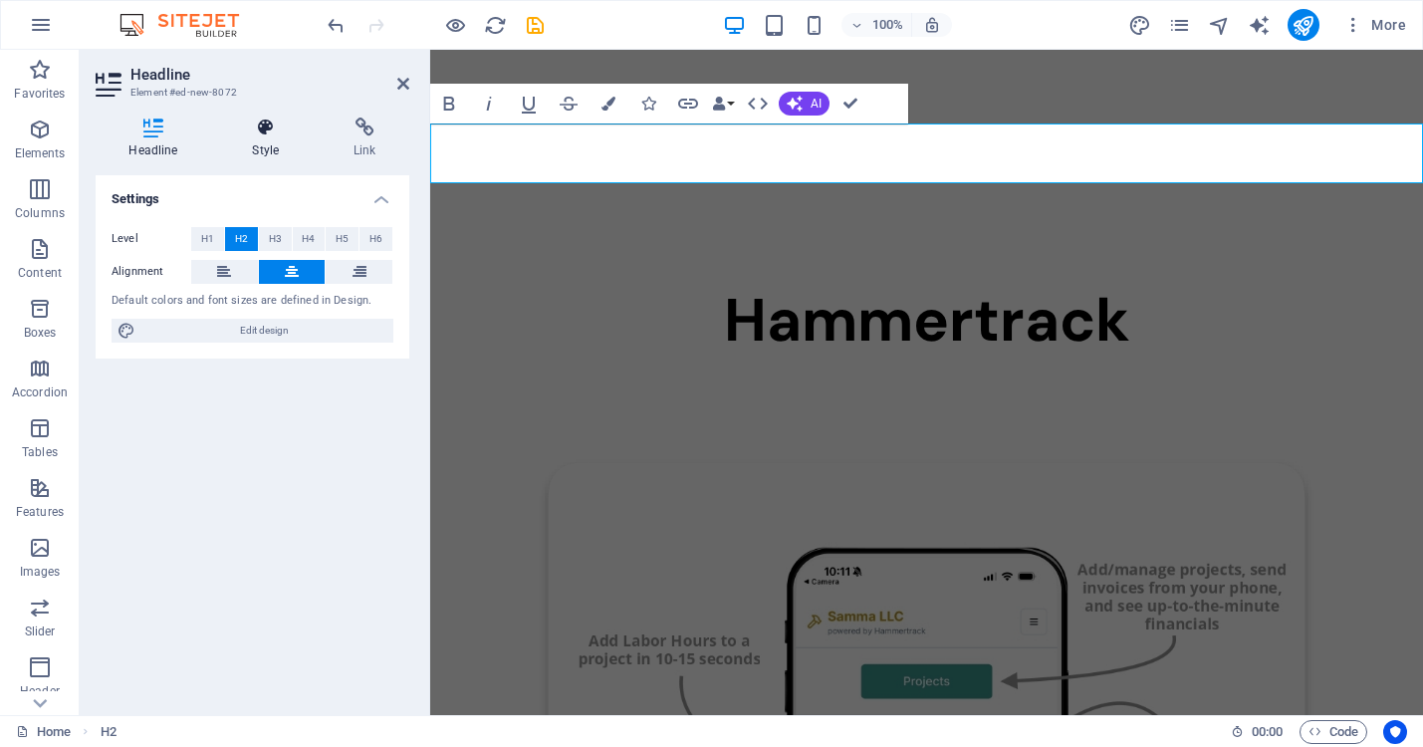
click at [268, 140] on h4 "Style" at bounding box center [270, 138] width 102 height 42
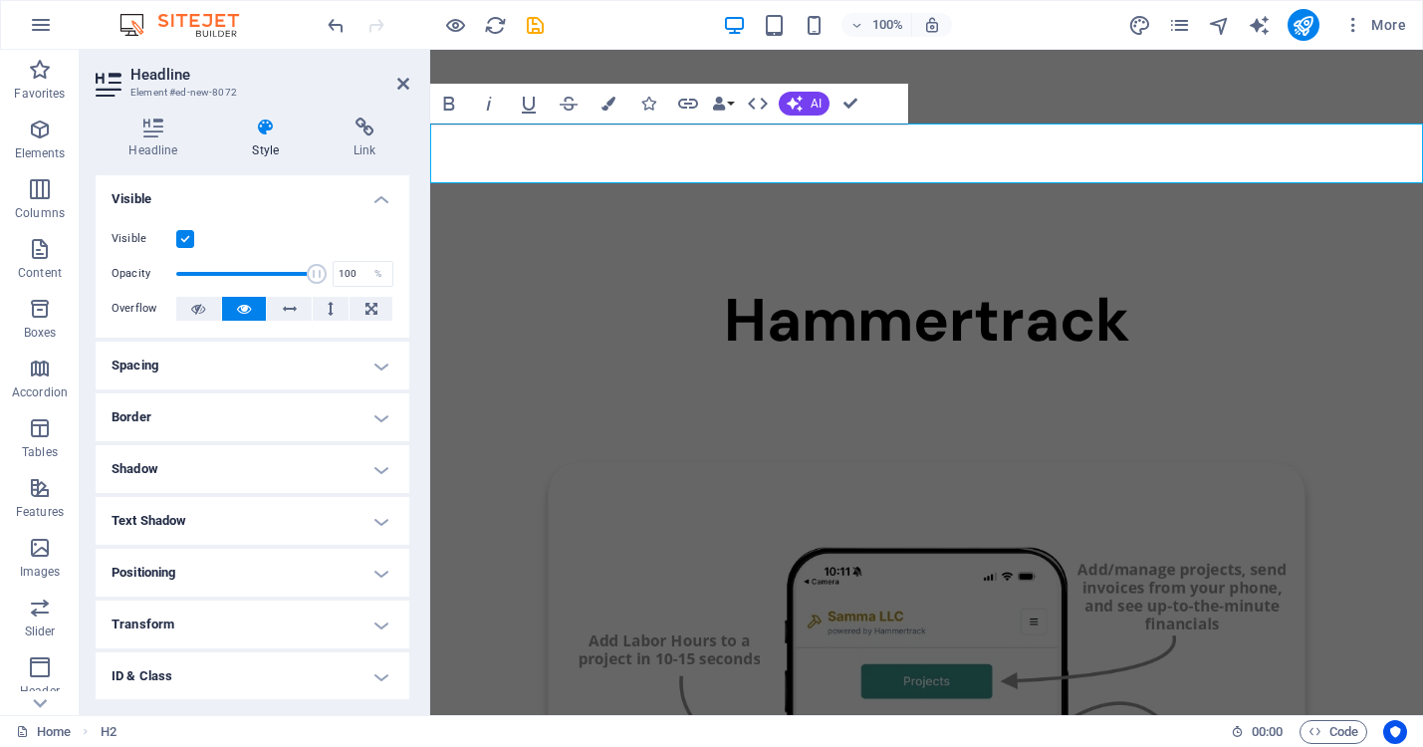
click at [268, 140] on h4 "Style" at bounding box center [270, 138] width 102 height 42
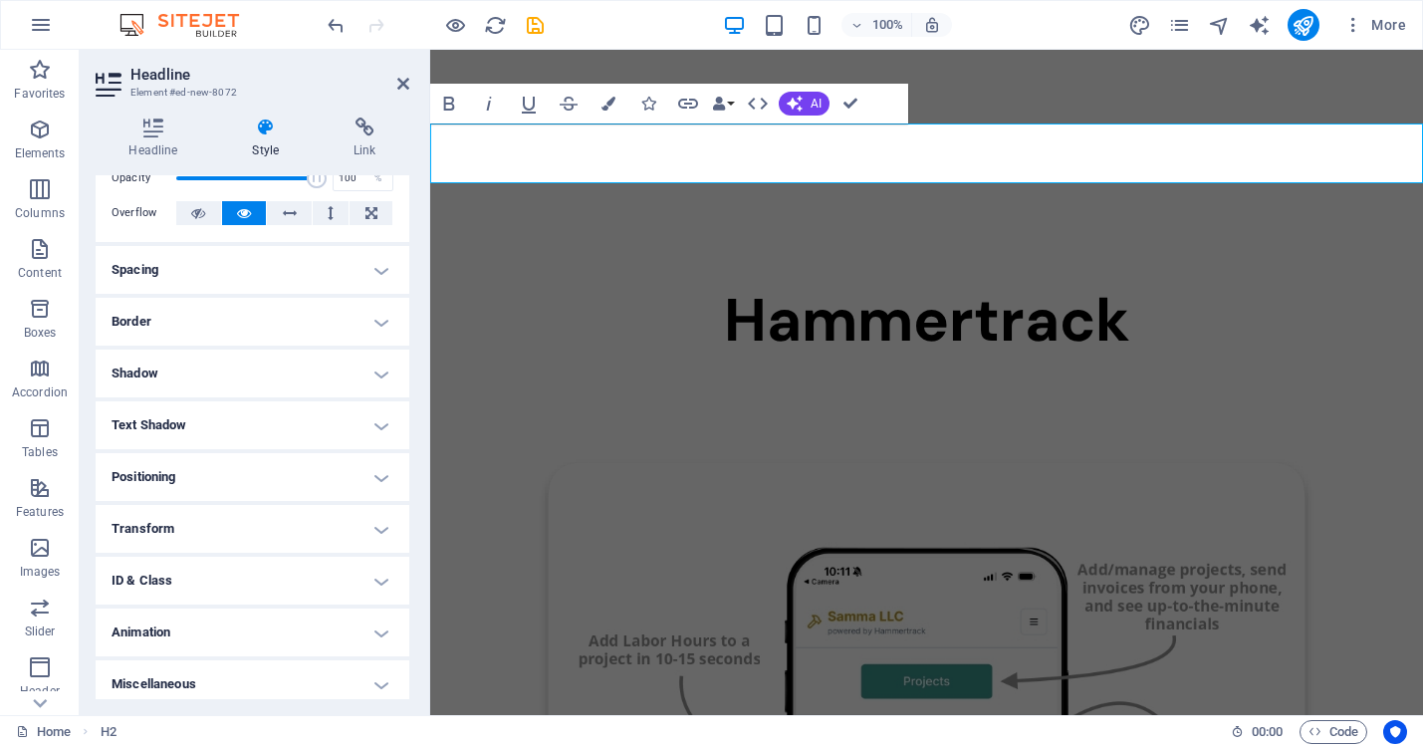
scroll to position [104, 0]
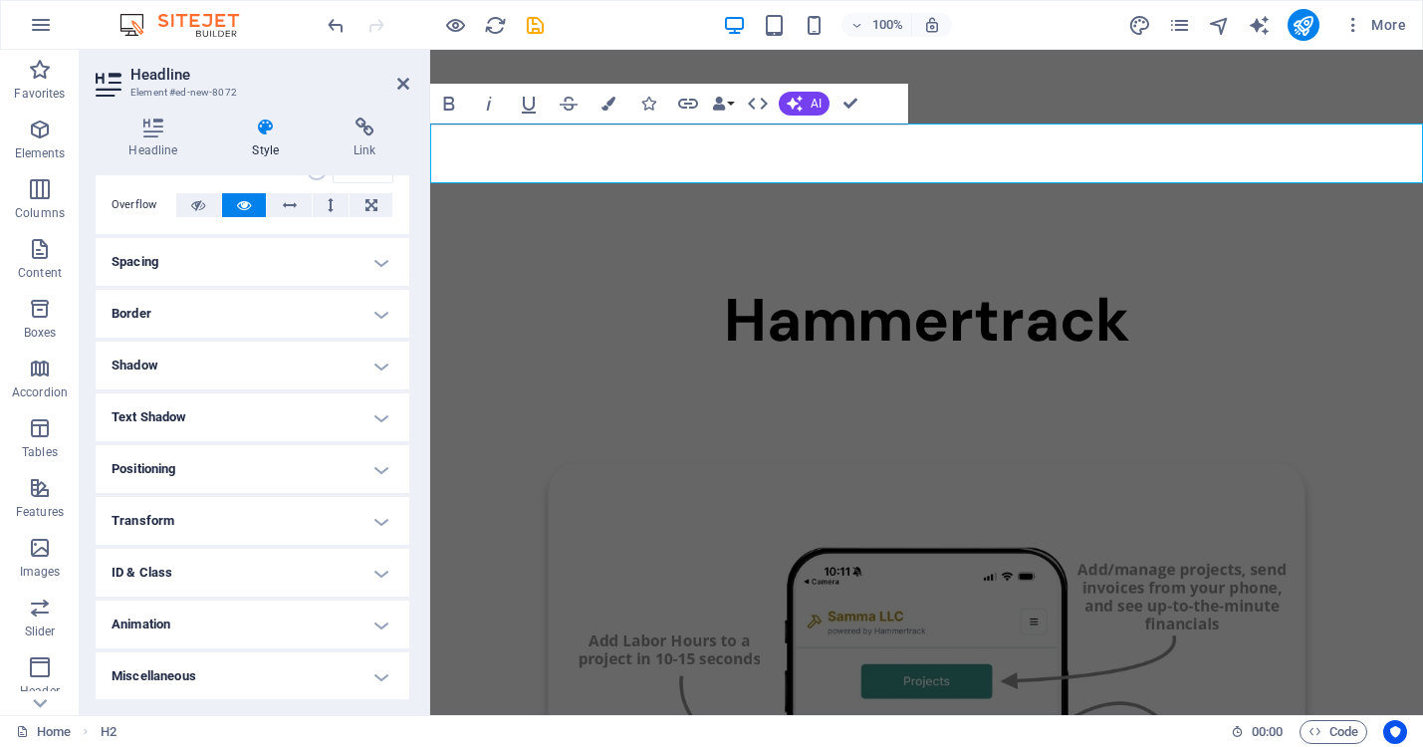
click at [256, 114] on div "Headline Style Link Settings Level H1 H2 H3 H4 H5 H6 Alignment Default colors a…" at bounding box center [252, 408] width 345 height 613
click at [534, 291] on h2 "Hammertrack" at bounding box center [926, 321] width 993 height 60
click at [679, 291] on h2 "Hammertrack" at bounding box center [926, 321] width 993 height 60
click at [1050, 291] on h2 "Hammertrack" at bounding box center [926, 321] width 993 height 60
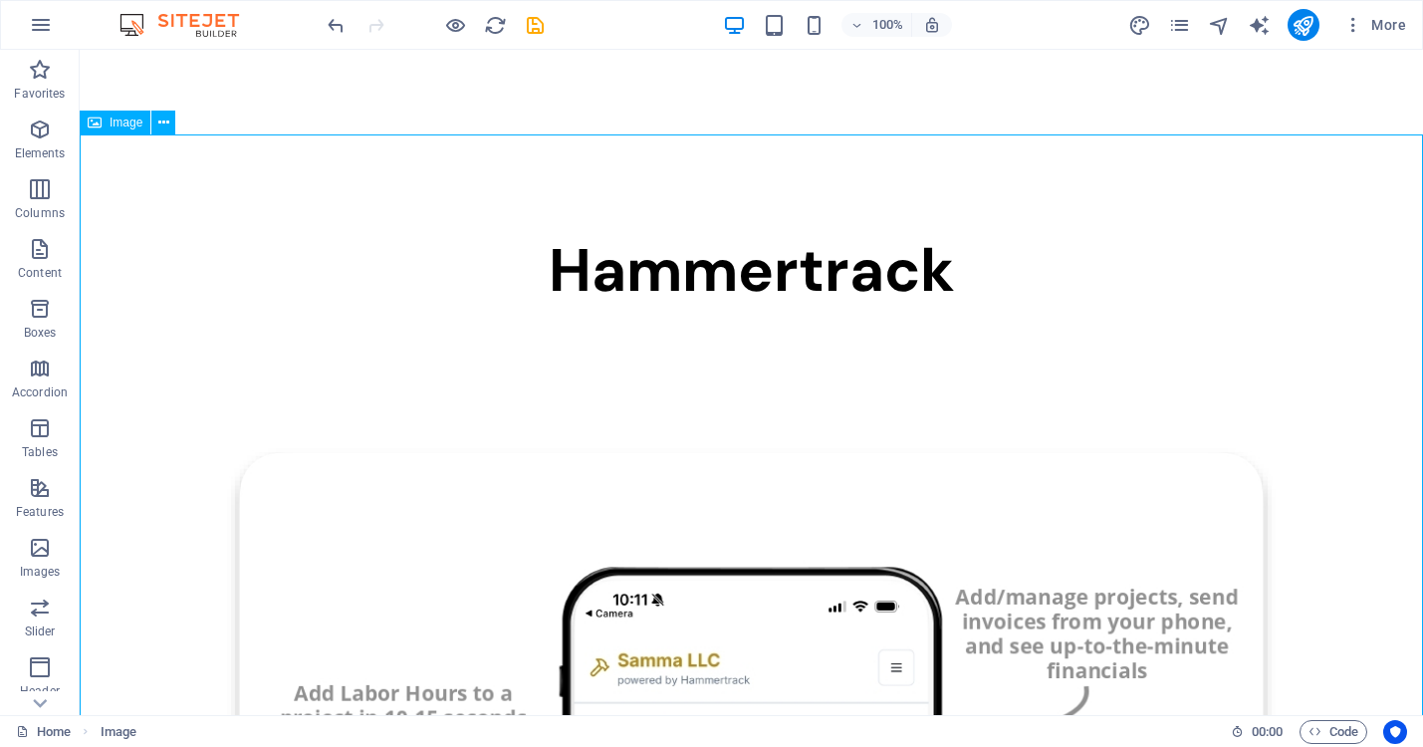
scroll to position [0, 0]
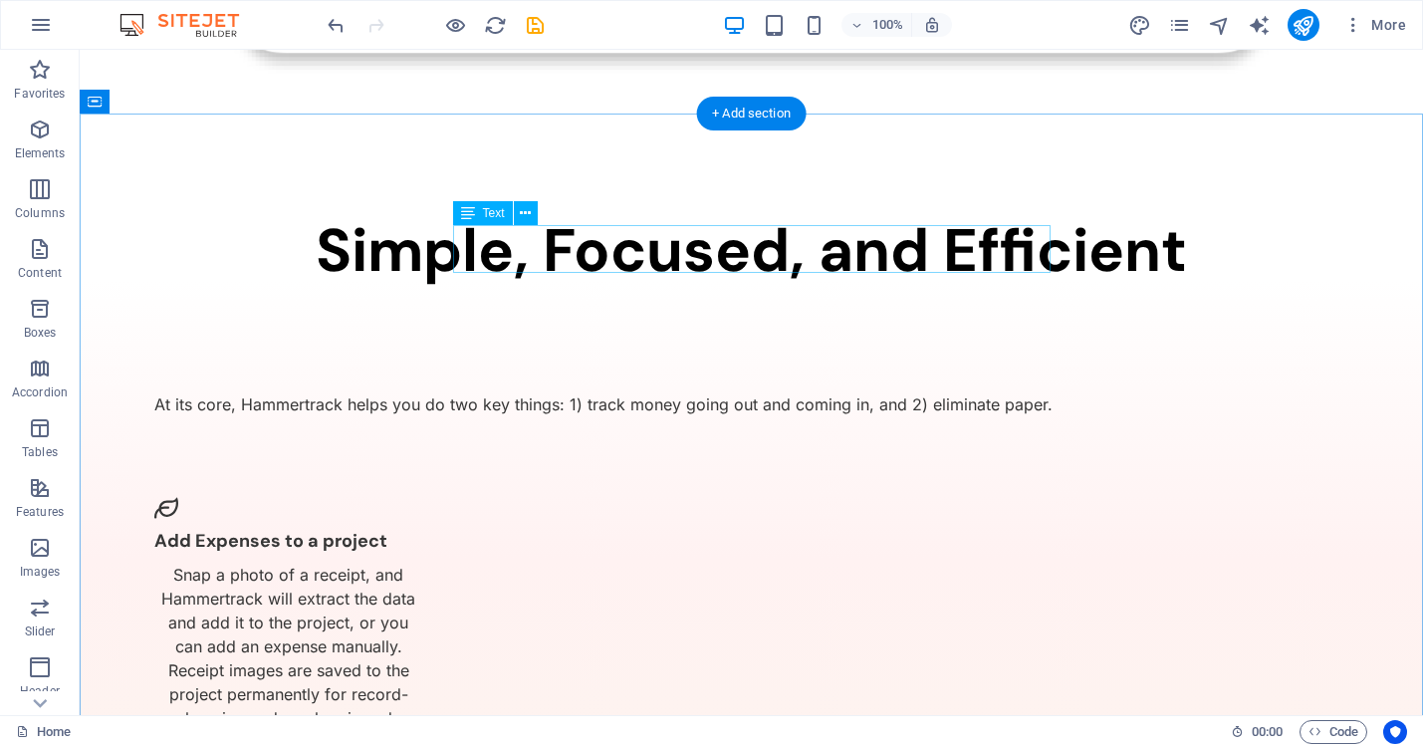
scroll to position [1471, 0]
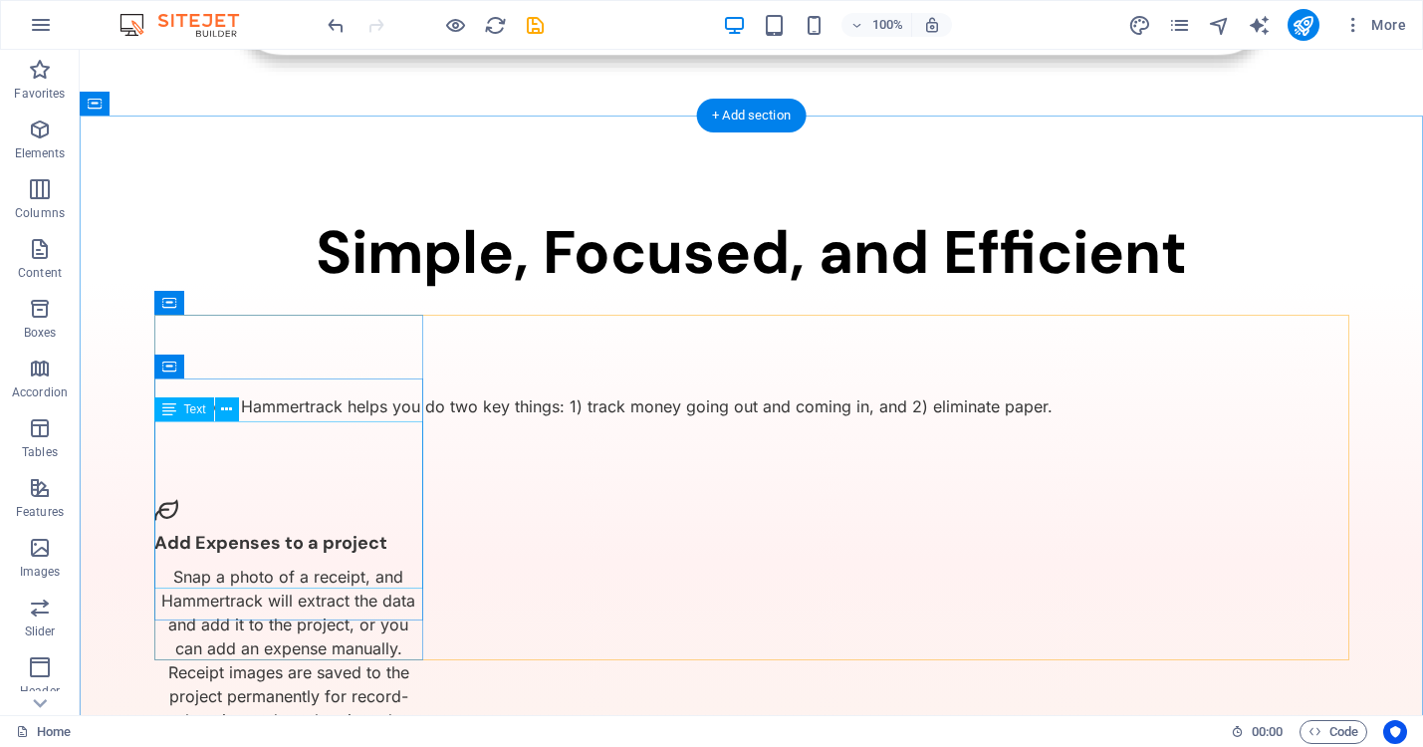
click at [216, 565] on div "Snap a photo of a receipt, and Hammertrack will extract the data and add it to …" at bounding box center [288, 660] width 269 height 191
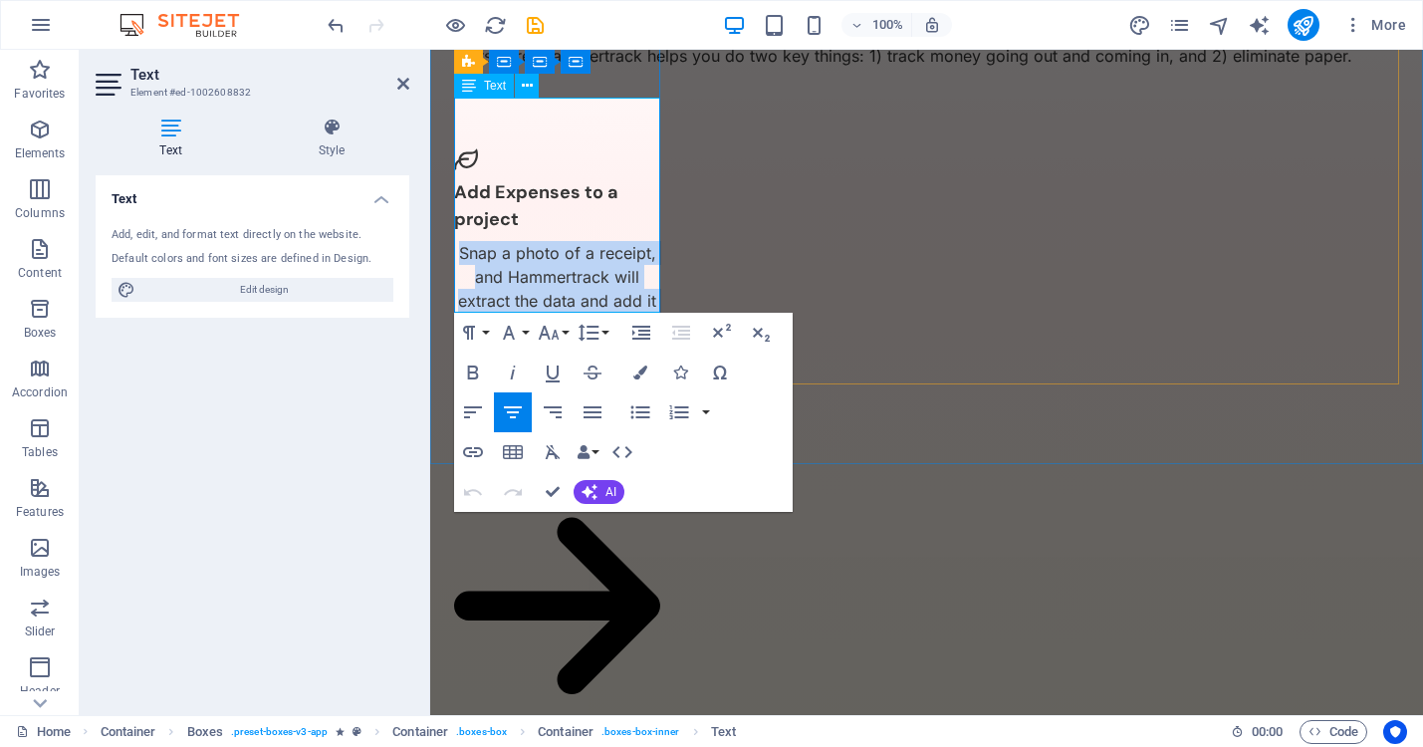
drag, startPoint x: 656, startPoint y: 298, endPoint x: 458, endPoint y: 114, distance: 270.5
click at [458, 241] on p "Snap a photo of a receipt, and Hammertrack will extract the data and add it to …" at bounding box center [557, 348] width 206 height 215
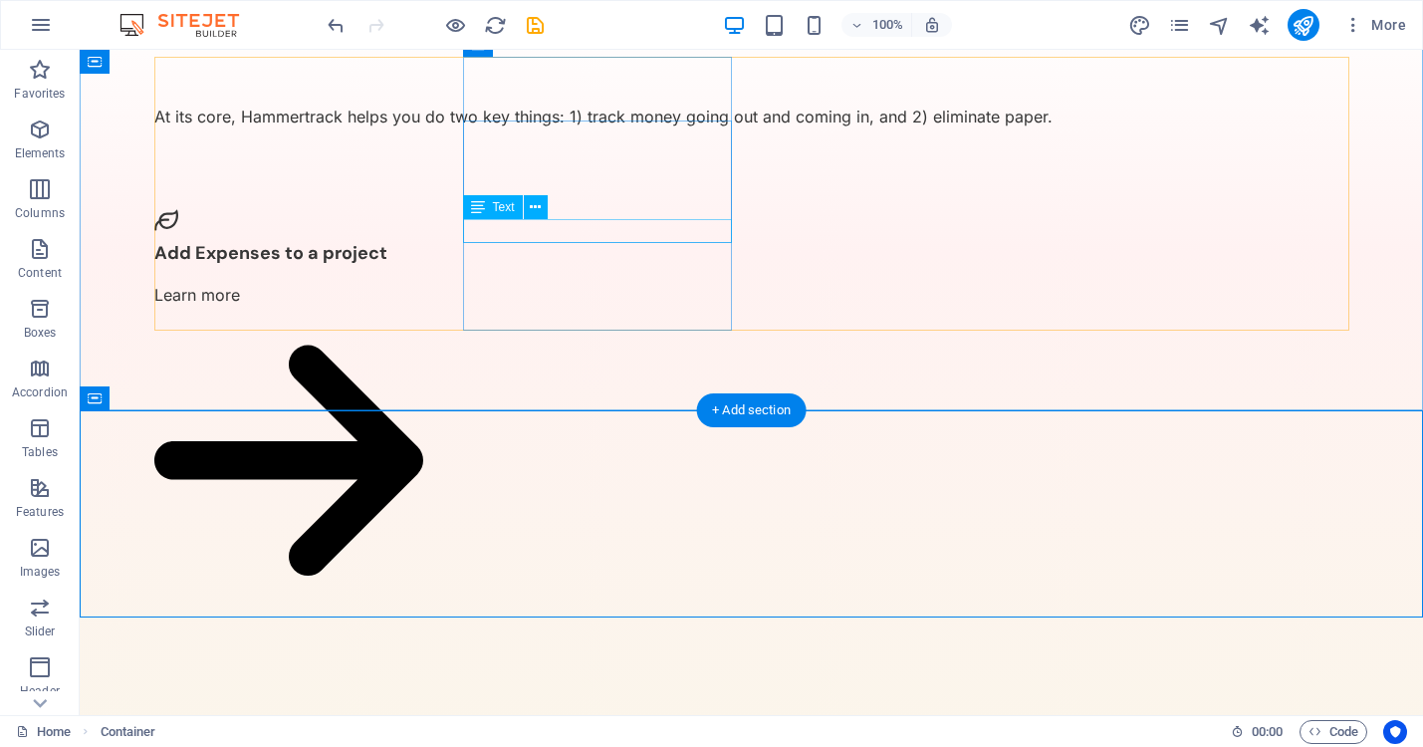
scroll to position [1728, 0]
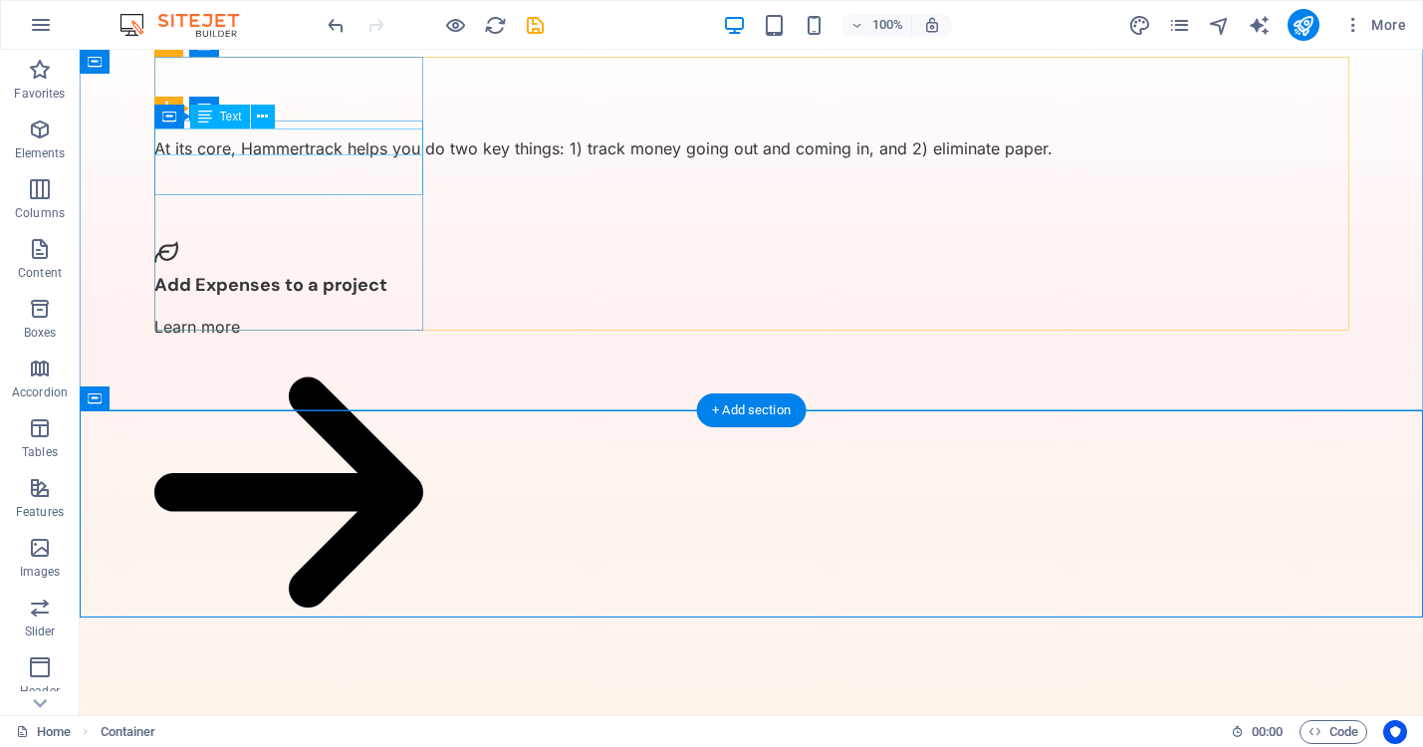
click at [329, 272] on div "Add Expenses to a project" at bounding box center [288, 285] width 269 height 27
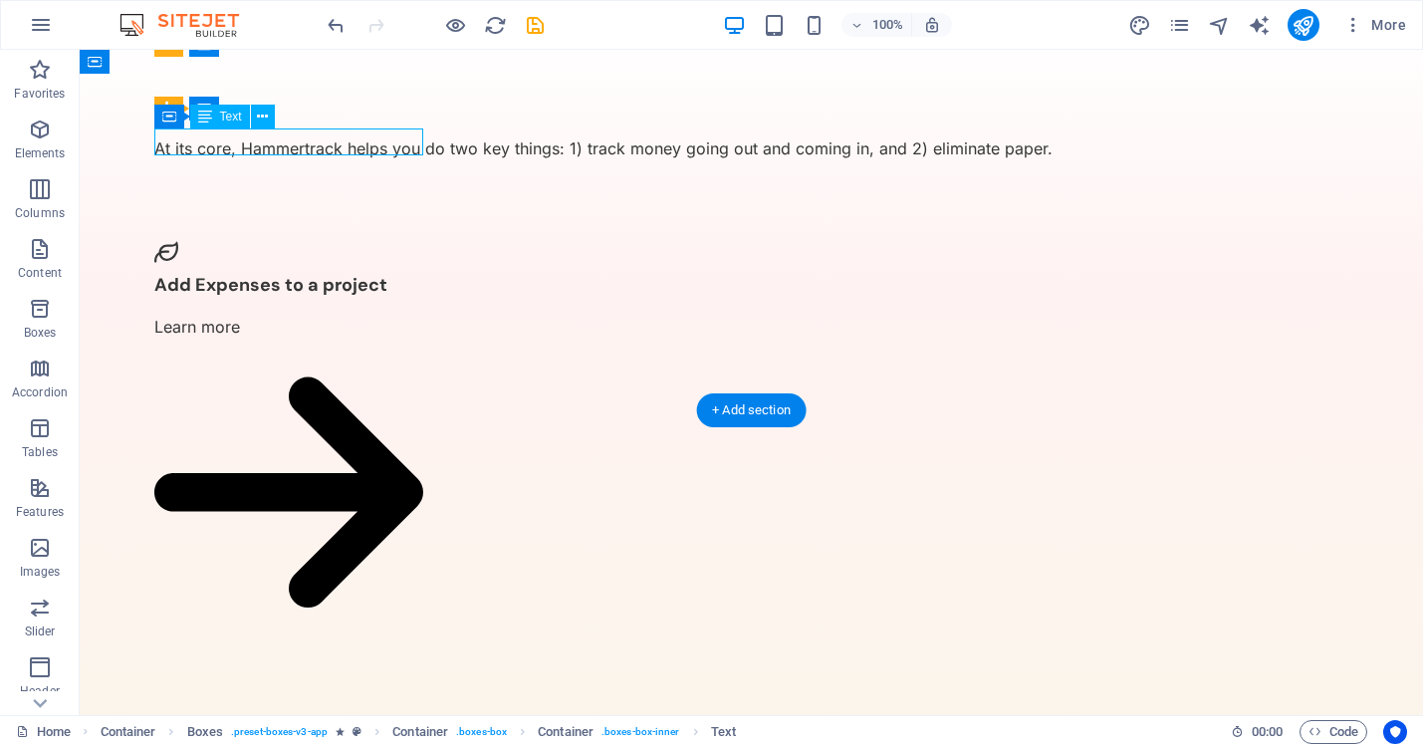
click at [329, 272] on div "Add Expenses to a project" at bounding box center [288, 285] width 269 height 27
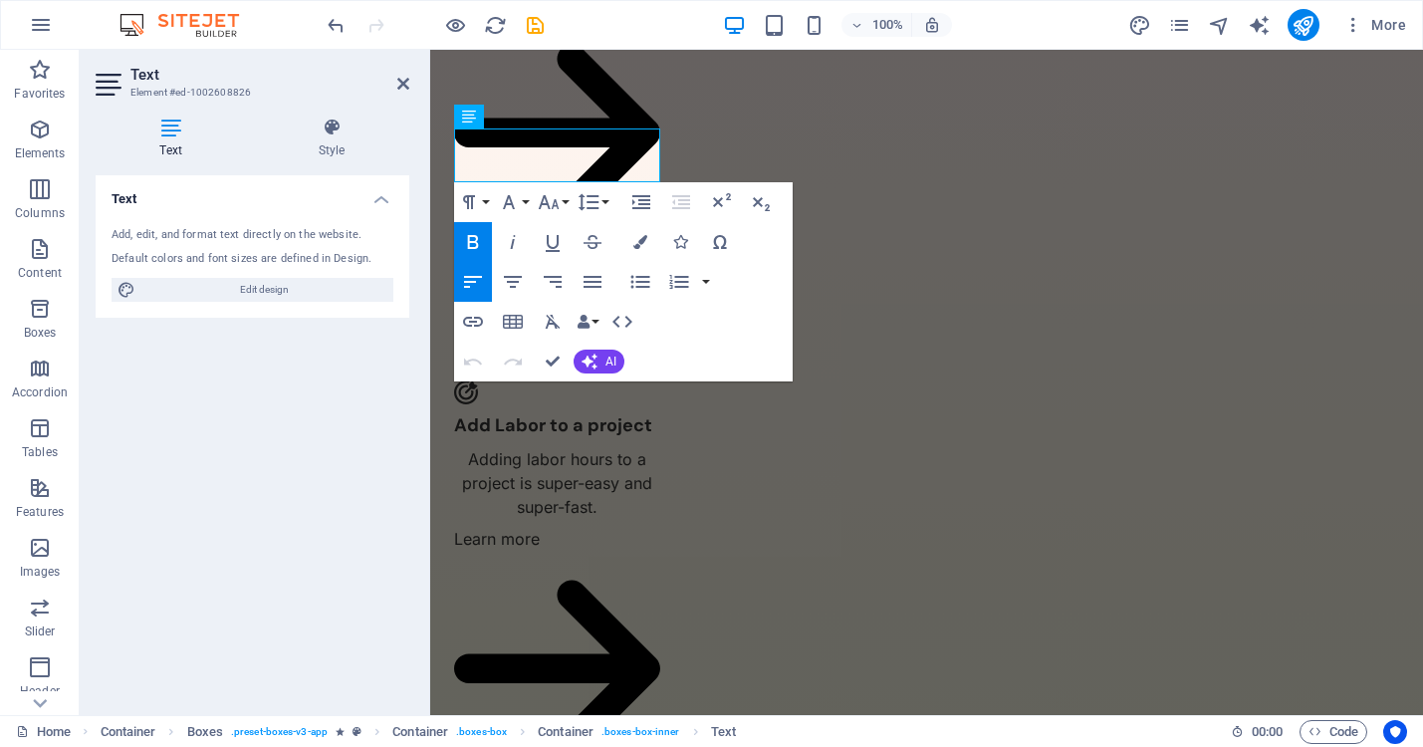
scroll to position [1378, 0]
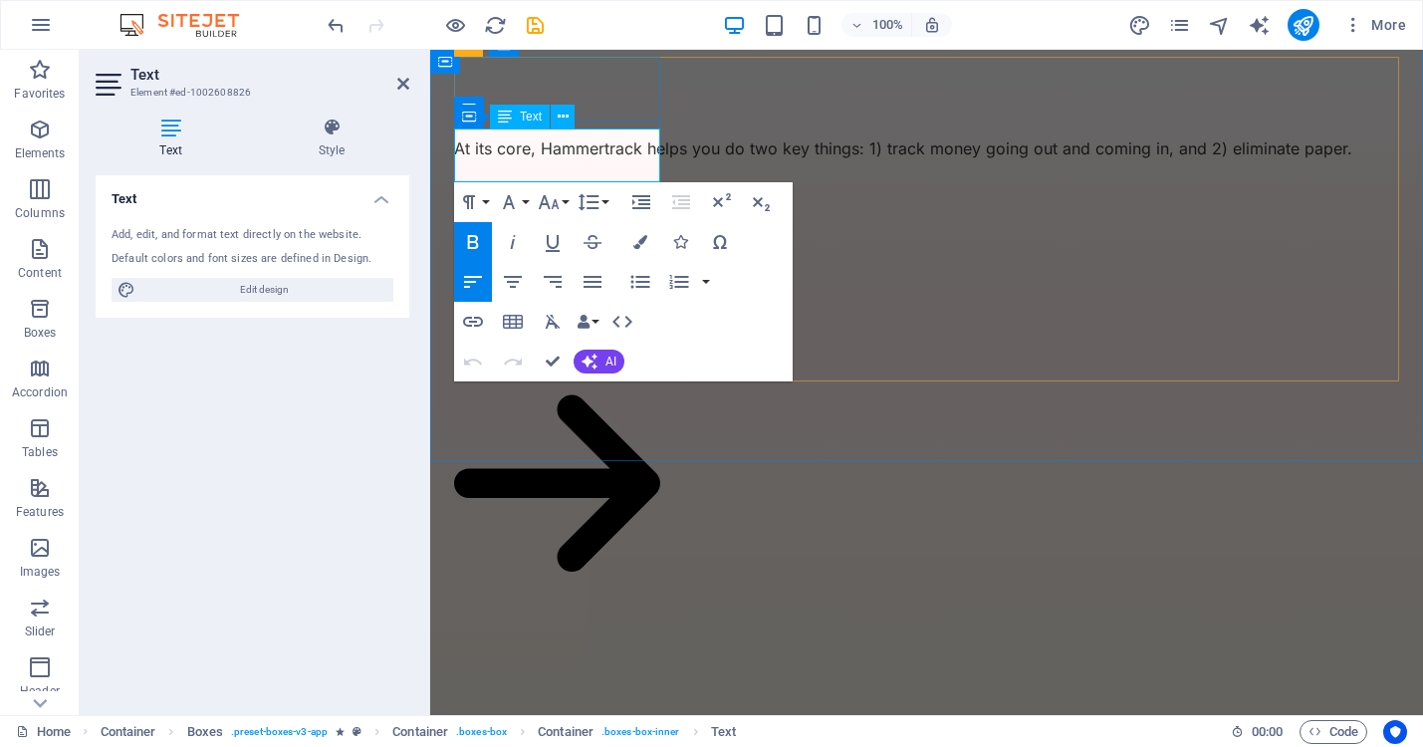
click at [534, 272] on p "Add Expenses to a project" at bounding box center [557, 299] width 206 height 54
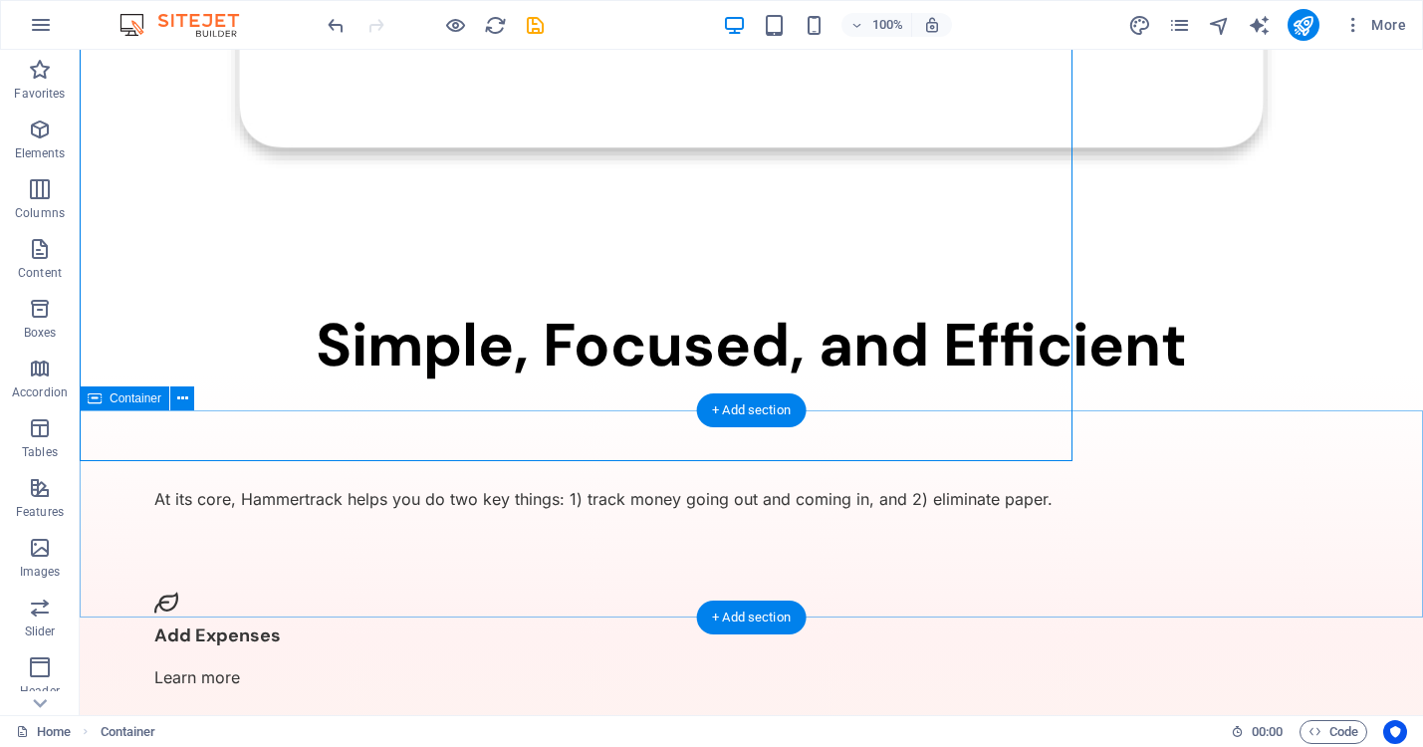
scroll to position [1728, 0]
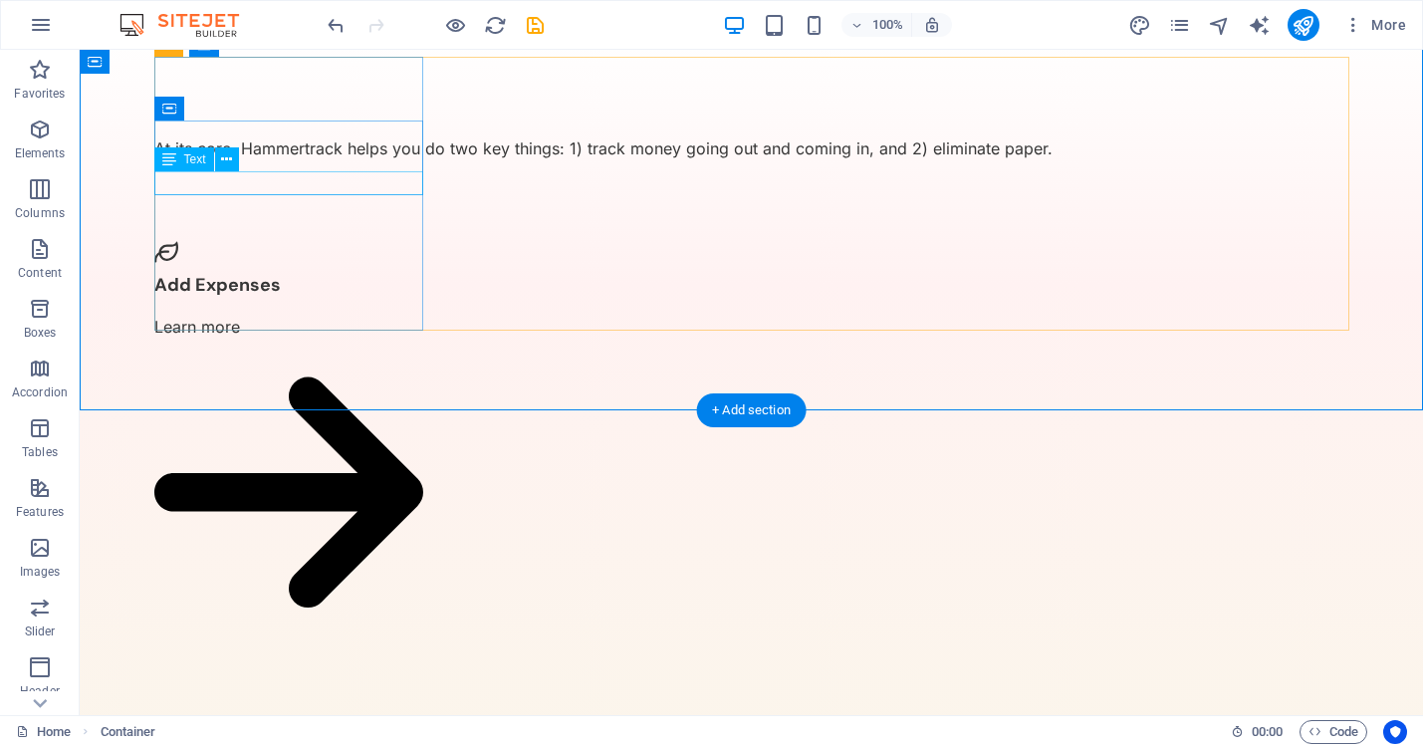
click at [223, 315] on div "Learn more" at bounding box center [288, 495] width 269 height 361
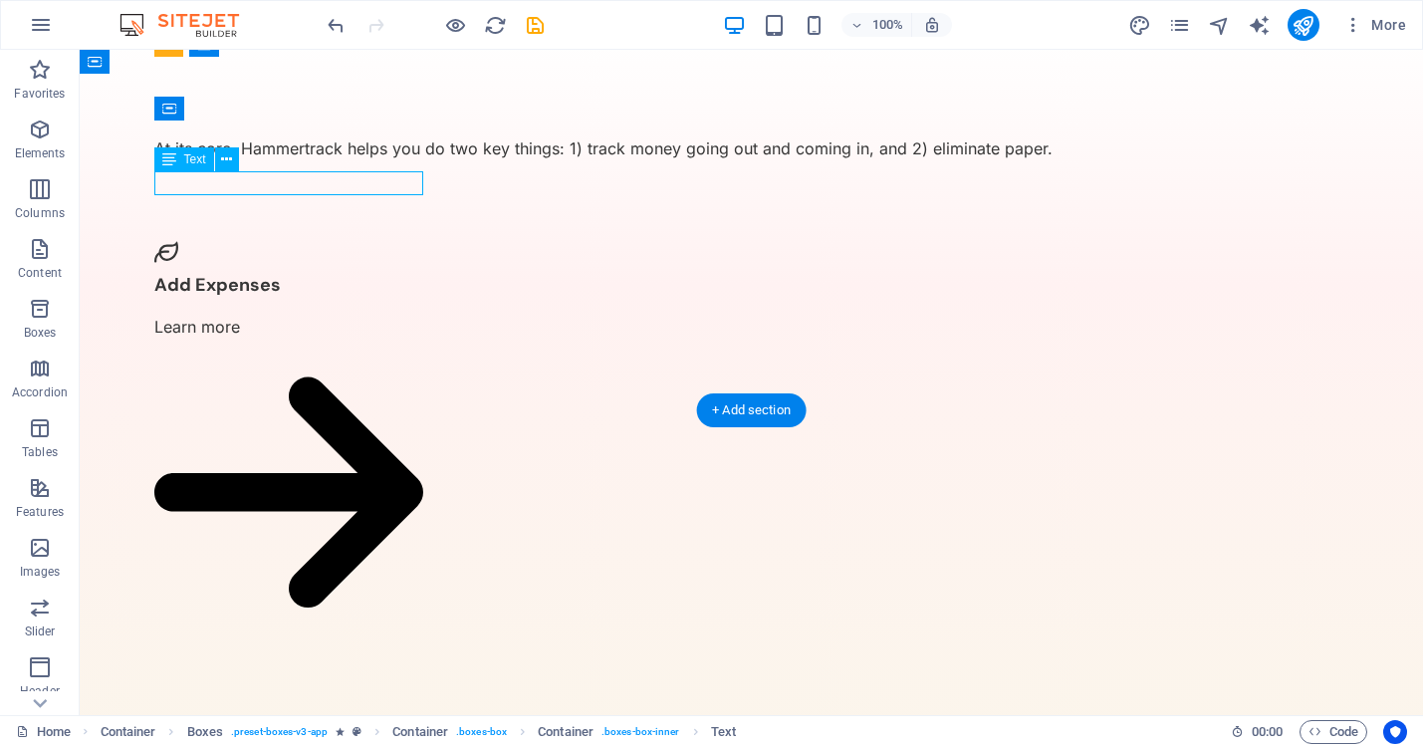
click at [223, 315] on div "Learn more" at bounding box center [288, 495] width 269 height 361
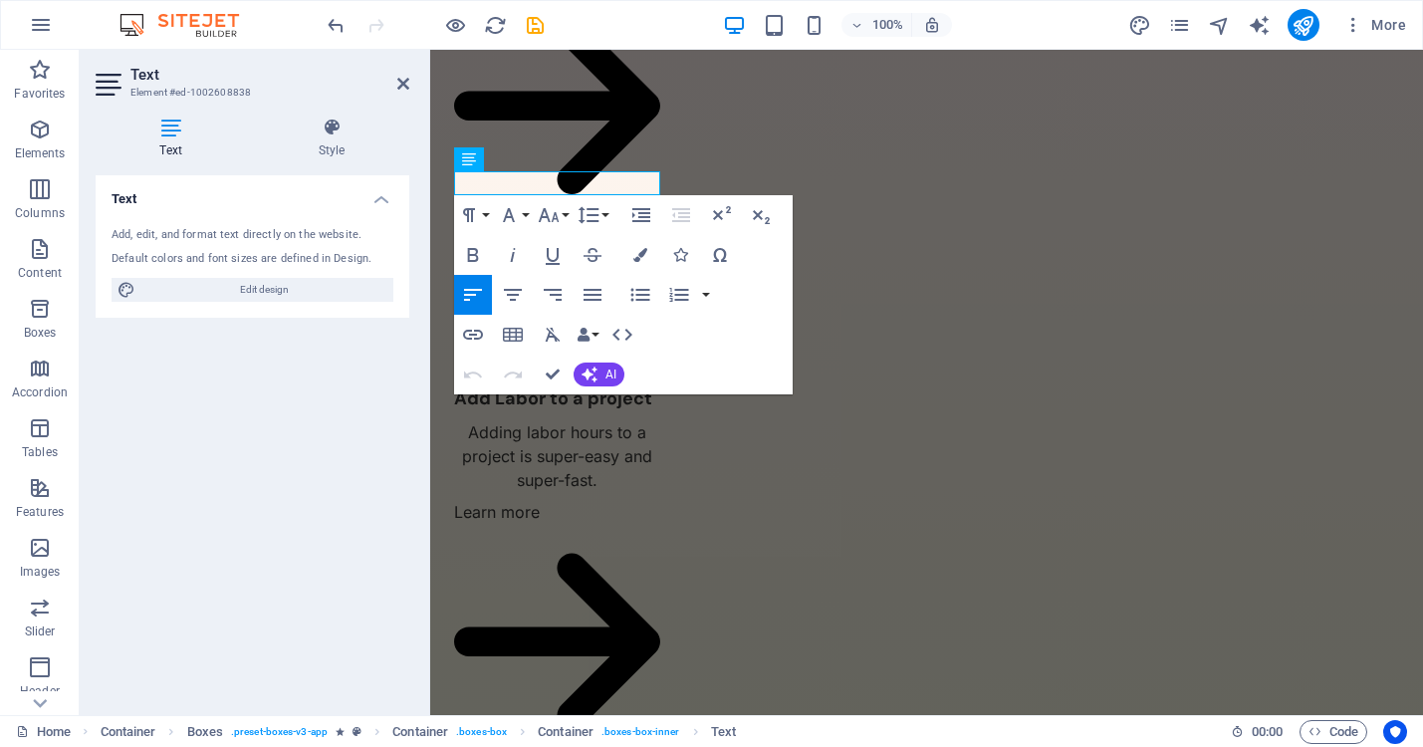
scroll to position [1378, 0]
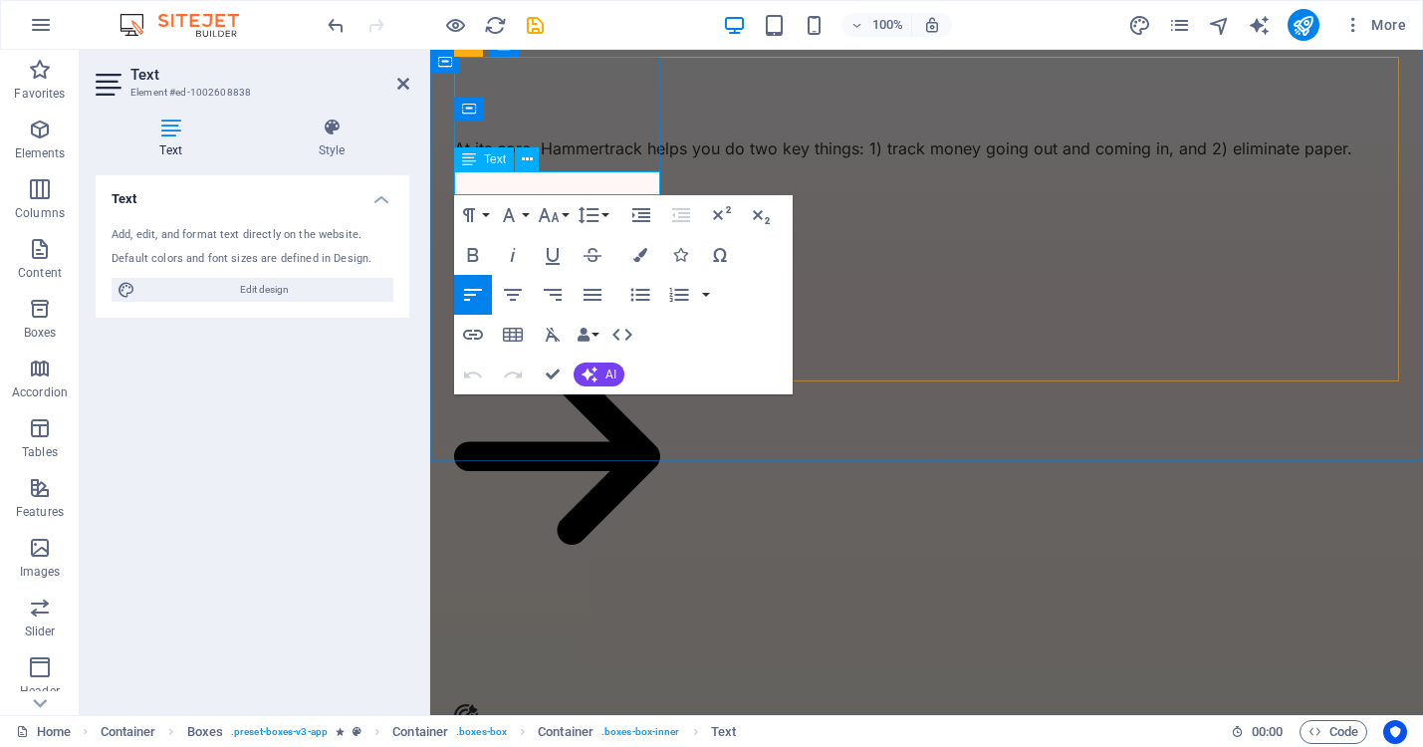
click at [540, 317] on link "Learn more" at bounding box center [497, 327] width 86 height 20
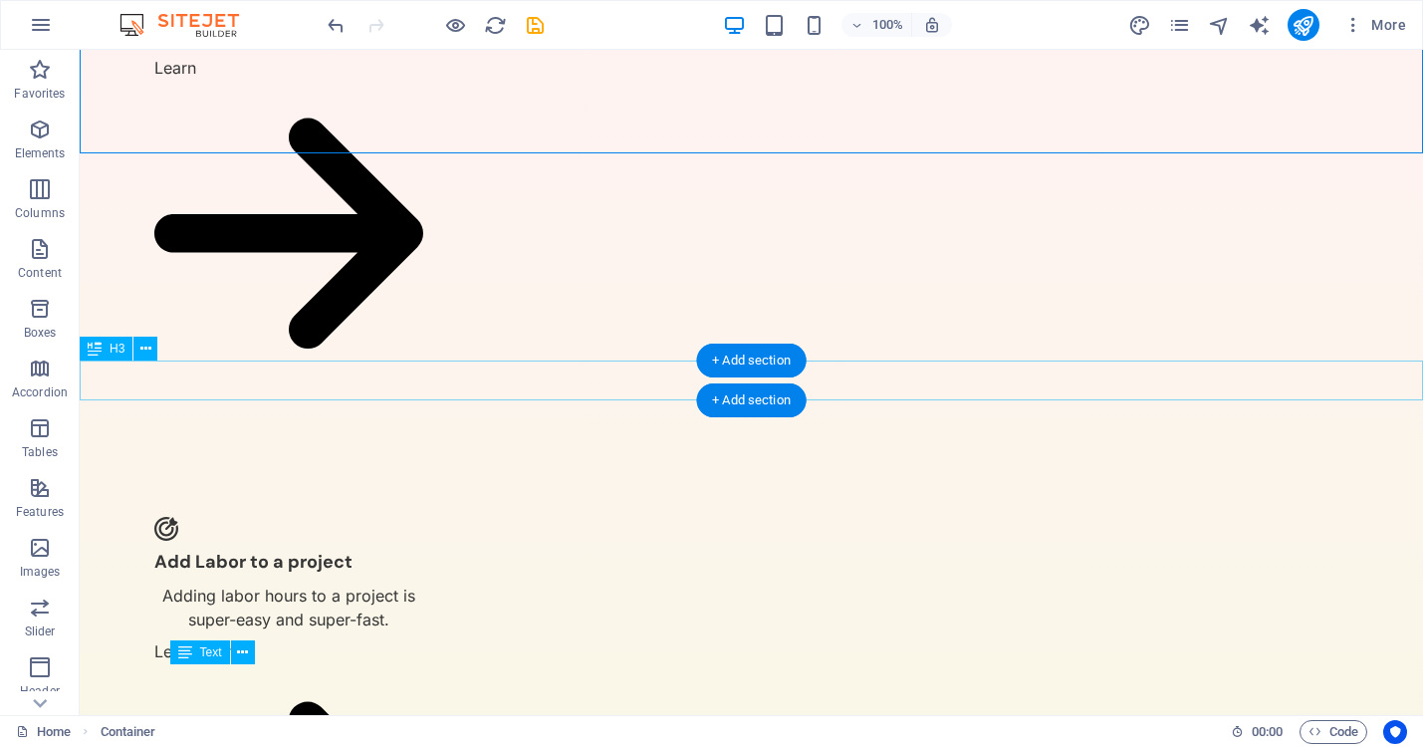
scroll to position [1989, 0]
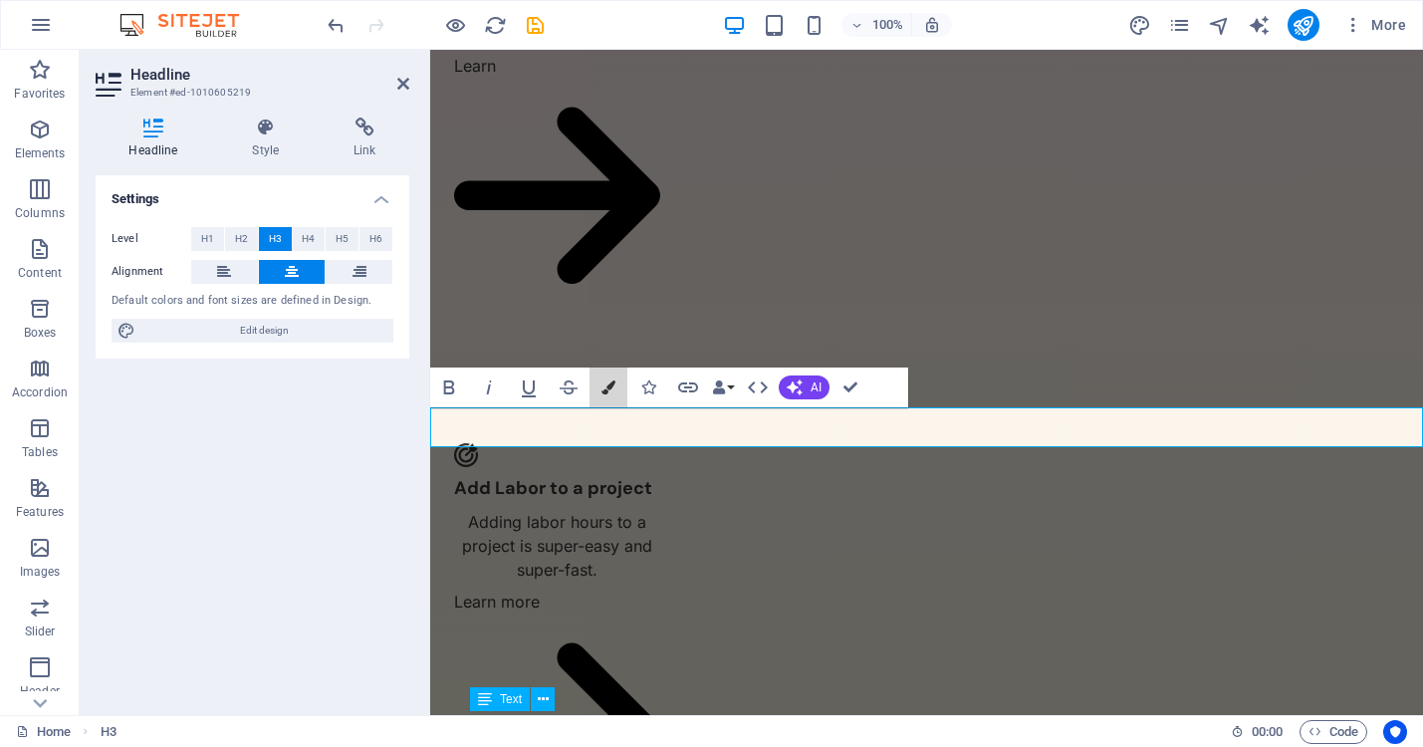
click at [594, 375] on button "Colors" at bounding box center [608, 387] width 38 height 40
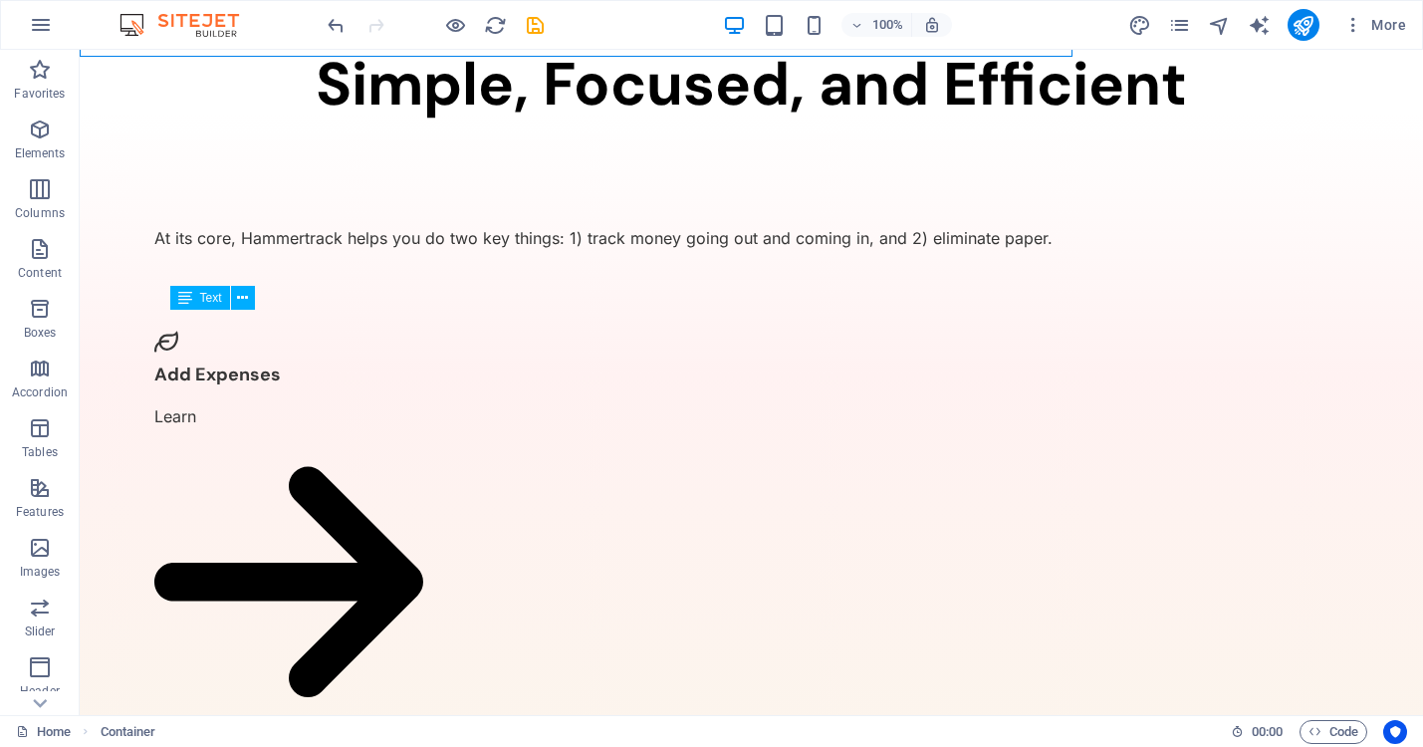
scroll to position [1989, 0]
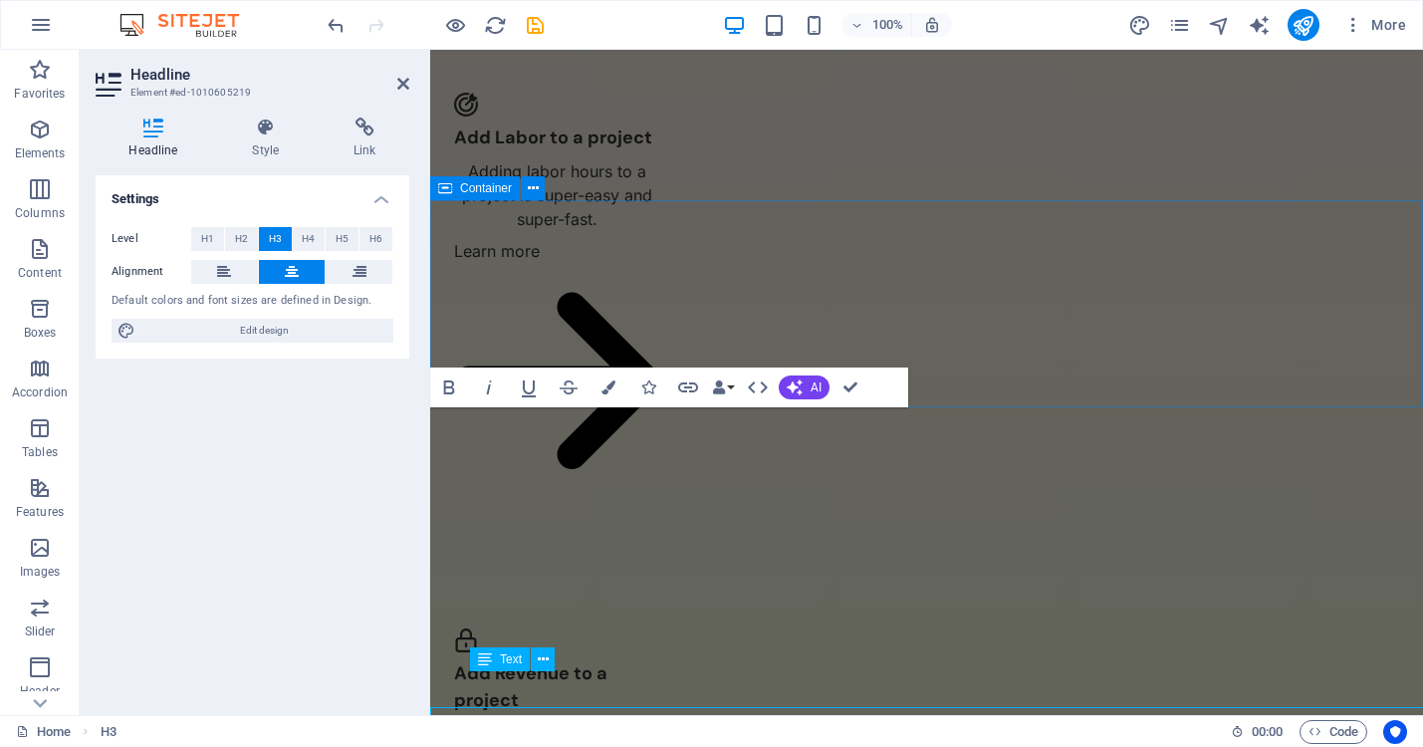
scroll to position [1938, 0]
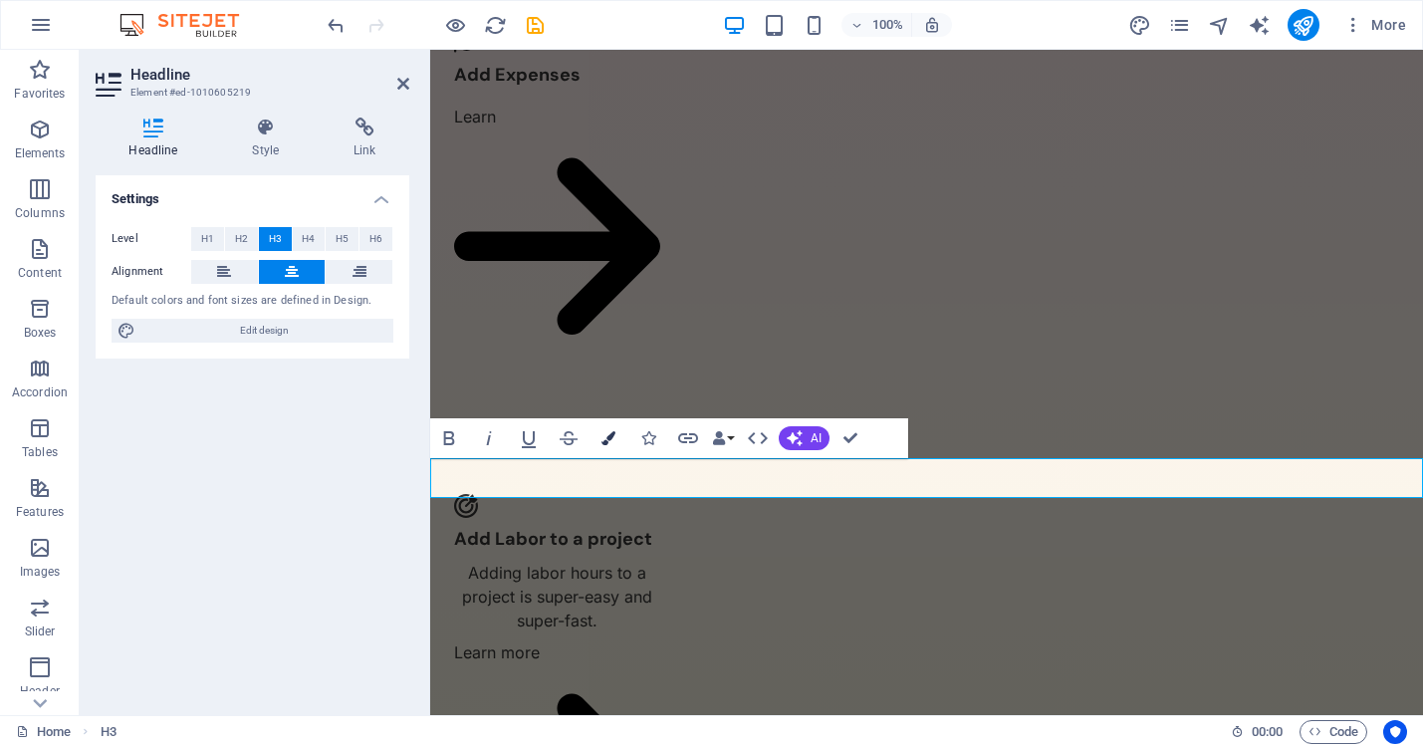
click at [606, 438] on icon "button" at bounding box center [608, 438] width 14 height 14
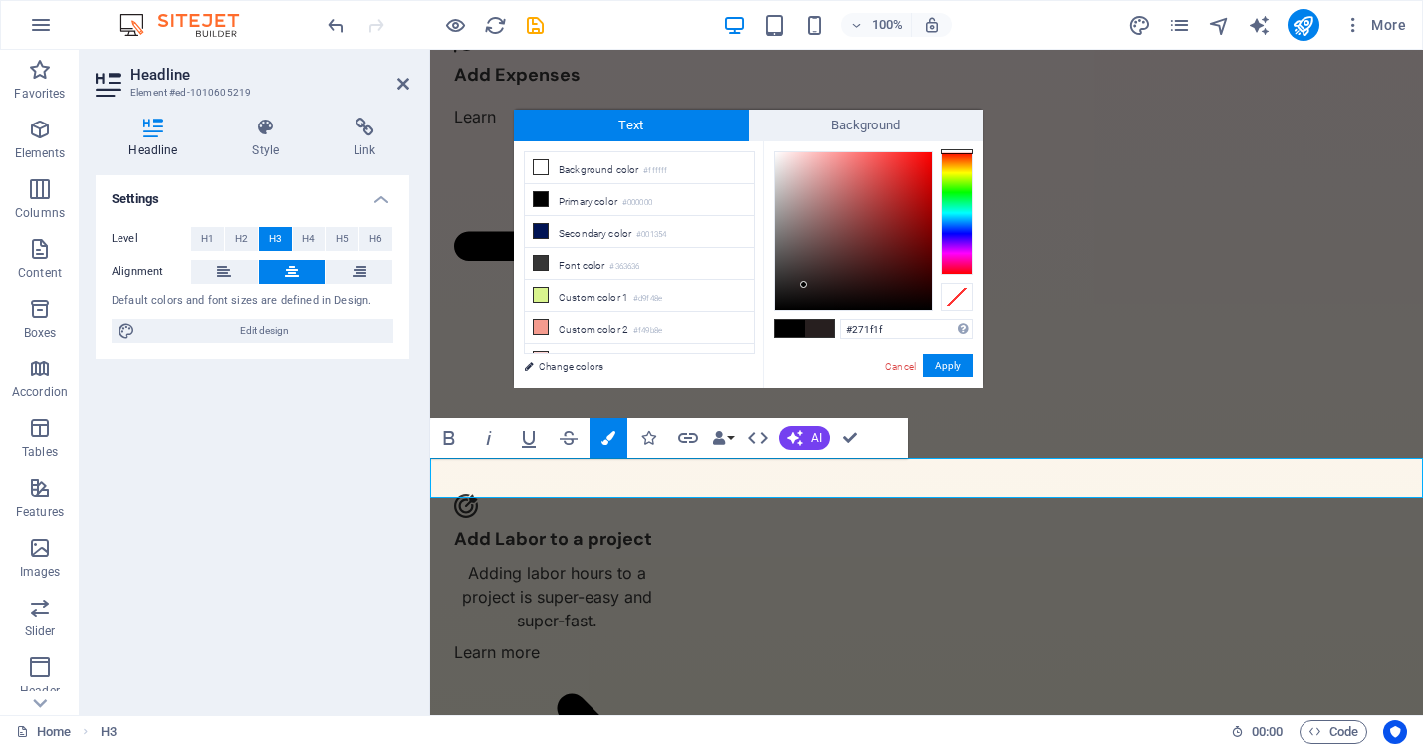
drag, startPoint x: 775, startPoint y: 306, endPoint x: 803, endPoint y: 285, distance: 35.6
click at [803, 285] on div at bounding box center [802, 284] width 7 height 7
click at [954, 145] on div "#271f1f Supported formats #0852ed rgb(8, 82, 237) rgba(8, 82, 237, 90%) hsv(221…" at bounding box center [873, 409] width 220 height 536
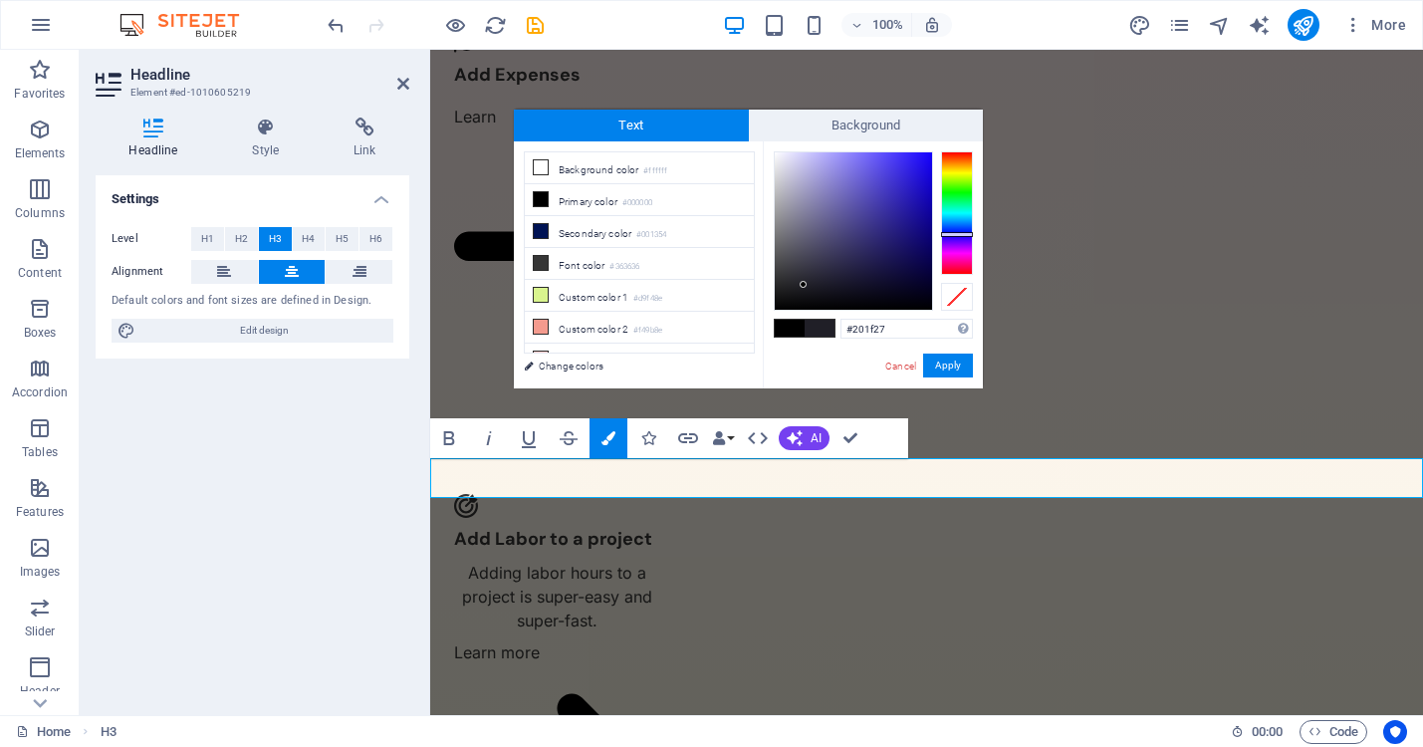
drag, startPoint x: 953, startPoint y: 149, endPoint x: 953, endPoint y: 234, distance: 84.6
click at [953, 234] on div at bounding box center [957, 234] width 32 height 5
type input "#2515d3"
drag, startPoint x: 803, startPoint y: 283, endPoint x: 915, endPoint y: 178, distance: 152.9
click at [915, 178] on div at bounding box center [914, 177] width 7 height 7
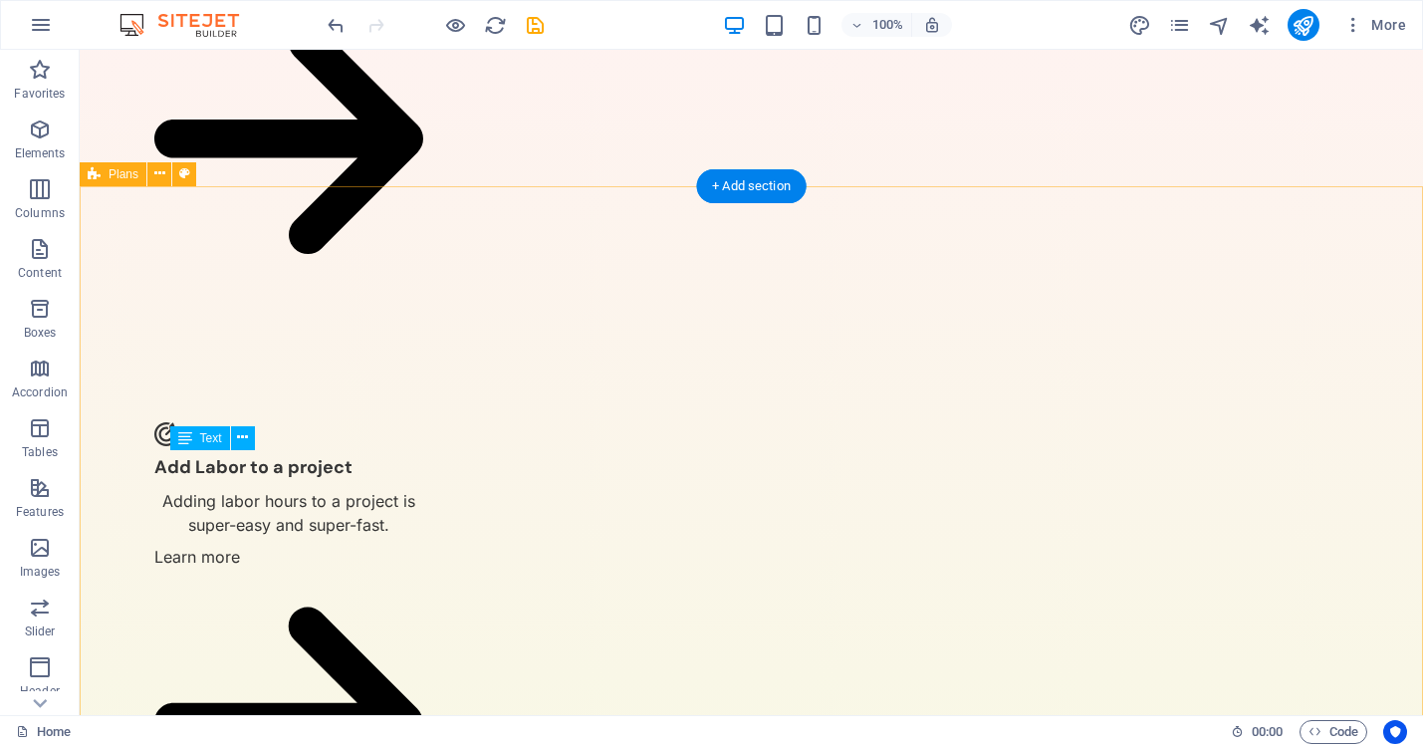
scroll to position [2020, 0]
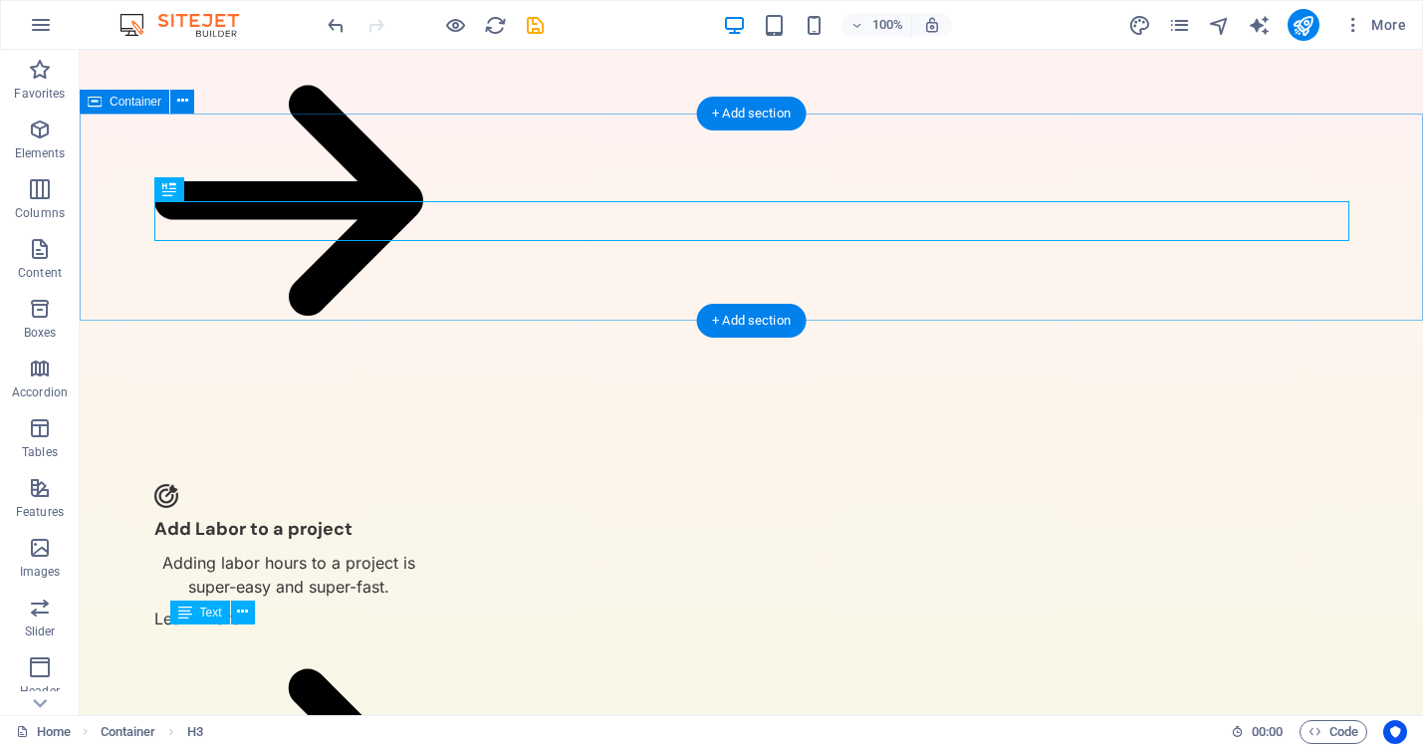
scroll to position [2042, 0]
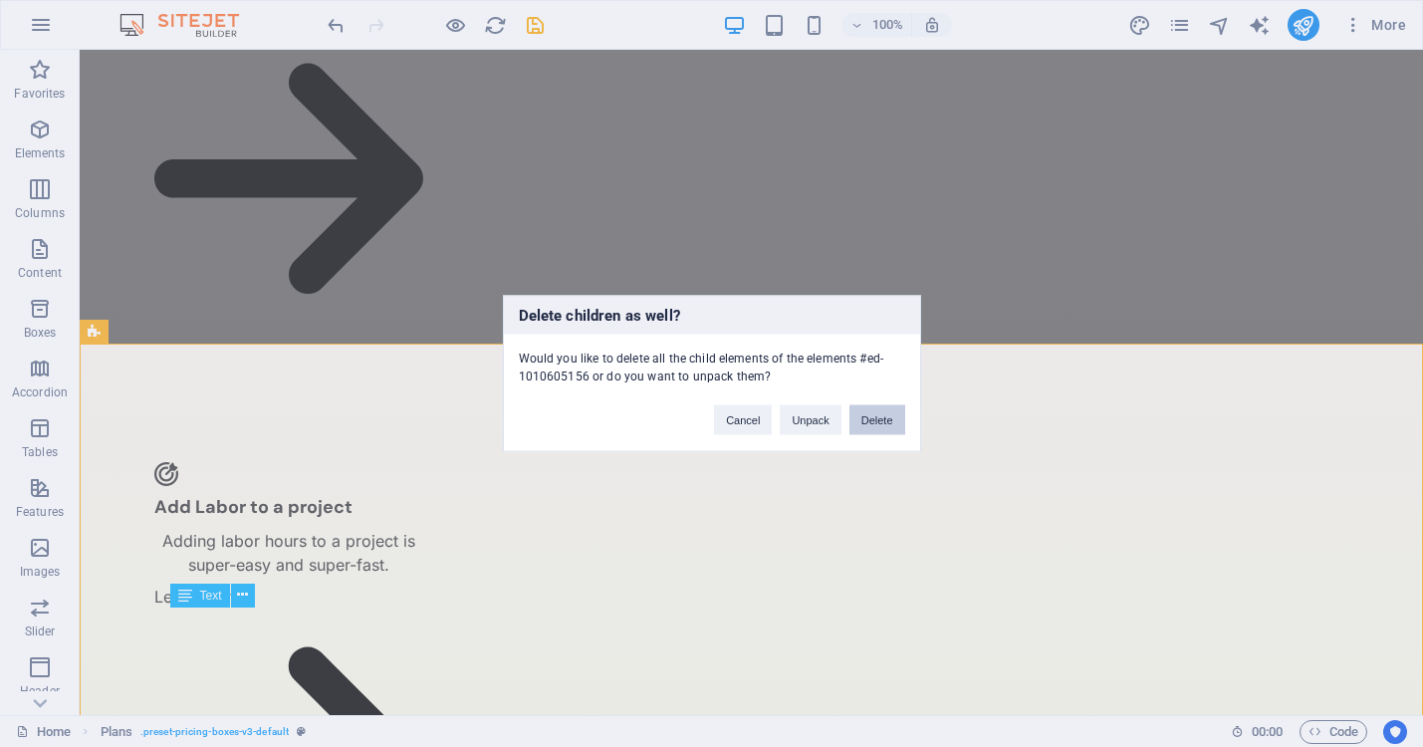
click at [863, 413] on button "Delete" at bounding box center [877, 420] width 56 height 30
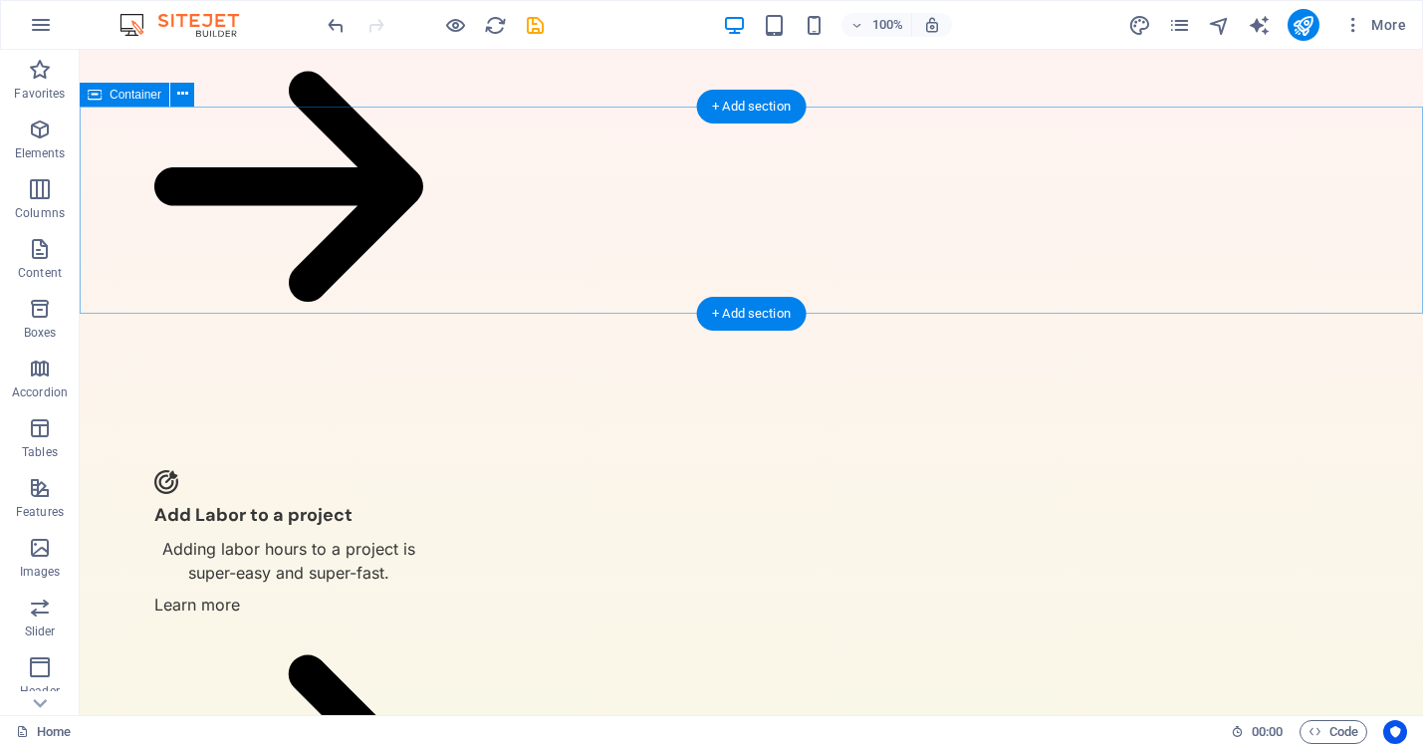
scroll to position [2032, 0]
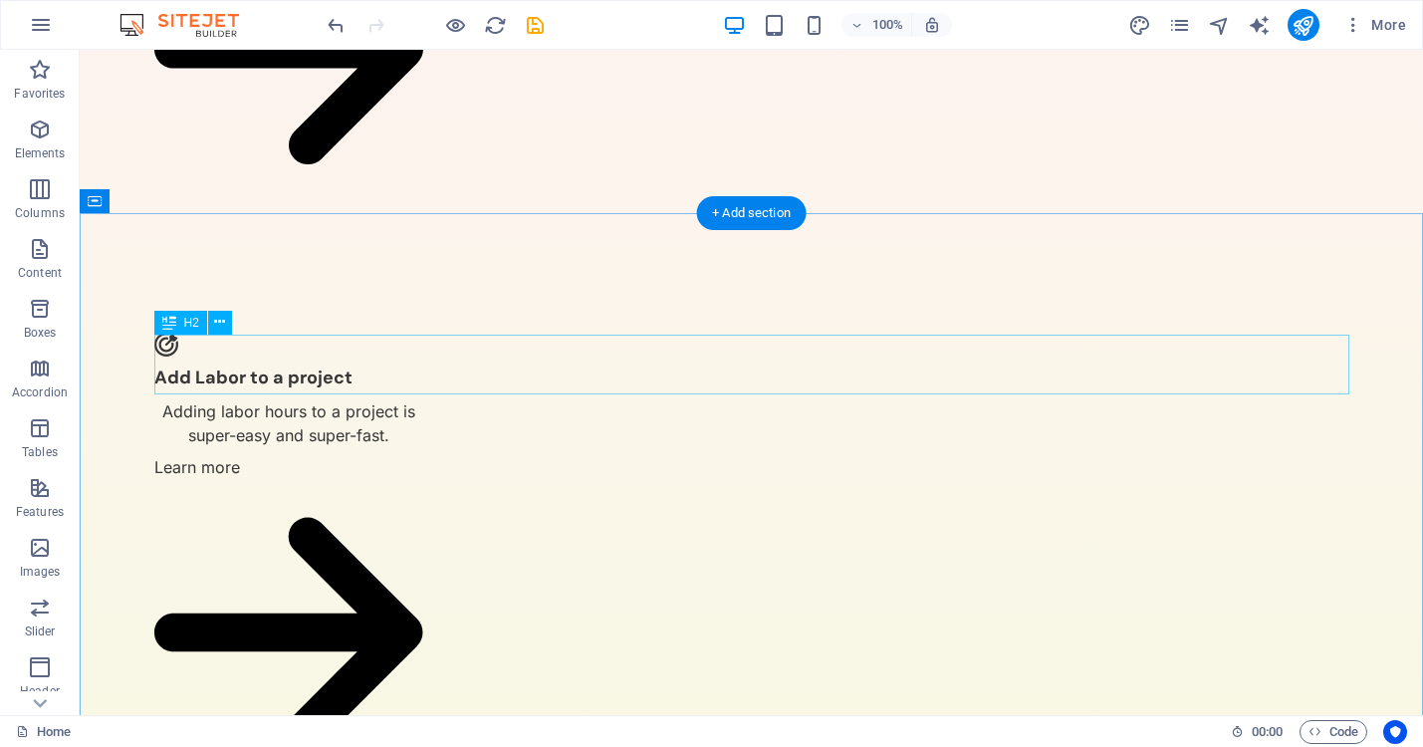
scroll to position [2172, 0]
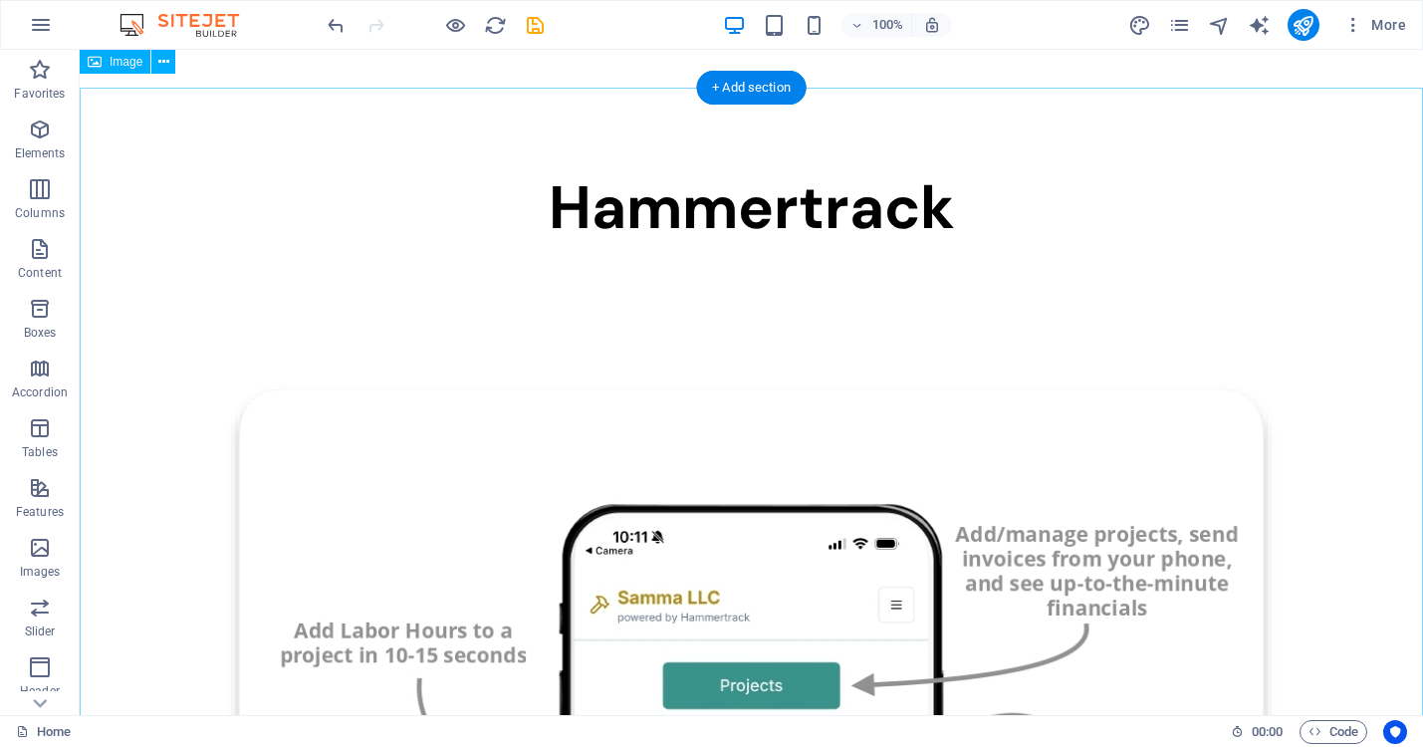
scroll to position [0, 0]
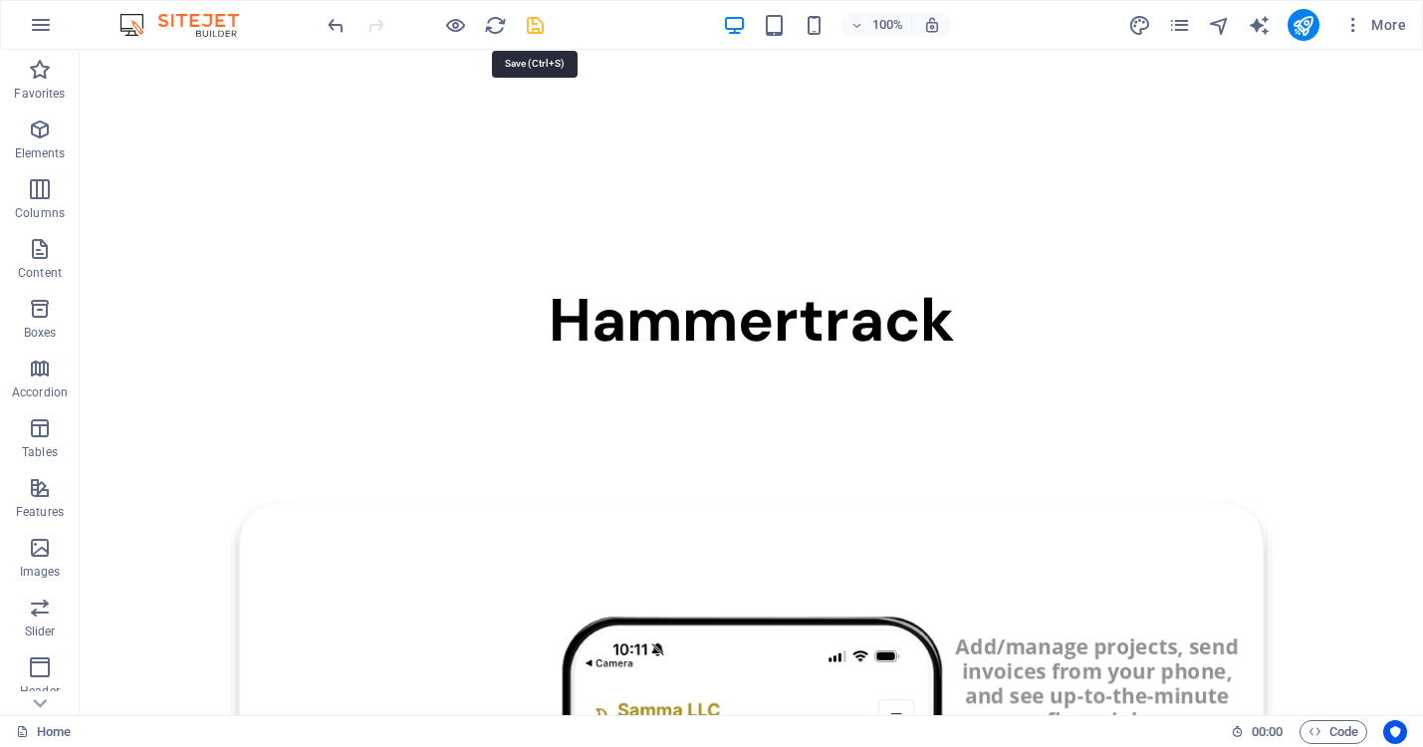
click at [531, 22] on icon "save" at bounding box center [535, 25] width 23 height 23
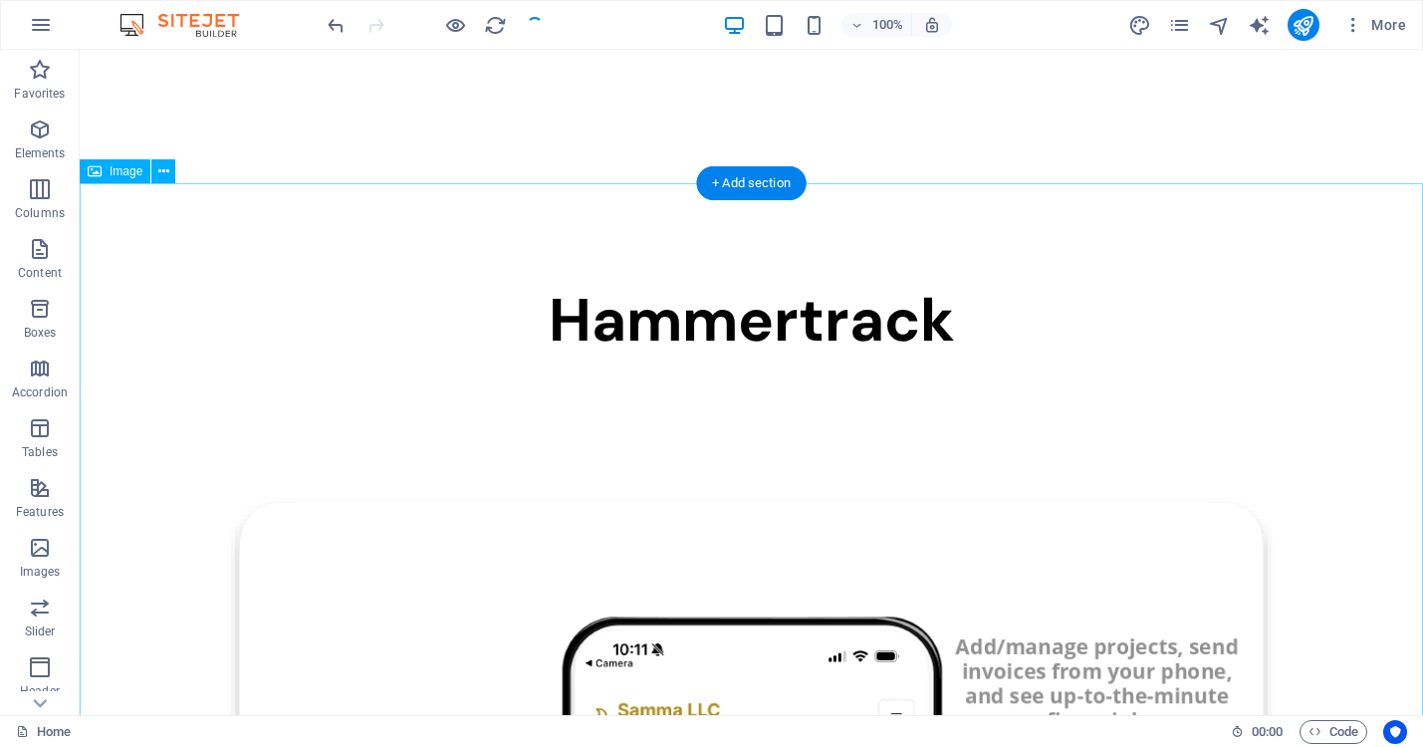
drag, startPoint x: 584, startPoint y: 409, endPoint x: 585, endPoint y: 347, distance: 61.7
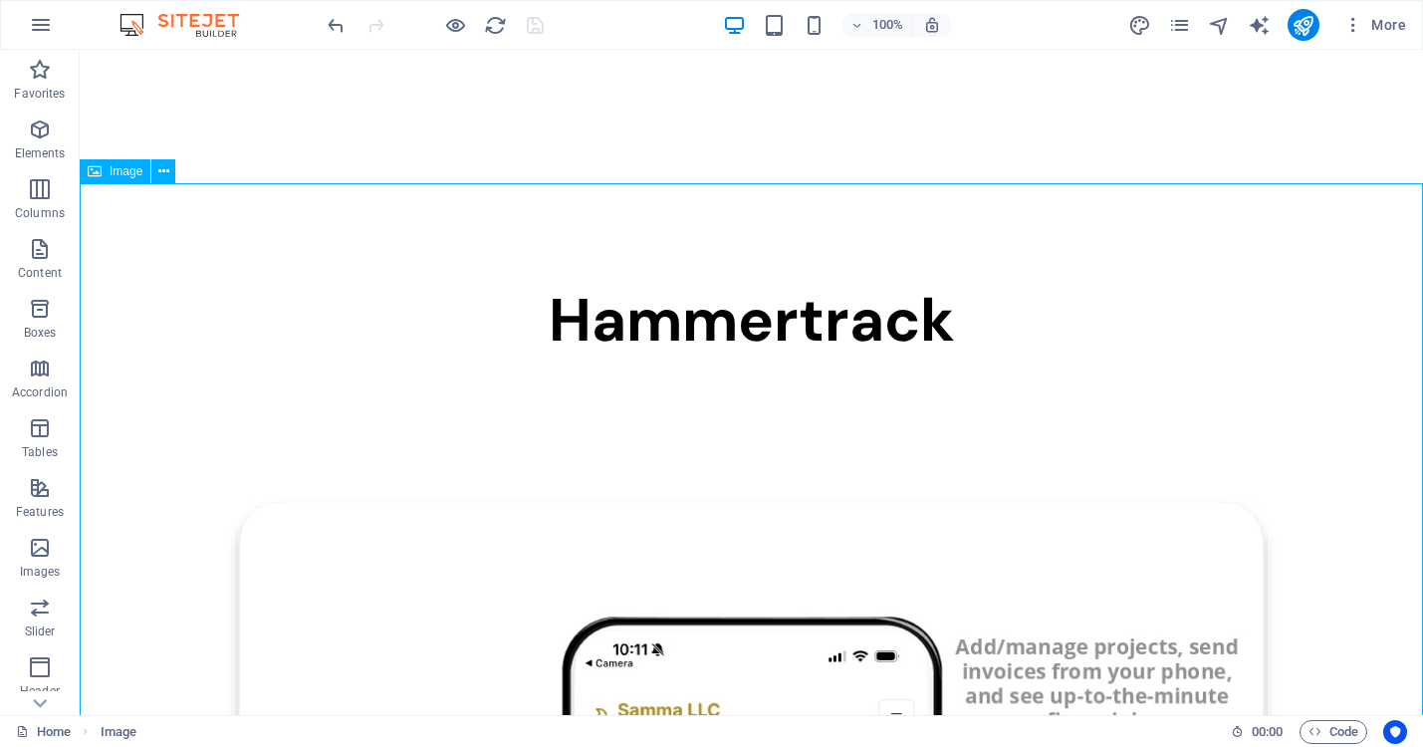
click at [128, 177] on span "Image" at bounding box center [126, 171] width 33 height 12
click at [173, 167] on button at bounding box center [163, 171] width 24 height 24
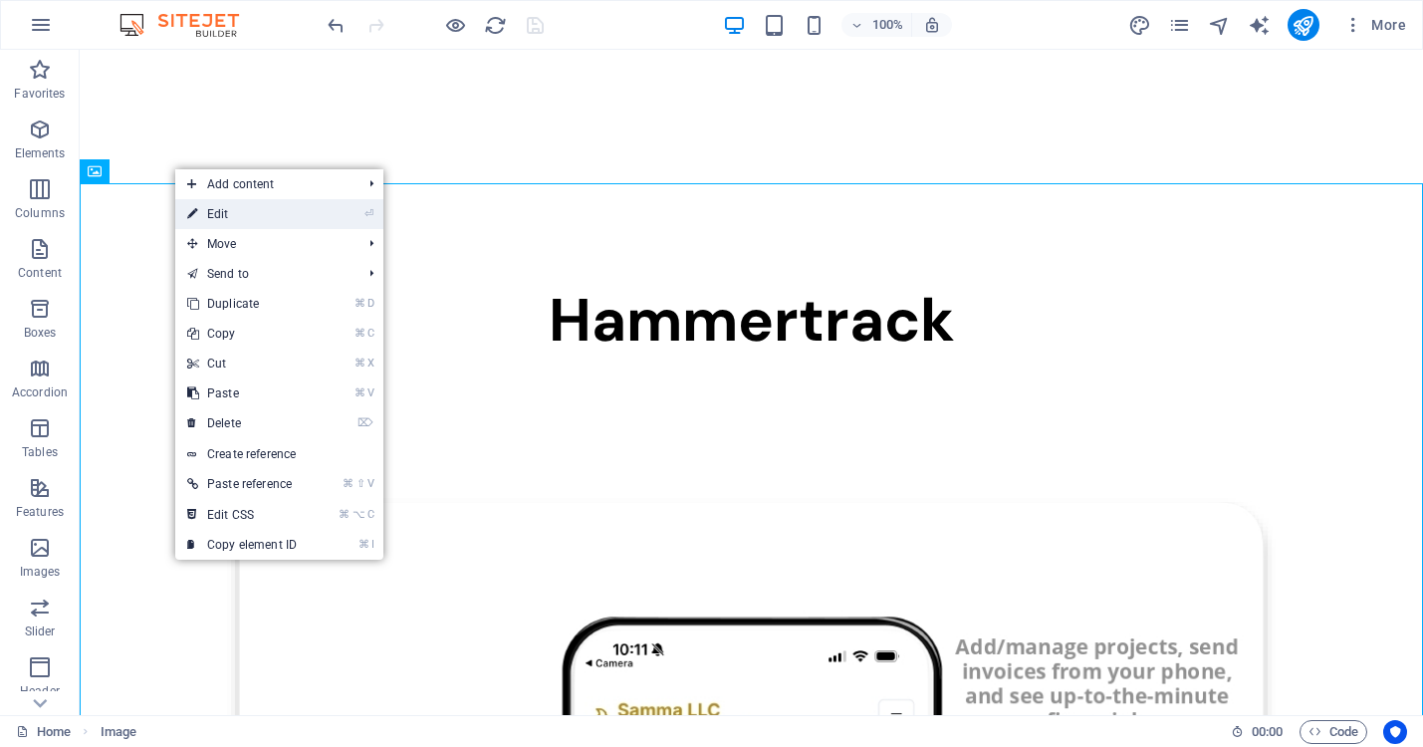
click at [219, 210] on link "⏎ Edit" at bounding box center [241, 214] width 133 height 30
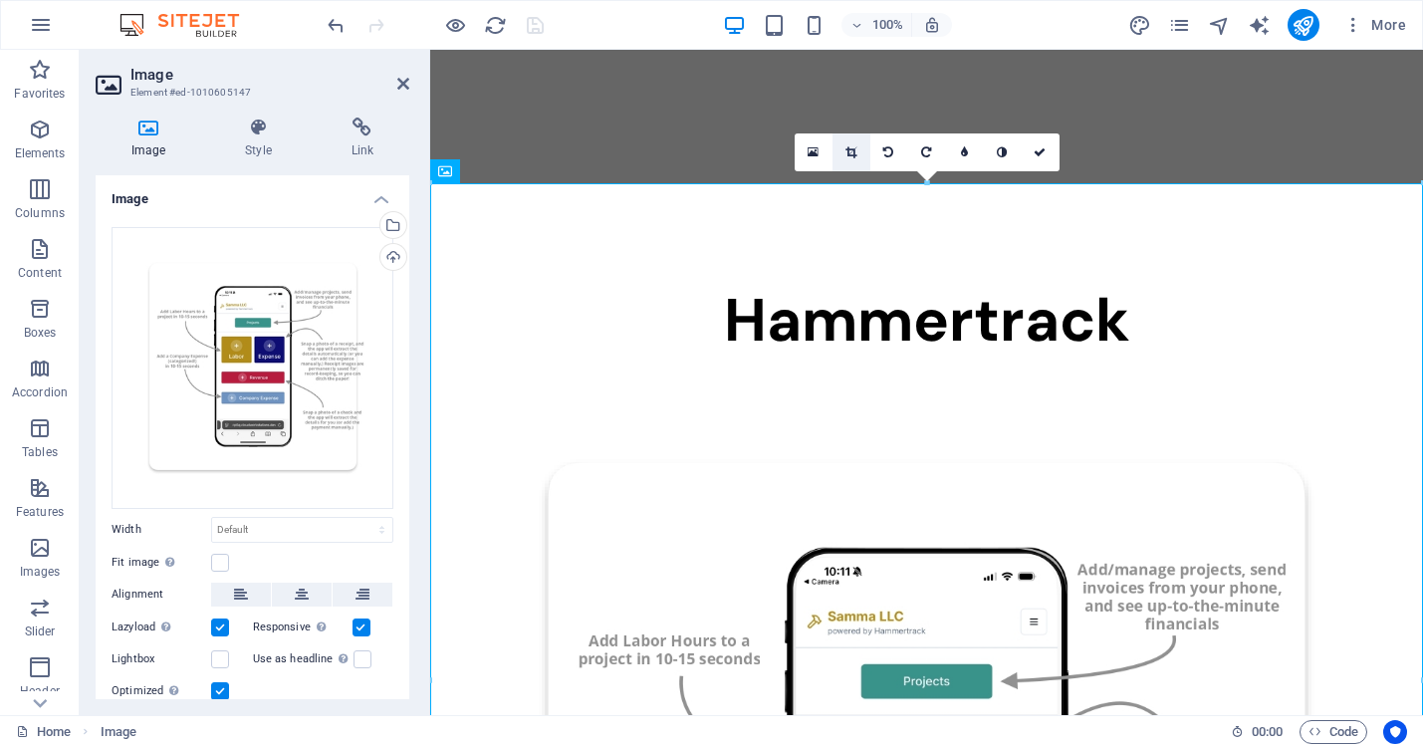
click at [855, 158] on link at bounding box center [851, 152] width 38 height 38
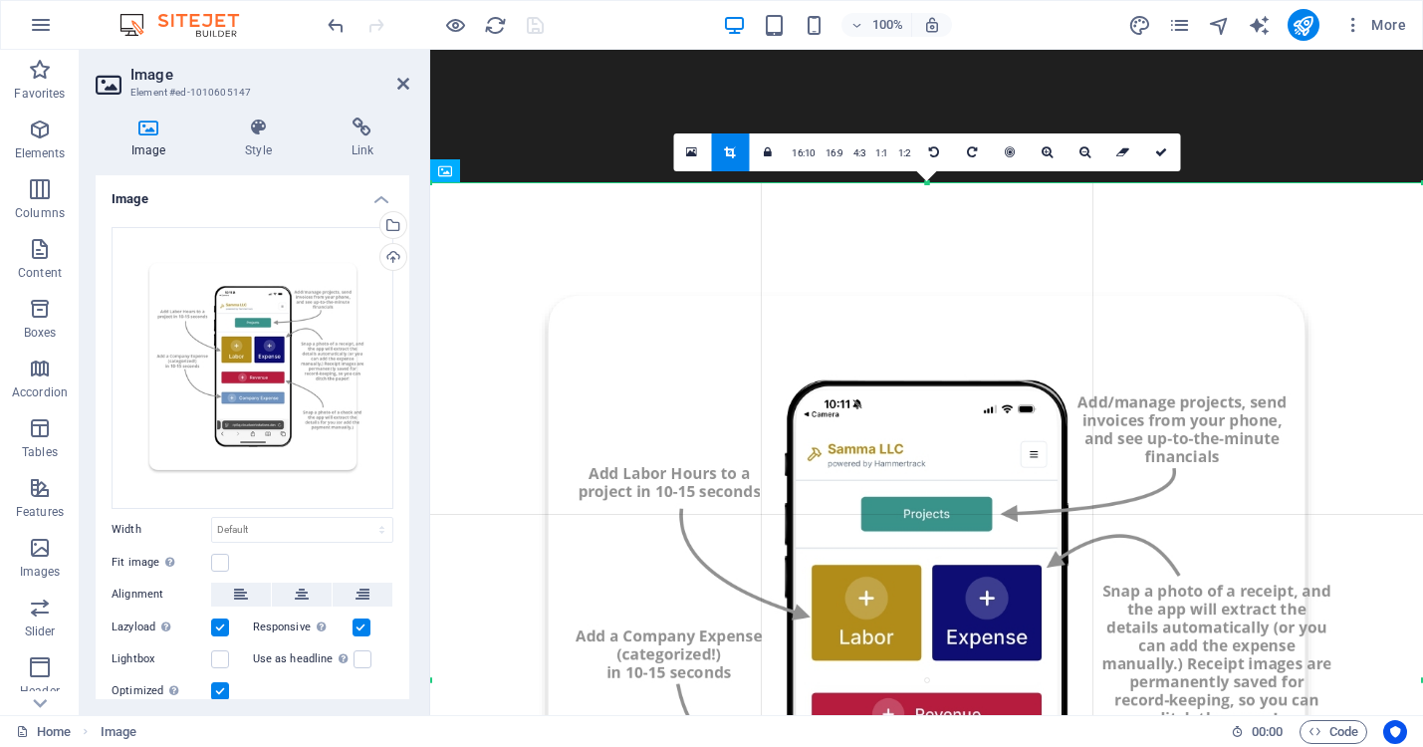
click at [434, 196] on div at bounding box center [926, 679] width 993 height 993
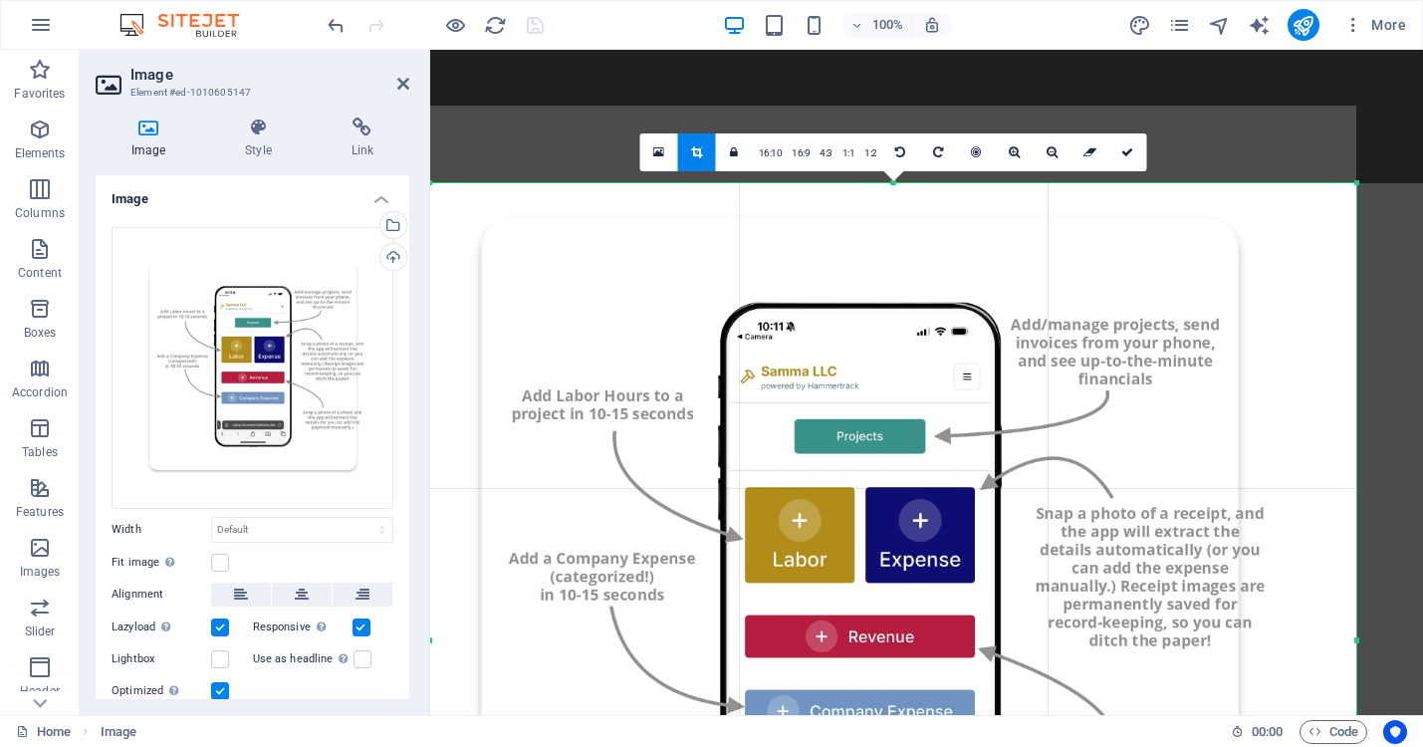
drag, startPoint x: 433, startPoint y: 183, endPoint x: 500, endPoint y: 261, distance: 102.4
click at [500, 261] on div "180 170 160 150 140 130 120 110 100 90 80 70 60 50 40 30 20 10 0 -10 -20 -30 -4…" at bounding box center [893, 640] width 926 height 914
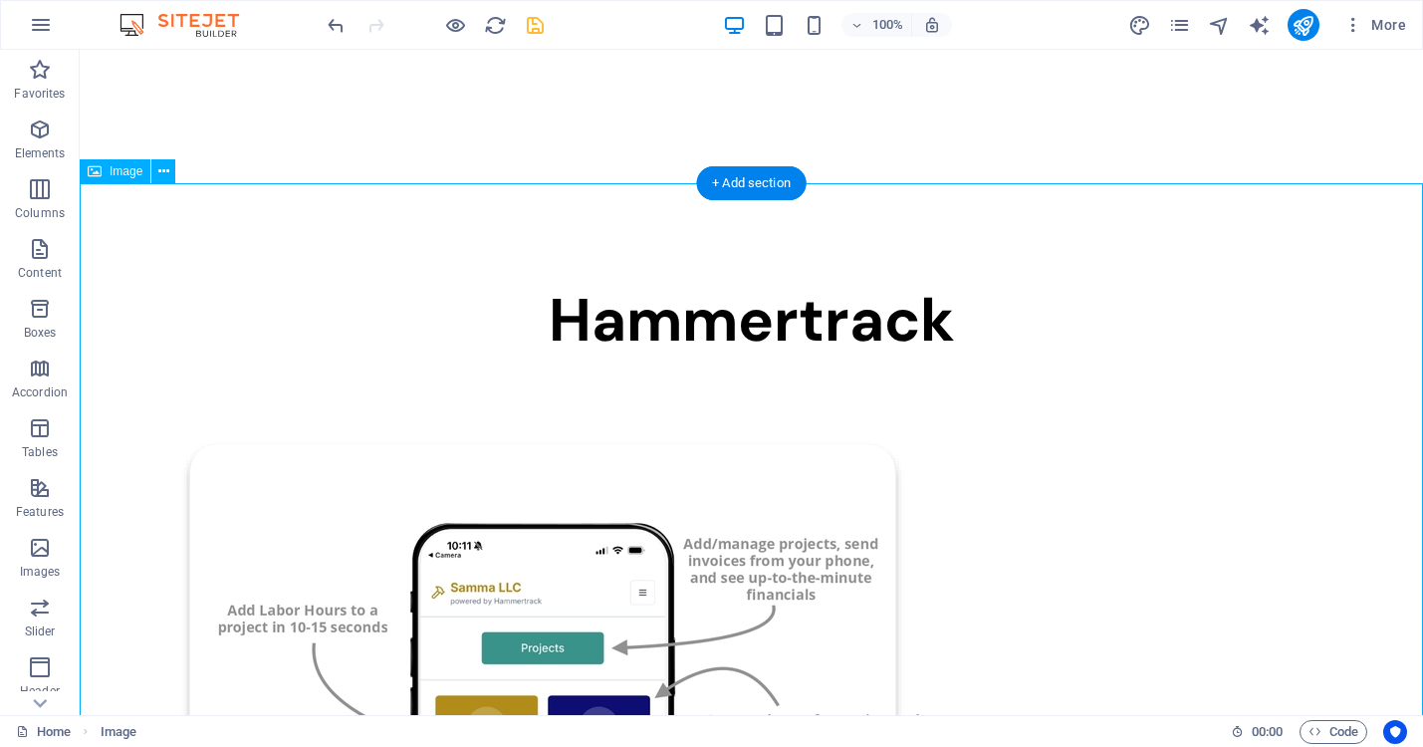
drag, startPoint x: 706, startPoint y: 469, endPoint x: 833, endPoint y: 465, distance: 127.5
click at [128, 171] on span "Image" at bounding box center [126, 171] width 33 height 12
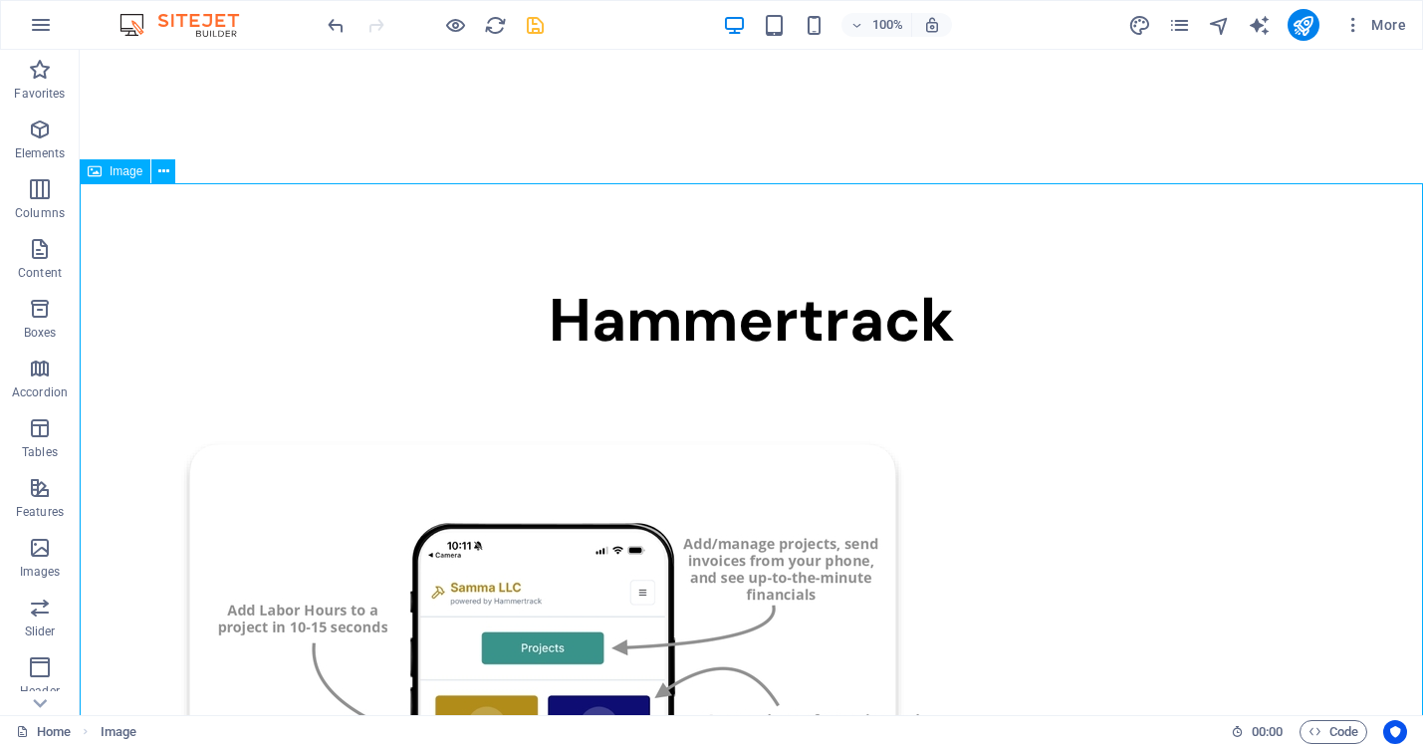
click at [128, 171] on span "Image" at bounding box center [126, 171] width 33 height 12
select select "px"
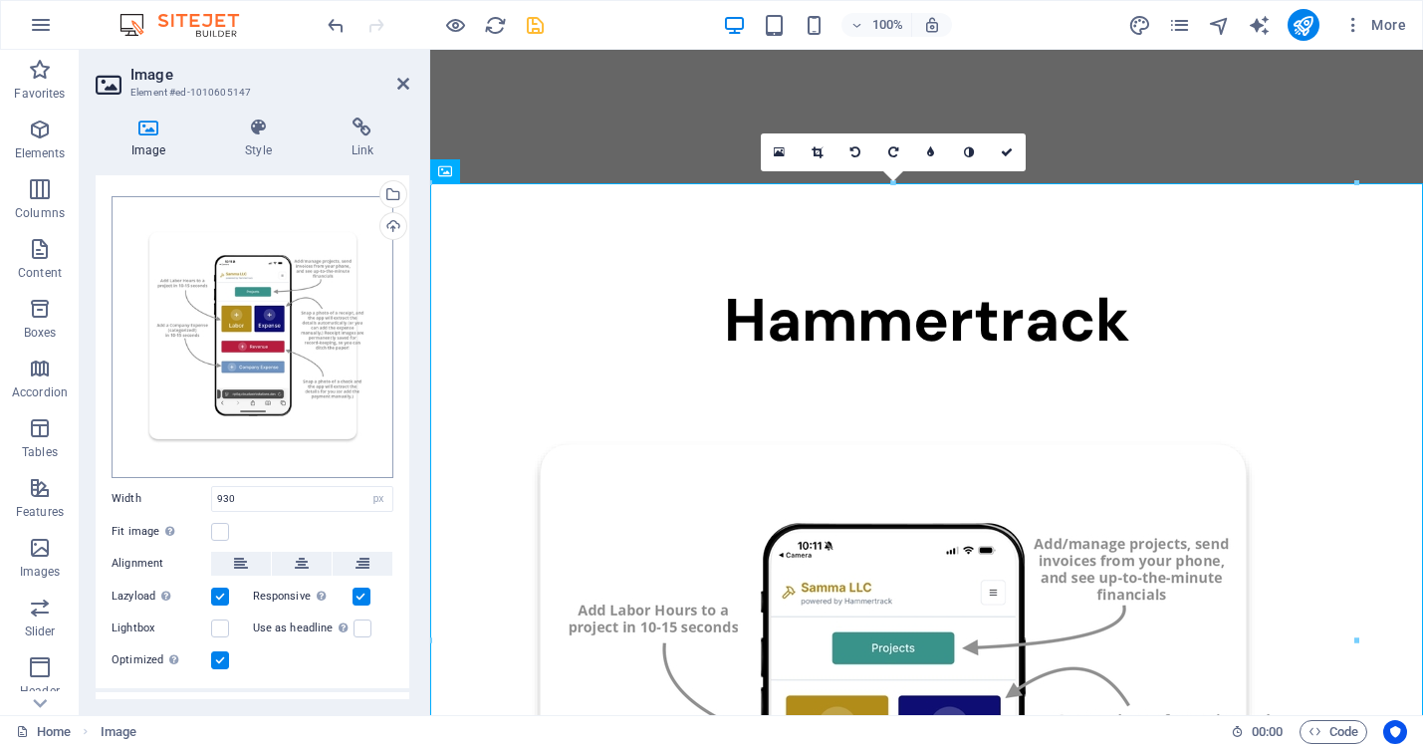
scroll to position [34, 0]
click at [289, 554] on button at bounding box center [302, 561] width 60 height 24
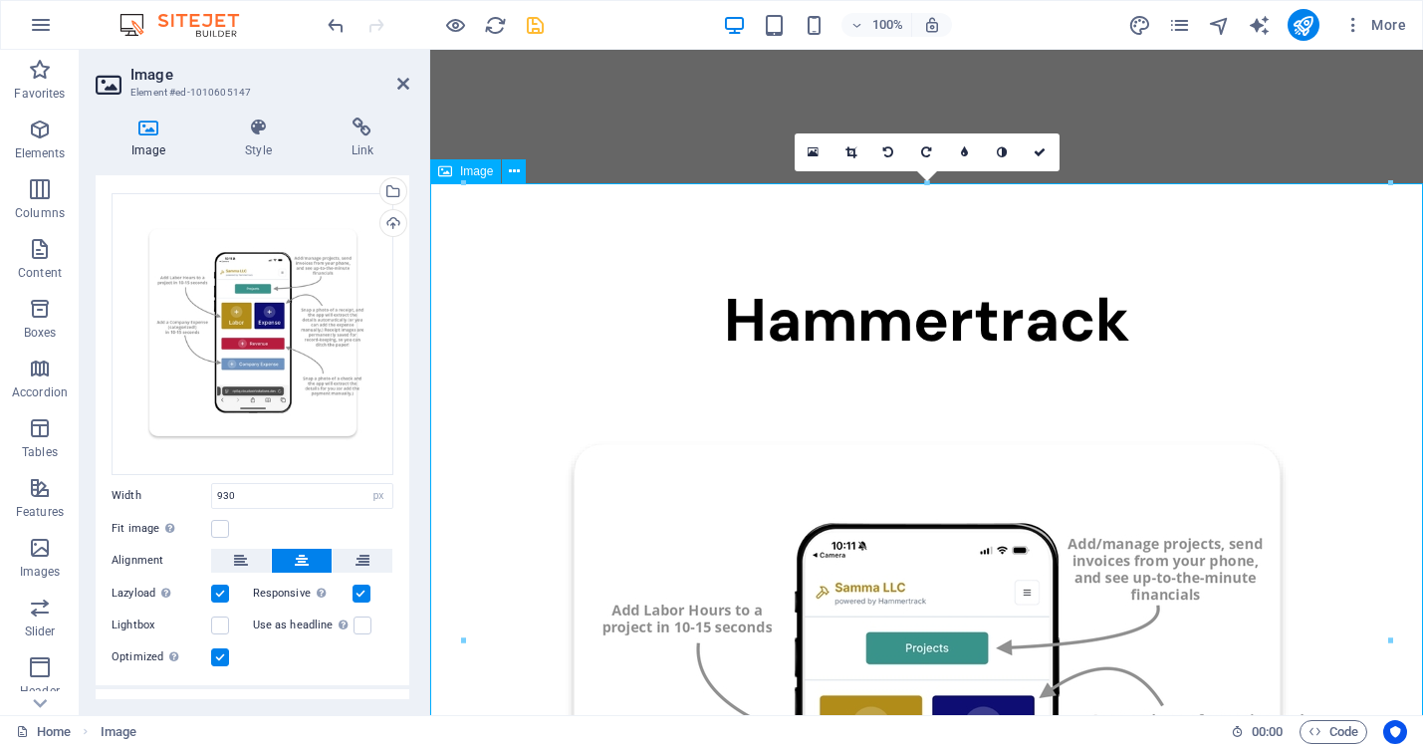
click at [1148, 241] on div at bounding box center [926, 266] width 993 height 50
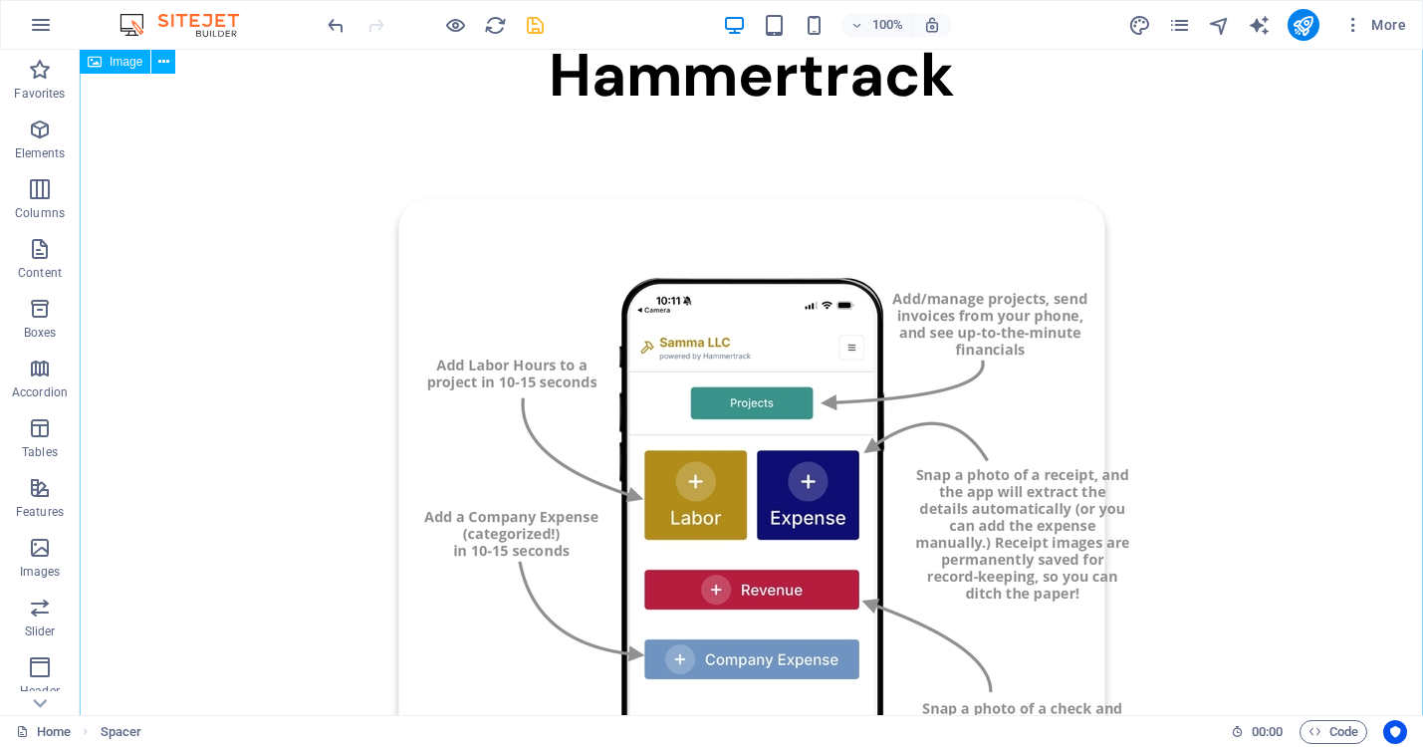
scroll to position [255, 0]
